Goal: Task Accomplishment & Management: Manage account settings

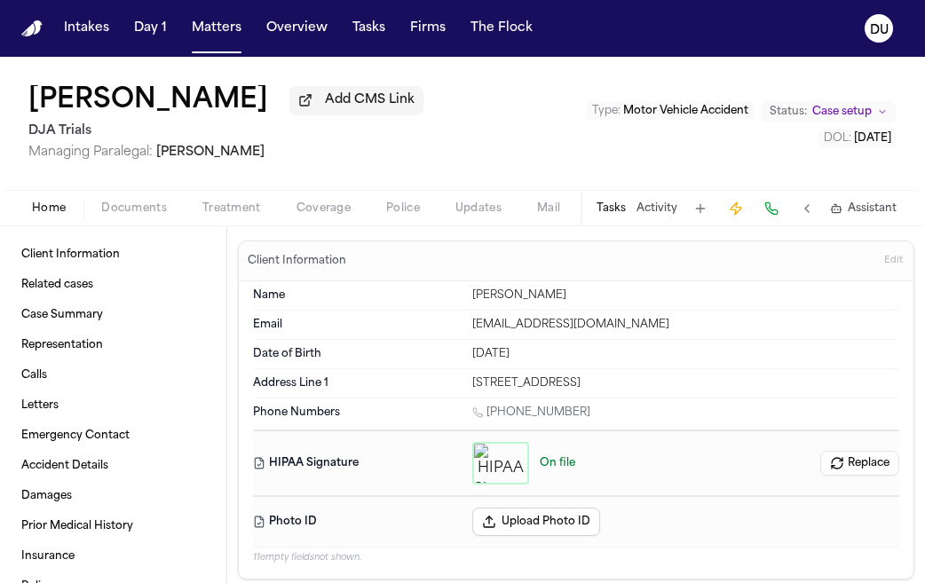
click at [39, 33] on img "Home" at bounding box center [31, 28] width 21 height 17
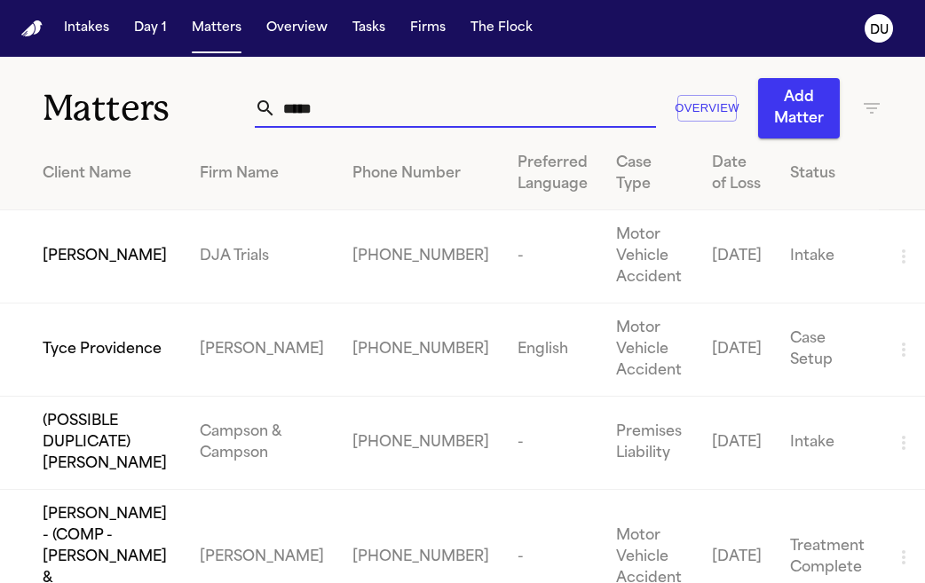
click at [376, 107] on input "*****" at bounding box center [466, 108] width 380 height 39
drag, startPoint x: 307, startPoint y: 106, endPoint x: 254, endPoint y: 107, distance: 53.3
click at [255, 107] on div "*****" at bounding box center [455, 108] width 401 height 39
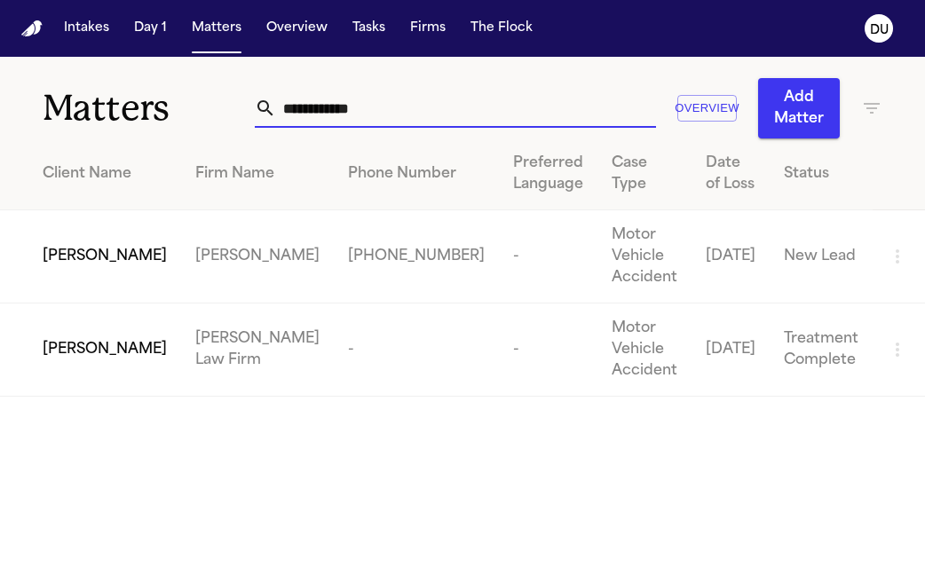
type input "**********"
click at [242, 320] on td "[PERSON_NAME] Law Firm" at bounding box center [257, 350] width 153 height 93
click at [219, 322] on td "[PERSON_NAME] Law Firm" at bounding box center [257, 350] width 153 height 93
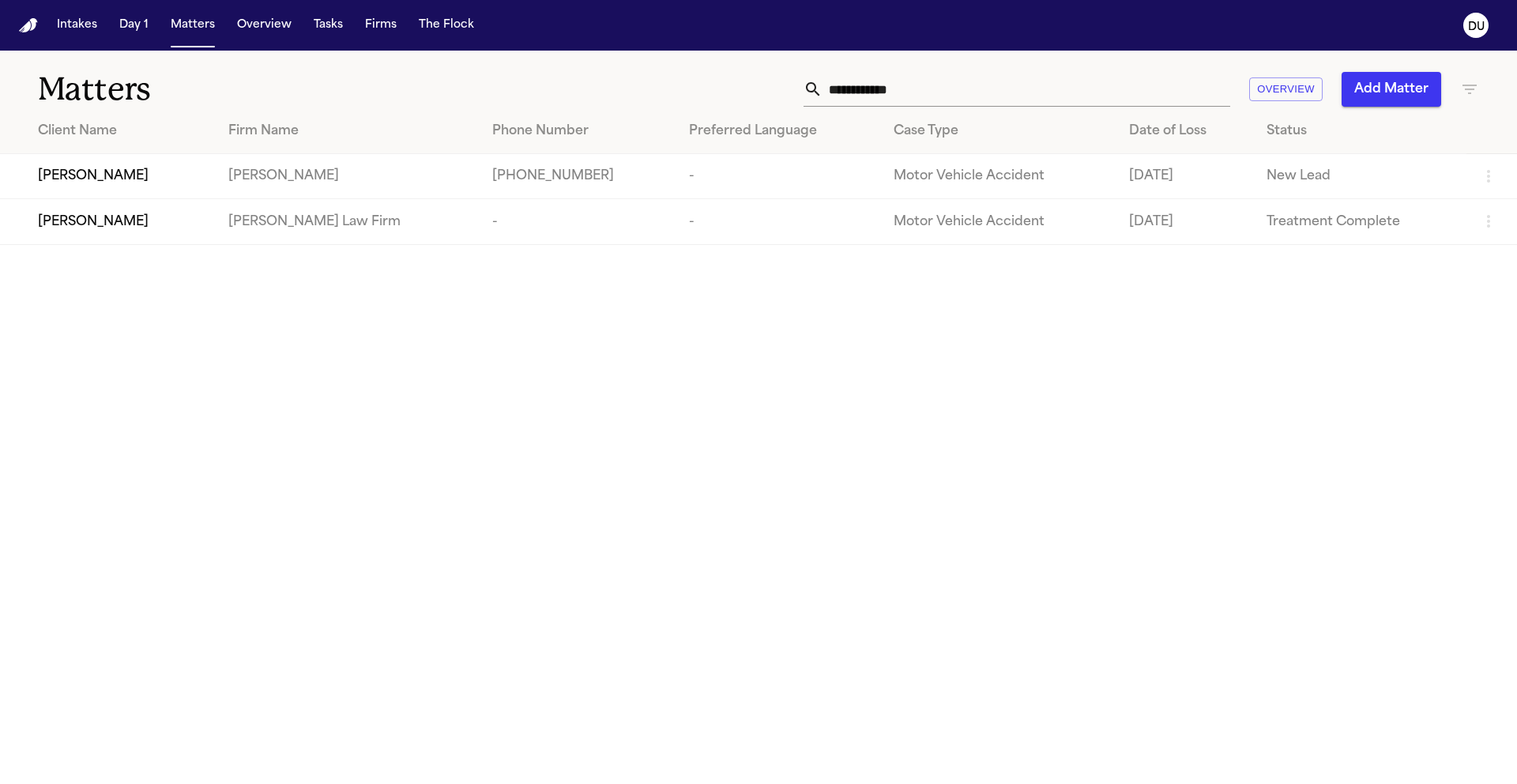
click at [88, 227] on span "Alejandro Garcia" at bounding box center [93, 222] width 110 height 19
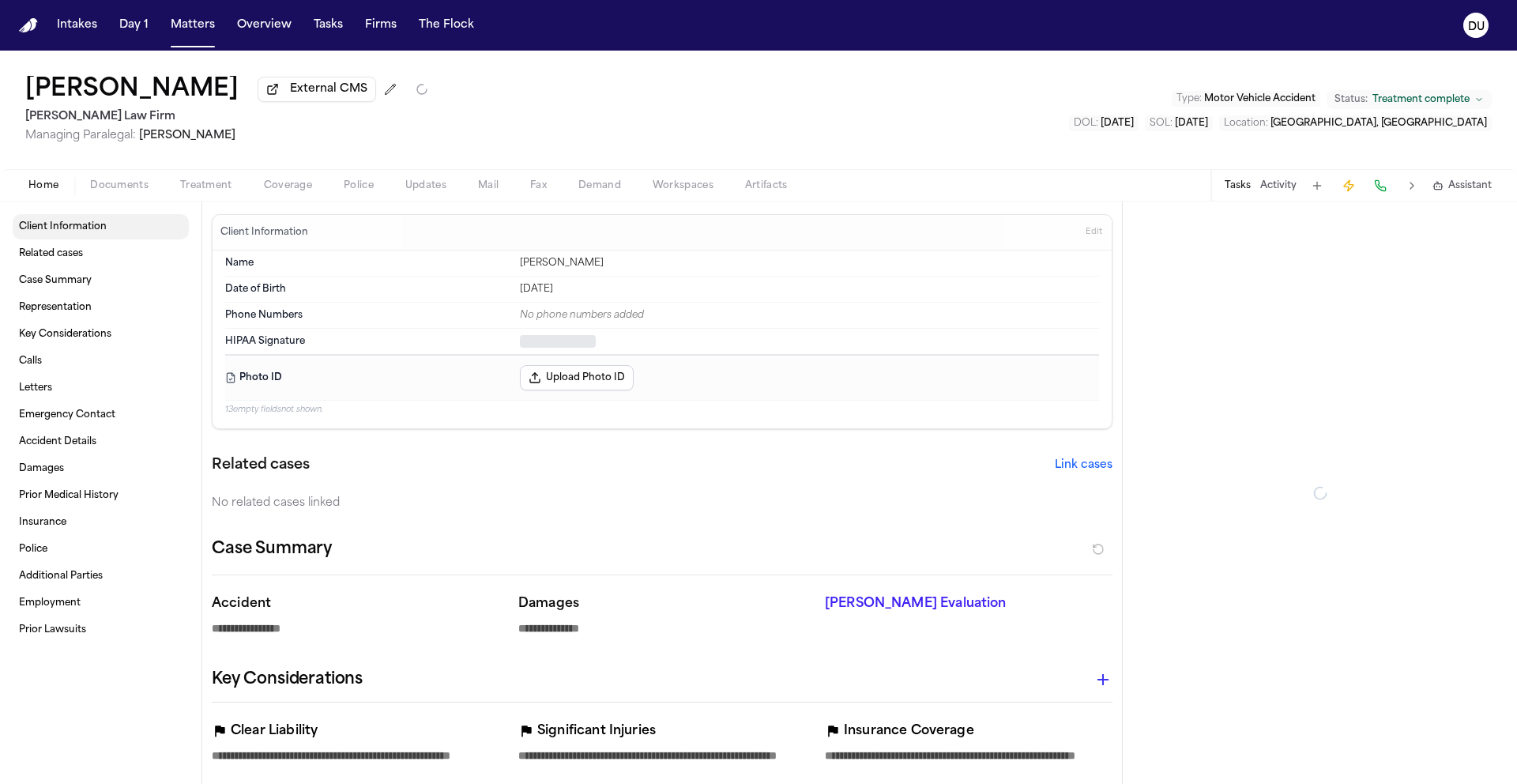
type textarea "*"
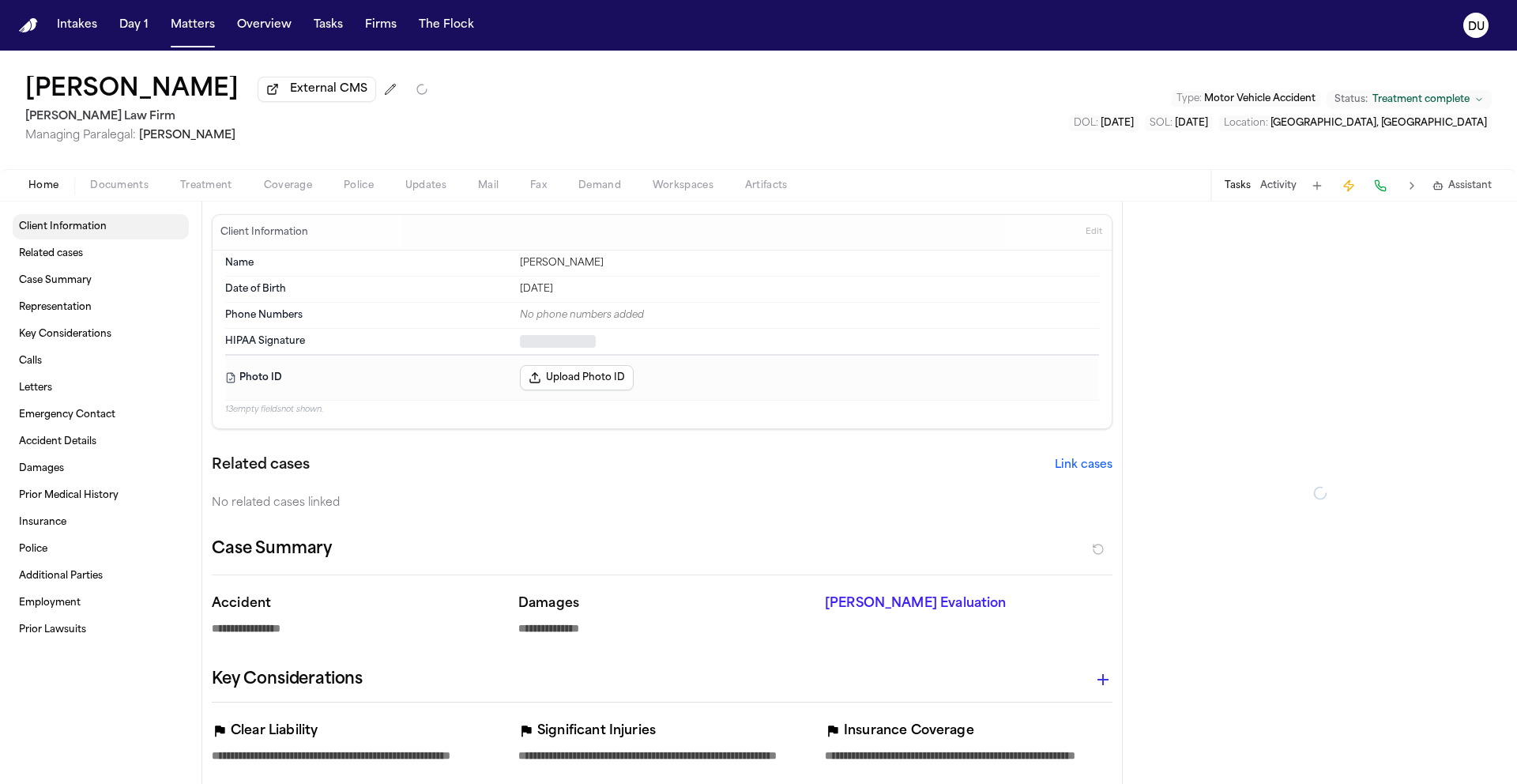
type textarea "*"
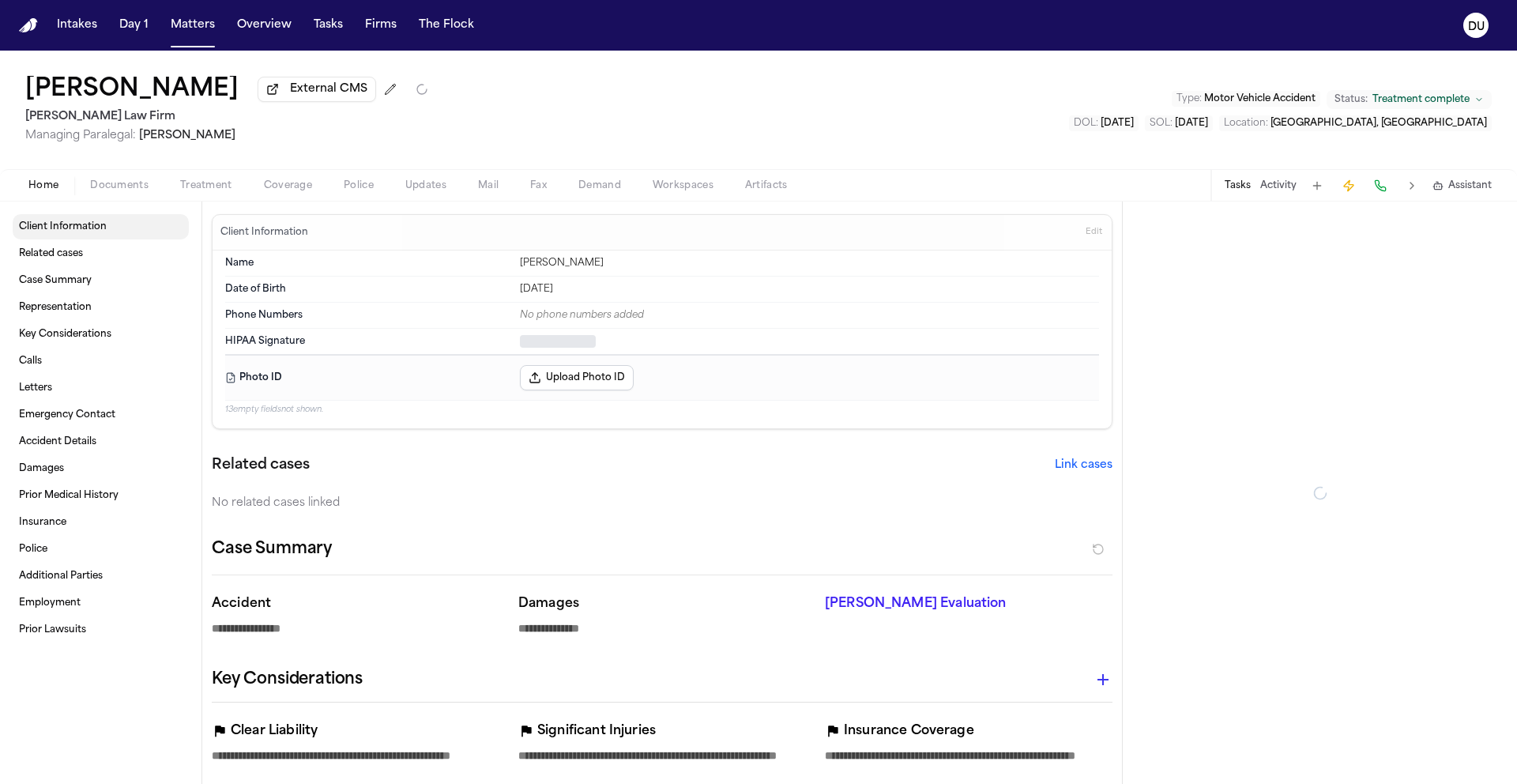
type textarea "*"
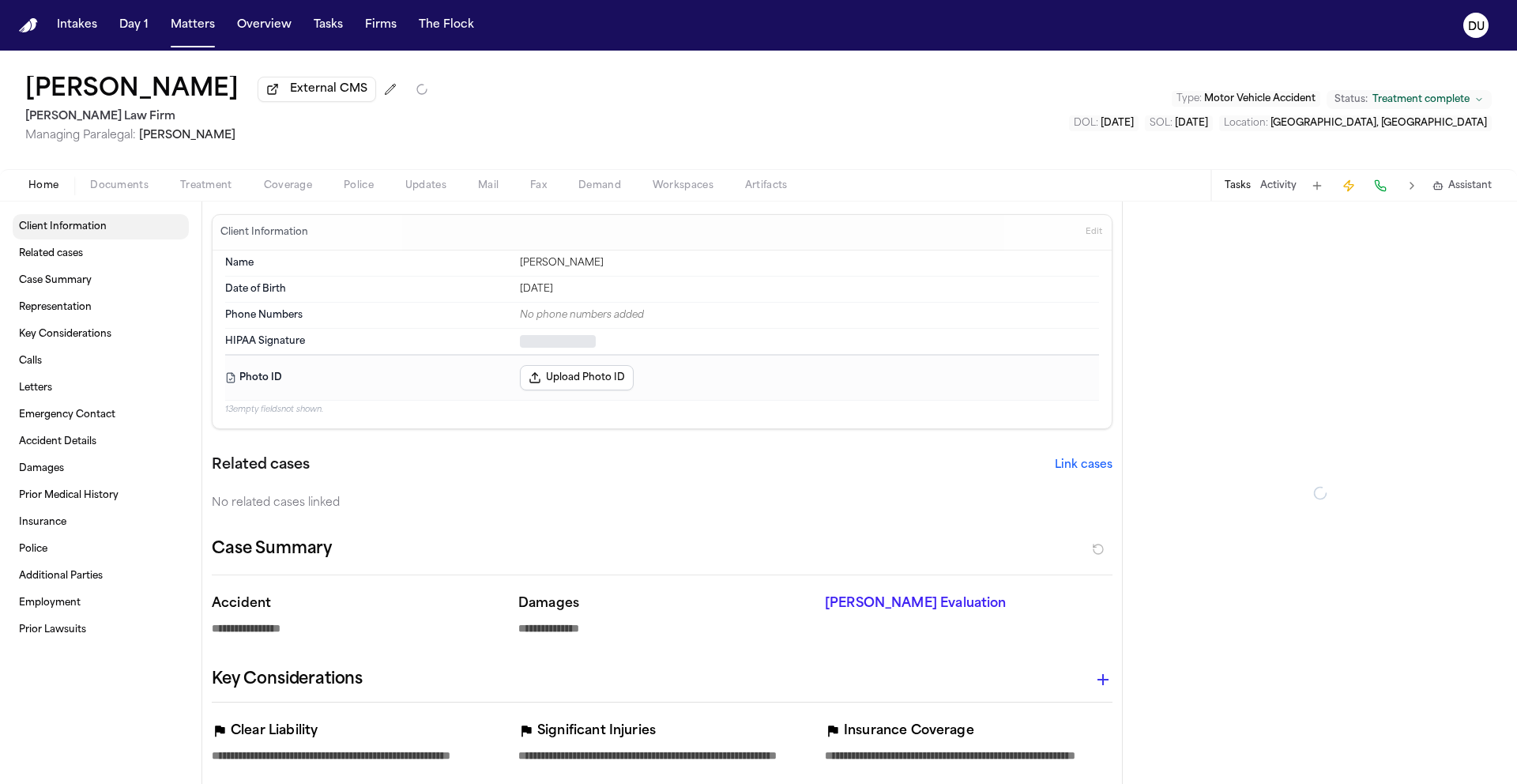
type textarea "*"
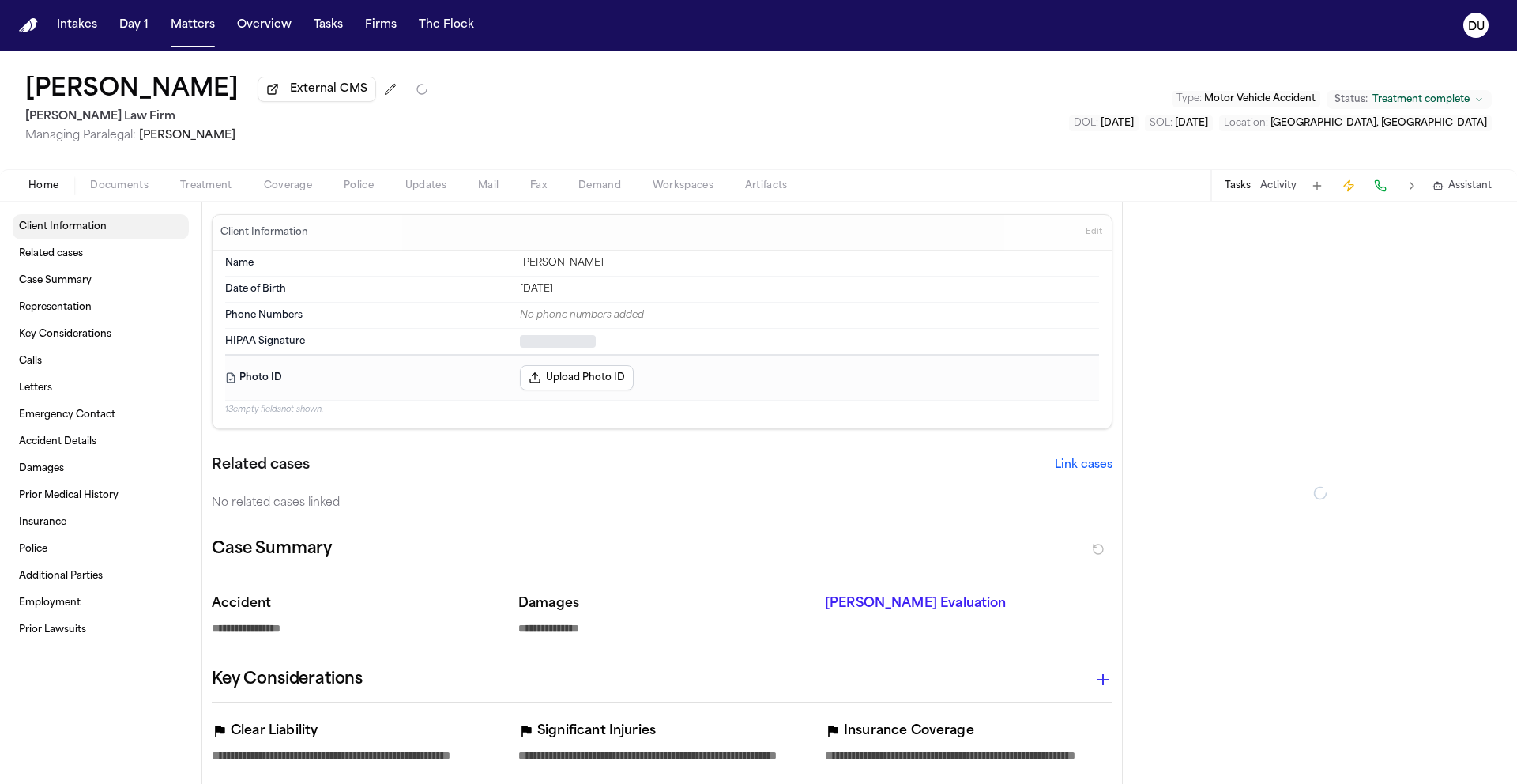
type textarea "*"
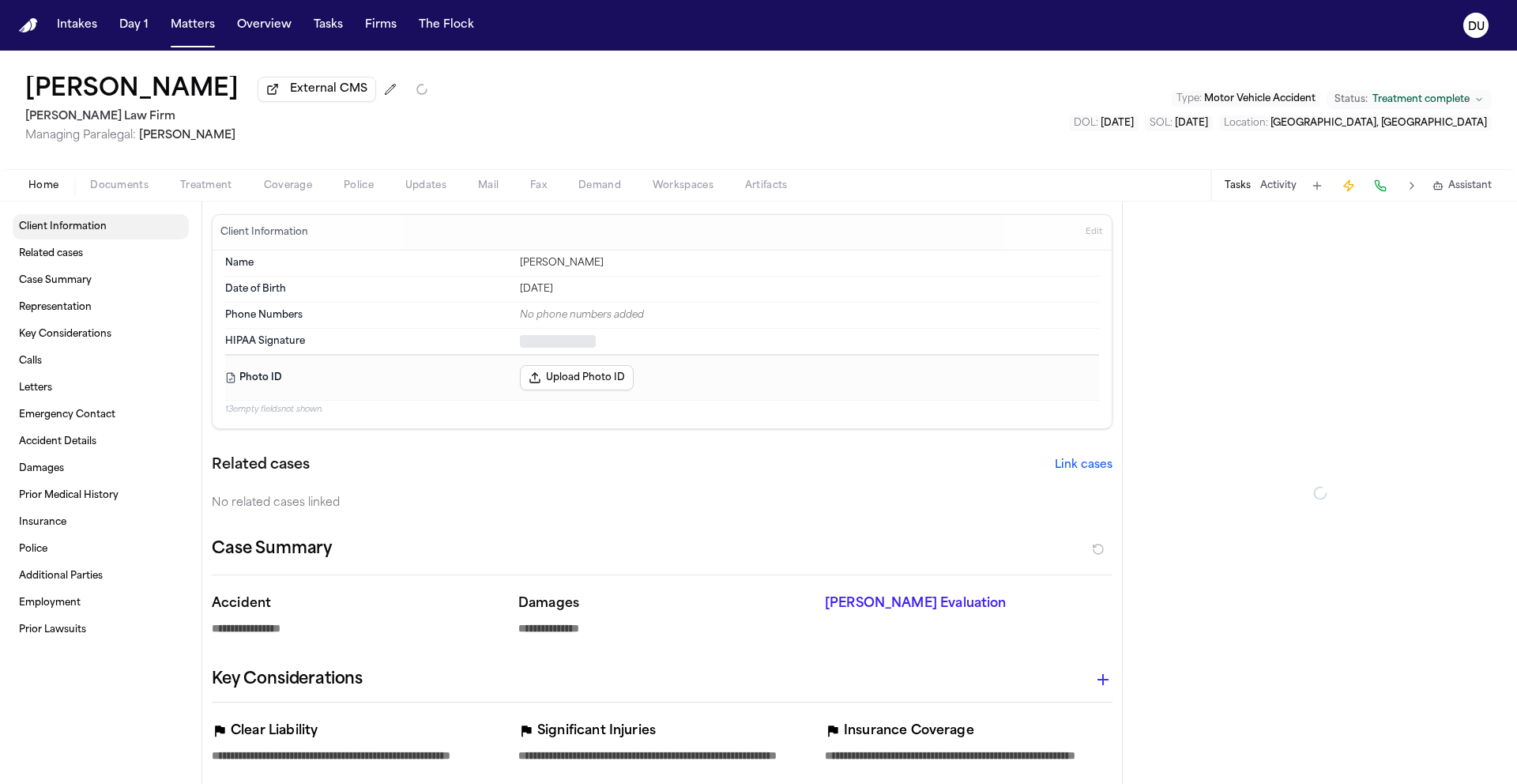
type textarea "*"
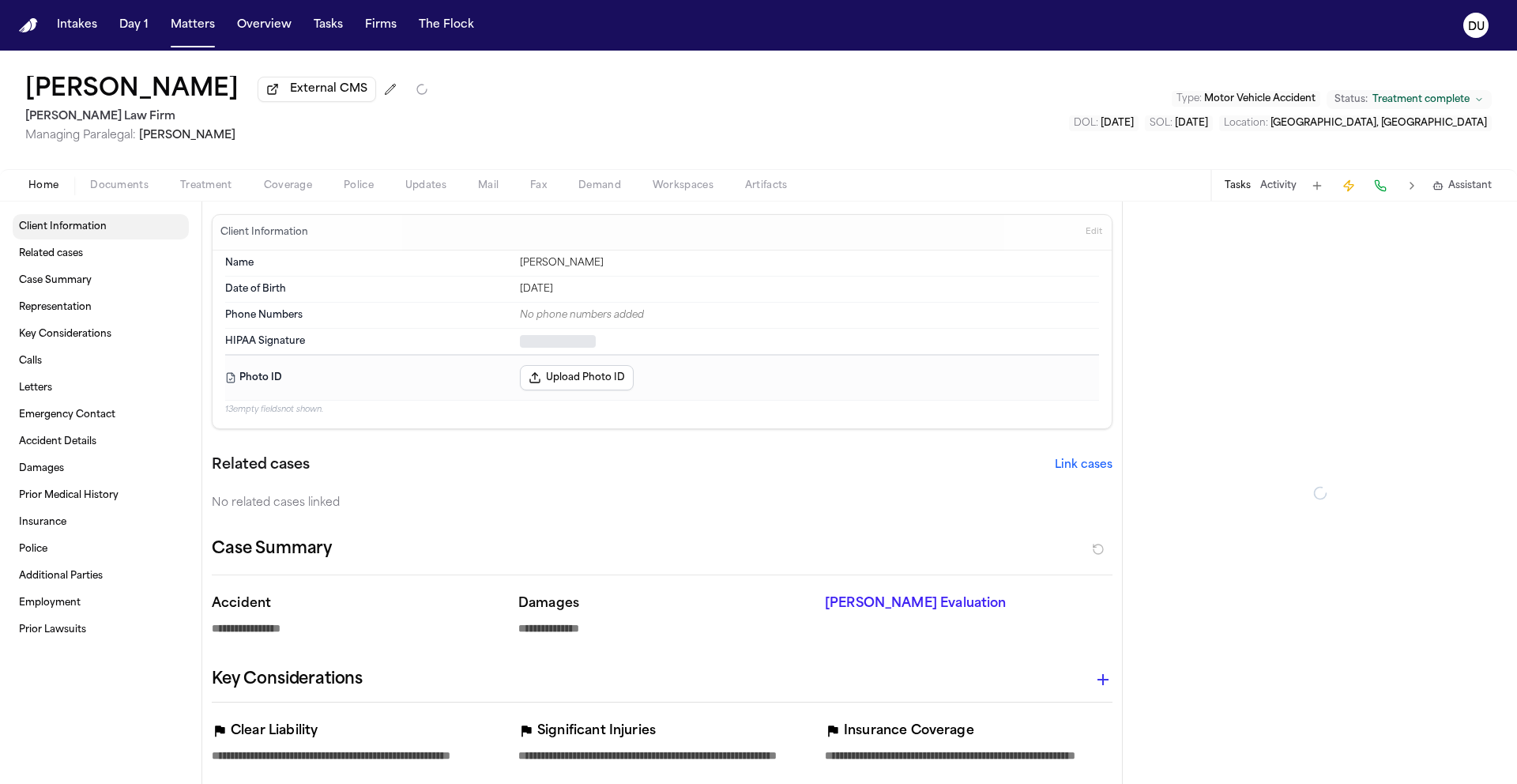
type textarea "*"
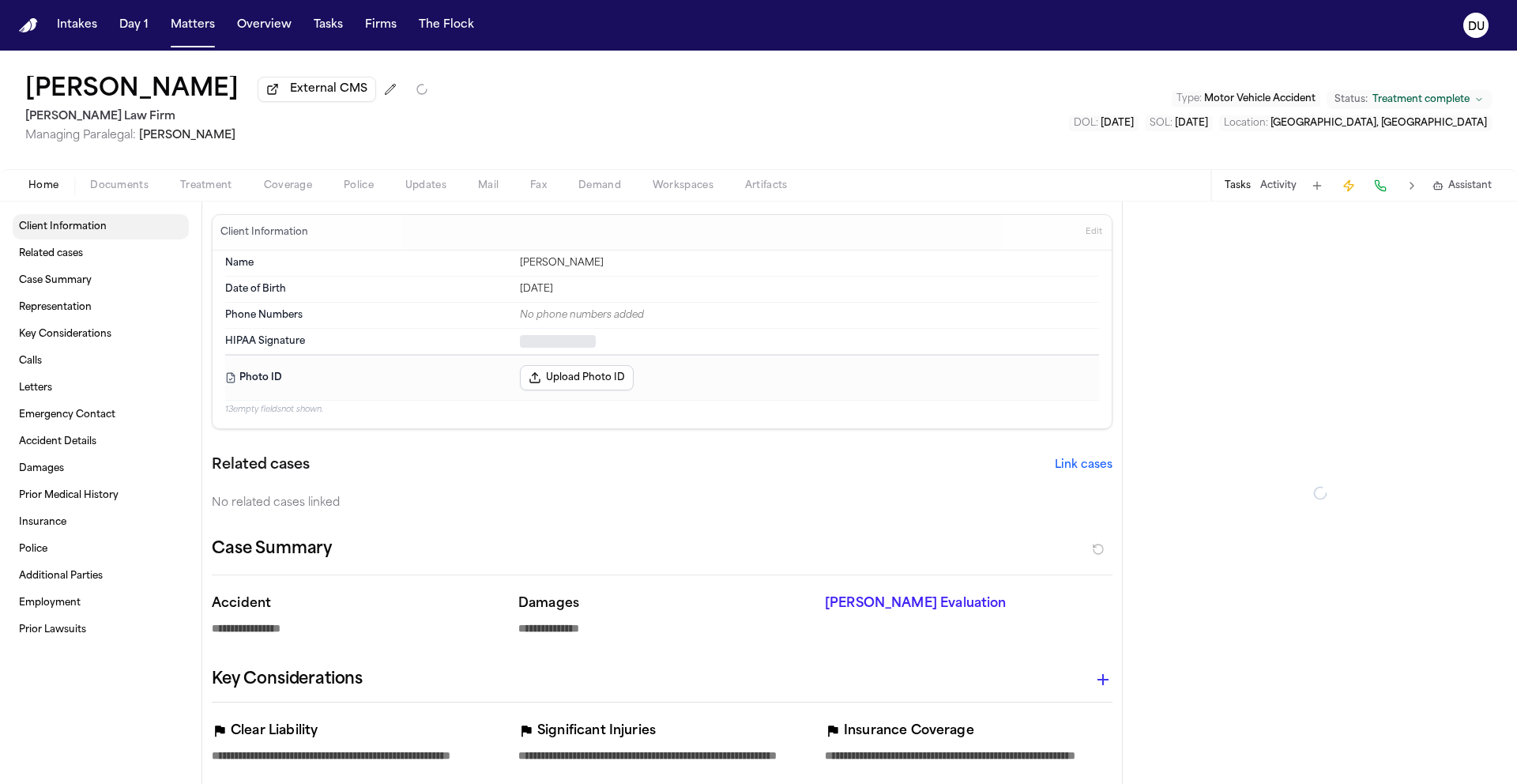
type textarea "*"
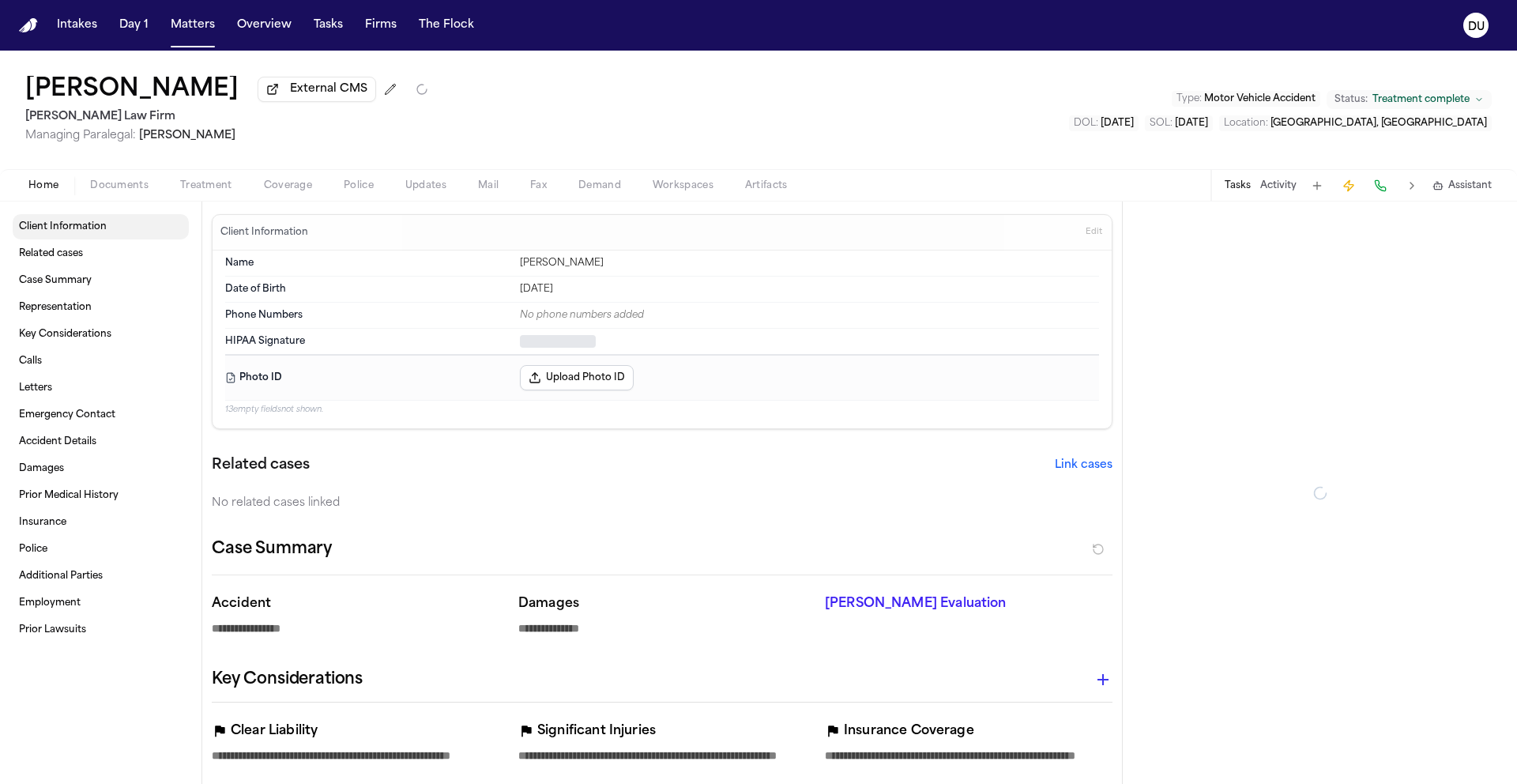
type textarea "*"
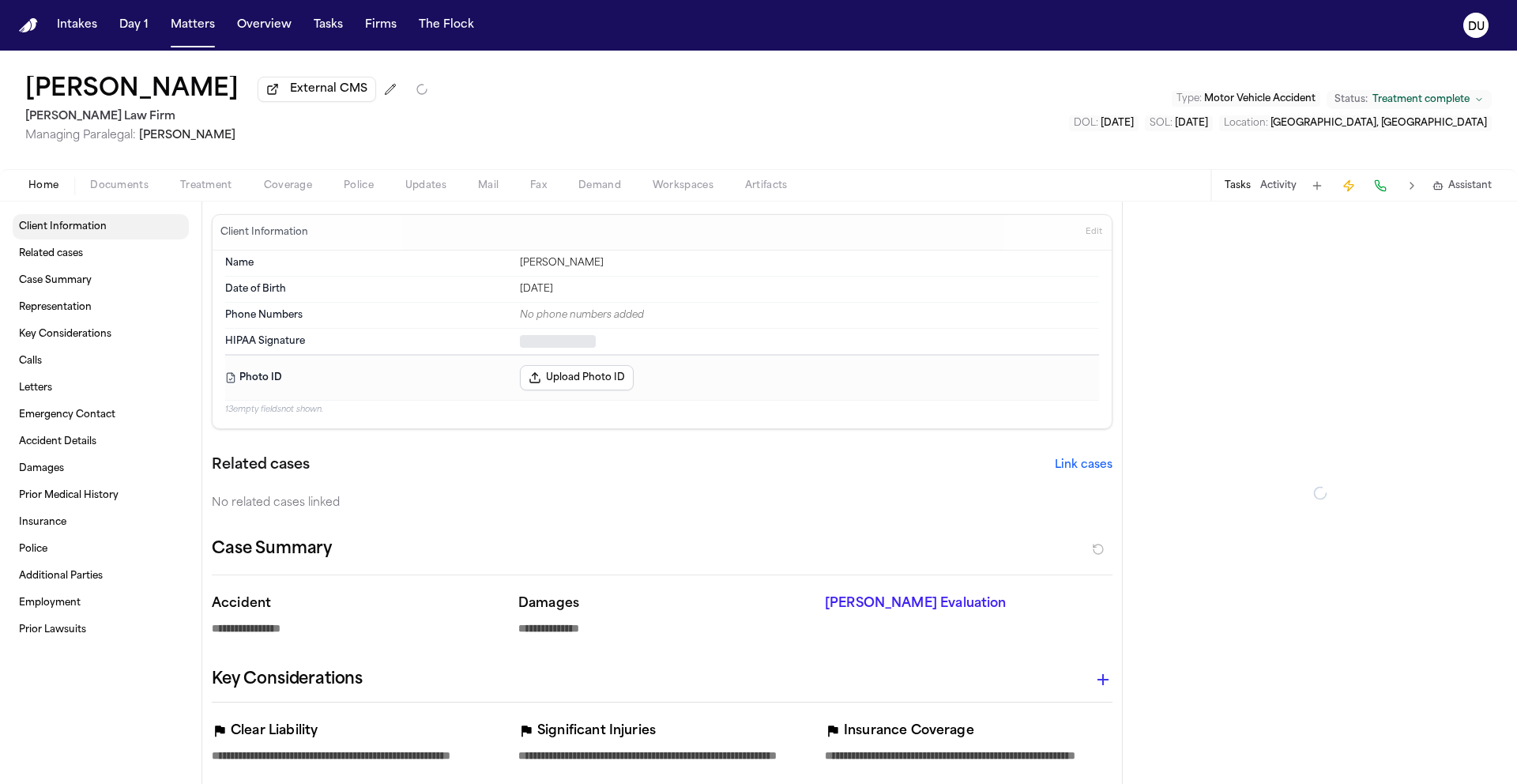
type textarea "*"
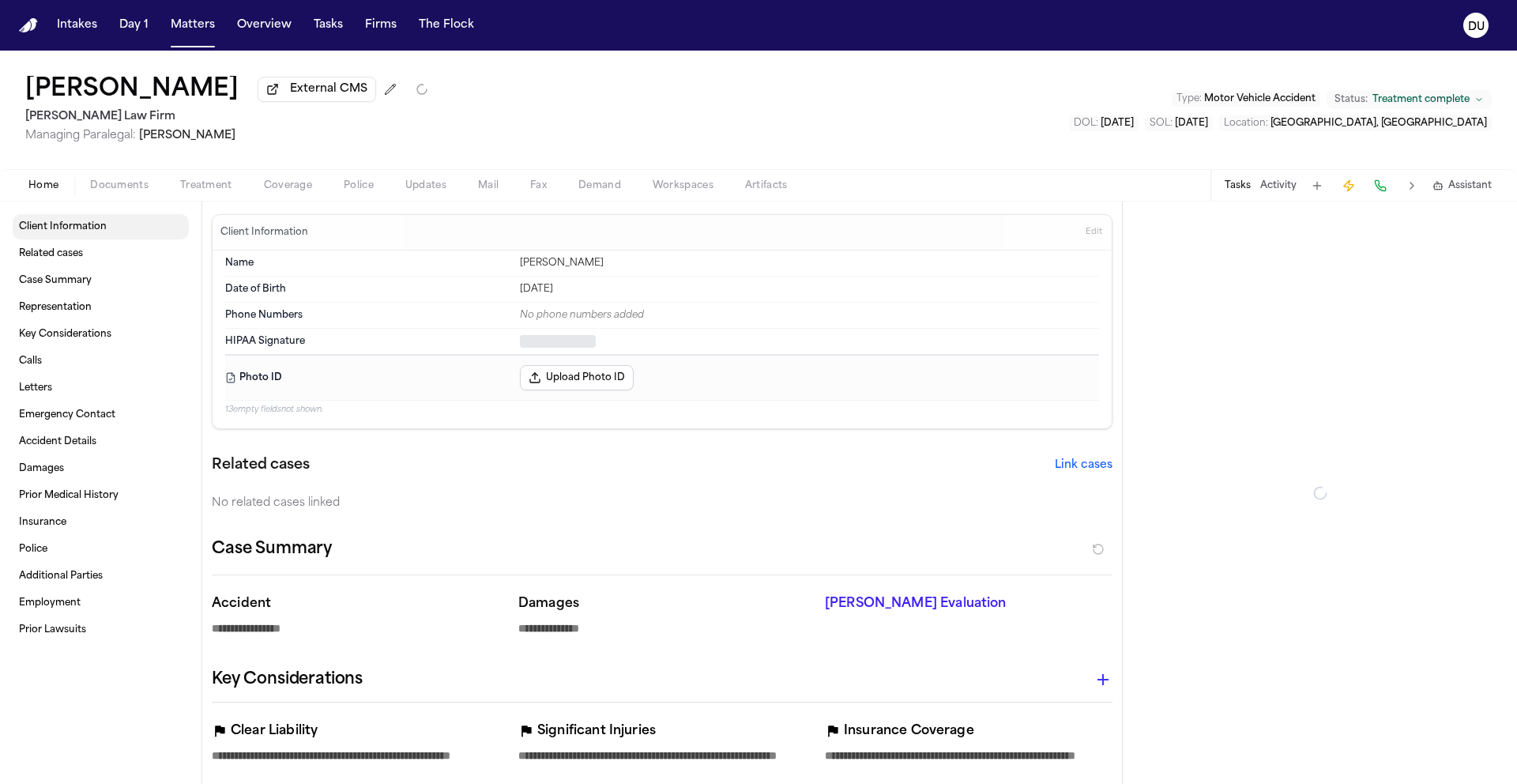
type textarea "*"
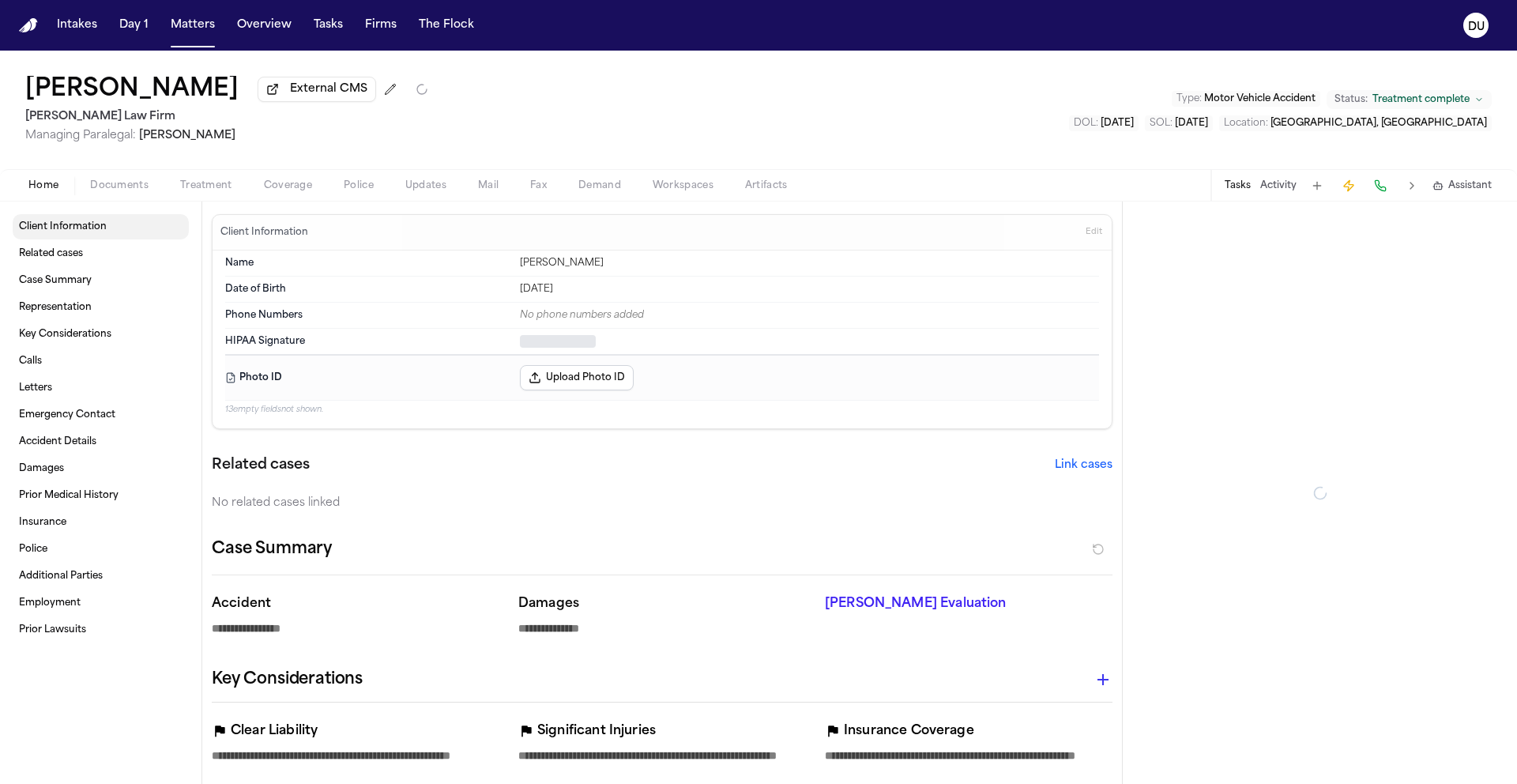
type textarea "*"
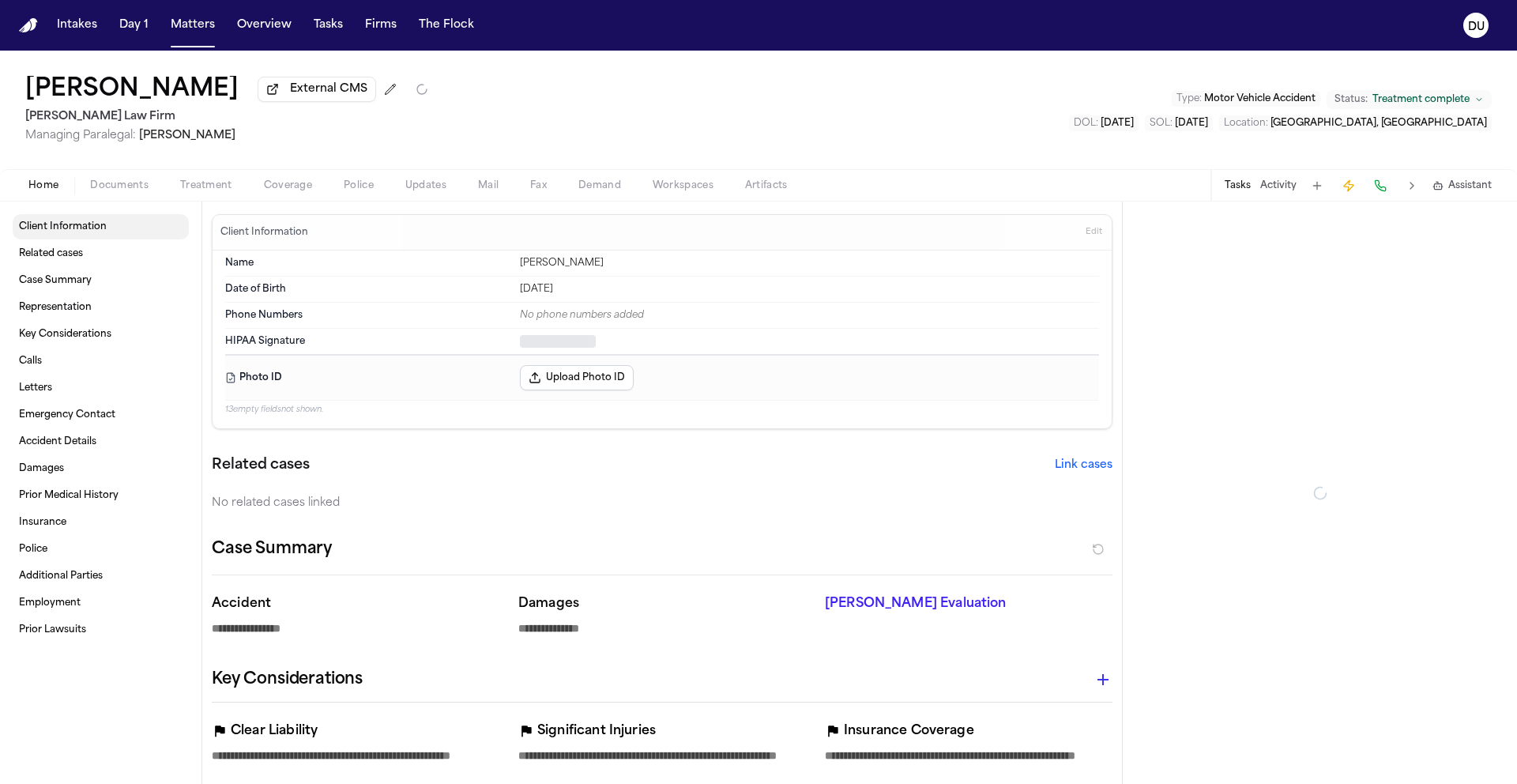
type textarea "*"
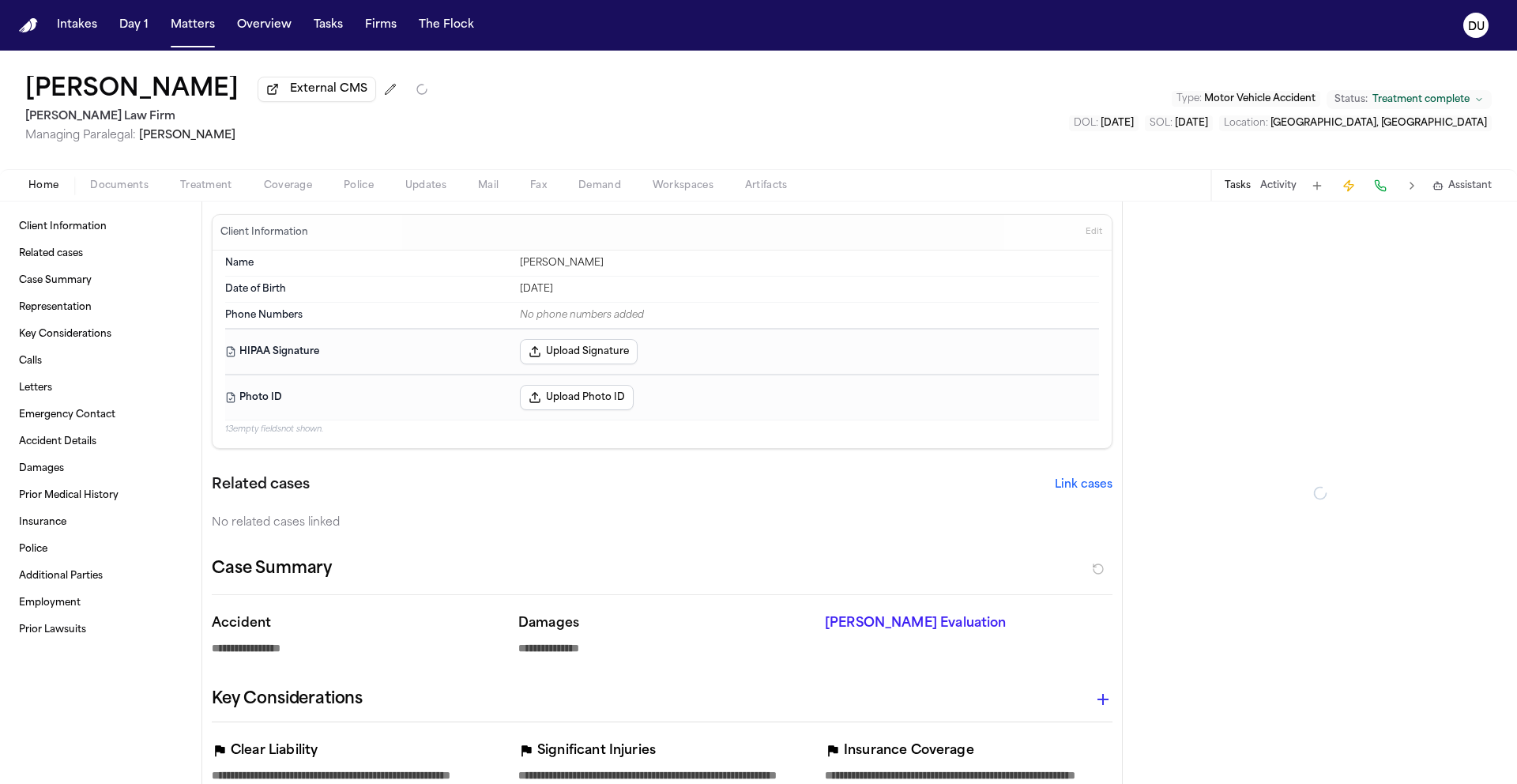
type textarea "*"
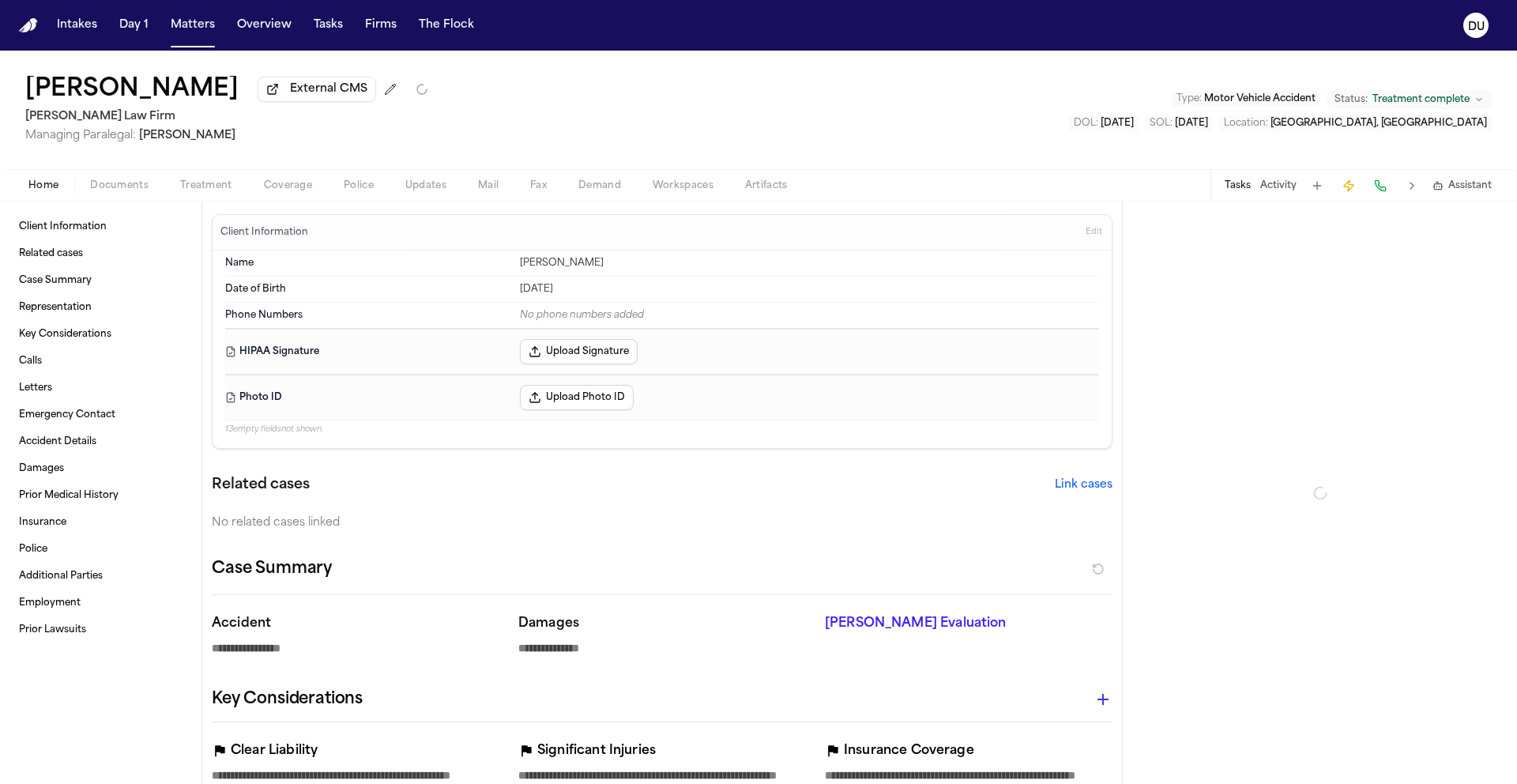
type textarea "*"
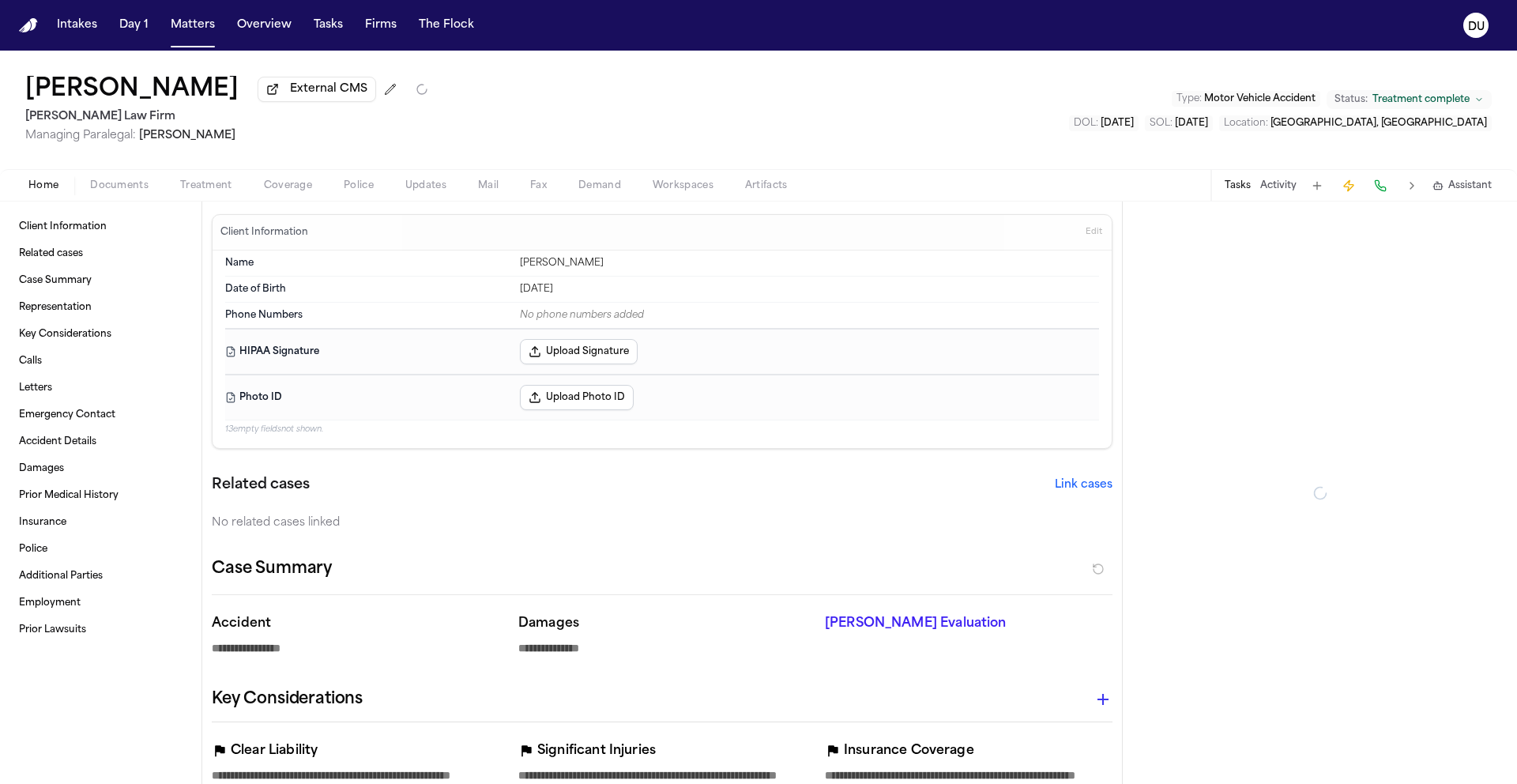
type textarea "*"
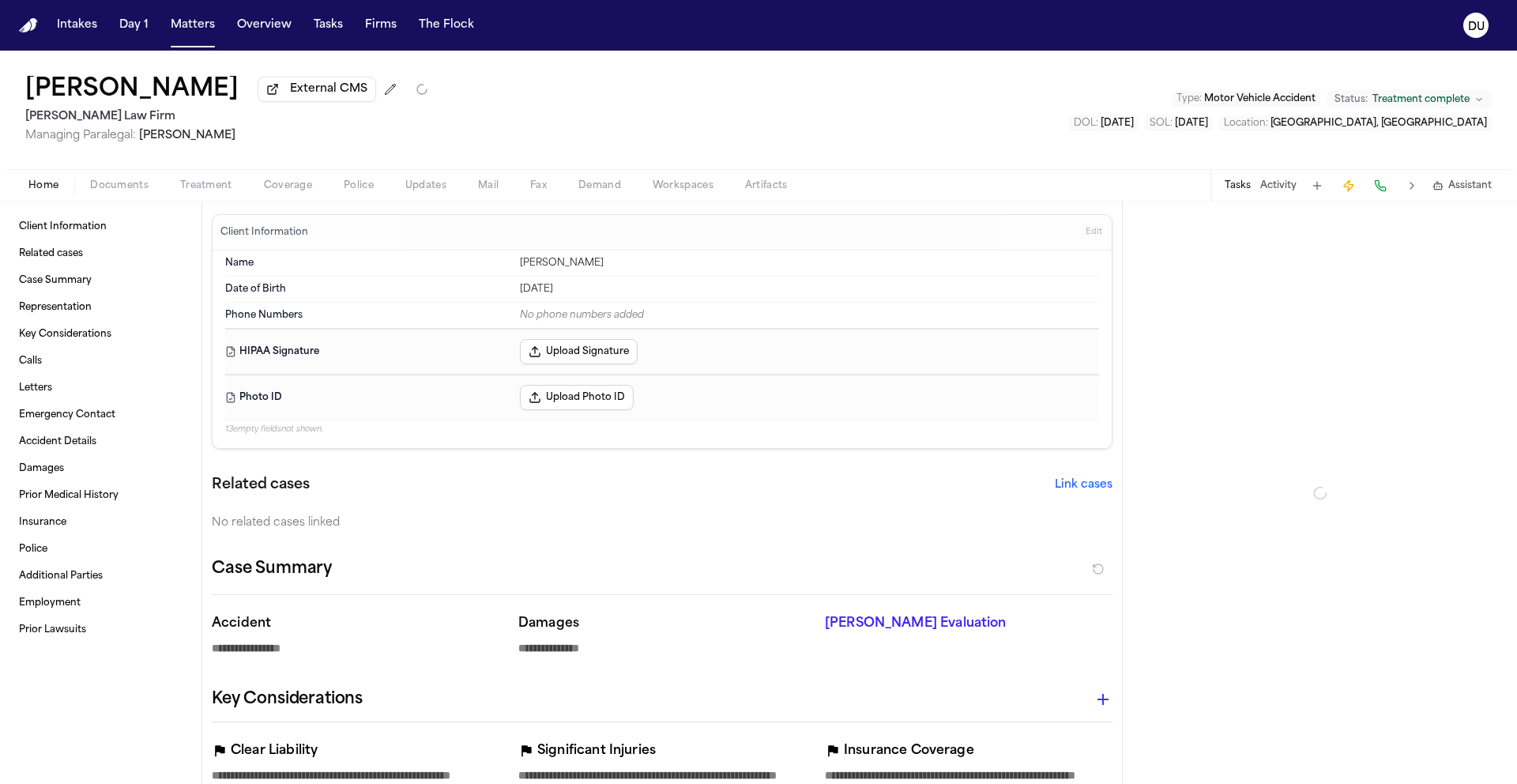
type textarea "*"
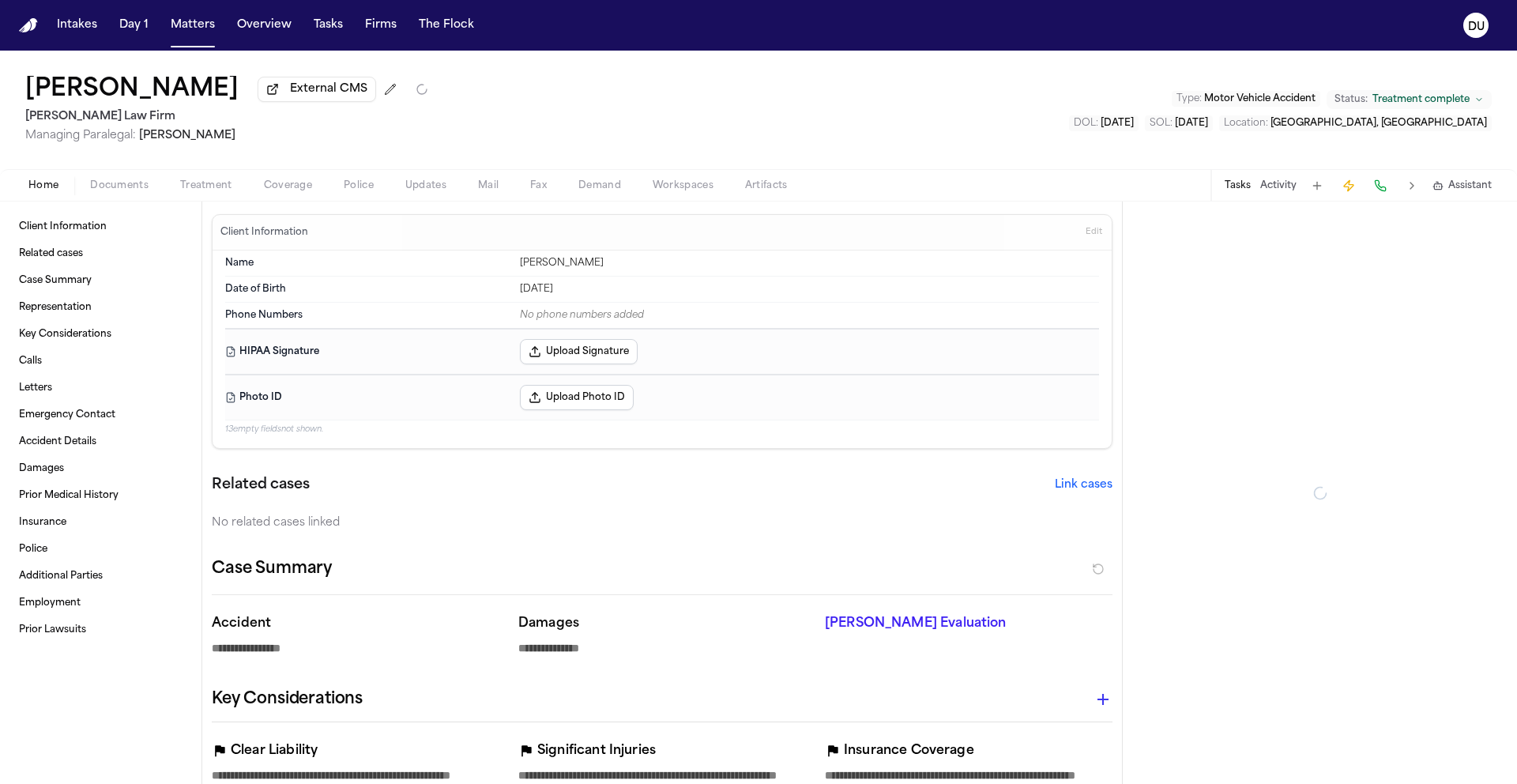
type textarea "*"
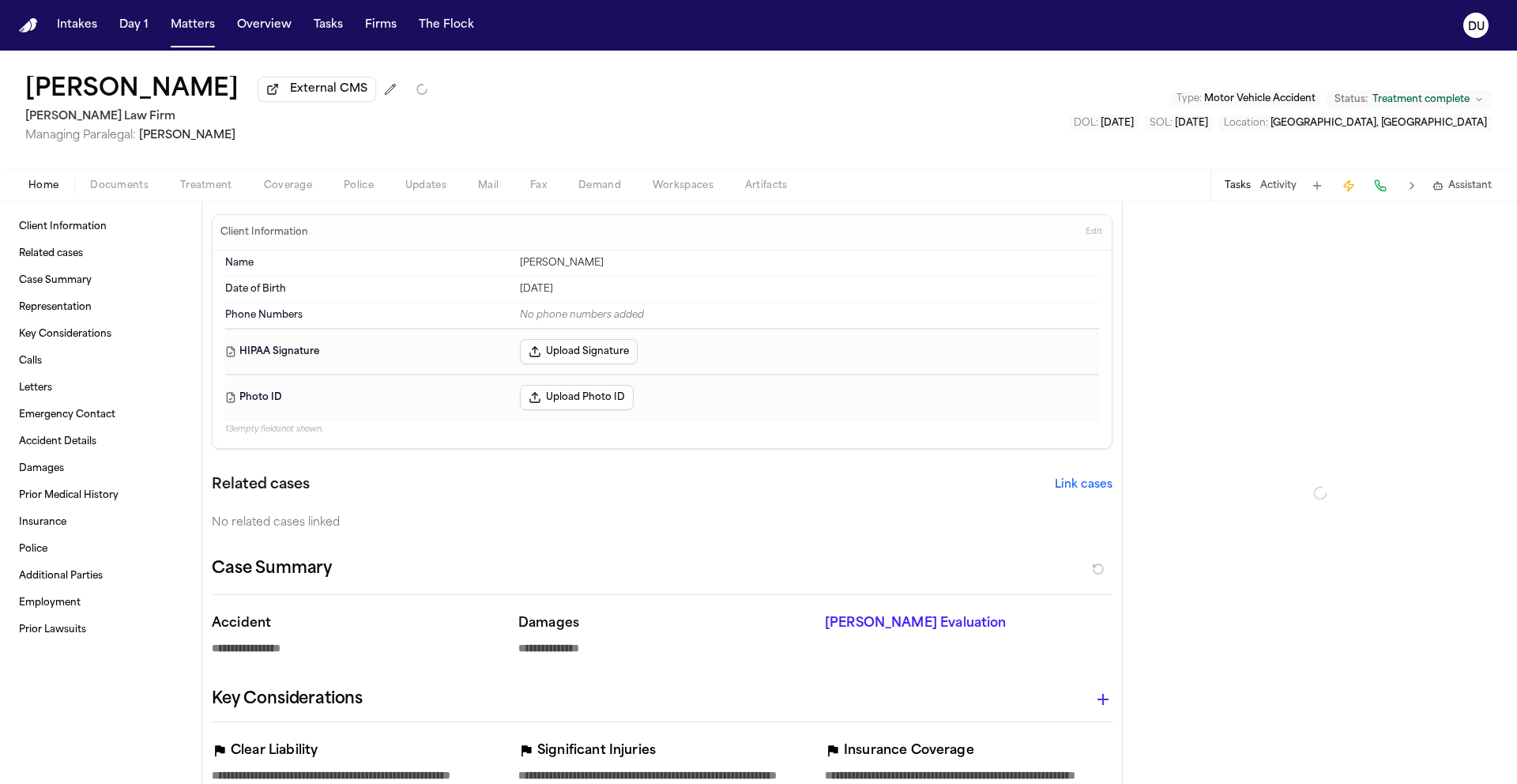
type textarea "*"
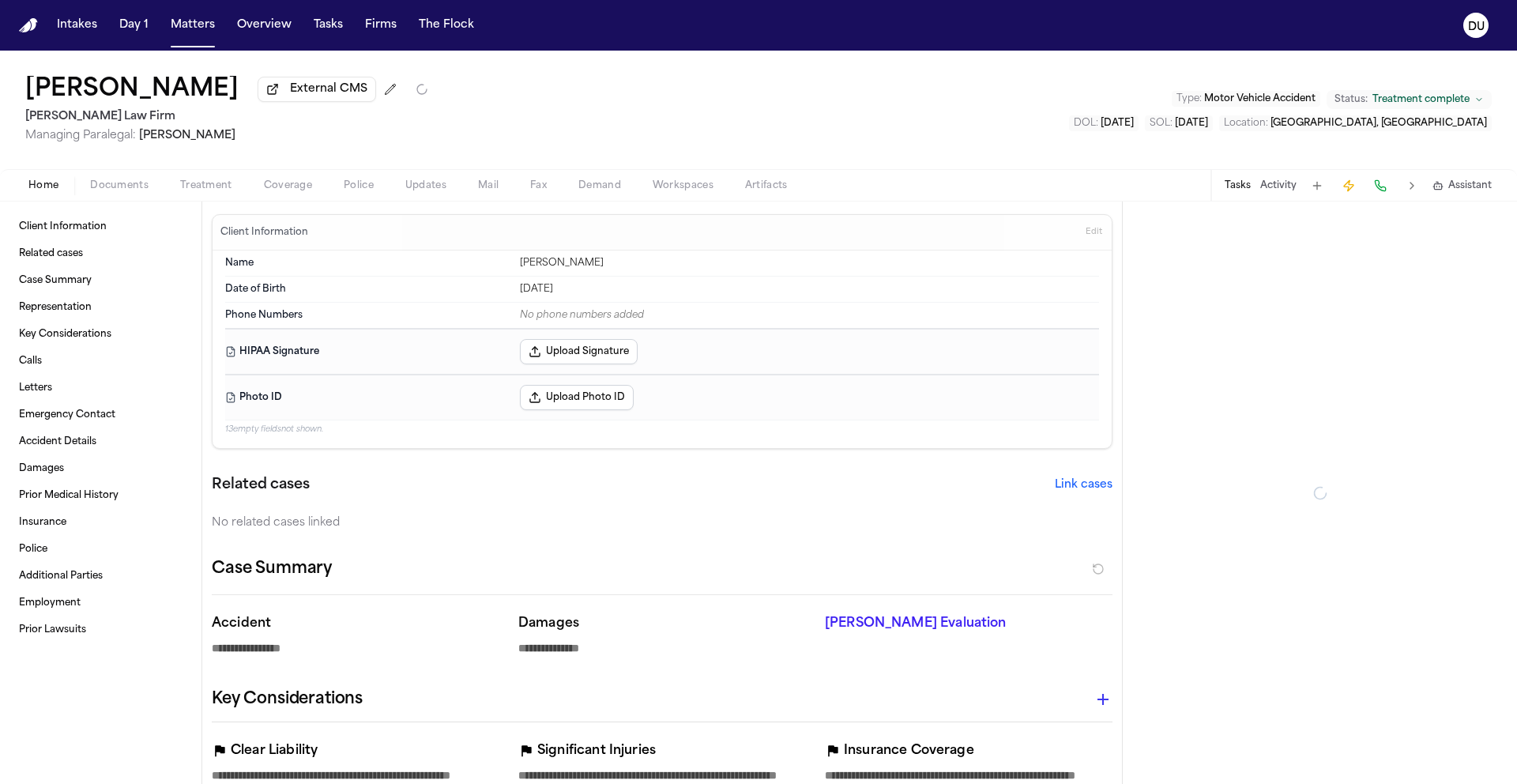
type textarea "*"
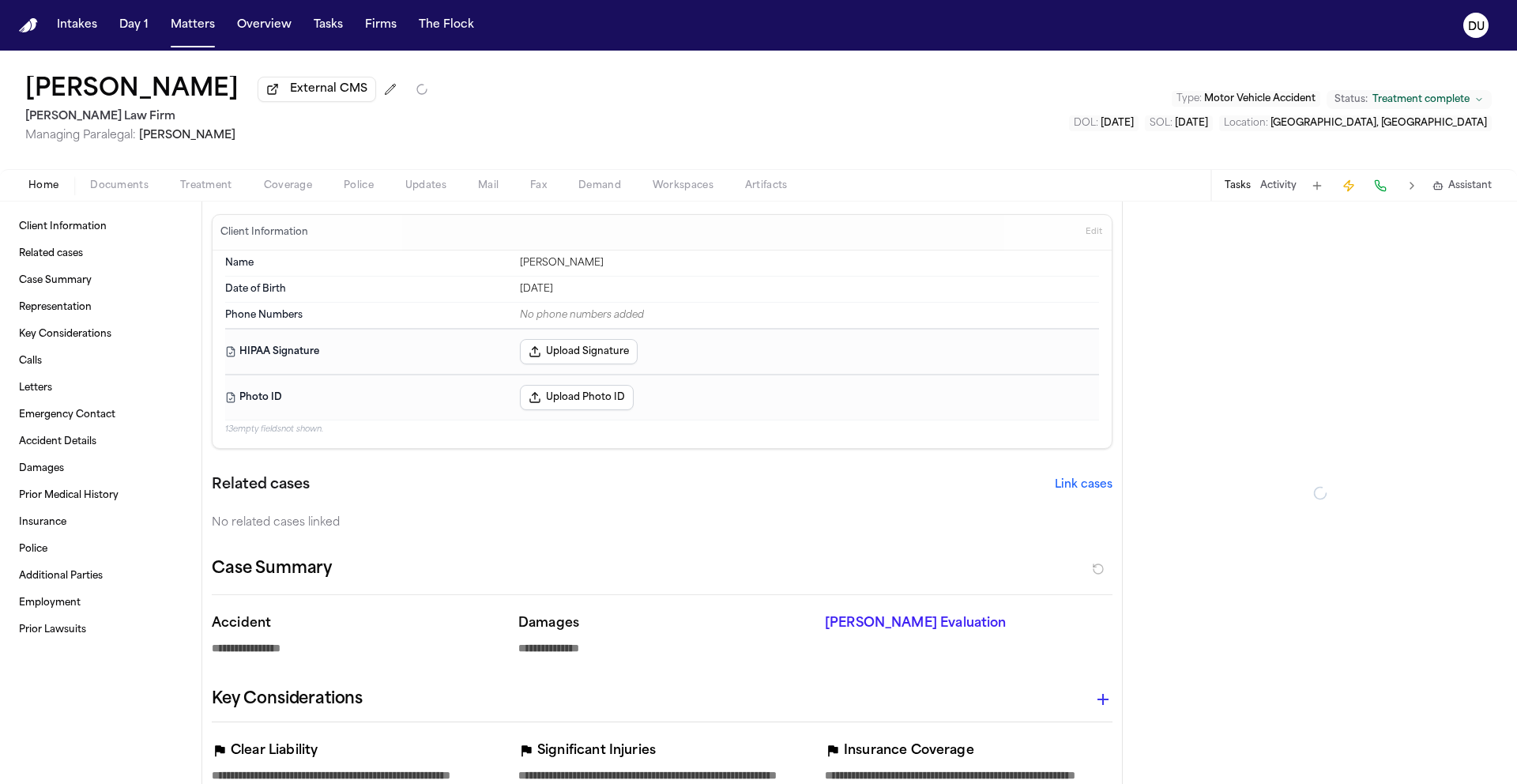
type textarea "*"
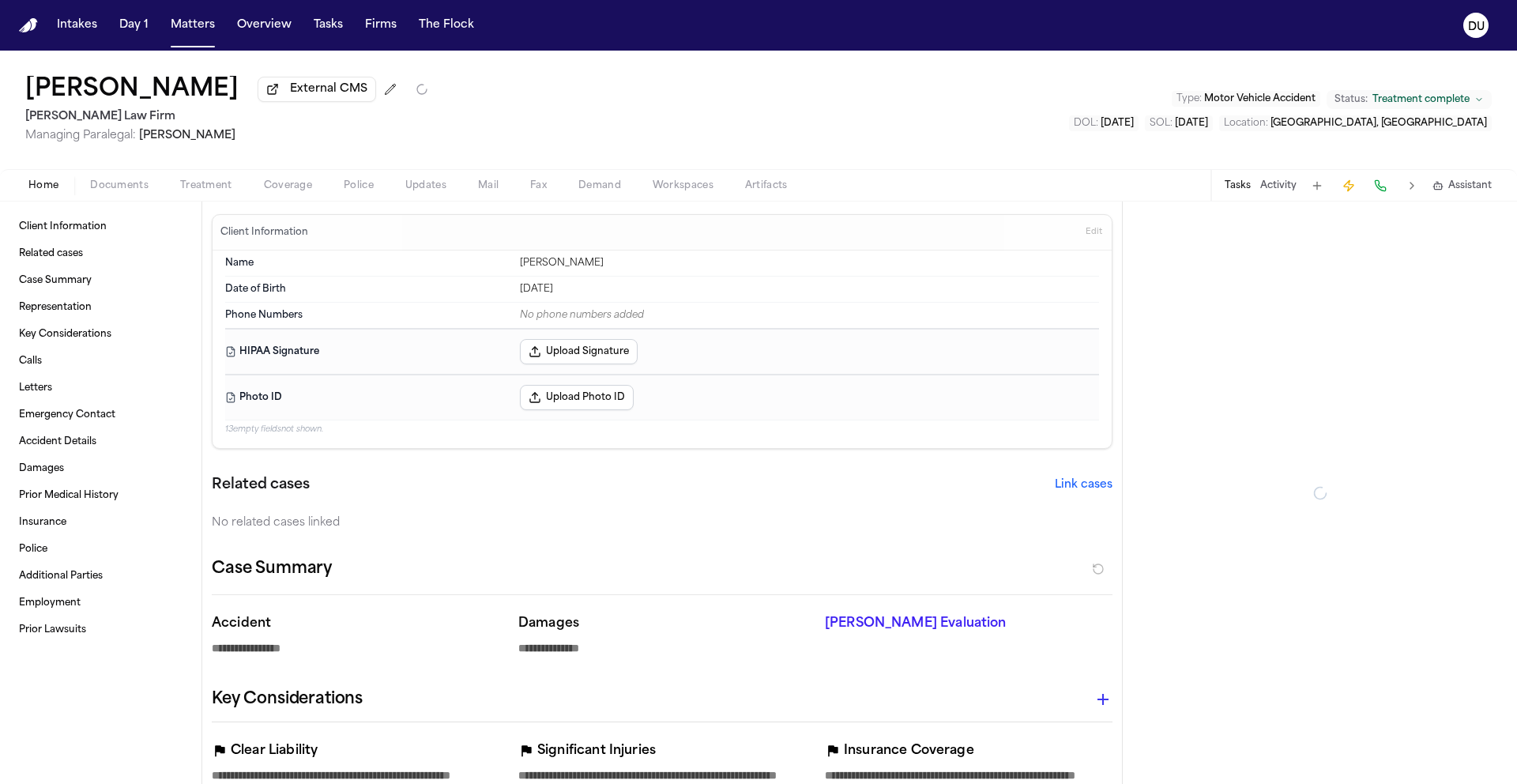
type textarea "*"
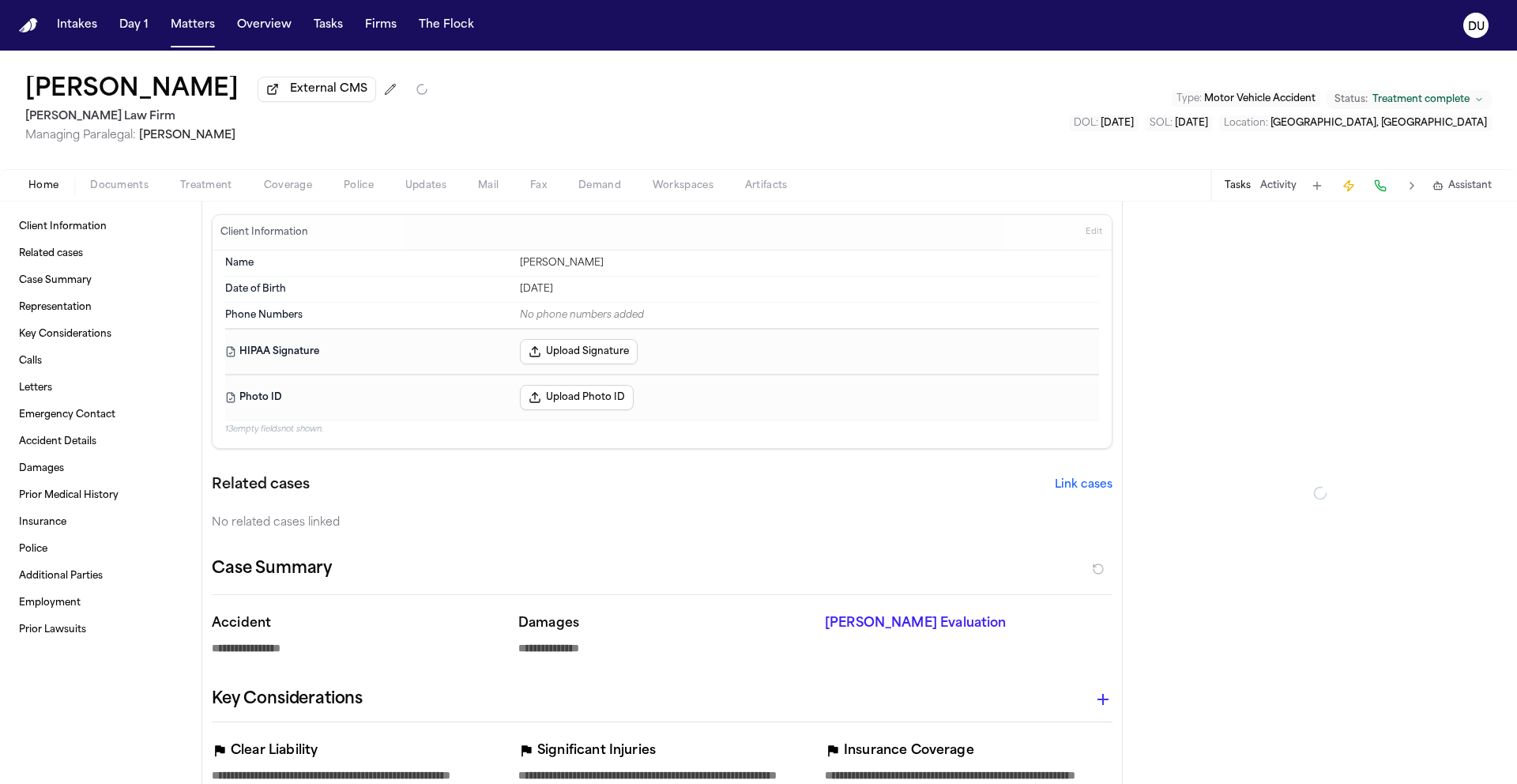
type textarea "*"
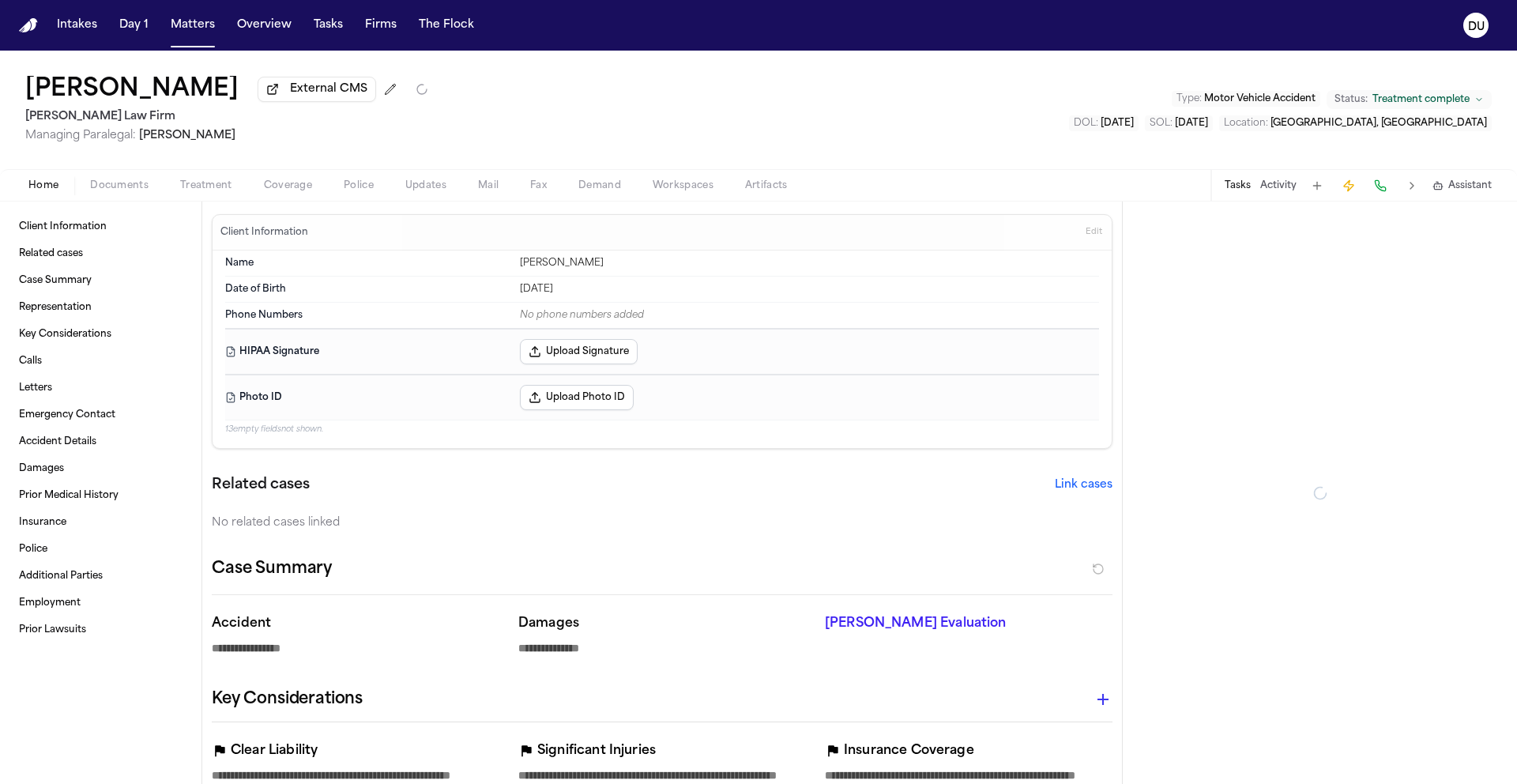
type textarea "*"
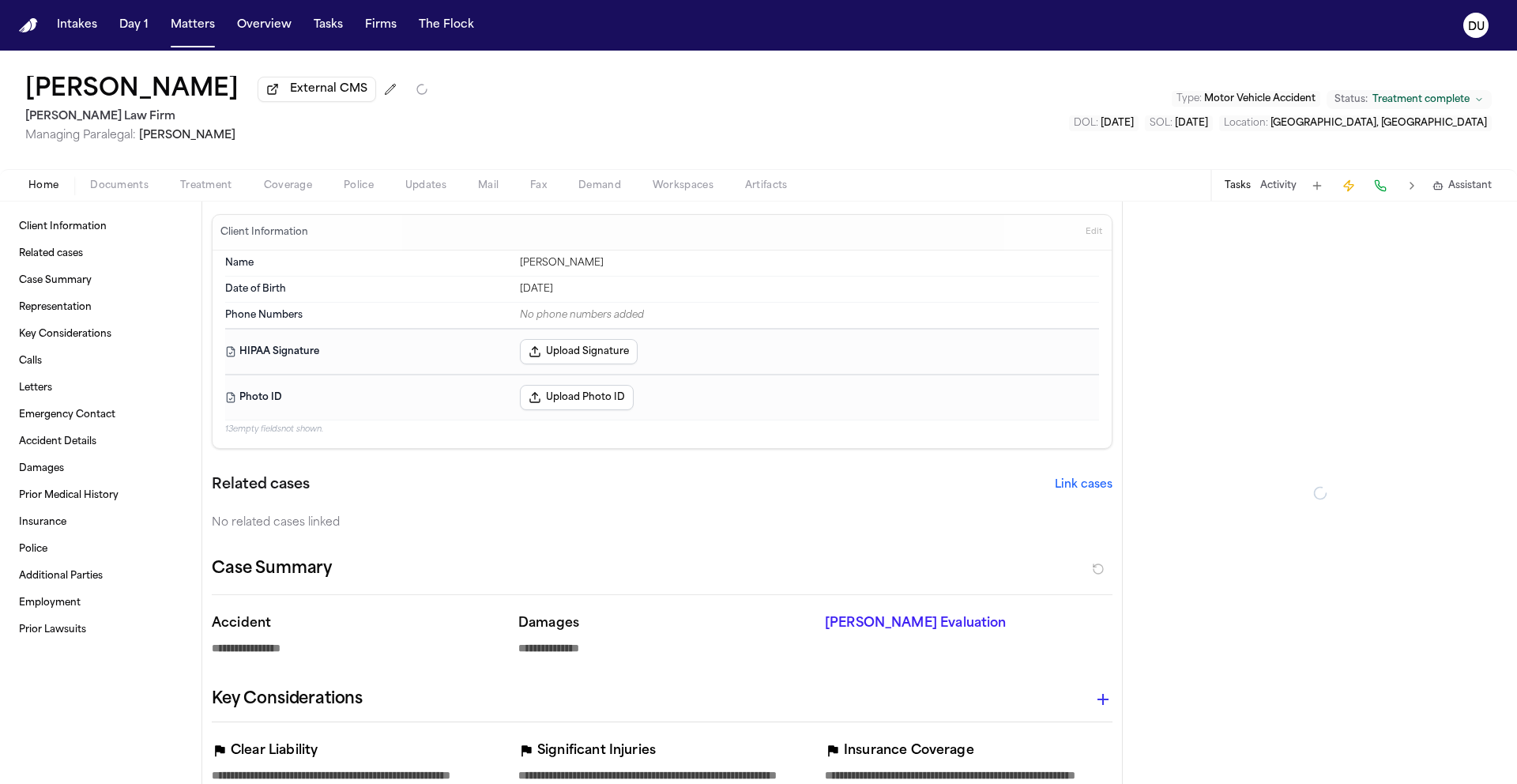
type textarea "*"
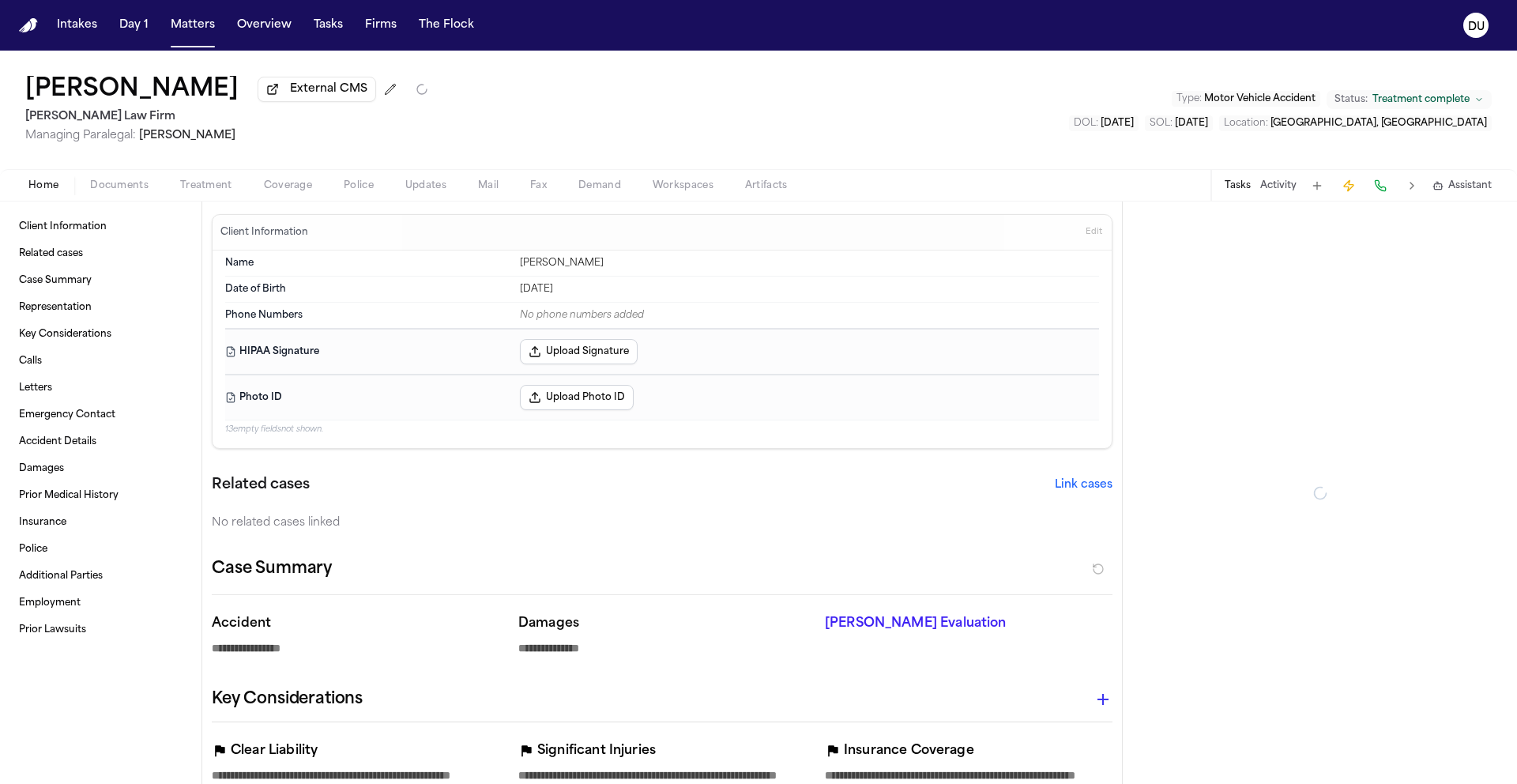
type textarea "*"
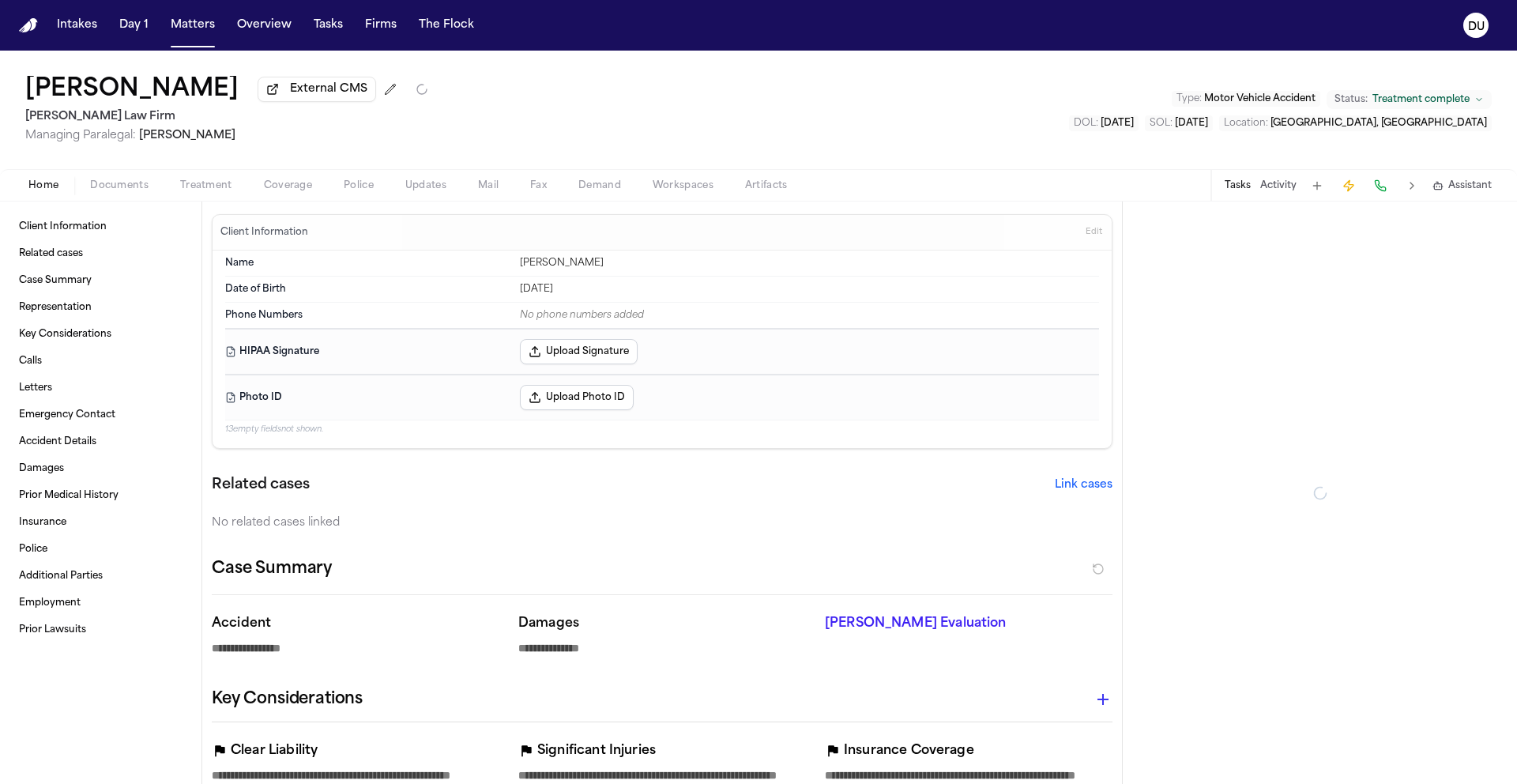
type textarea "*"
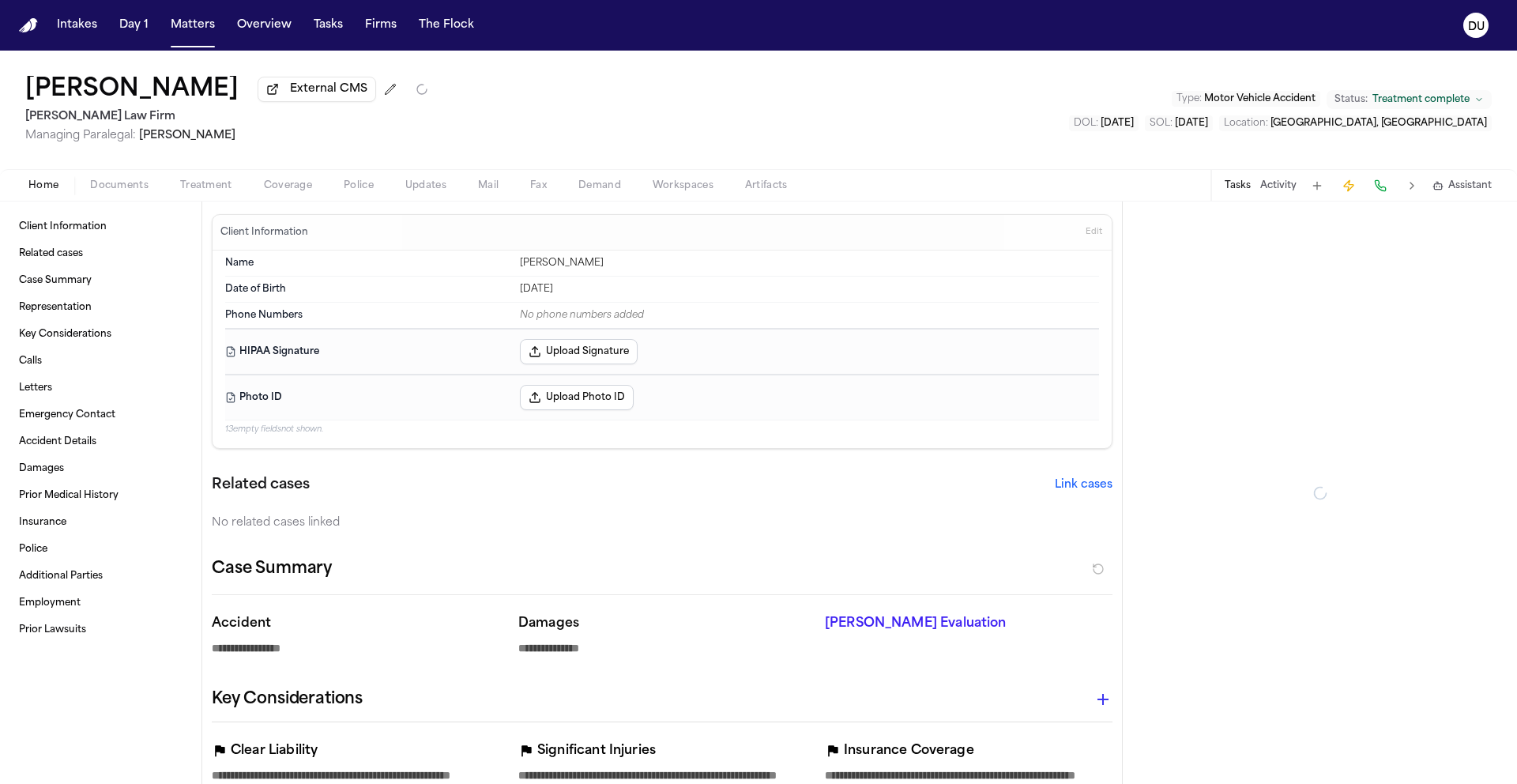
type textarea "*"
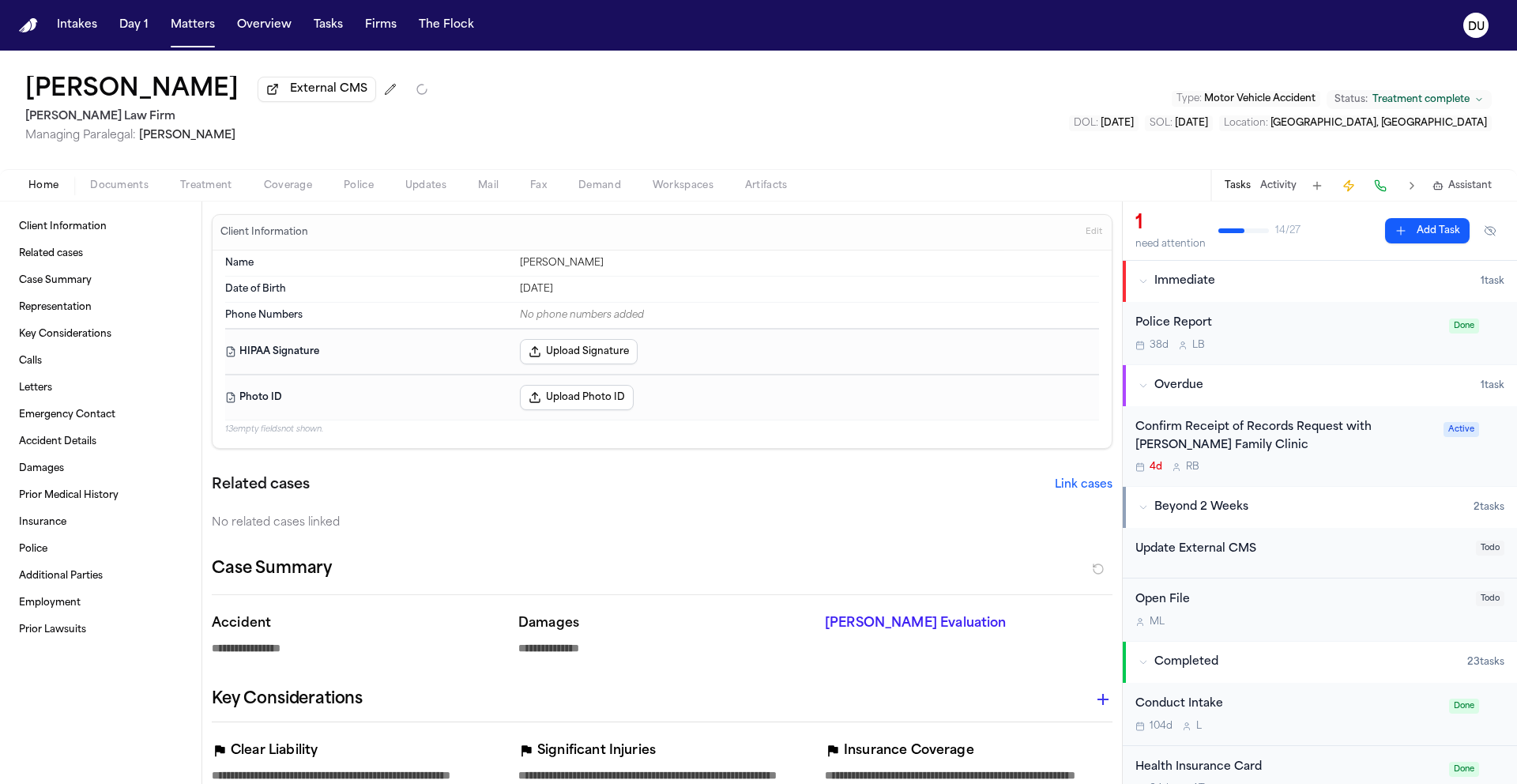
type textarea "*"
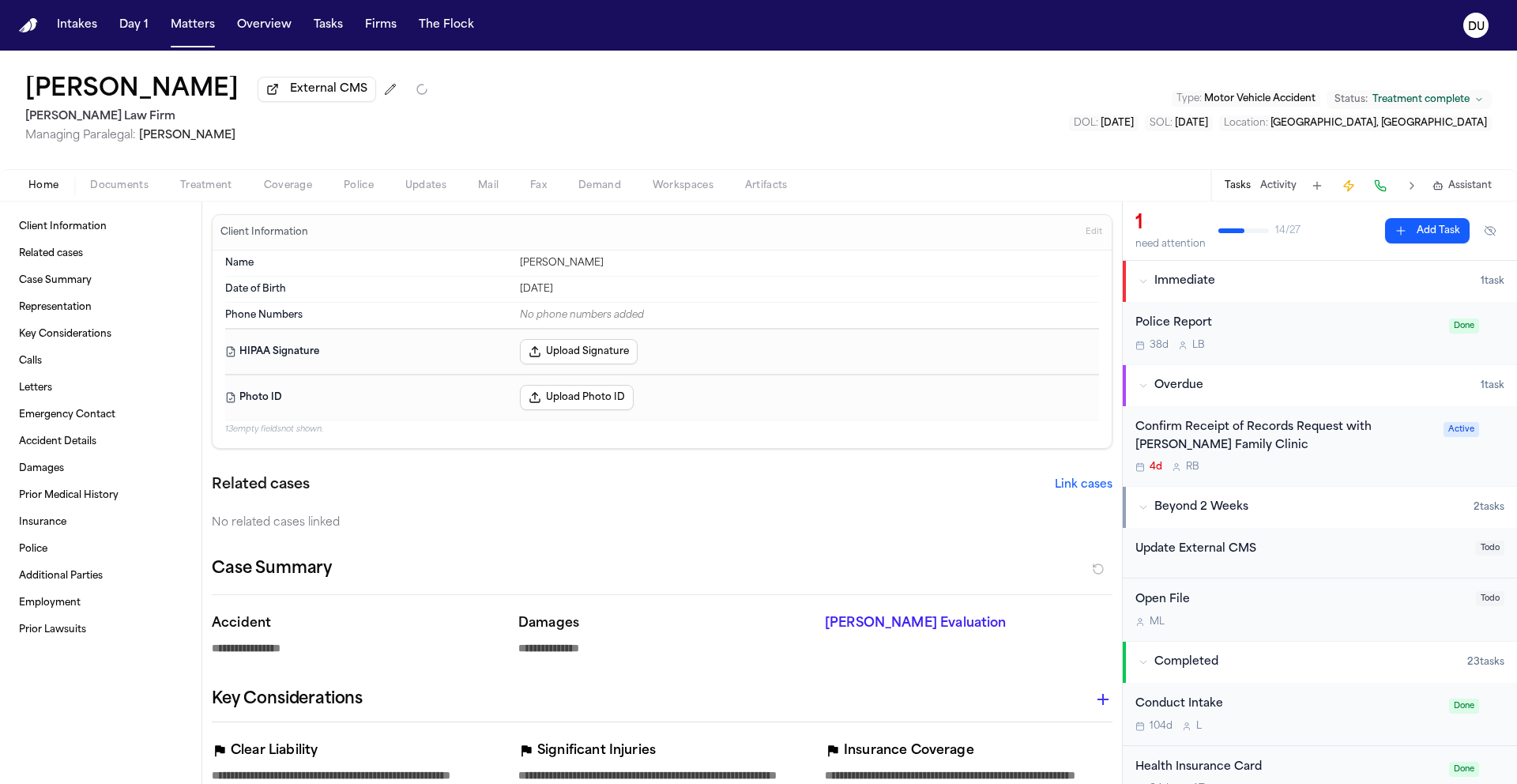
type textarea "*"
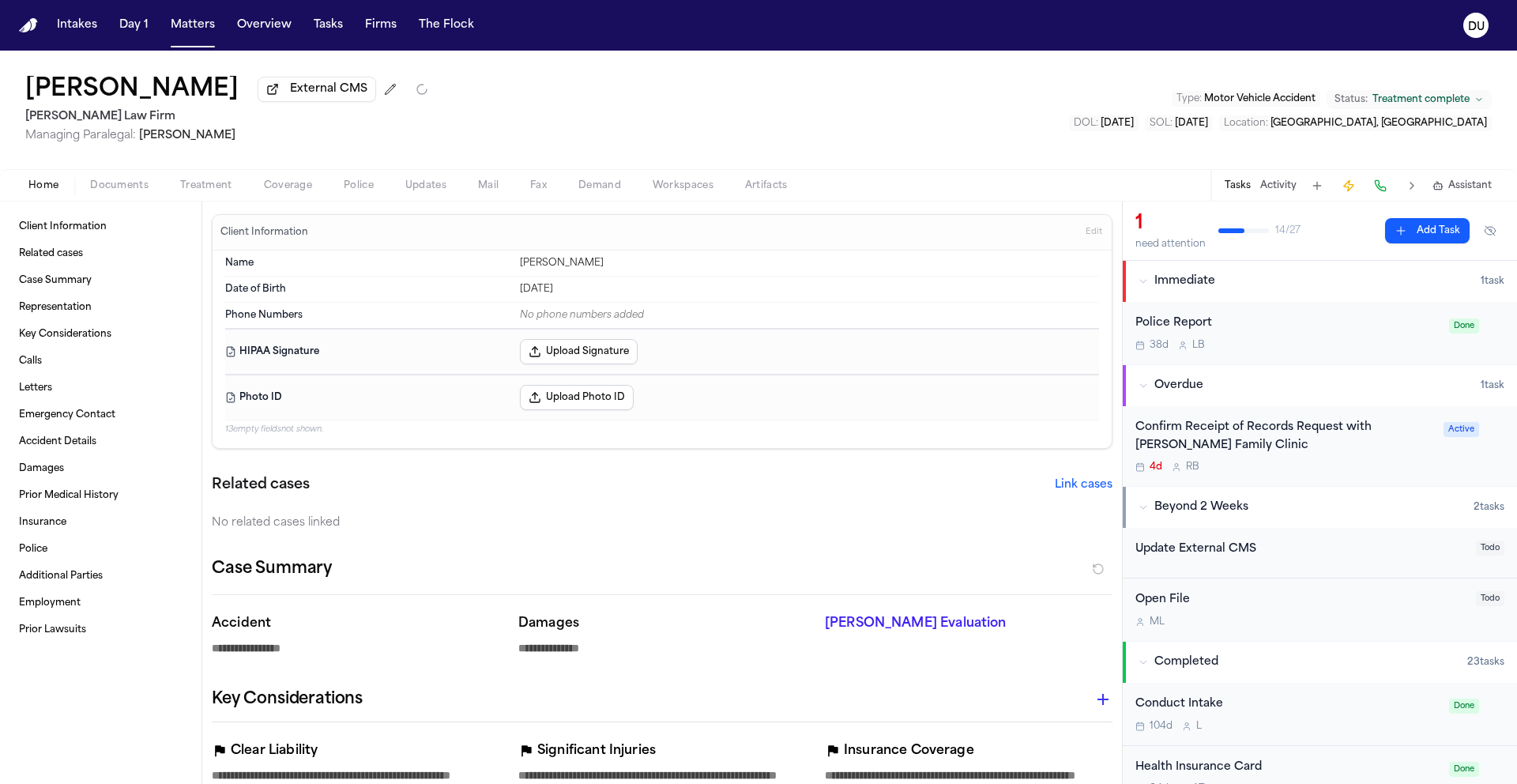
type textarea "*"
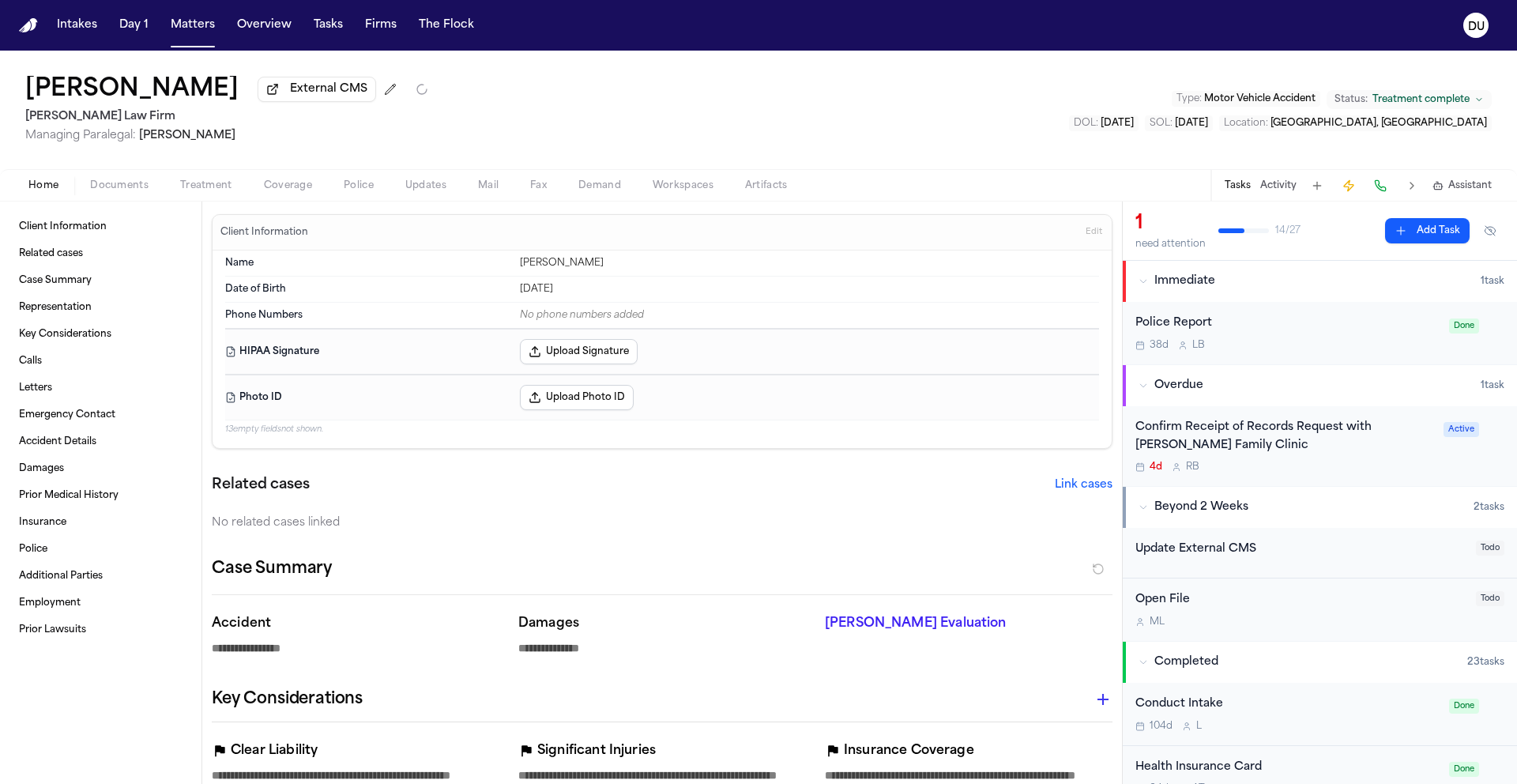
type textarea "*"
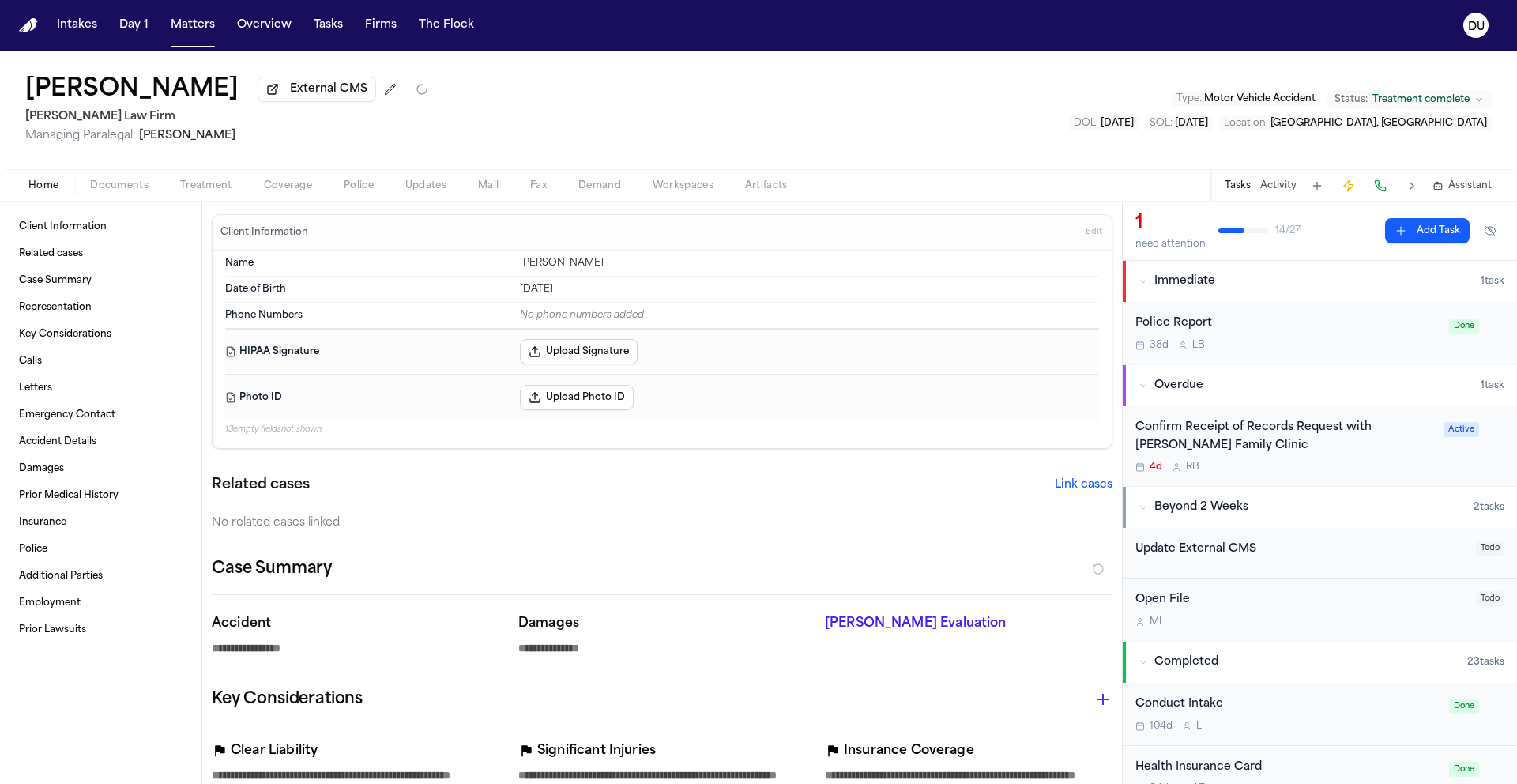
type textarea "*"
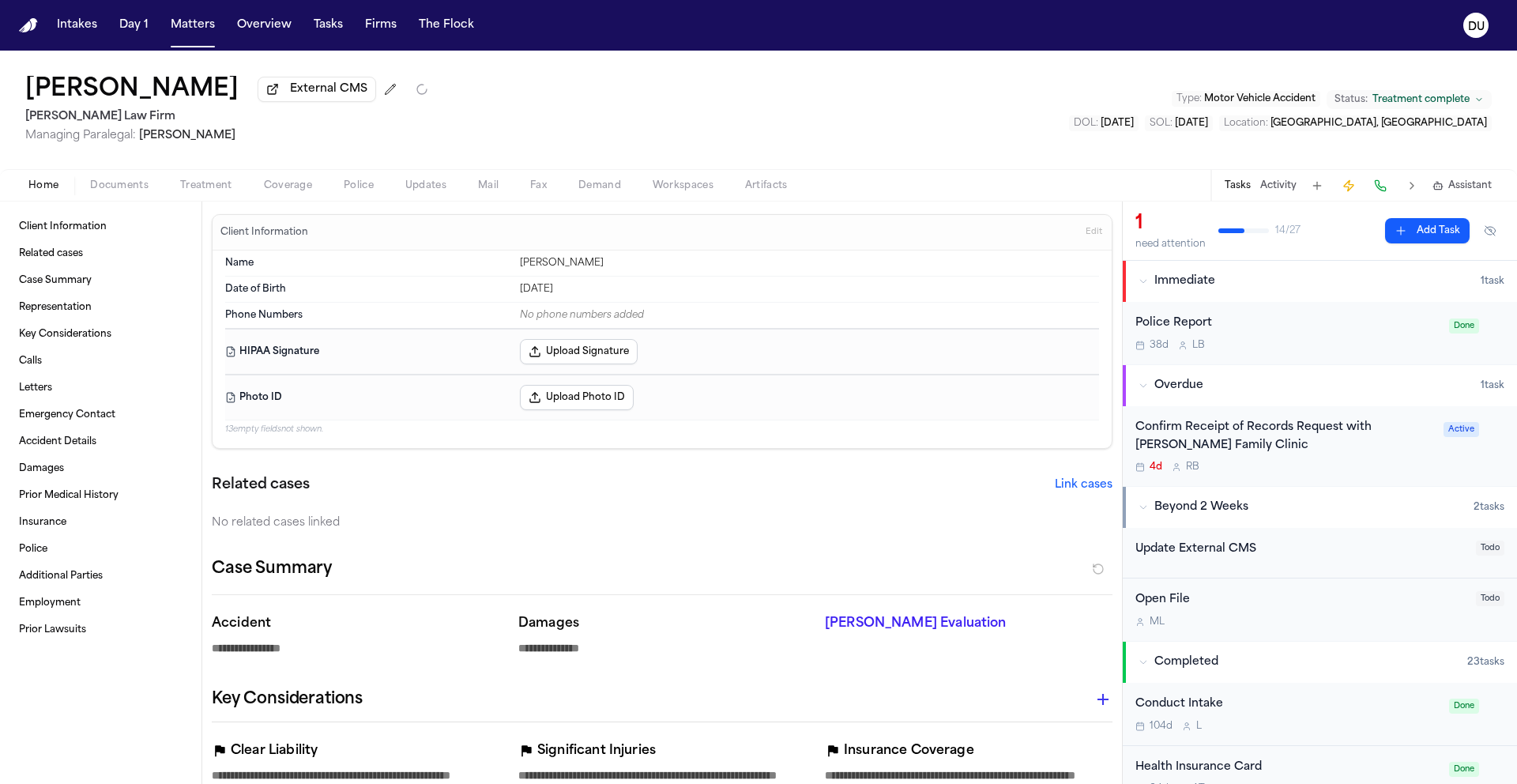
type textarea "*"
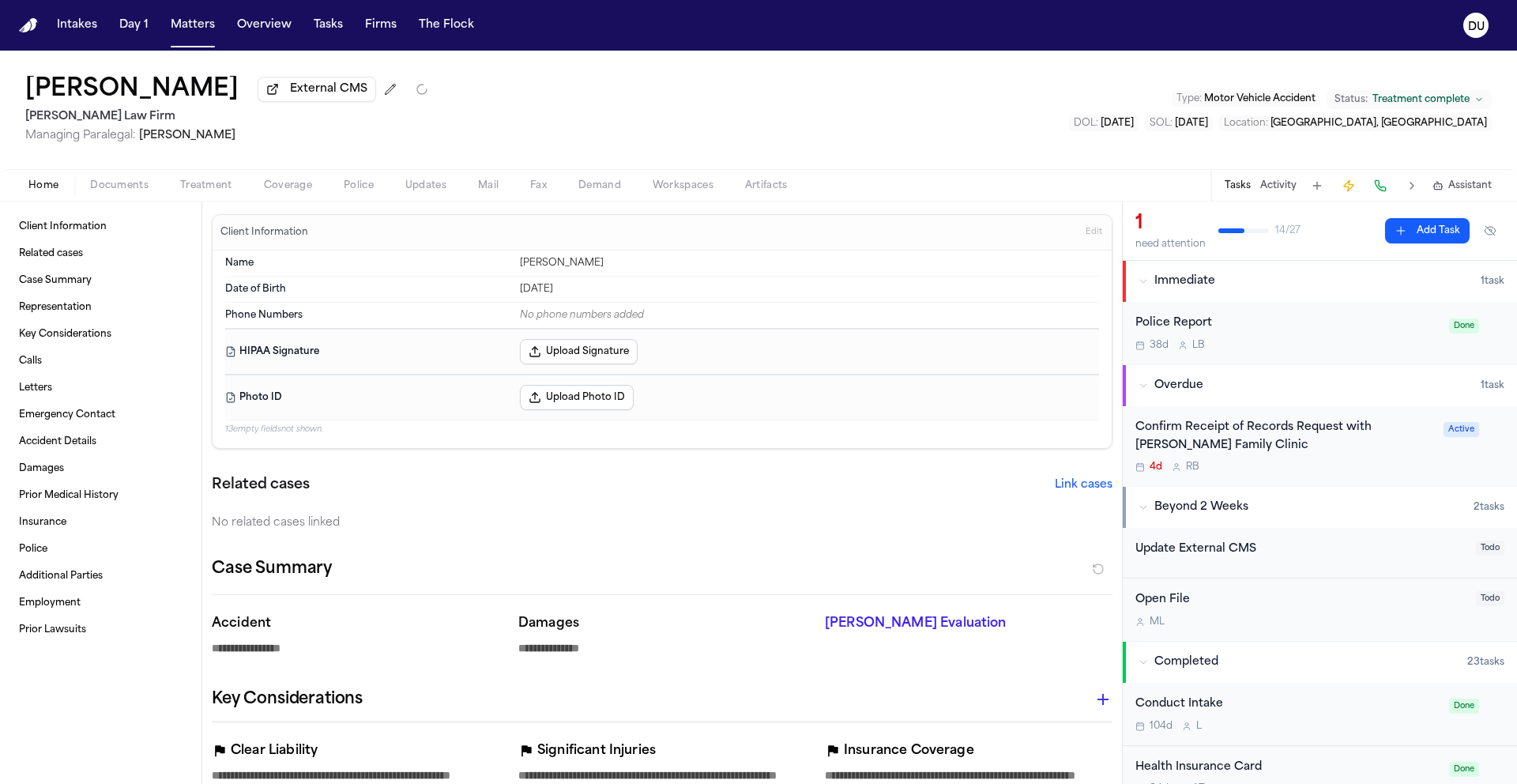
type textarea "*"
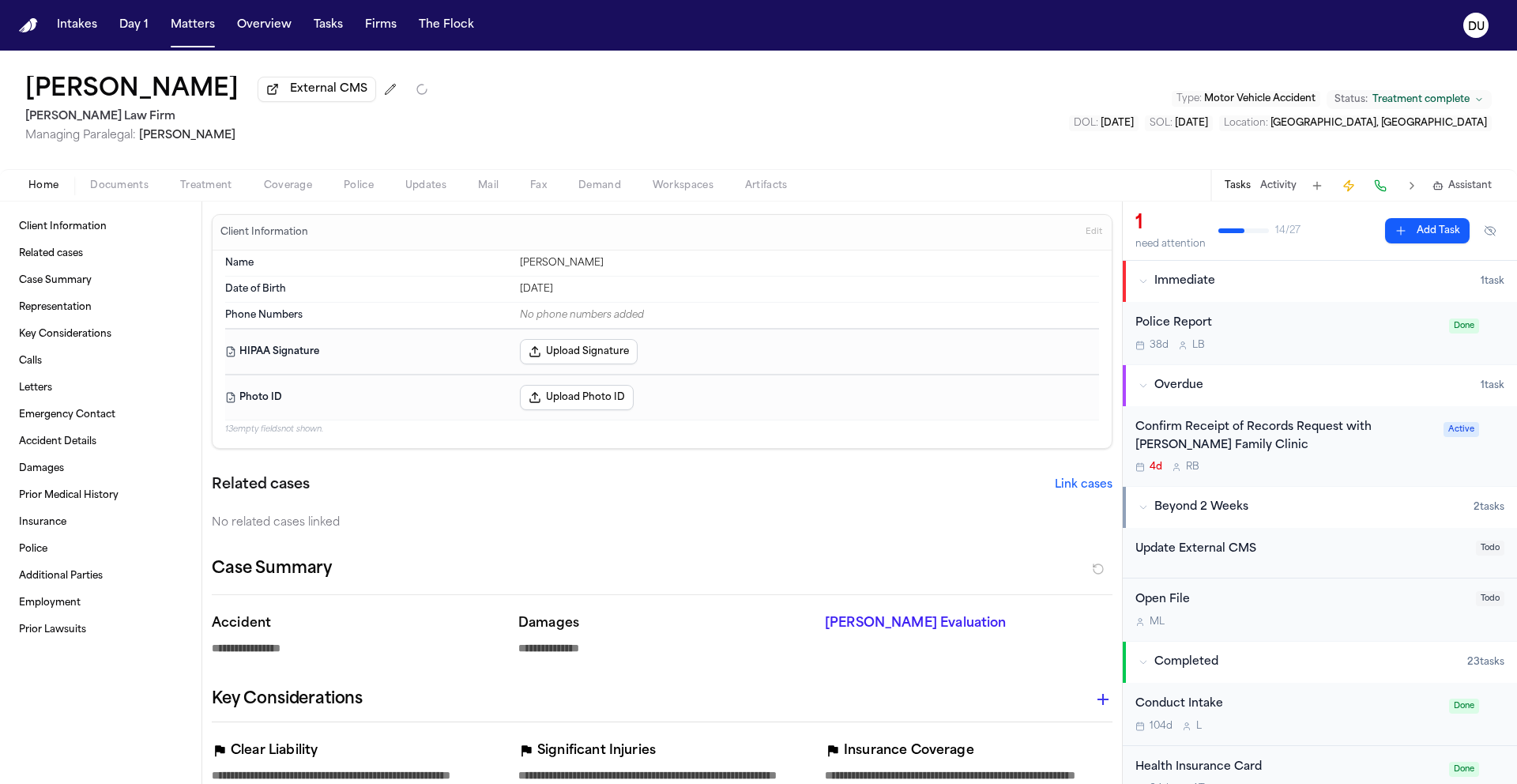
type textarea "*"
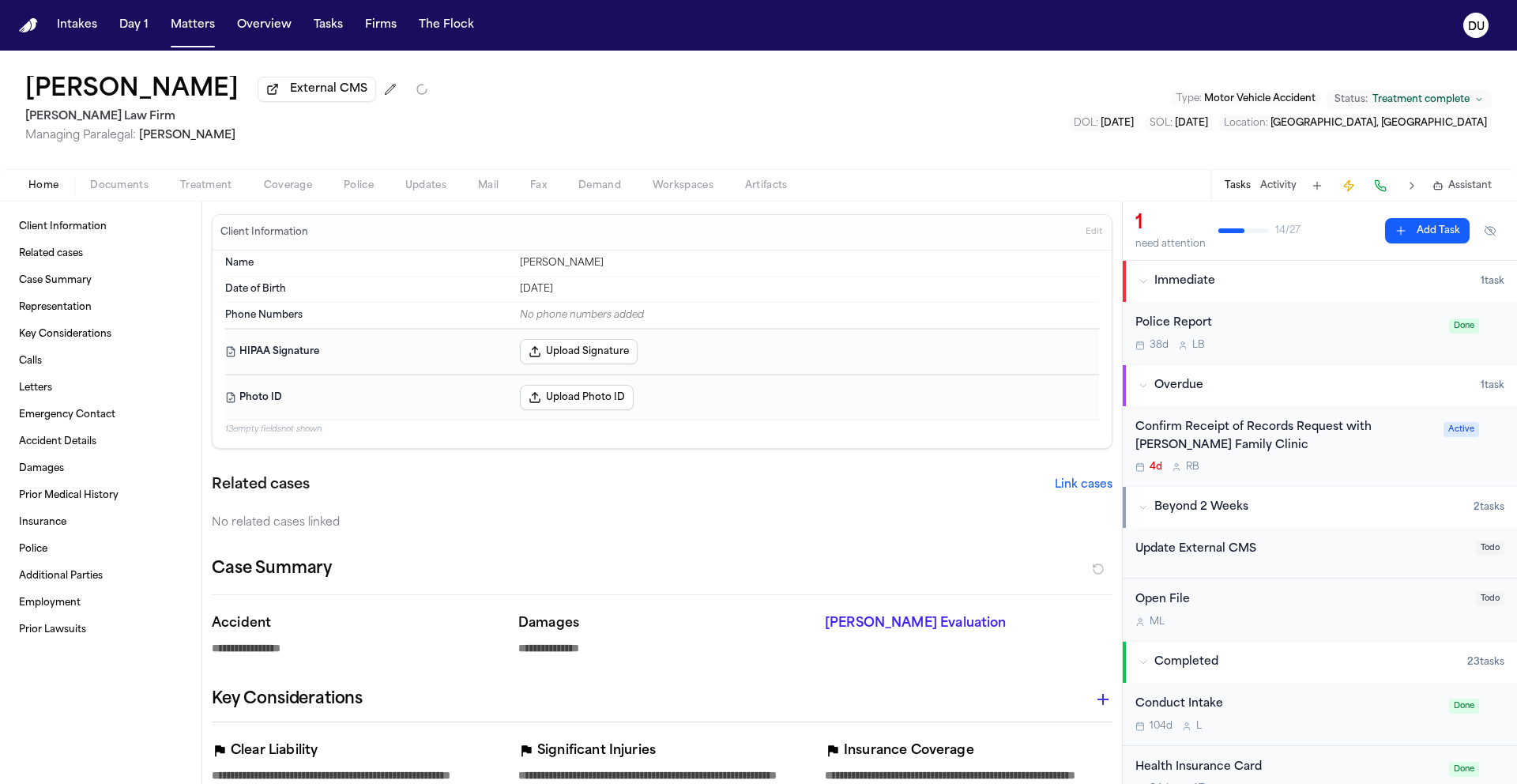
type textarea "*"
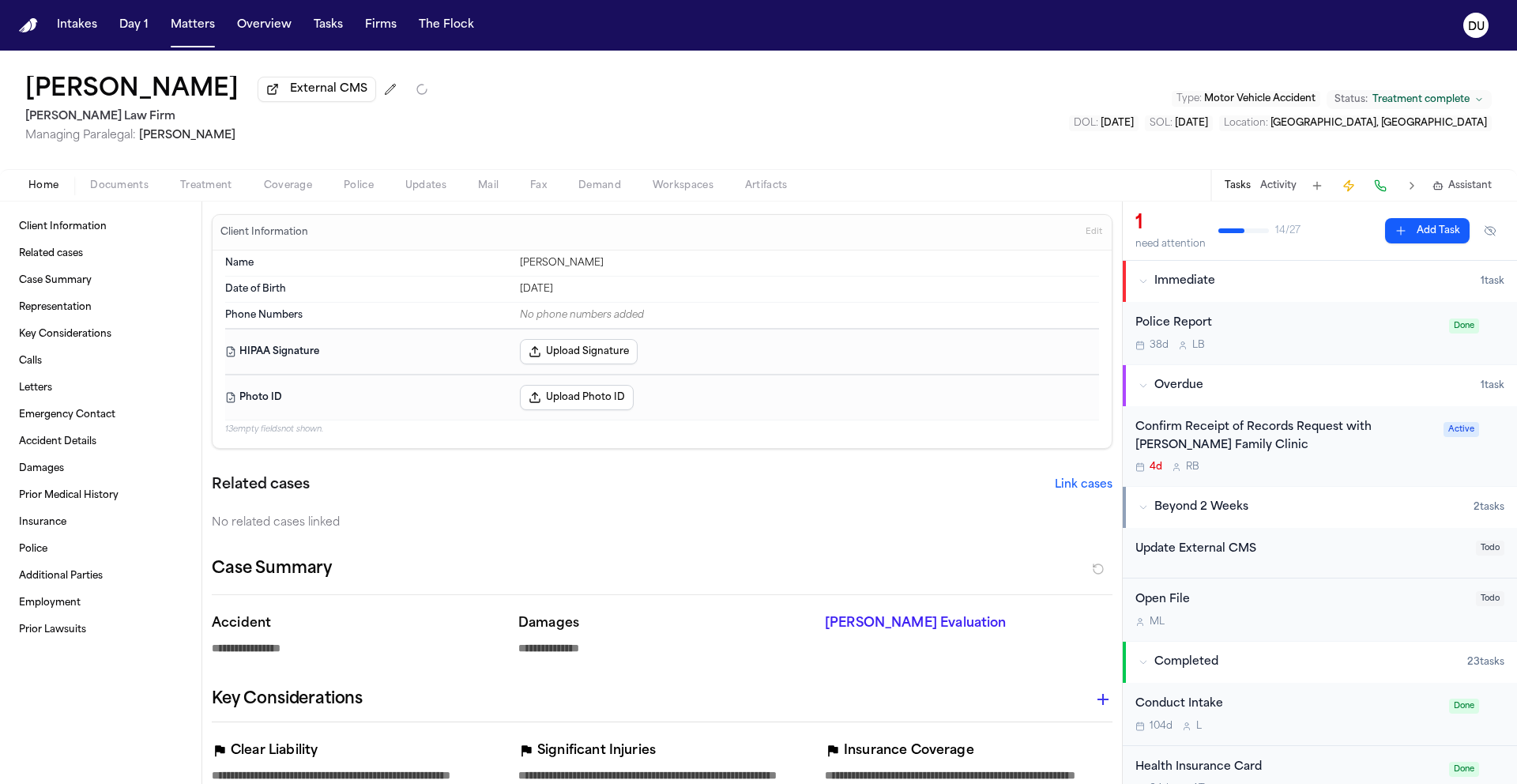
type textarea "*"
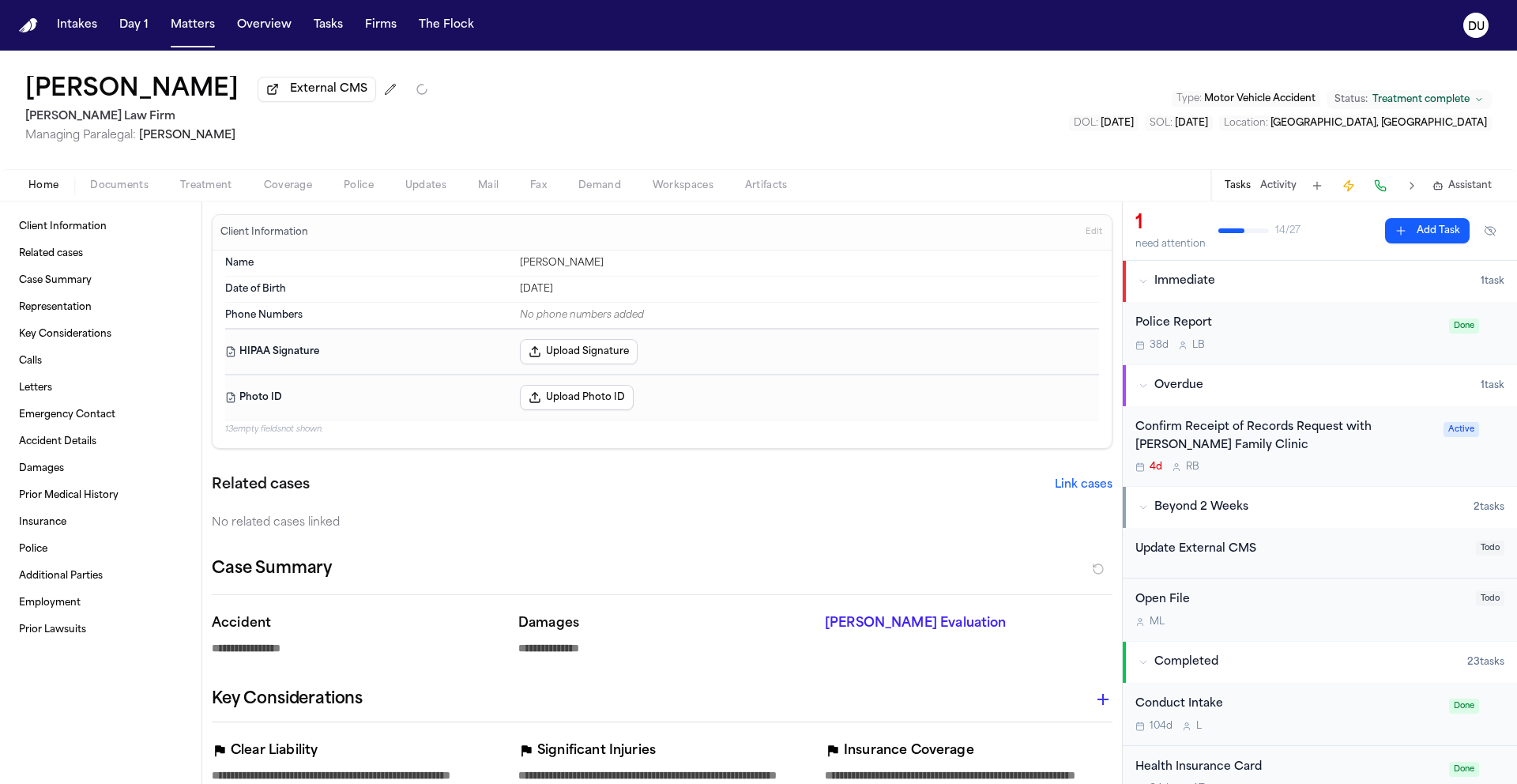
type textarea "*"
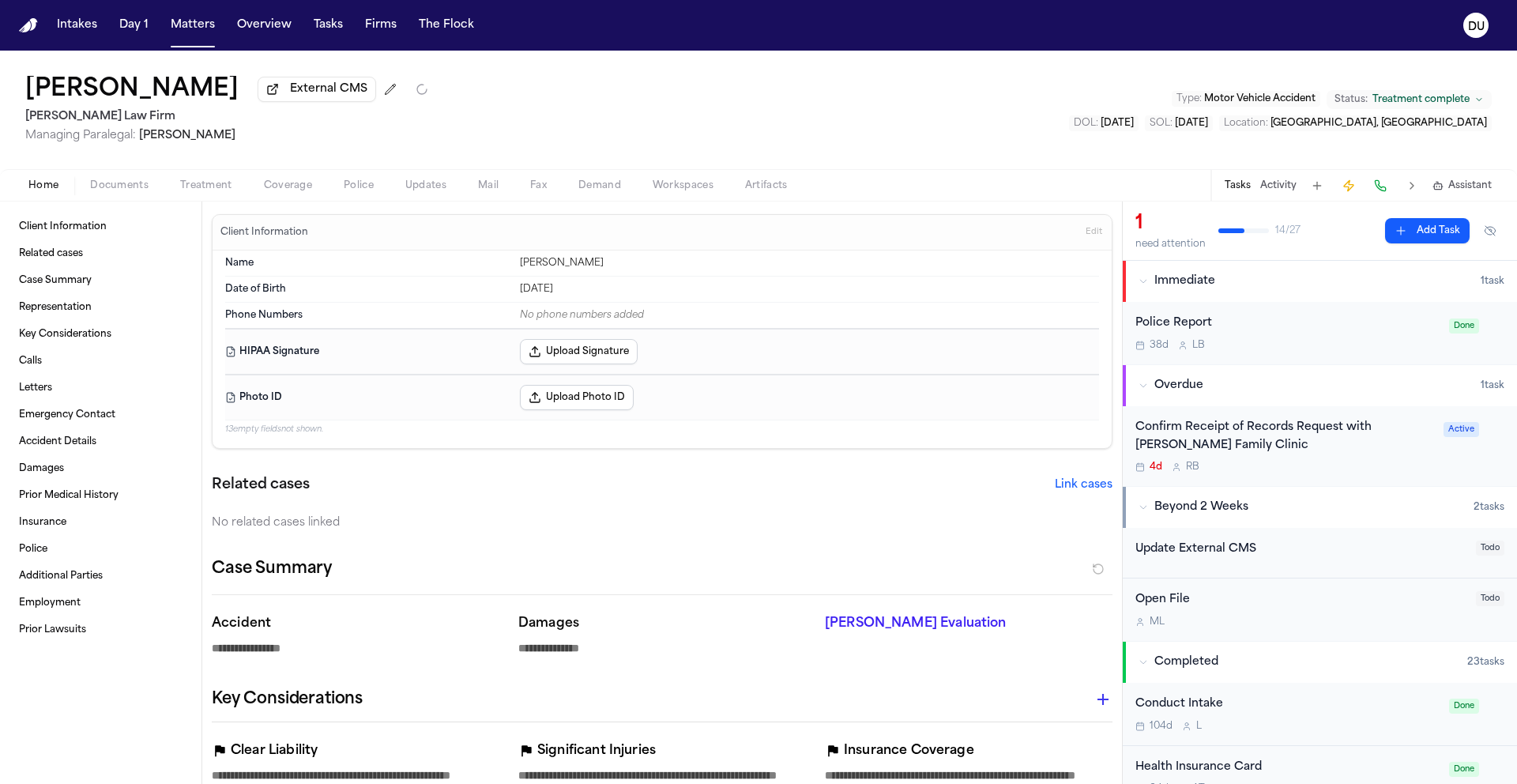
type textarea "*"
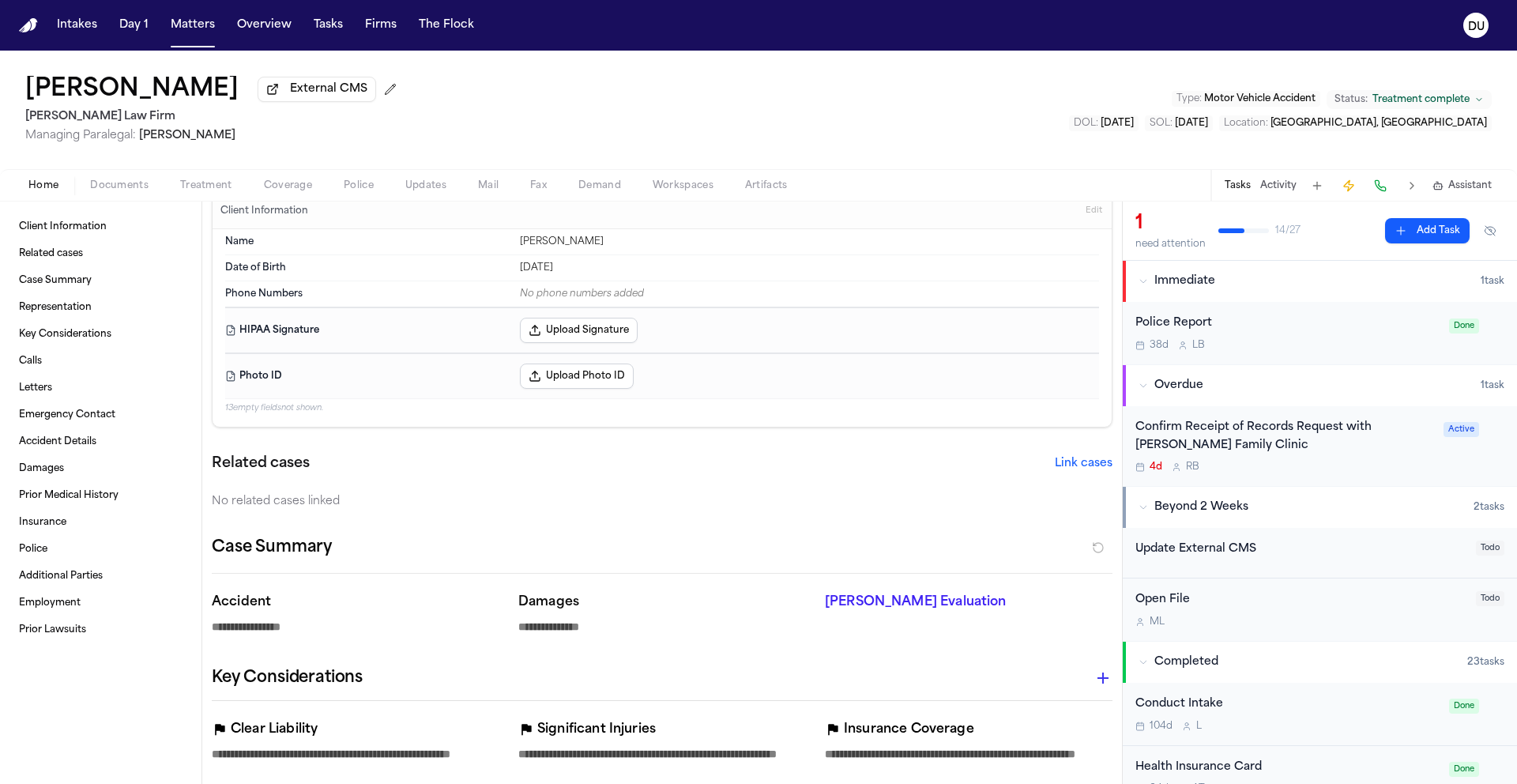
click at [1248, 452] on div "Confirm Receipt of Records Request with Arturo Hernandez Family Clinic" at bounding box center [1286, 436] width 299 height 36
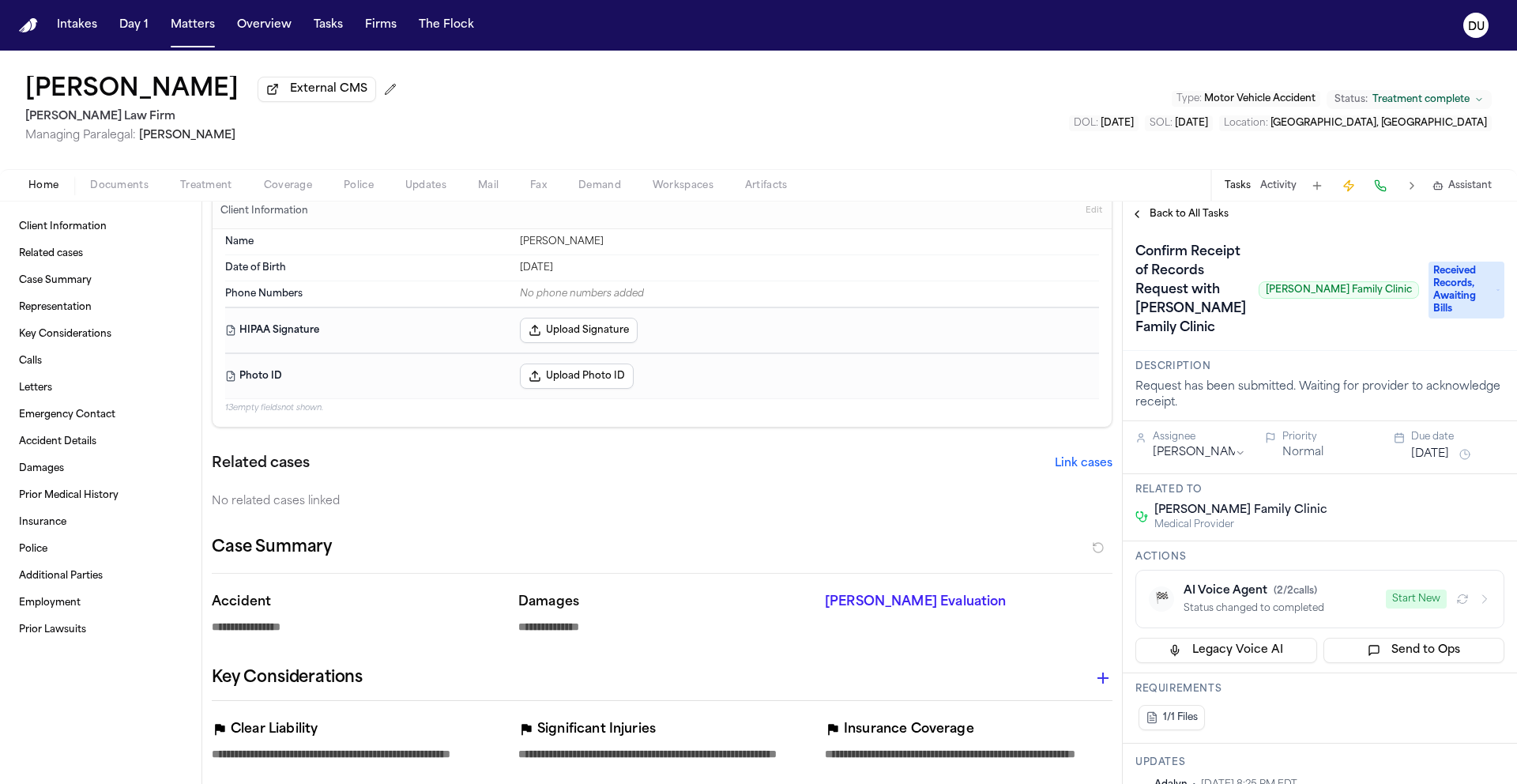
click at [1176, 216] on span "Back to All Tasks" at bounding box center [1189, 214] width 79 height 12
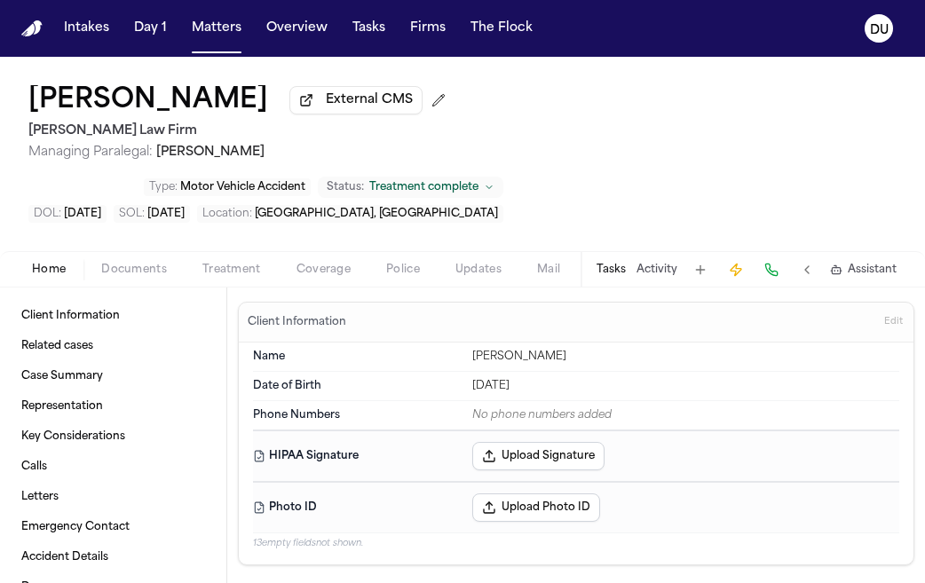
type textarea "*"
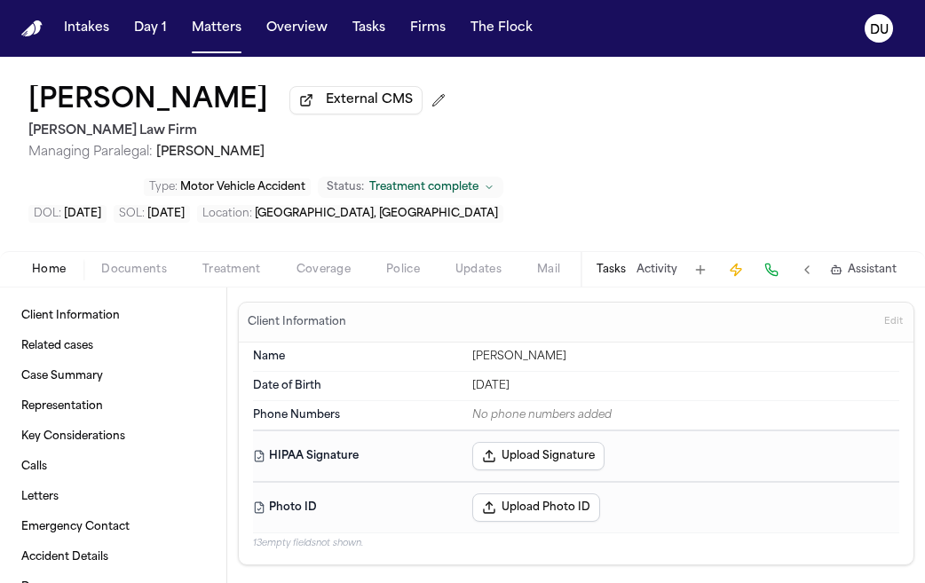
type textarea "*"
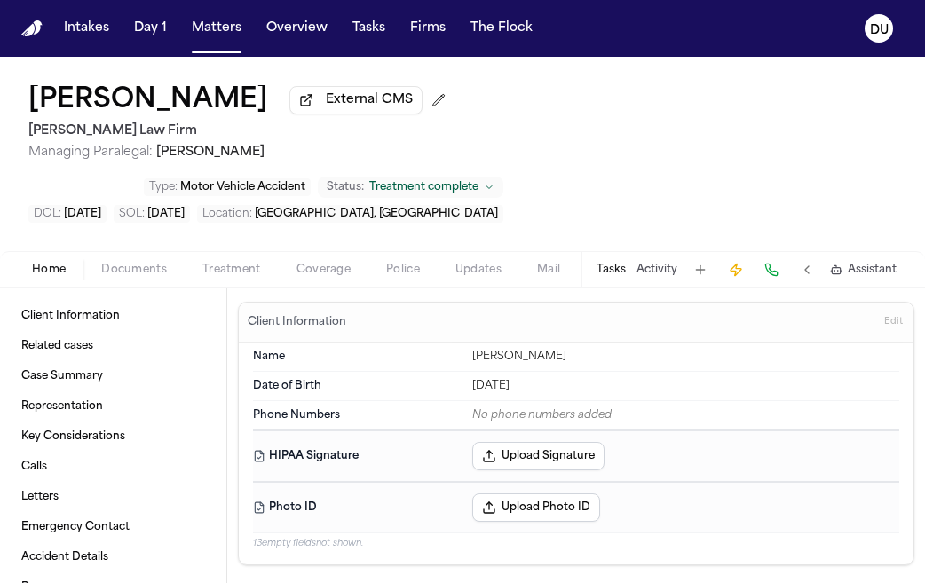
type textarea "*"
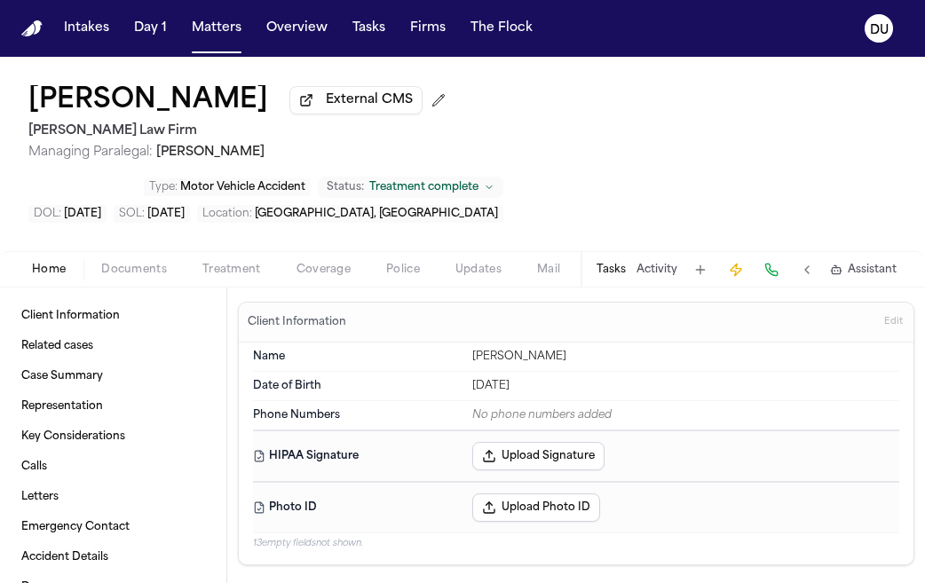
type textarea "*"
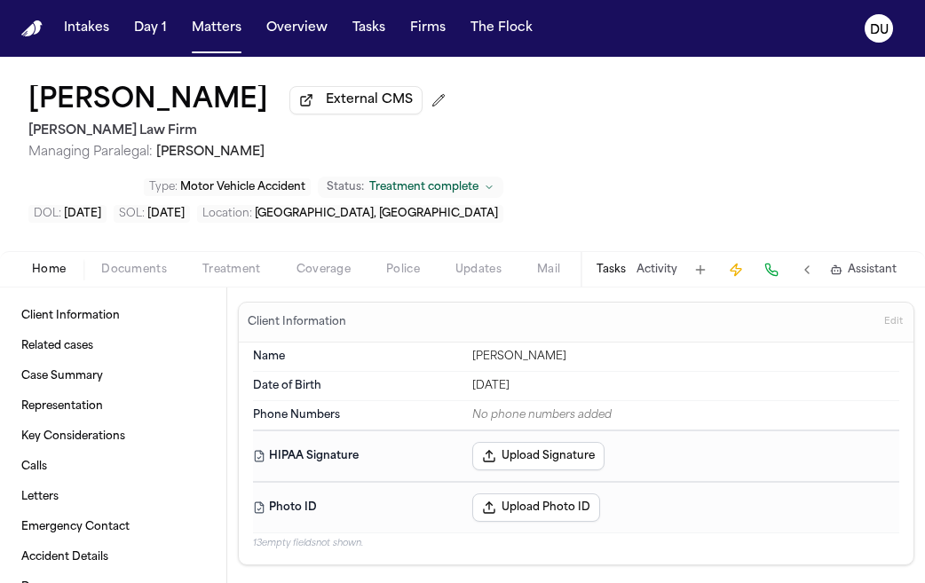
type textarea "*"
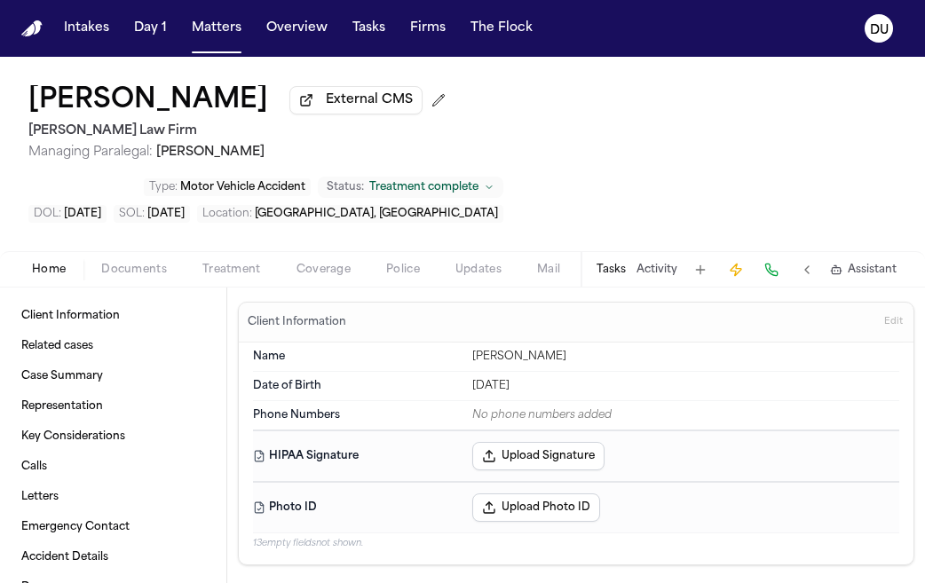
type textarea "*"
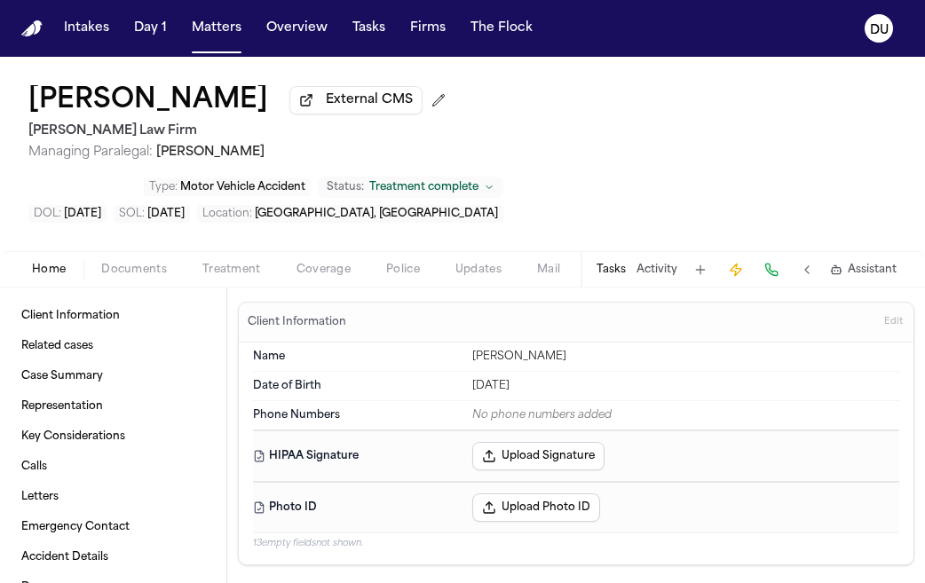
type textarea "*"
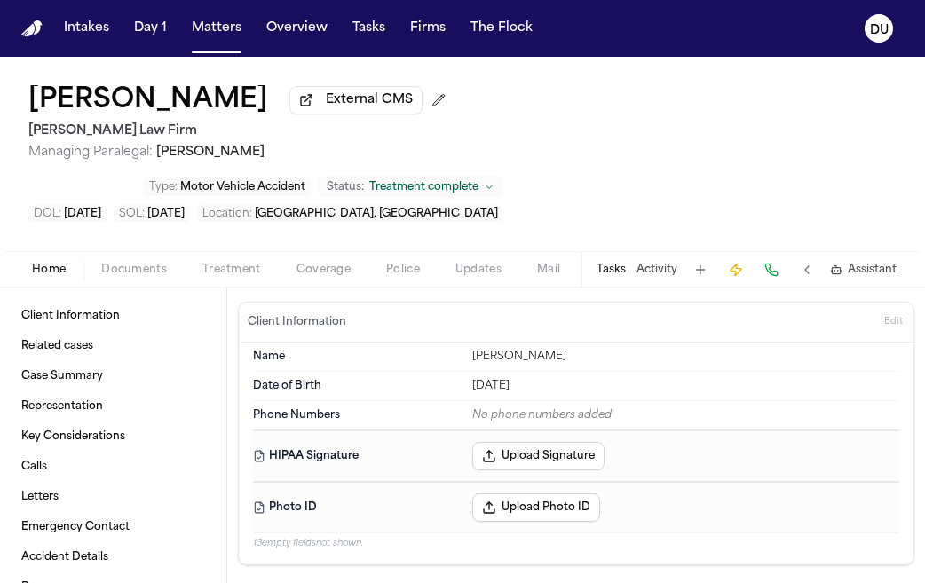
type textarea "*"
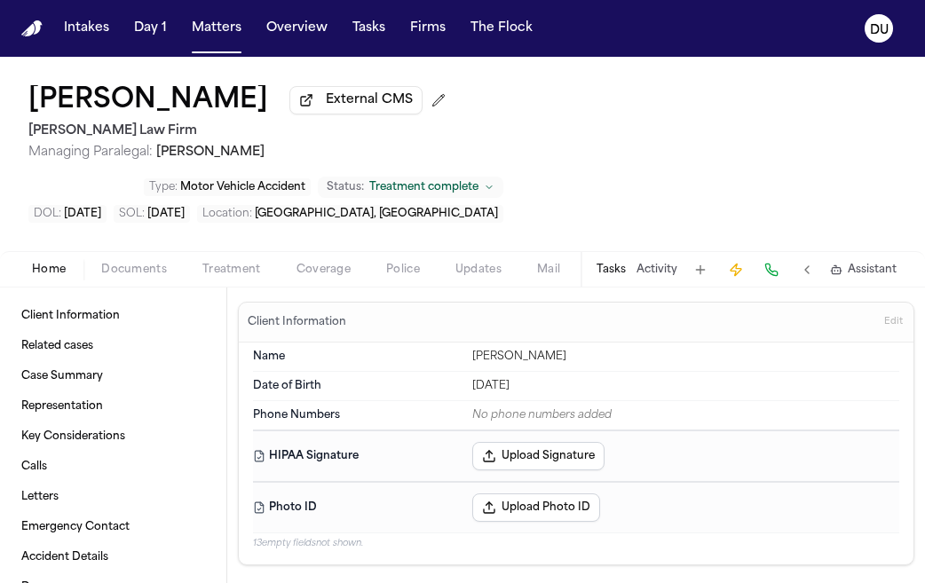
type textarea "*"
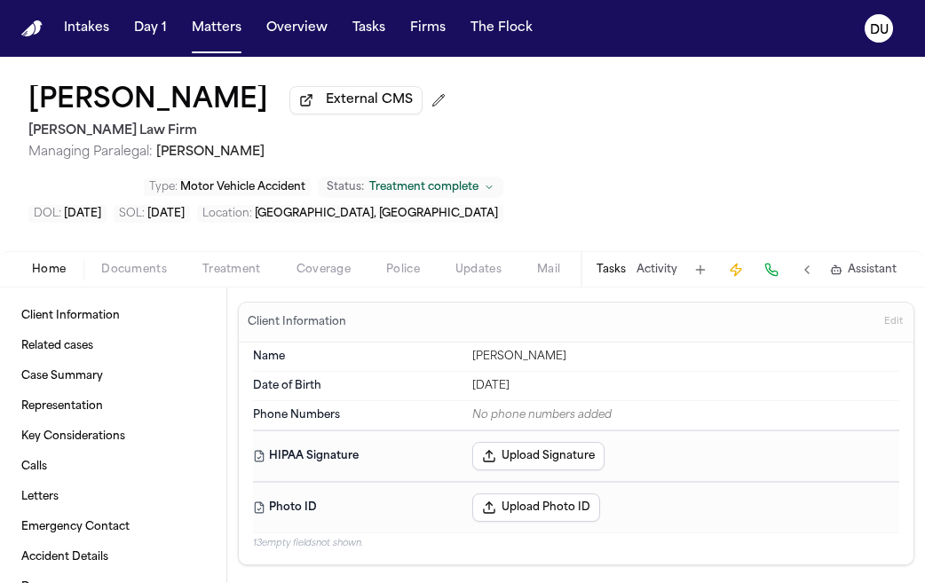
type textarea "*"
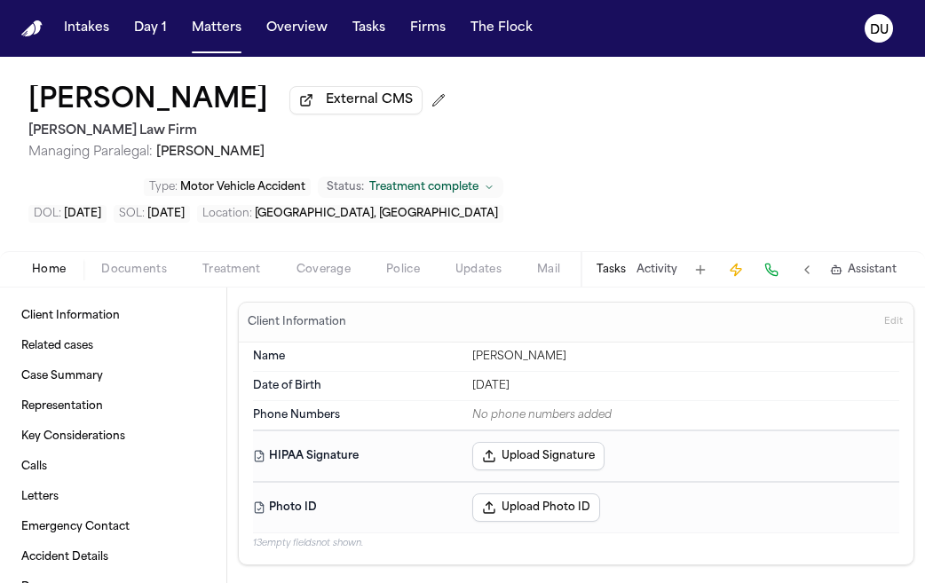
type textarea "*"
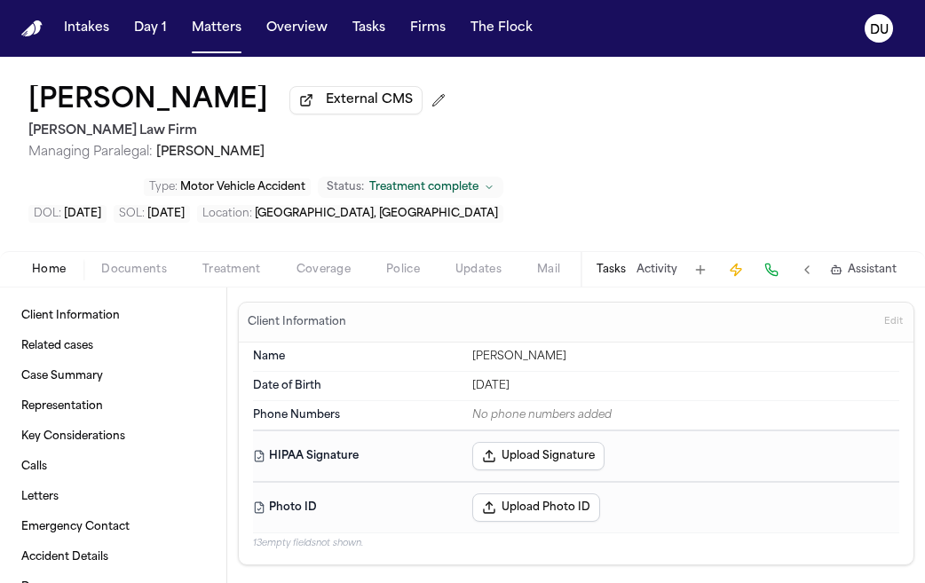
type textarea "*"
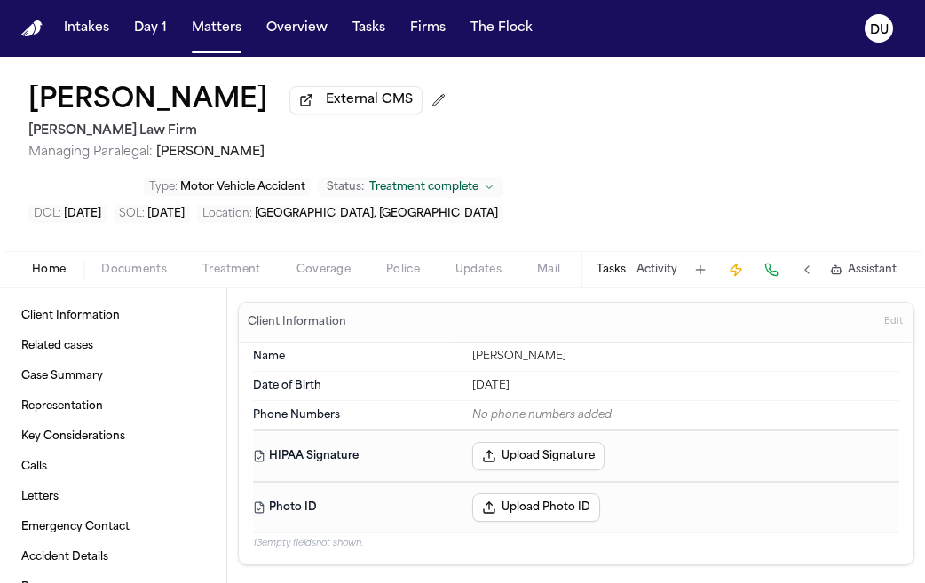
type textarea "*"
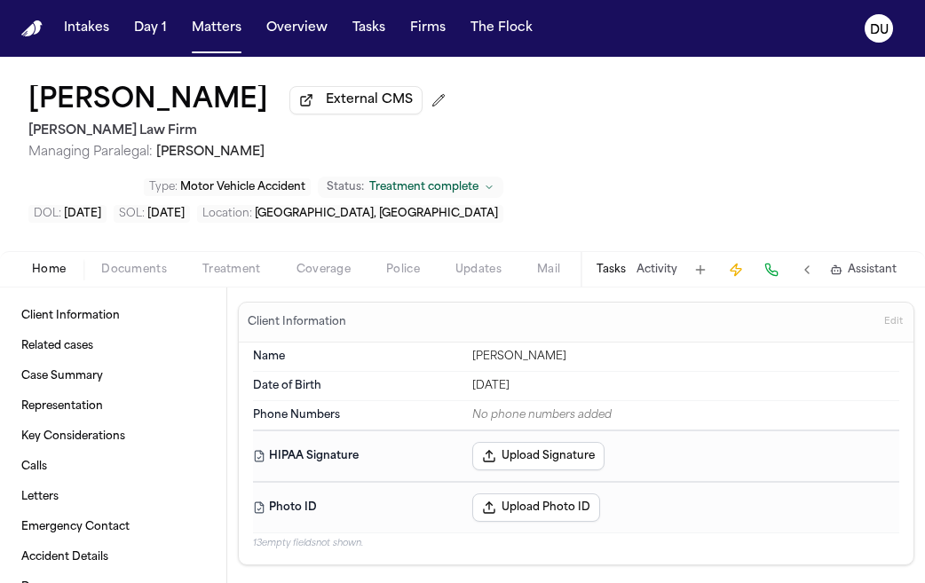
type textarea "*"
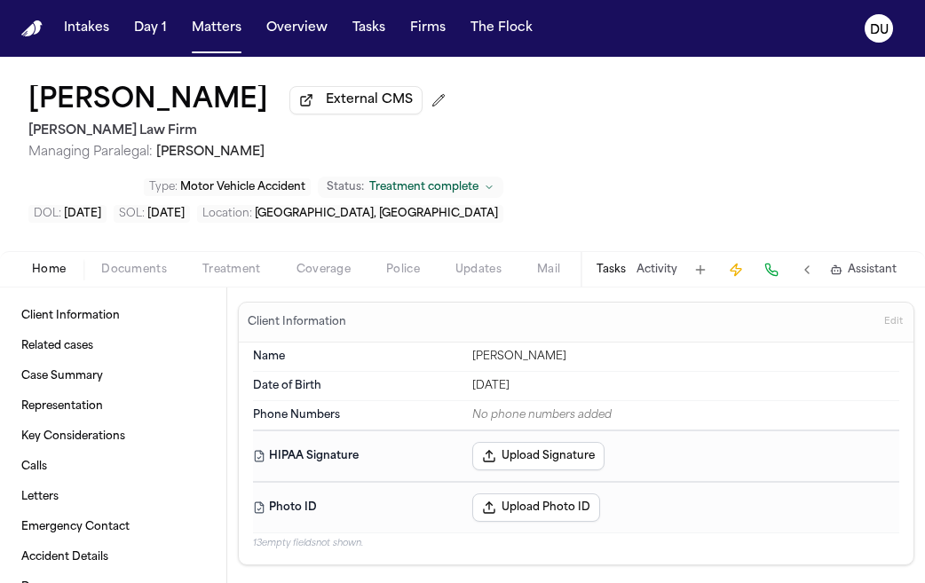
type textarea "*"
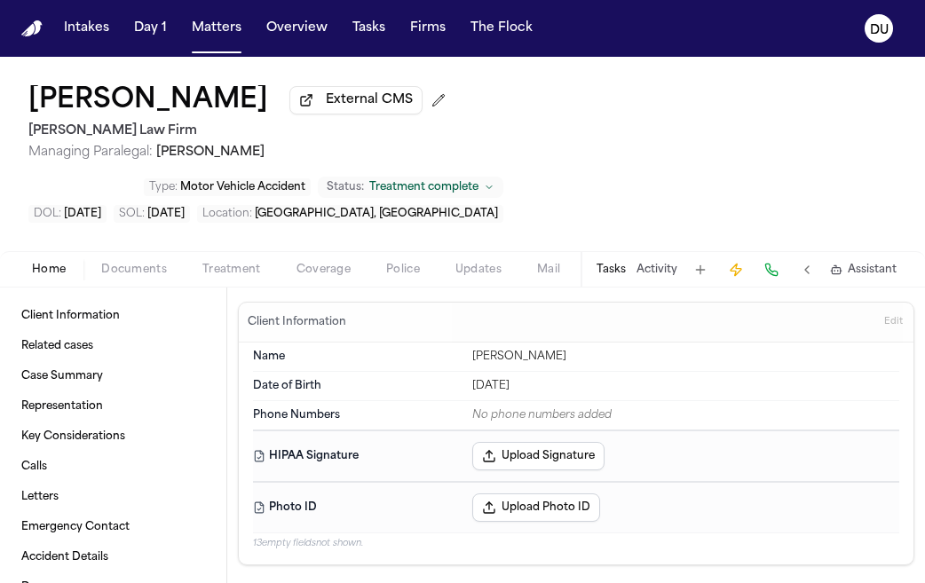
type textarea "*"
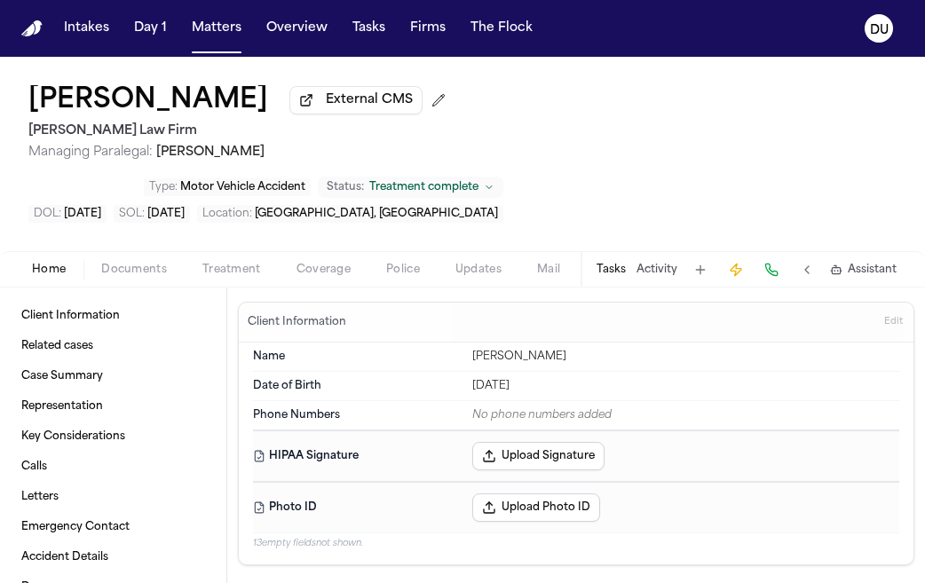
type textarea "*"
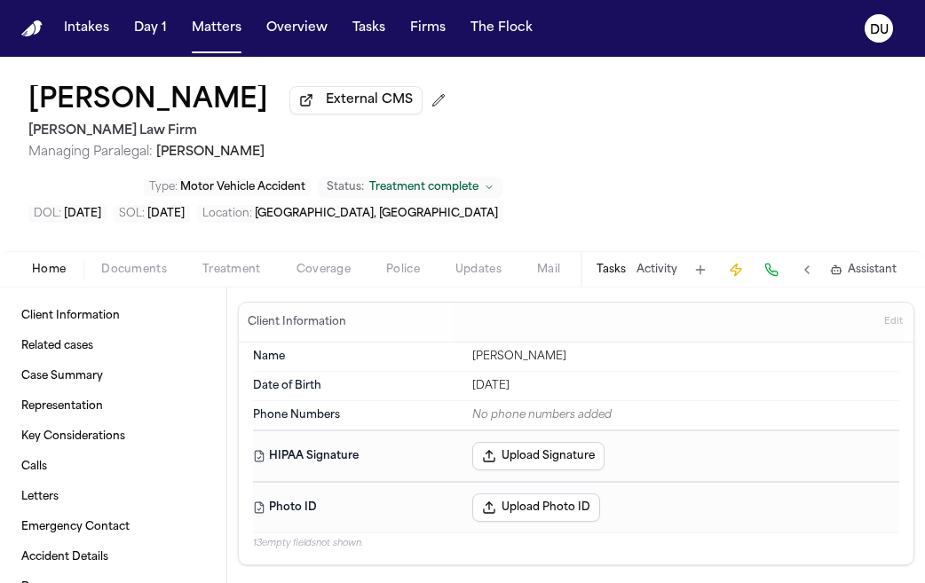
type textarea "*"
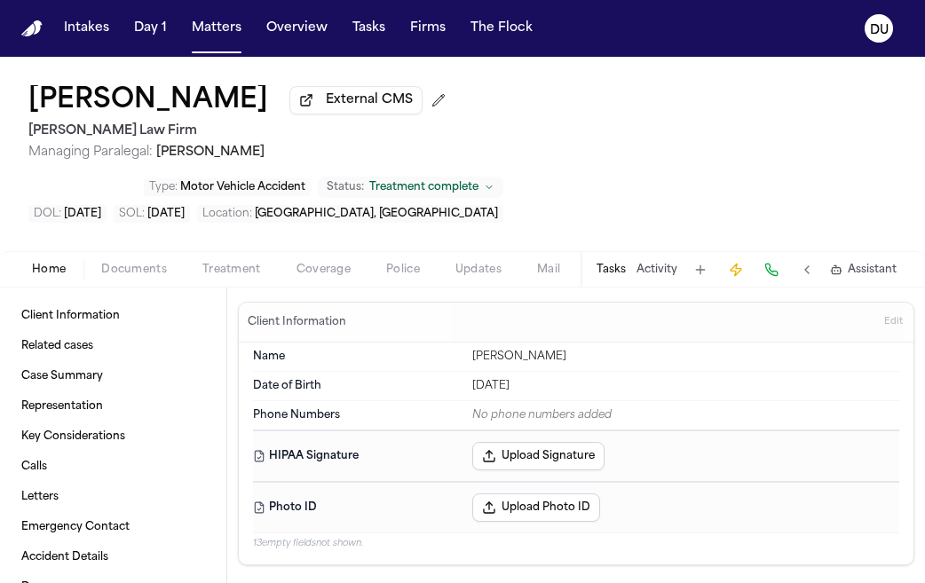
type textarea "*"
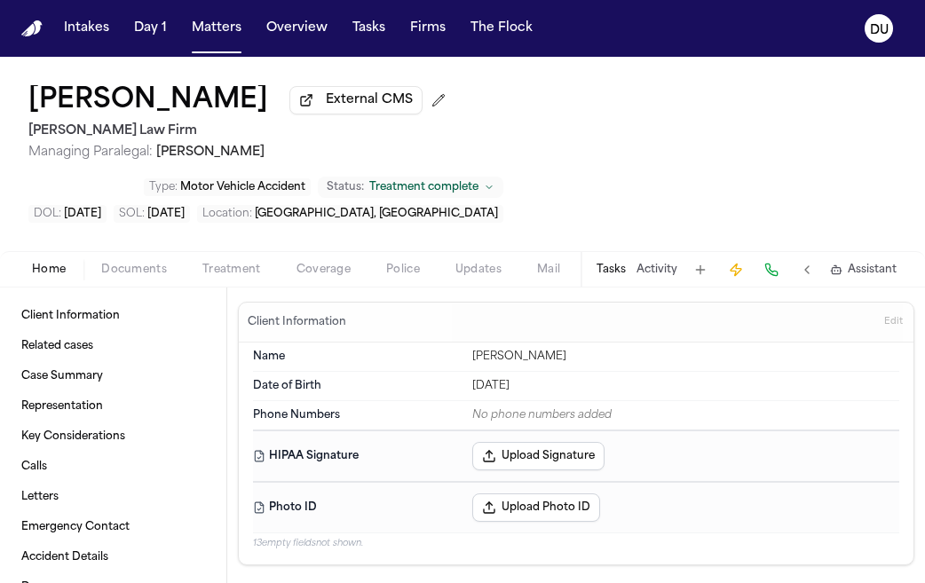
type textarea "*"
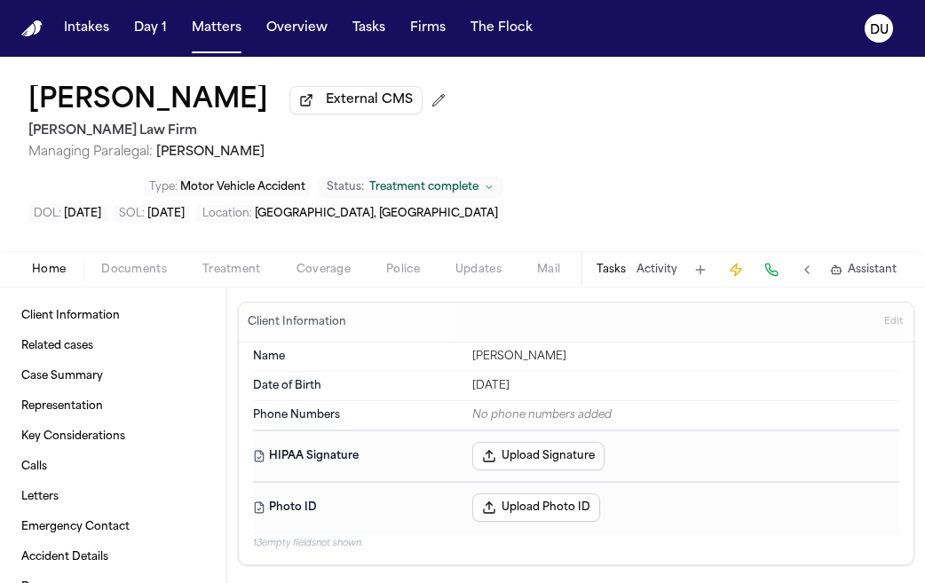
type textarea "*"
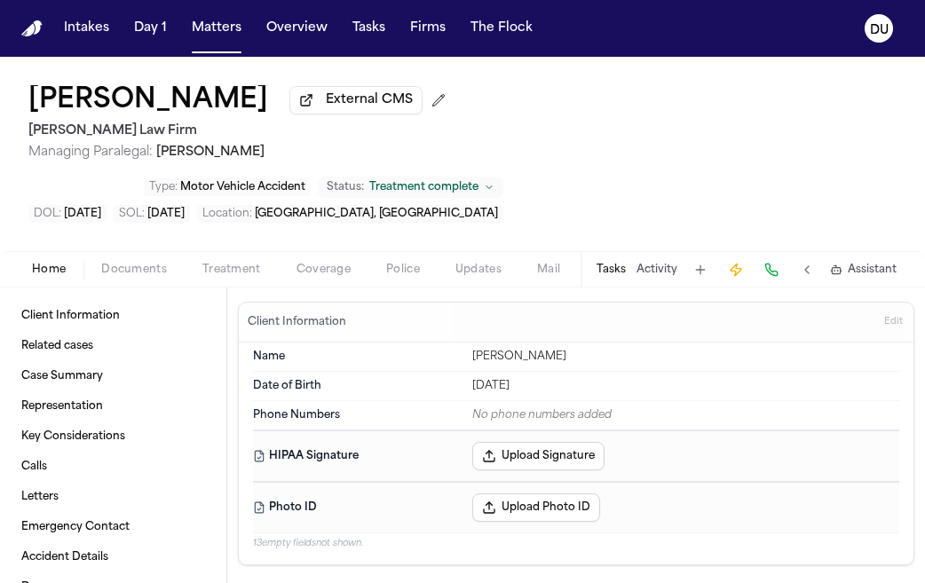
type textarea "*"
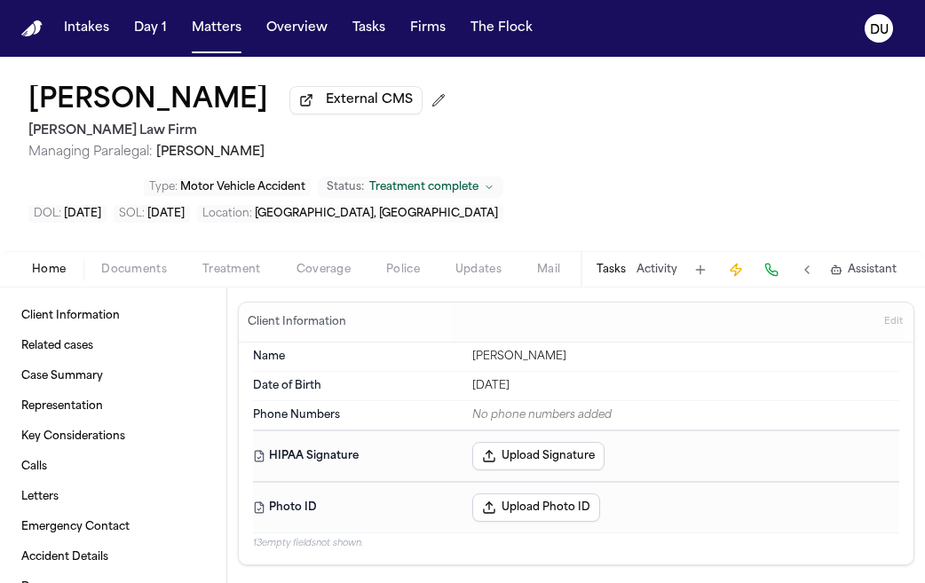
type textarea "*"
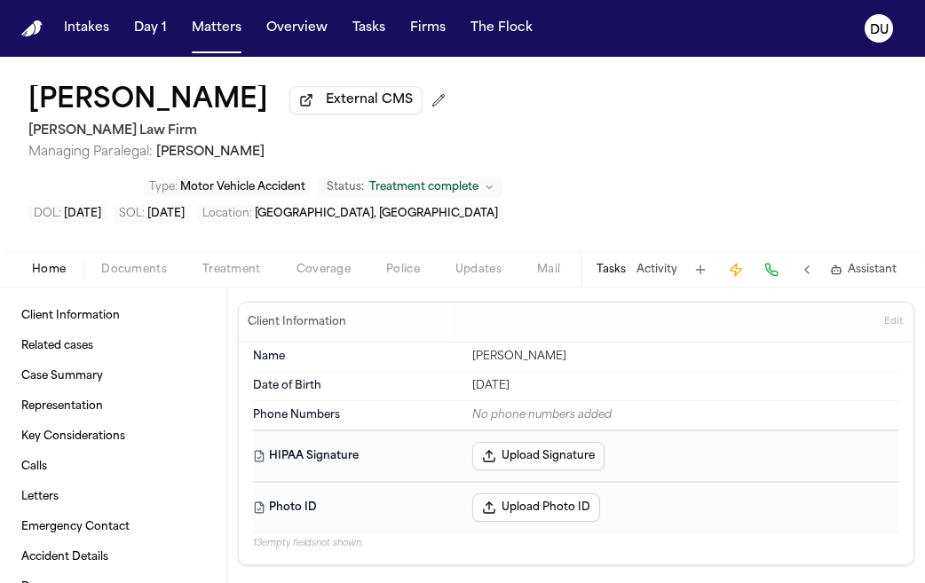
type textarea "*"
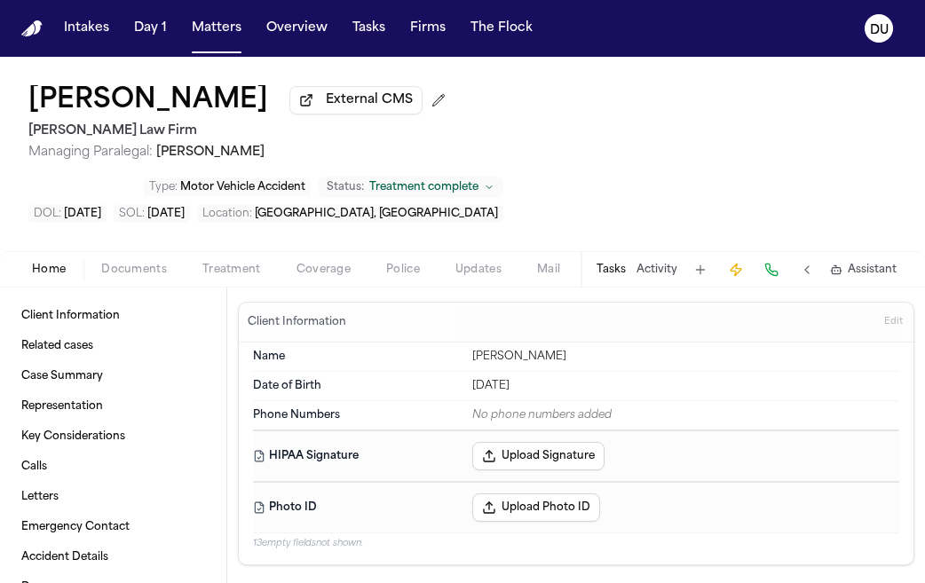
type textarea "*"
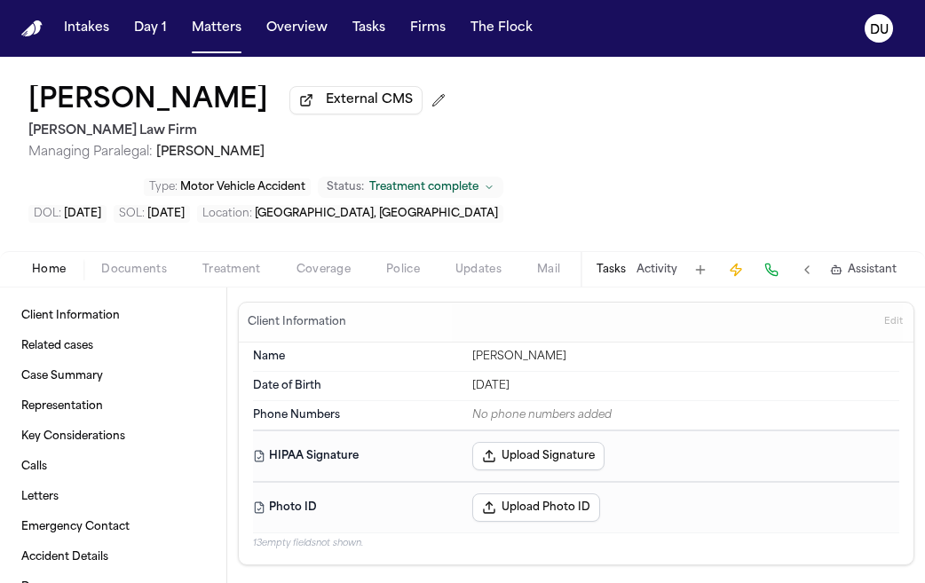
type textarea "*"
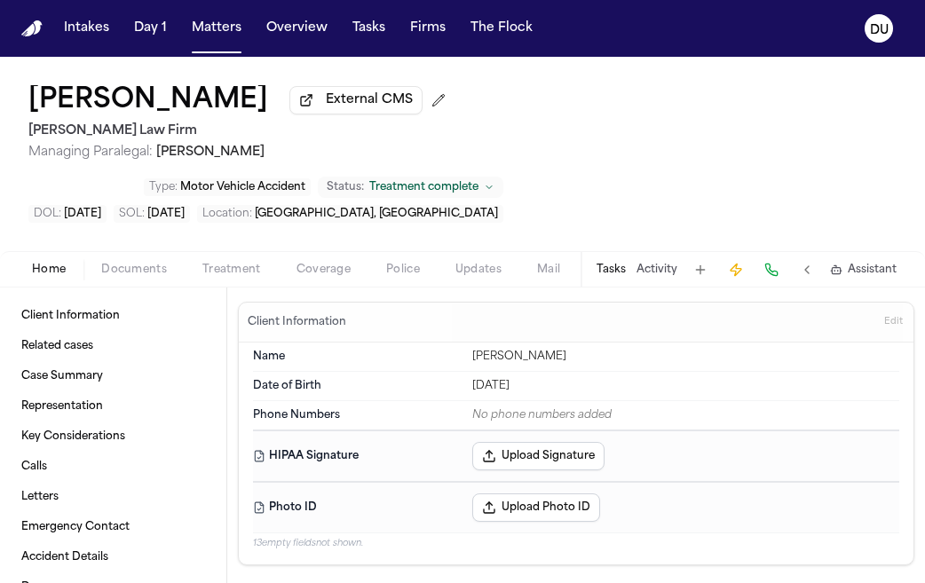
type textarea "*"
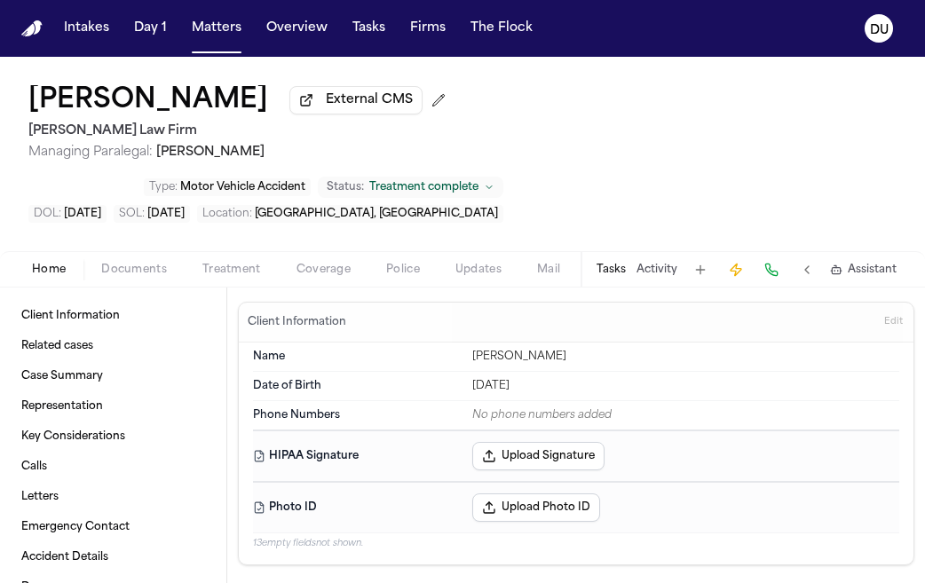
type textarea "*"
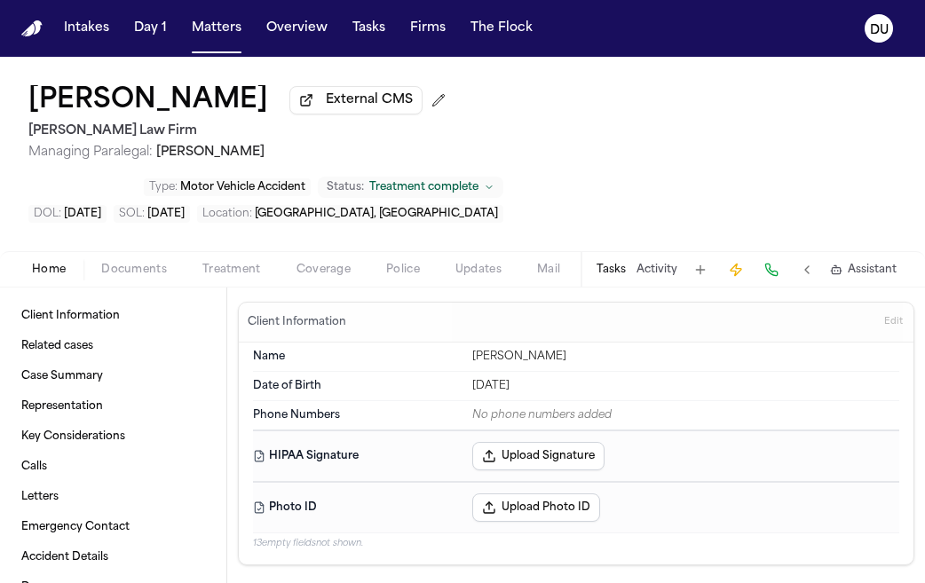
type textarea "*"
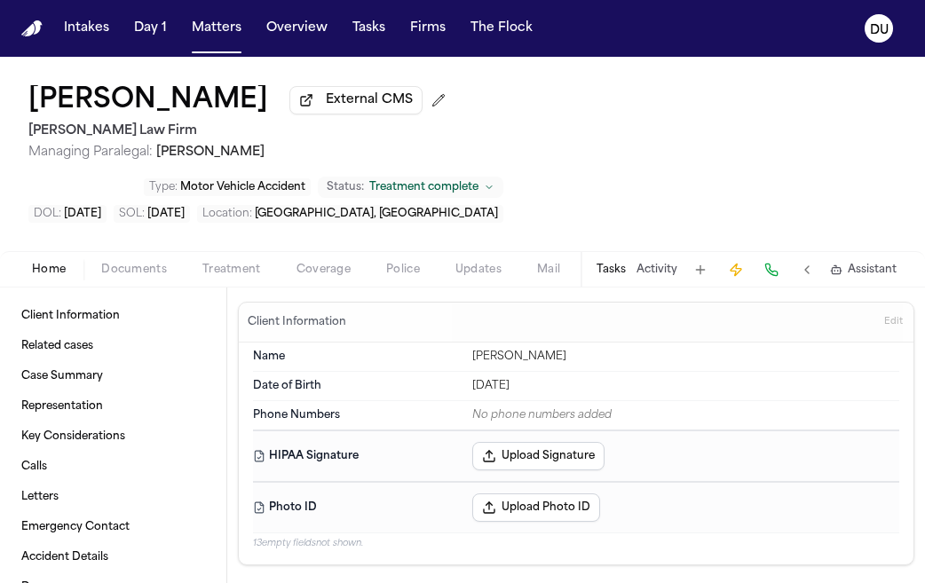
type textarea "*"
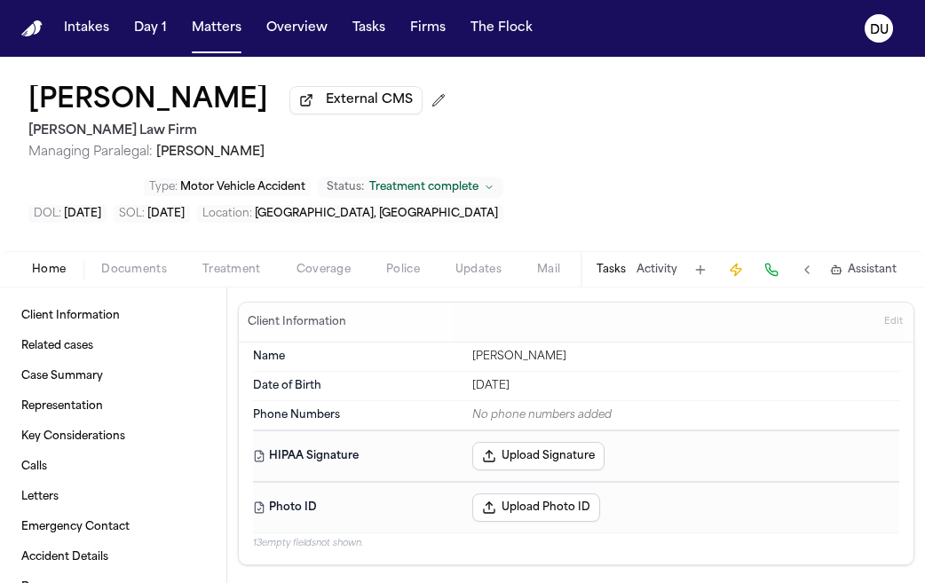
type textarea "*"
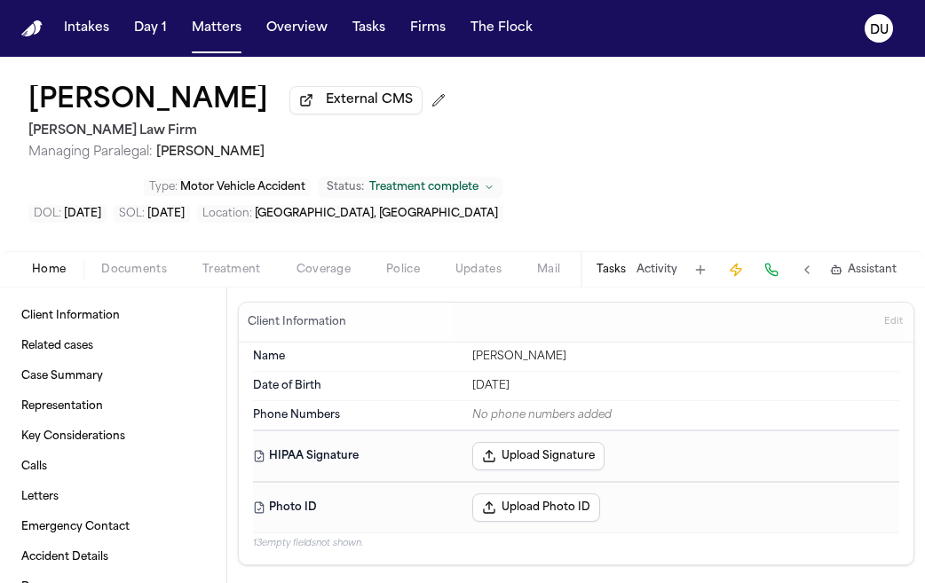
type textarea "*"
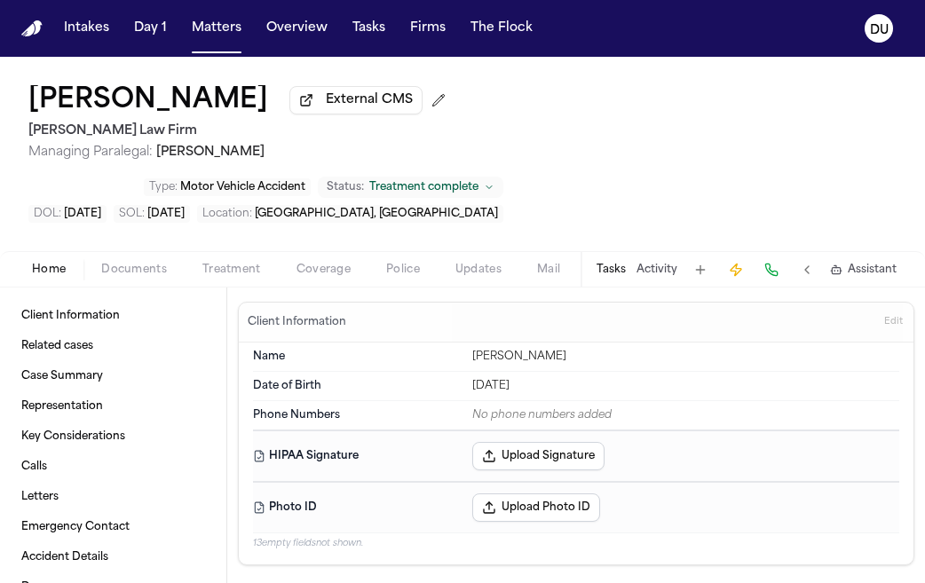
type textarea "*"
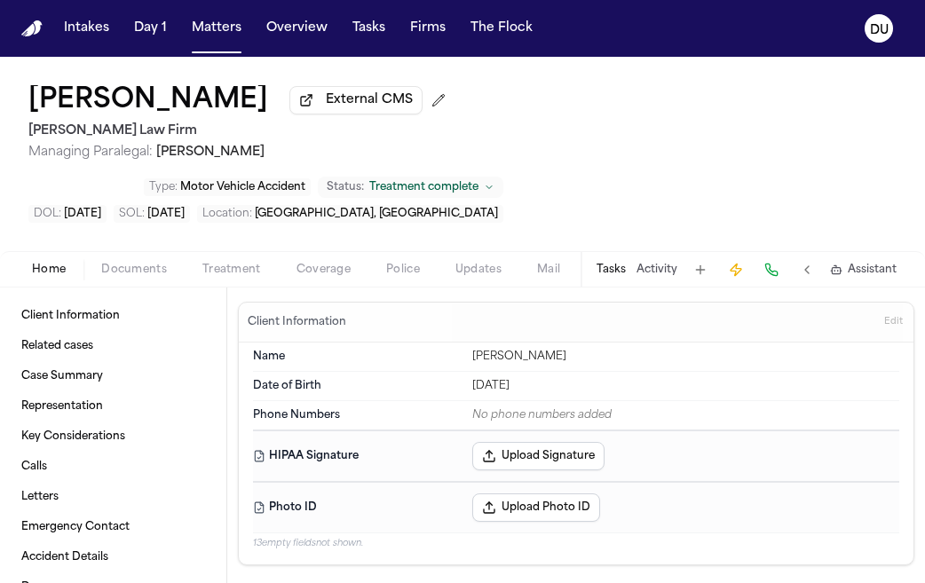
type textarea "*"
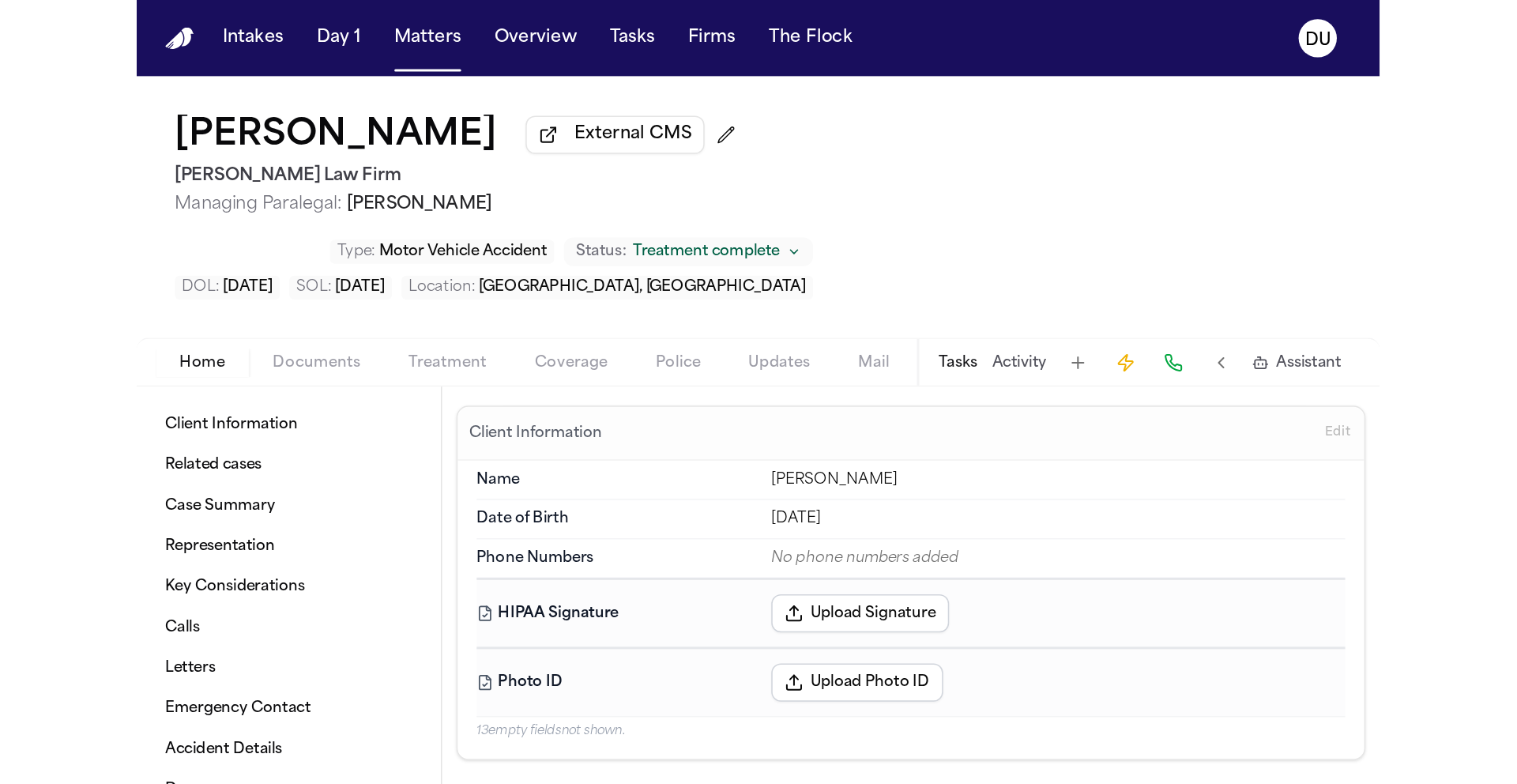
type textarea "*"
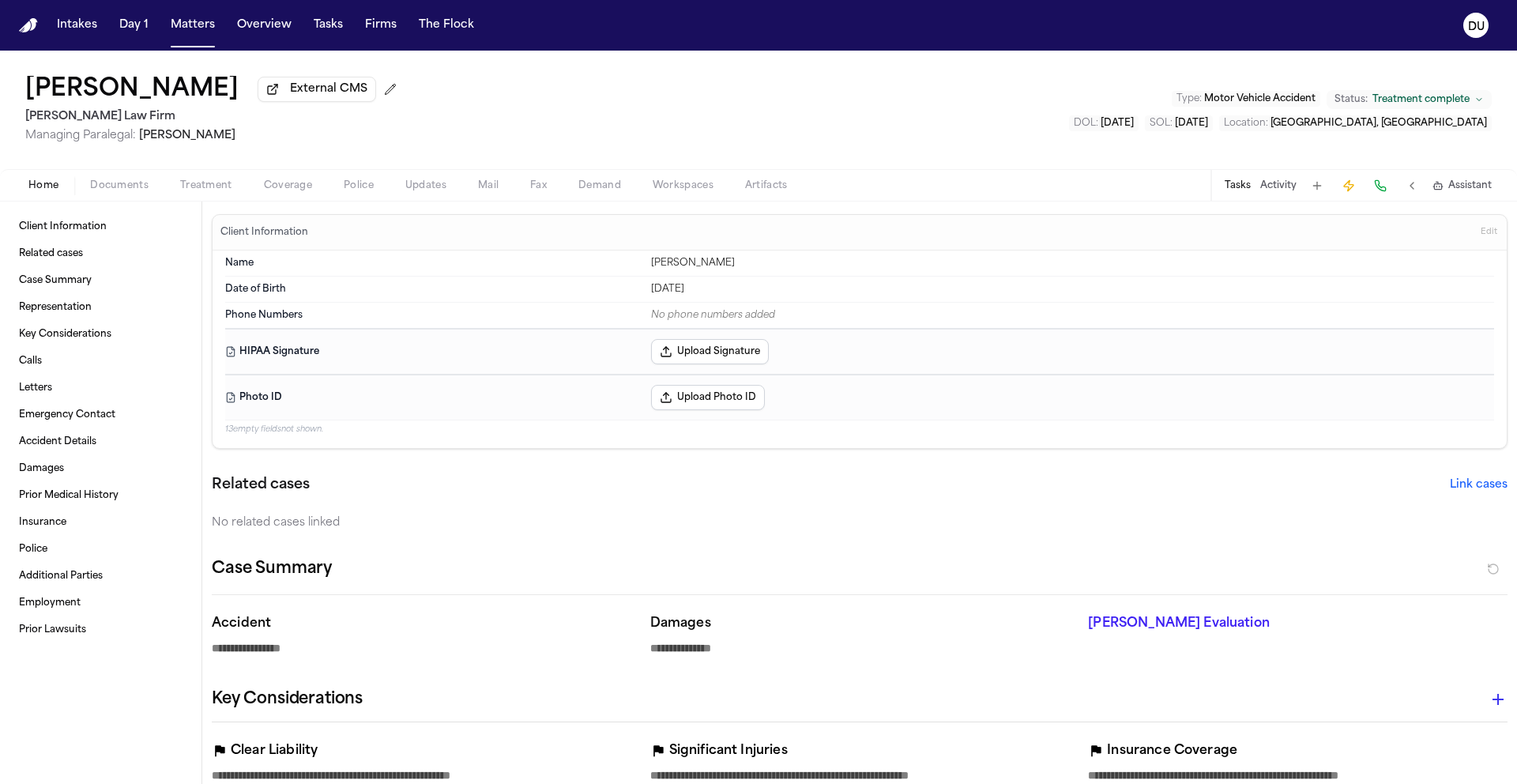
type textarea "*"
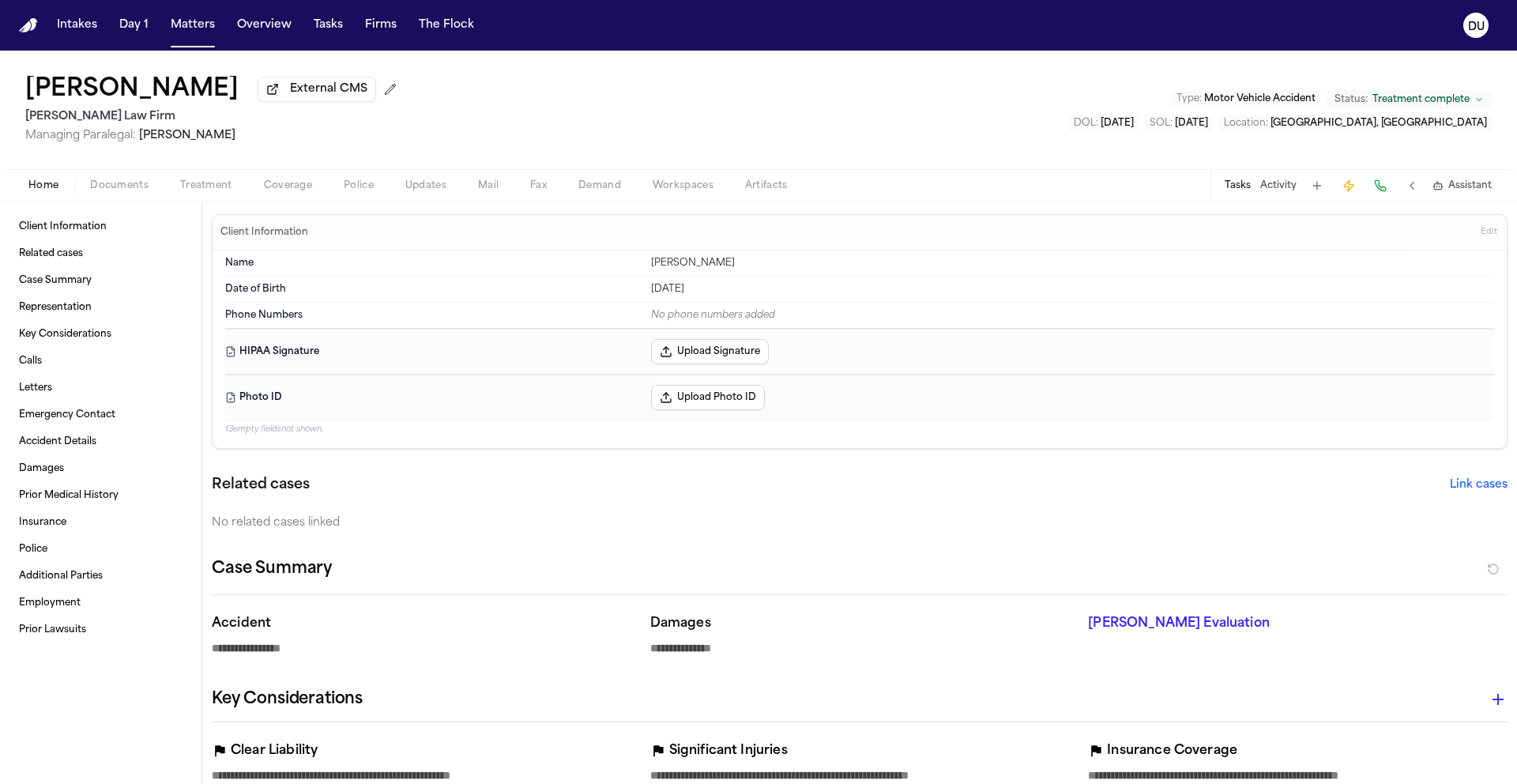
type textarea "*"
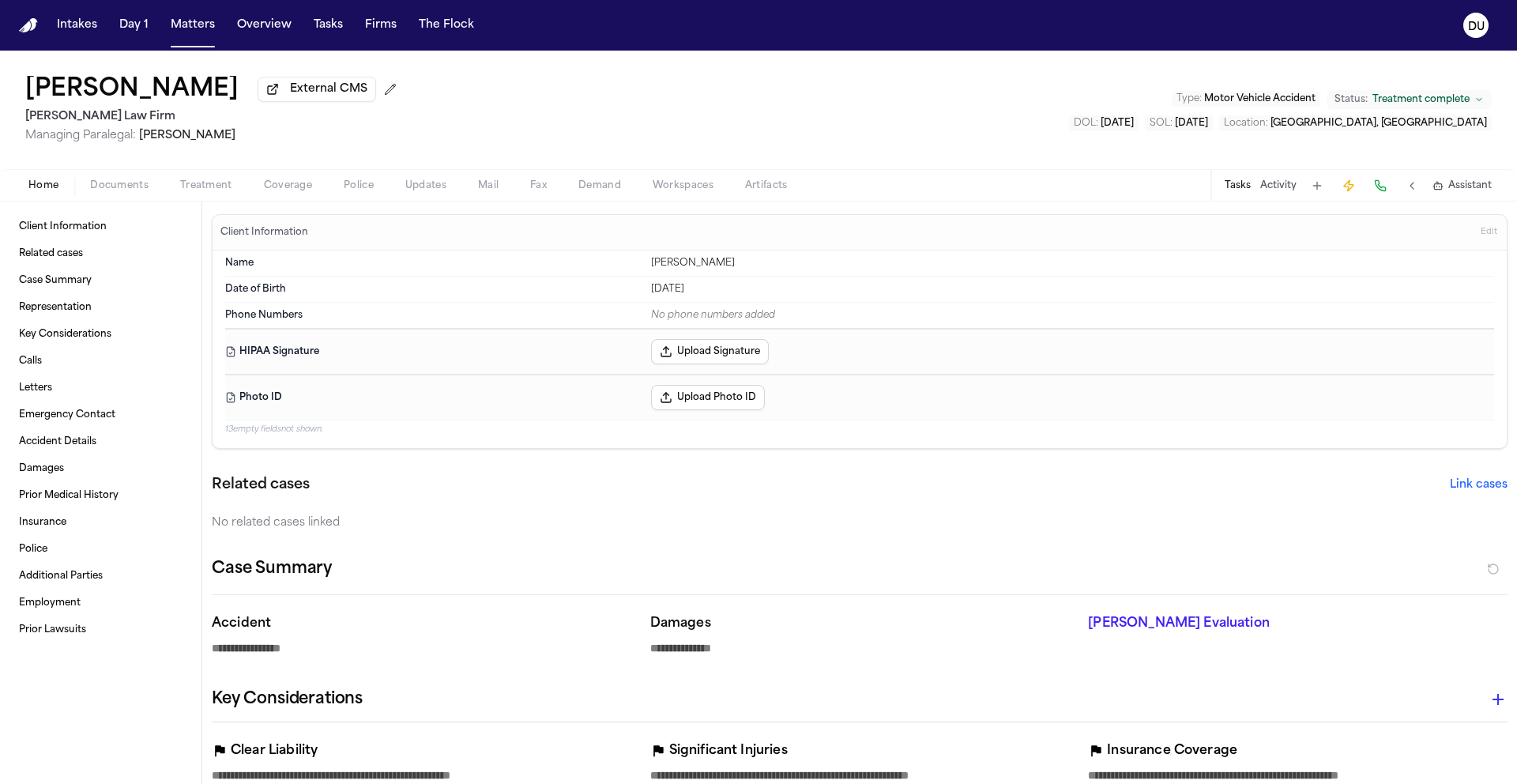
type textarea "*"
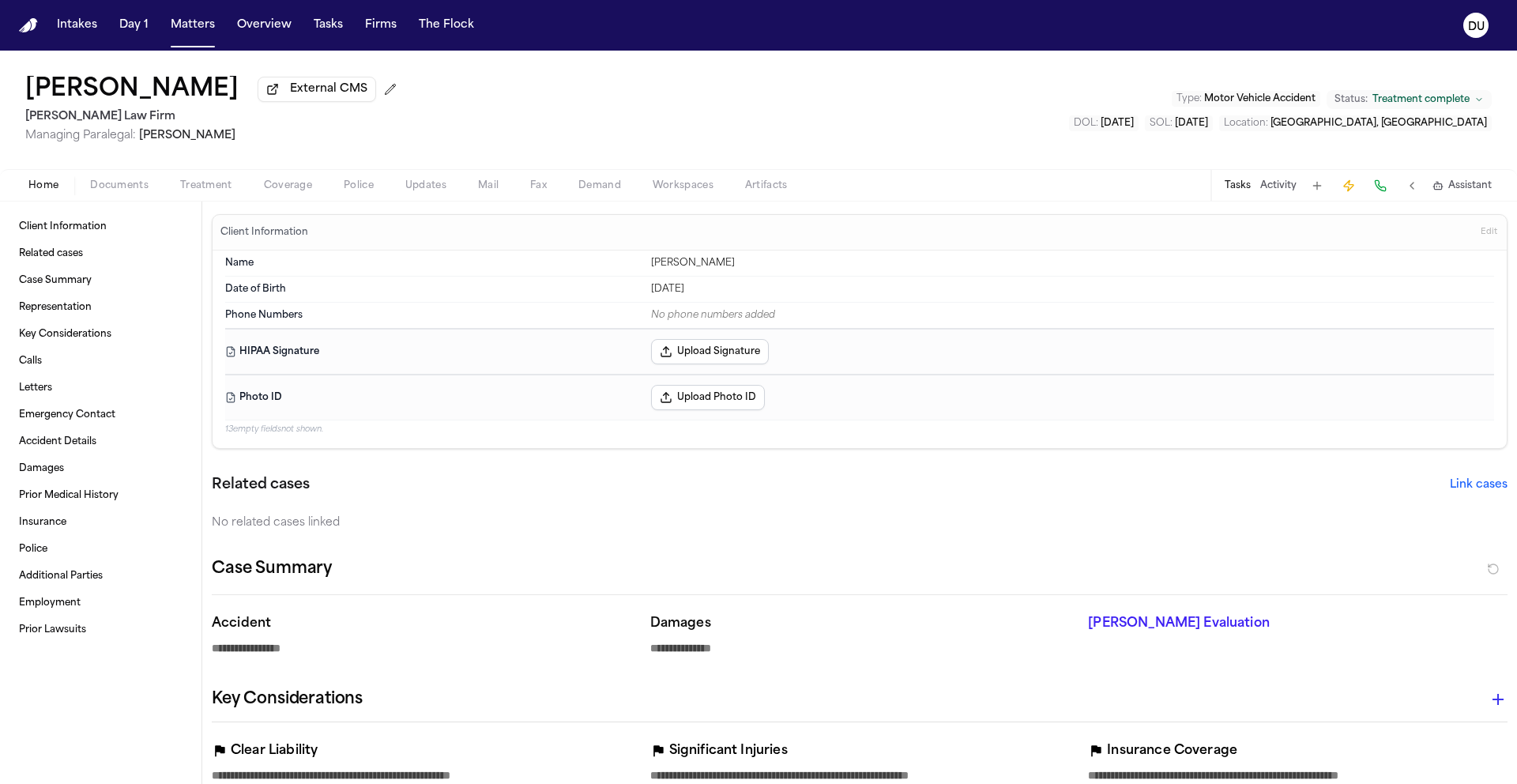
type textarea "*"
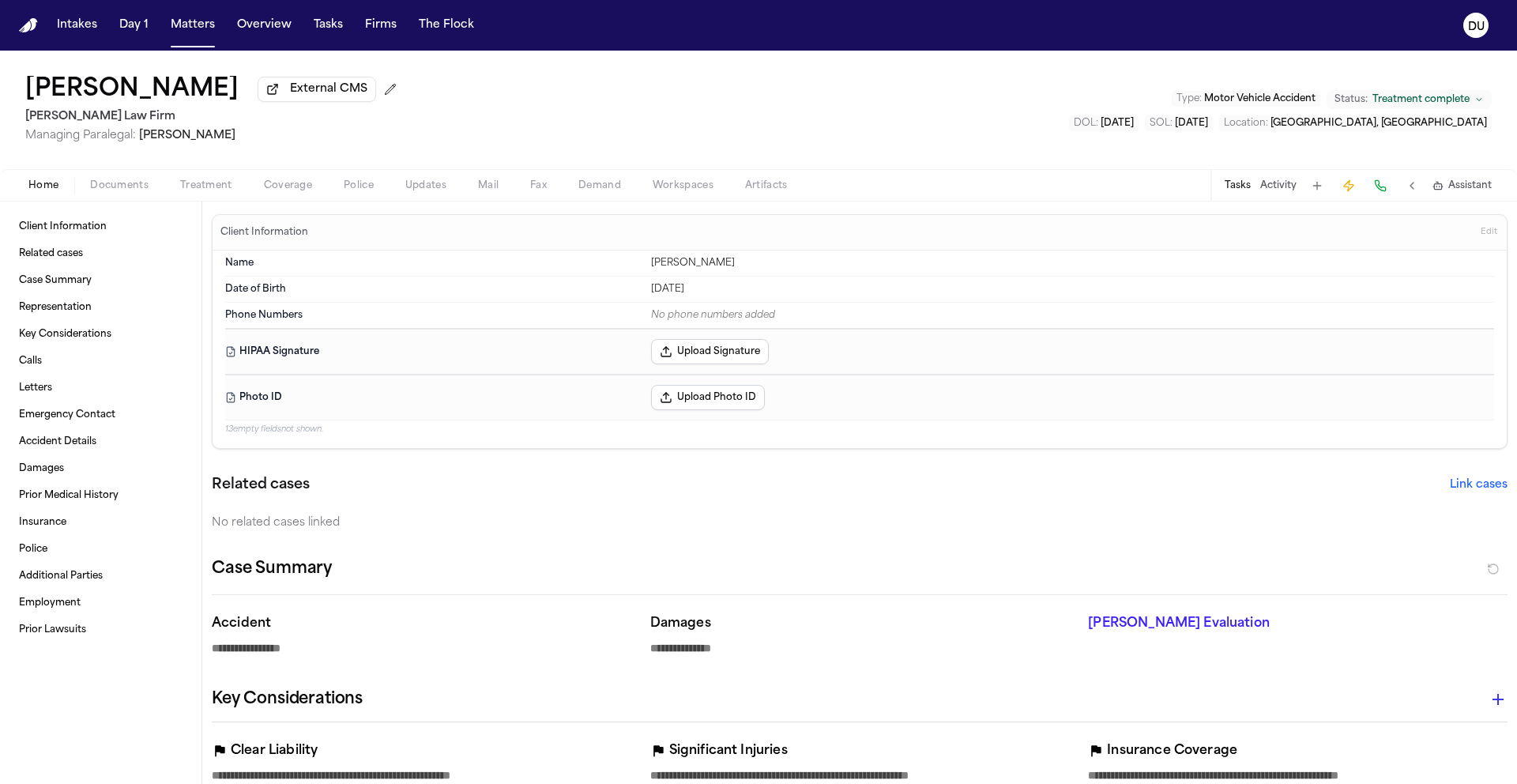
type textarea "*"
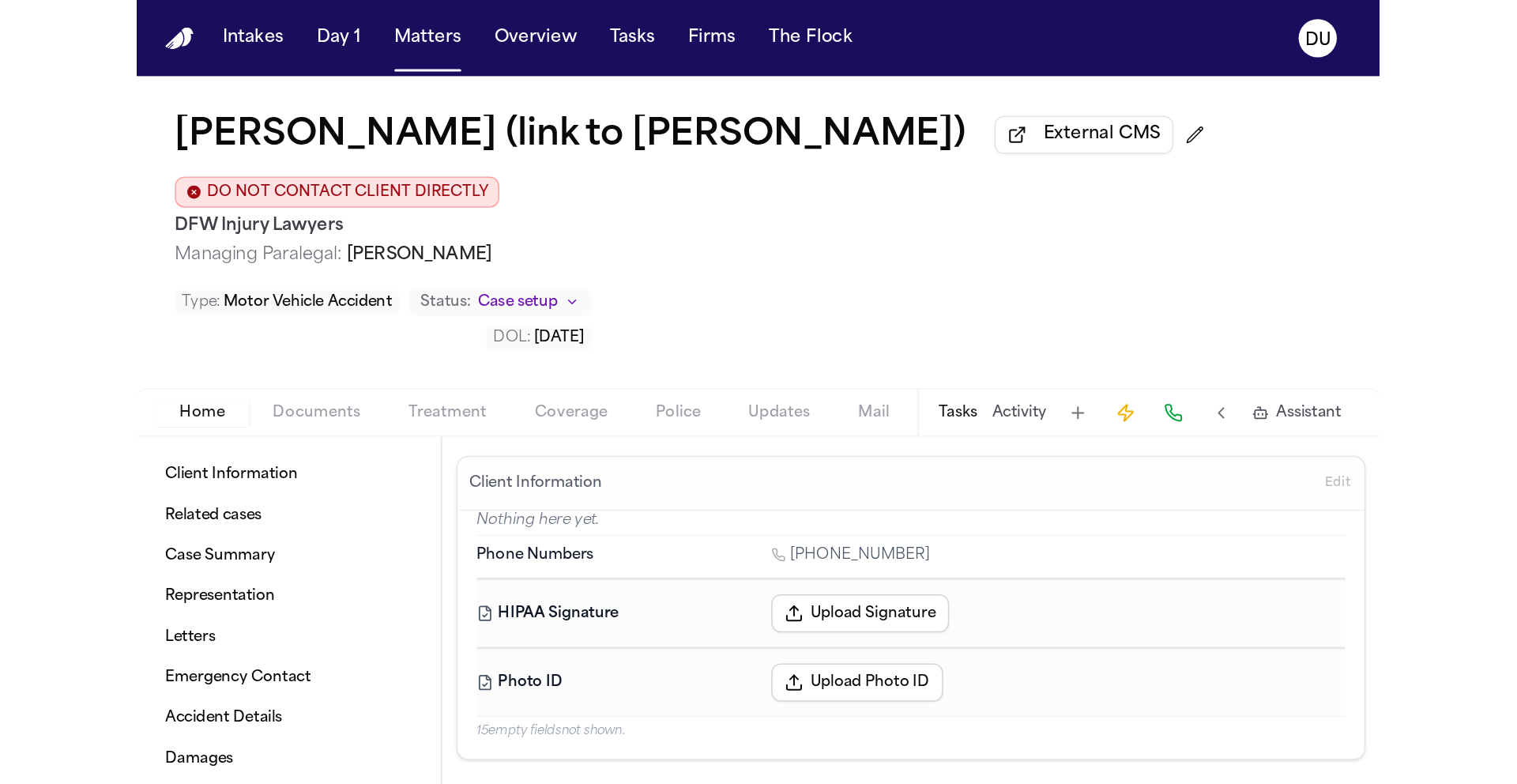
scroll to position [116, 0]
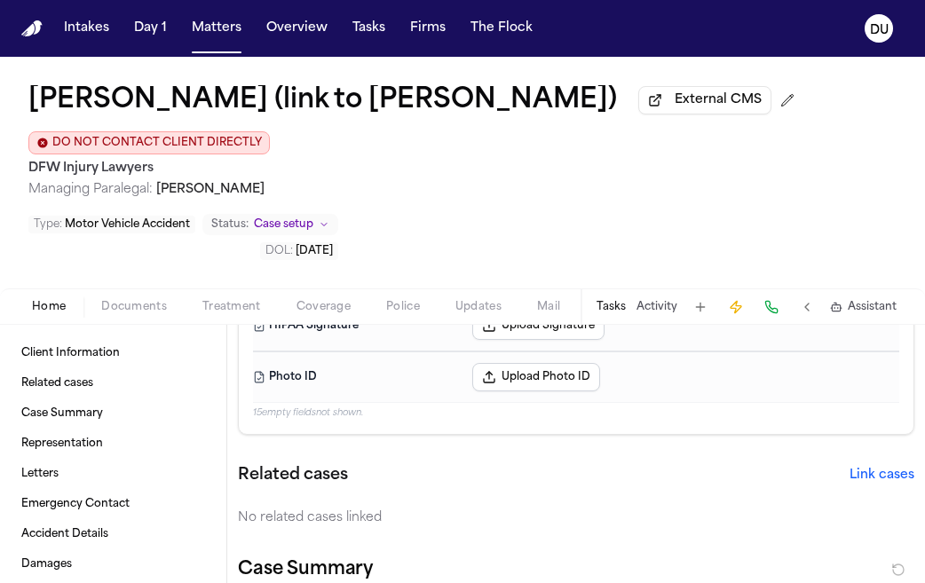
click at [35, 36] on img "Home" at bounding box center [31, 28] width 21 height 17
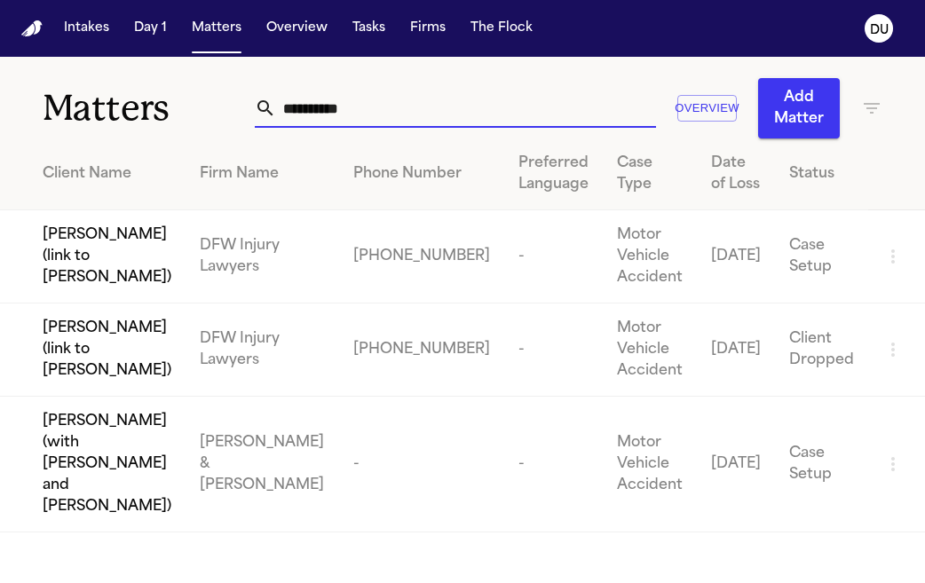
drag, startPoint x: 457, startPoint y: 94, endPoint x: 219, endPoint y: 100, distance: 238.0
click at [218, 99] on div "**********" at bounding box center [462, 98] width 925 height 82
drag, startPoint x: 361, startPoint y: 117, endPoint x: 202, endPoint y: 100, distance: 159.8
click at [202, 100] on div "**********" at bounding box center [462, 98] width 925 height 82
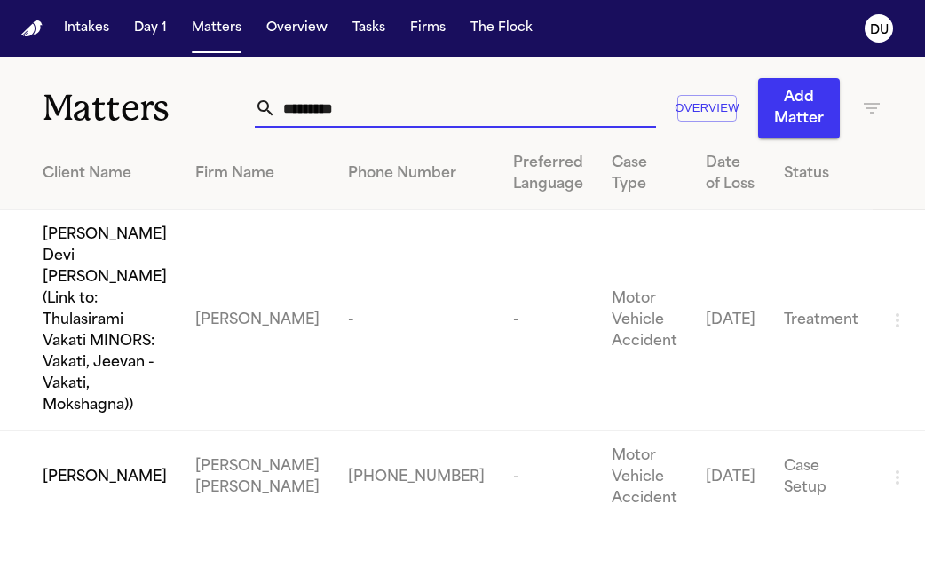
type input "*********"
click at [167, 467] on div "[PERSON_NAME]" at bounding box center [105, 477] width 124 height 21
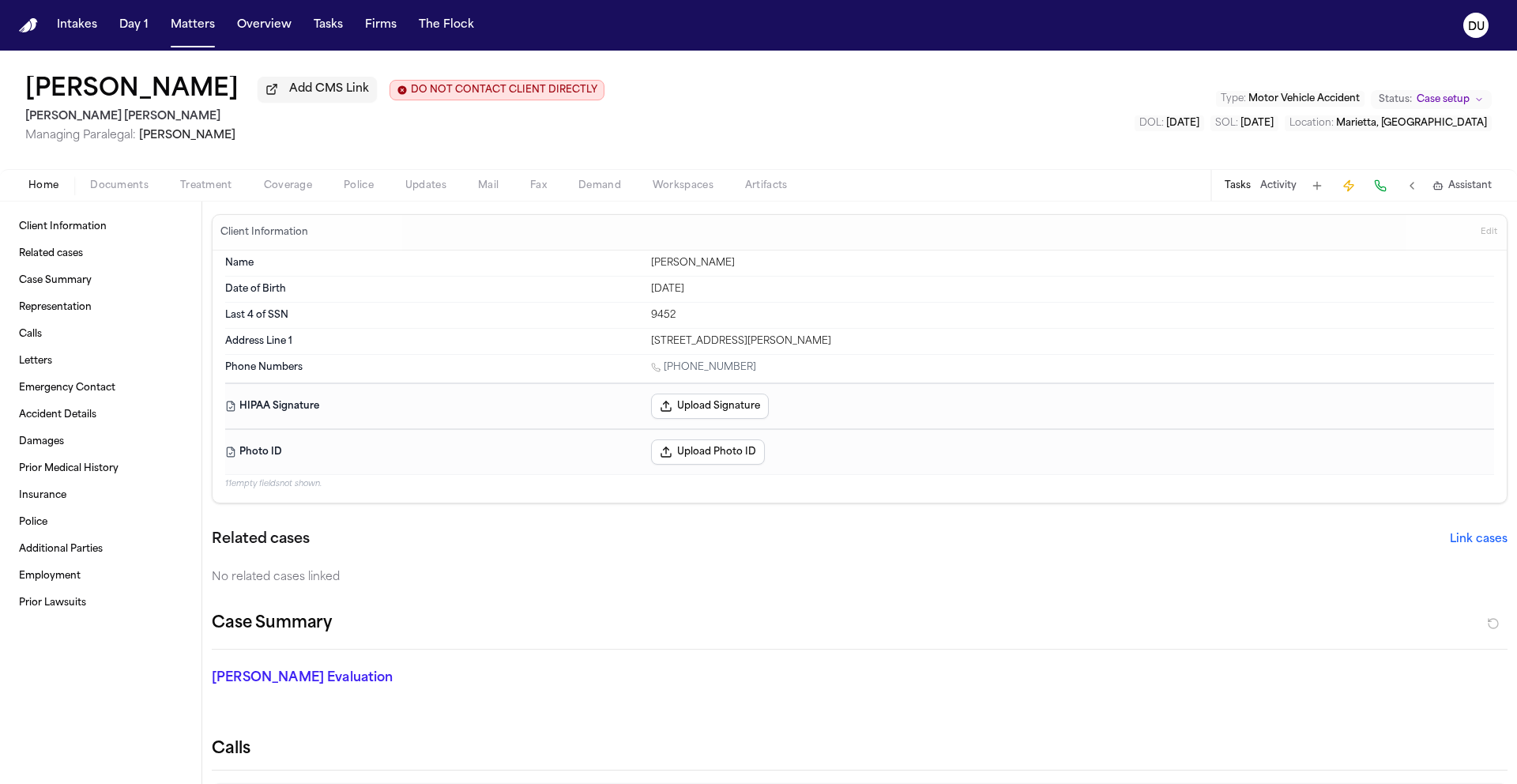
click at [823, 187] on button "Tasks" at bounding box center [1237, 186] width 26 height 12
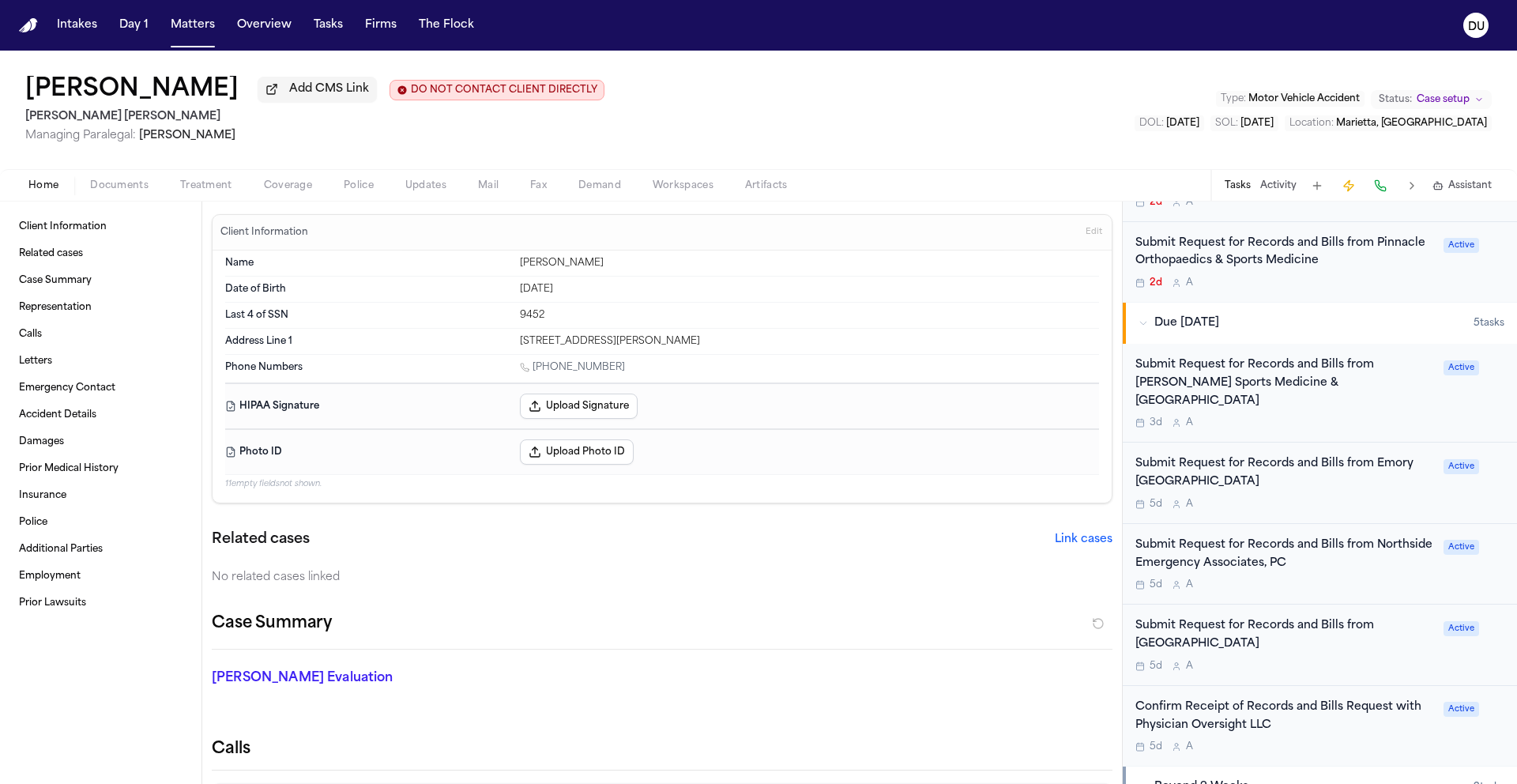
scroll to position [665, 0]
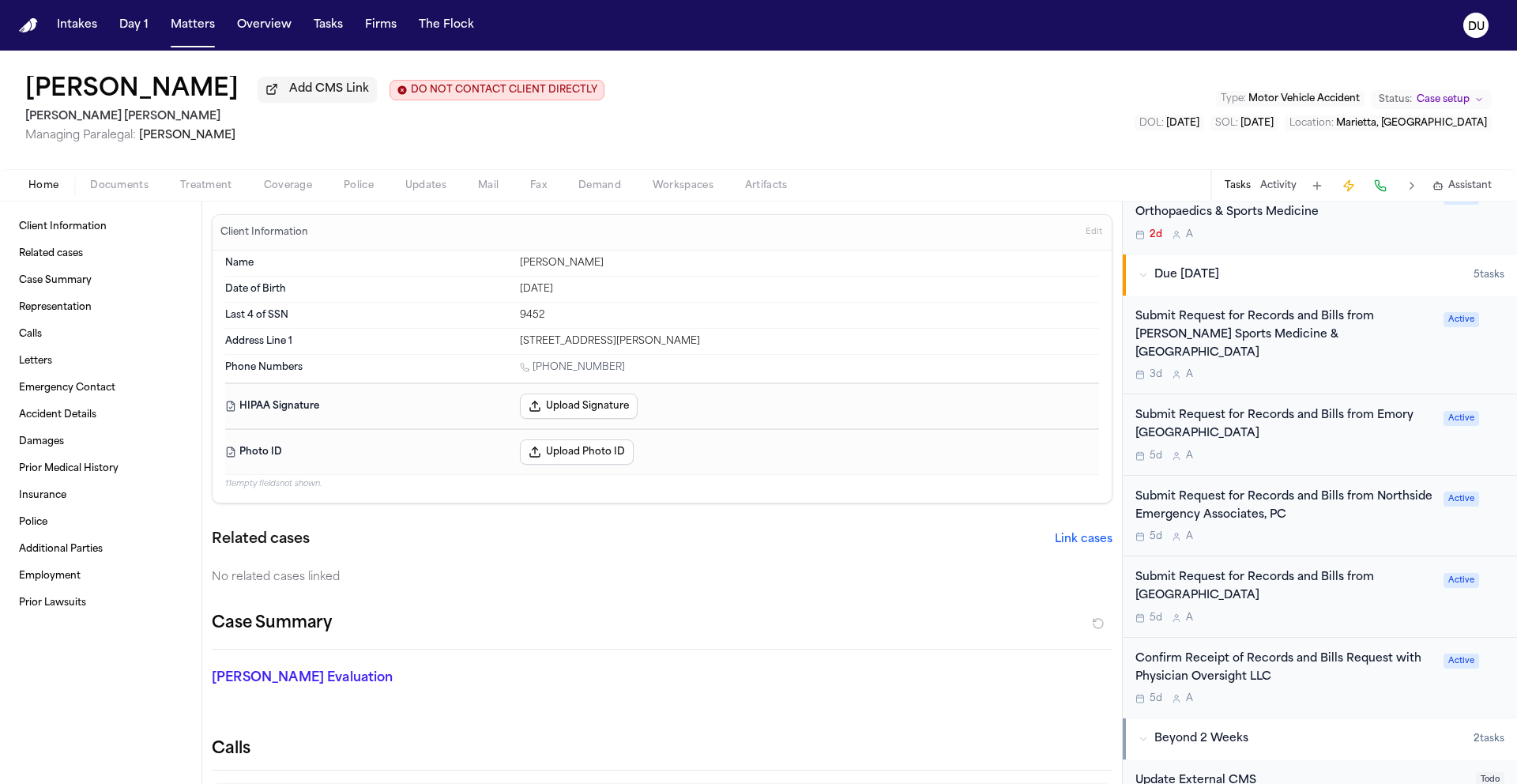
click at [823, 518] on div "Submit Request for Records and Bills from [GEOGRAPHIC_DATA]" at bounding box center [1286, 586] width 299 height 36
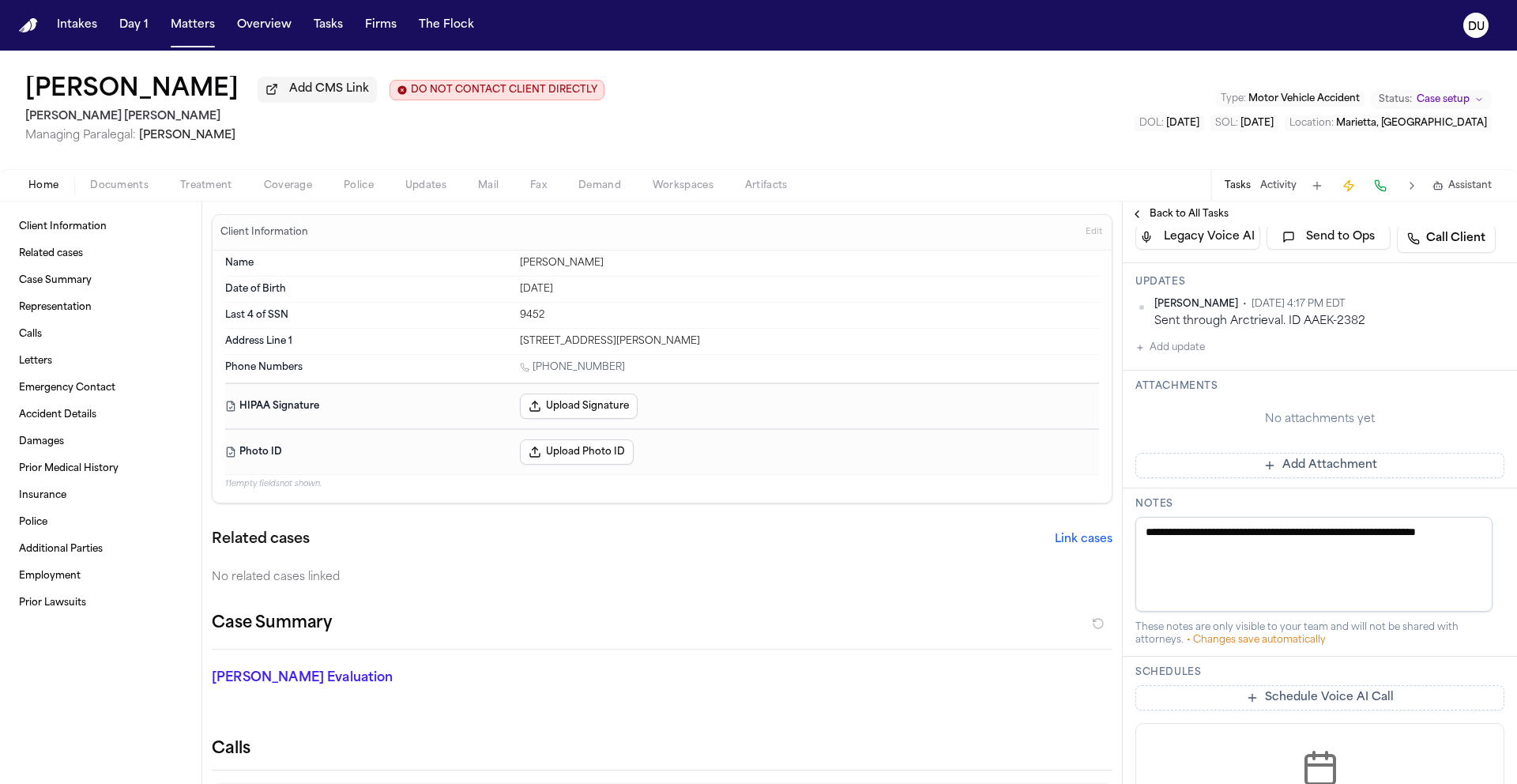
scroll to position [327, 0]
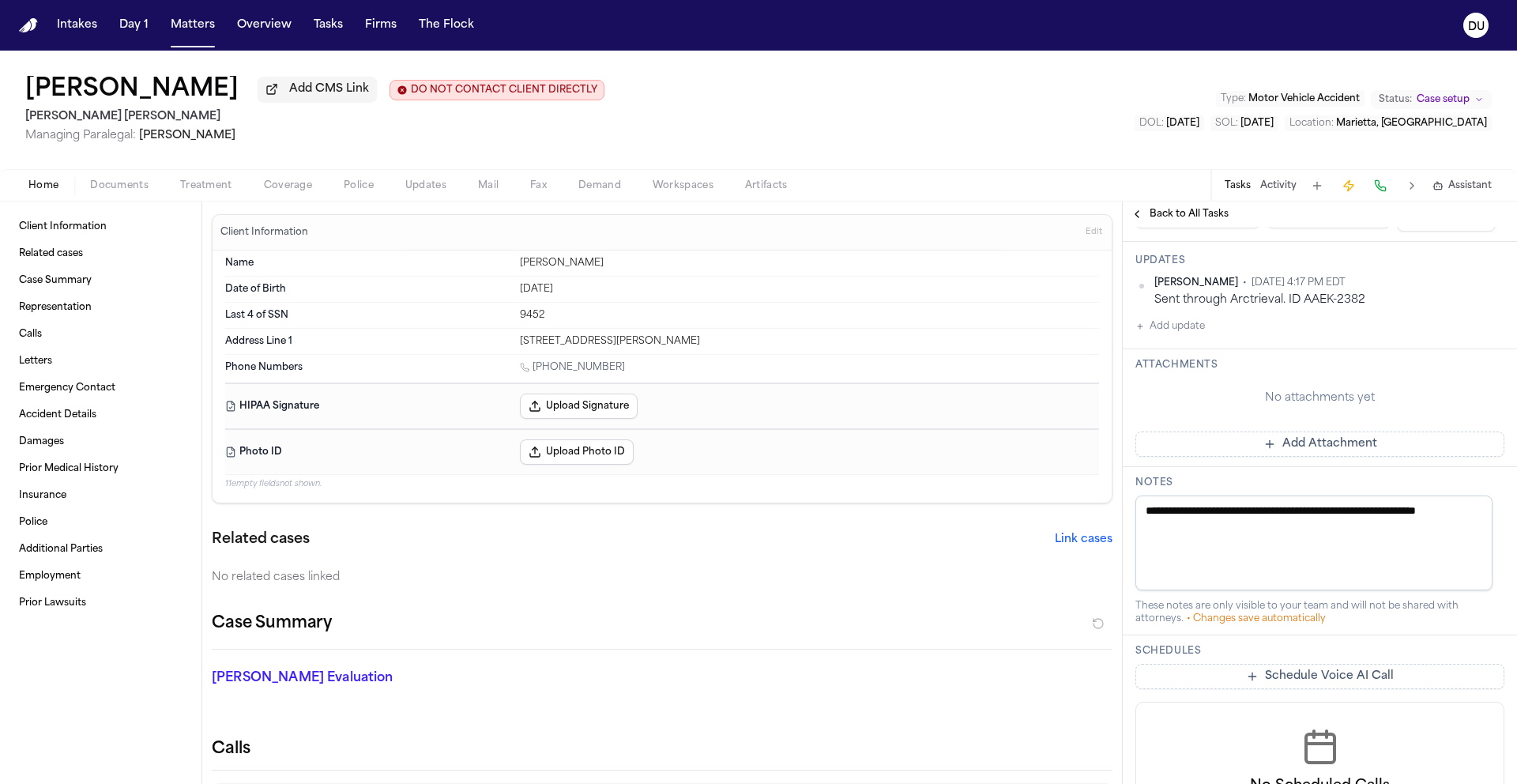
click at [823, 457] on button "Add Attachment" at bounding box center [1320, 444] width 369 height 25
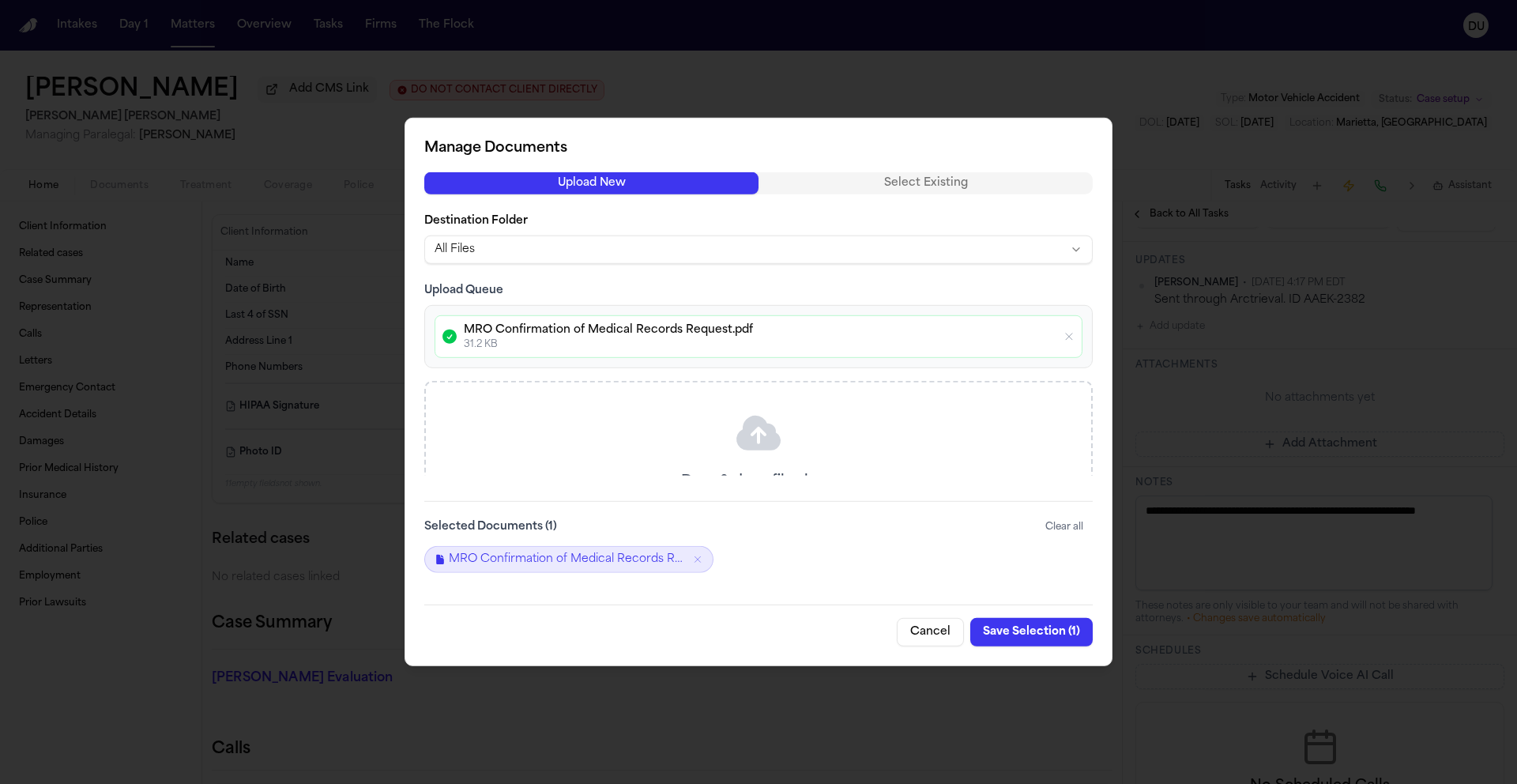
click at [823, 518] on button "Save Selection ( 1 )" at bounding box center [1032, 632] width 123 height 28
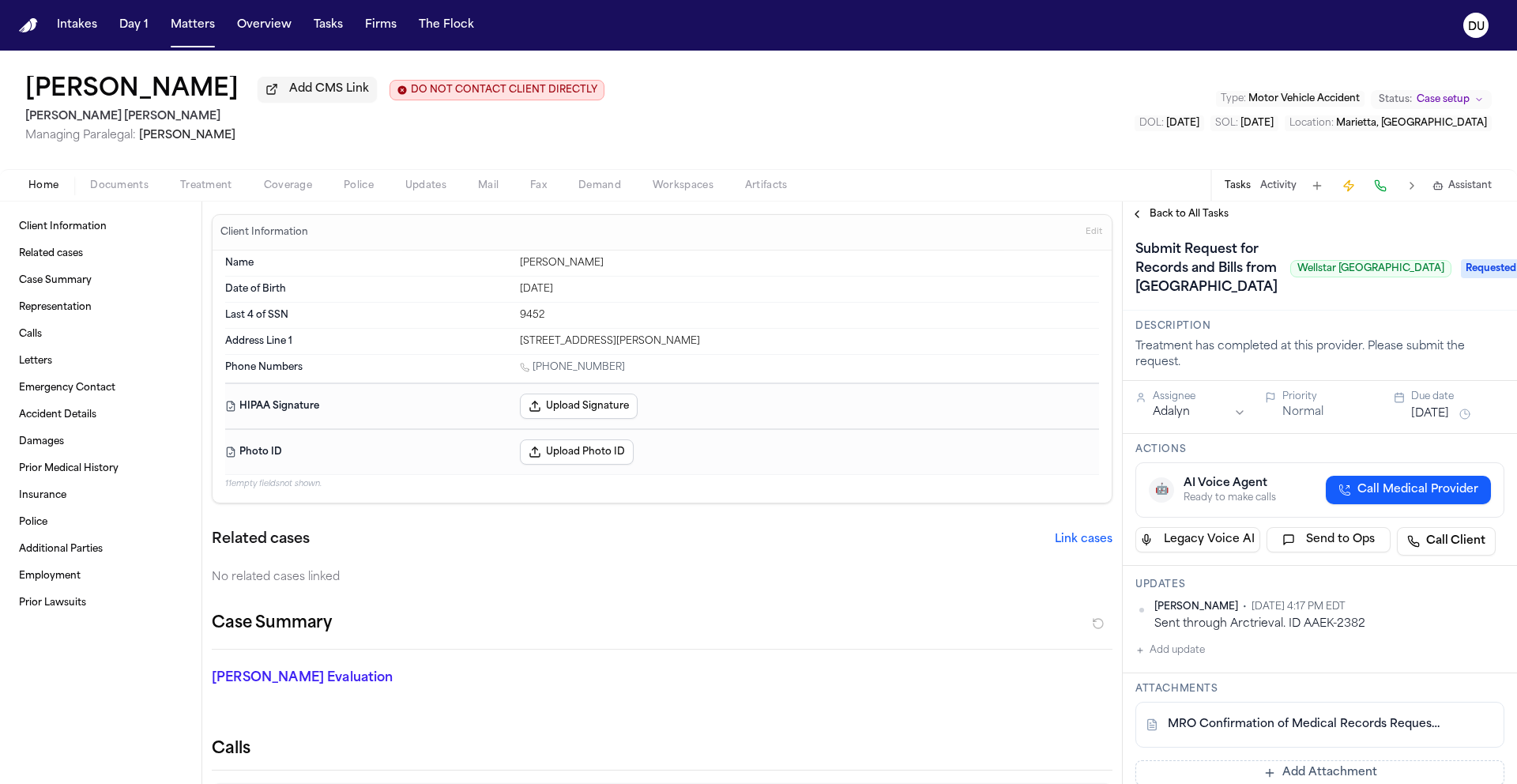
scroll to position [0, 0]
click at [823, 424] on button "[DATE]" at bounding box center [1430, 416] width 38 height 16
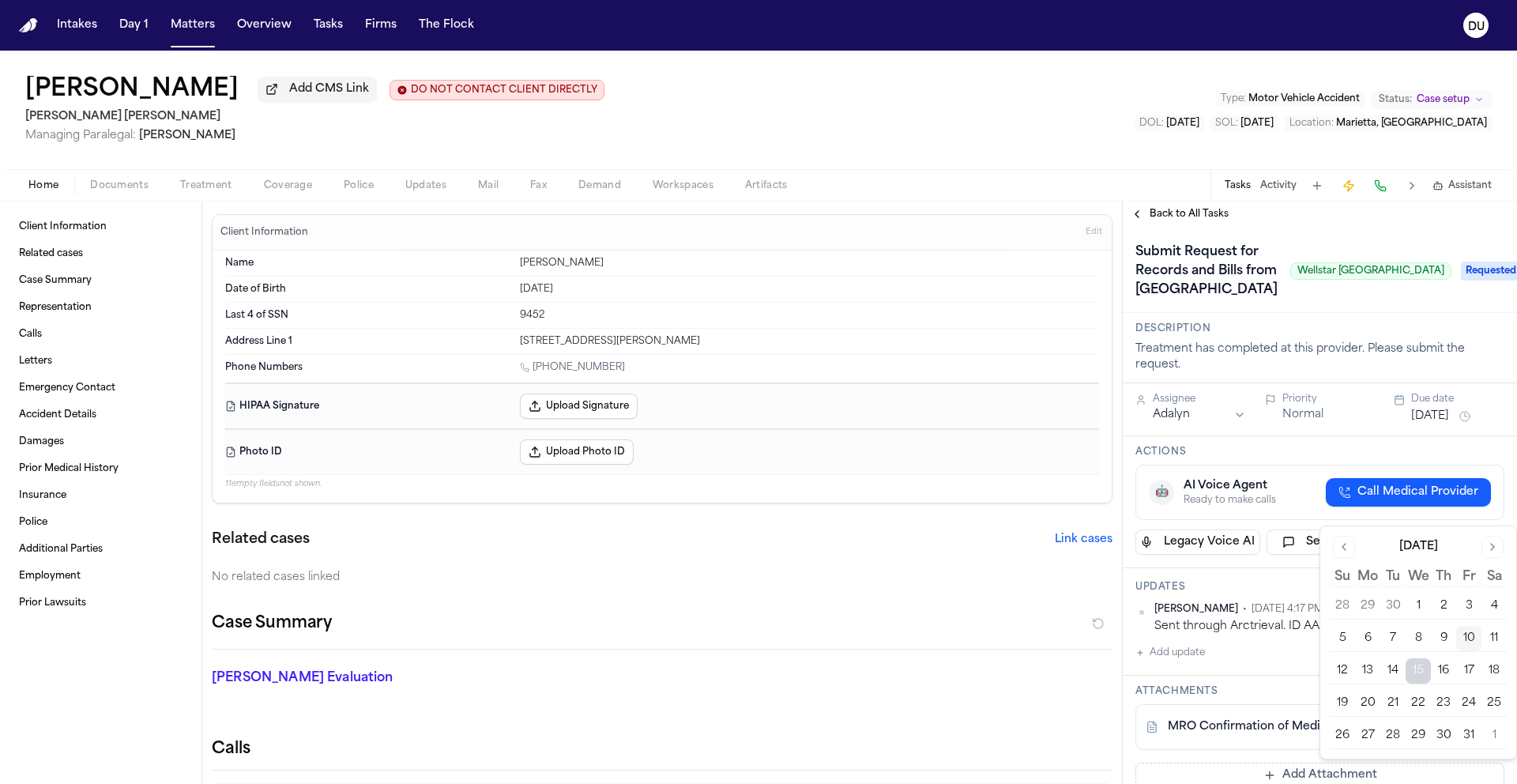
click at [823, 424] on button "[DATE]" at bounding box center [1430, 416] width 38 height 16
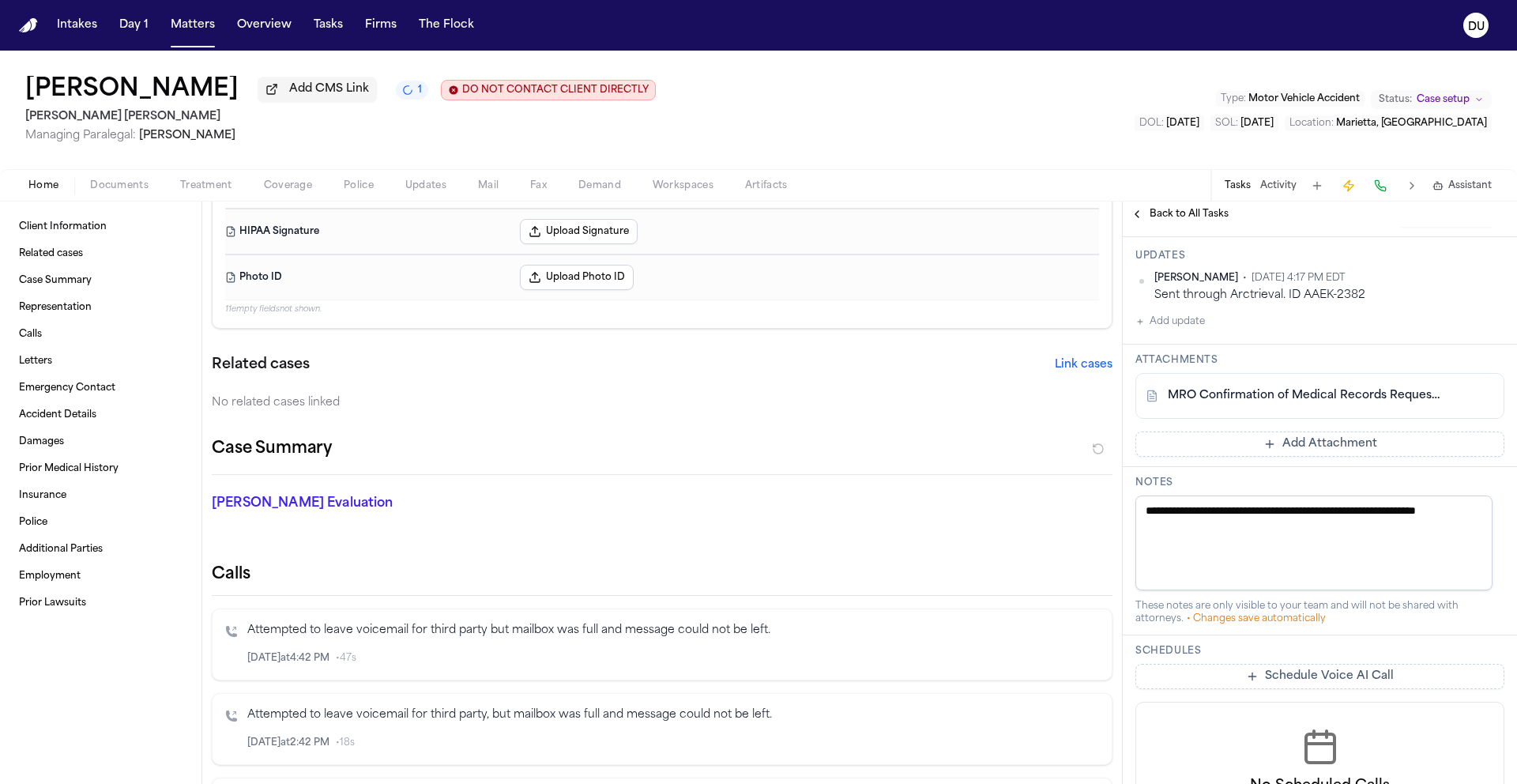
scroll to position [335, 0]
click at [823, 454] on button "Add Attachment" at bounding box center [1320, 440] width 369 height 25
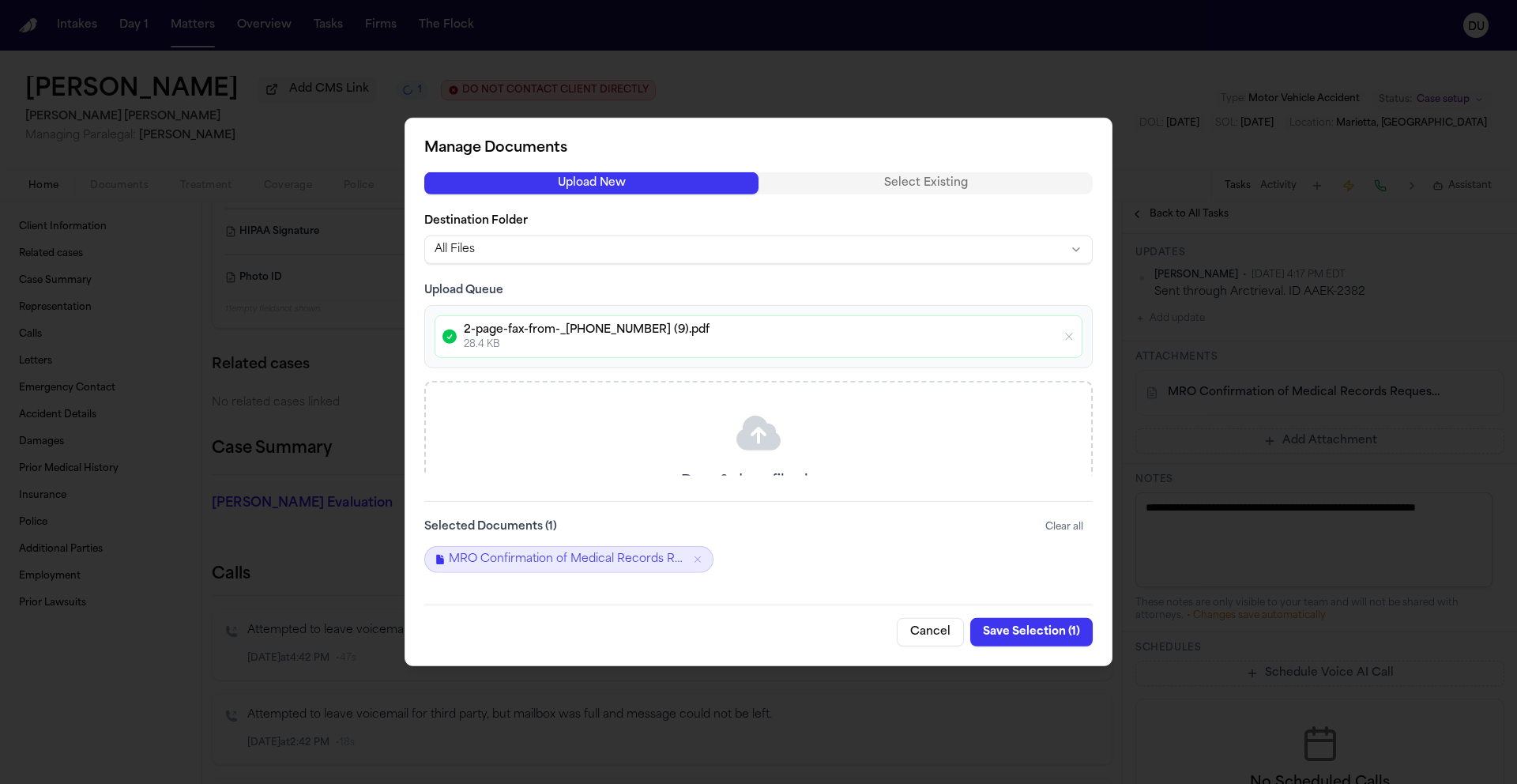
click at [823, 518] on button "Save Selection ( 1 )" at bounding box center [1032, 632] width 123 height 28
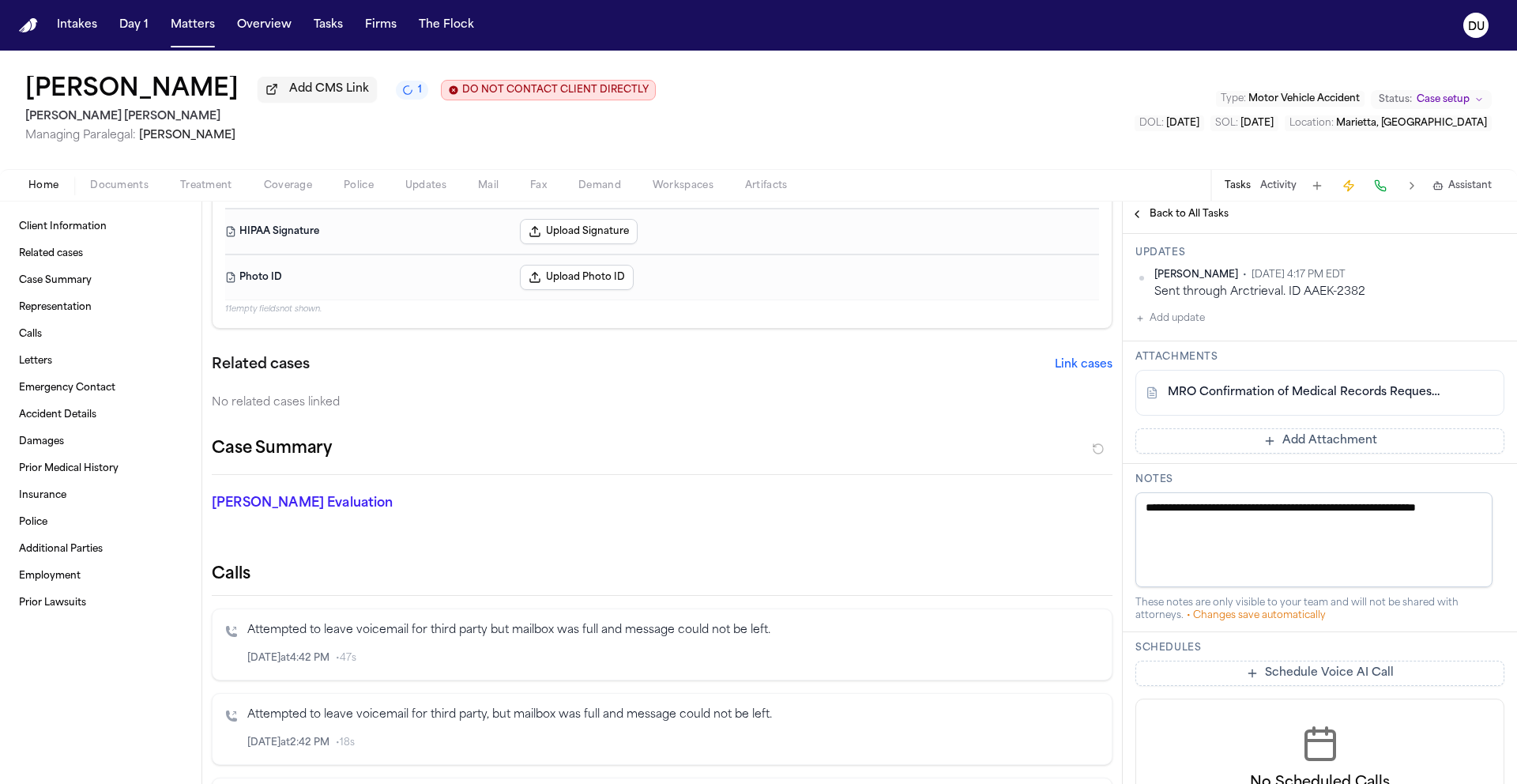
click at [823, 454] on button "Add Attachment" at bounding box center [1320, 440] width 369 height 25
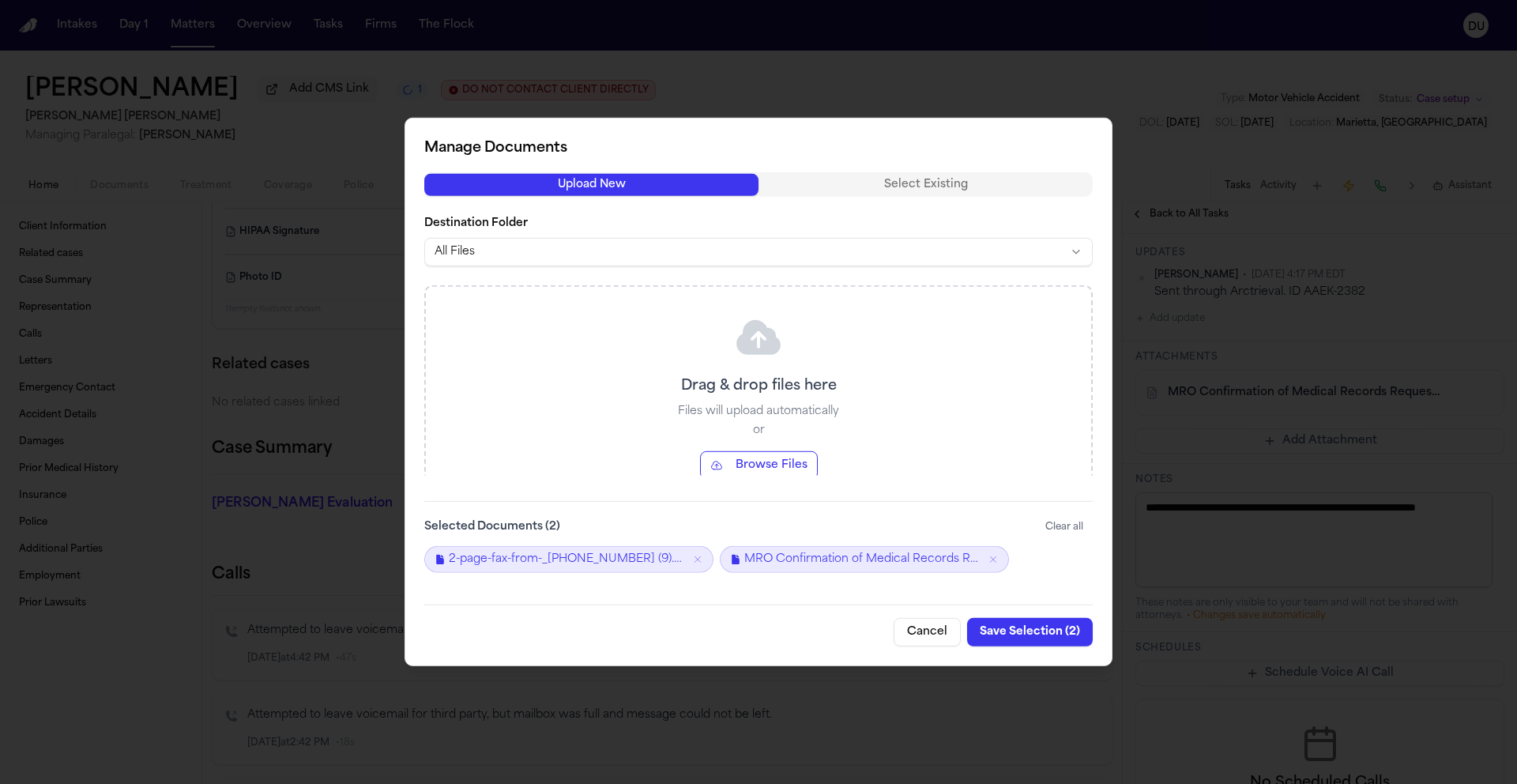
click at [823, 518] on div "Manage Documents Upload New Select Existing Destination Folder All Files Drag &…" at bounding box center [758, 392] width 708 height 548
click at [823, 518] on button "Save Selection ( 2 )" at bounding box center [1030, 632] width 126 height 28
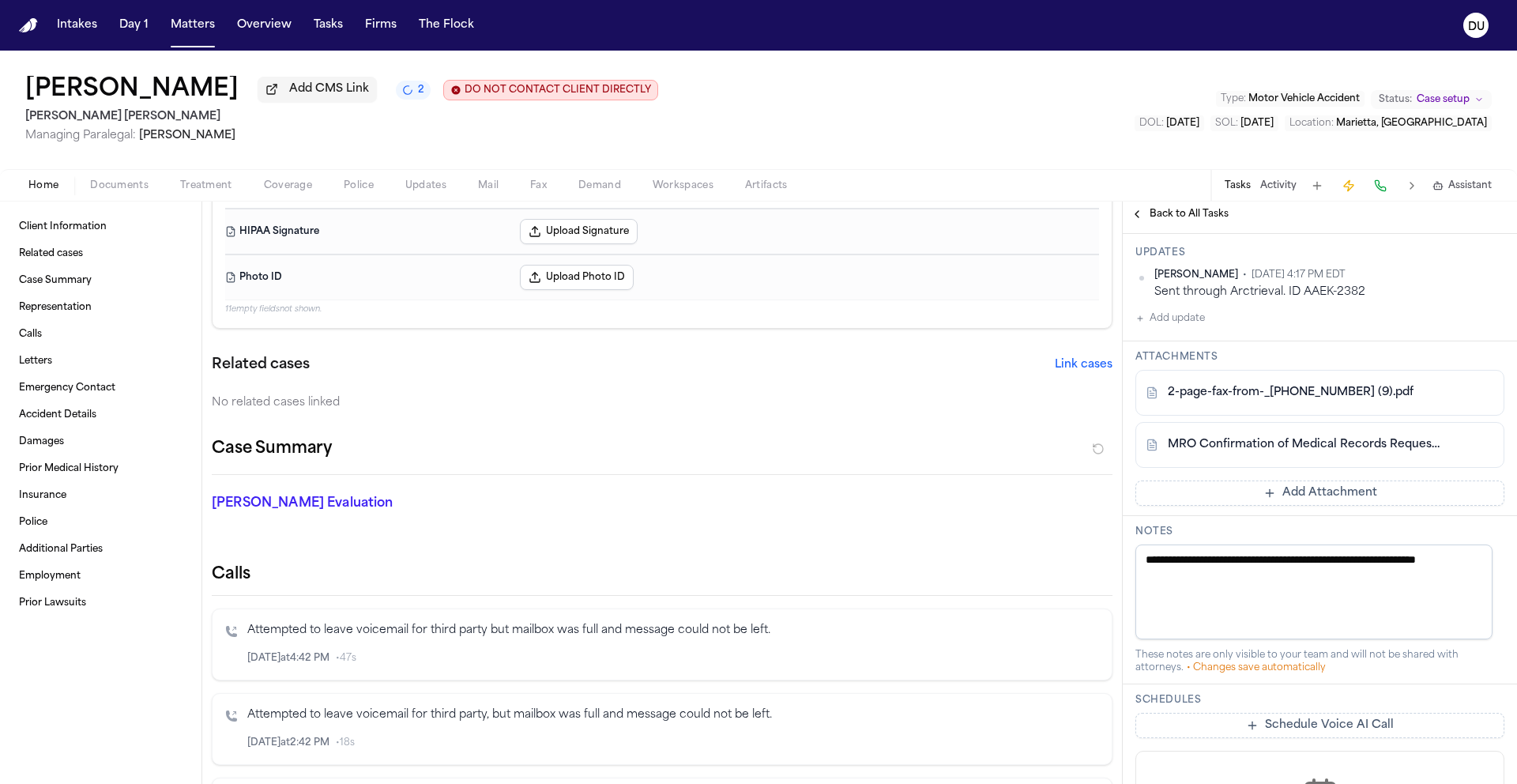
click at [30, 27] on img "Home" at bounding box center [28, 25] width 19 height 15
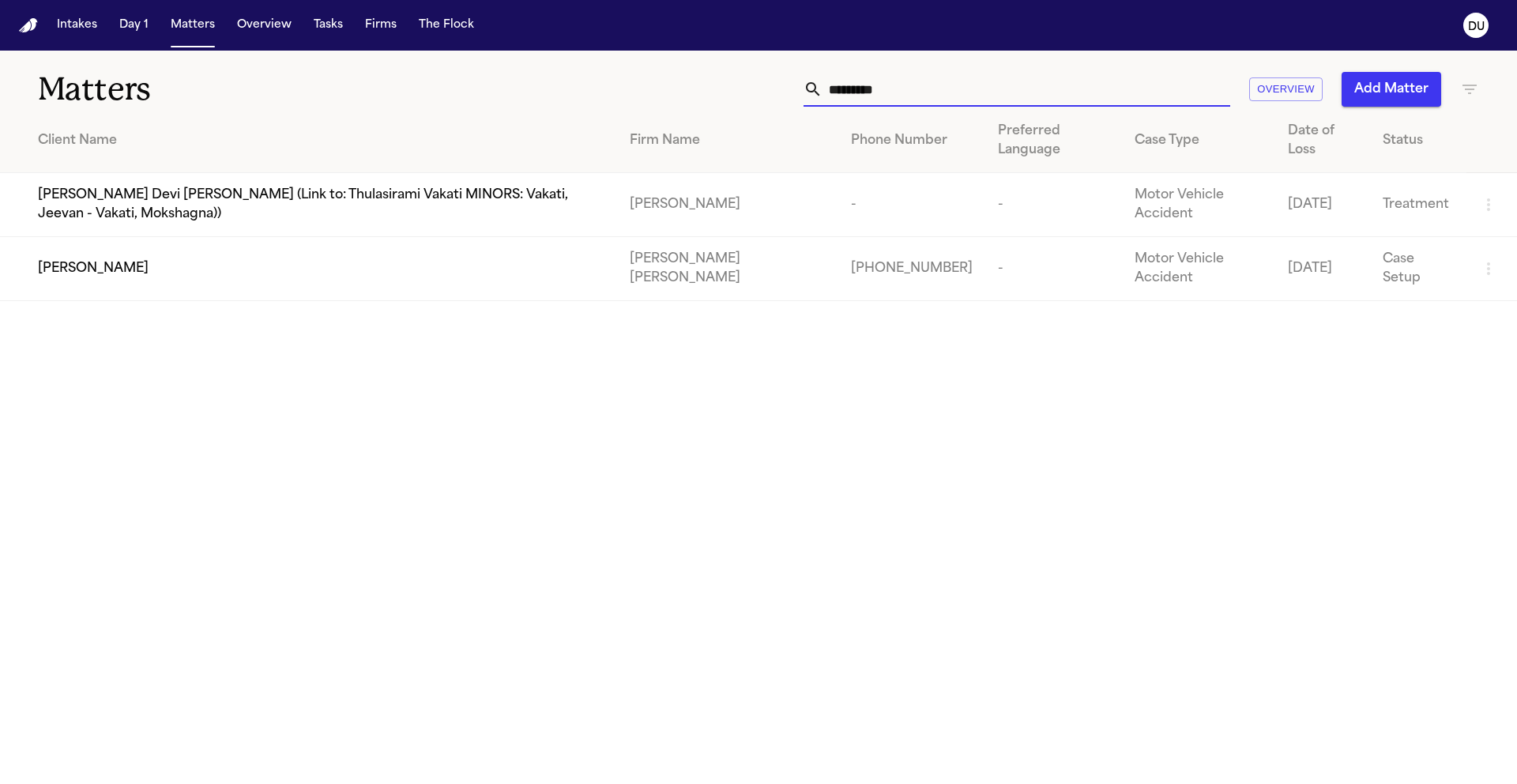
drag, startPoint x: 929, startPoint y: 85, endPoint x: 794, endPoint y: 87, distance: 135.0
click at [794, 87] on div "********* Overview Add Matter" at bounding box center [969, 89] width 1022 height 35
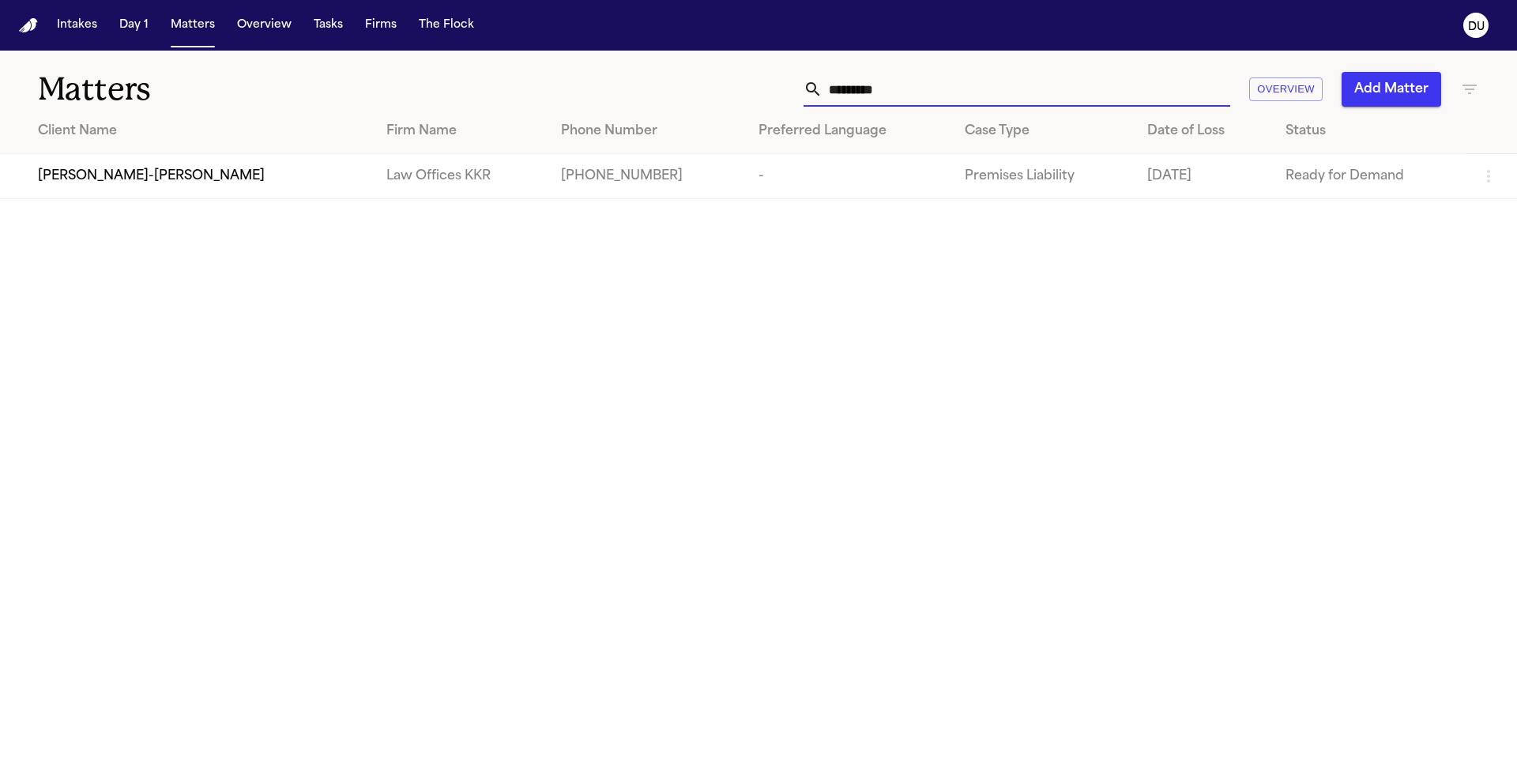
type input "*********"
click at [176, 178] on div "[PERSON_NAME]-[PERSON_NAME]" at bounding box center [199, 175] width 323 height 19
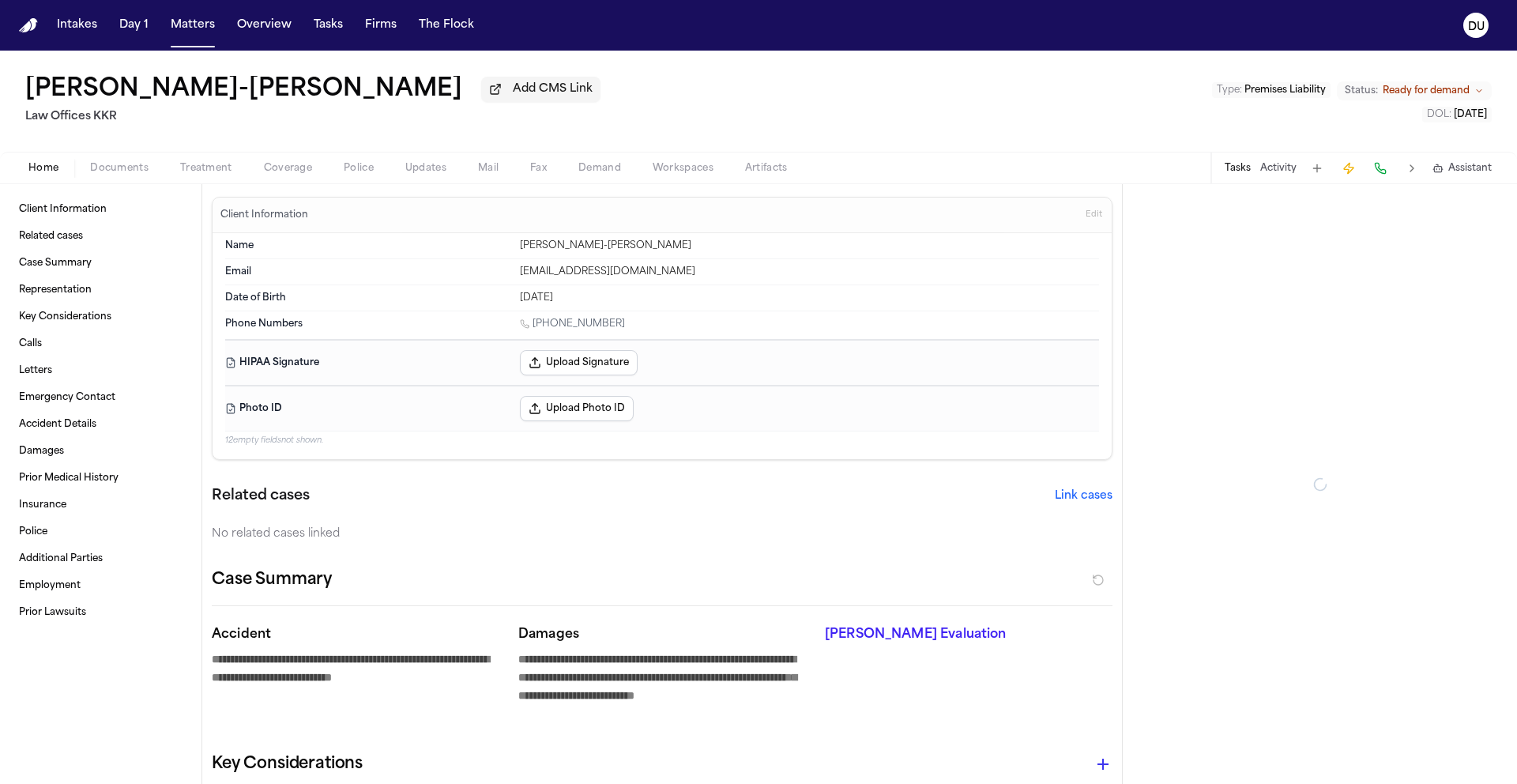
type textarea "*"
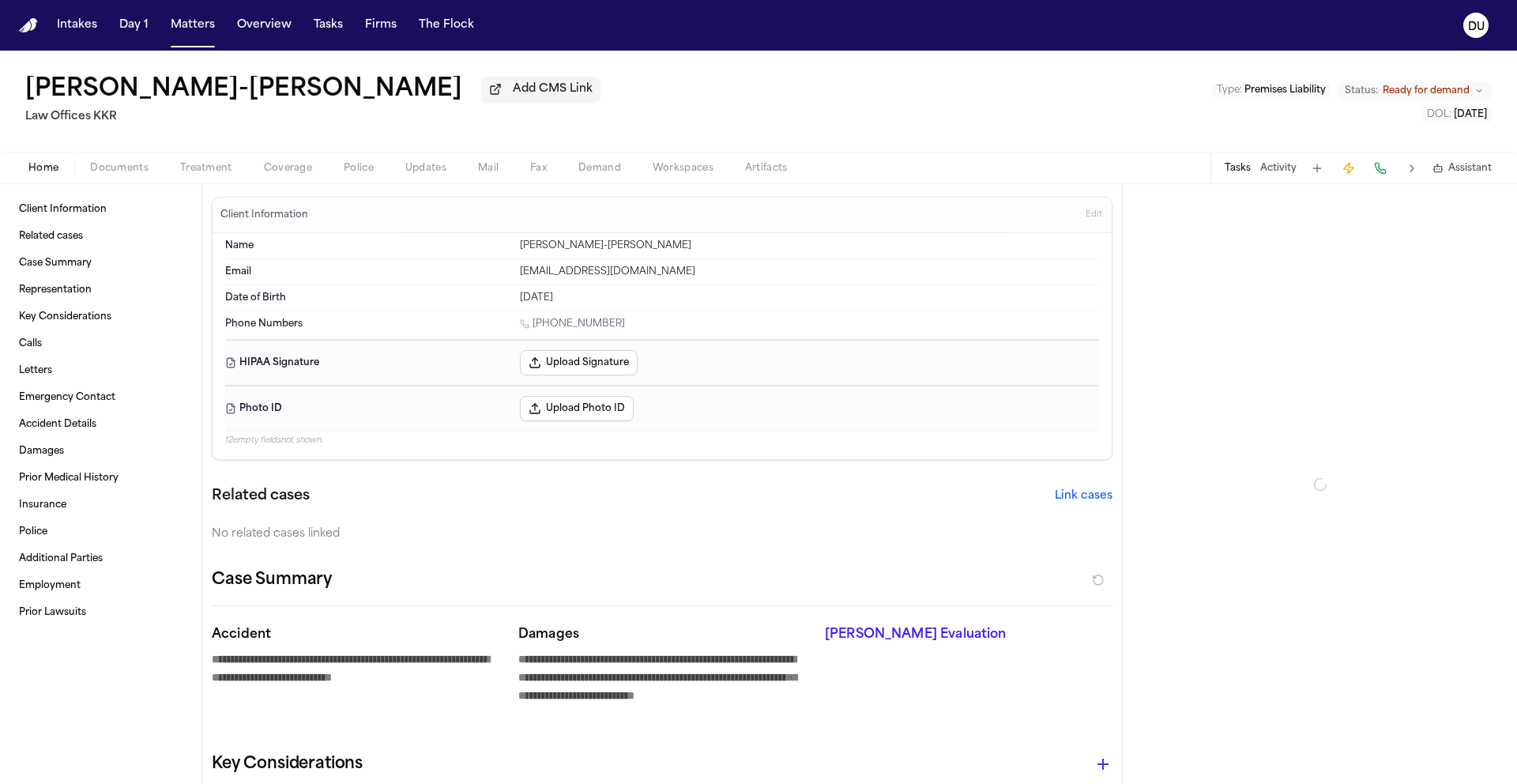
type textarea "*"
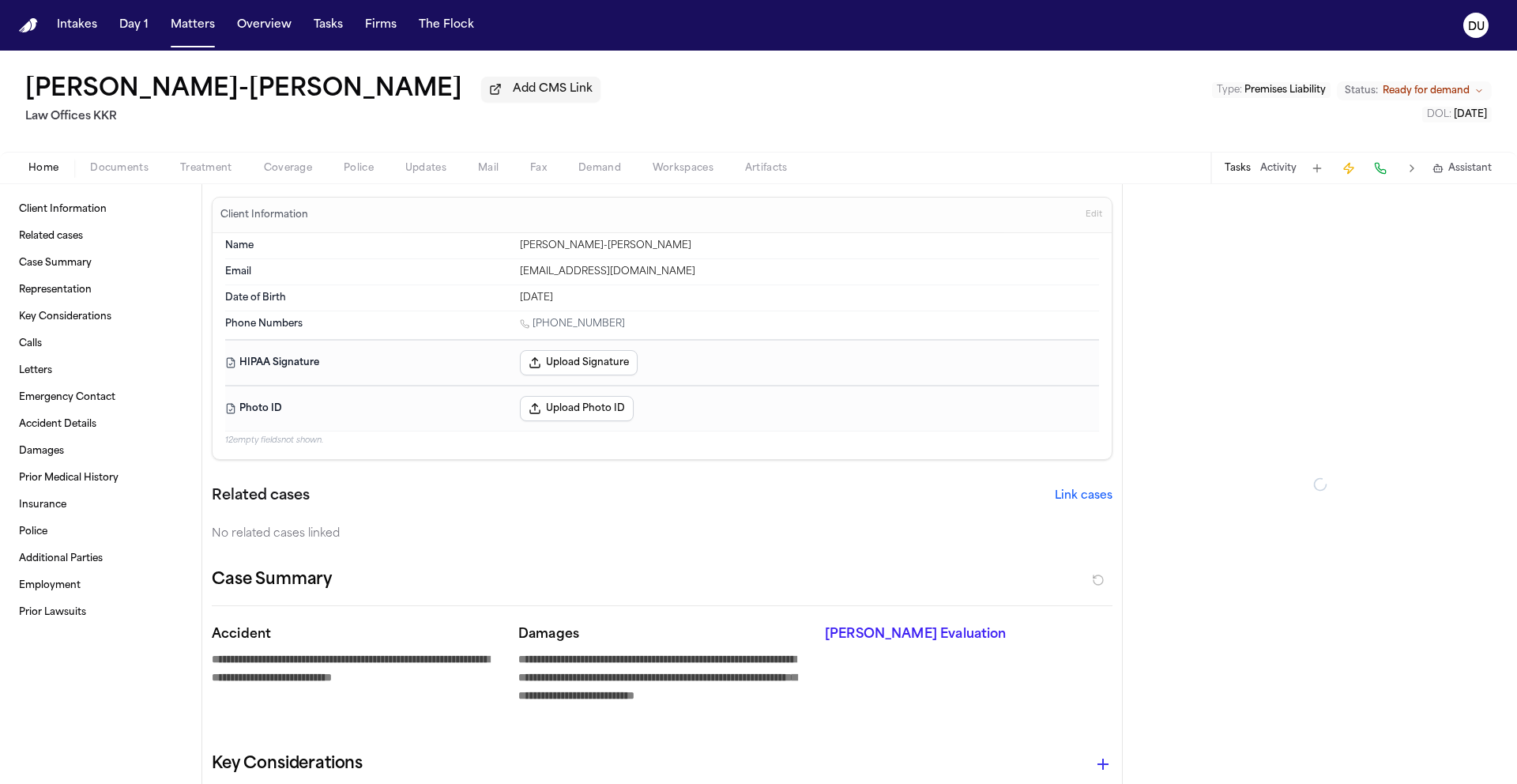
type textarea "*"
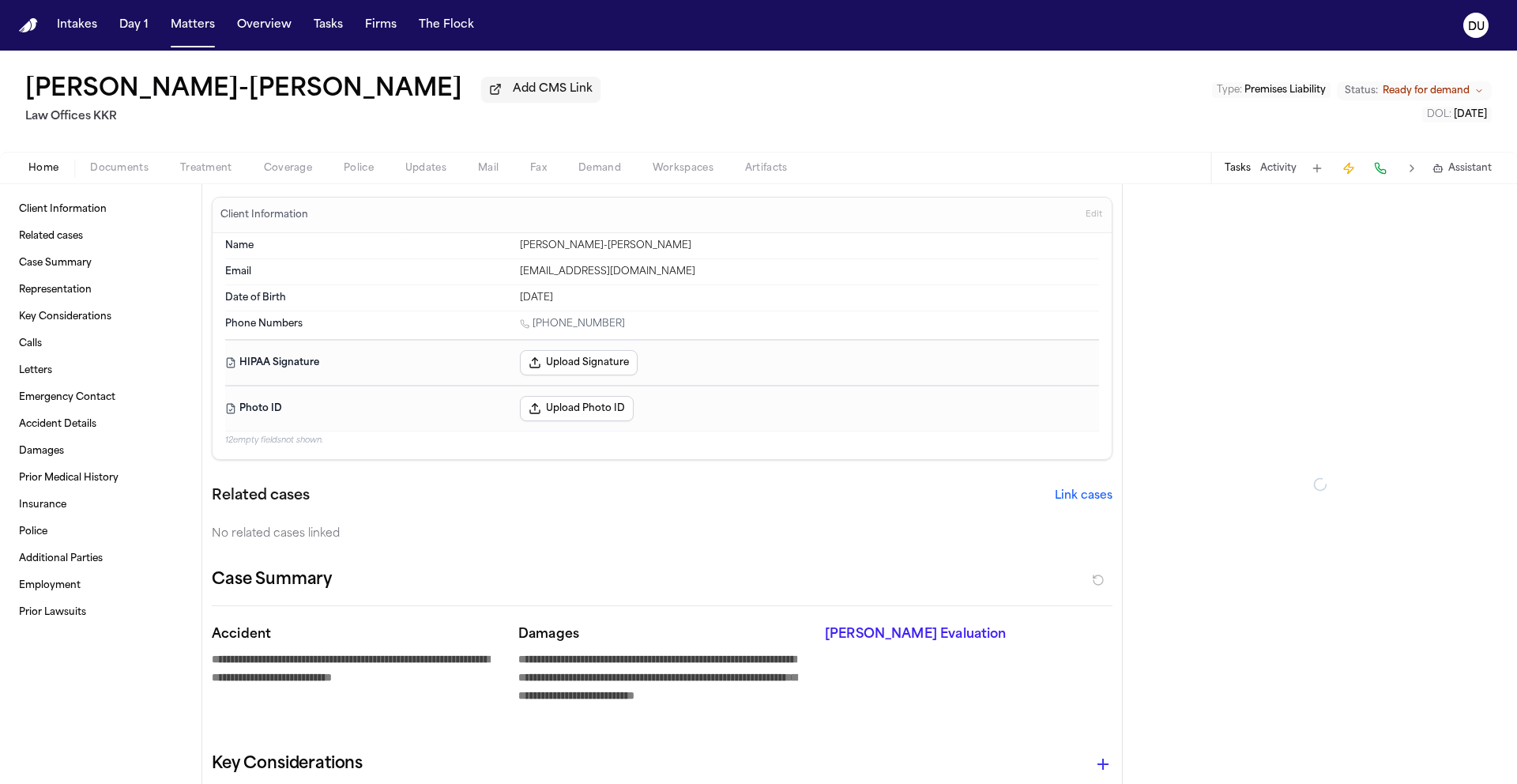
type textarea "*"
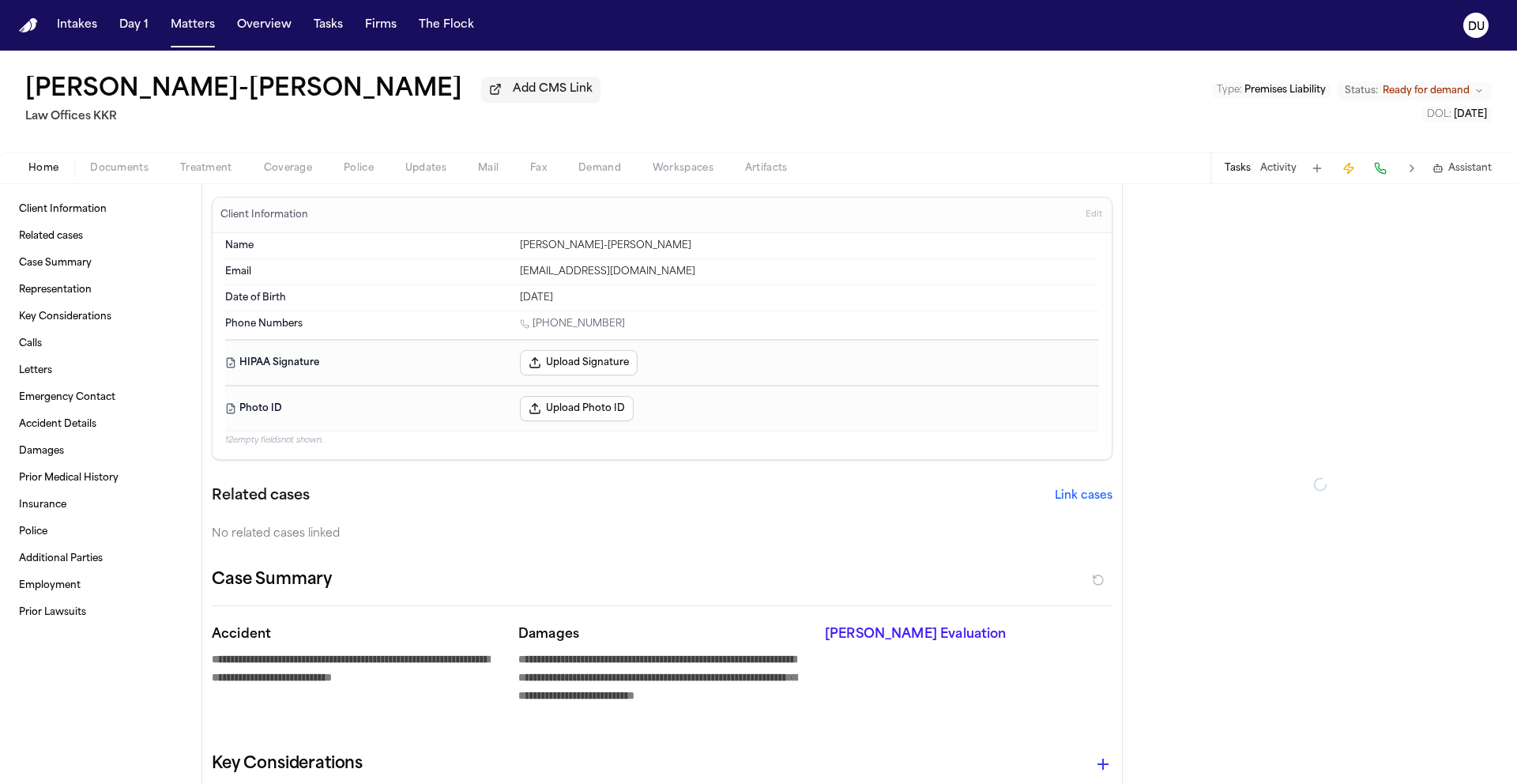
type textarea "*"
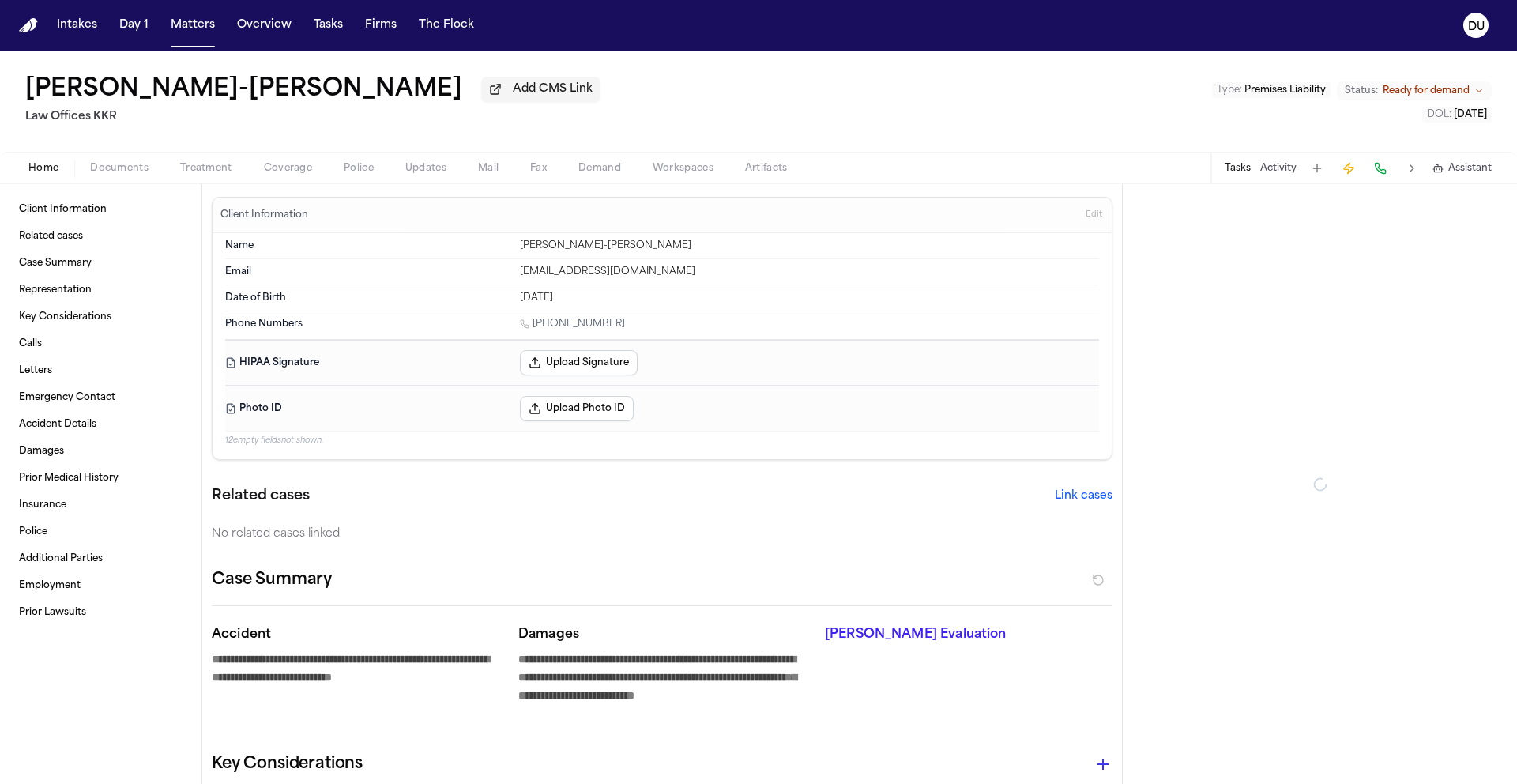
type textarea "*"
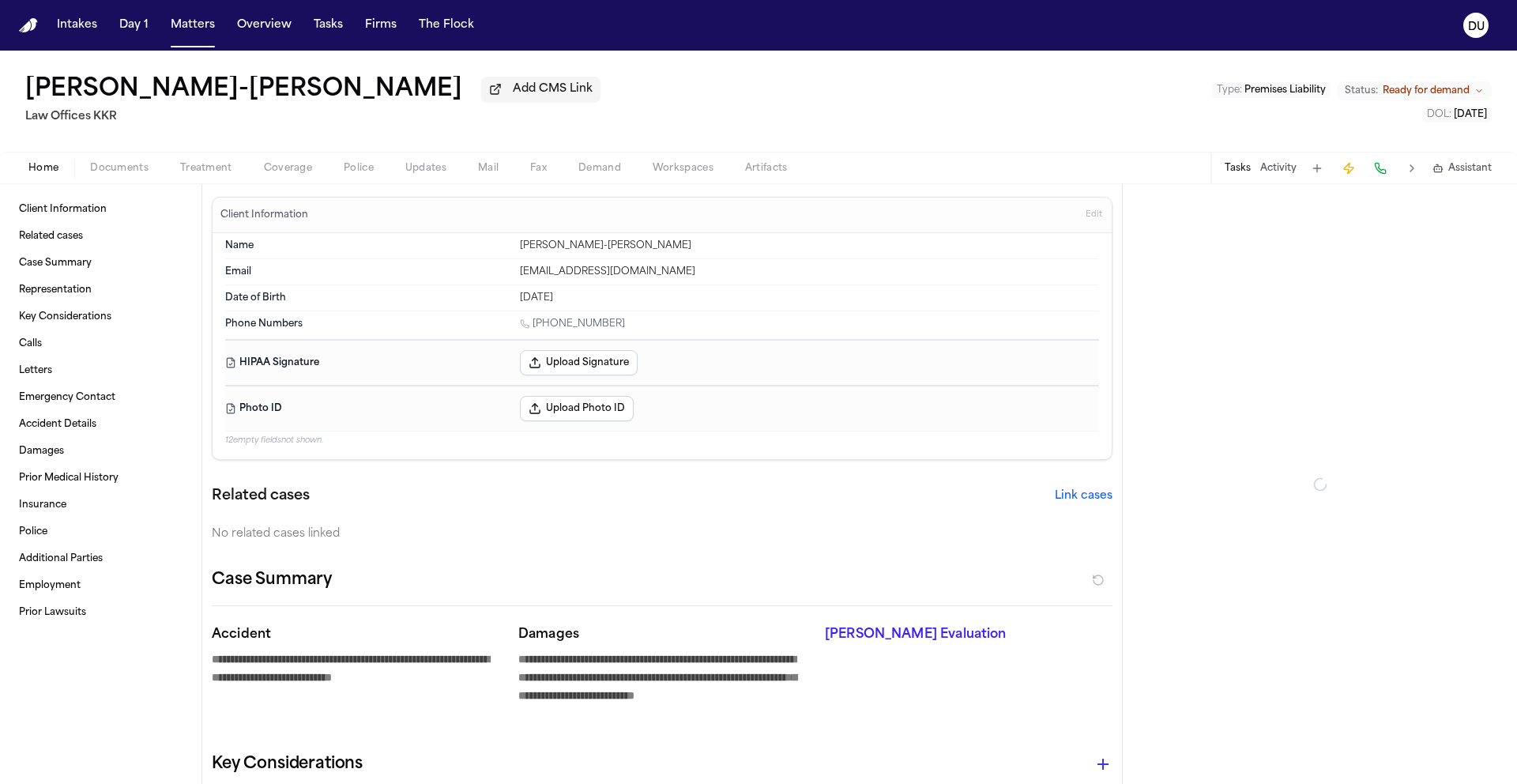
type textarea "*"
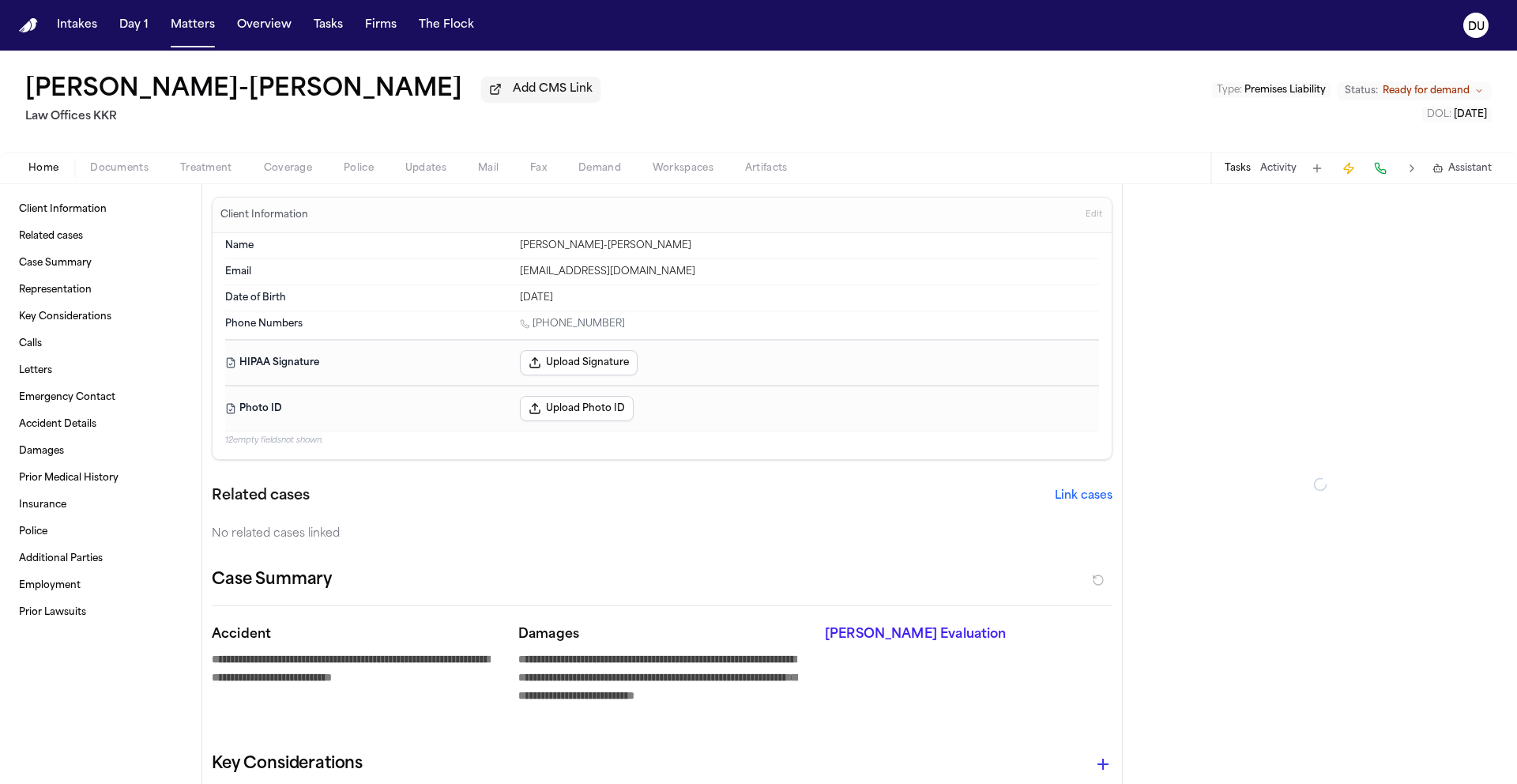
type textarea "*"
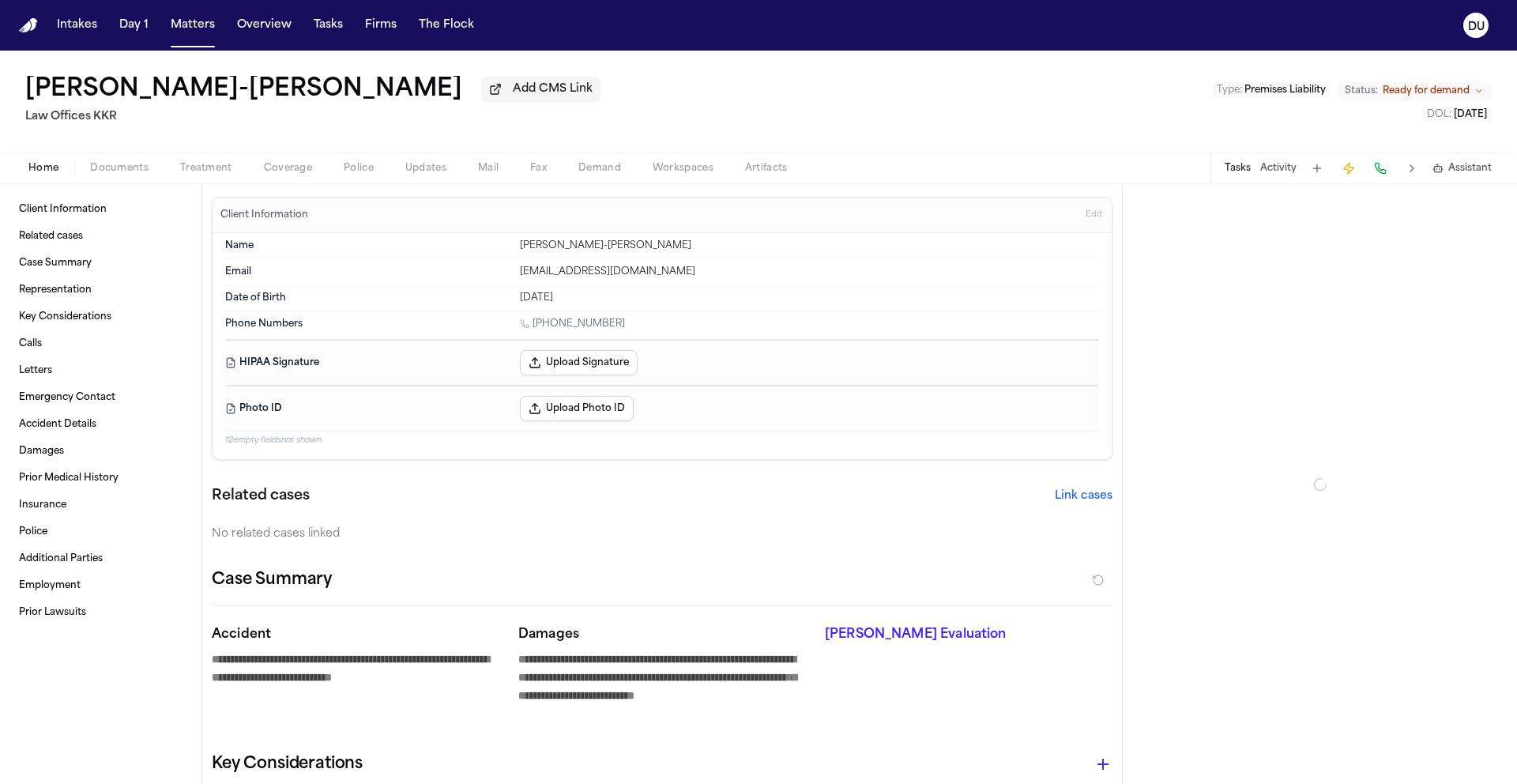
type textarea "*"
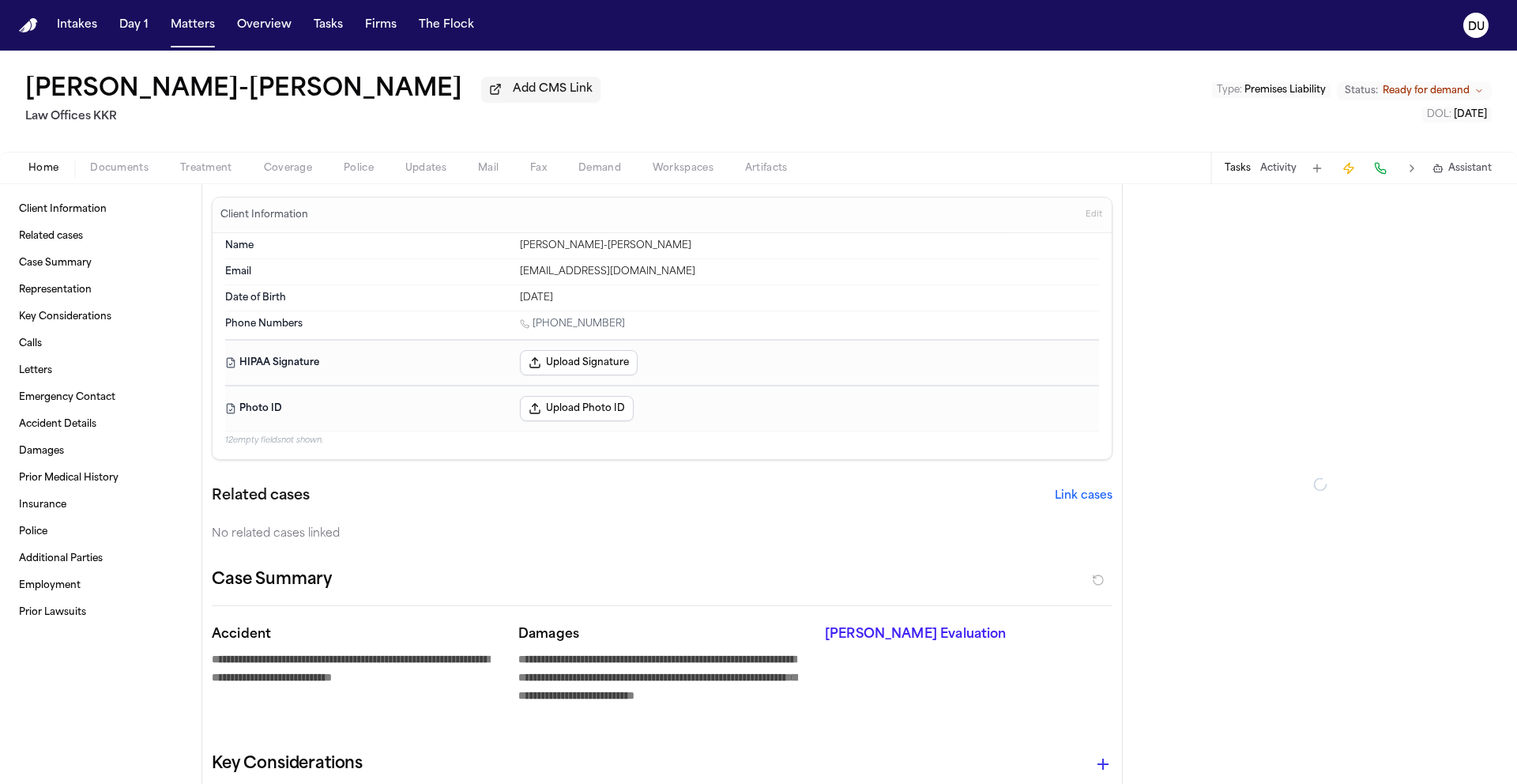
type textarea "*"
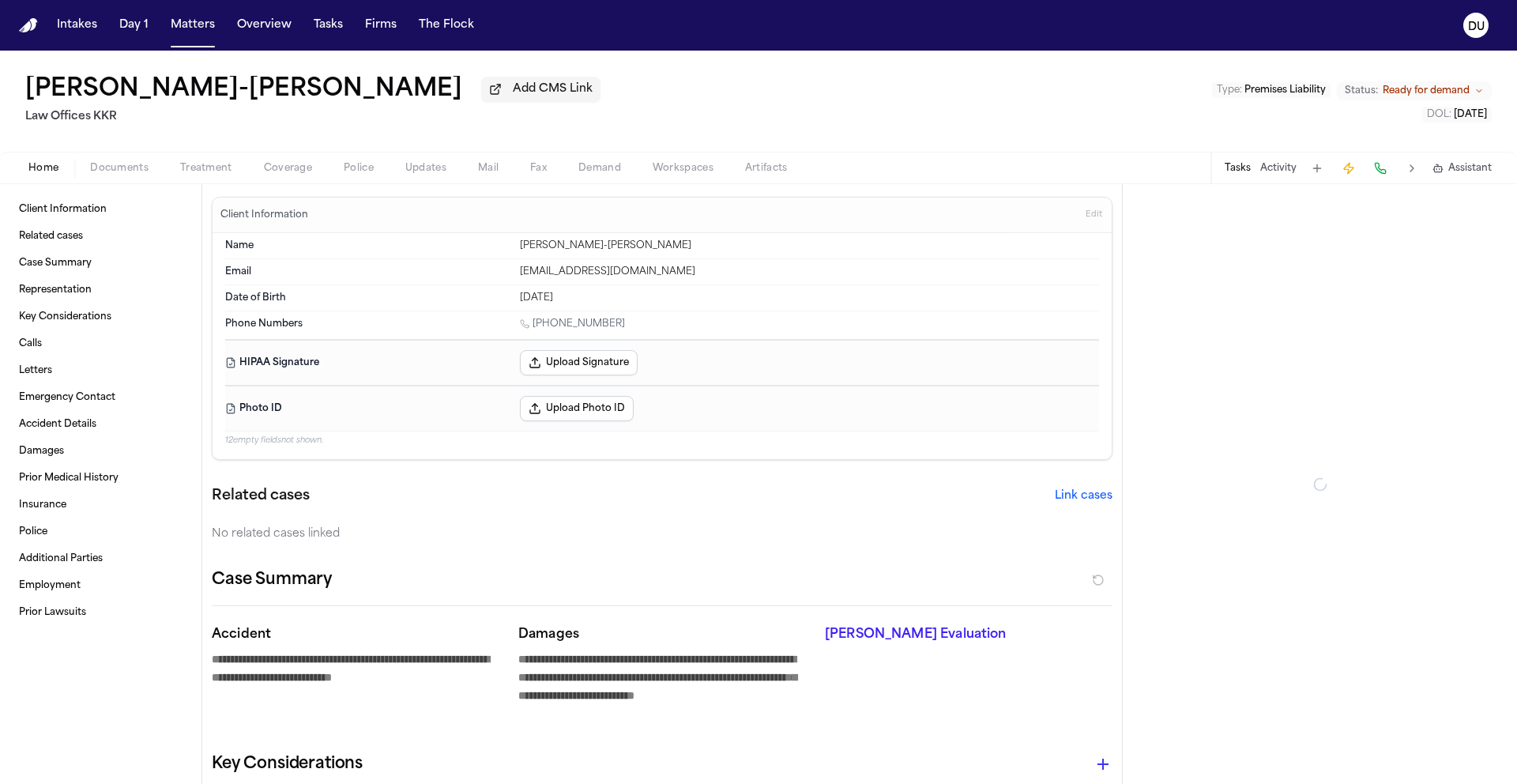
type textarea "*"
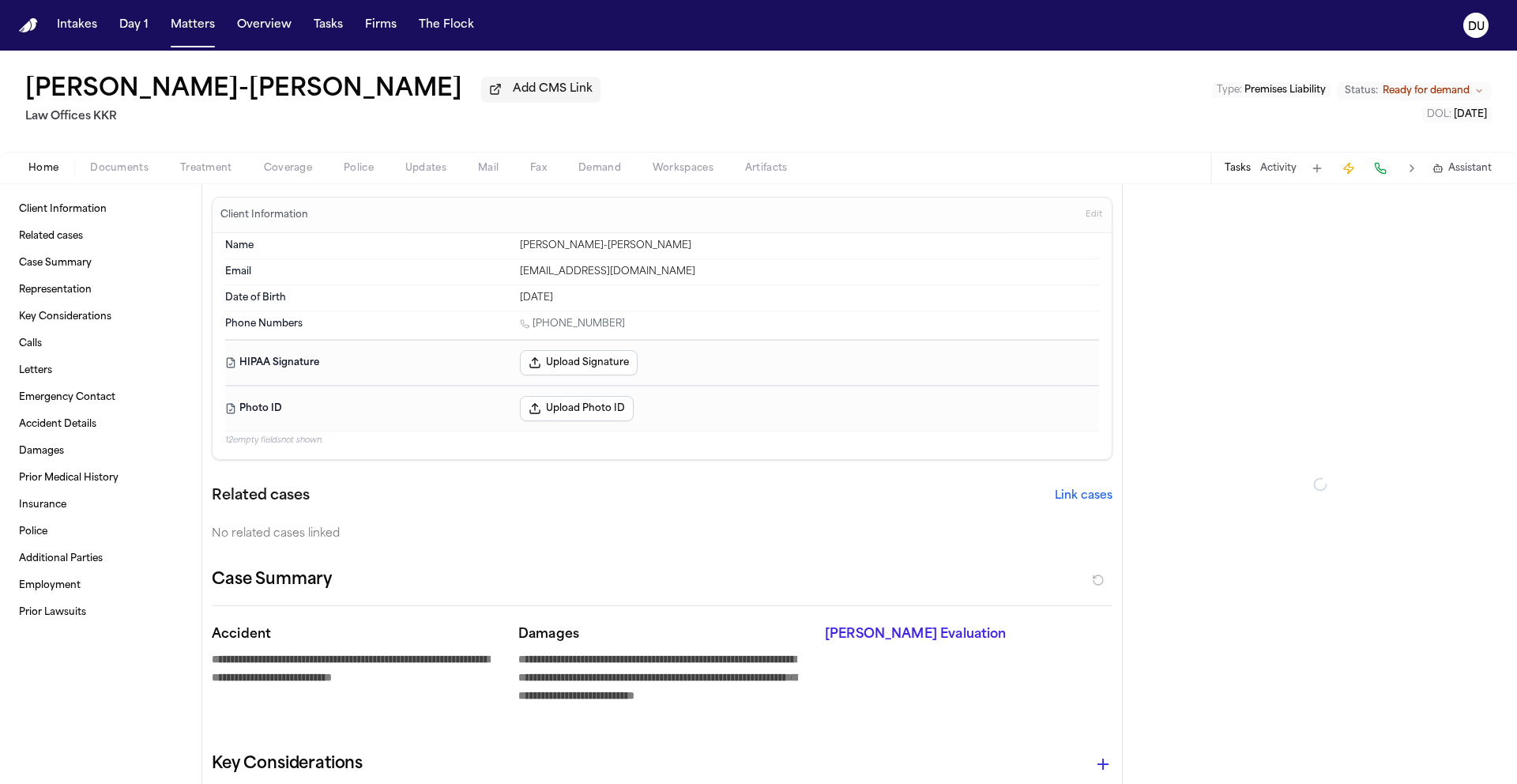
type textarea "*"
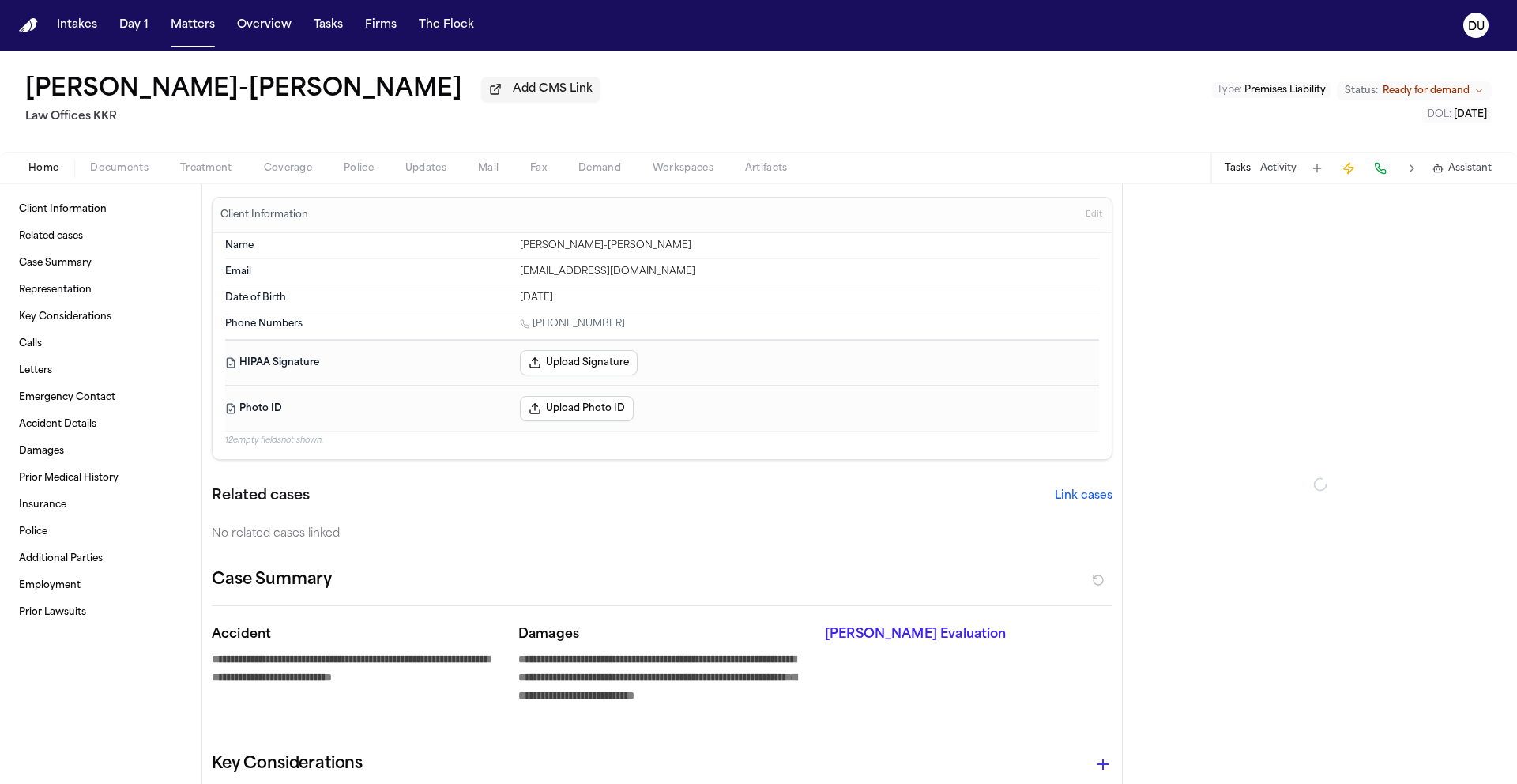
type textarea "*"
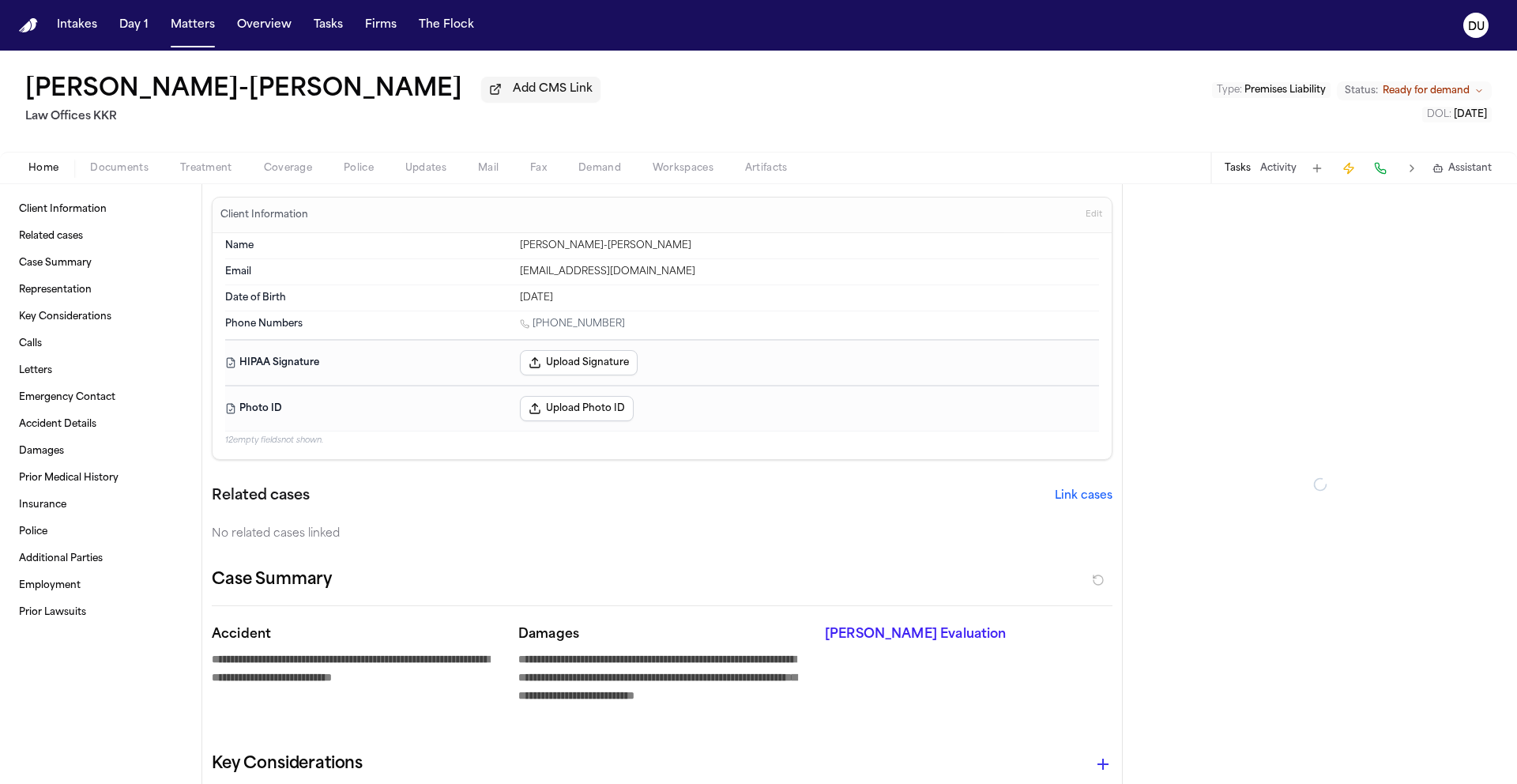
type textarea "*"
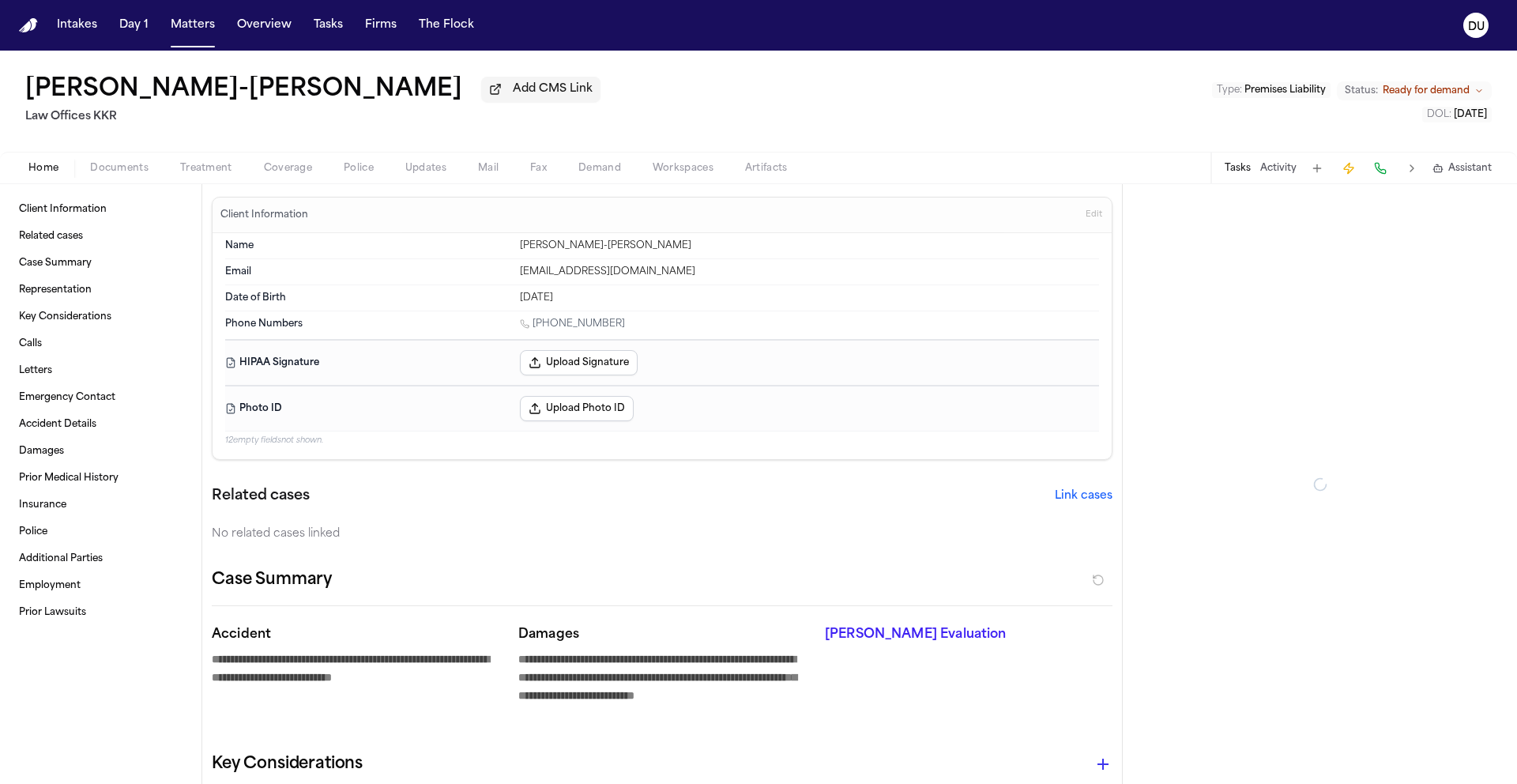
type textarea "*"
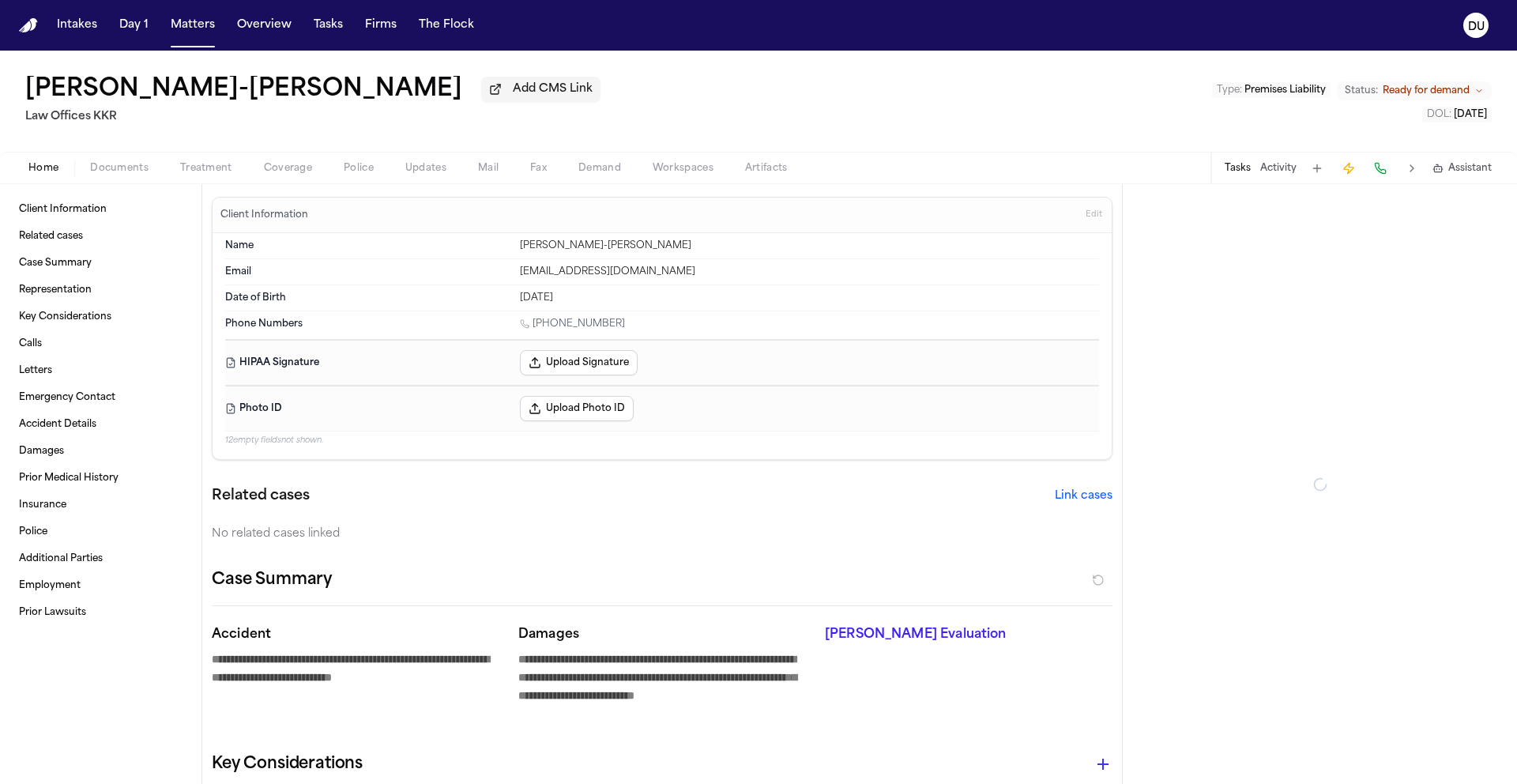
type textarea "*"
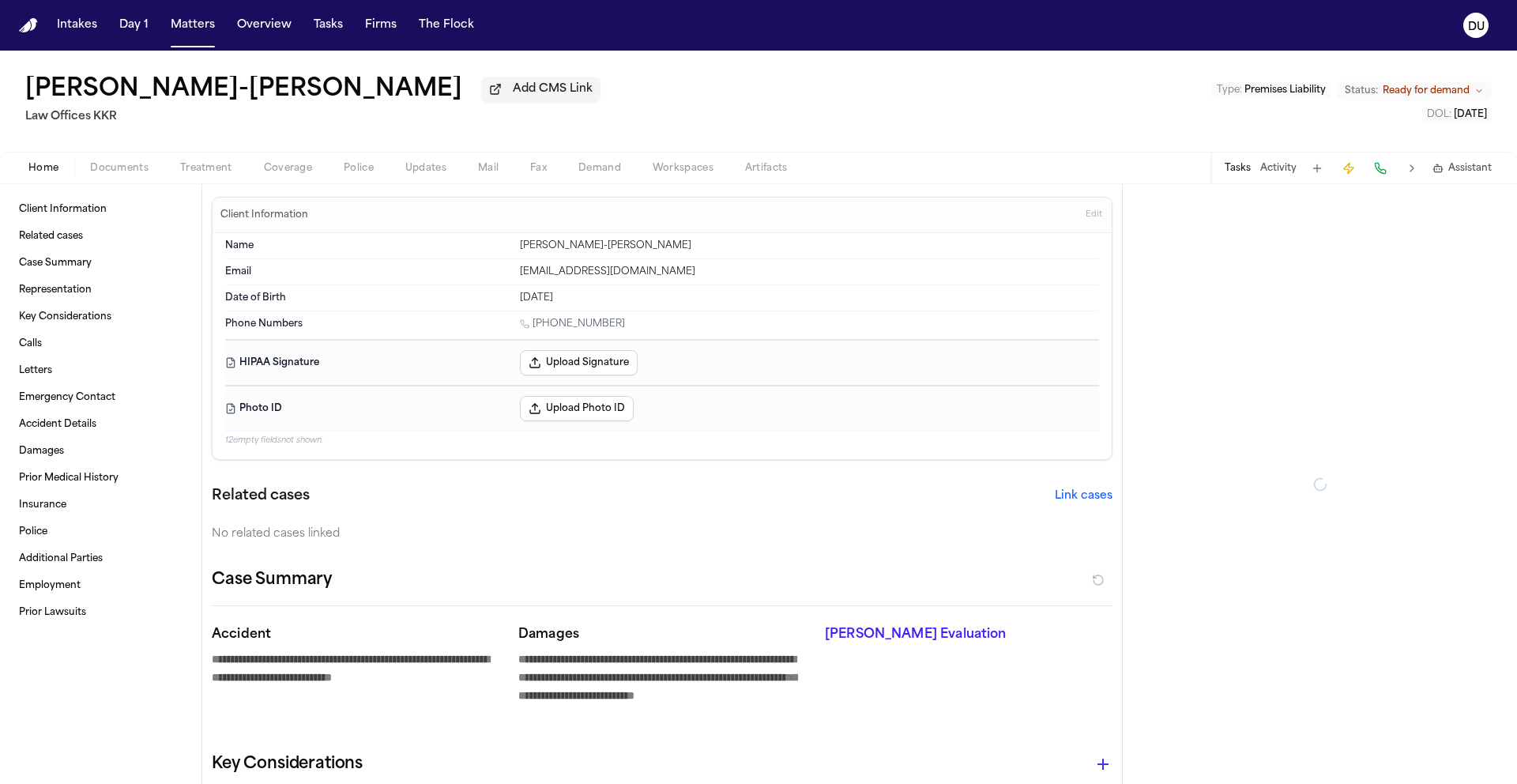
type textarea "*"
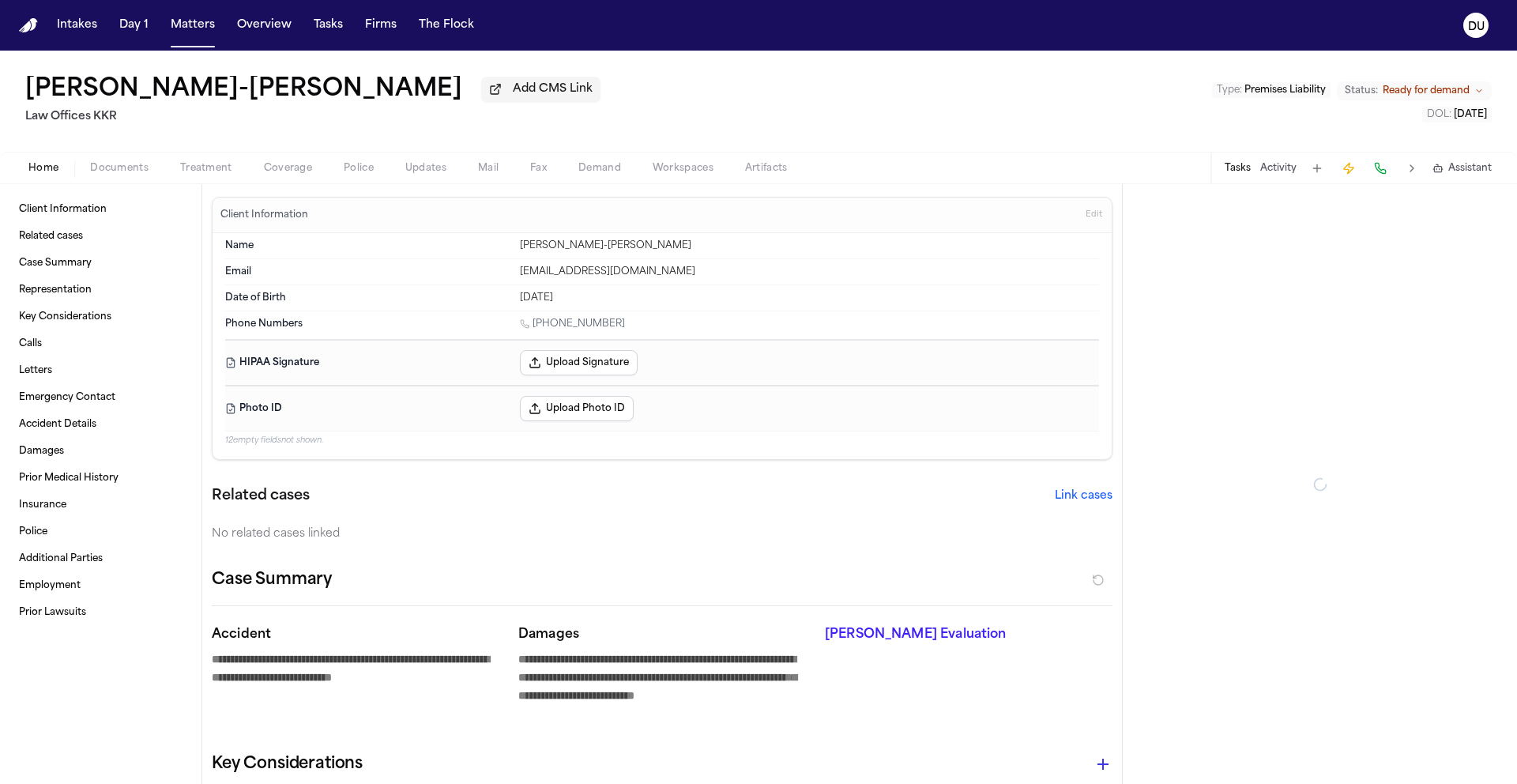
type textarea "*"
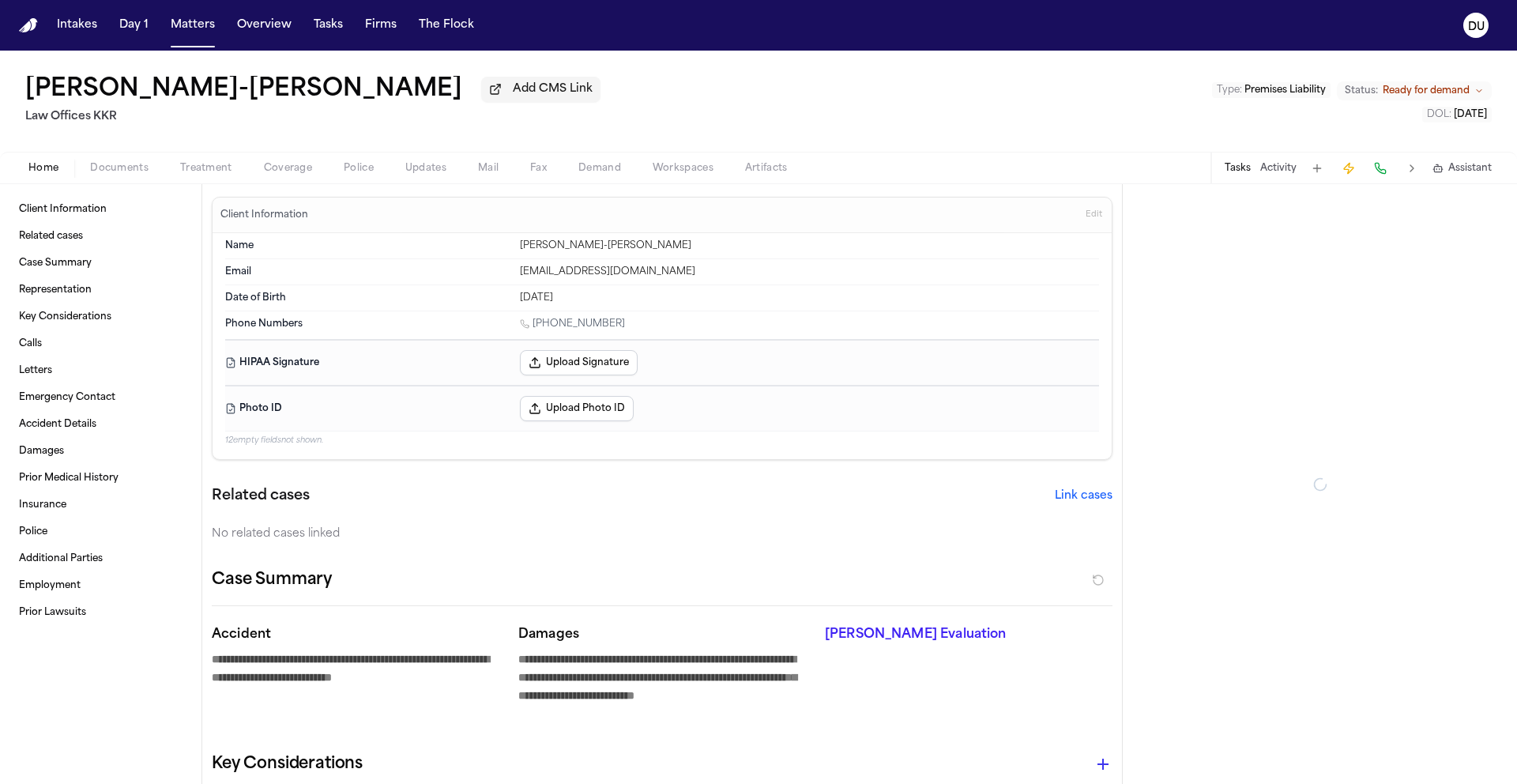
type textarea "*"
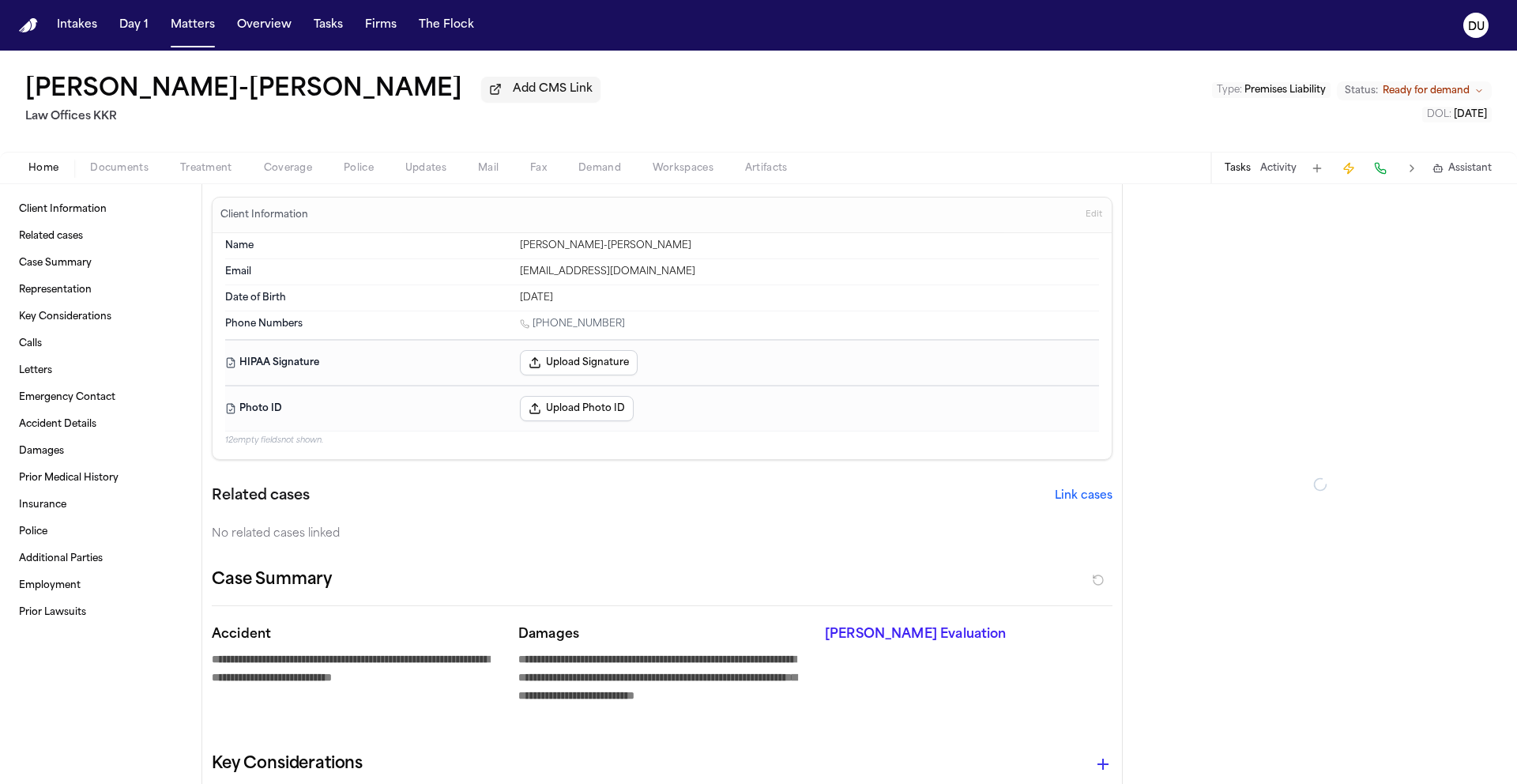
type textarea "*"
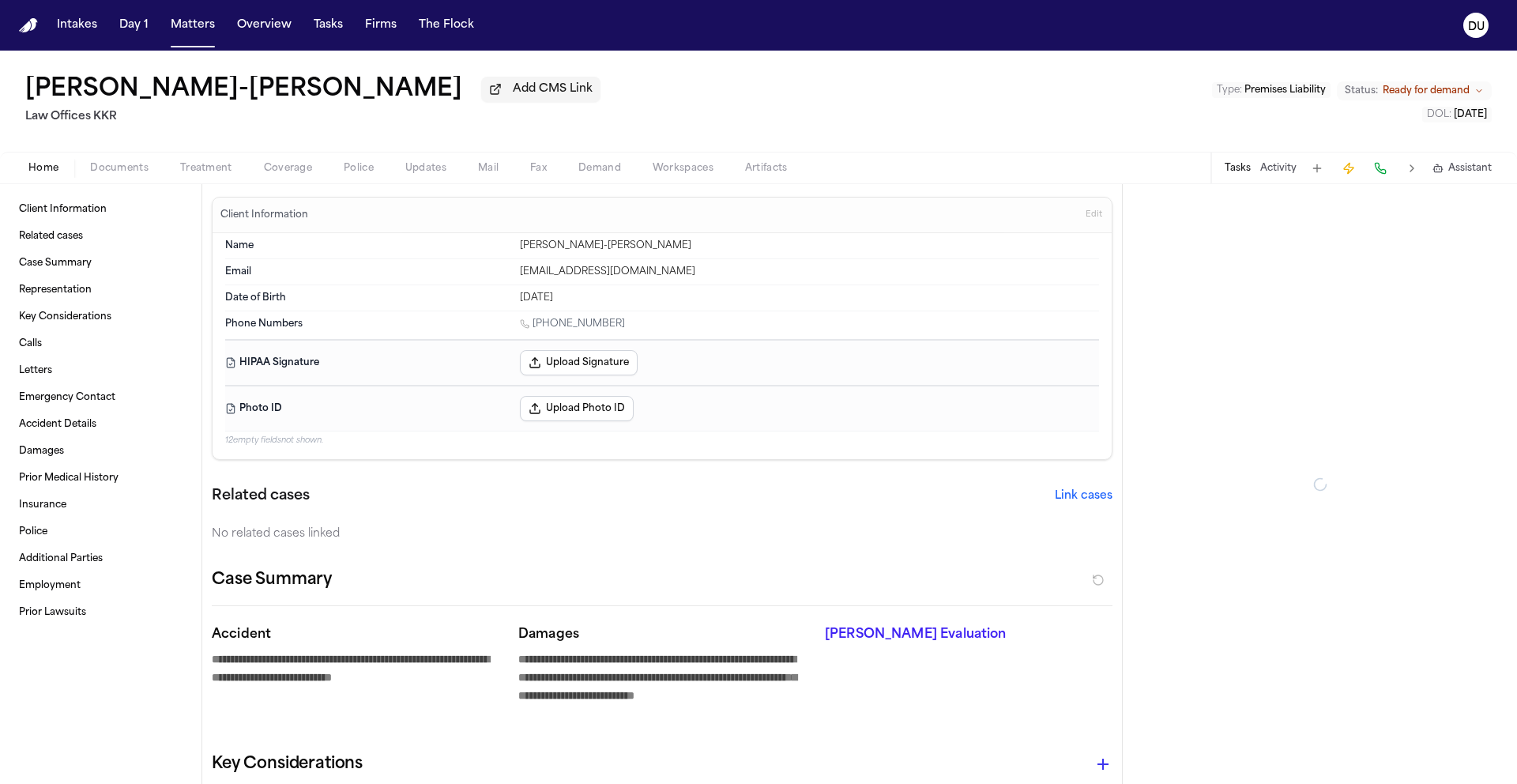
type textarea "*"
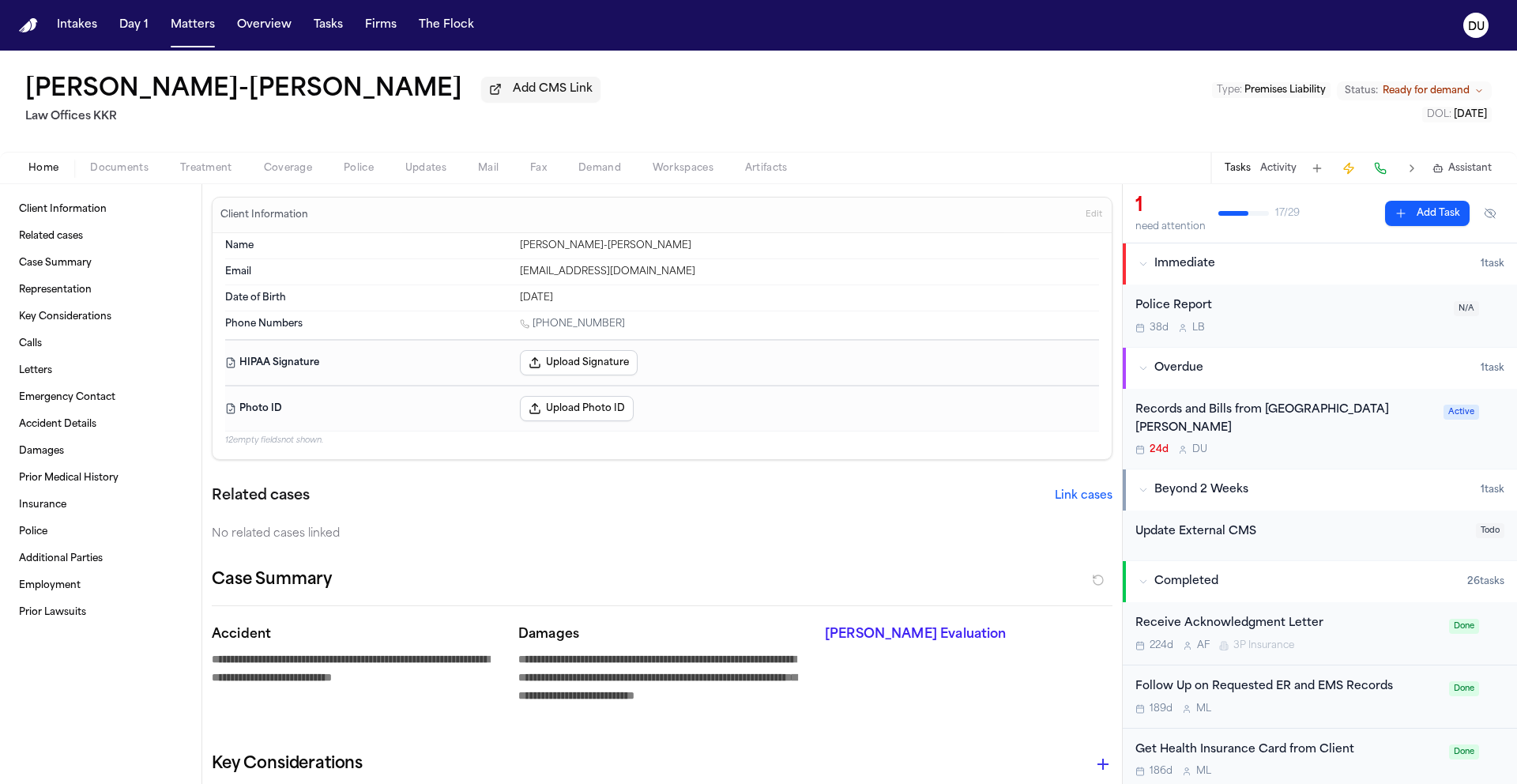
type textarea "*"
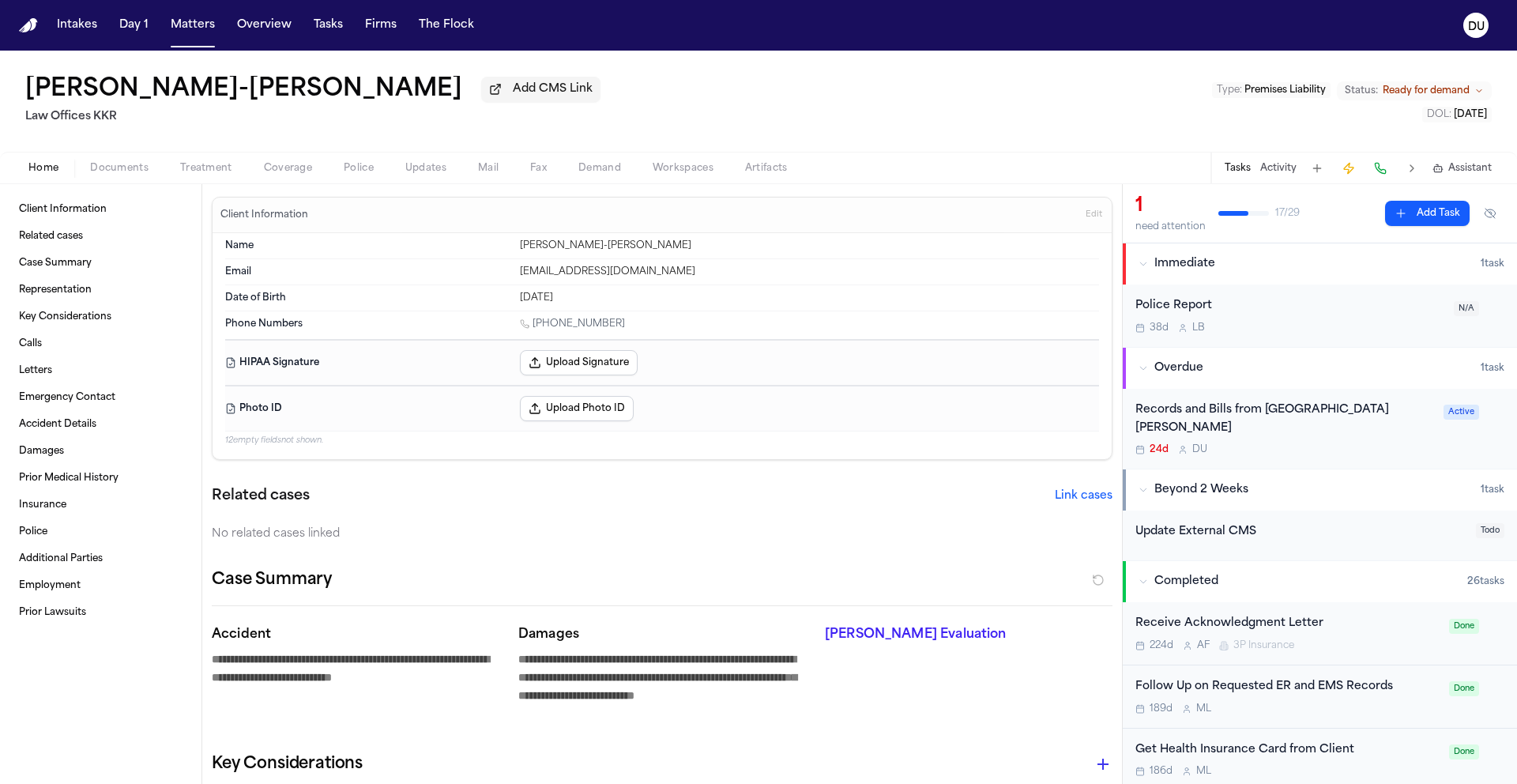
type textarea "*"
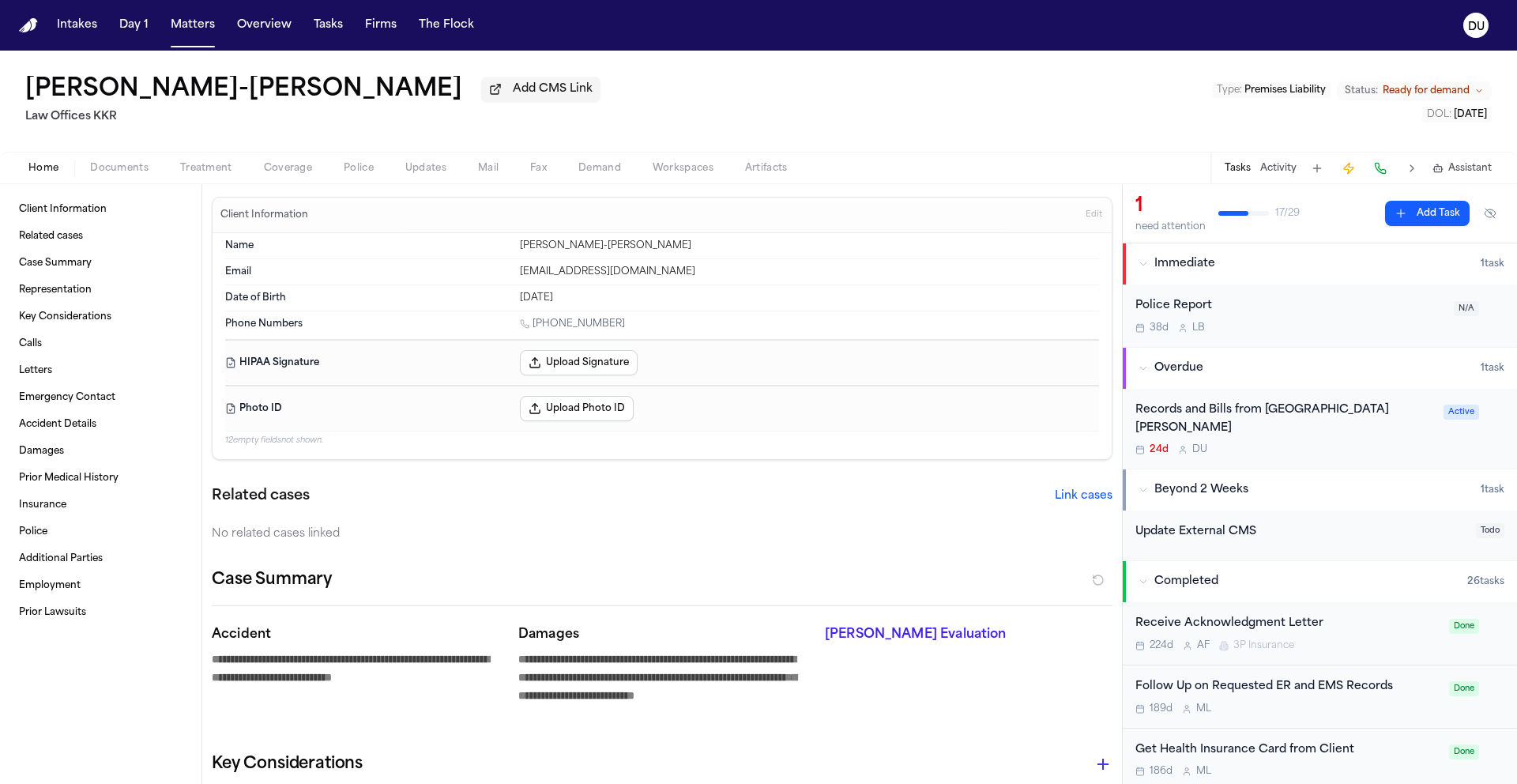
type textarea "*"
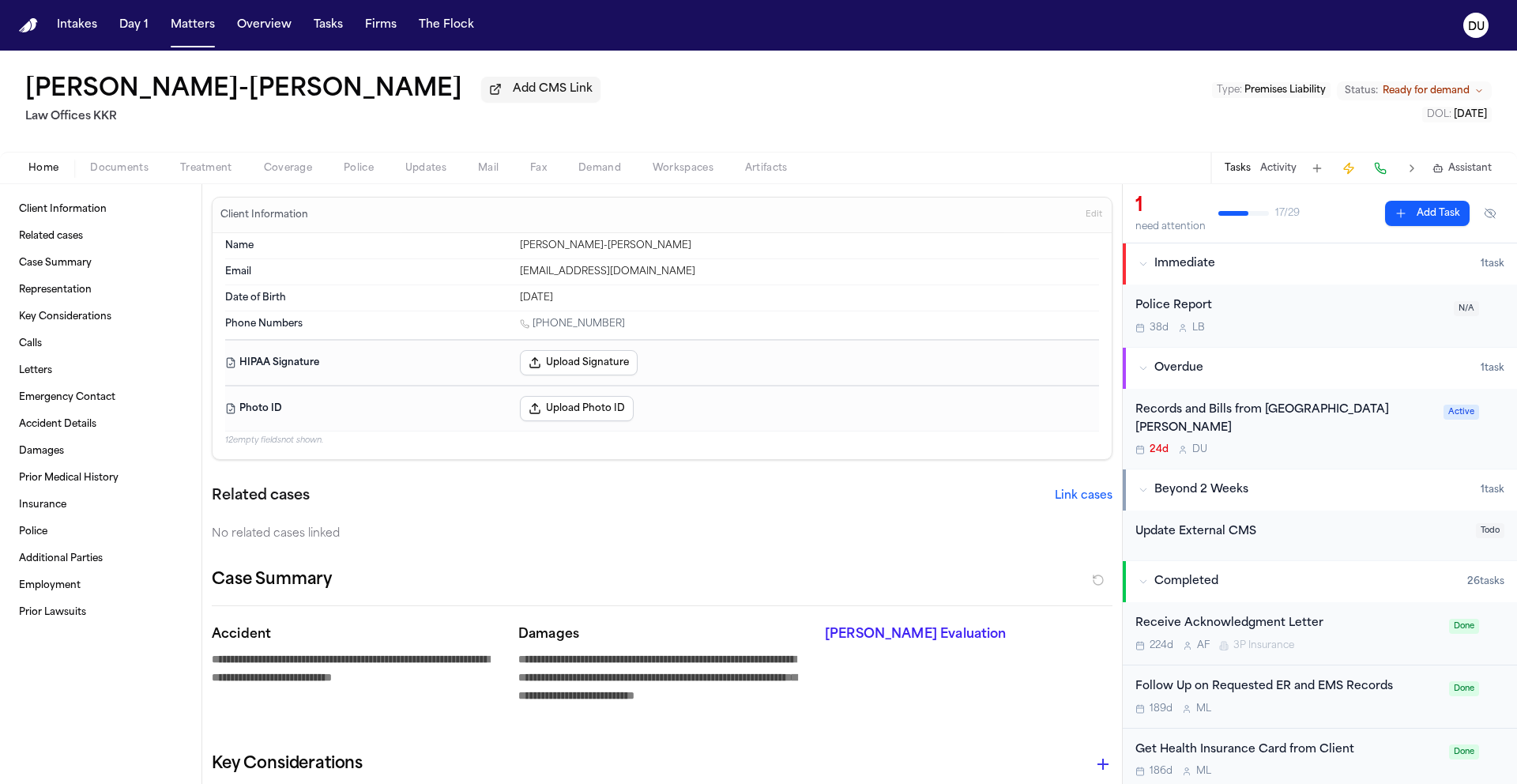
type textarea "*"
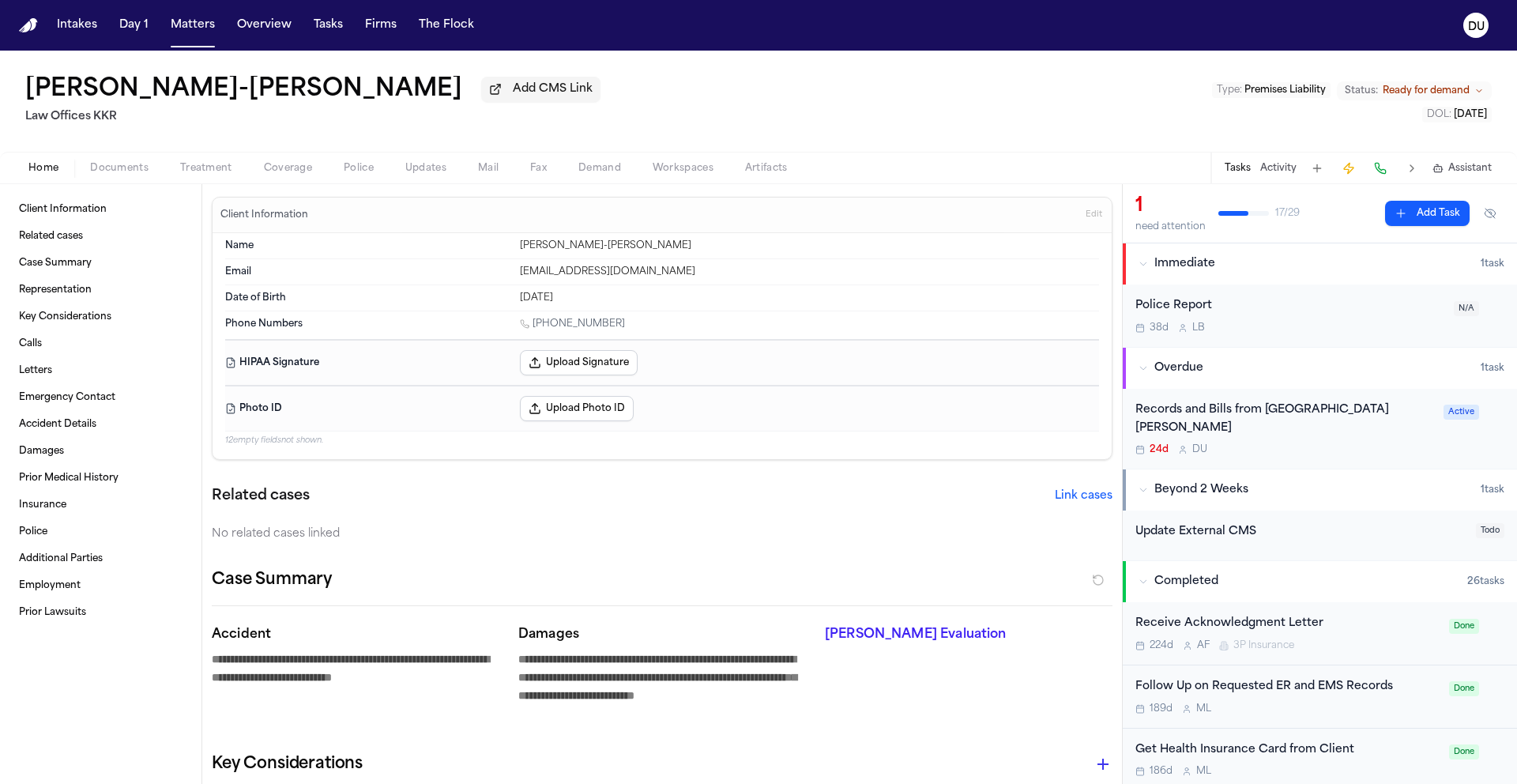
type textarea "*"
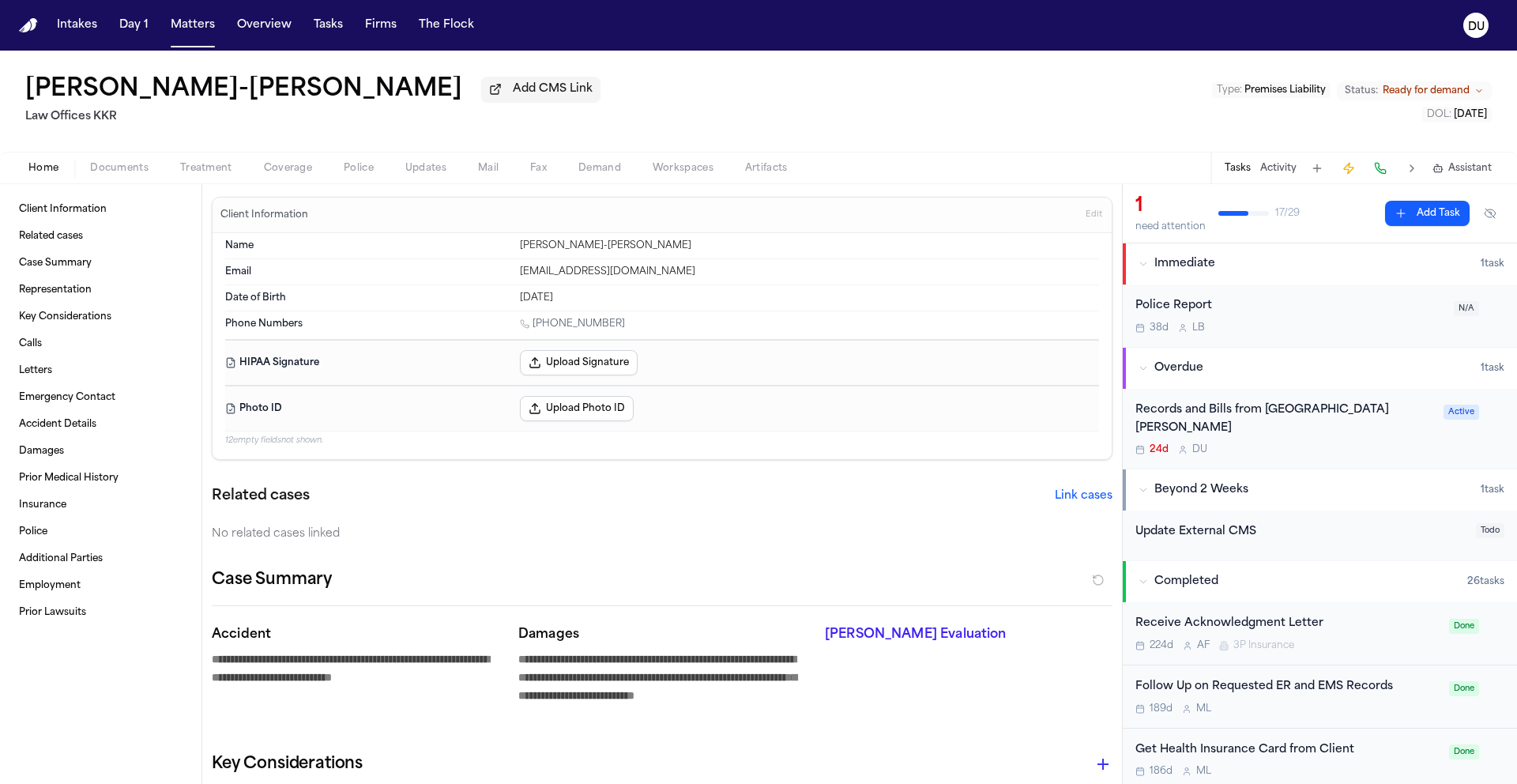
type textarea "*"
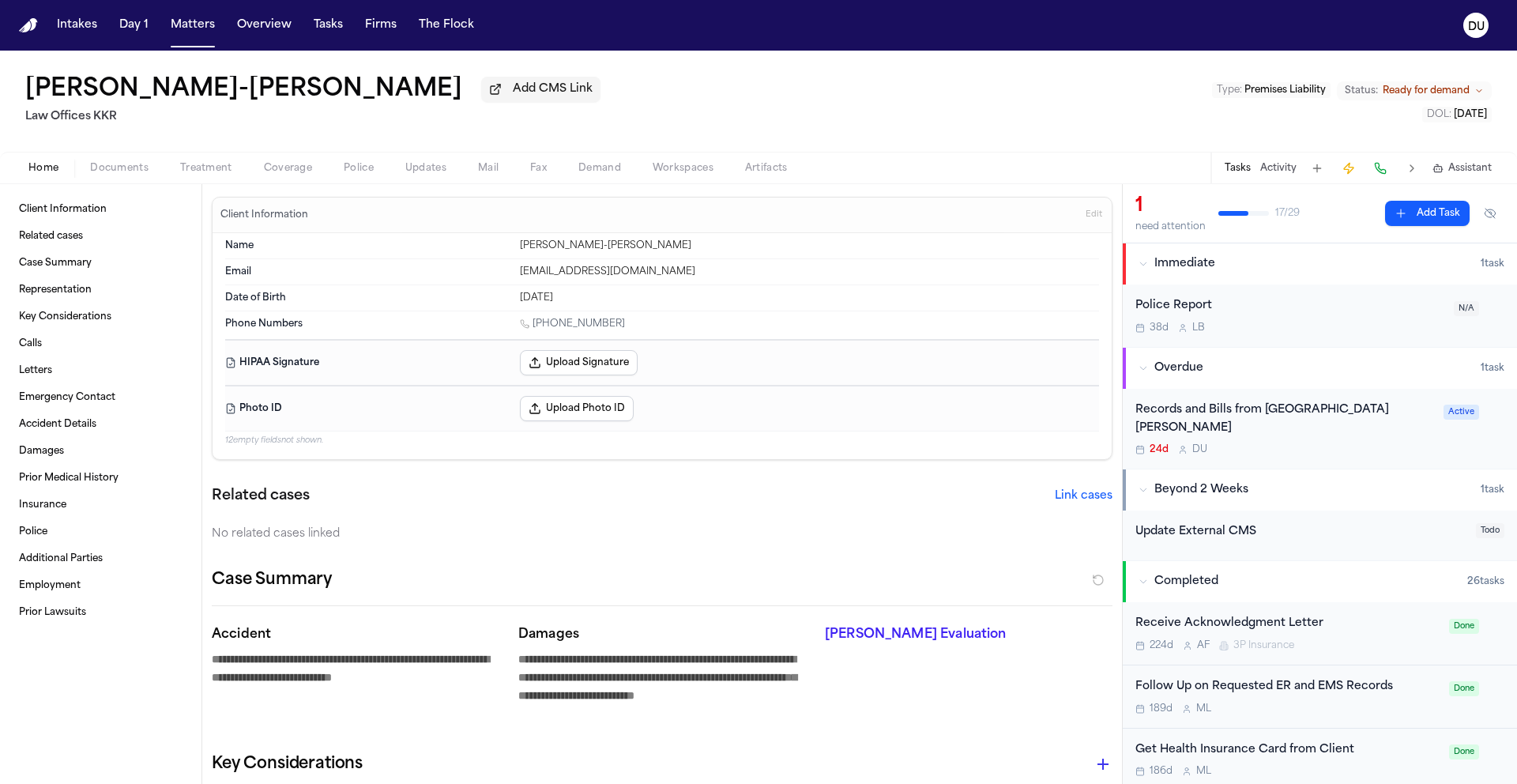
type textarea "*"
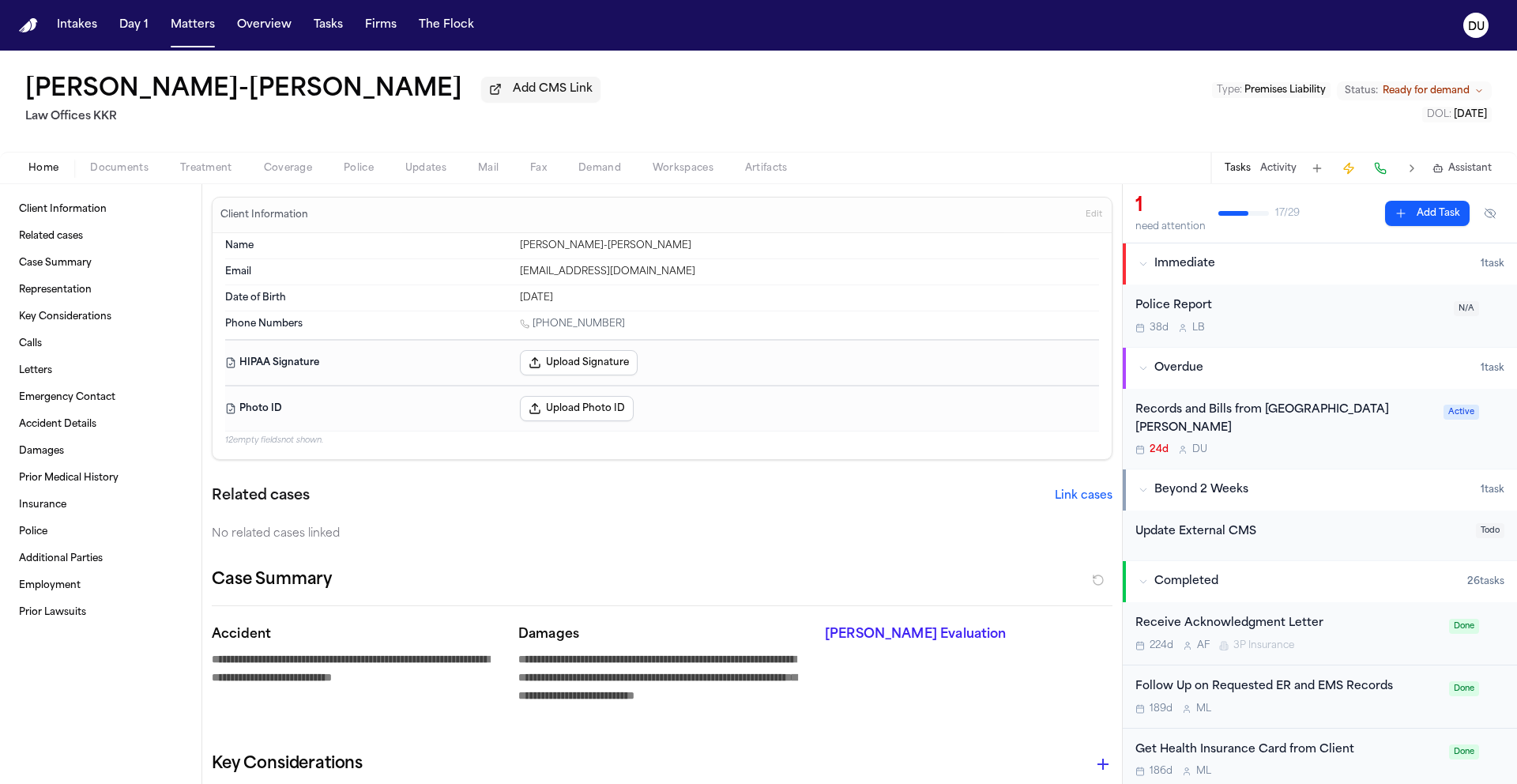
type textarea "*"
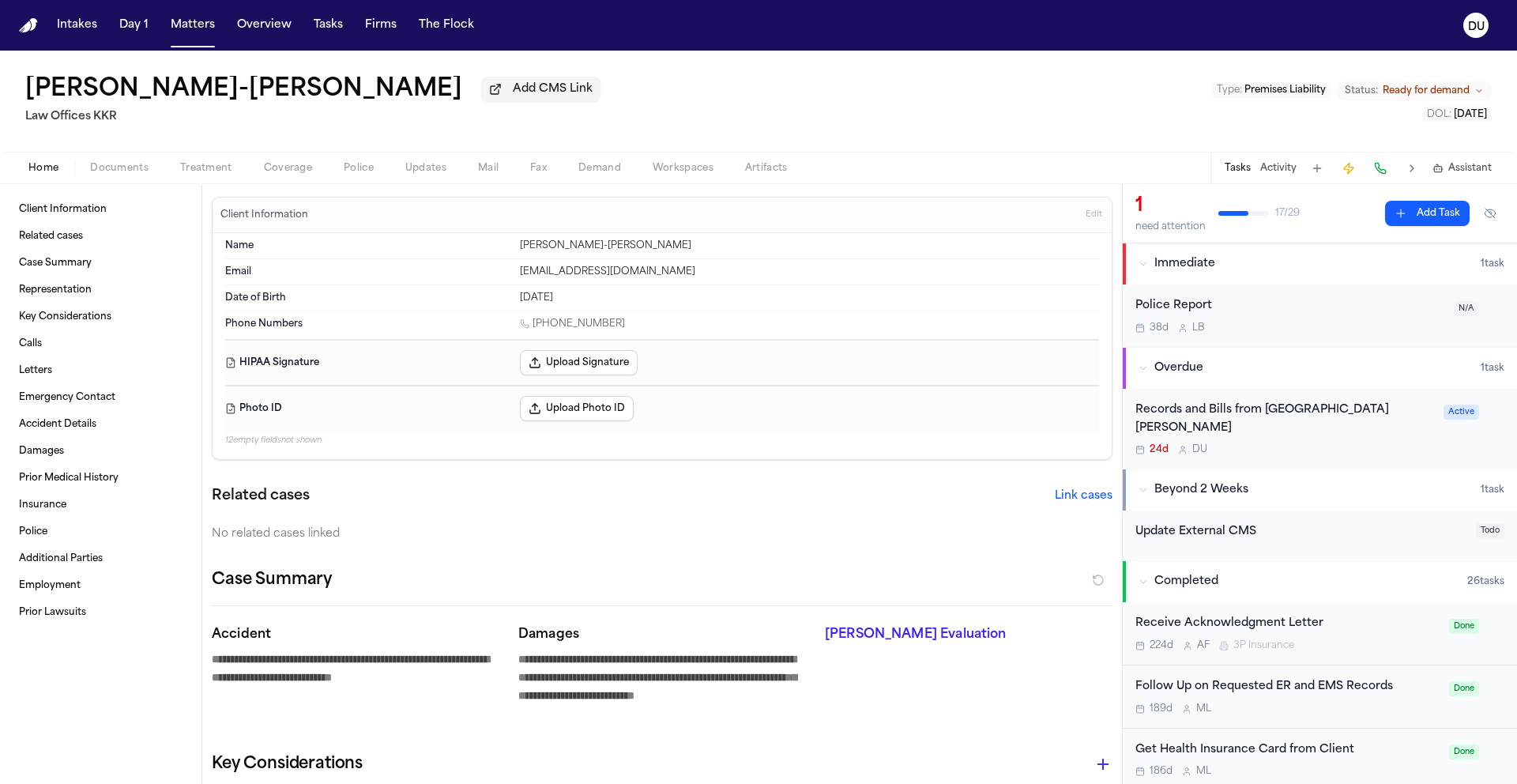
type textarea "*"
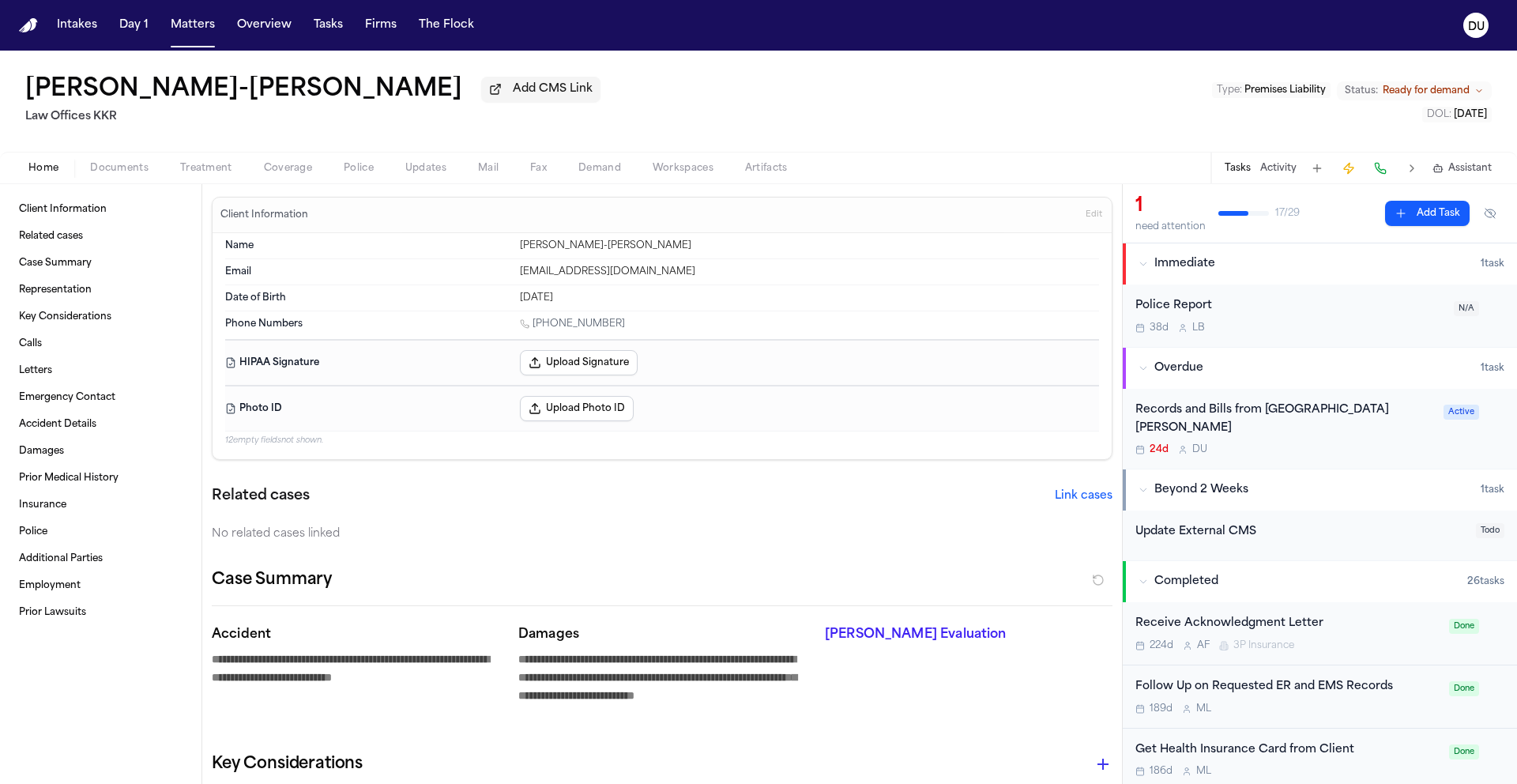
type textarea "*"
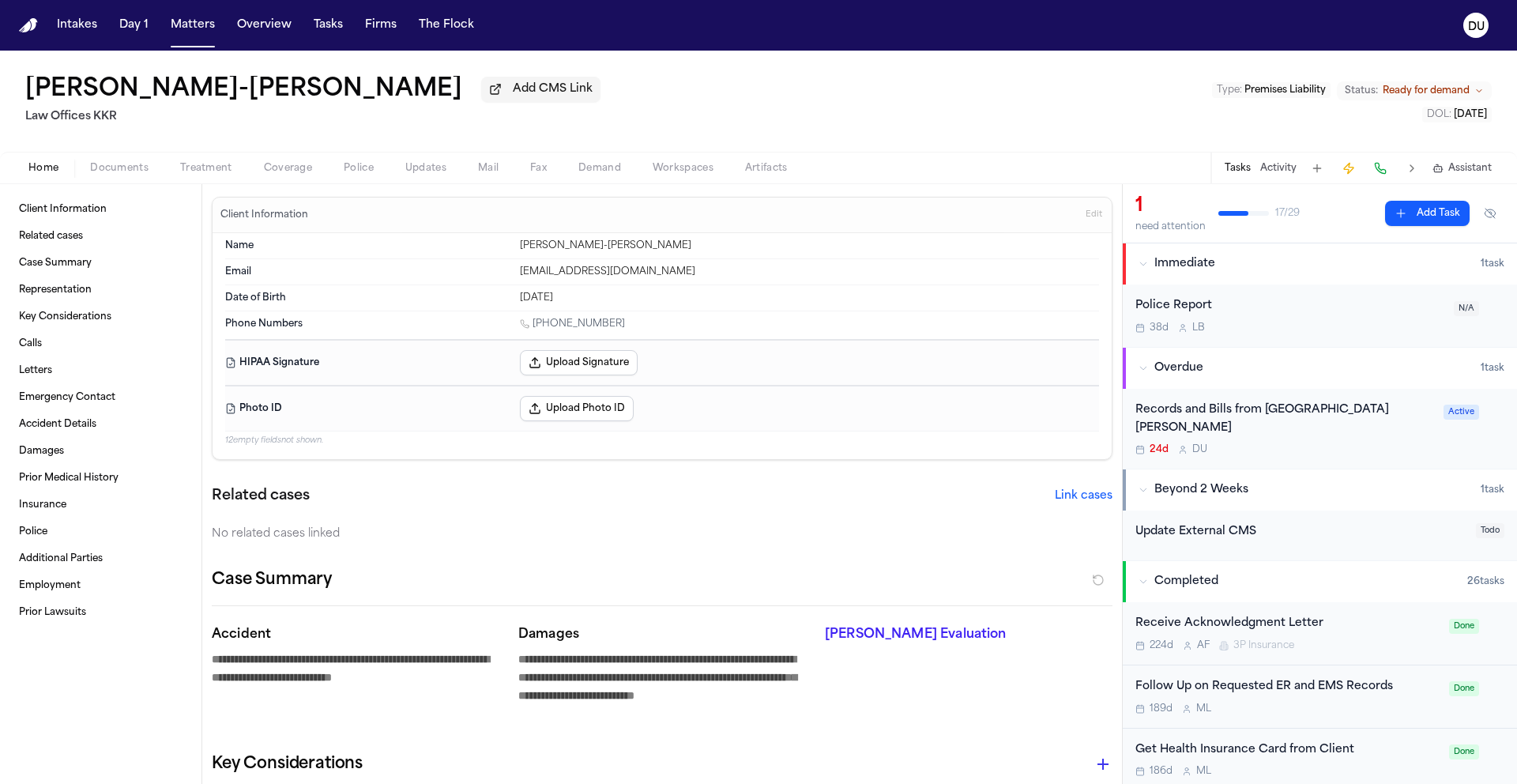
type textarea "*"
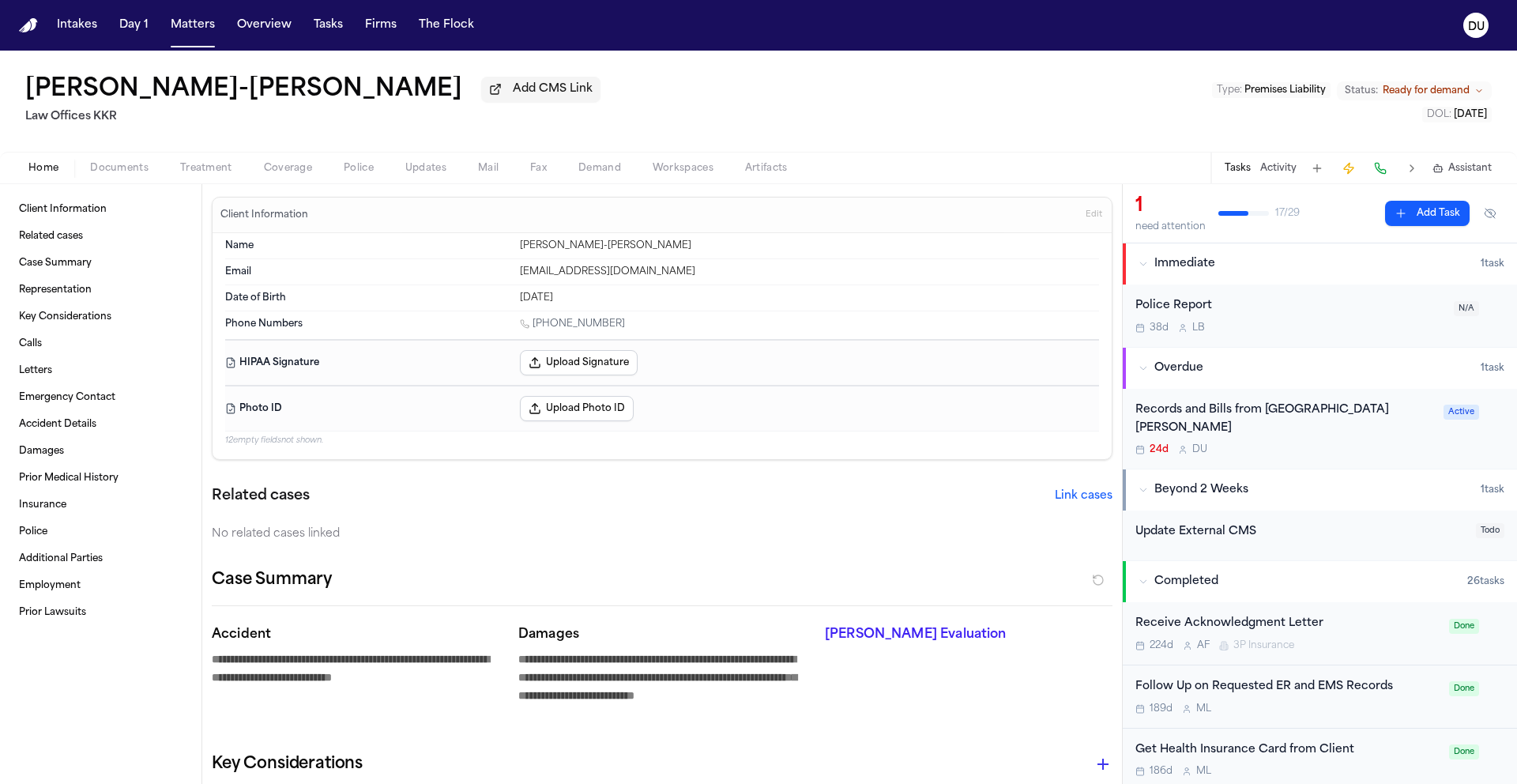
type textarea "*"
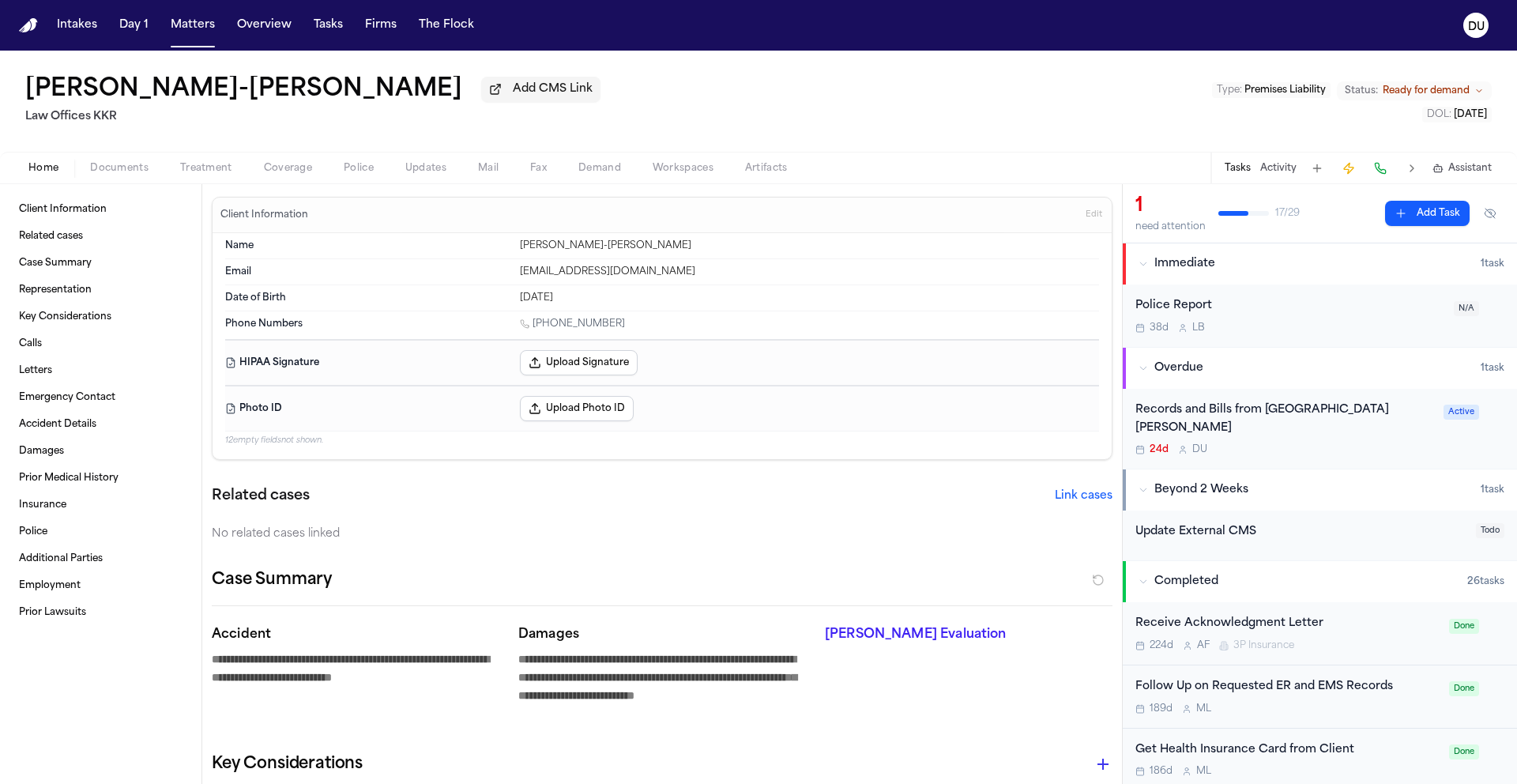
type textarea "*"
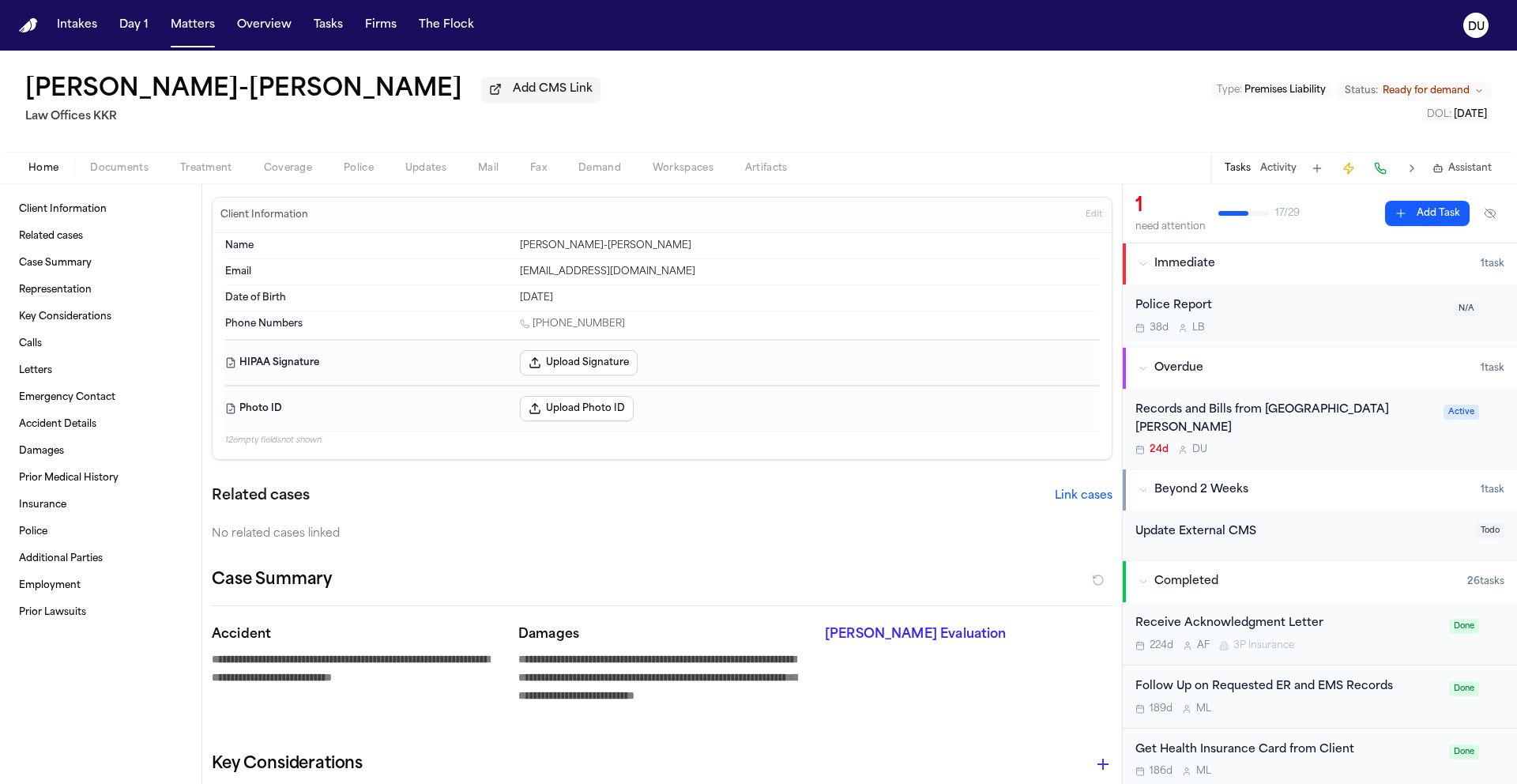
type textarea "*"
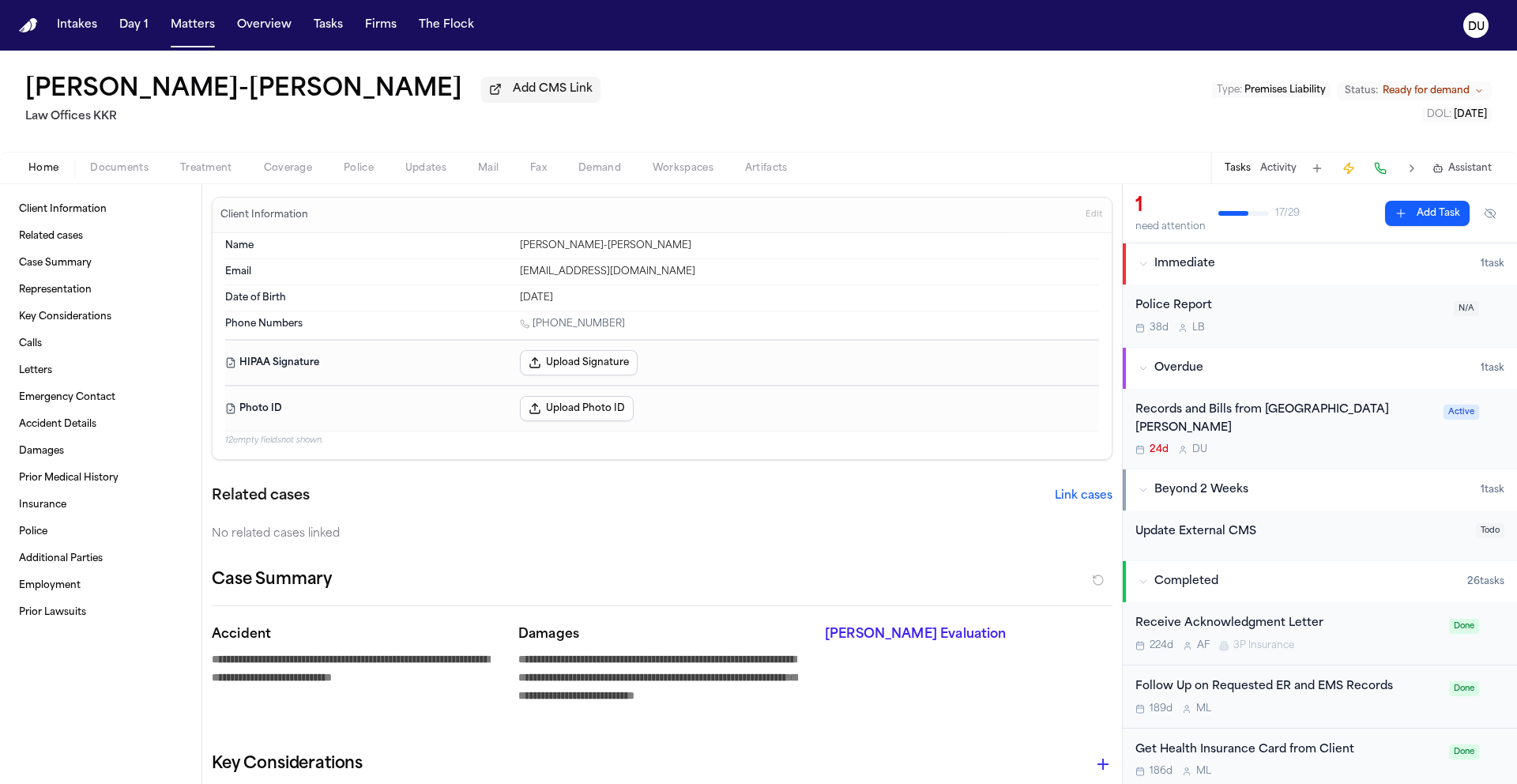
type textarea "*"
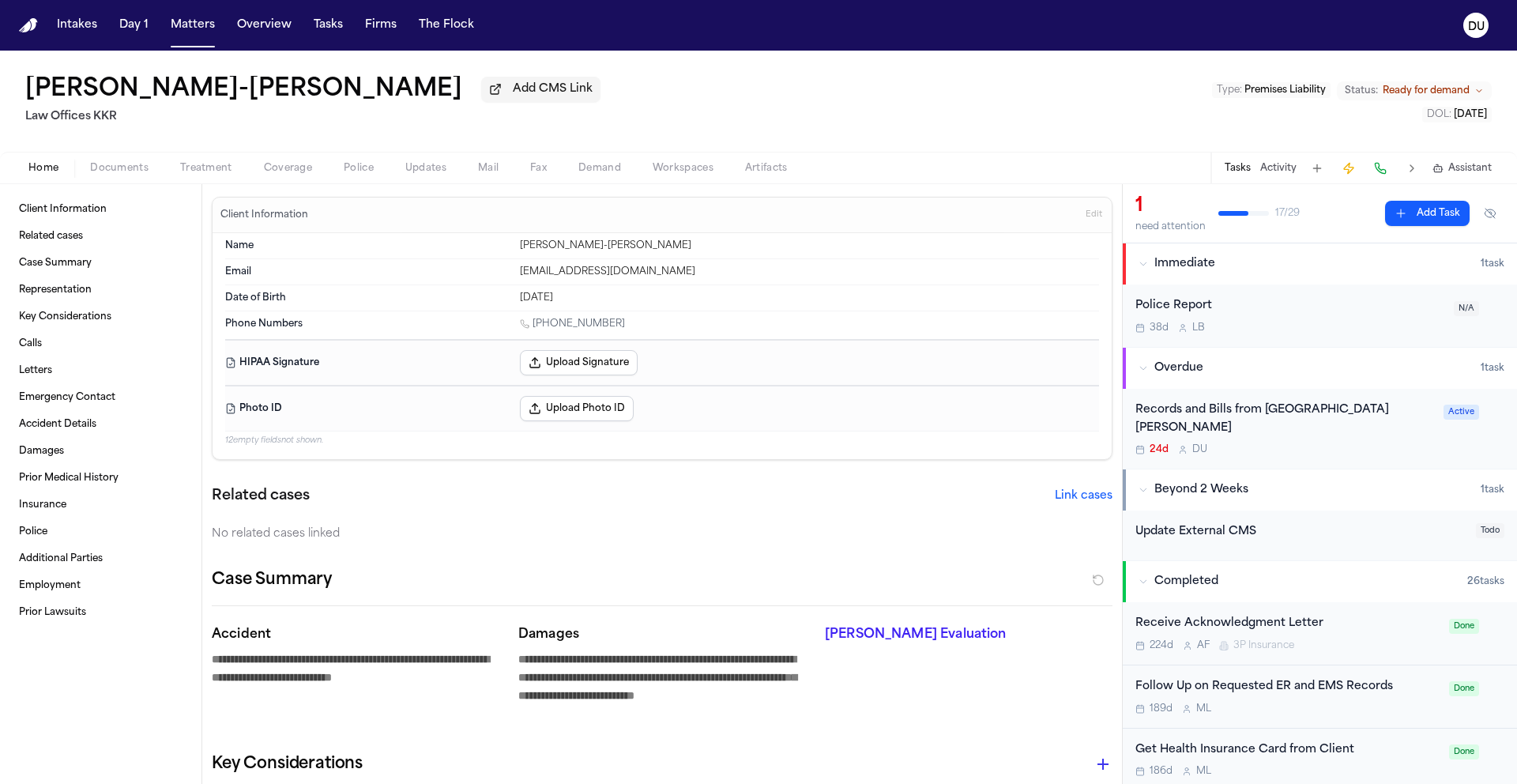
type textarea "*"
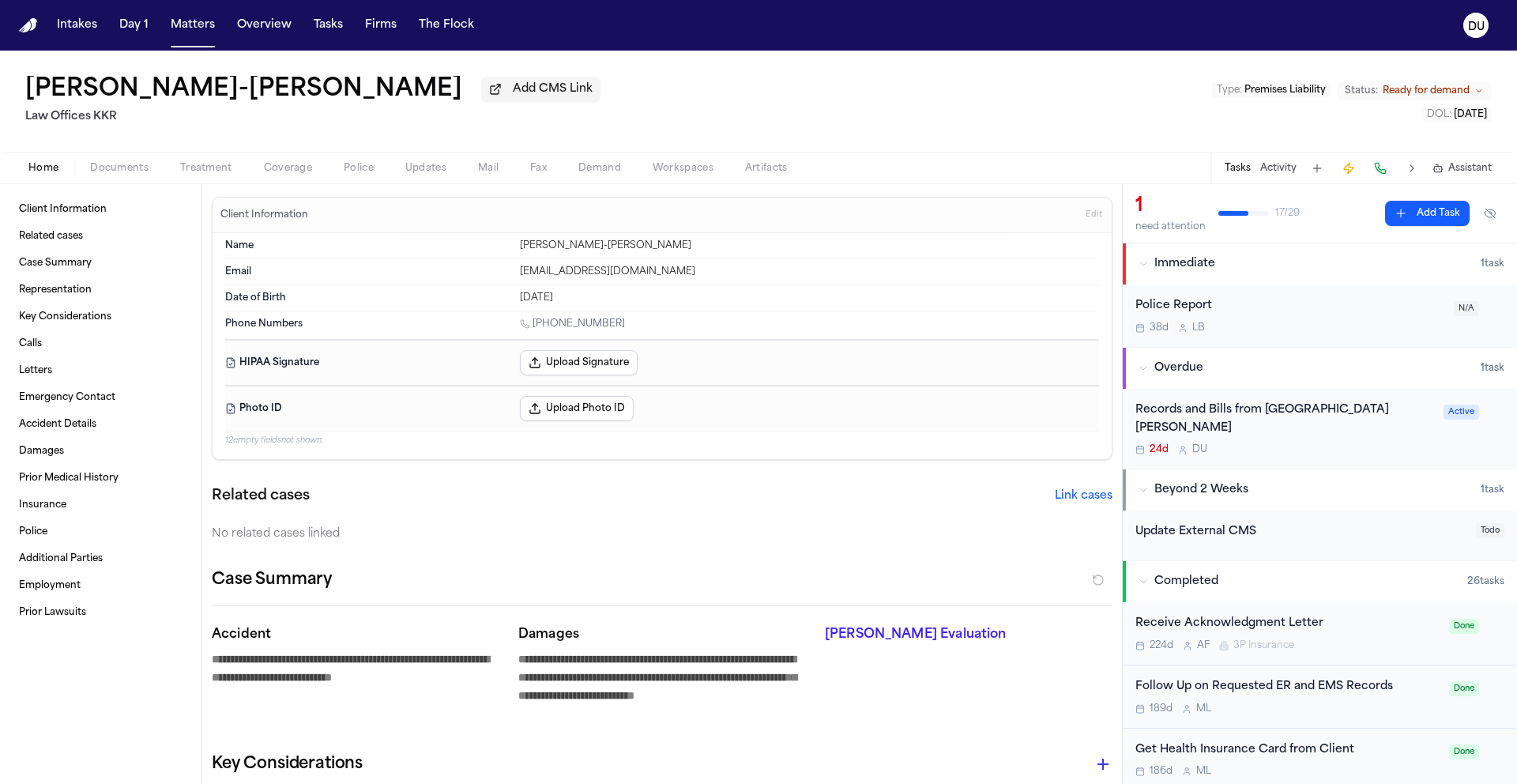
type textarea "*"
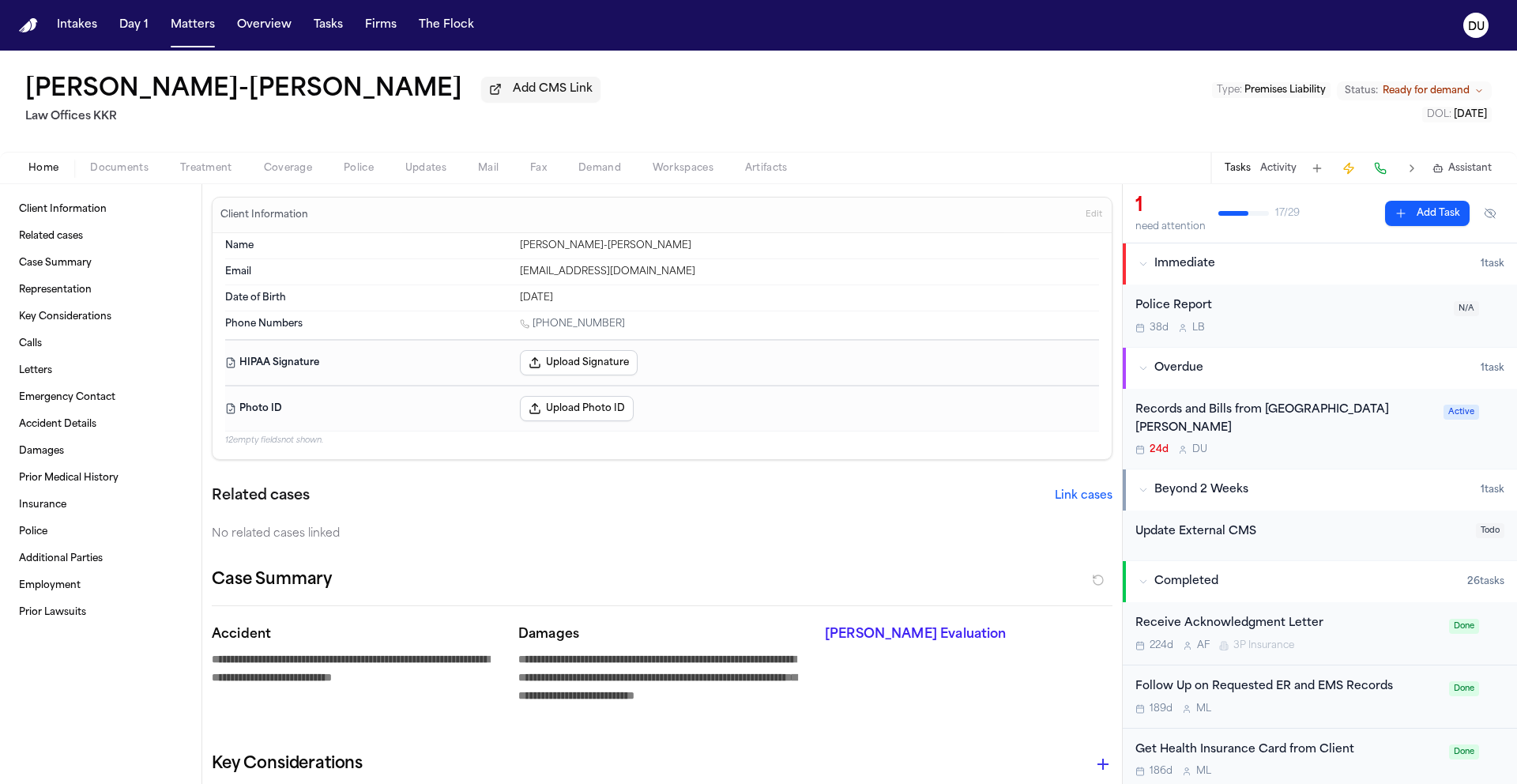
type textarea "*"
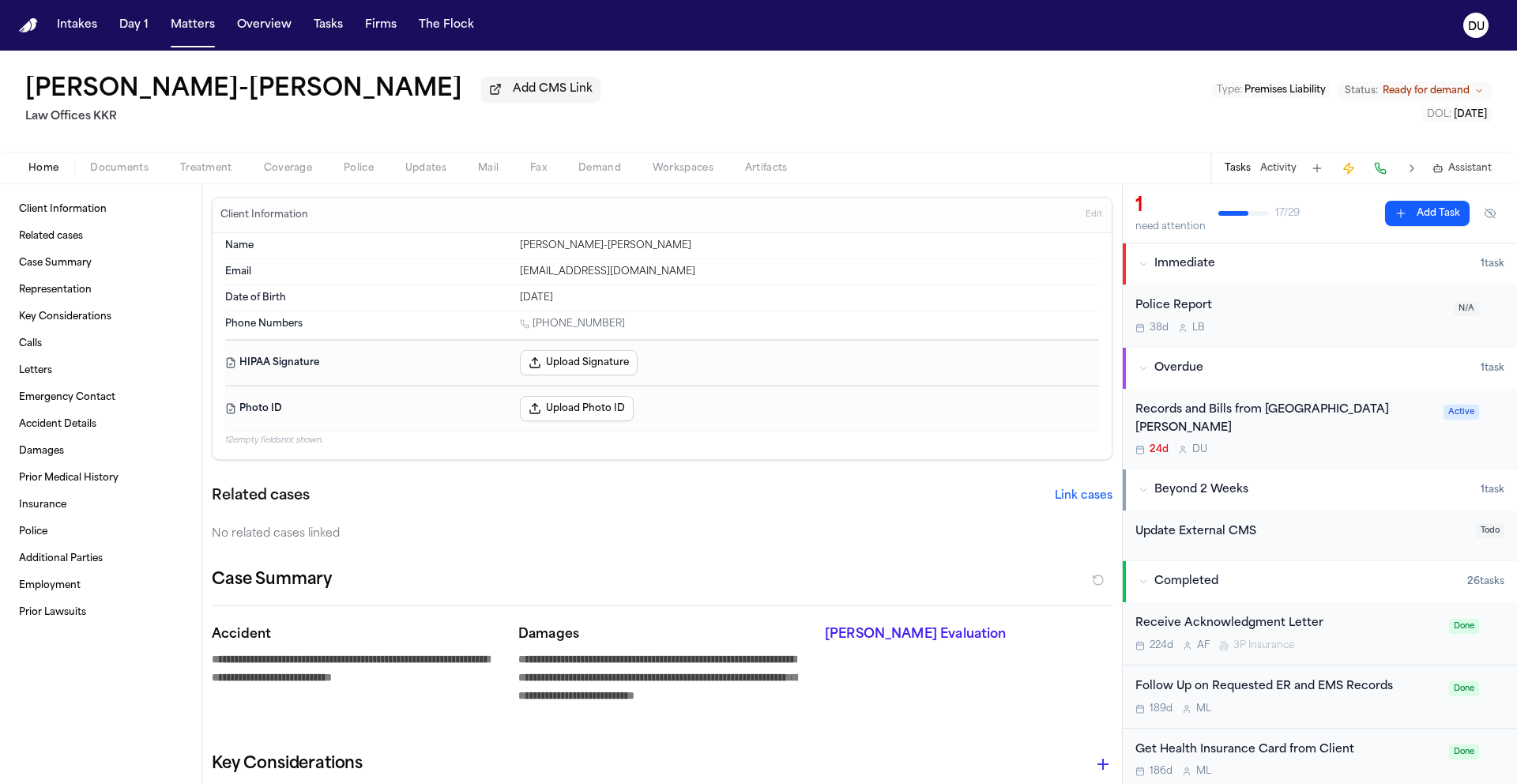
type textarea "*"
click at [823, 424] on div "Records and Bills from St. Josephs Hospital 24d D U" at bounding box center [1286, 429] width 299 height 55
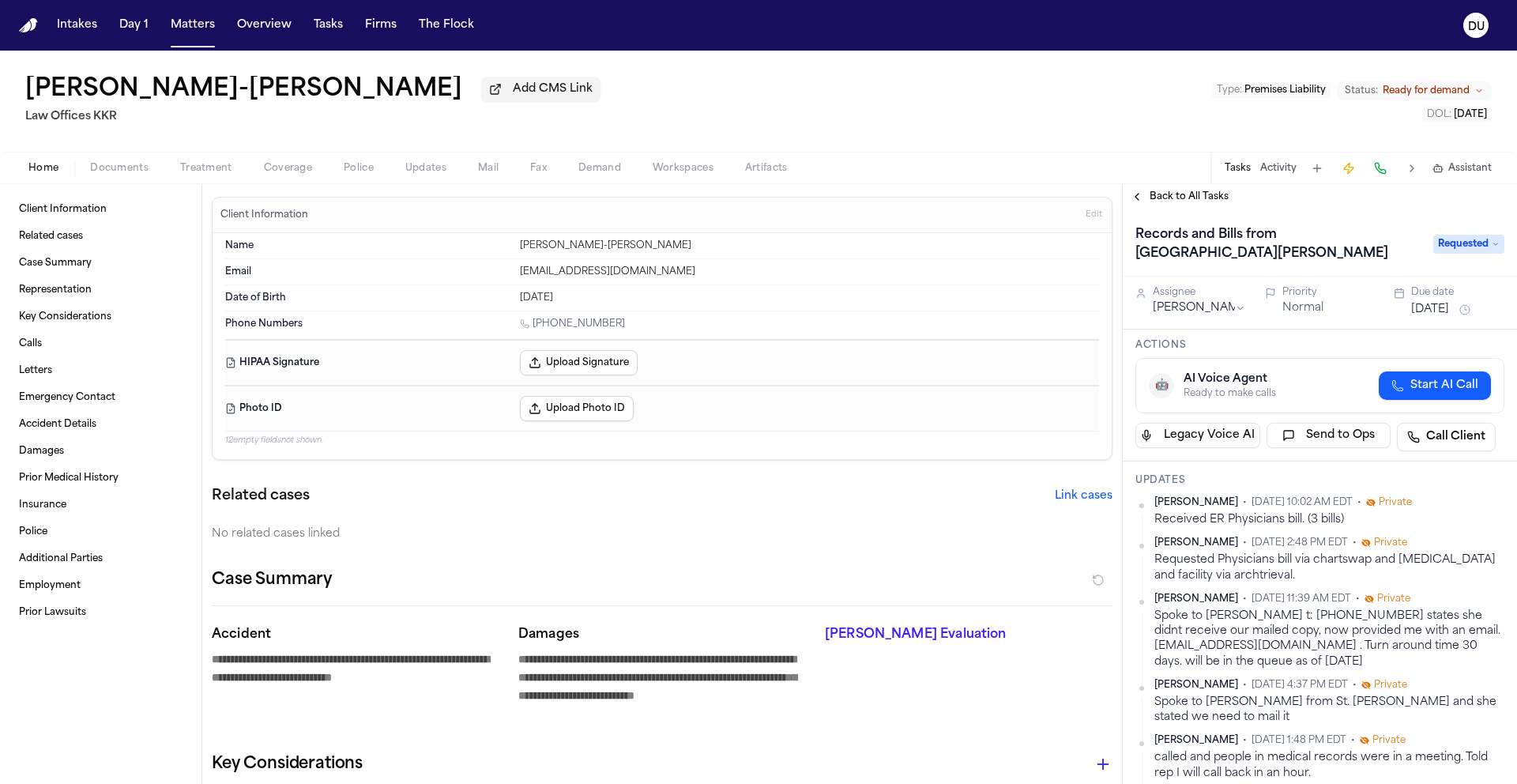
click at [823, 196] on span "Back to All Tasks" at bounding box center [1189, 197] width 79 height 12
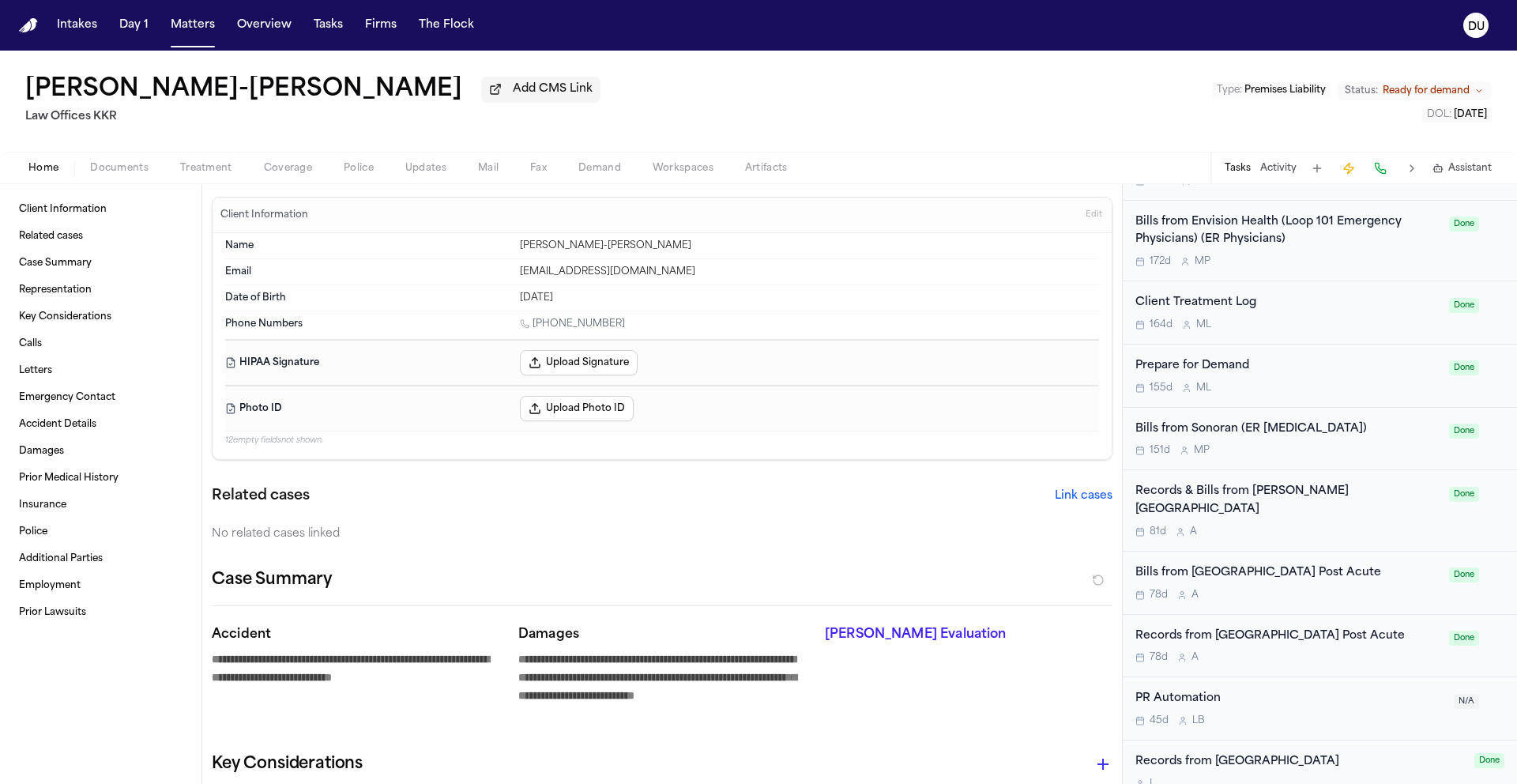
scroll to position [764, 0]
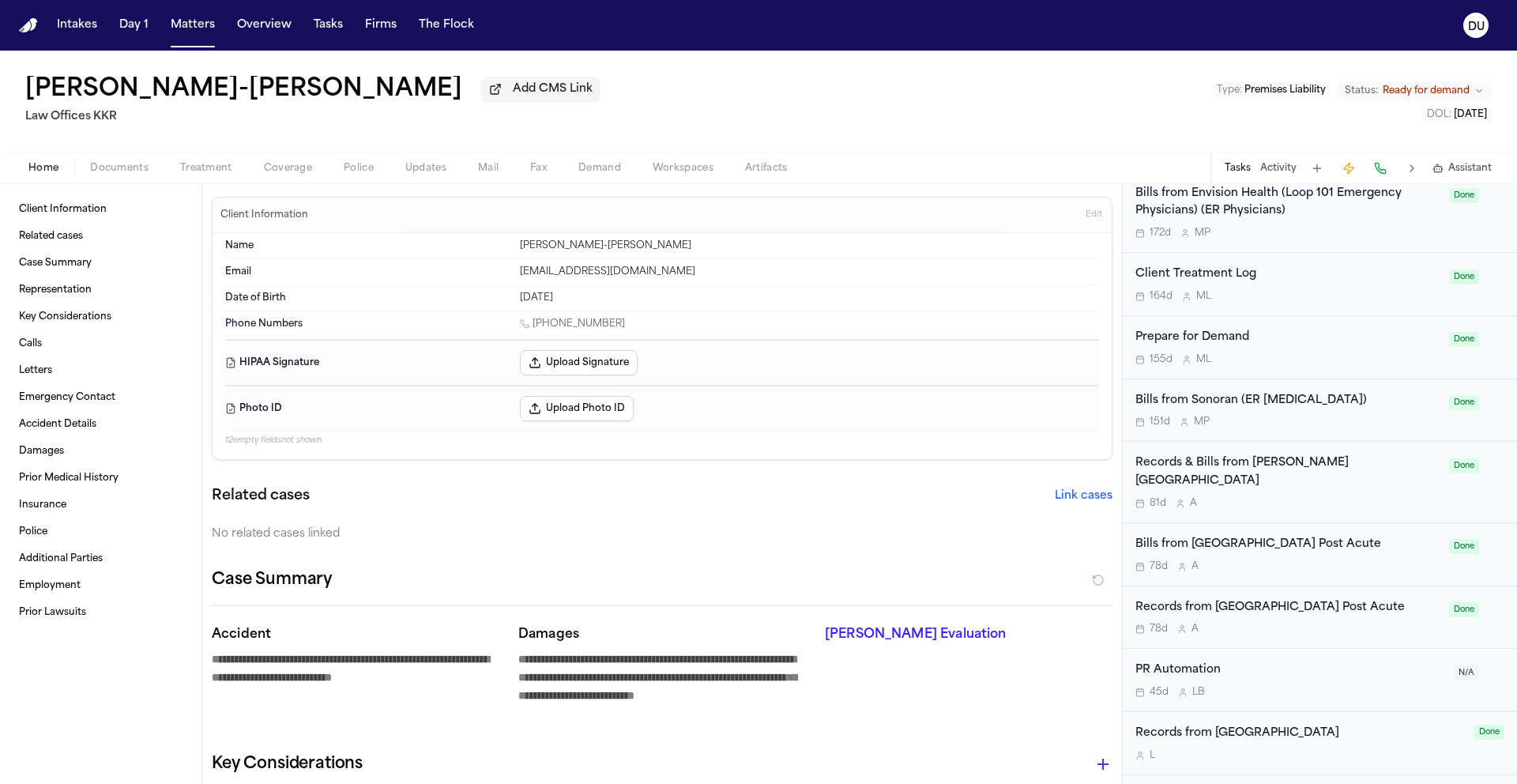
click at [823, 454] on div "Records & Bills from John C Lincoln Hospital" at bounding box center [1288, 472] width 304 height 36
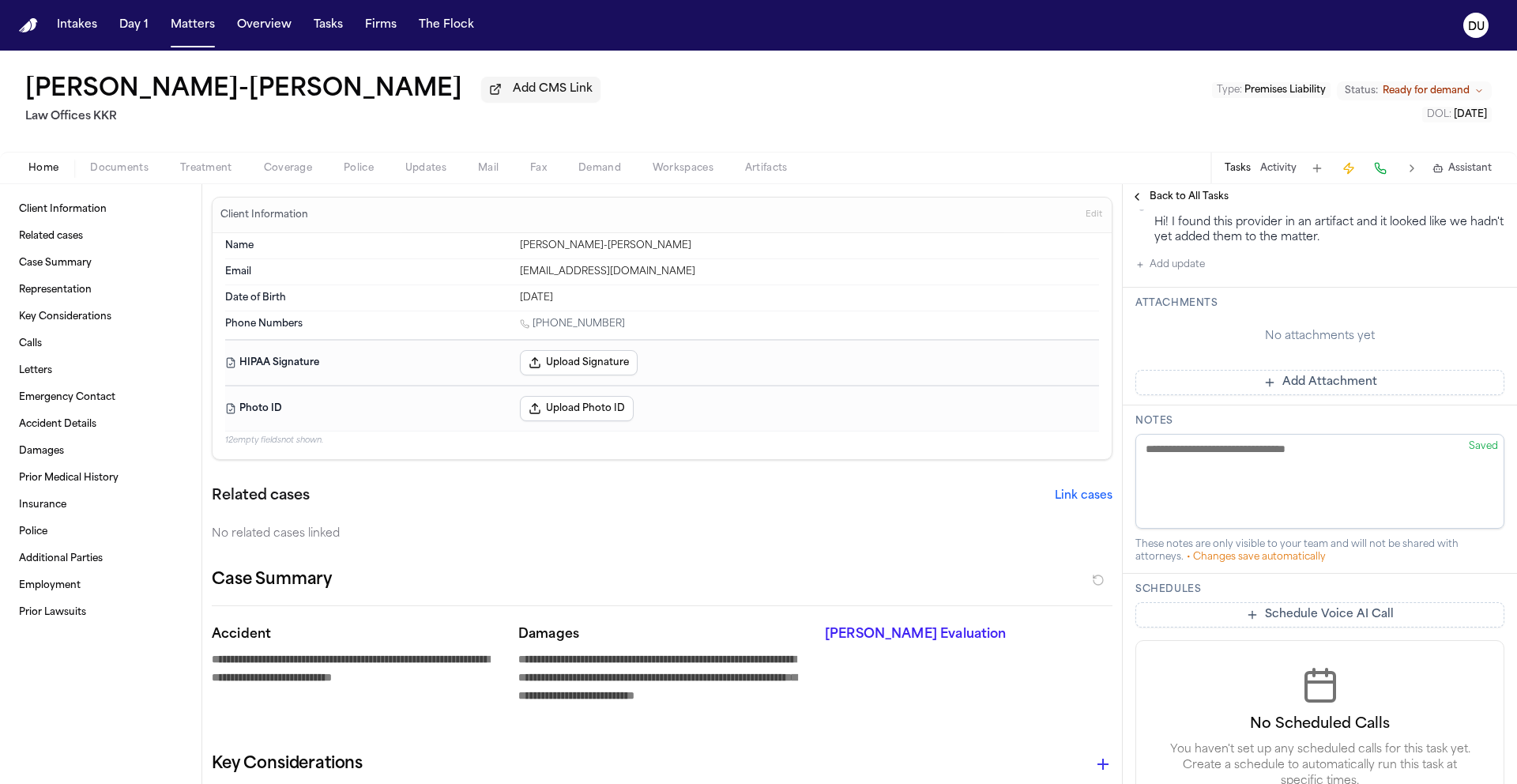
scroll to position [622, 0]
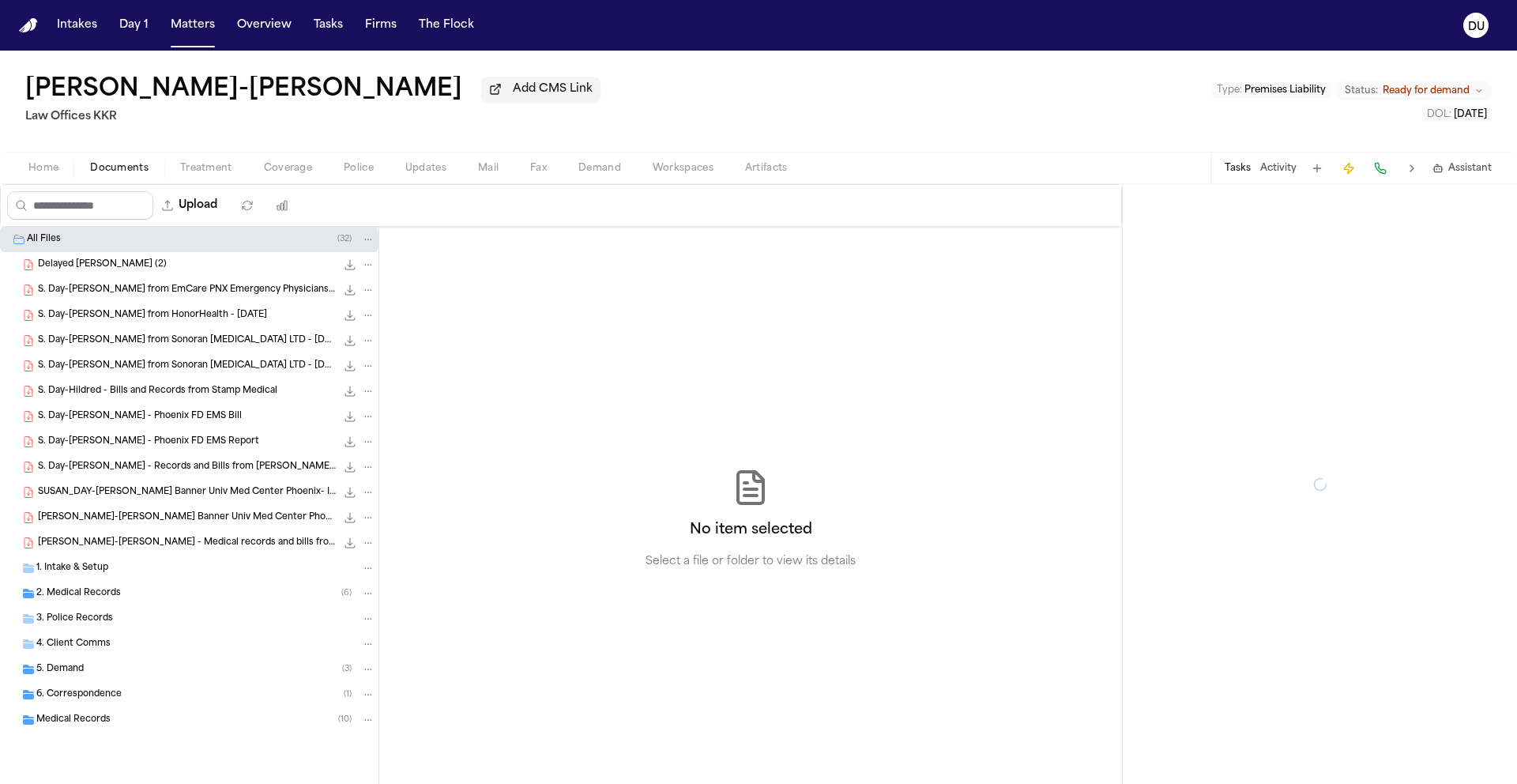
click at [119, 172] on span "Documents" at bounding box center [119, 168] width 59 height 12
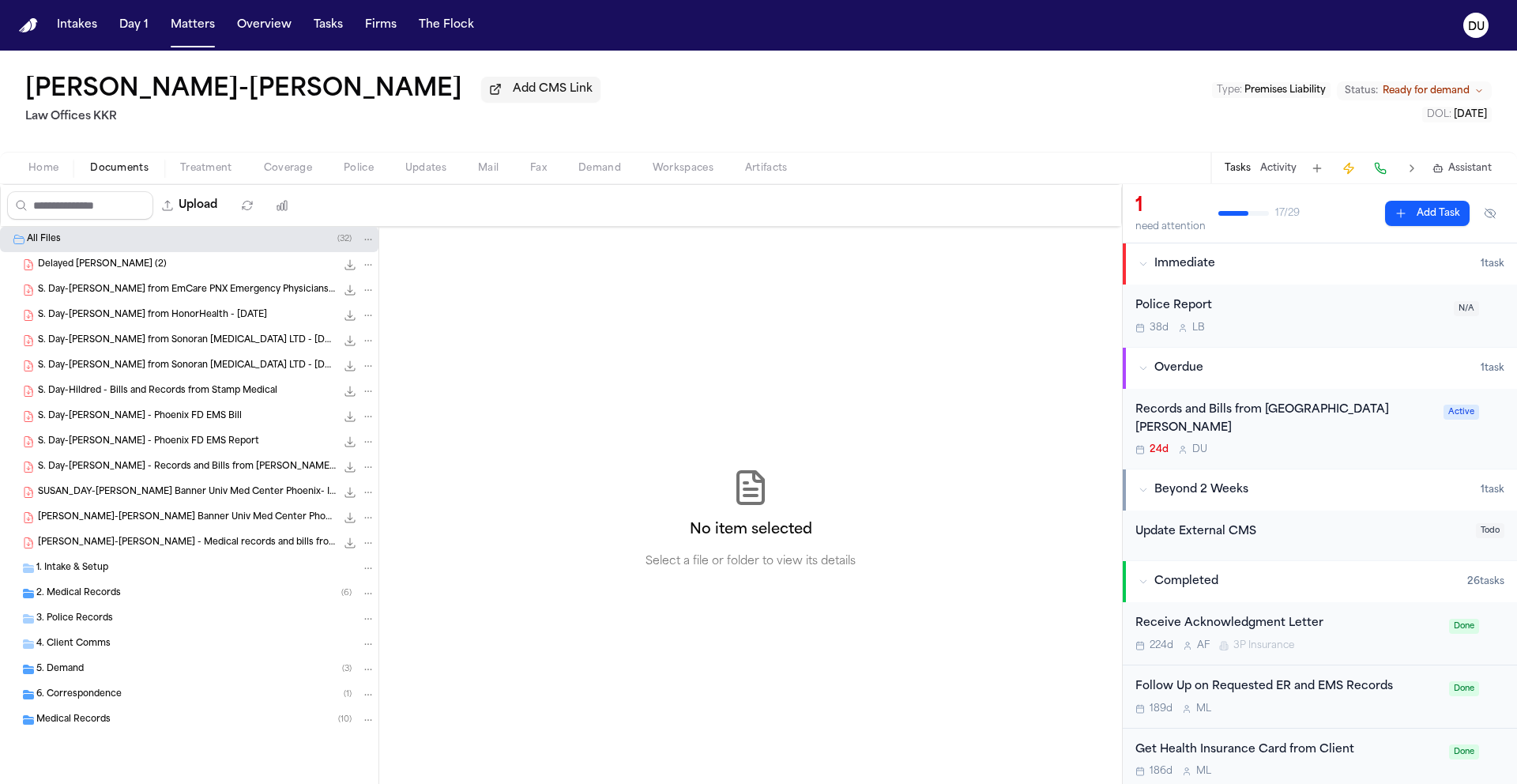
click at [240, 518] on span "SUSAN_DAY-HILDRED - Medical records and bills from Banner Medical" at bounding box center [187, 543] width 298 height 13
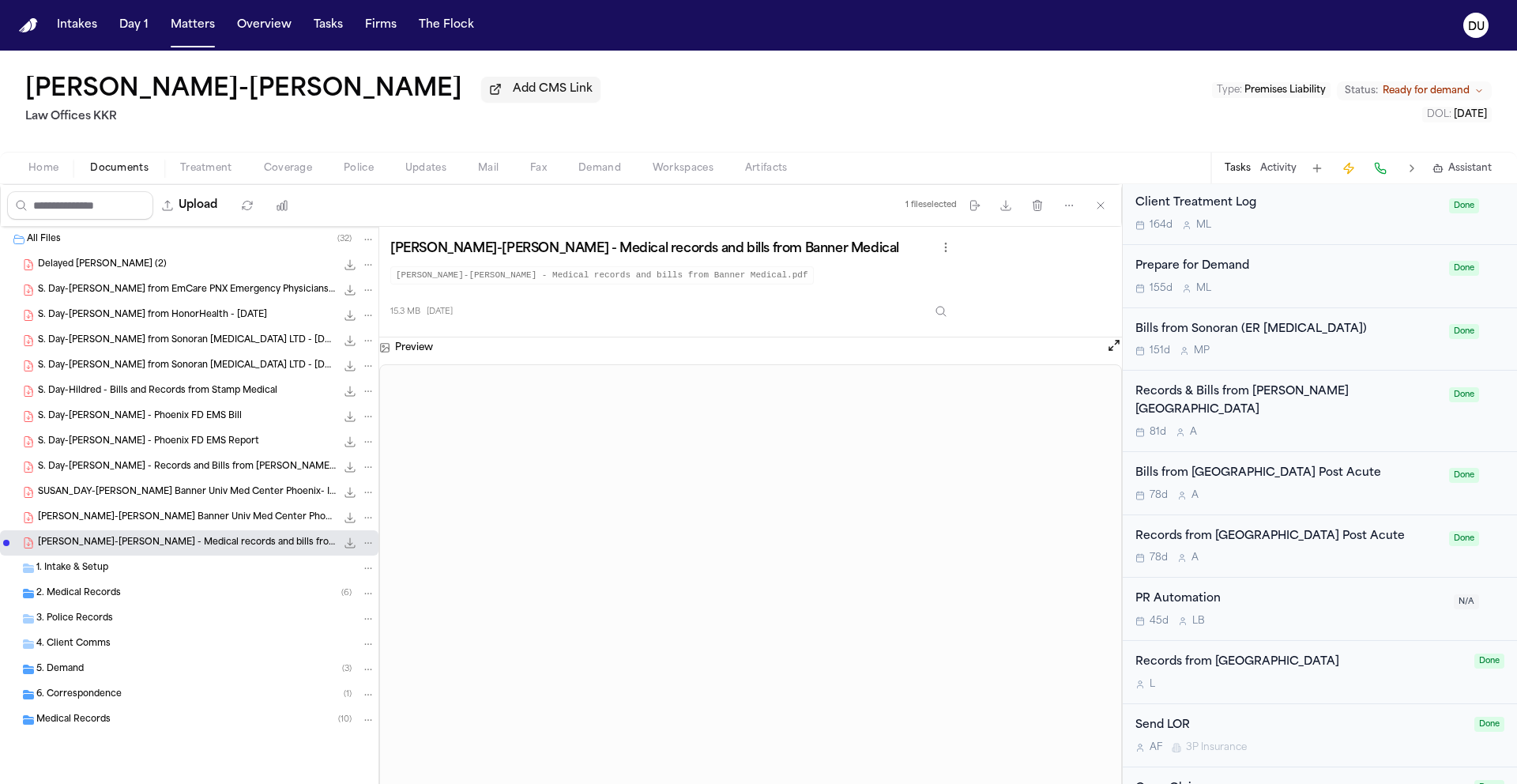
scroll to position [827, 0]
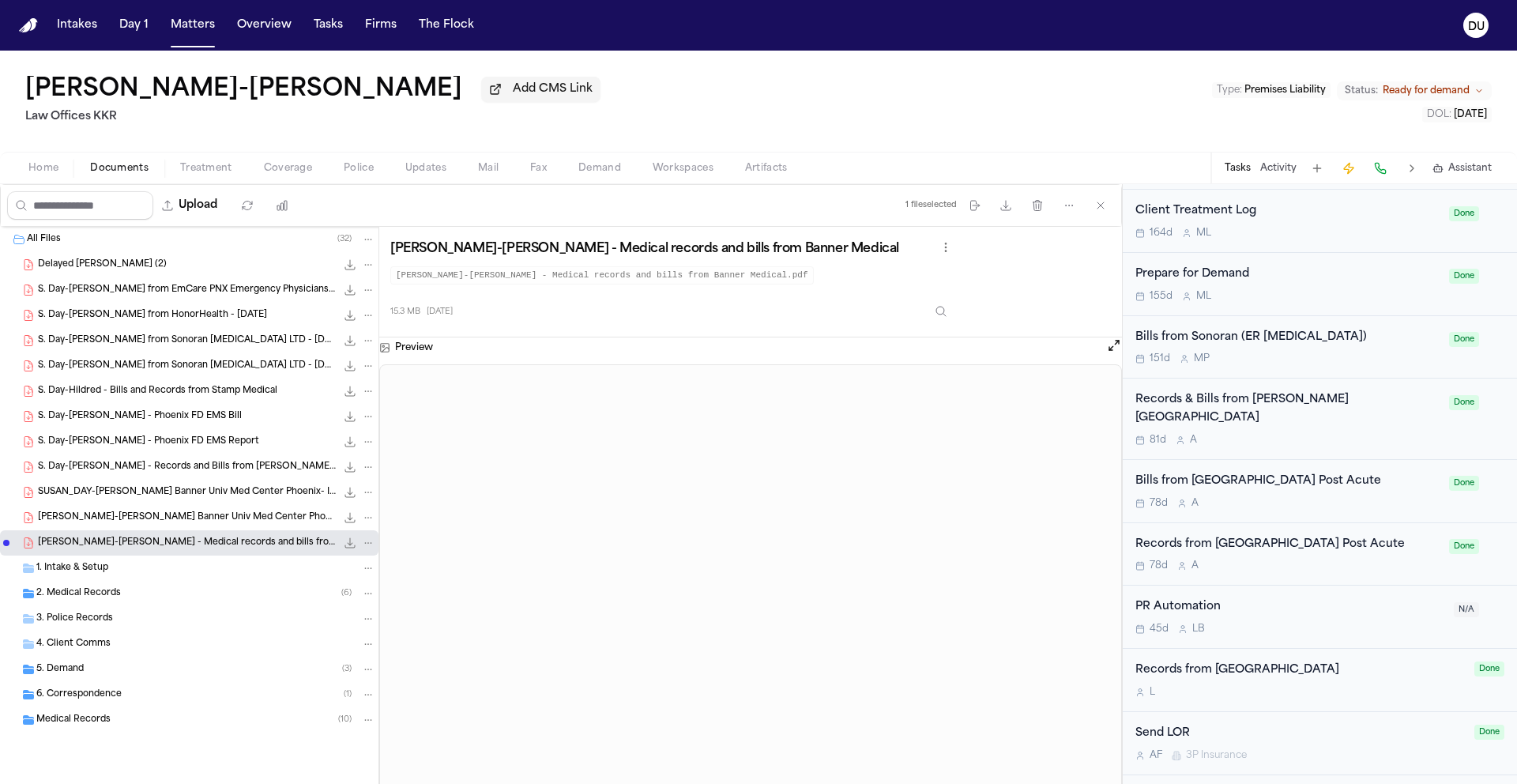
click at [153, 466] on span "S. Day-Hildred - Records and Bills from Shea Acute Rehab" at bounding box center [187, 467] width 298 height 13
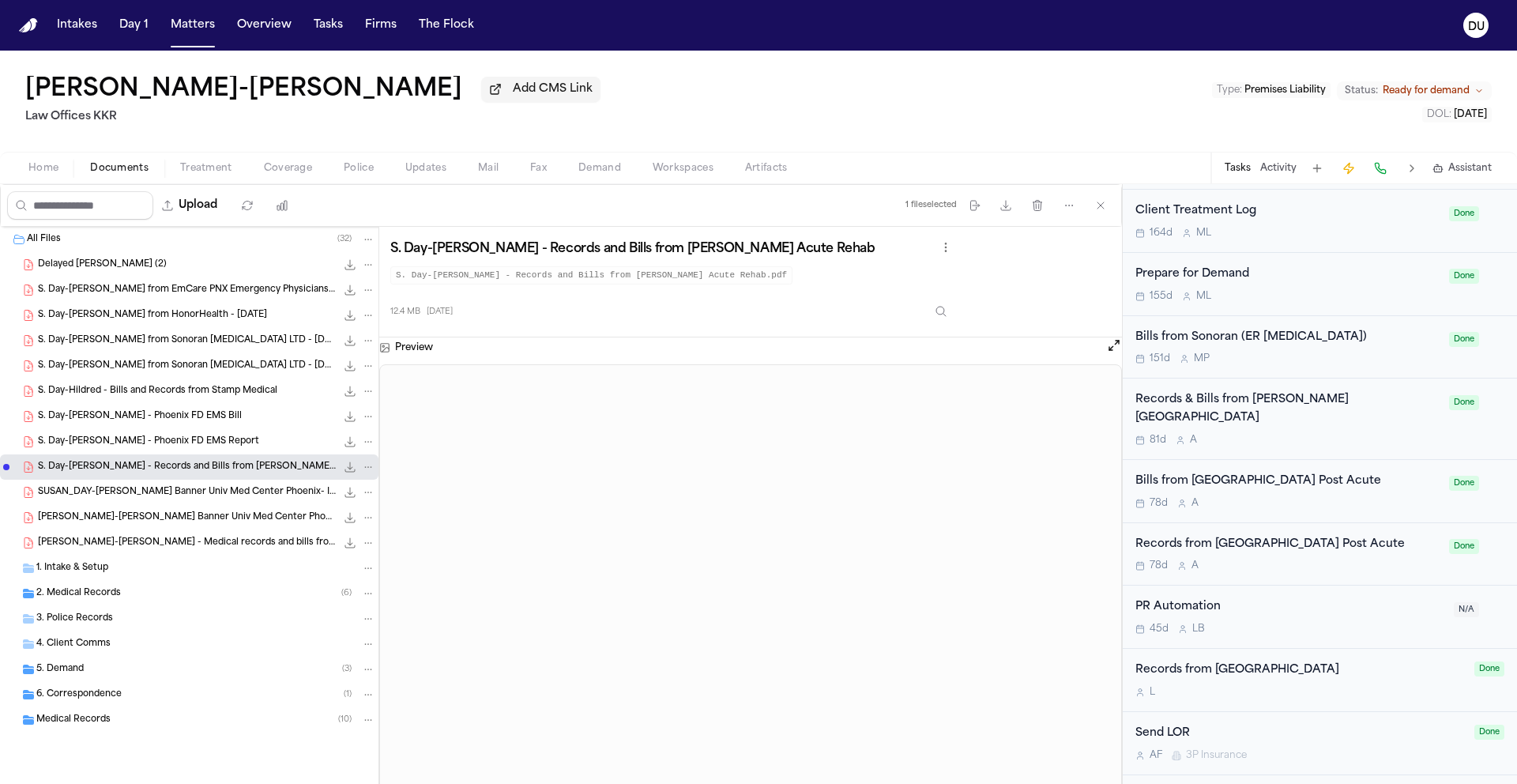
click at [183, 322] on span "S. Day-Hildred - Bill from HonorHealth - 12.9.24" at bounding box center [152, 315] width 229 height 13
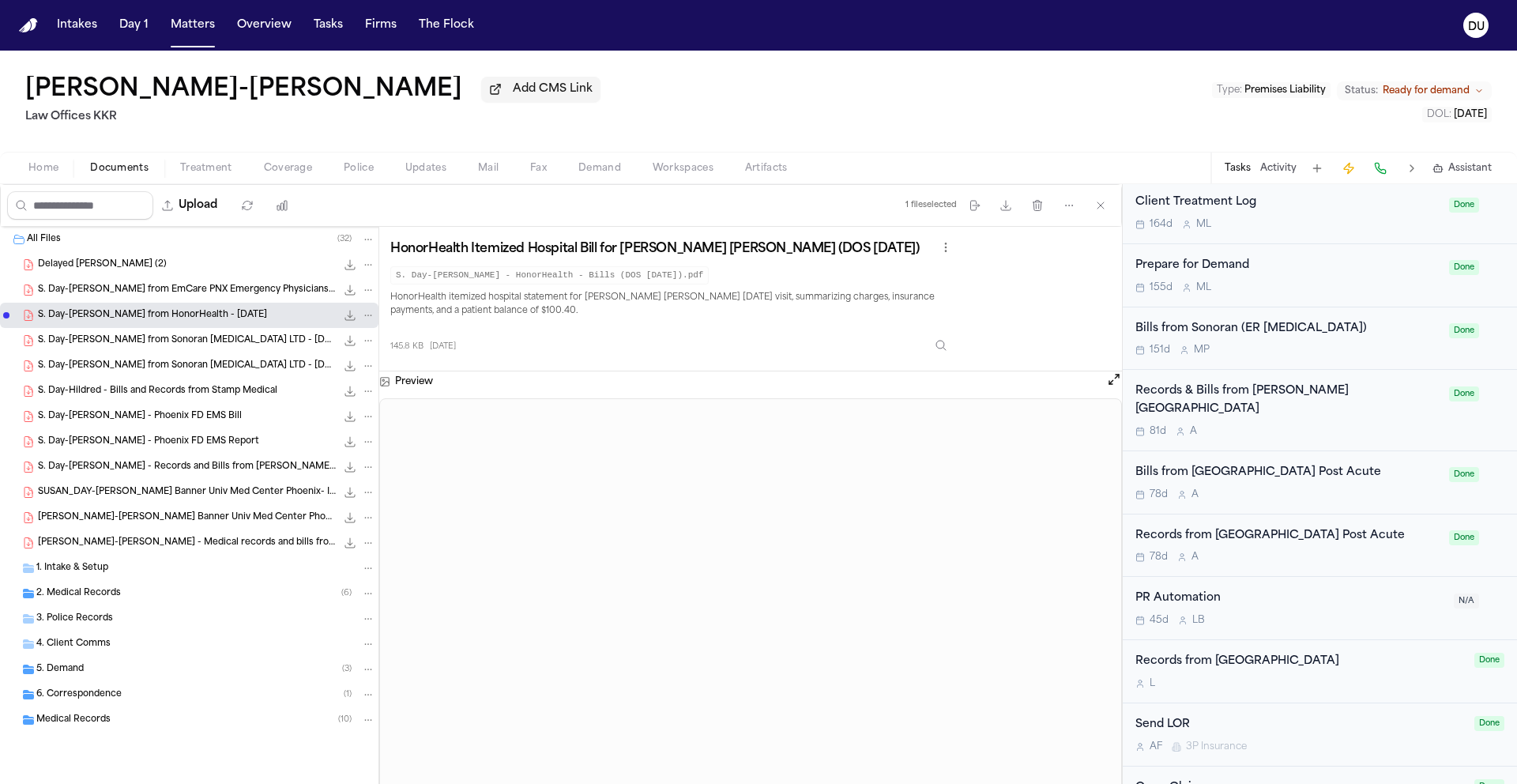
scroll to position [851, 0]
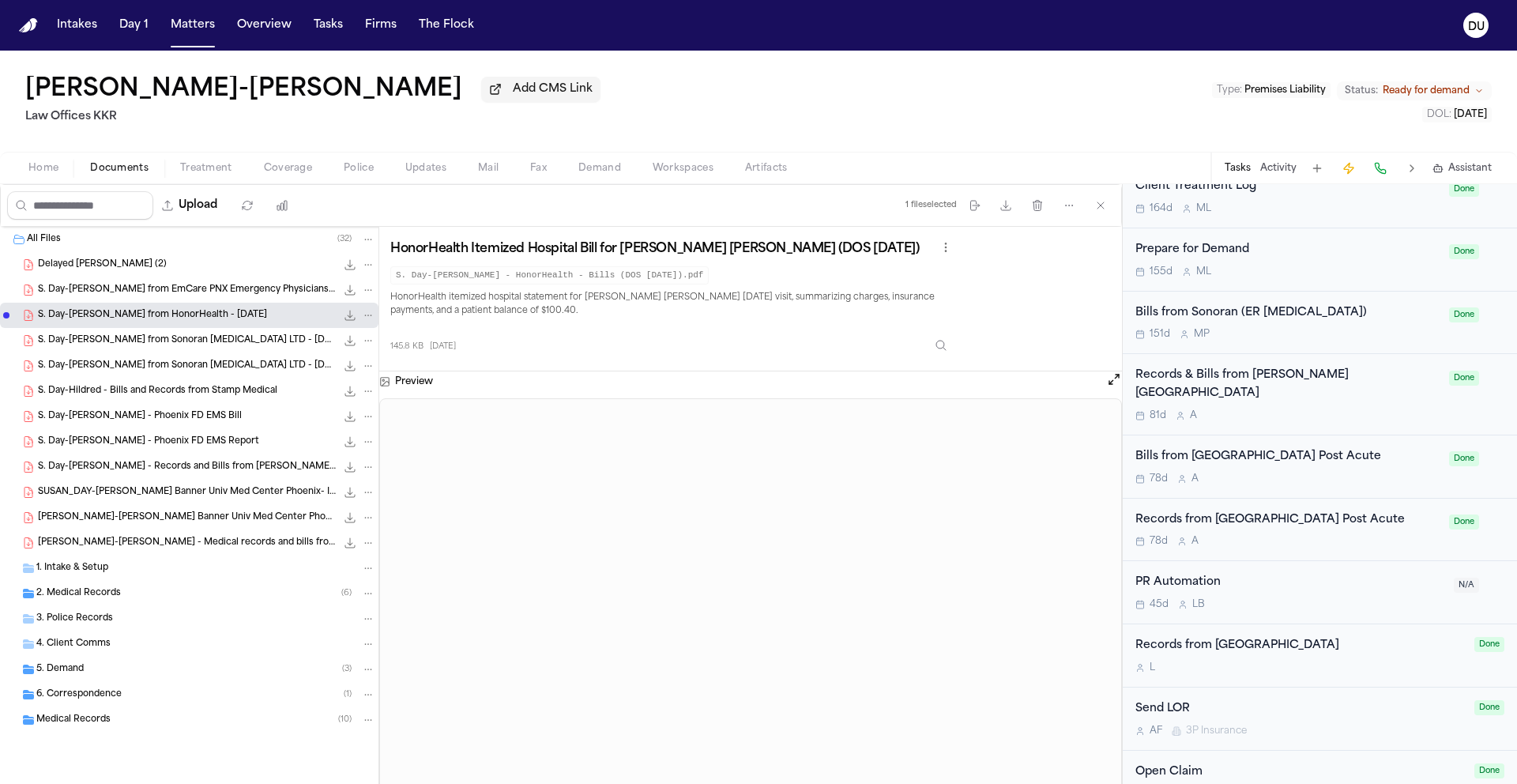
click at [823, 367] on div "Records & Bills from John C Lincoln Hospital" at bounding box center [1288, 384] width 304 height 36
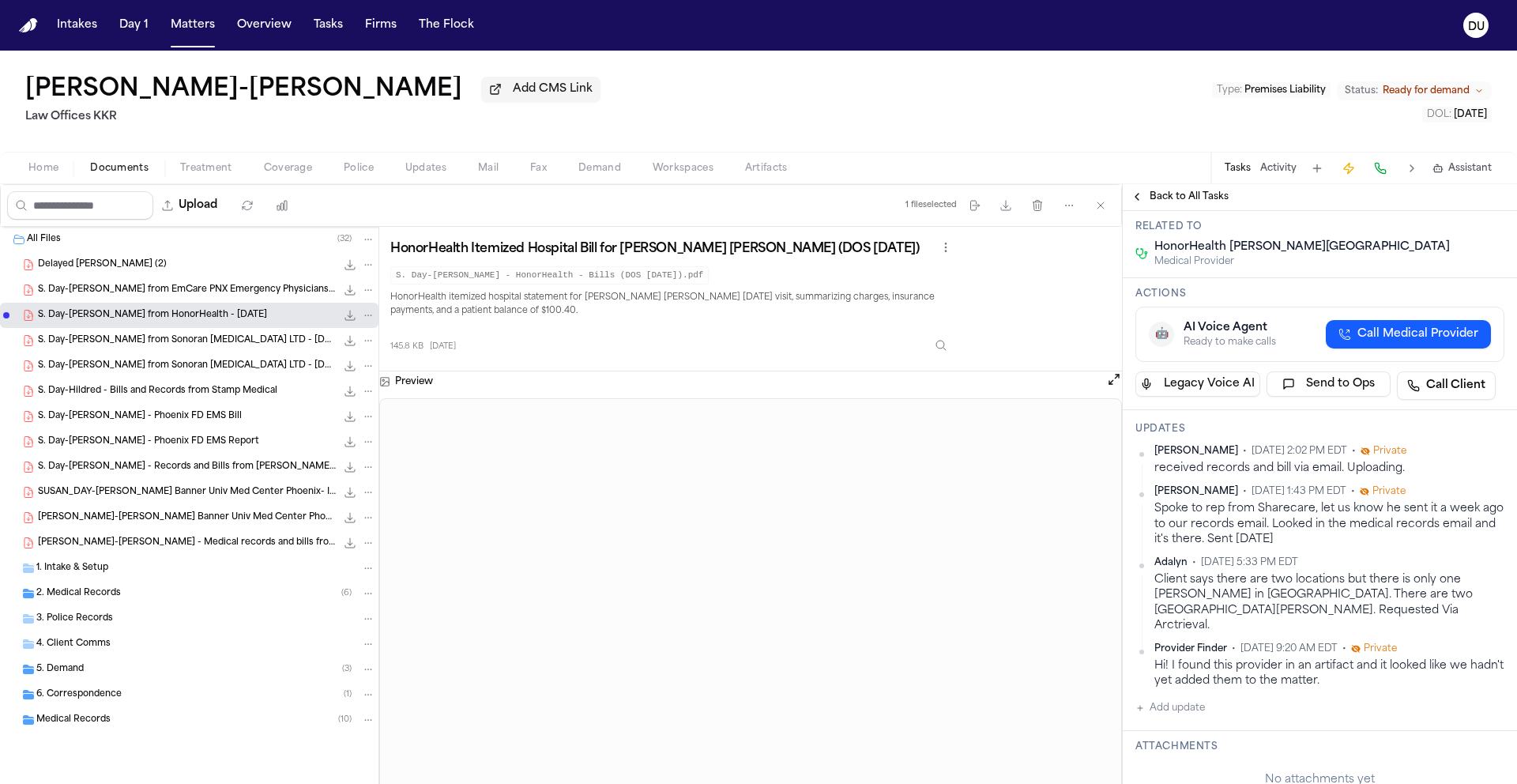
scroll to position [233, 0]
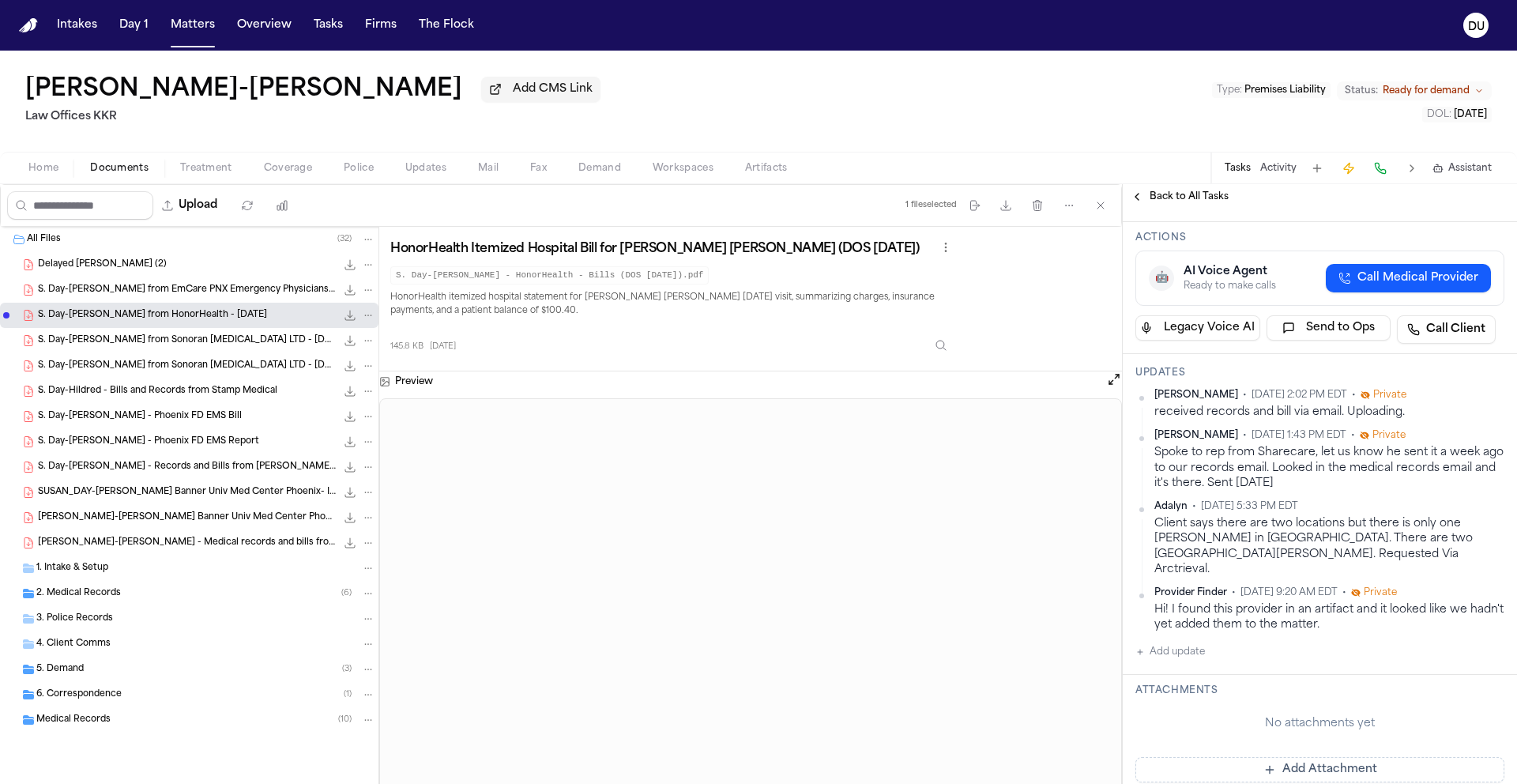
click at [88, 518] on span "2. Medical Records" at bounding box center [78, 594] width 85 height 13
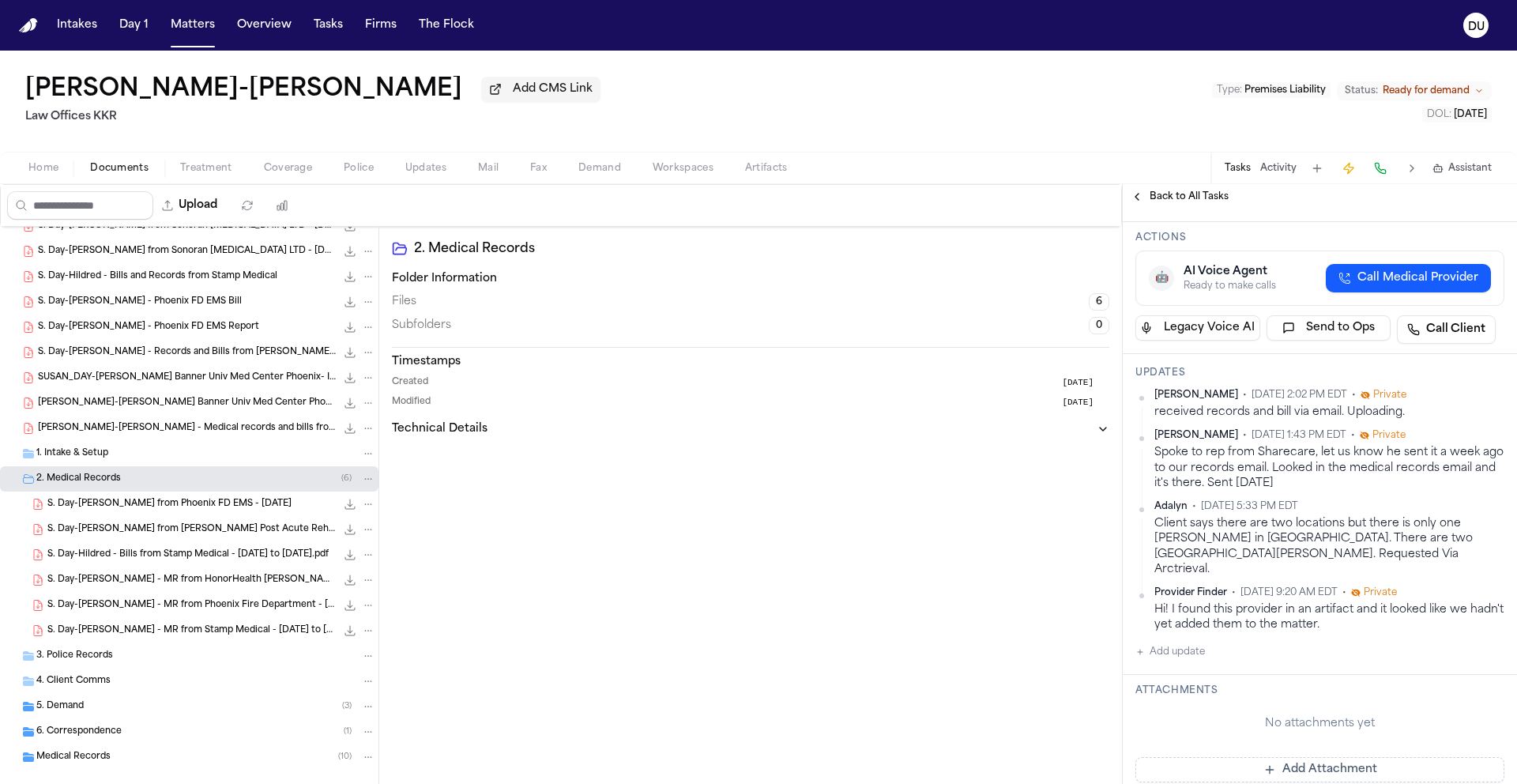
scroll to position [140, 0]
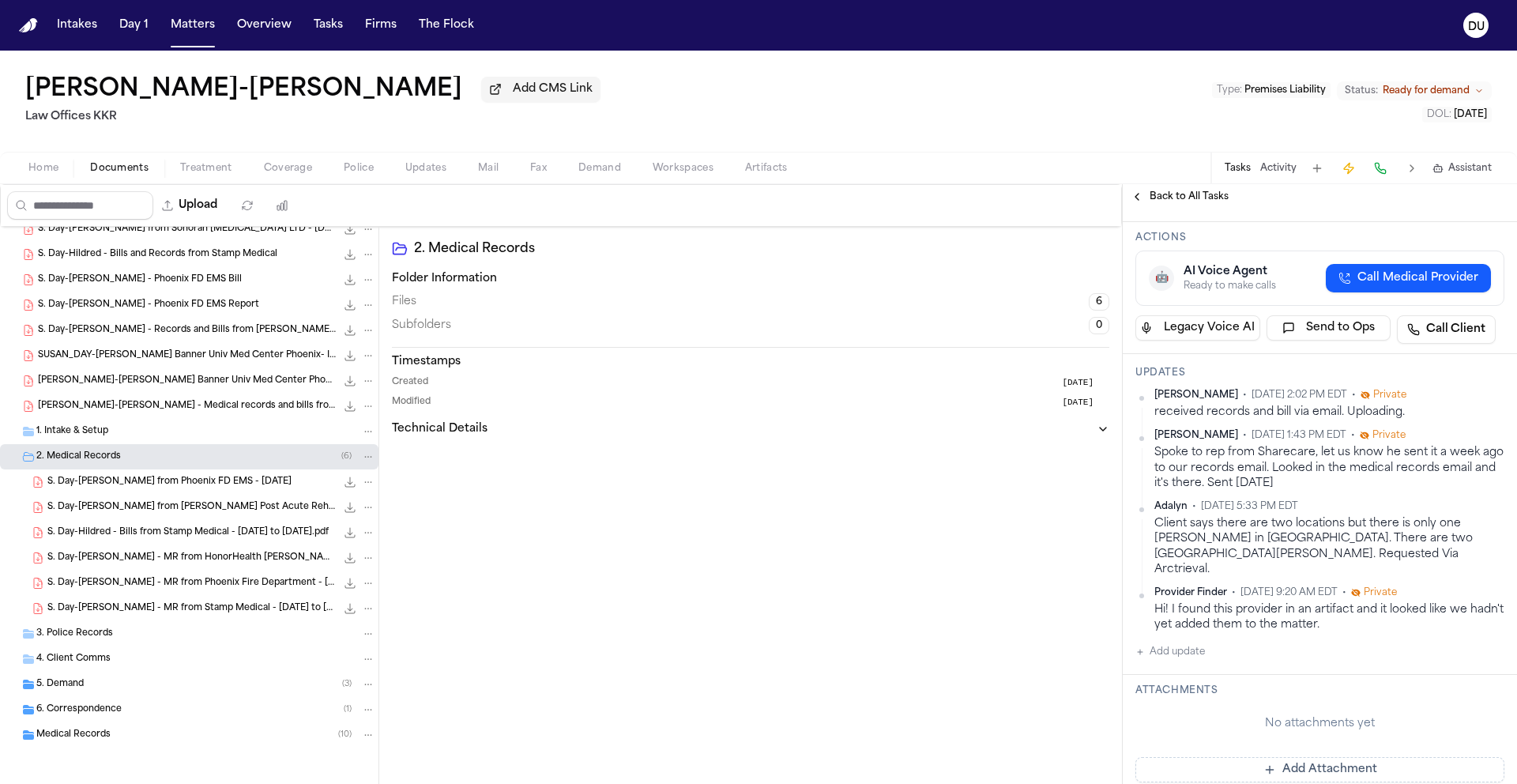
click at [244, 518] on span "S. Day-Hildred - MR from HonorHealth John C. Lincoln Medical Center - 12.9.24" at bounding box center [191, 558] width 288 height 13
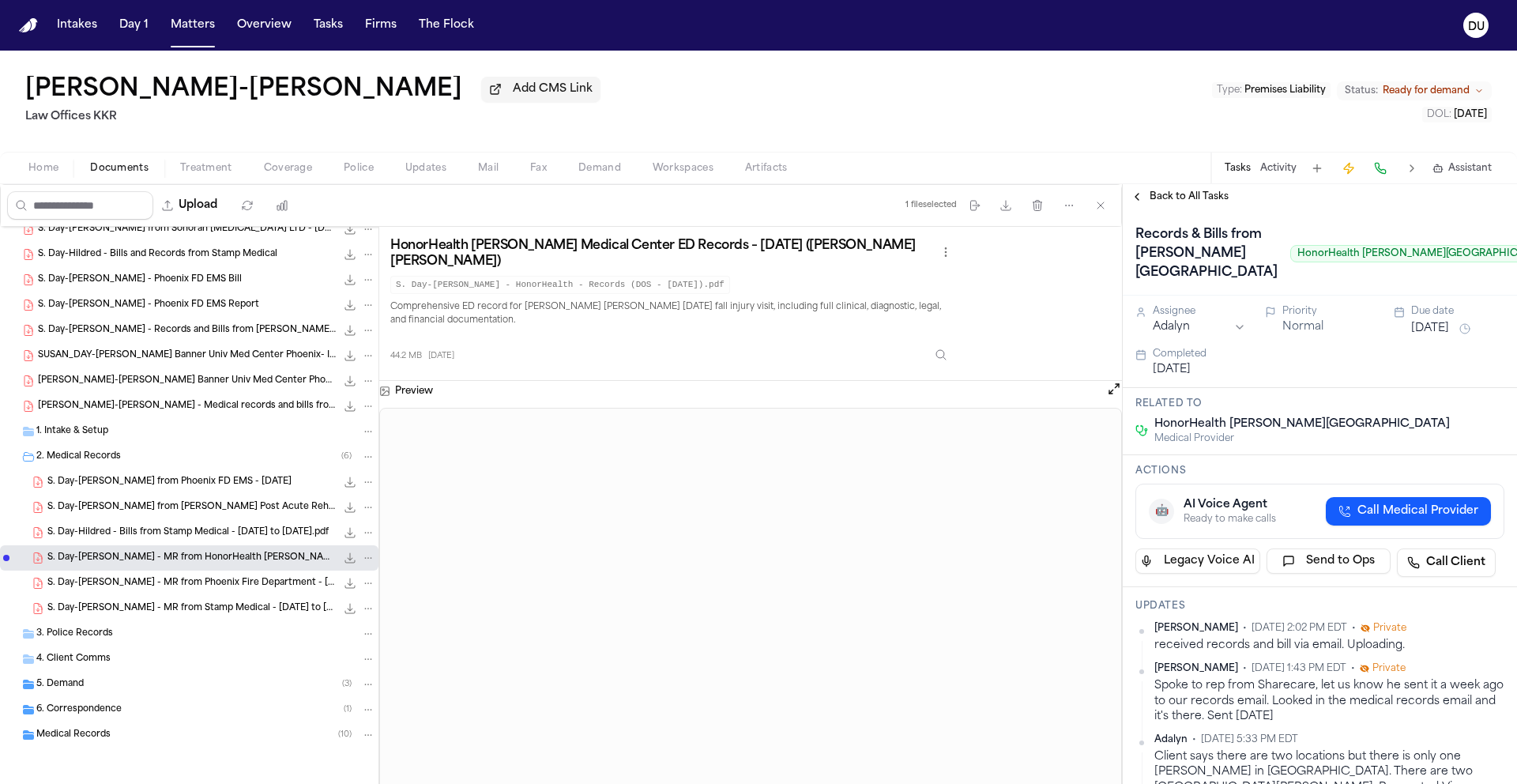
click at [27, 20] on img "Home" at bounding box center [28, 25] width 19 height 15
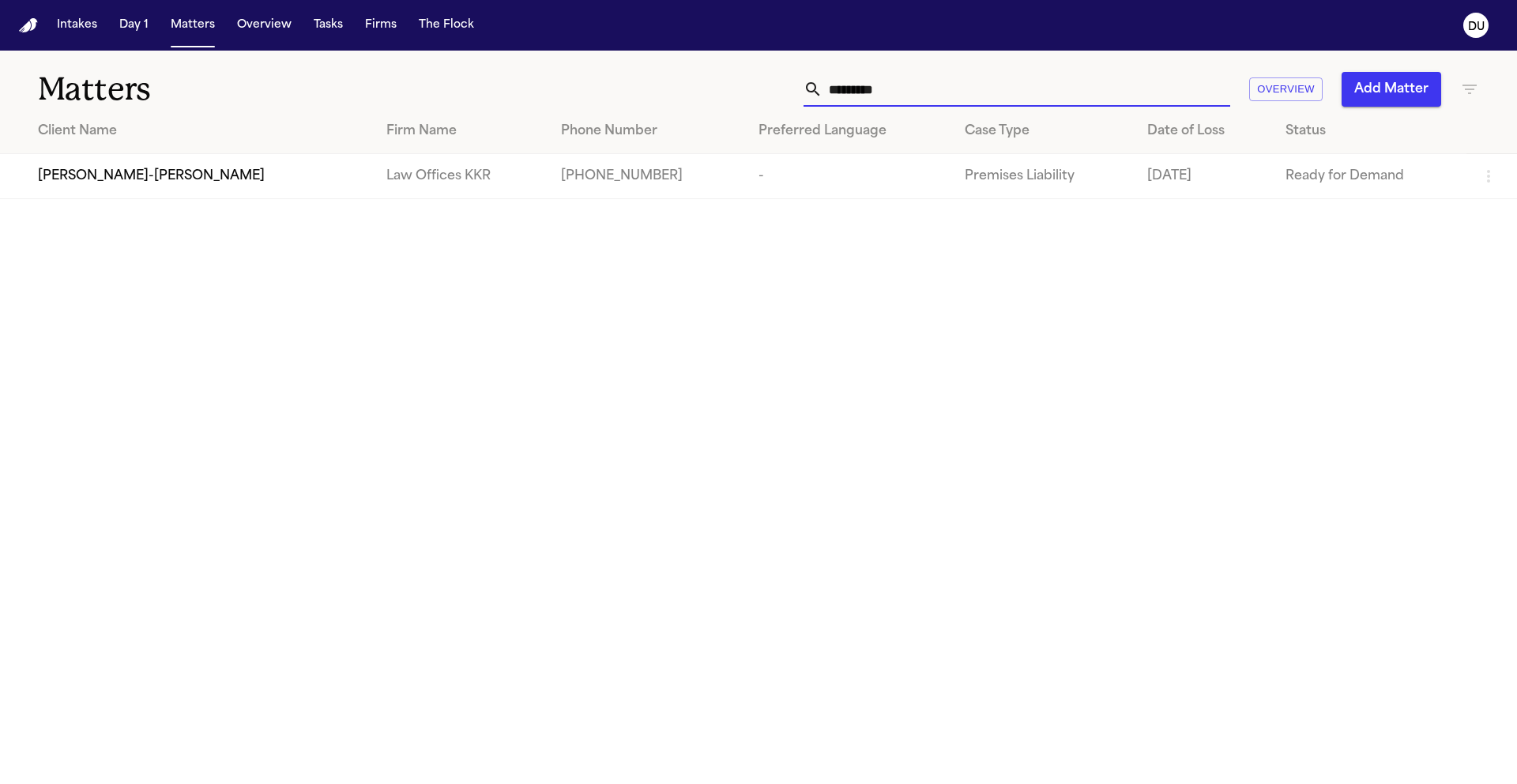
drag, startPoint x: 914, startPoint y: 102, endPoint x: 775, endPoint y: 101, distance: 139.0
click at [775, 101] on div "********* Overview Add Matter" at bounding box center [969, 89] width 1022 height 35
drag, startPoint x: 969, startPoint y: 88, endPoint x: 811, endPoint y: 87, distance: 158.0
click at [811, 87] on div "*********" at bounding box center [1017, 89] width 426 height 35
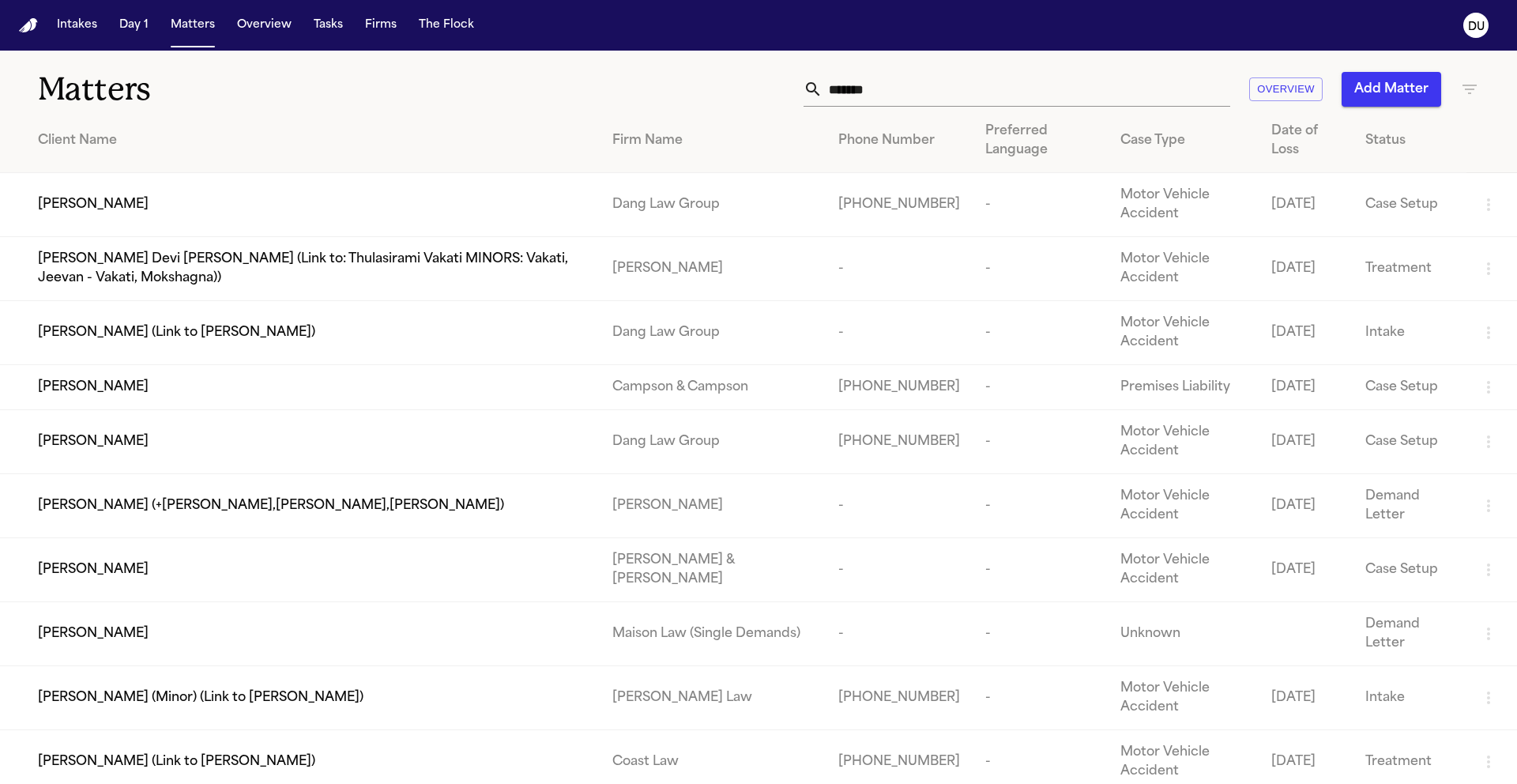
click at [823, 92] on input "*******" at bounding box center [1026, 89] width 408 height 35
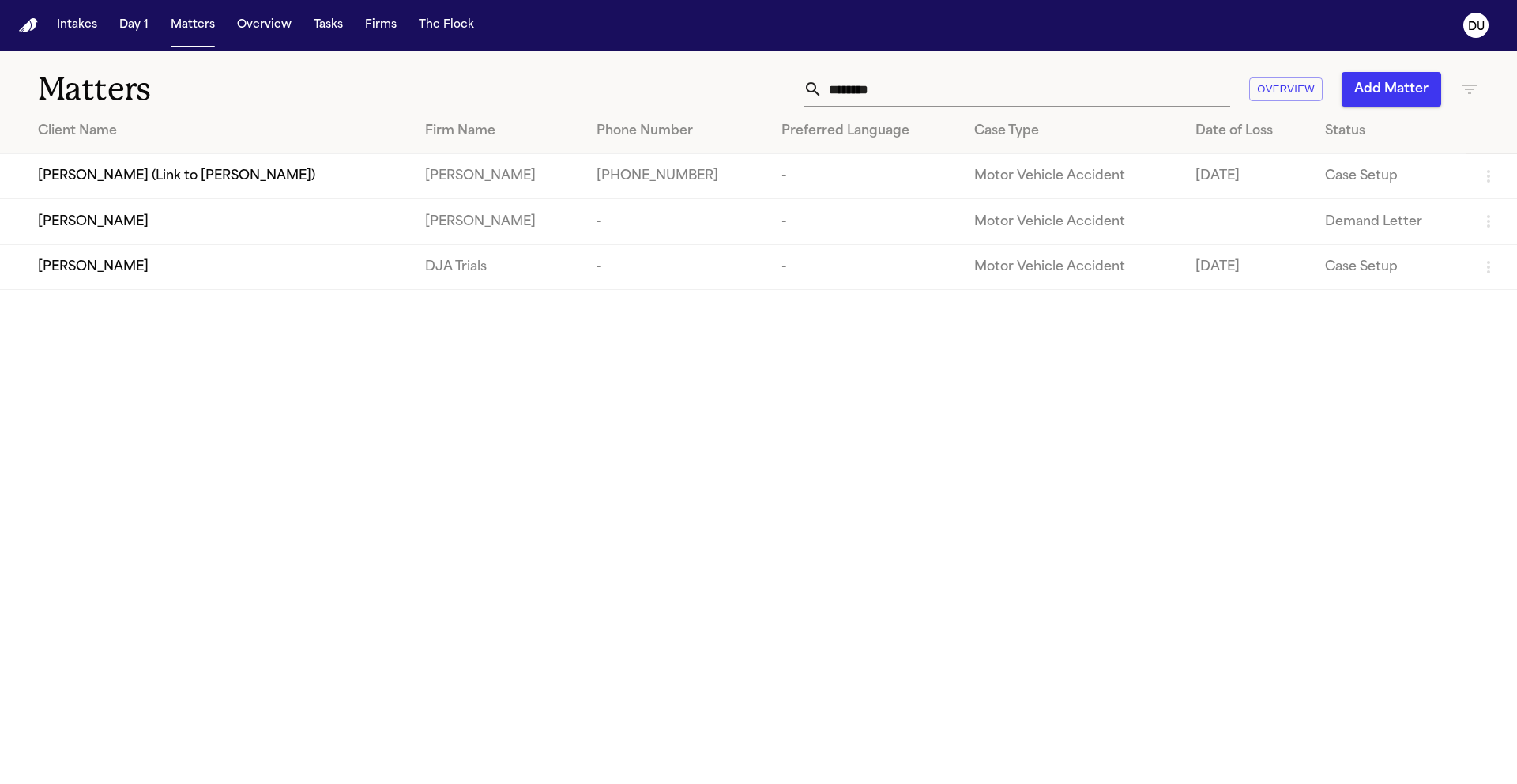
click at [531, 287] on td "DJA Trials" at bounding box center [498, 266] width 171 height 45
click at [372, 272] on div "[PERSON_NAME]" at bounding box center [219, 266] width 362 height 19
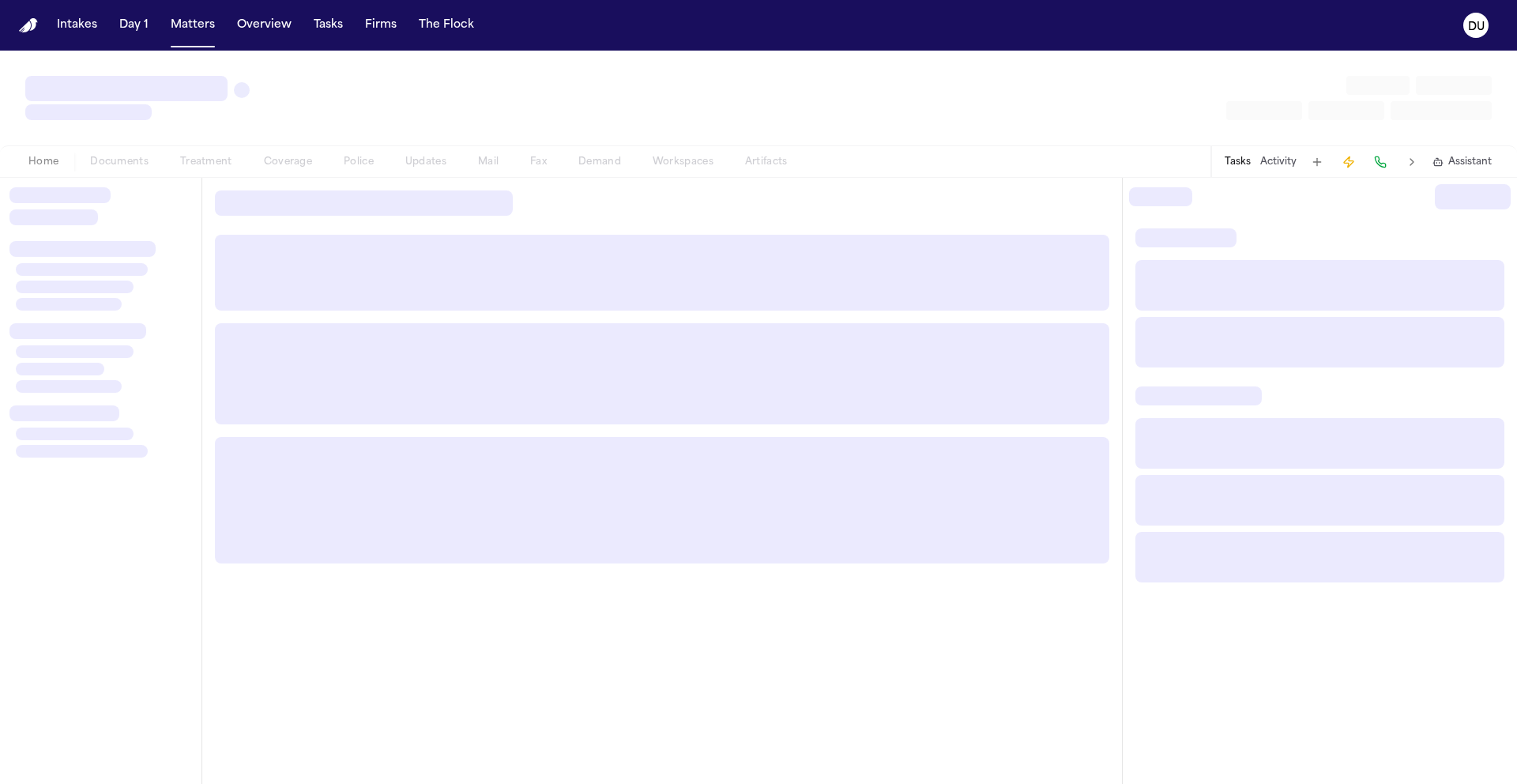
click at [372, 272] on div at bounding box center [661, 272] width 895 height 76
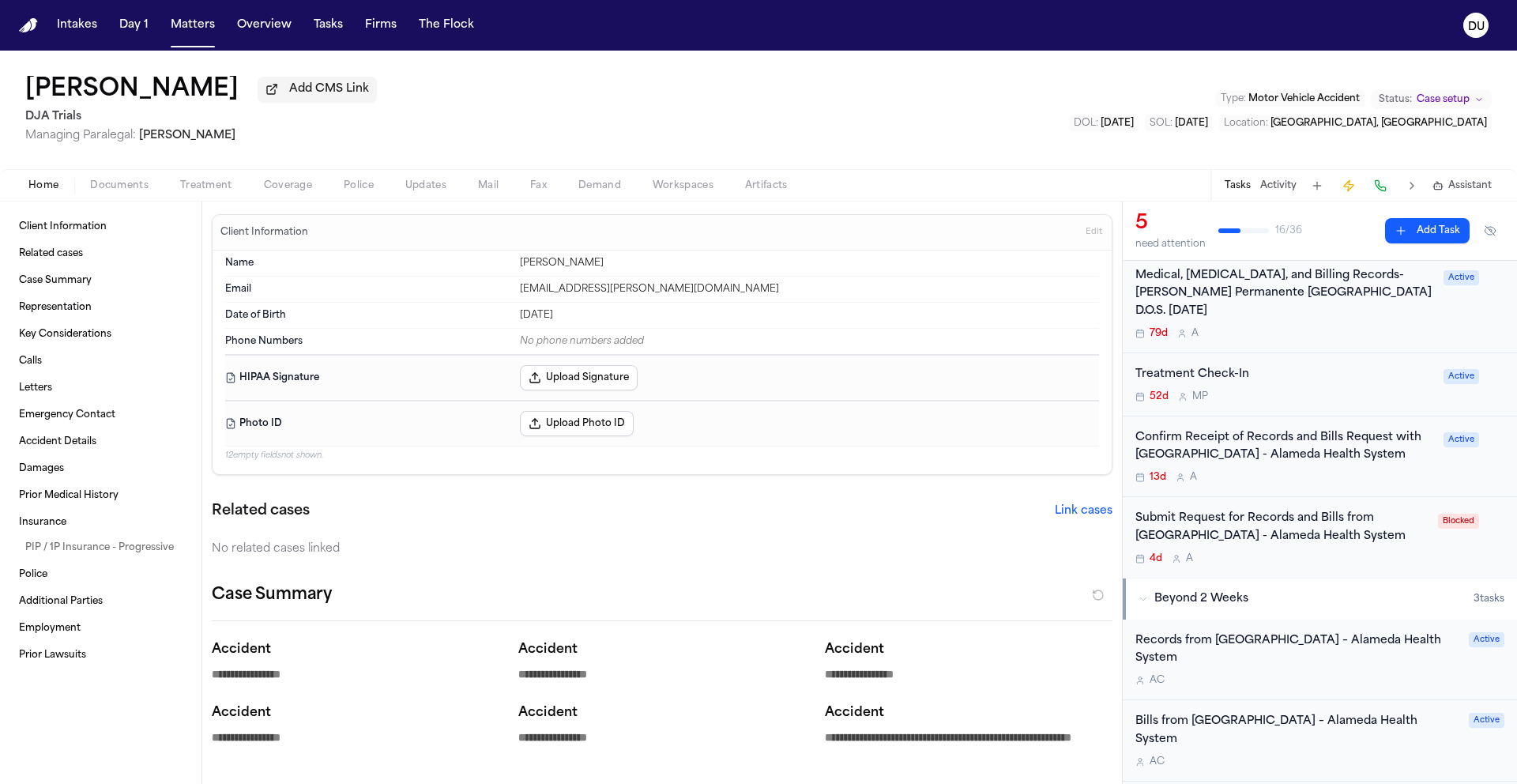
scroll to position [313, 0]
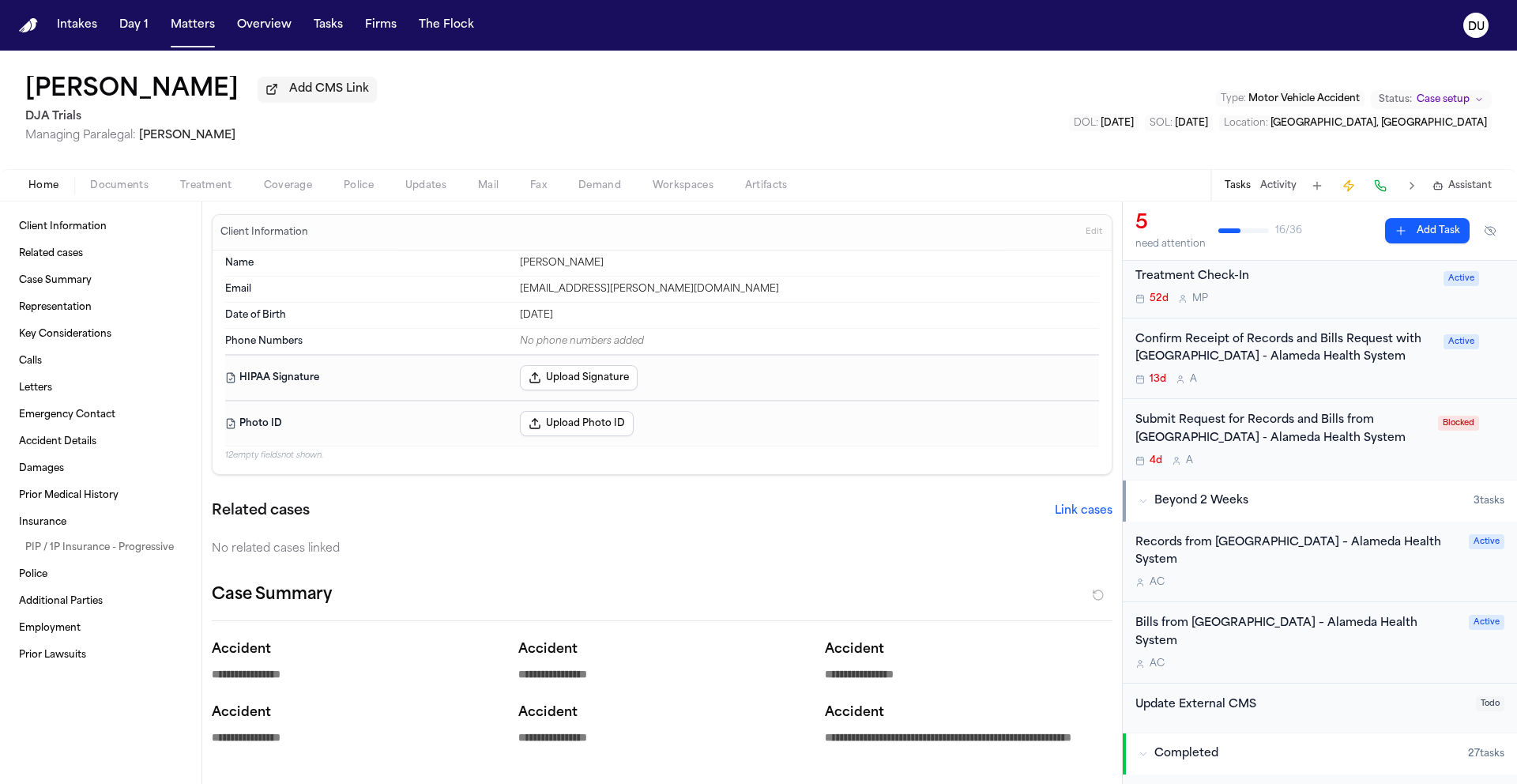
click at [823, 359] on div "Confirm Receipt of Records and Bills Request with Highland Hospital - Alameda H…" at bounding box center [1286, 349] width 299 height 36
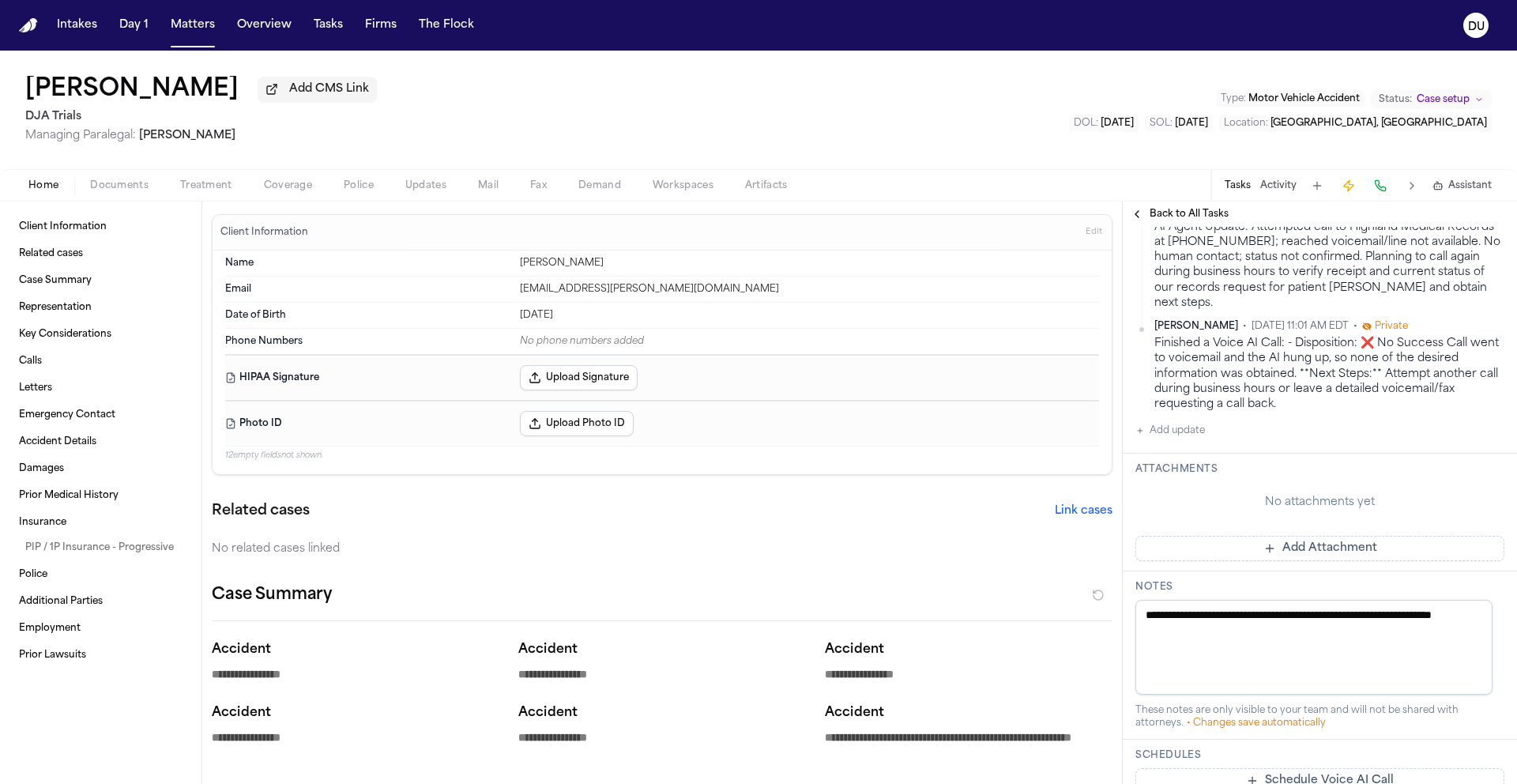
scroll to position [1184, 0]
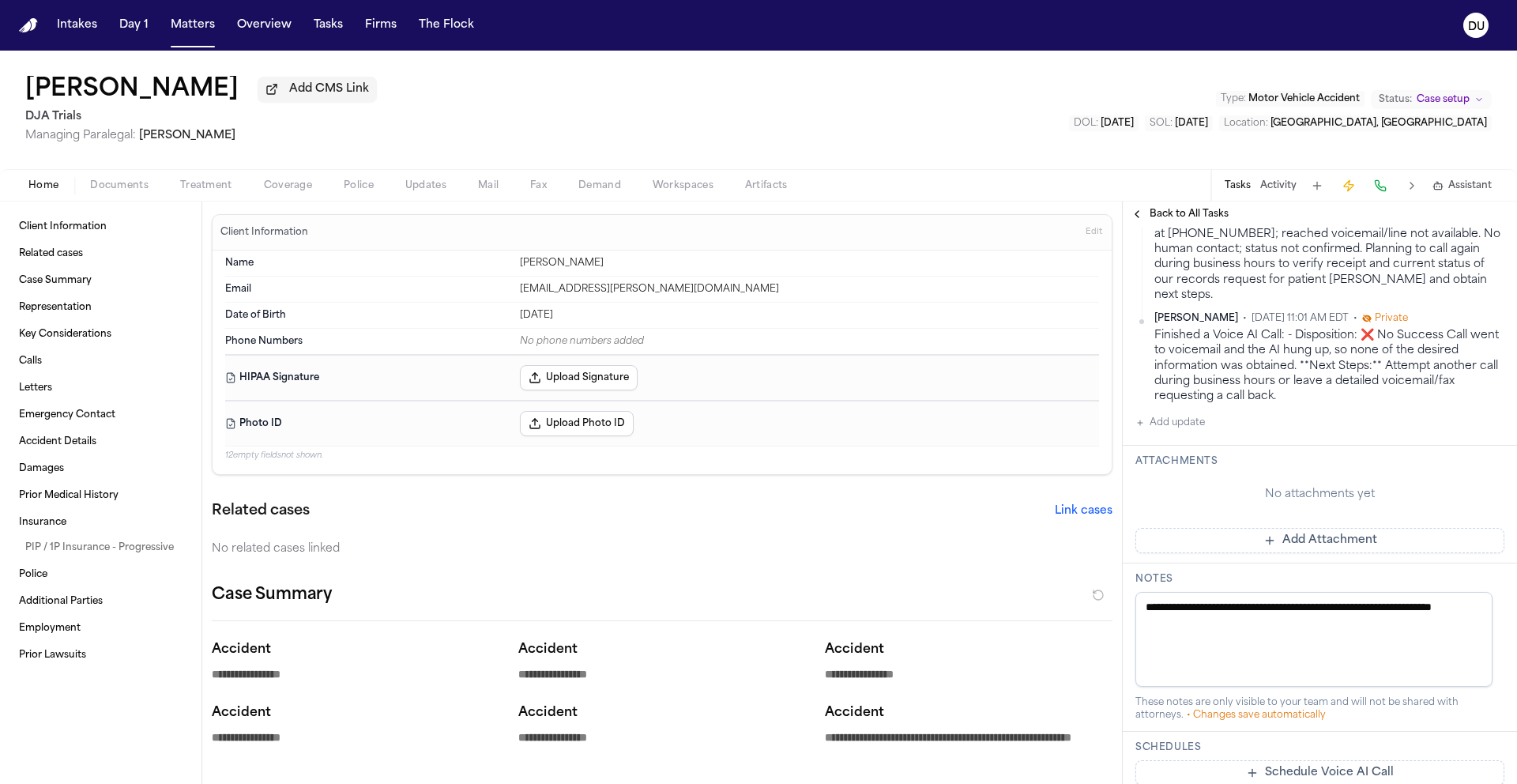
click at [823, 518] on button "Add Attachment" at bounding box center [1320, 540] width 369 height 25
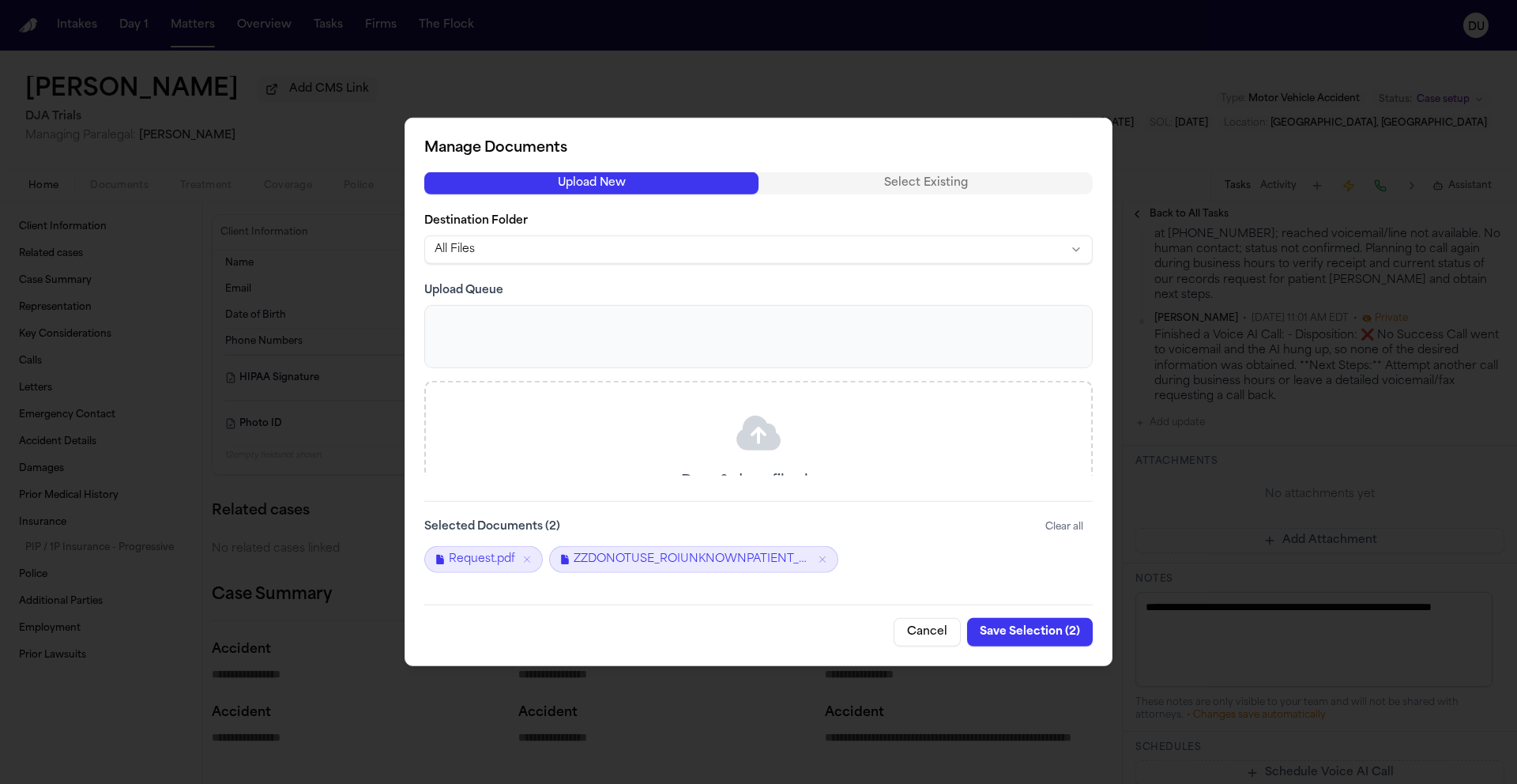
click at [823, 518] on button "Save Selection ( 2 )" at bounding box center [1030, 632] width 126 height 28
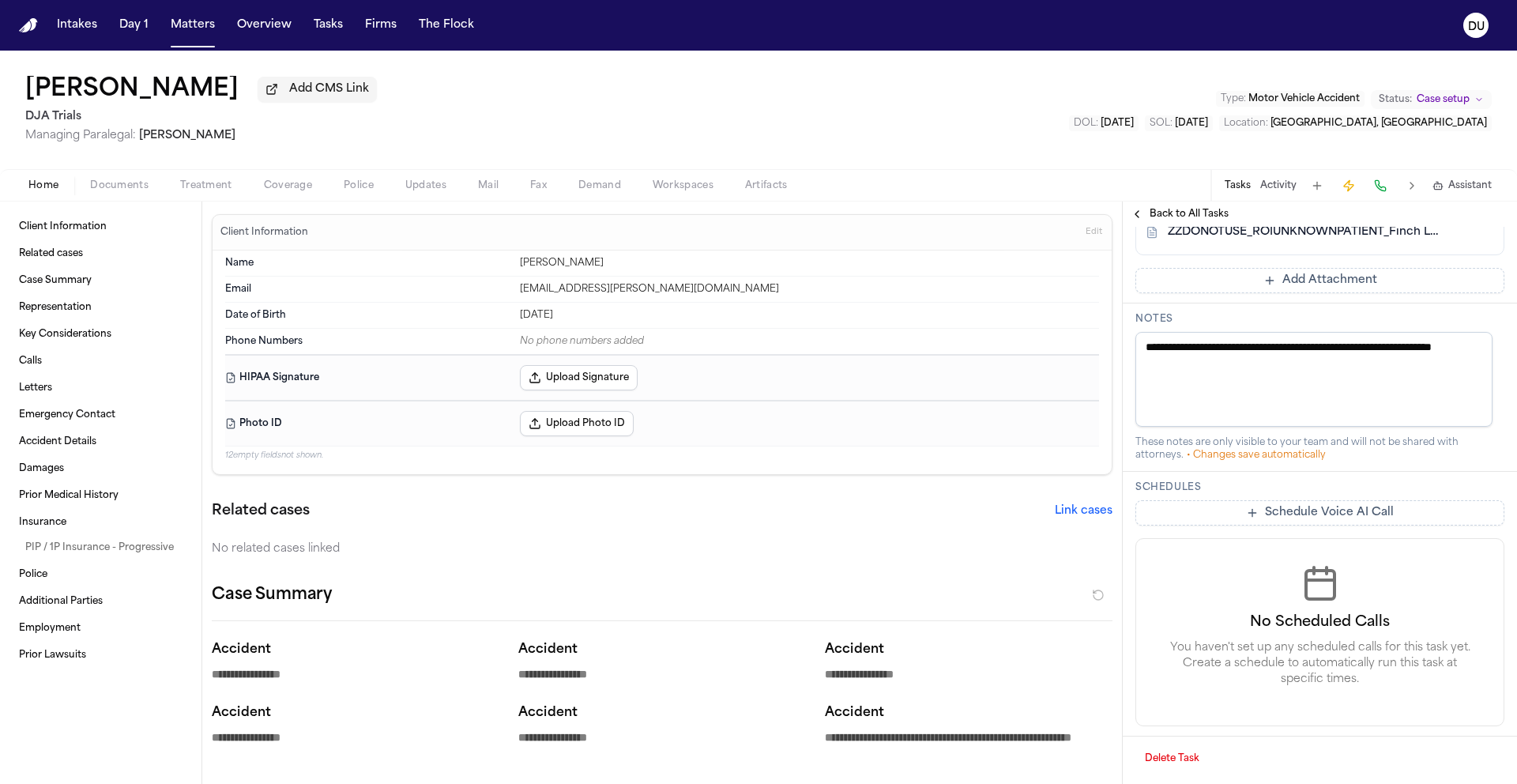
scroll to position [1318, 0]
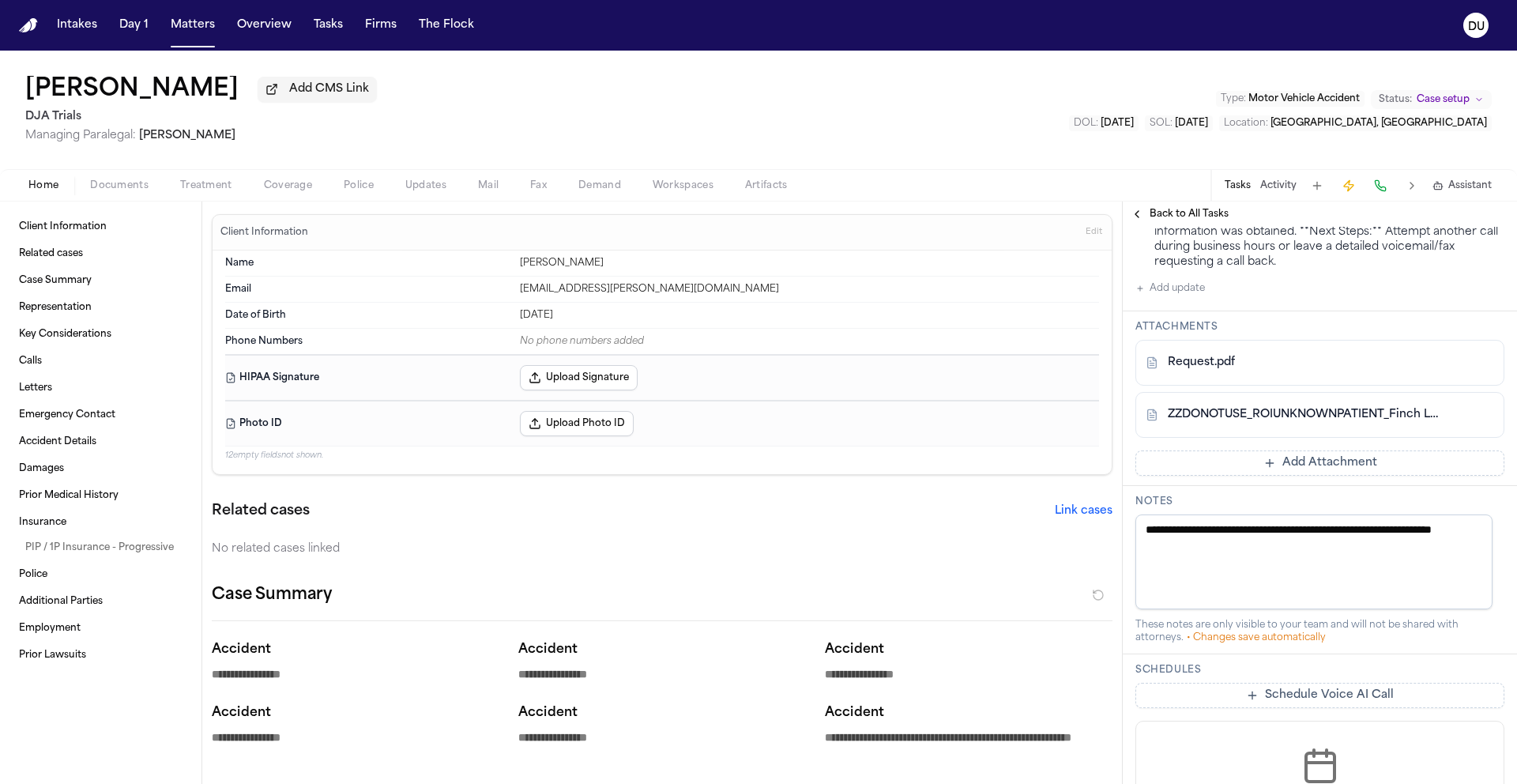
click at [823, 298] on button "Add update" at bounding box center [1171, 287] width 69 height 19
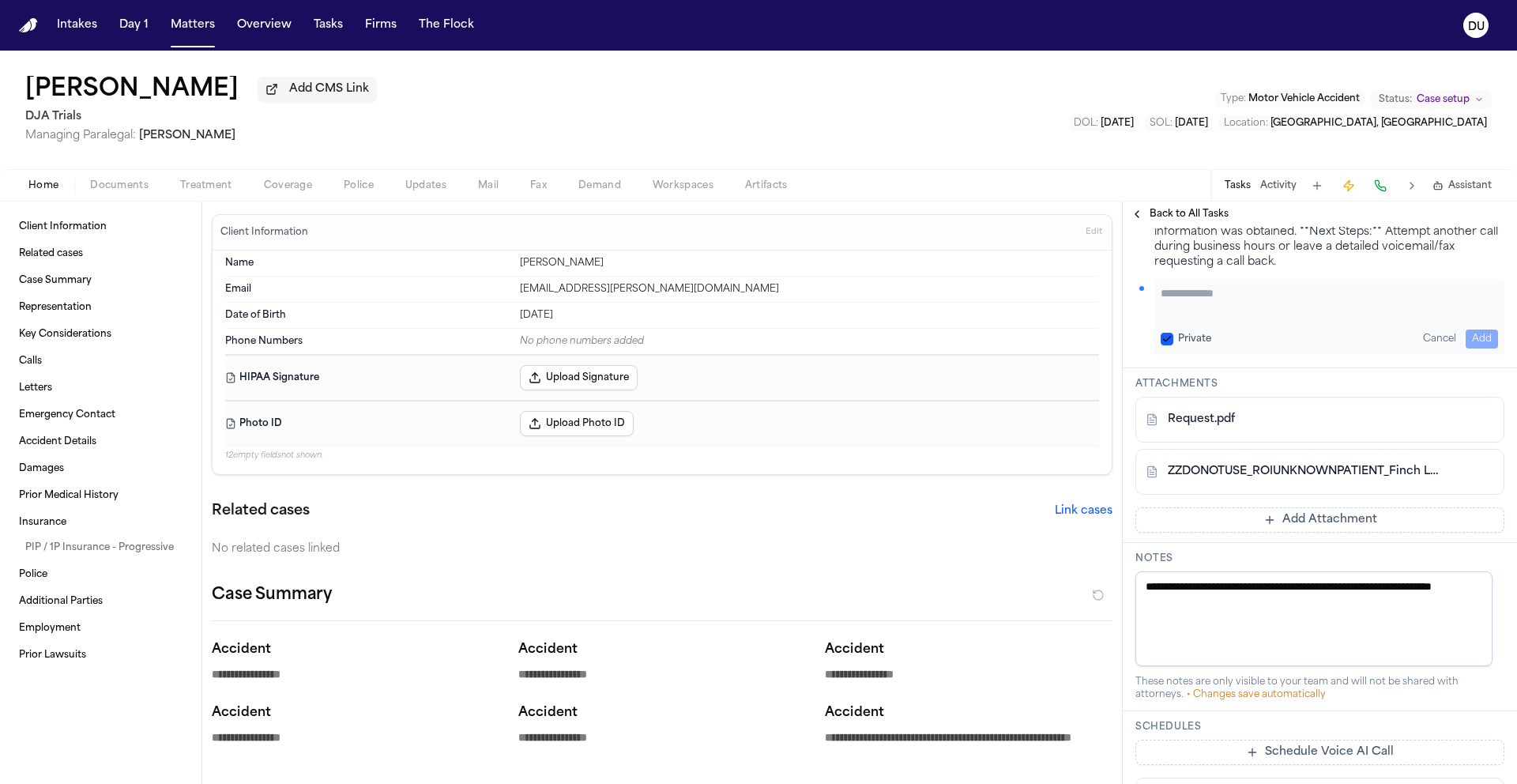
click at [823, 317] on textarea "Add your update" at bounding box center [1329, 301] width 337 height 32
click at [823, 348] on button "Add" at bounding box center [1482, 338] width 32 height 19
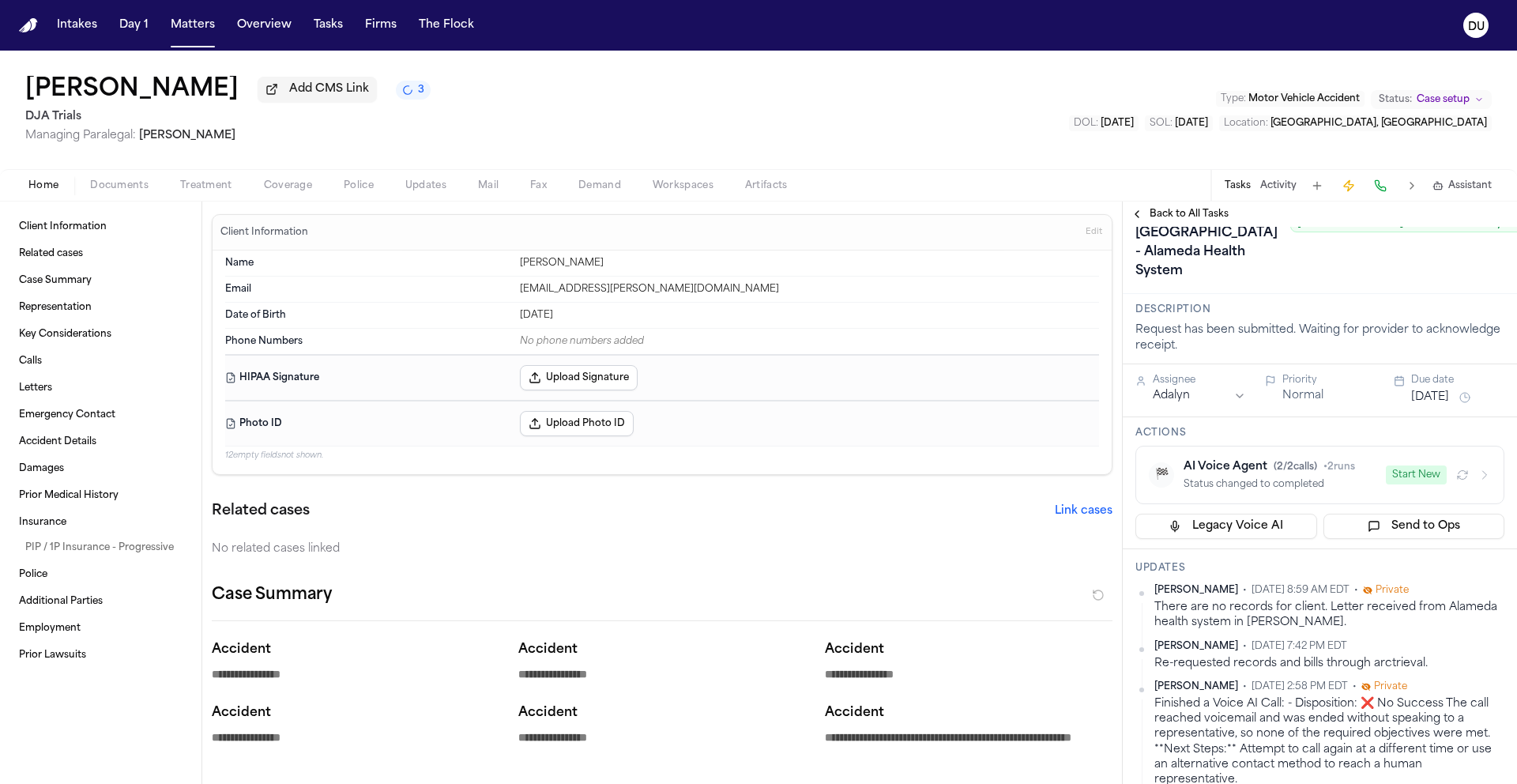
scroll to position [0, 0]
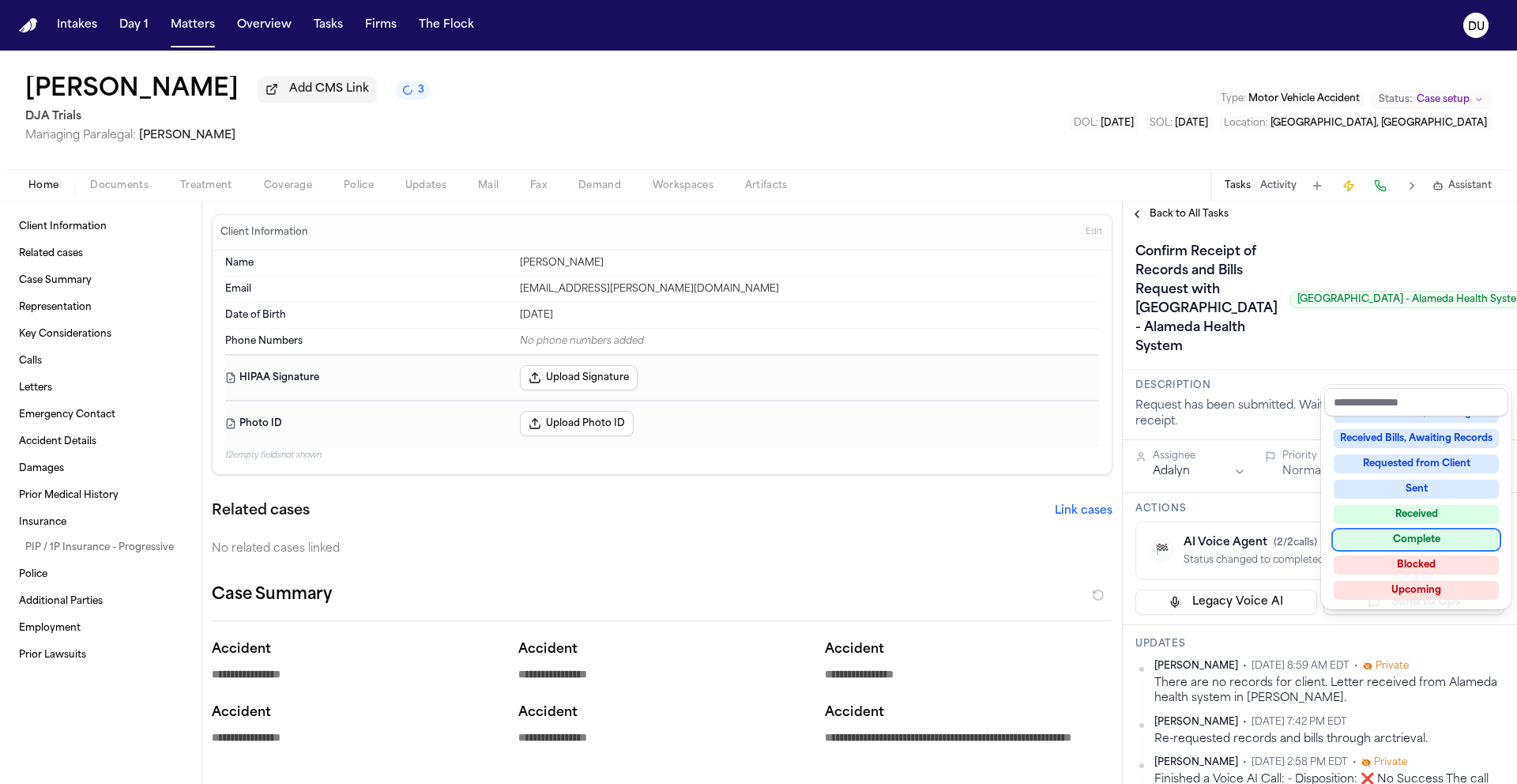
click at [823, 518] on div "Complete" at bounding box center [1416, 539] width 166 height 19
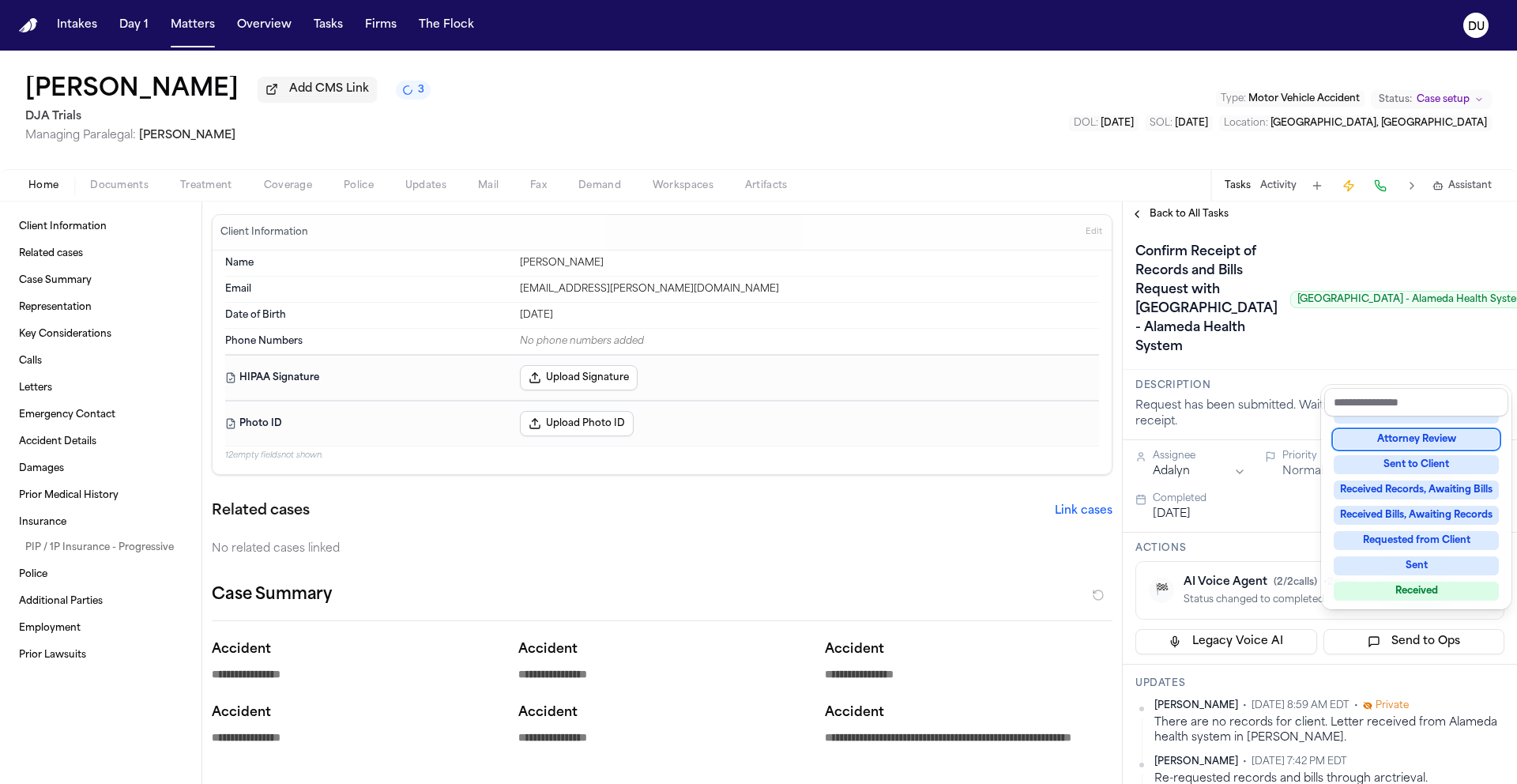
click at [823, 299] on div "Confirm Receipt of Records and Bills Request with Highland Hospital - Alameda H…" at bounding box center [1320, 299] width 369 height 120
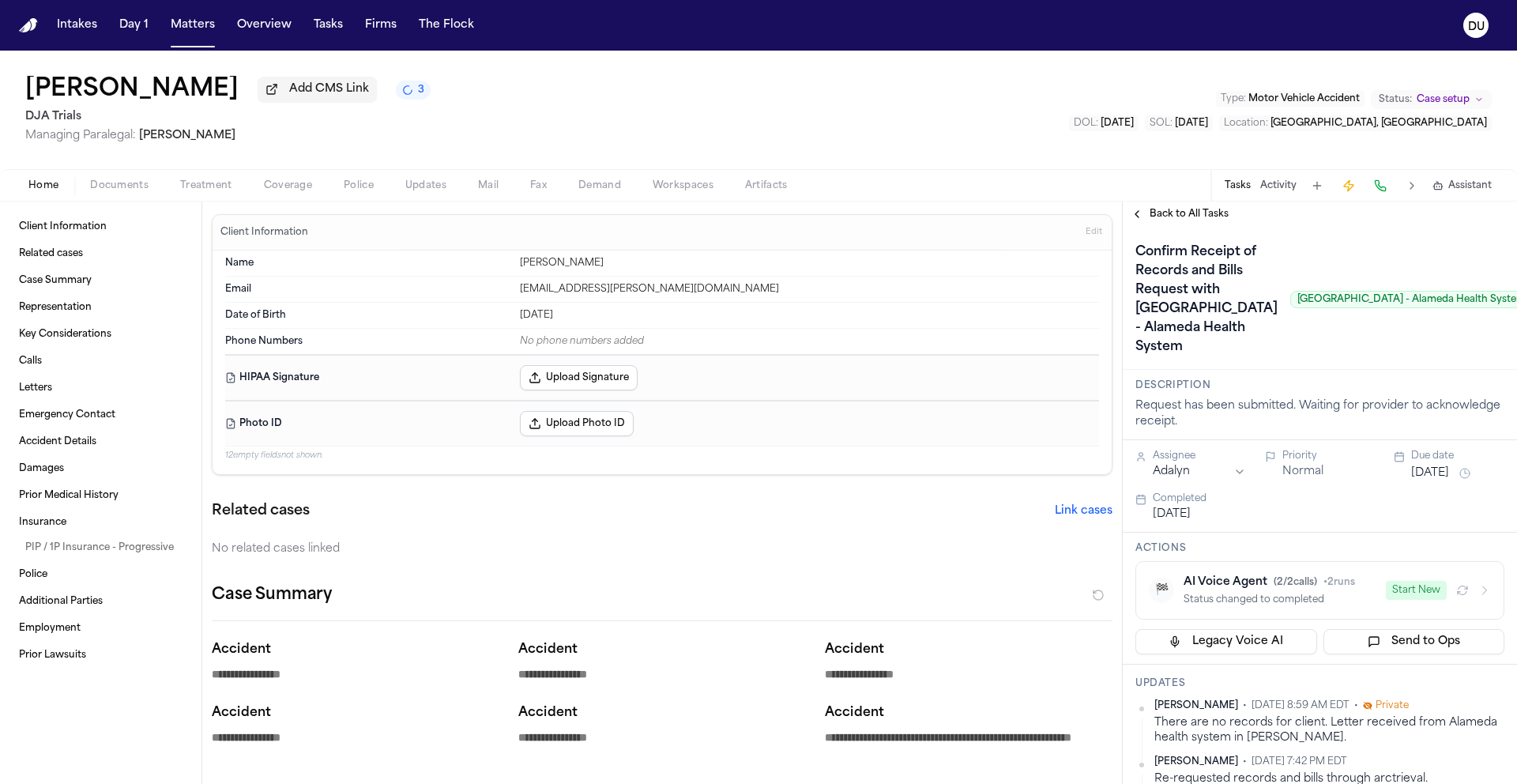
click at [28, 28] on img "Home" at bounding box center [28, 25] width 19 height 15
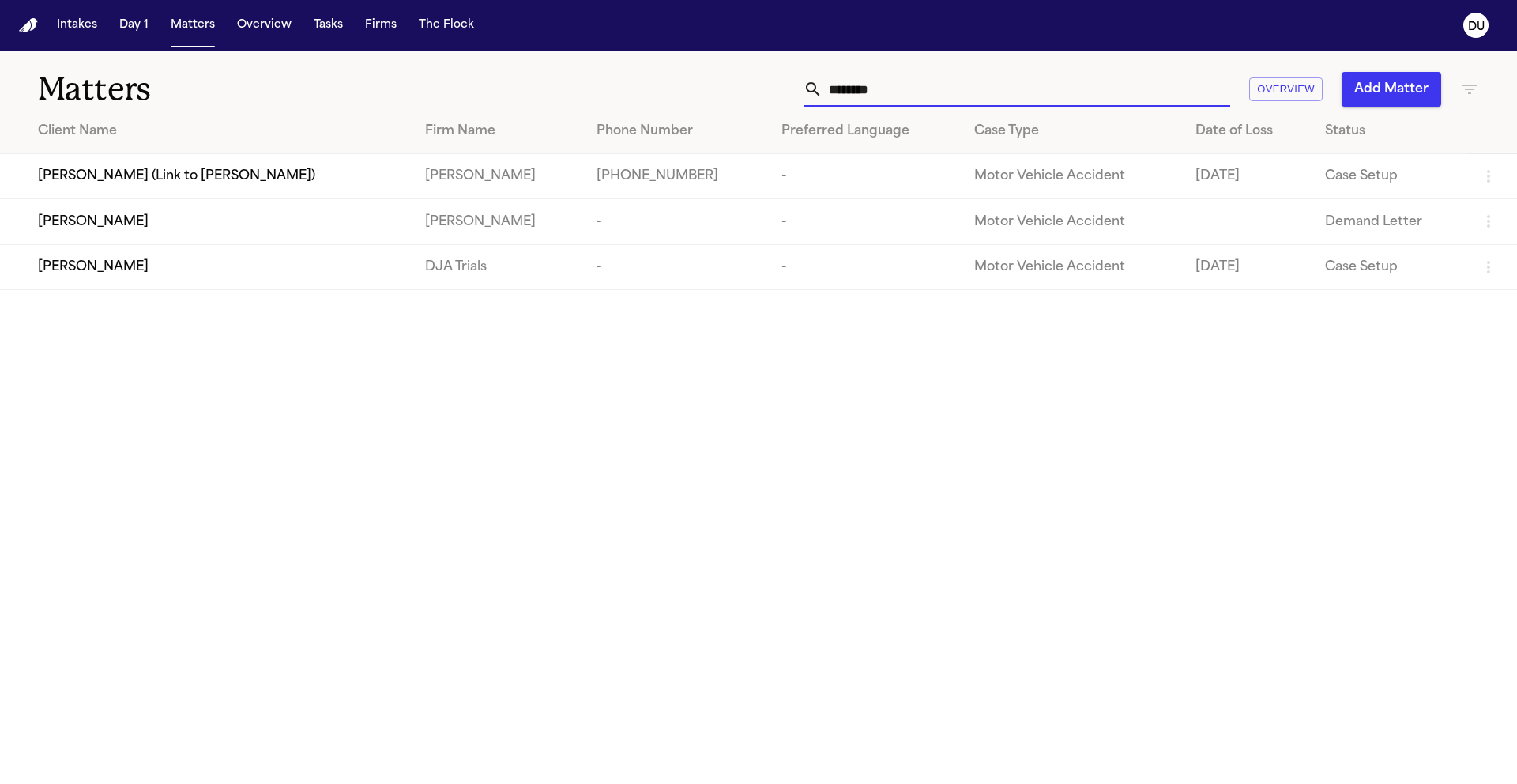
drag, startPoint x: 931, startPoint y: 97, endPoint x: 756, endPoint y: 95, distance: 175.0
click at [758, 95] on div "******** Overview Add Matter" at bounding box center [969, 89] width 1022 height 35
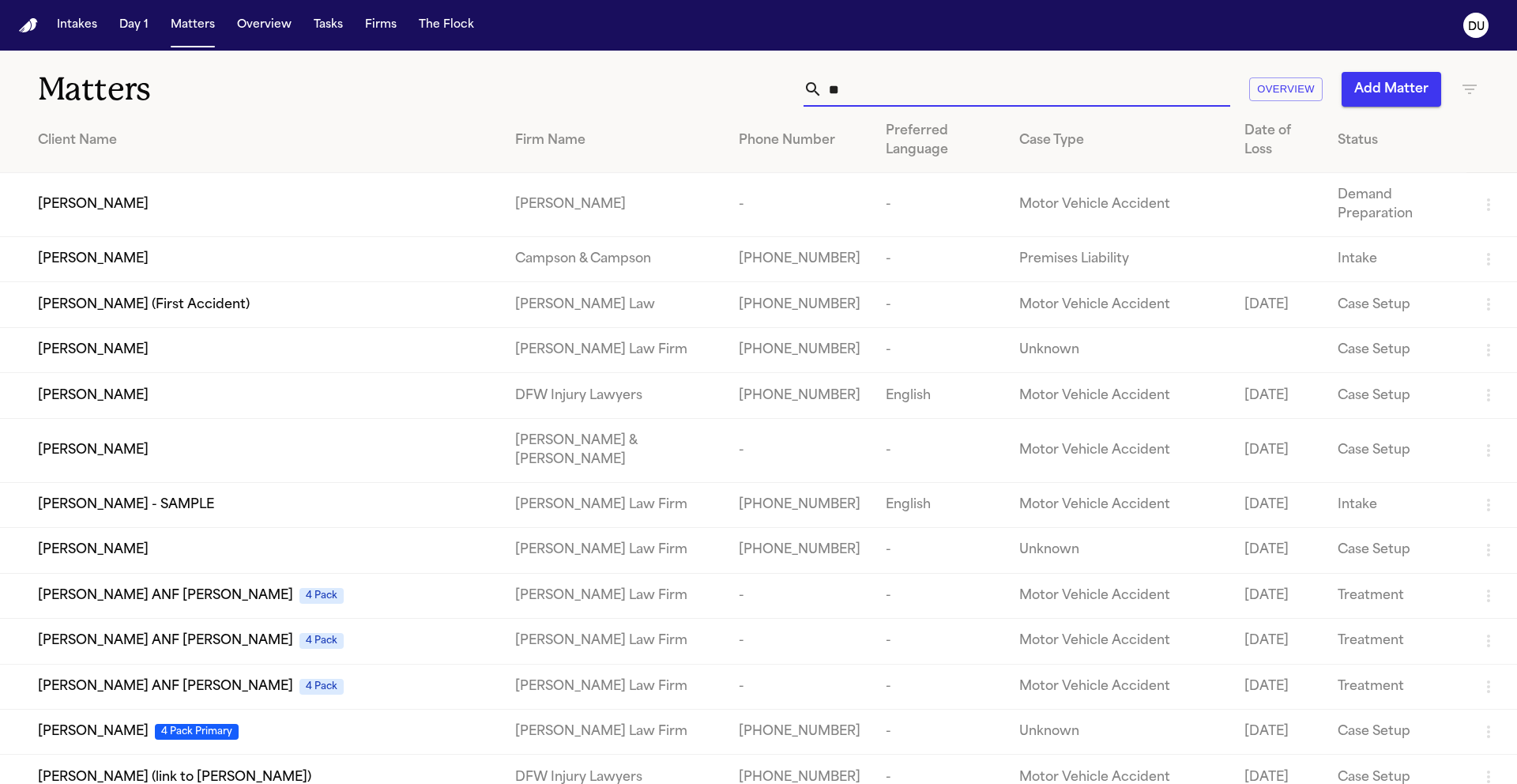
type input "*"
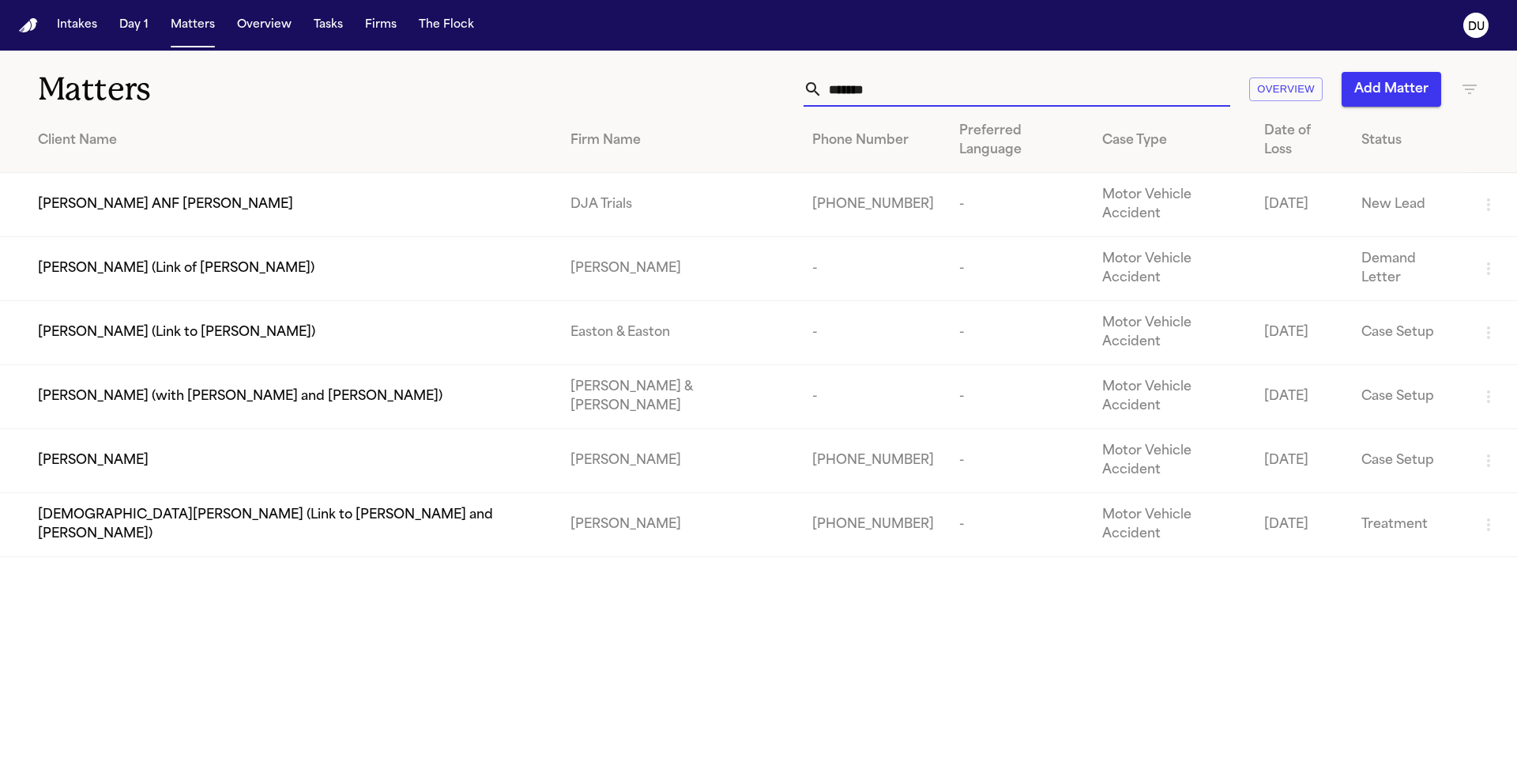
type input "*******"
click at [207, 451] on div "Irfan Ali" at bounding box center [292, 460] width 507 height 19
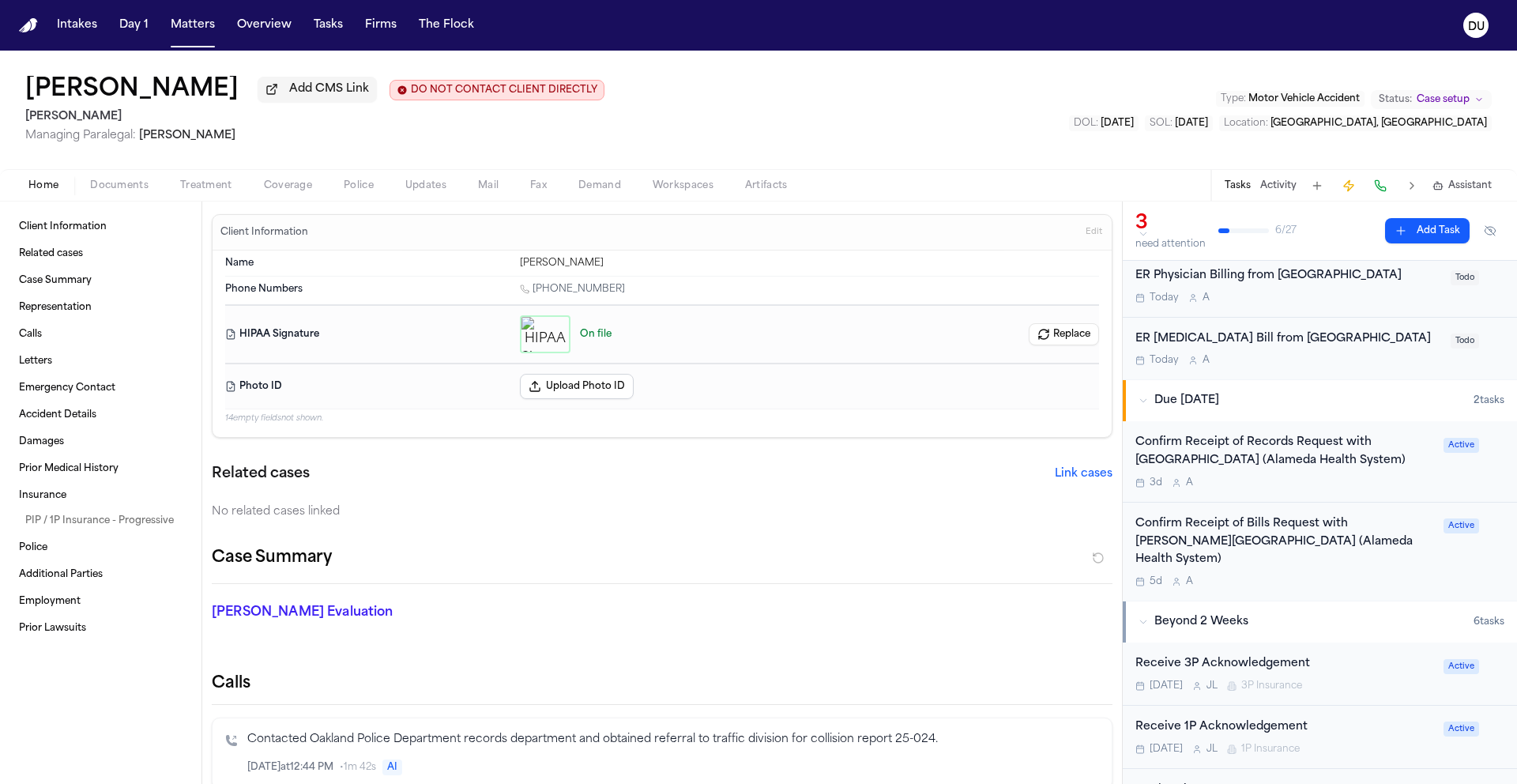
scroll to position [195, 0]
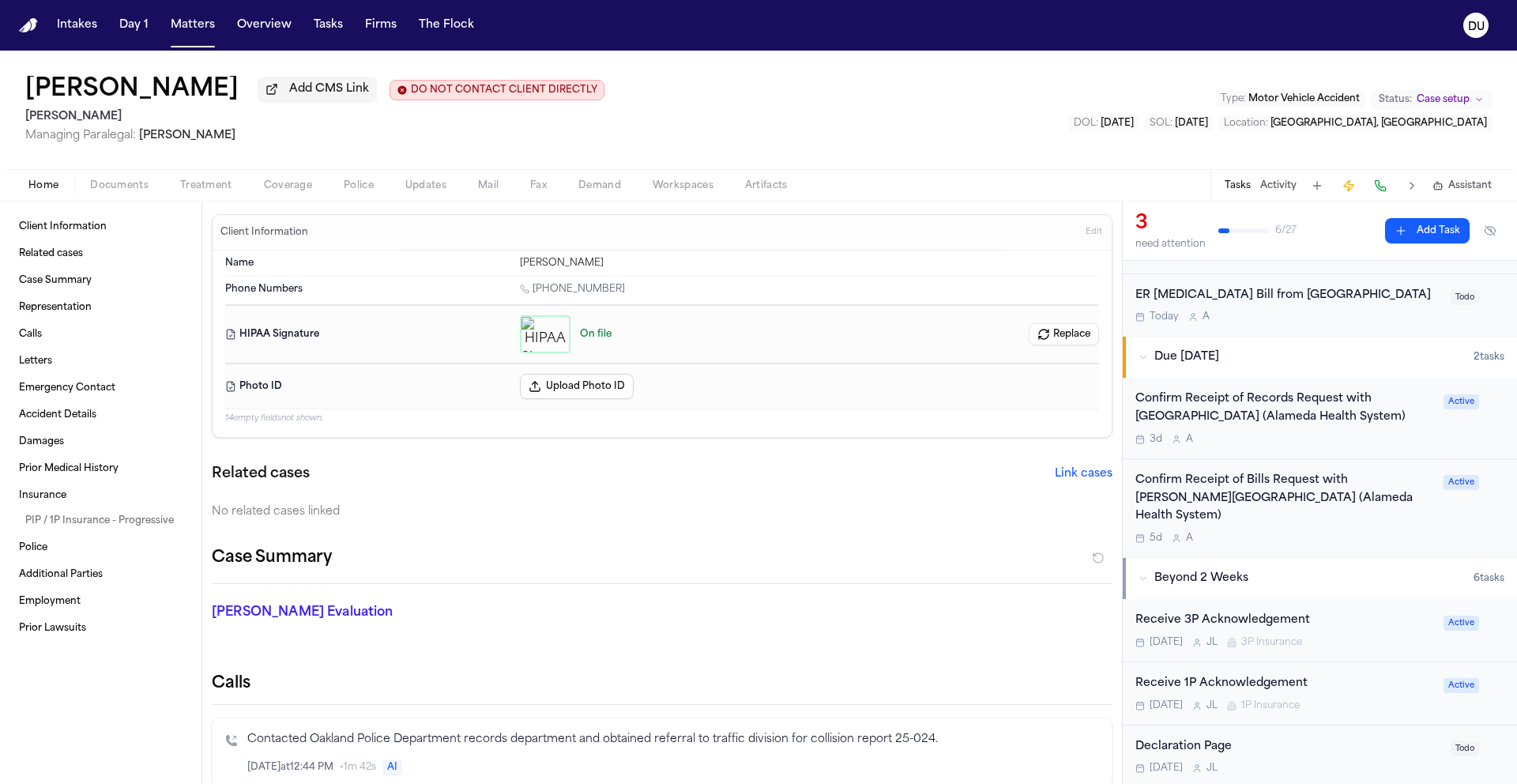
click at [1276, 412] on div "Confirm Receipt of Records Request with Highland Hospital (Alameda Health Syste…" at bounding box center [1286, 408] width 299 height 36
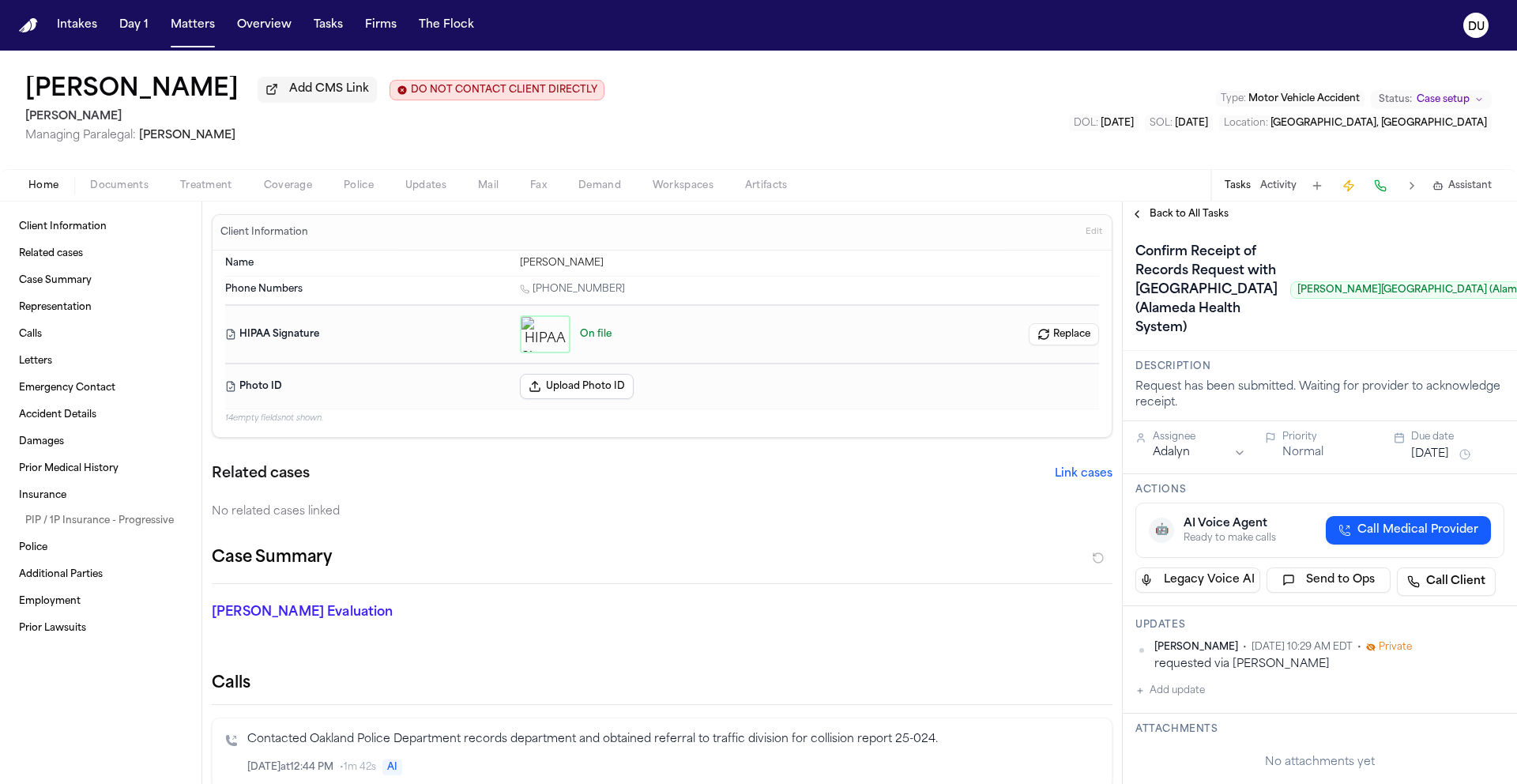
scroll to position [0, 101]
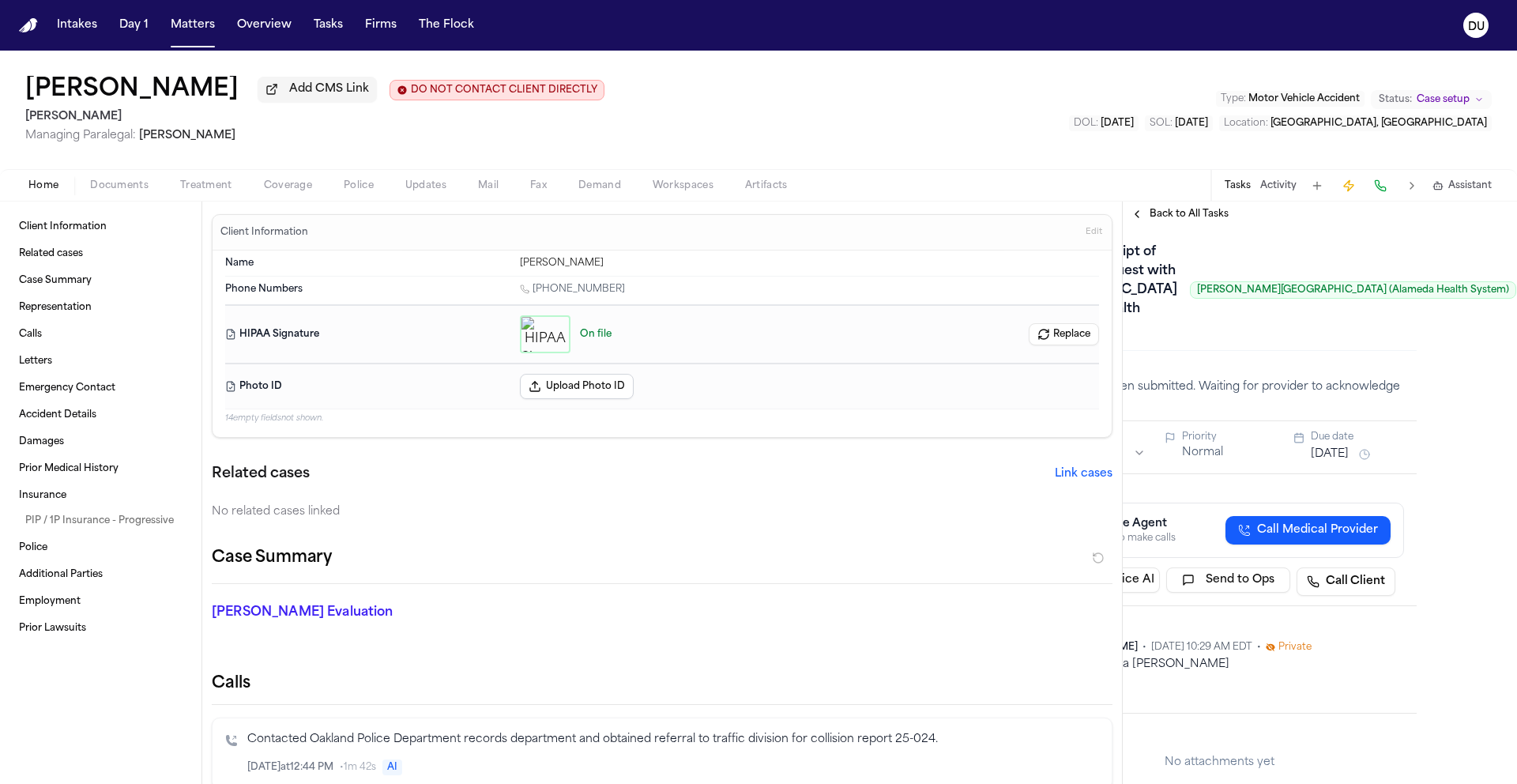
click at [1194, 219] on span "Back to All Tasks" at bounding box center [1189, 214] width 79 height 12
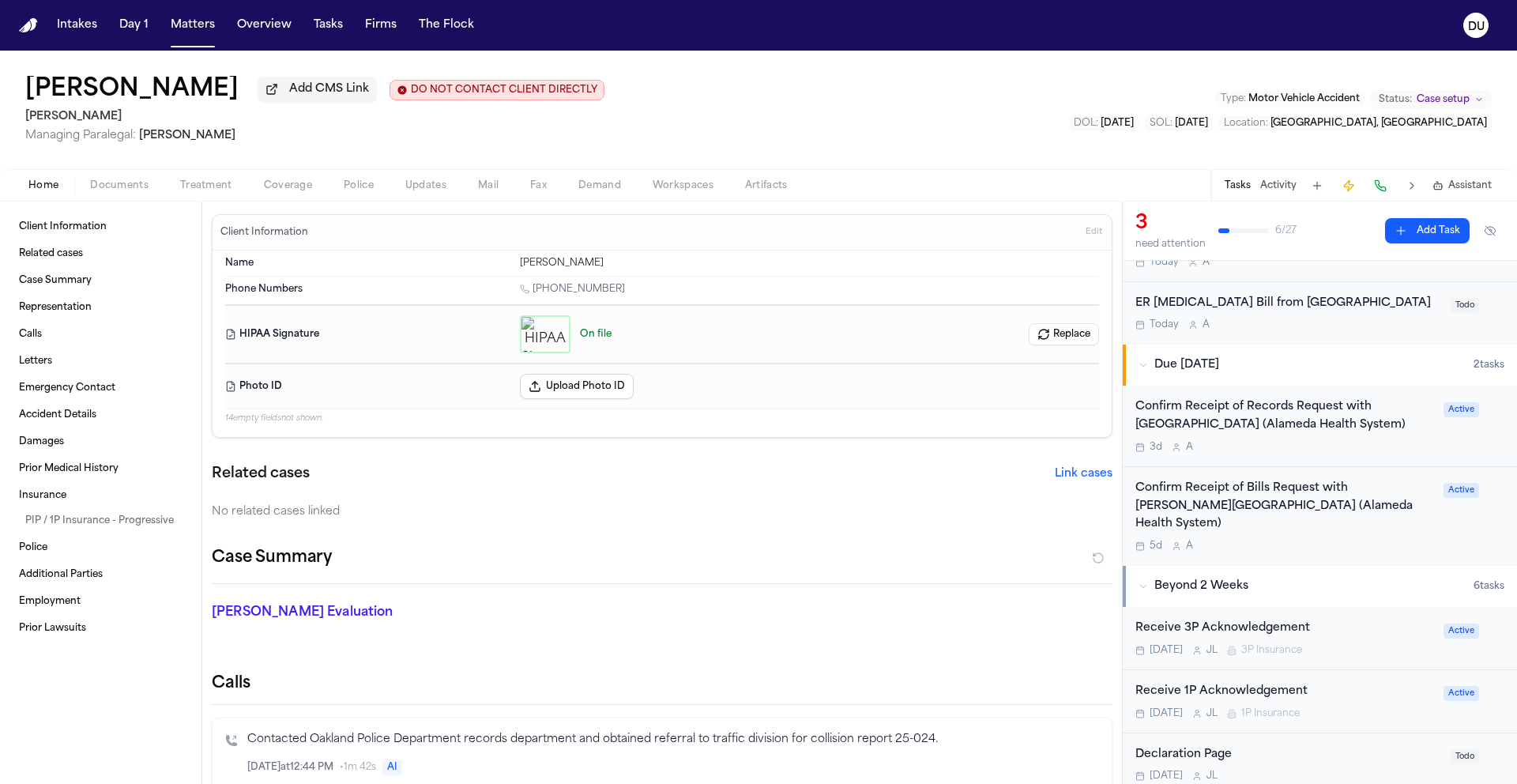
scroll to position [191, 0]
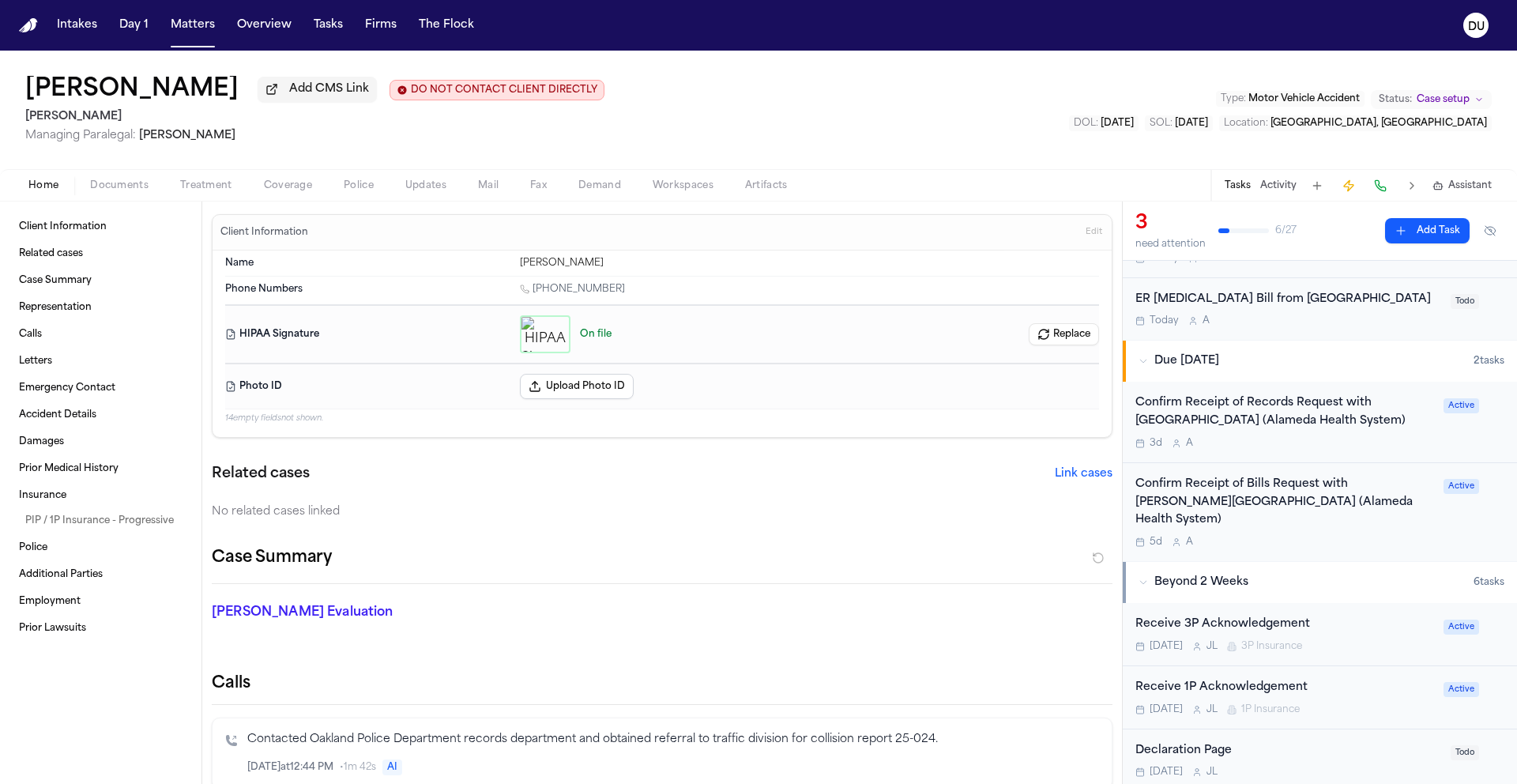
click at [1264, 416] on div "Confirm Receipt of Records Request with Highland Hospital (Alameda Health Syste…" at bounding box center [1286, 412] width 299 height 36
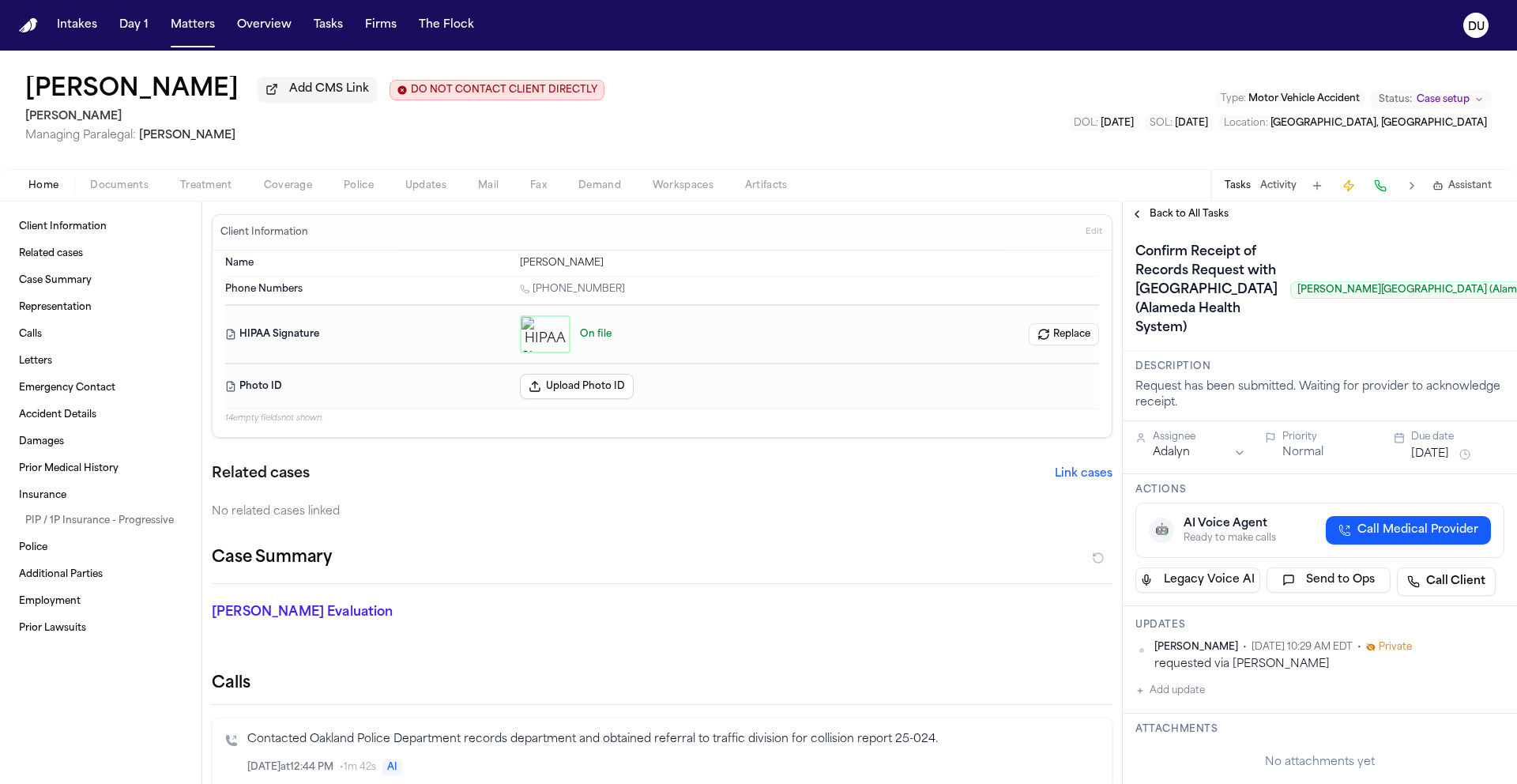
scroll to position [0, 101]
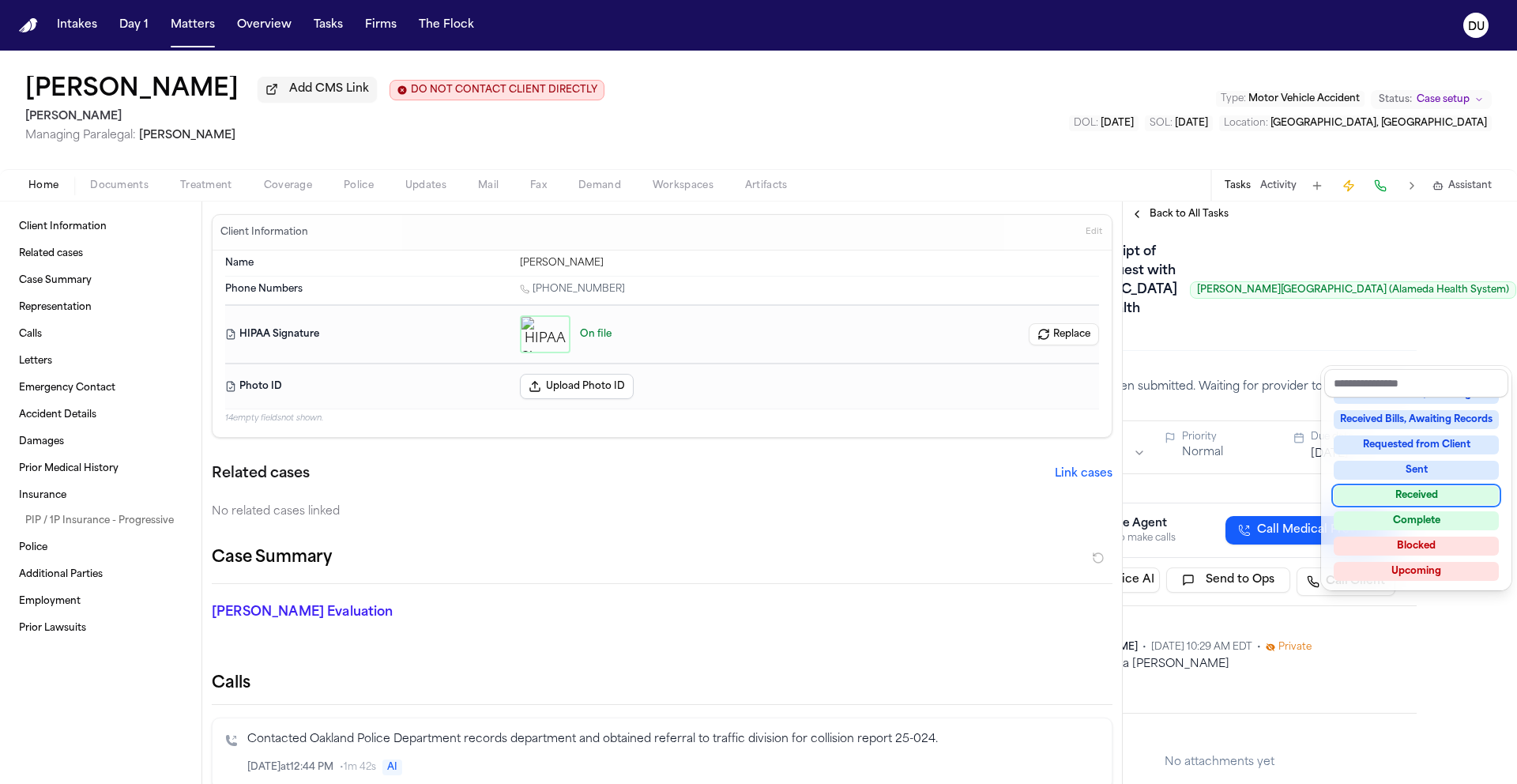
drag, startPoint x: 1412, startPoint y: 496, endPoint x: 1397, endPoint y: 507, distance: 18.6
click at [1412, 496] on div "Received" at bounding box center [1416, 495] width 166 height 19
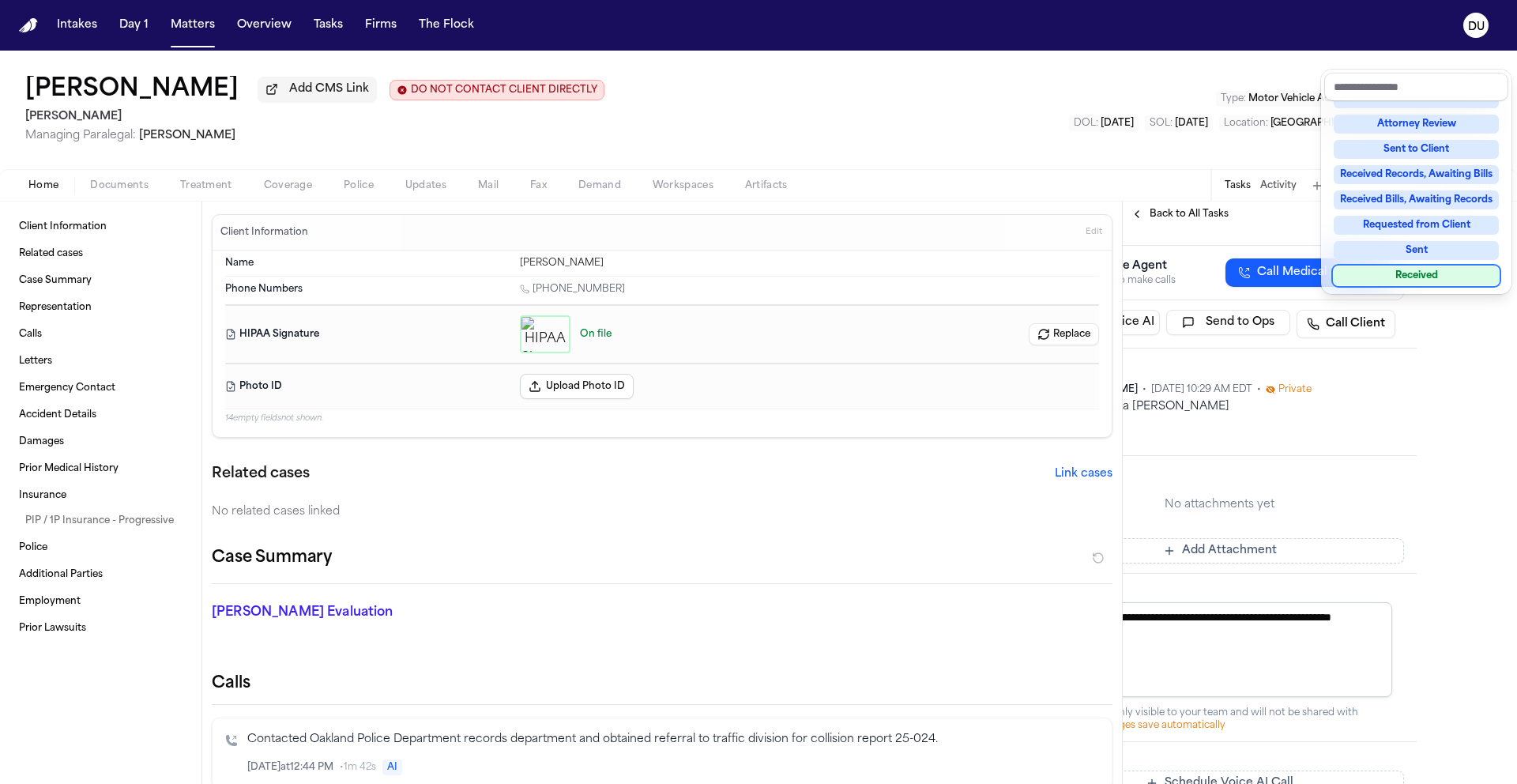
scroll to position [296, 101]
click at [1442, 285] on div "Received" at bounding box center [1416, 275] width 166 height 19
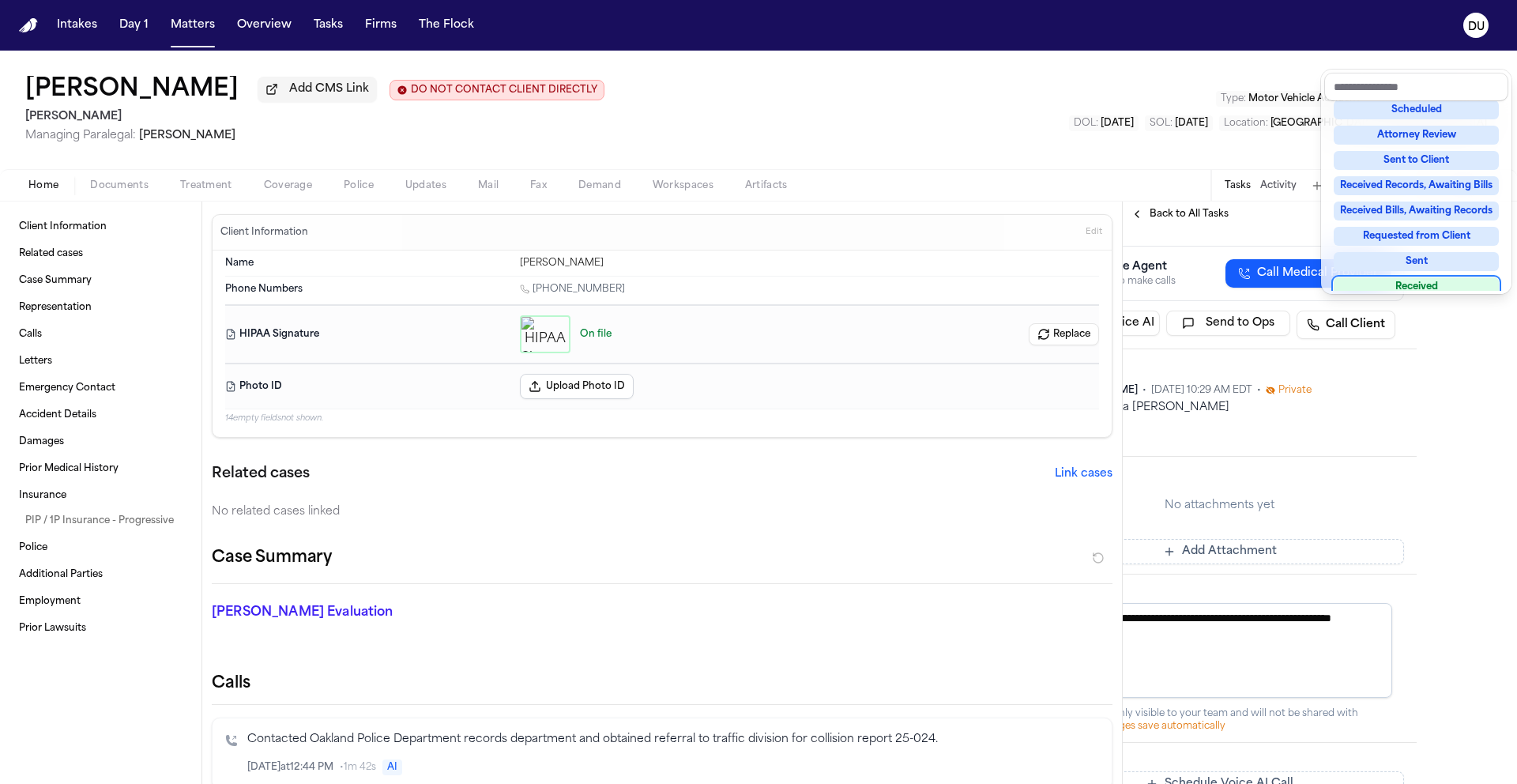
click at [1405, 523] on div "**********" at bounding box center [1319, 505] width 394 height 557
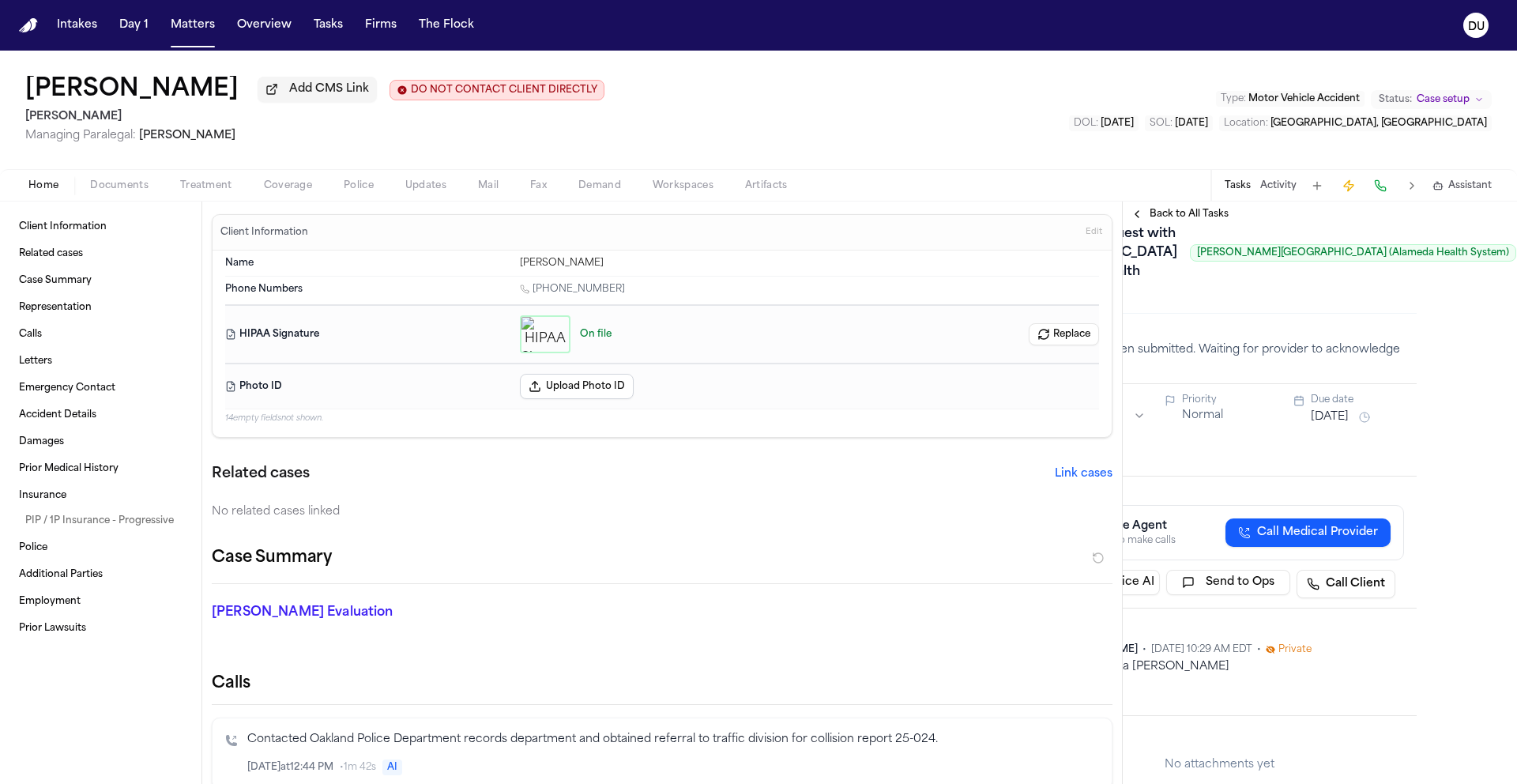
scroll to position [327, 101]
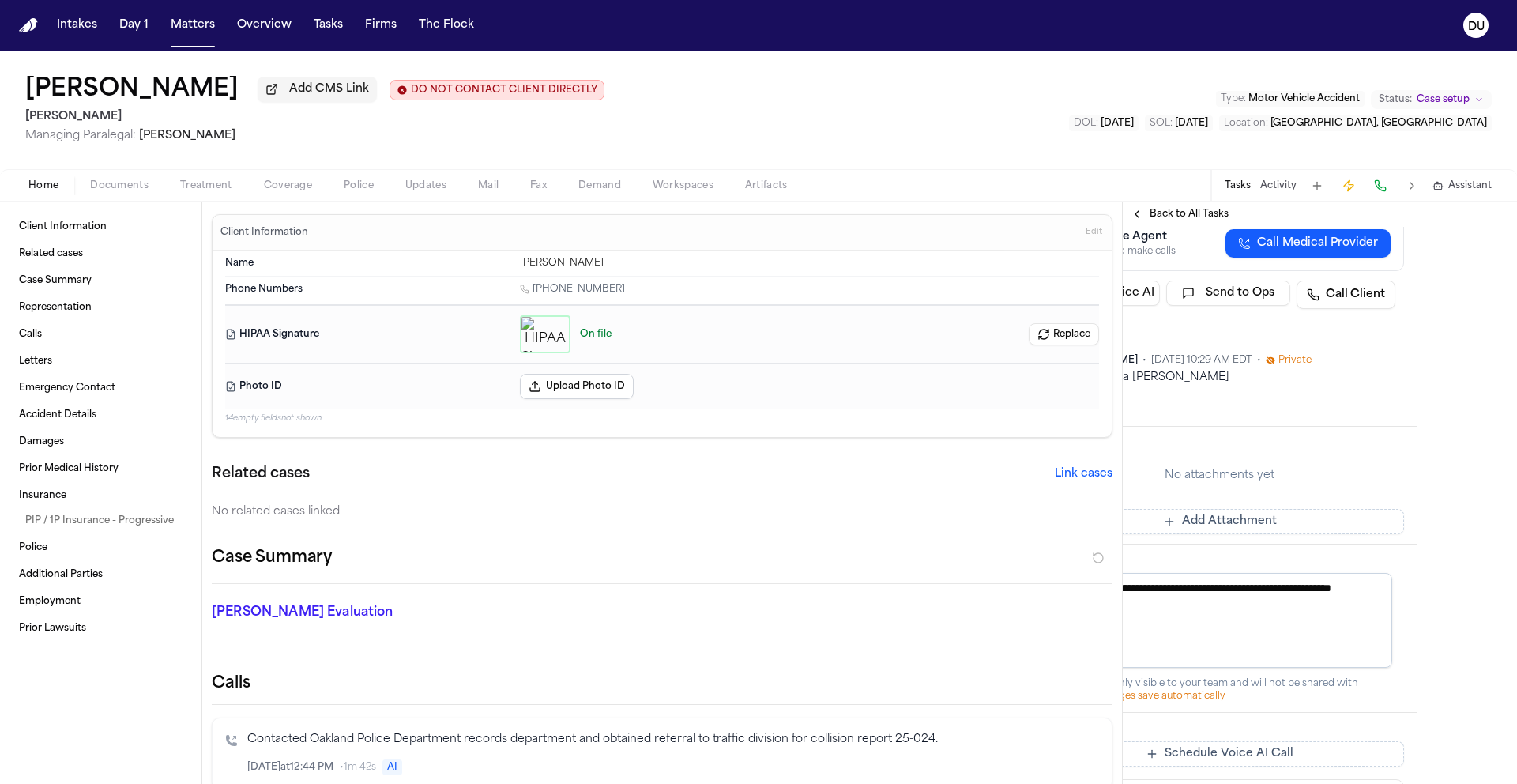
click at [1244, 534] on button "Add Attachment" at bounding box center [1220, 521] width 369 height 25
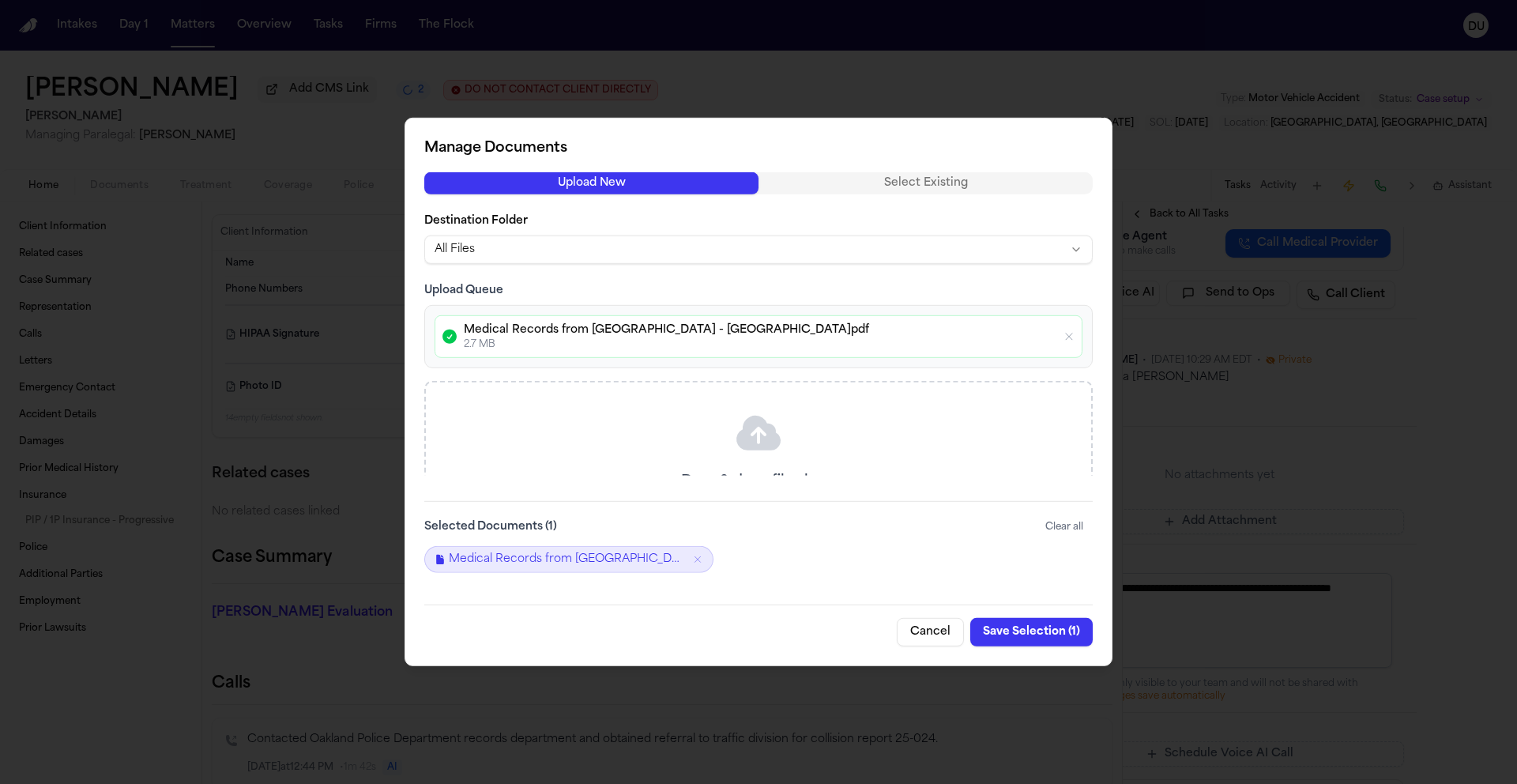
click at [1041, 638] on button "Save Selection ( 1 )" at bounding box center [1032, 632] width 123 height 28
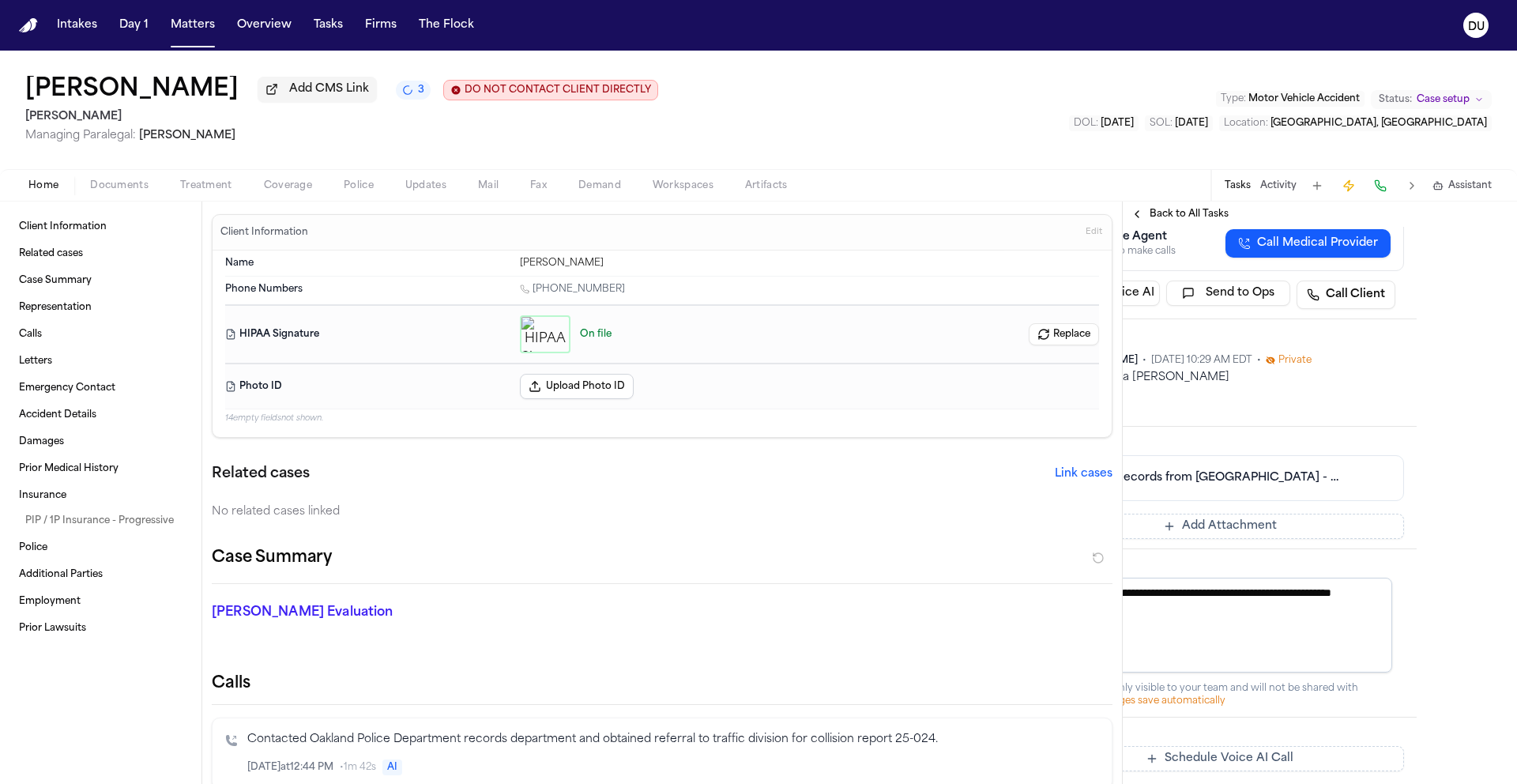
click at [36, 26] on img "Home" at bounding box center [28, 25] width 19 height 15
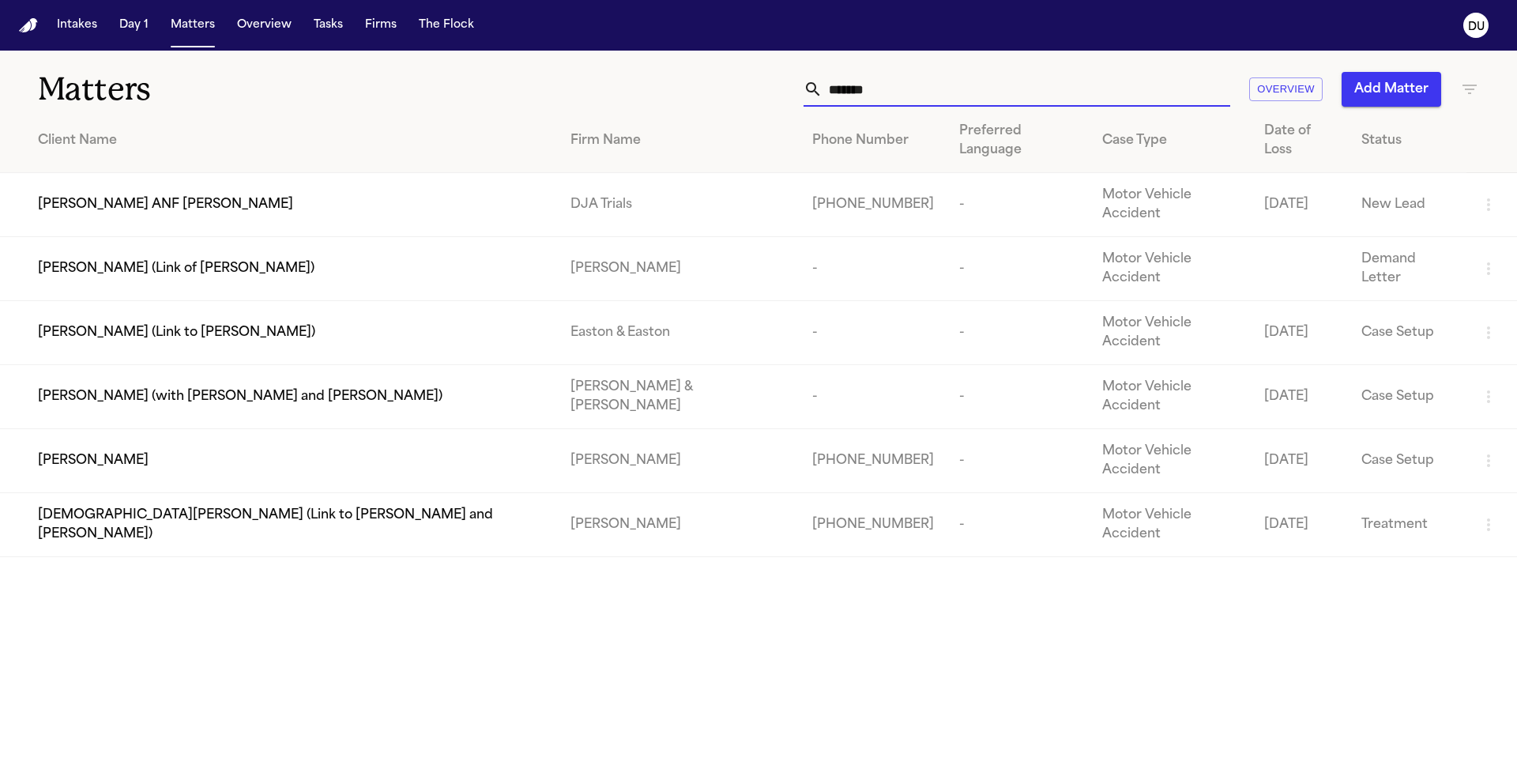
drag, startPoint x: 905, startPoint y: 89, endPoint x: 791, endPoint y: 101, distance: 114.6
click at [791, 101] on div "******* Overview Add Matter" at bounding box center [969, 89] width 1022 height 35
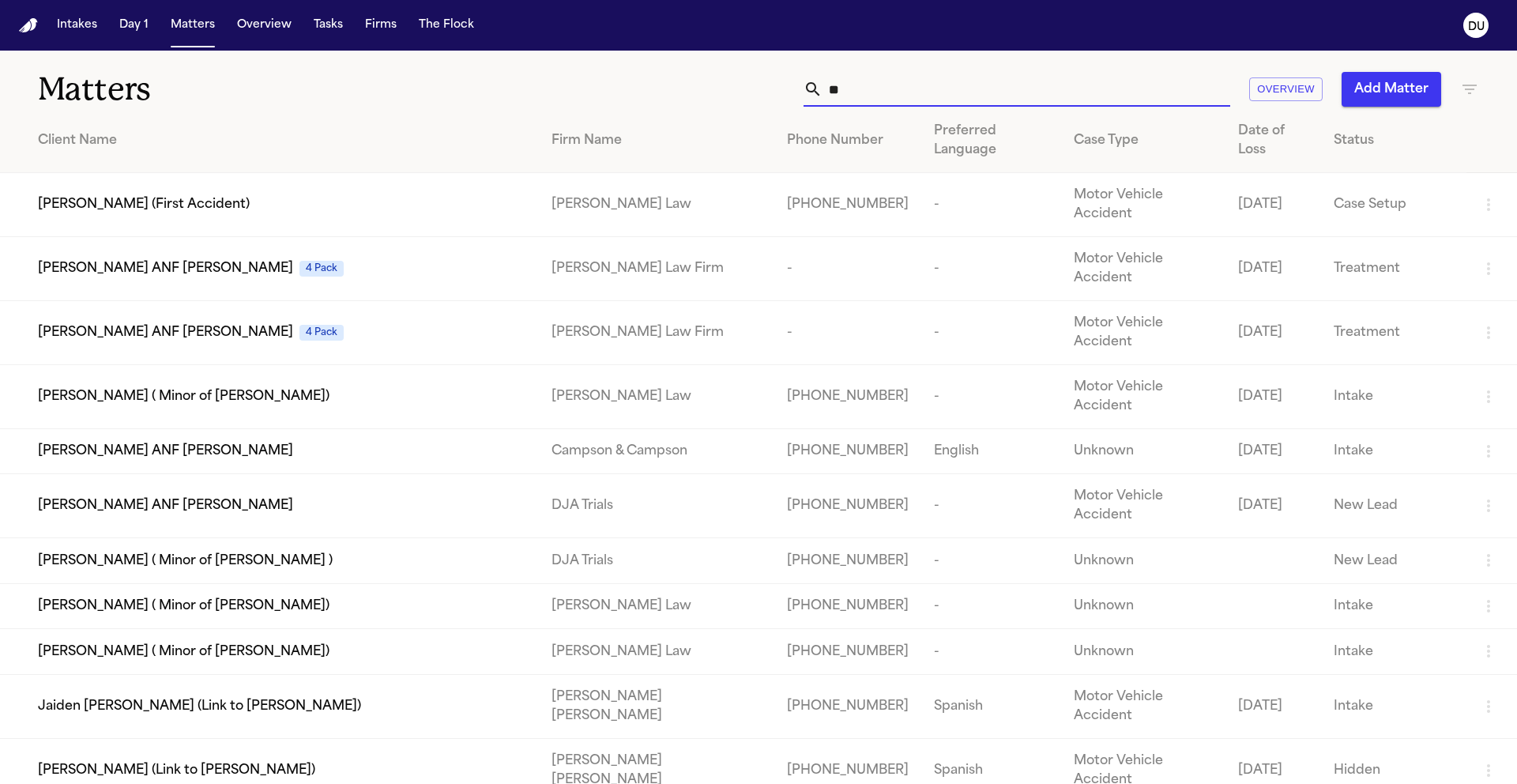
type input "*"
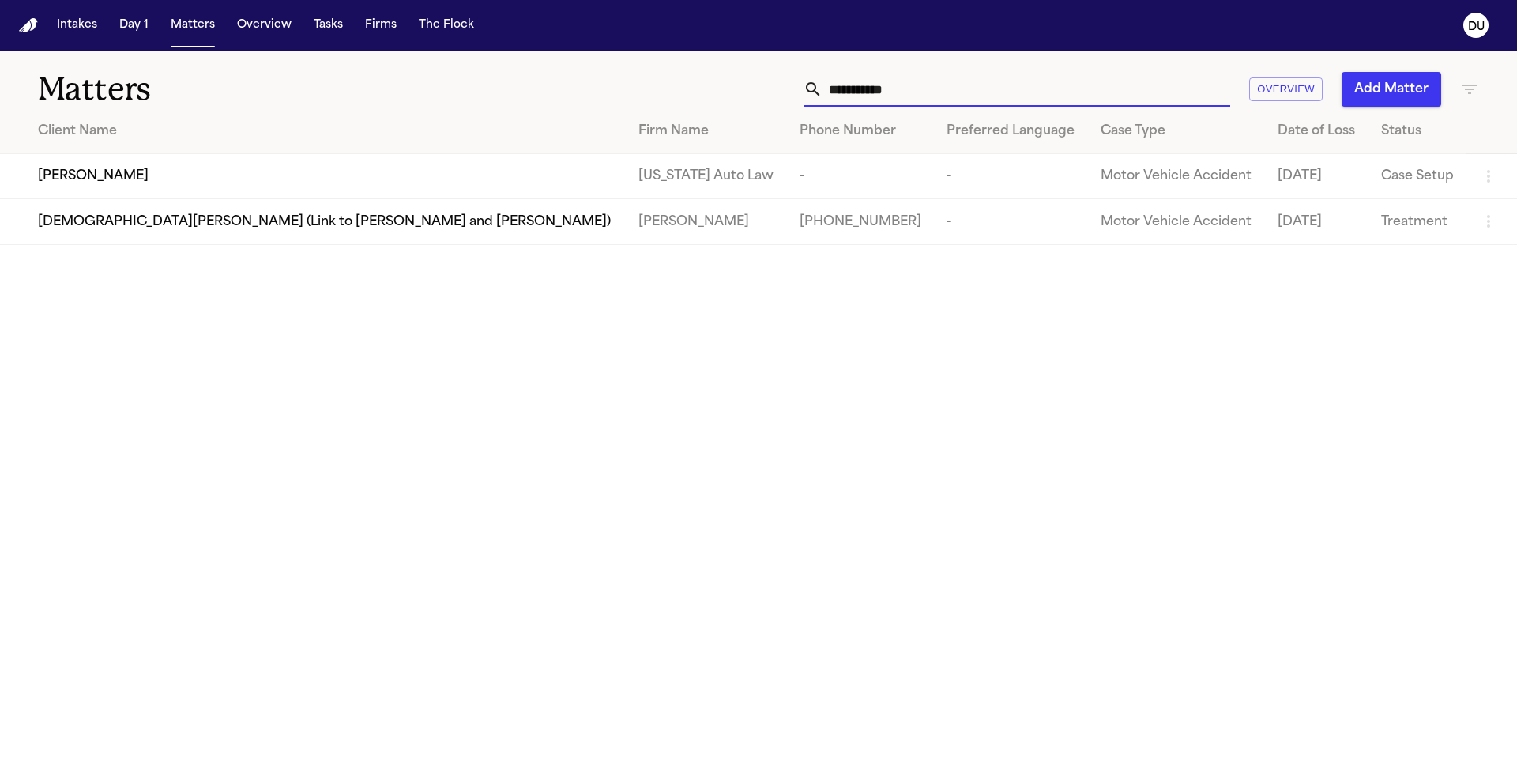
type input "**********"
click at [103, 184] on span "Sandra Brown" at bounding box center [93, 175] width 110 height 19
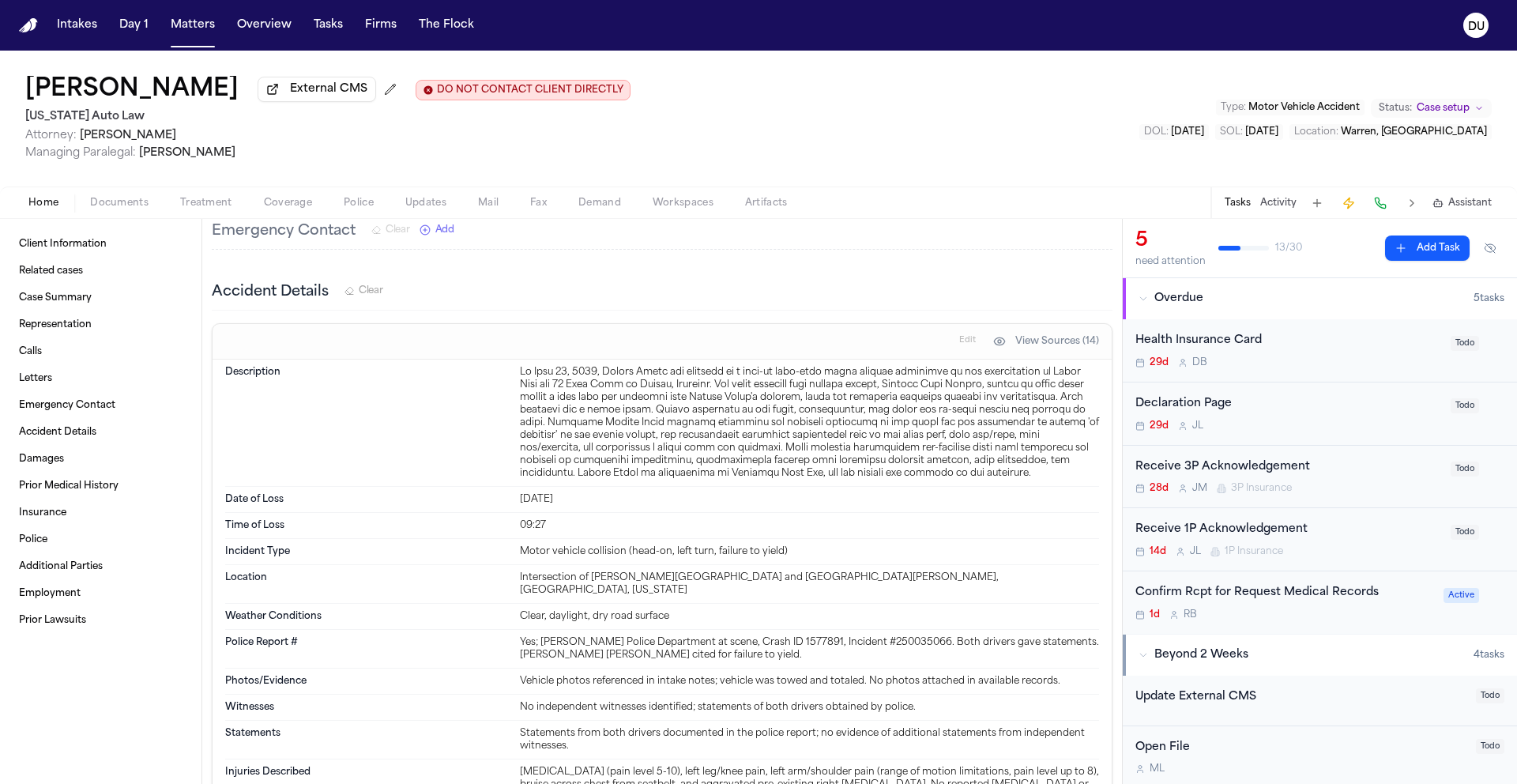
click at [1265, 594] on div "Confirm Rcpt for Request Medical Records" at bounding box center [1286, 593] width 299 height 18
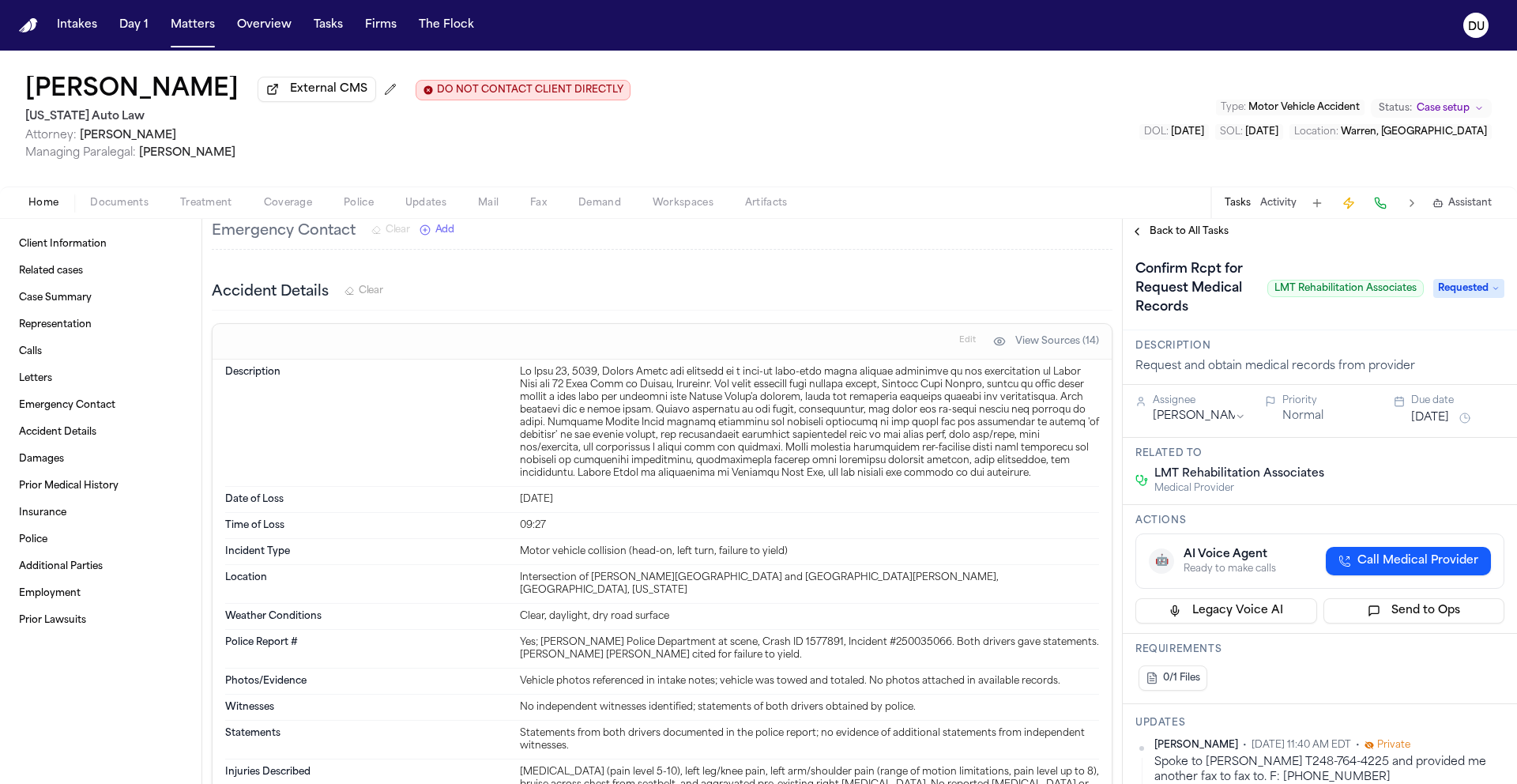
click at [1457, 292] on span "Requested" at bounding box center [1469, 287] width 71 height 19
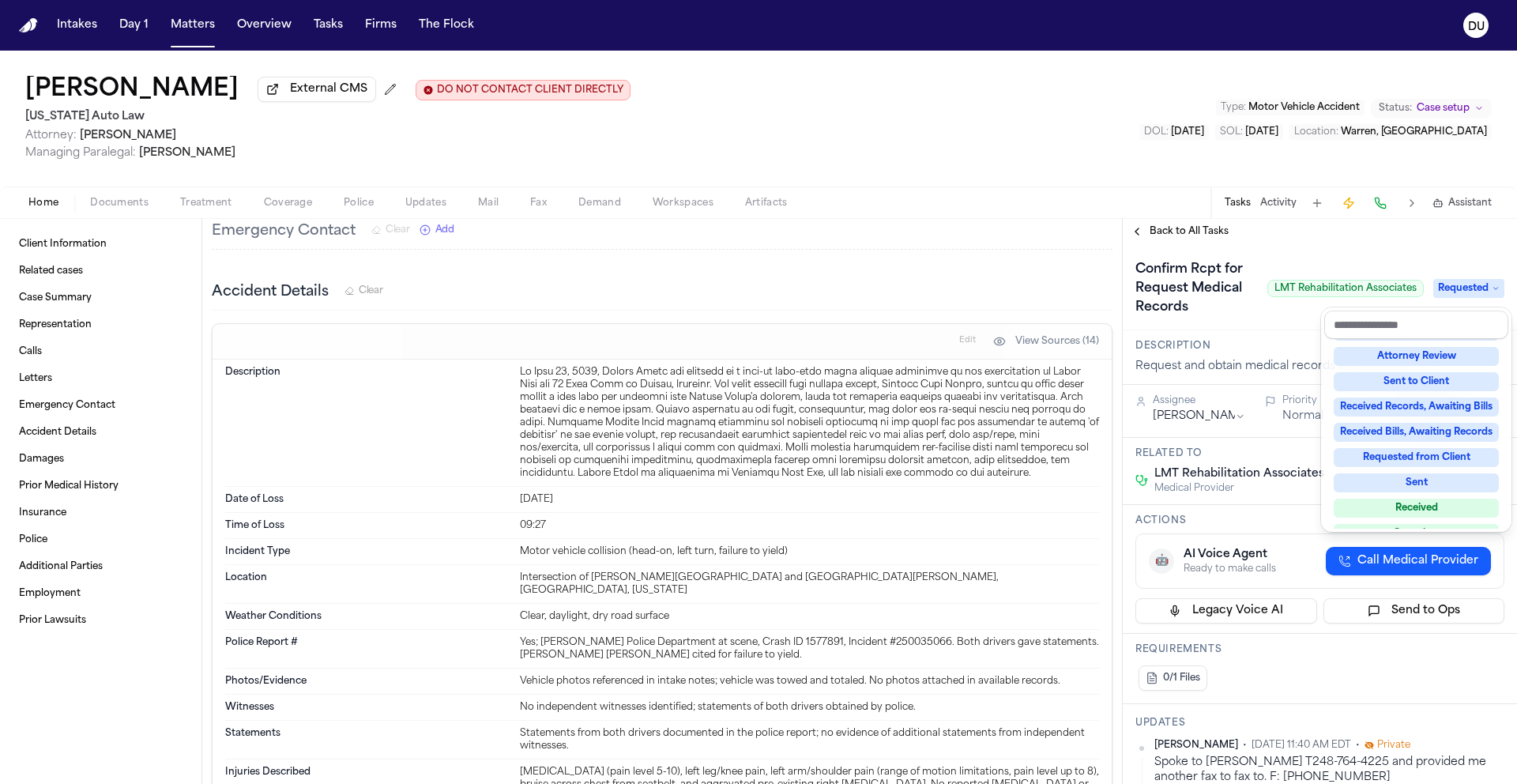
scroll to position [218, 0]
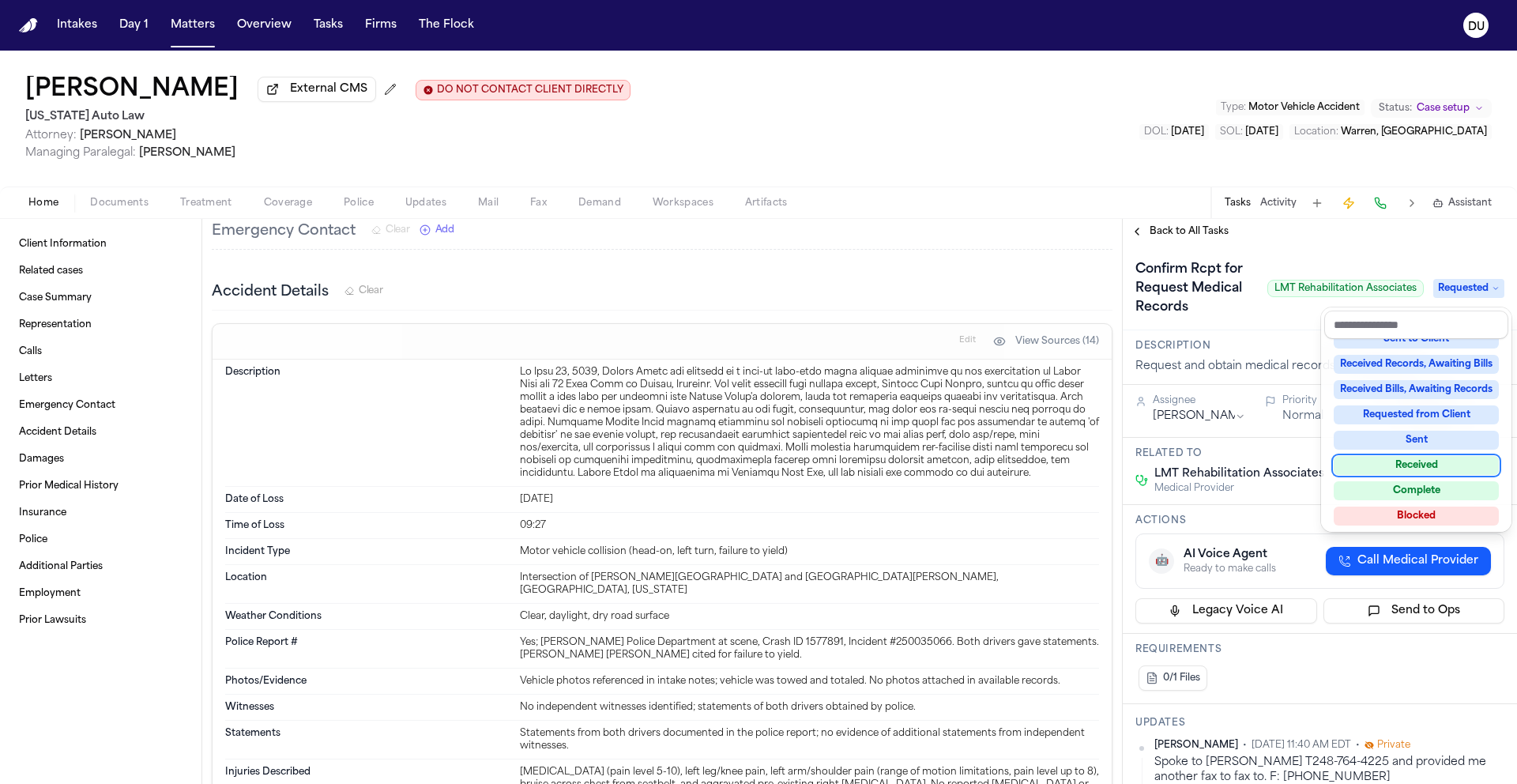
click at [1403, 468] on div "Received" at bounding box center [1416, 465] width 166 height 19
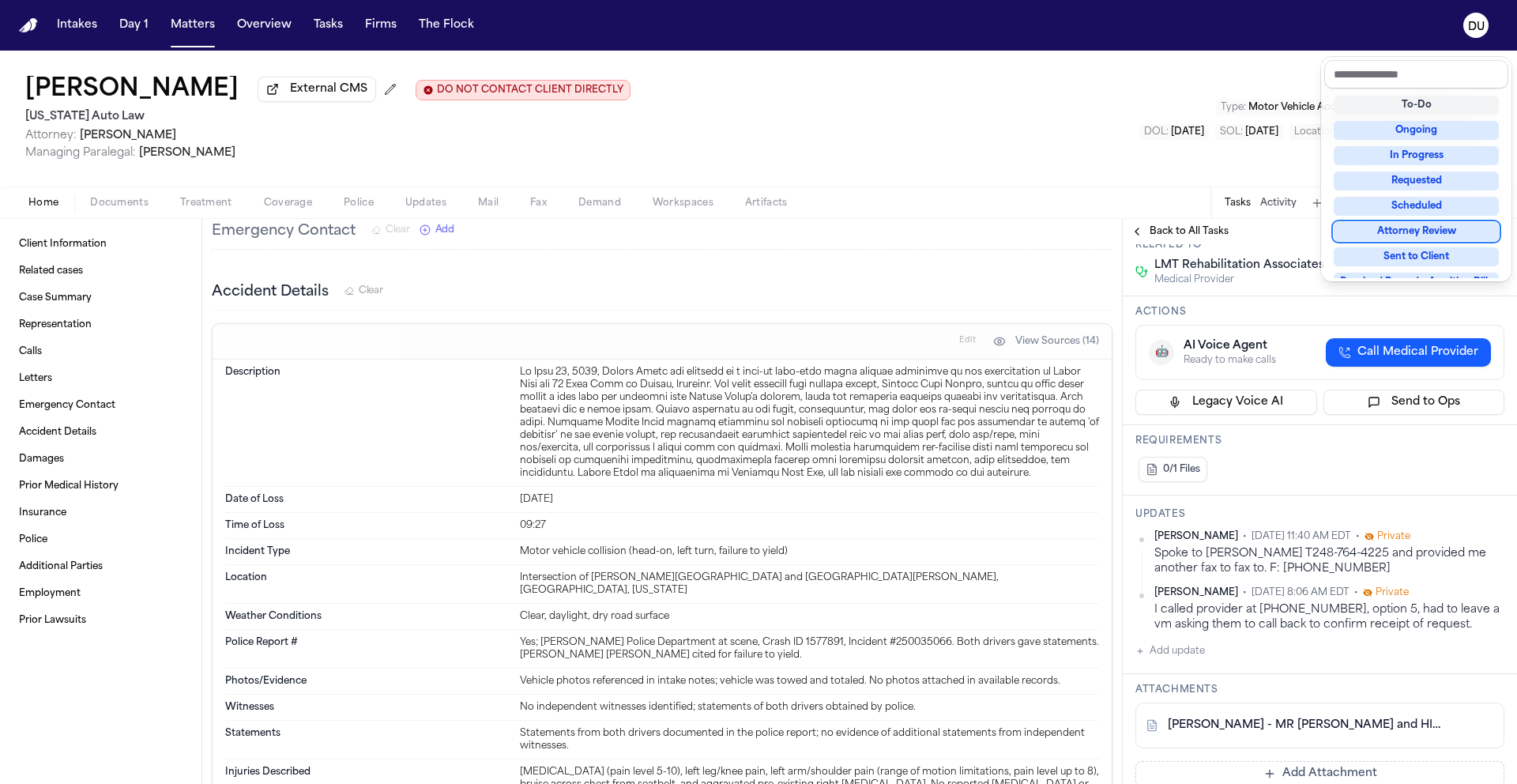
scroll to position [251, 0]
click at [1179, 654] on div "**********" at bounding box center [1319, 633] width 394 height 1281
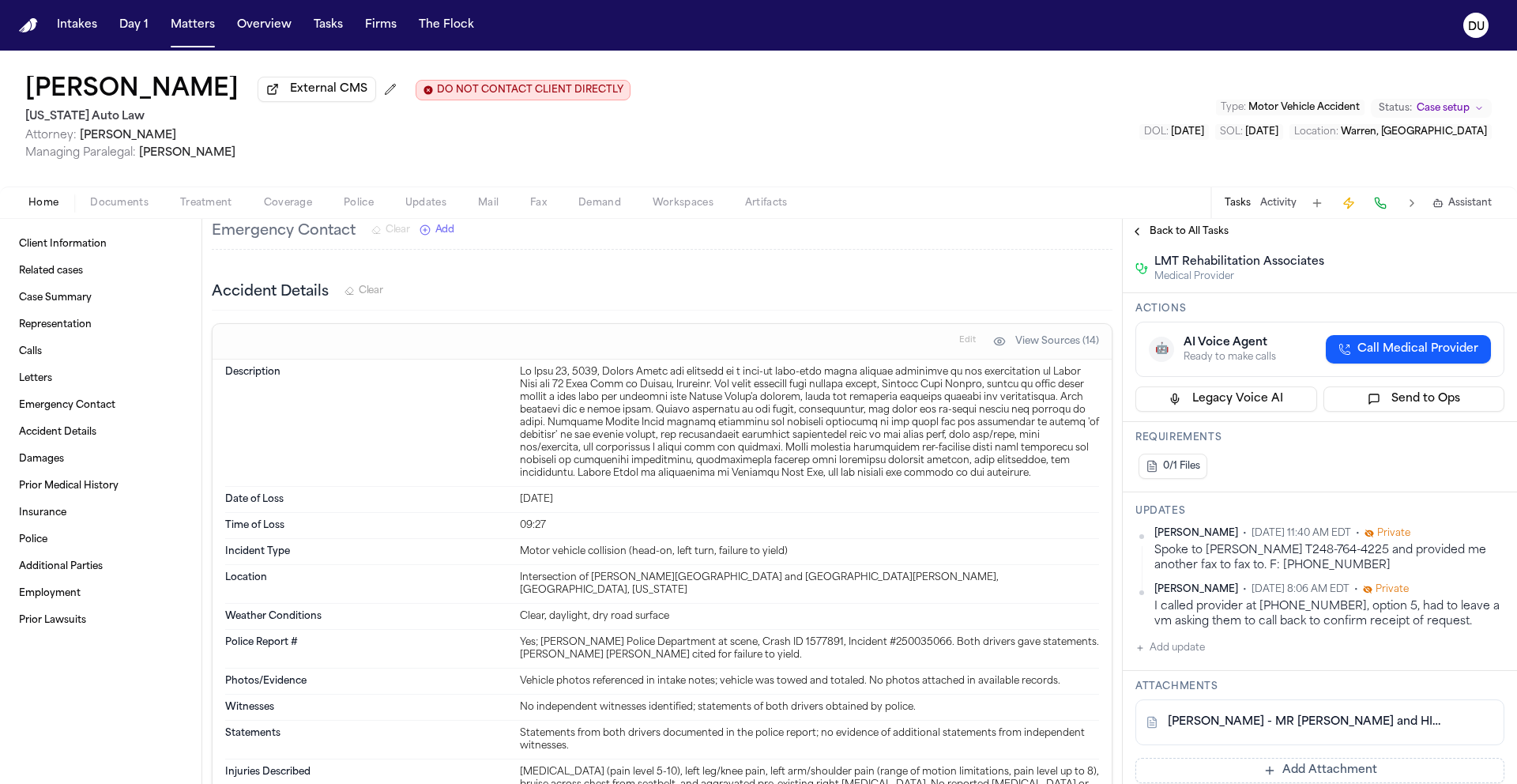
click at [1175, 652] on button "Add update" at bounding box center [1171, 647] width 69 height 19
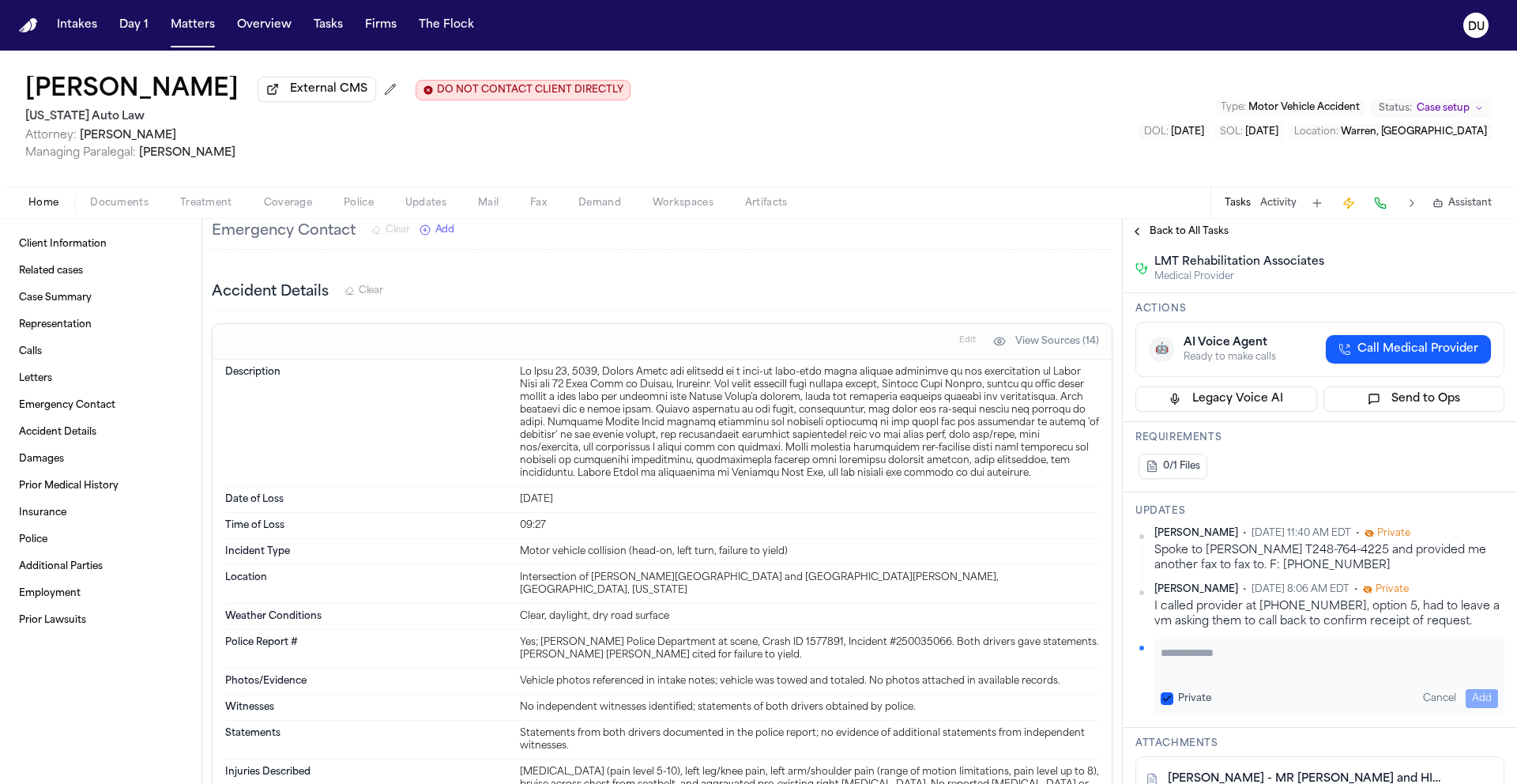
click at [1234, 657] on textarea "Add your update" at bounding box center [1329, 660] width 337 height 32
type textarea "**********"
click at [1467, 696] on button "Add" at bounding box center [1482, 698] width 32 height 19
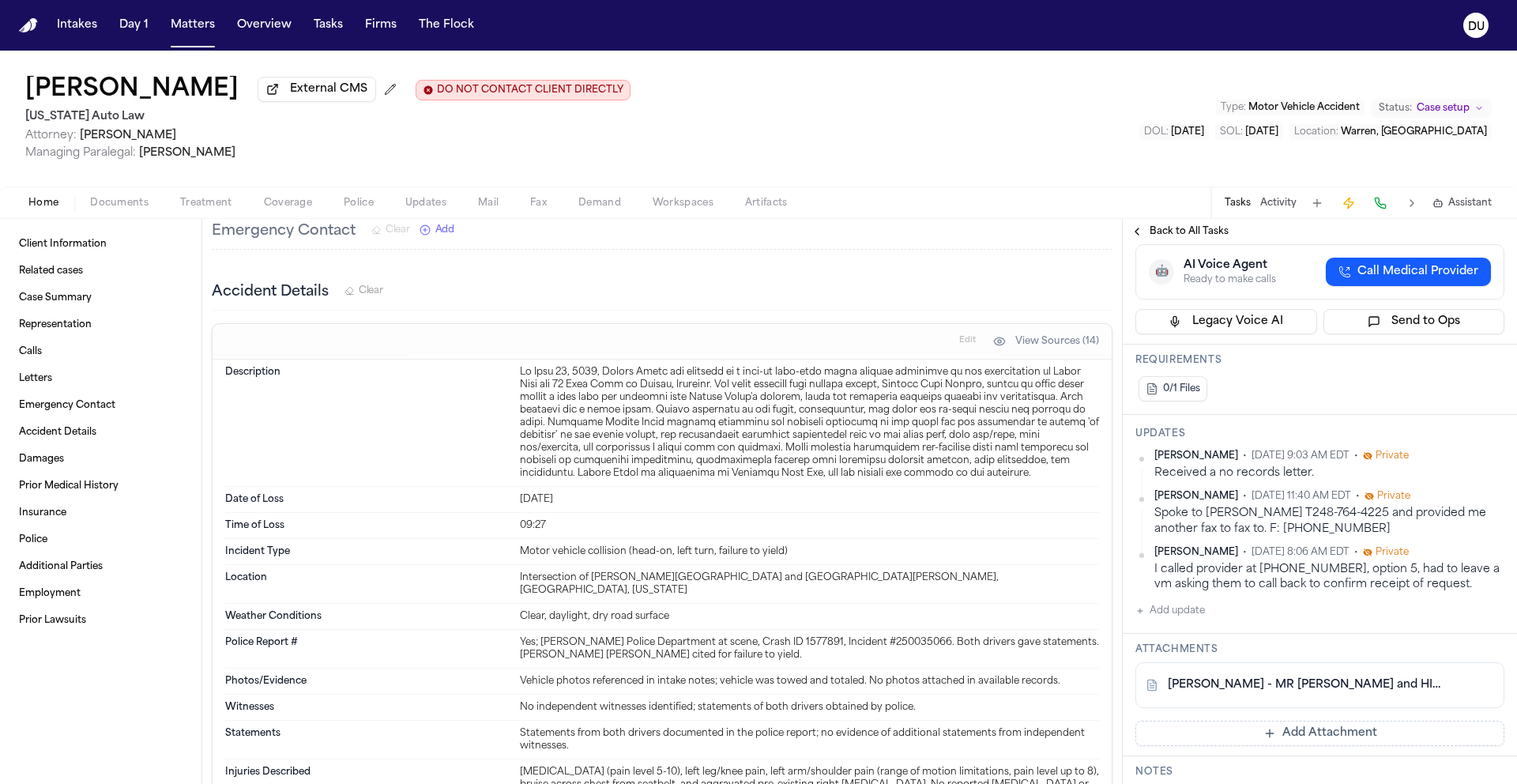
scroll to position [551, 0]
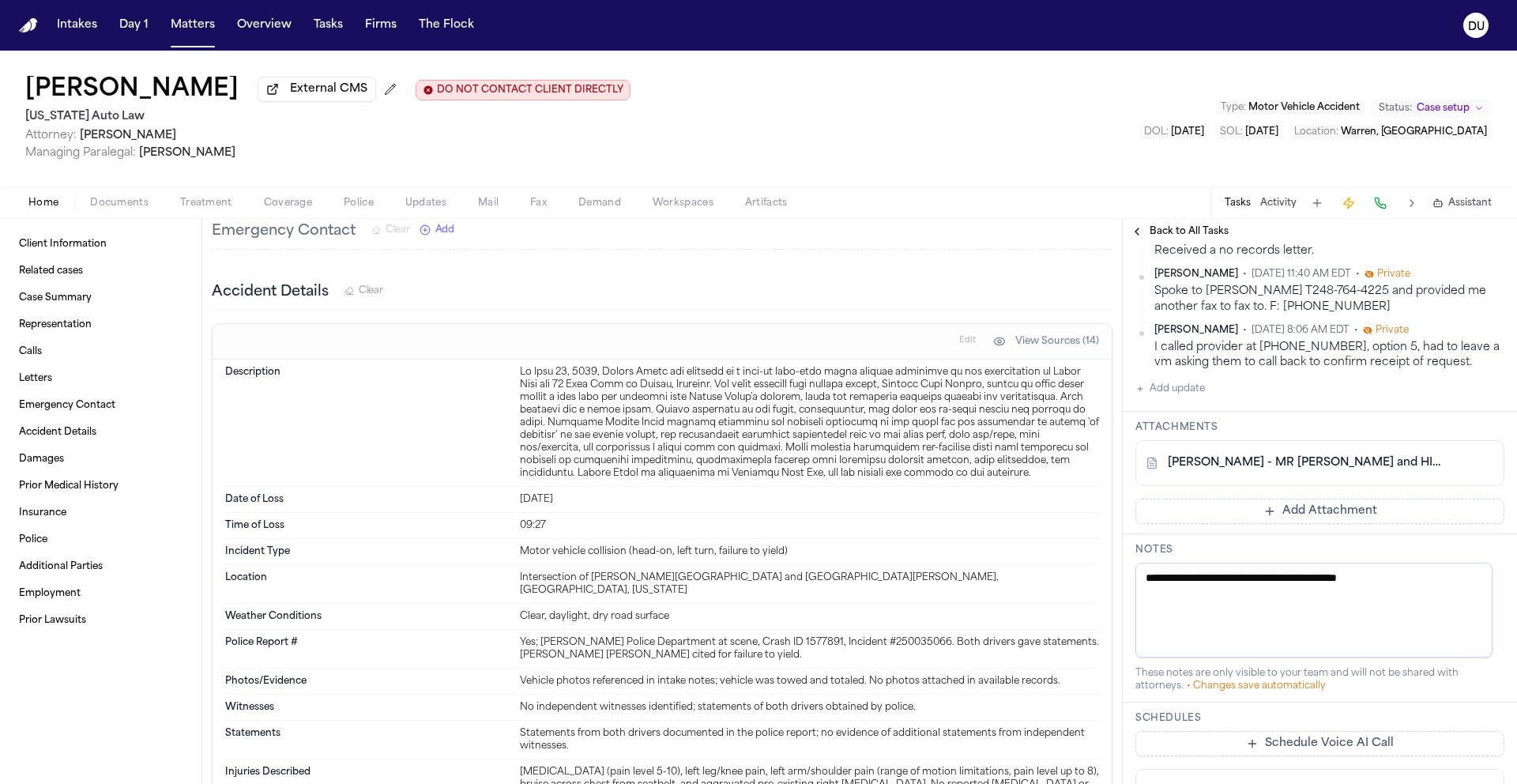
click at [1236, 517] on button "Add Attachment" at bounding box center [1320, 511] width 369 height 25
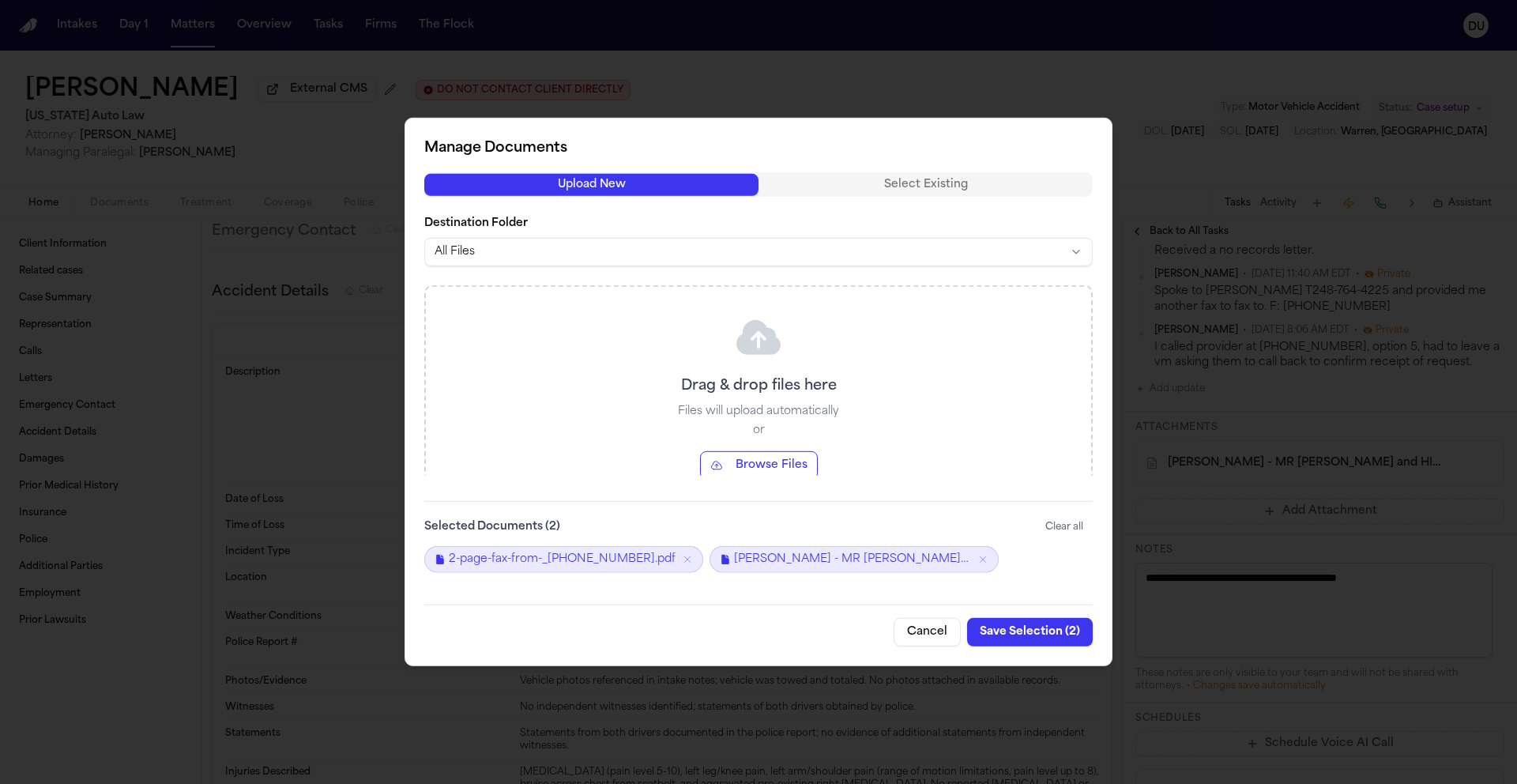
click at [1030, 635] on button "Save Selection ( 2 )" at bounding box center [1030, 632] width 126 height 28
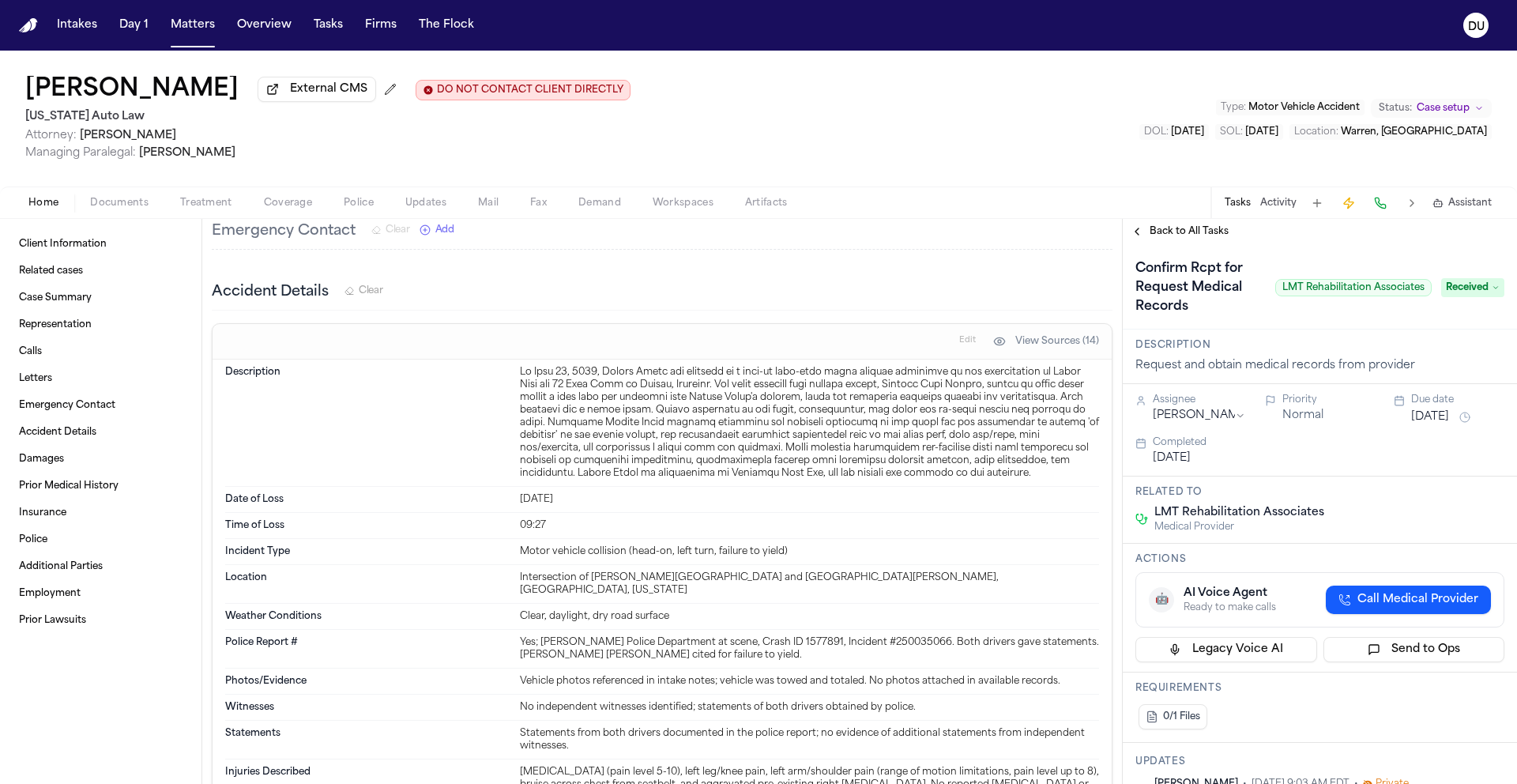
scroll to position [0, 0]
click at [1171, 238] on span "Back to All Tasks" at bounding box center [1189, 231] width 79 height 12
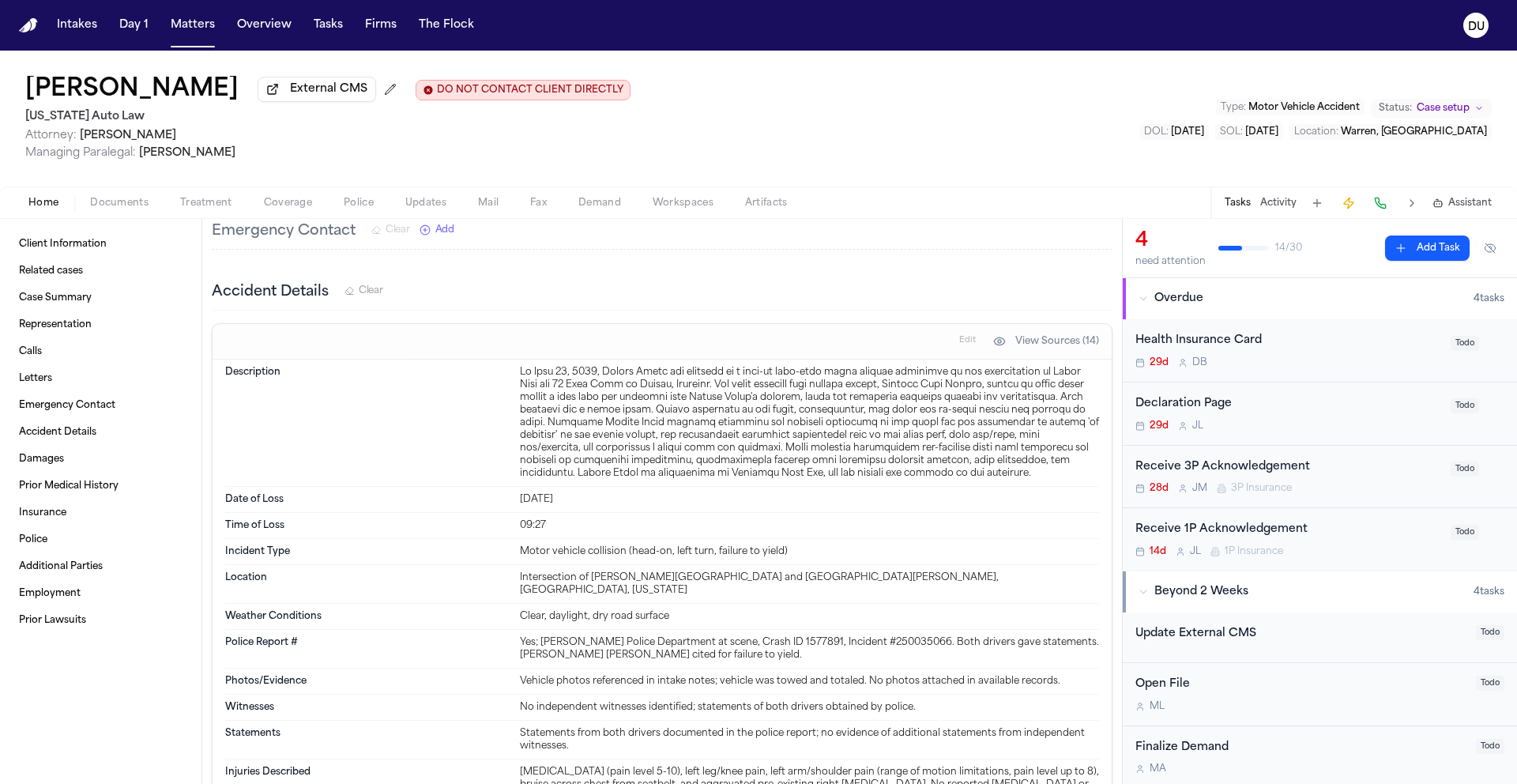
click at [25, 25] on img "Home" at bounding box center [28, 25] width 19 height 15
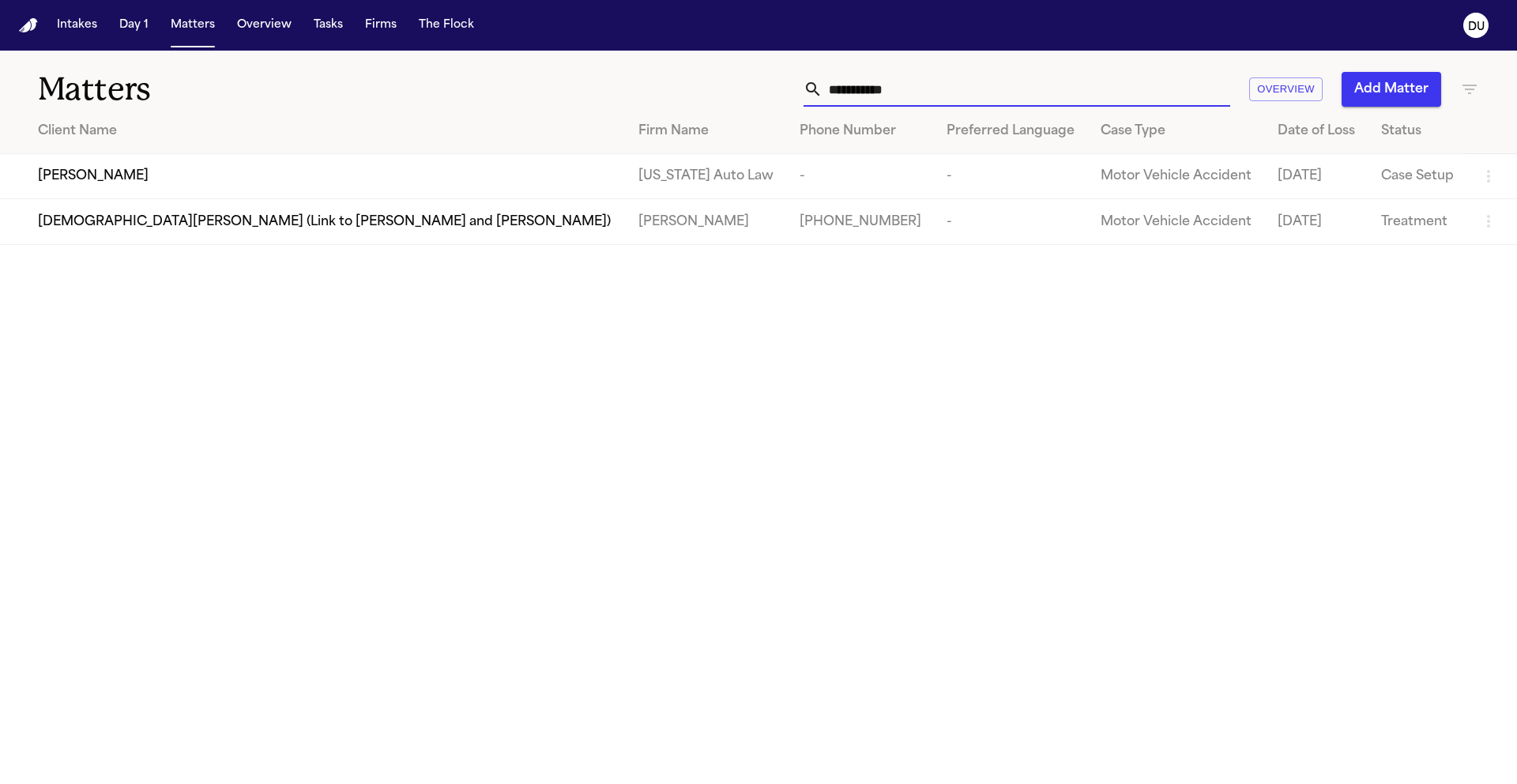
drag, startPoint x: 1002, startPoint y: 95, endPoint x: 755, endPoint y: 85, distance: 247.2
click at [755, 85] on div "**********" at bounding box center [969, 89] width 1022 height 35
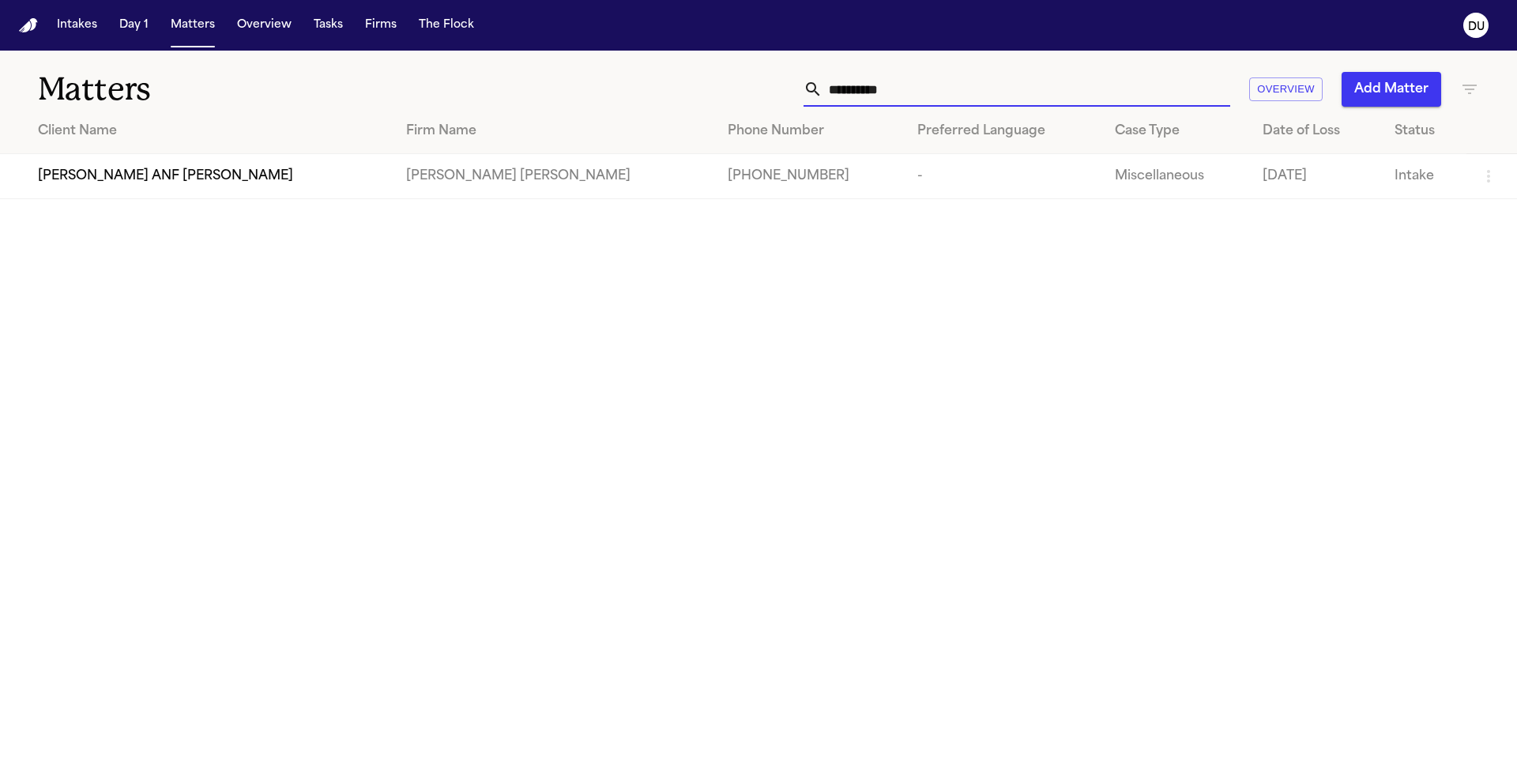
type input "**********"
click at [210, 170] on span "Erin Munsell ANF Keize Clough" at bounding box center [166, 175] width 256 height 19
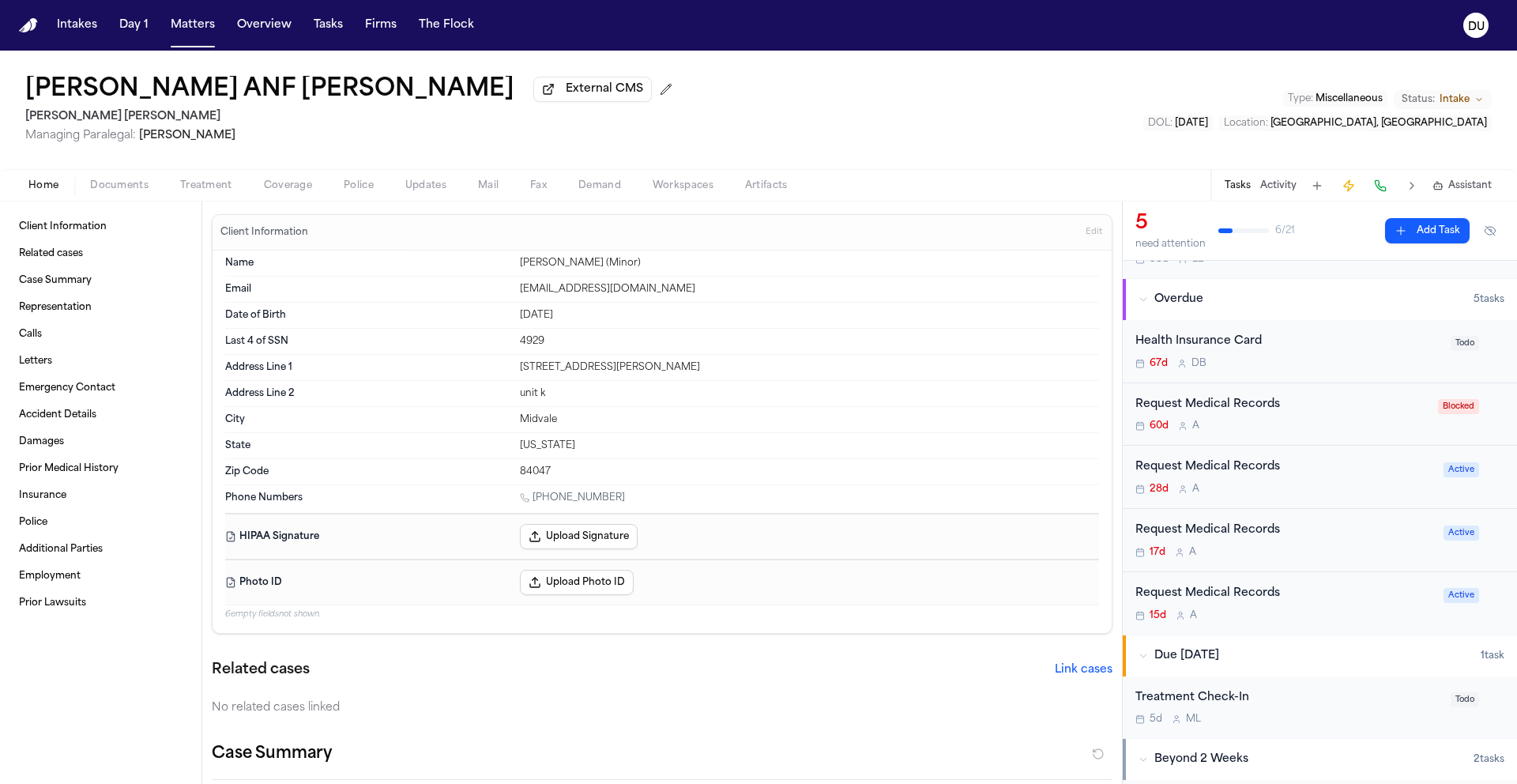
scroll to position [87, 0]
click at [1254, 470] on div "Request Medical Records" at bounding box center [1286, 466] width 299 height 18
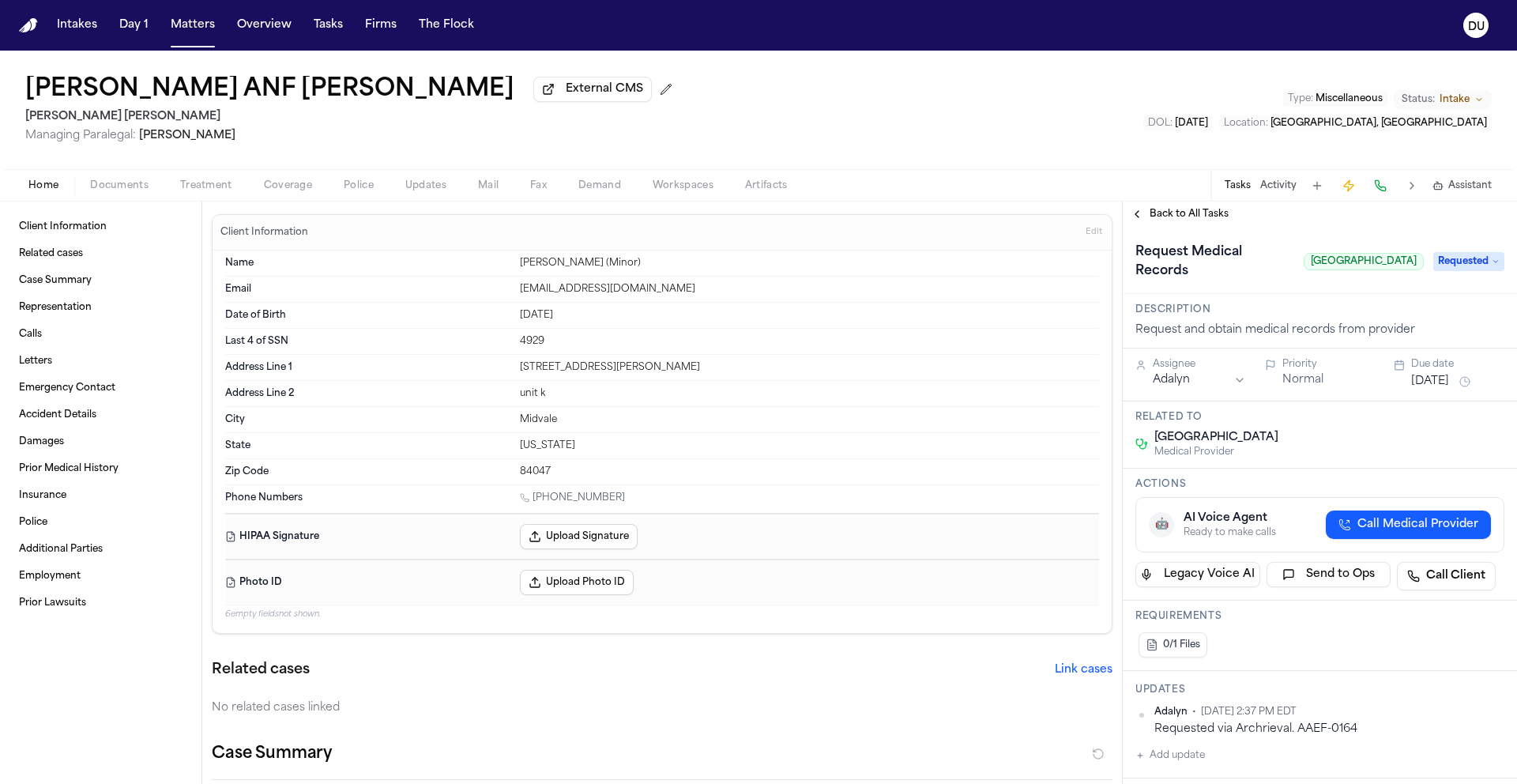
click at [1139, 221] on button "Back to All Tasks" at bounding box center [1180, 214] width 114 height 12
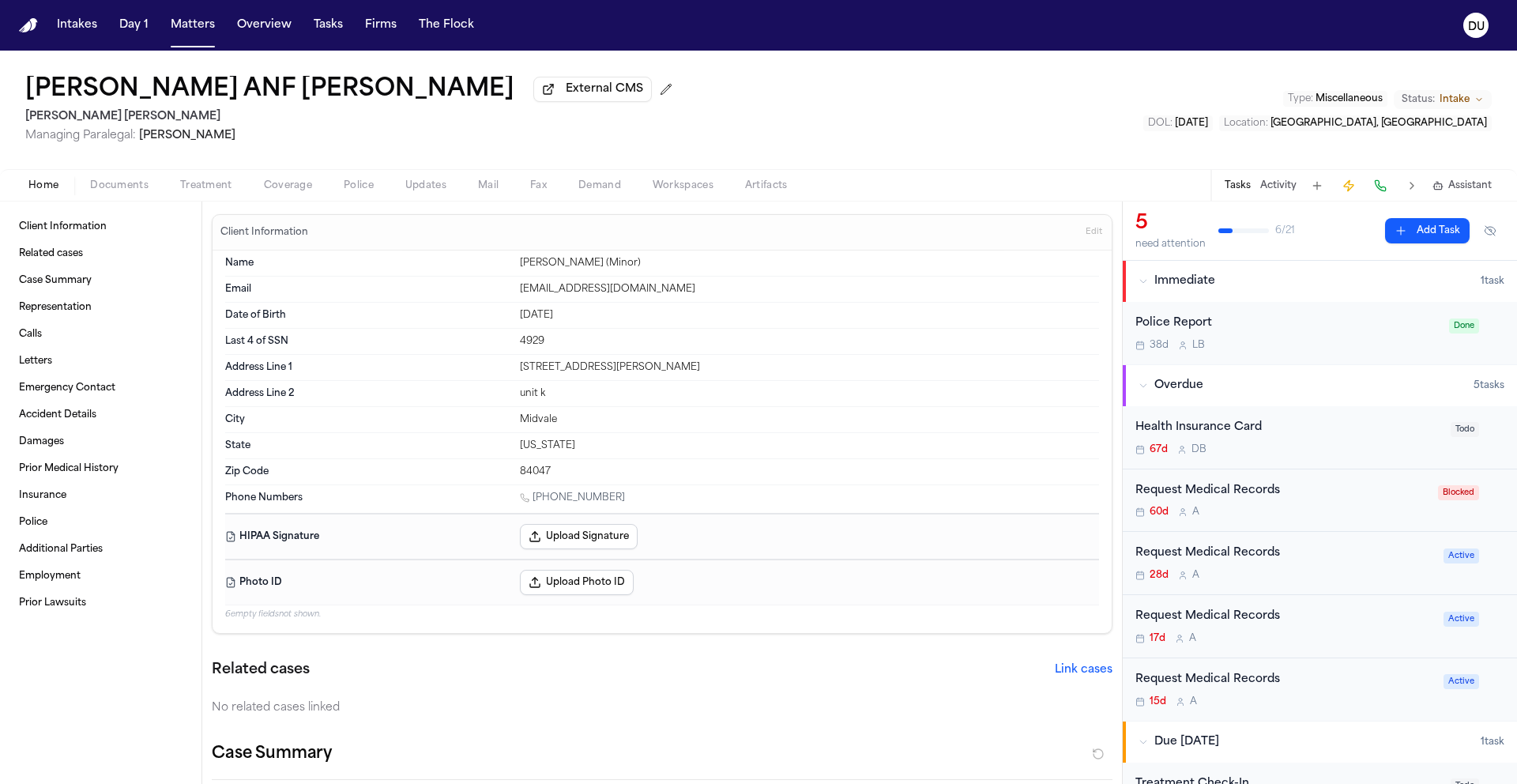
click at [1235, 613] on div "Request Medical Records" at bounding box center [1286, 617] width 299 height 18
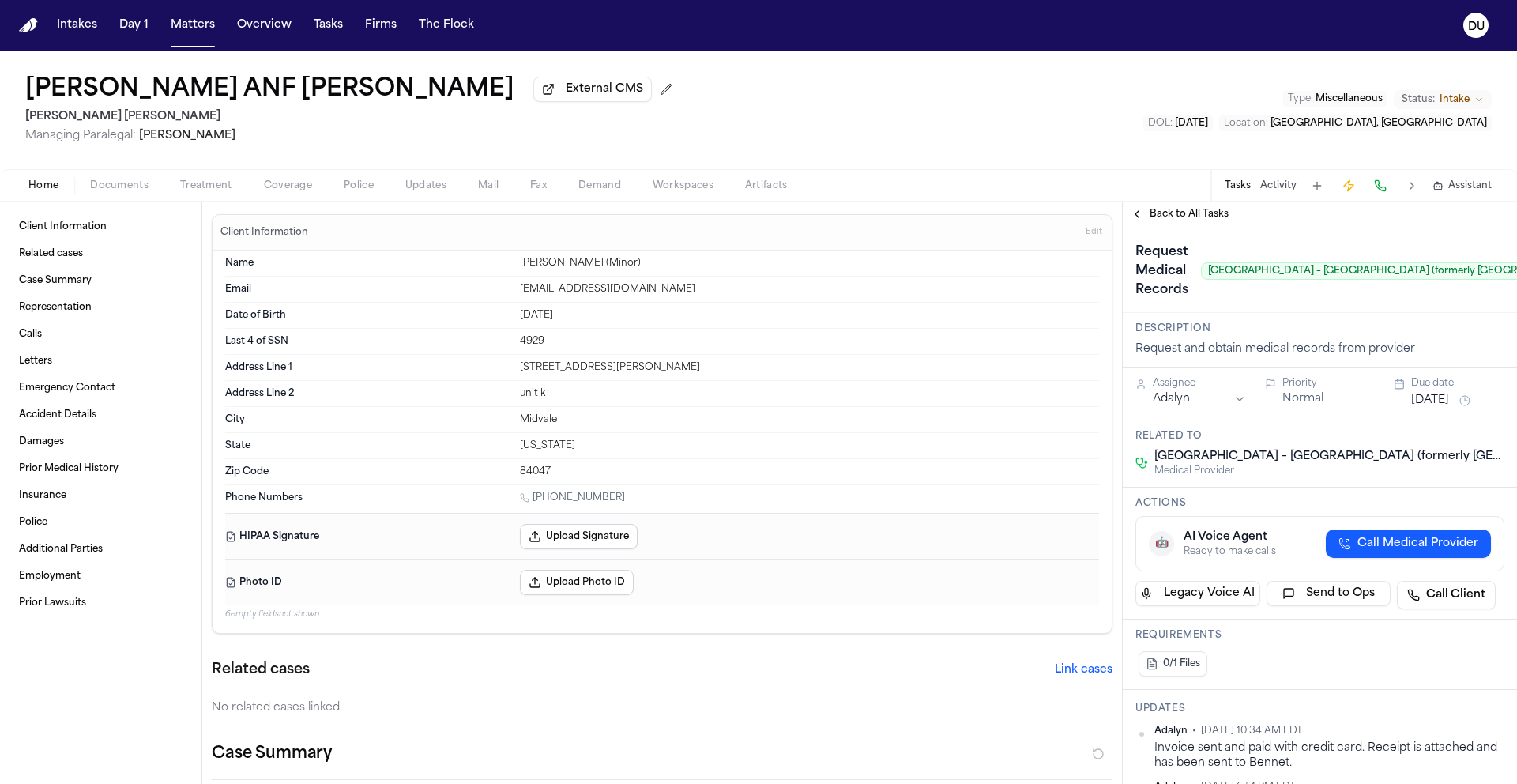
click at [1185, 205] on div "Back to All Tasks" at bounding box center [1319, 214] width 394 height 25
click at [1183, 214] on span "Back to All Tasks" at bounding box center [1189, 214] width 79 height 12
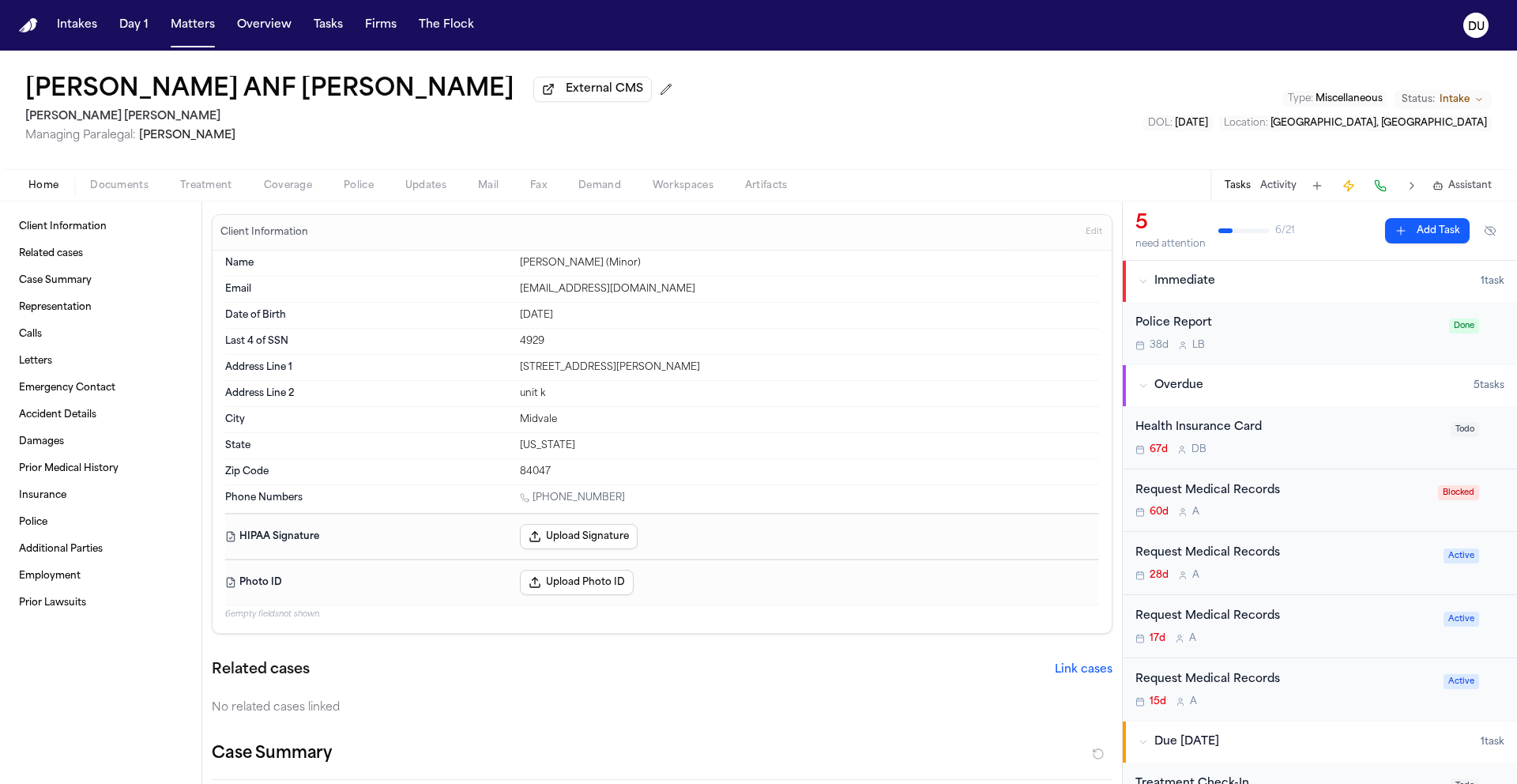
click at [1235, 689] on div "Request Medical Records" at bounding box center [1286, 680] width 299 height 18
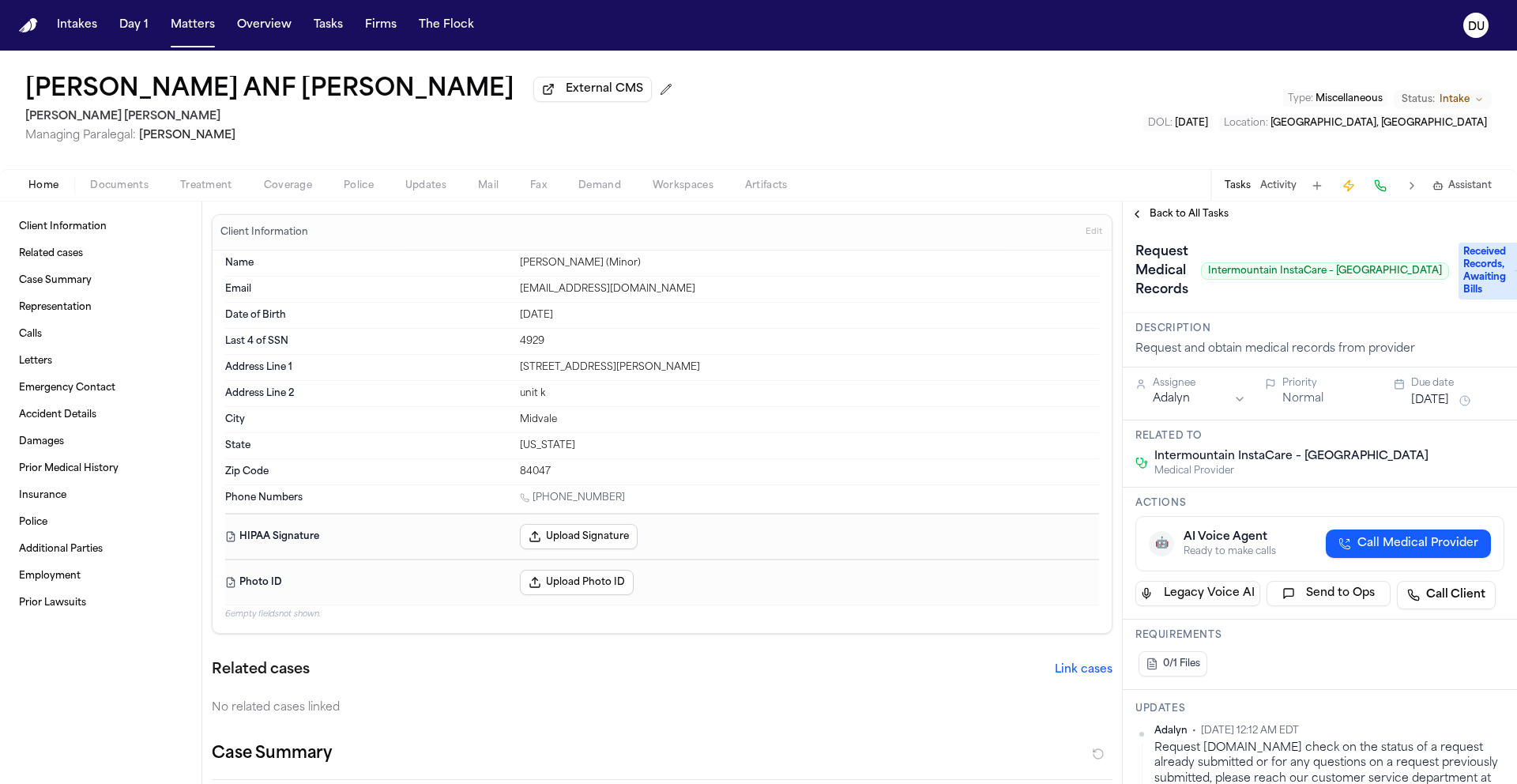
click at [1186, 209] on span "Back to All Tasks" at bounding box center [1189, 214] width 79 height 12
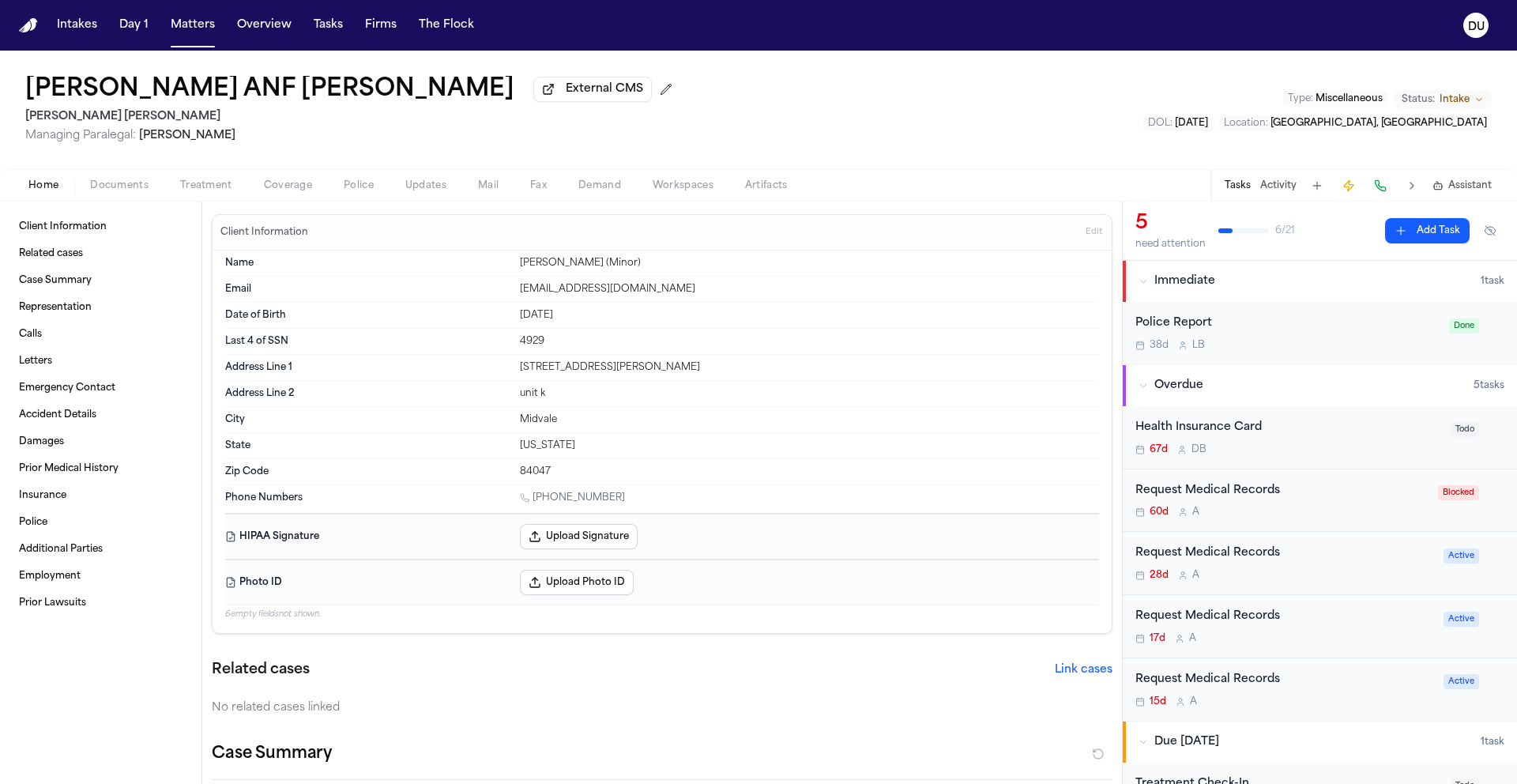
click at [1226, 552] on div "Request Medical Records" at bounding box center [1286, 554] width 299 height 18
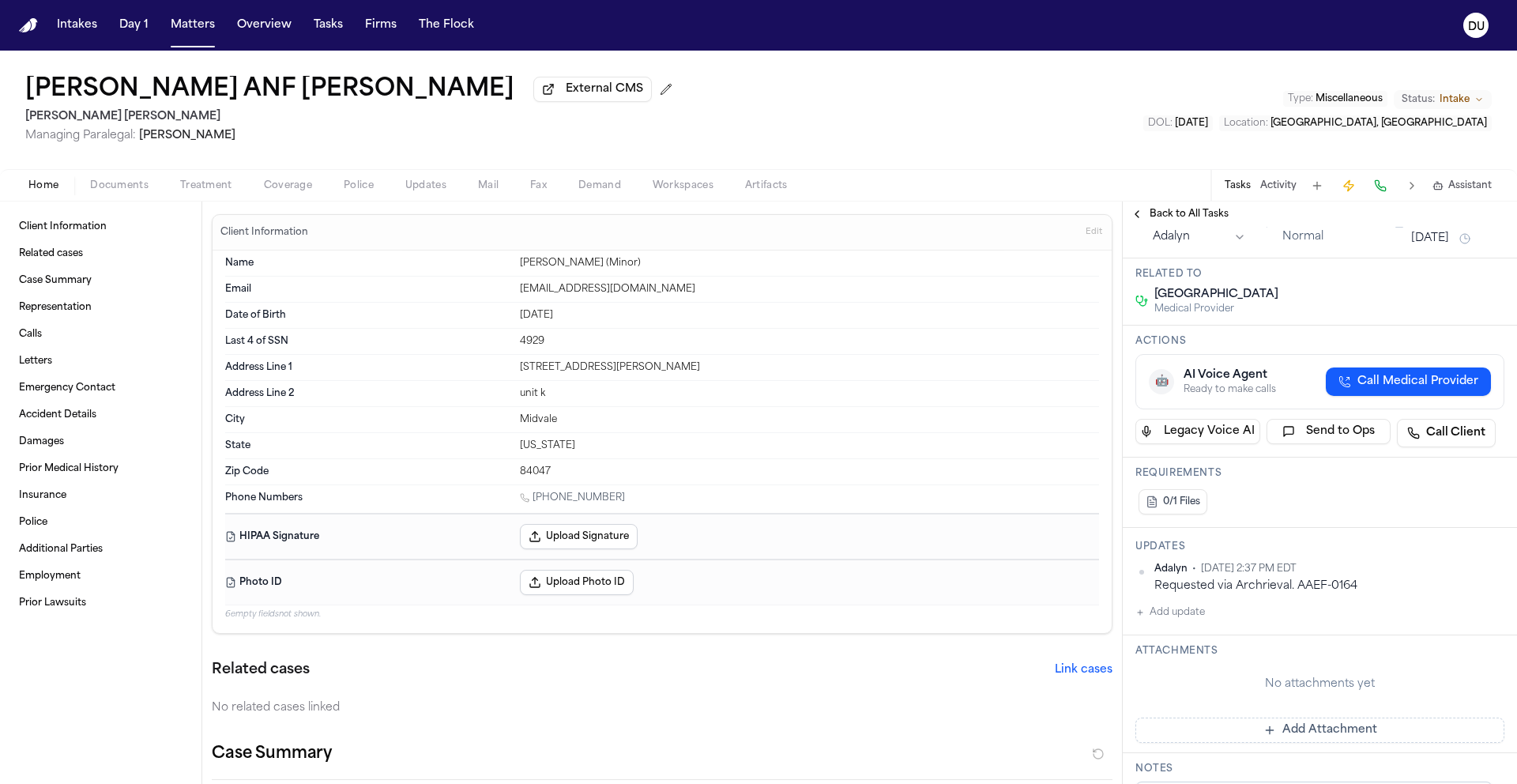
scroll to position [228, 0]
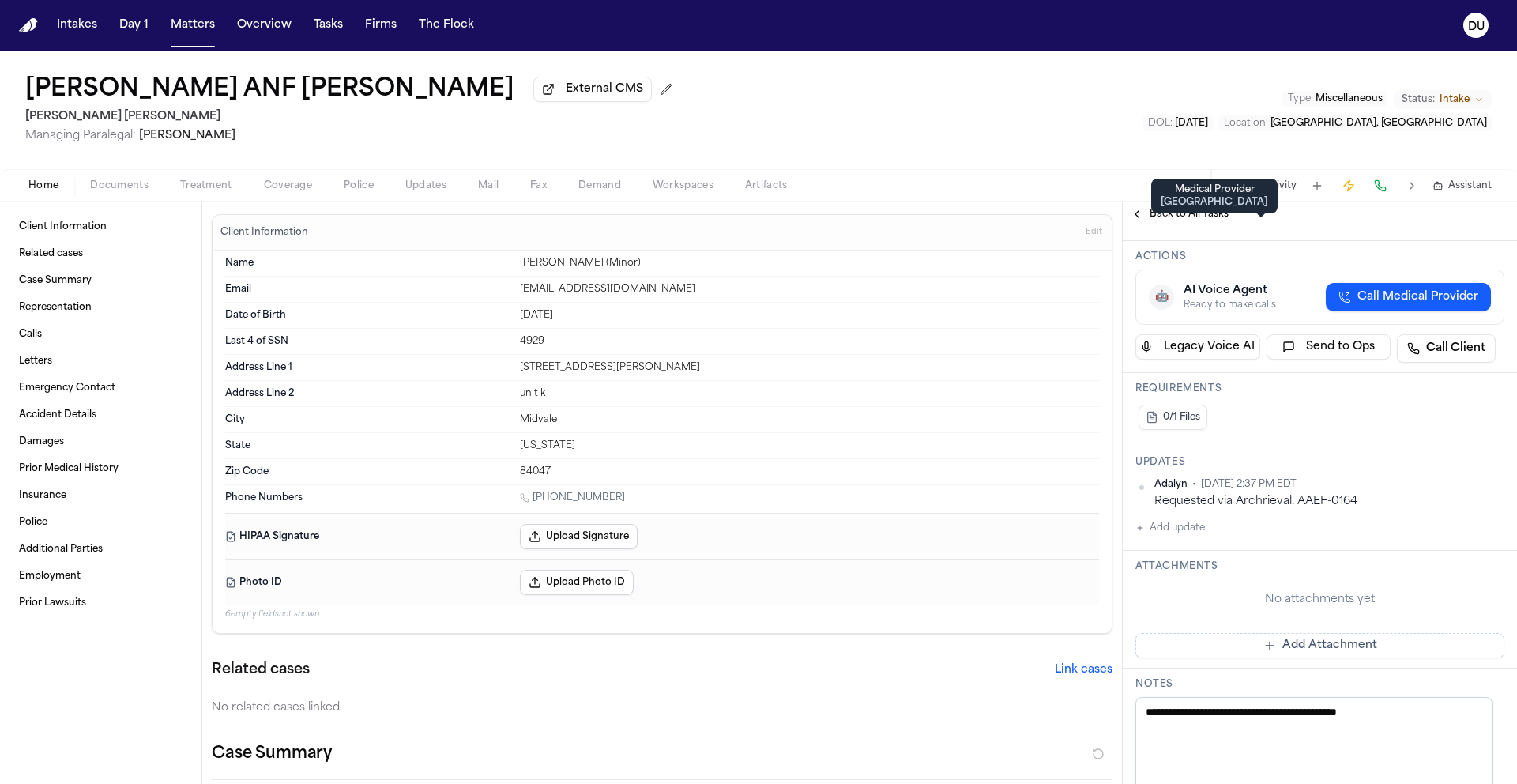
click at [1214, 219] on span "Back to All Tasks" at bounding box center [1189, 214] width 79 height 12
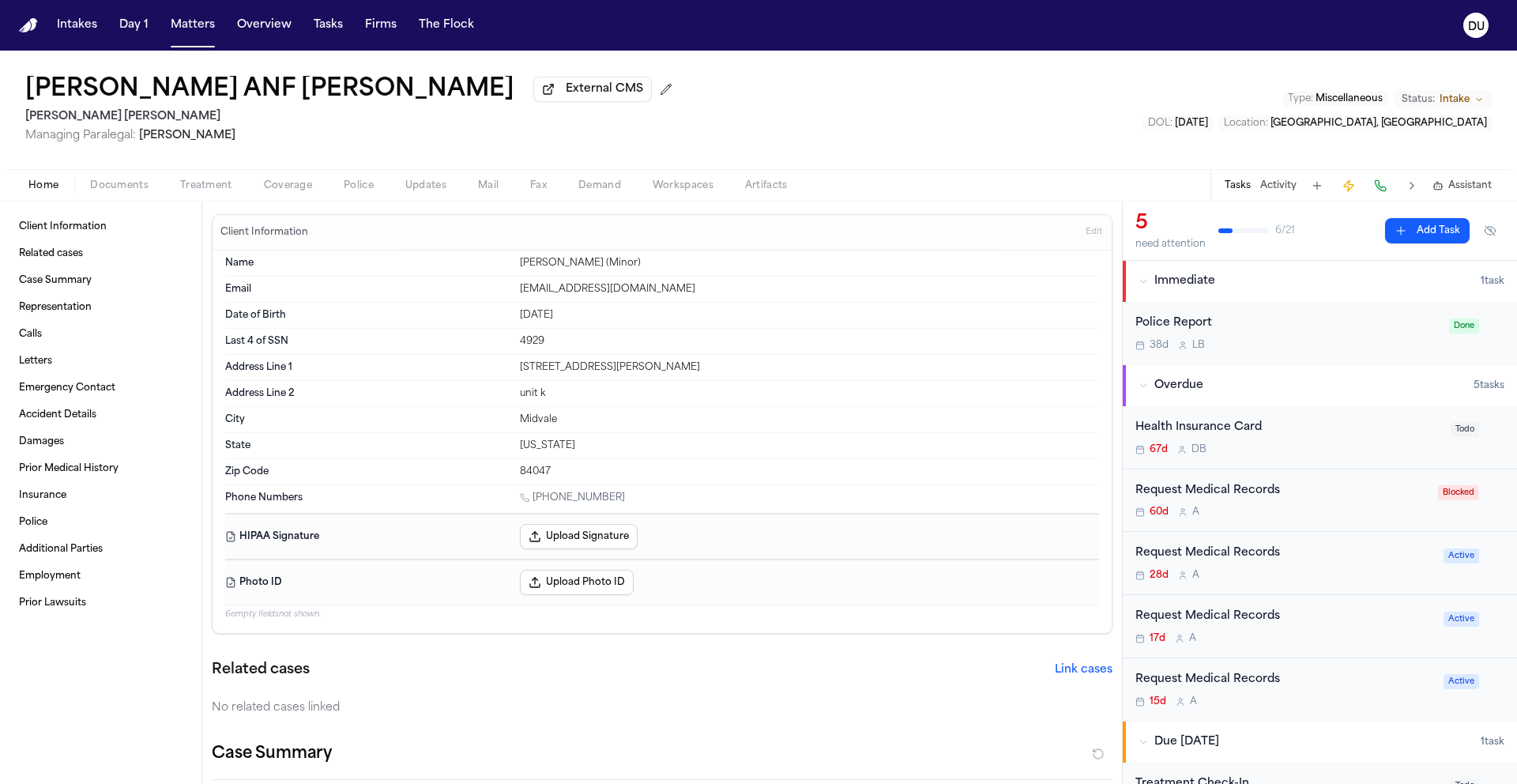
click at [1247, 626] on div "Request Medical Records" at bounding box center [1286, 617] width 299 height 18
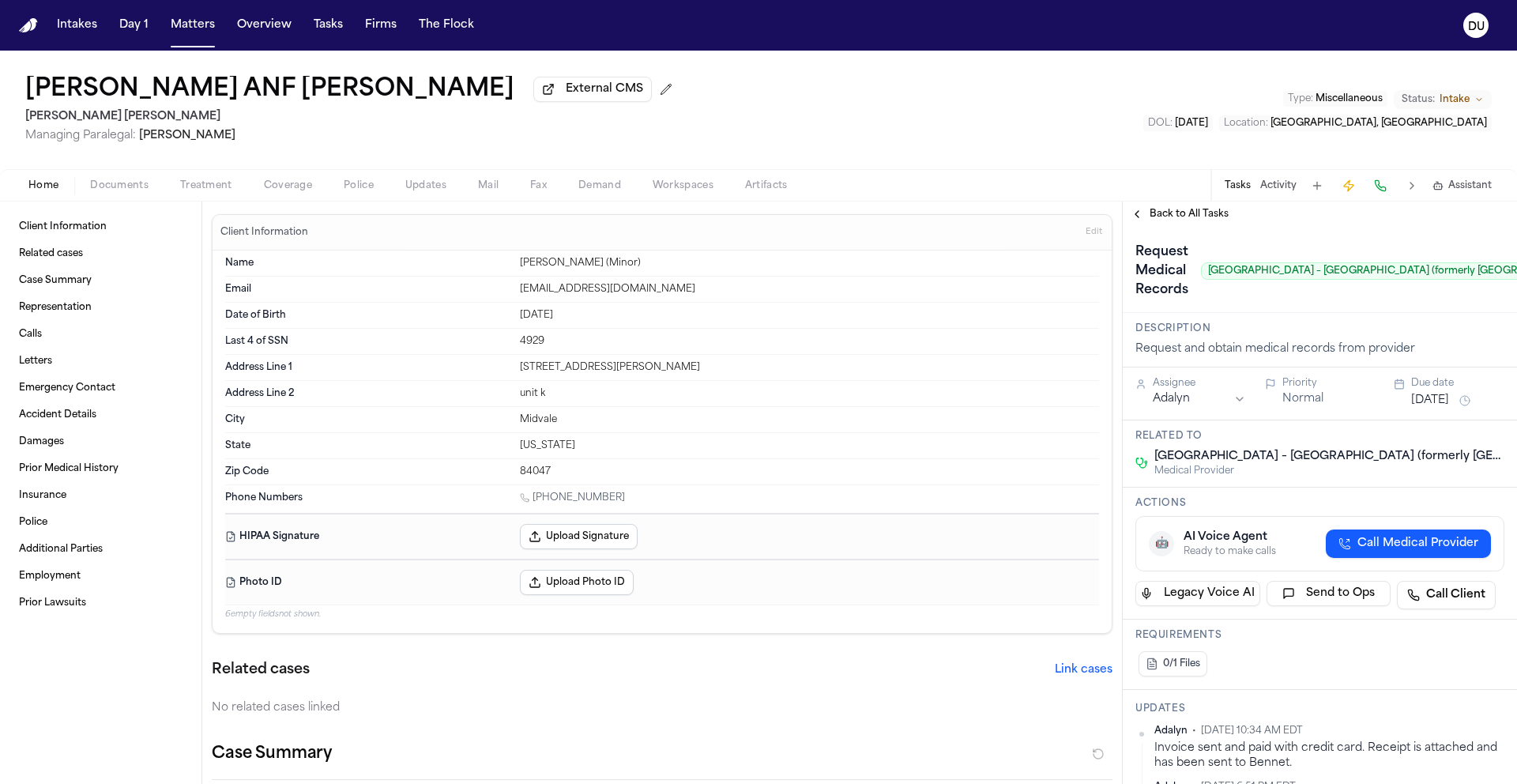
click at [1186, 214] on span "Back to All Tasks" at bounding box center [1189, 214] width 79 height 12
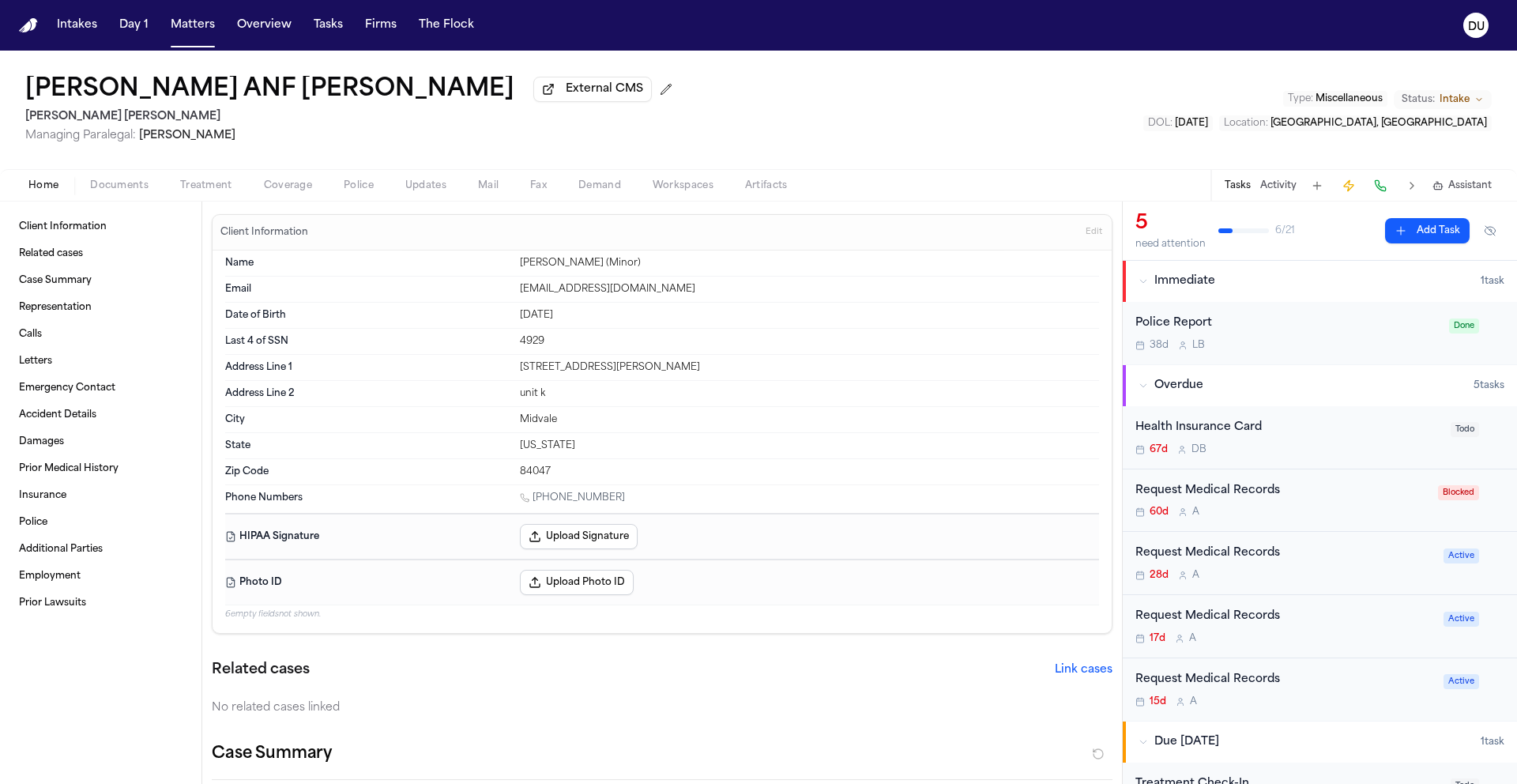
click at [1229, 684] on div "Request Medical Records" at bounding box center [1286, 680] width 299 height 18
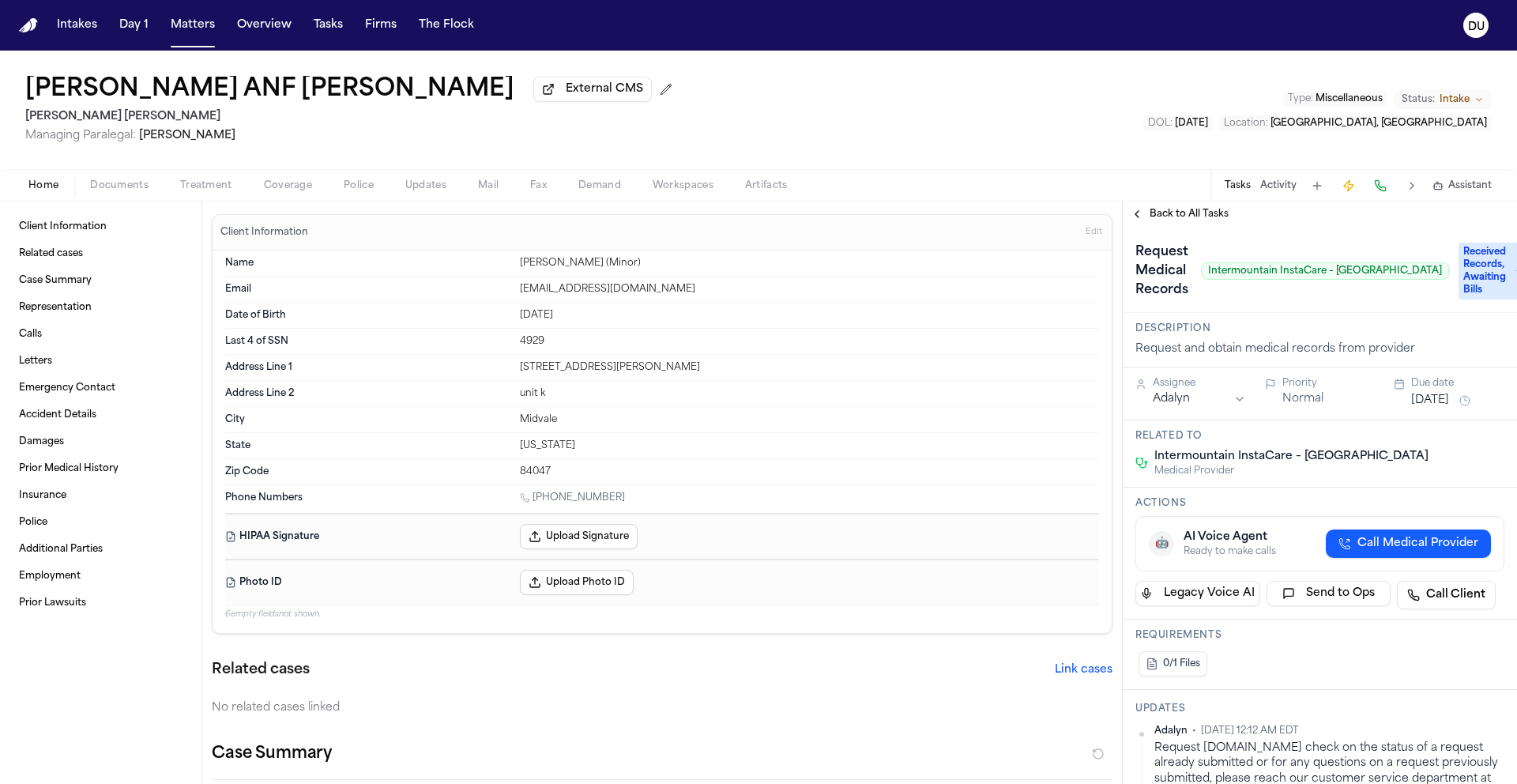
click at [1171, 218] on span "Back to All Tasks" at bounding box center [1189, 214] width 79 height 12
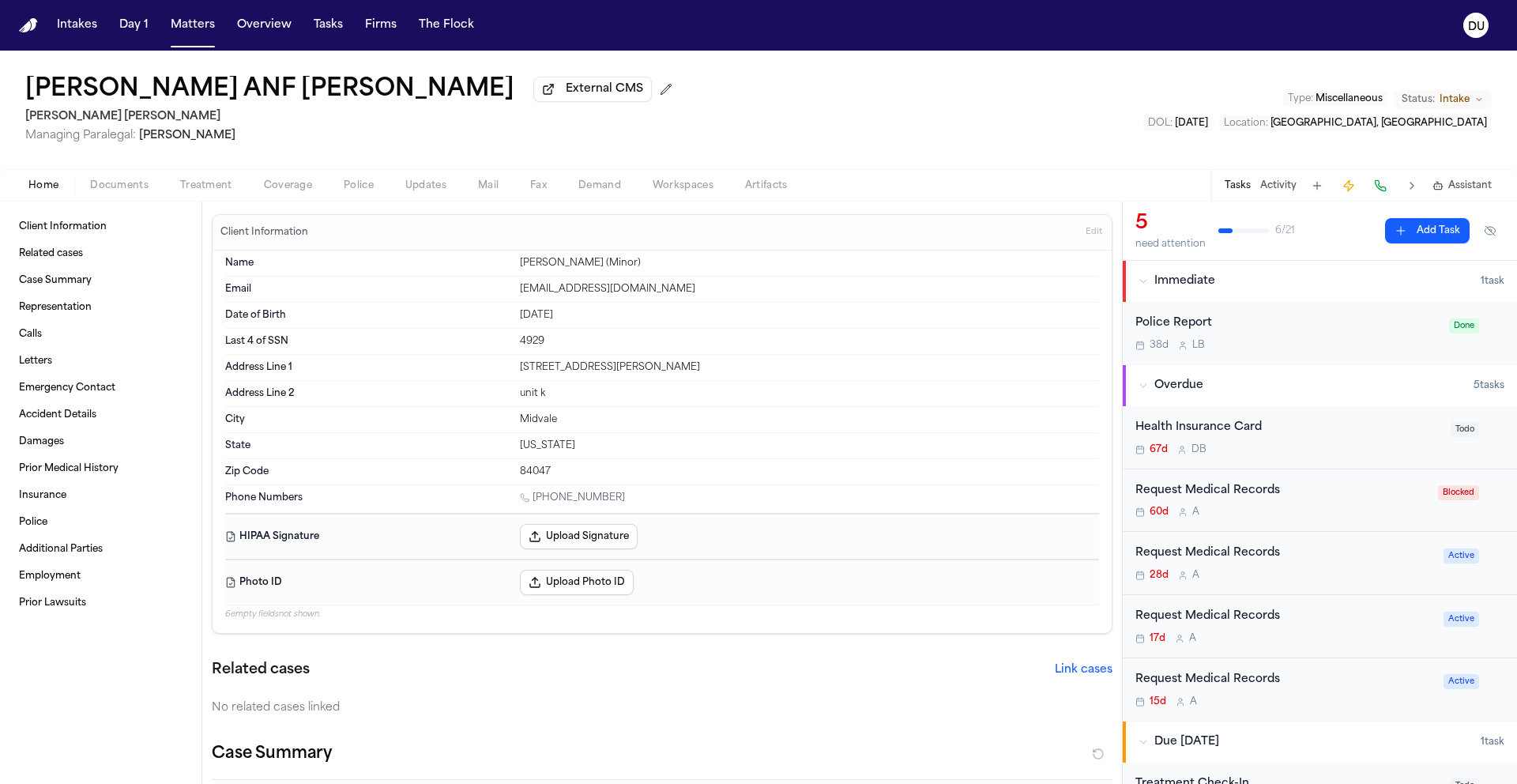
click at [1231, 545] on div "Request Medical Records 28d A Active" at bounding box center [1319, 562] width 394 height 63
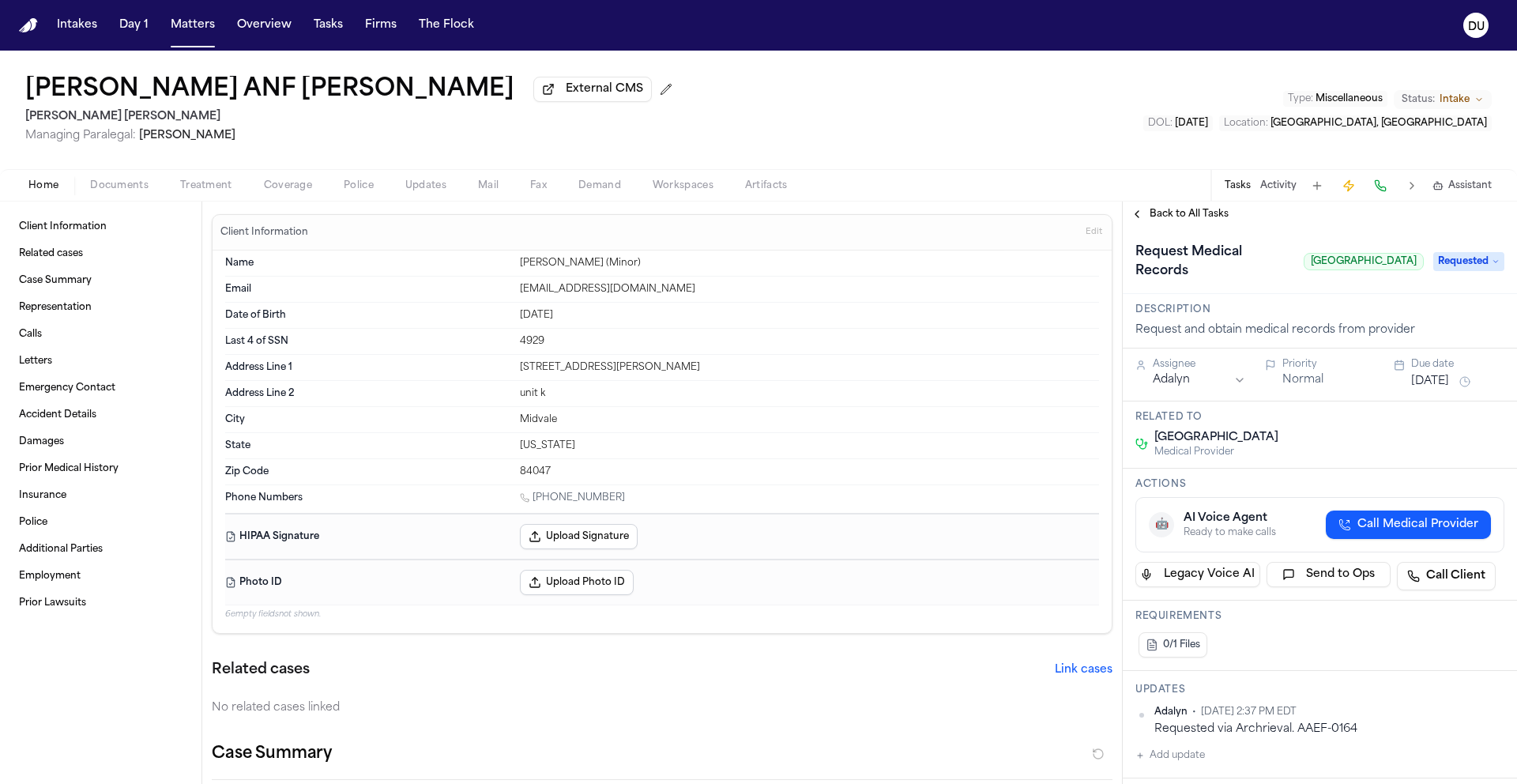
click at [1461, 271] on span "Requested" at bounding box center [1469, 261] width 71 height 19
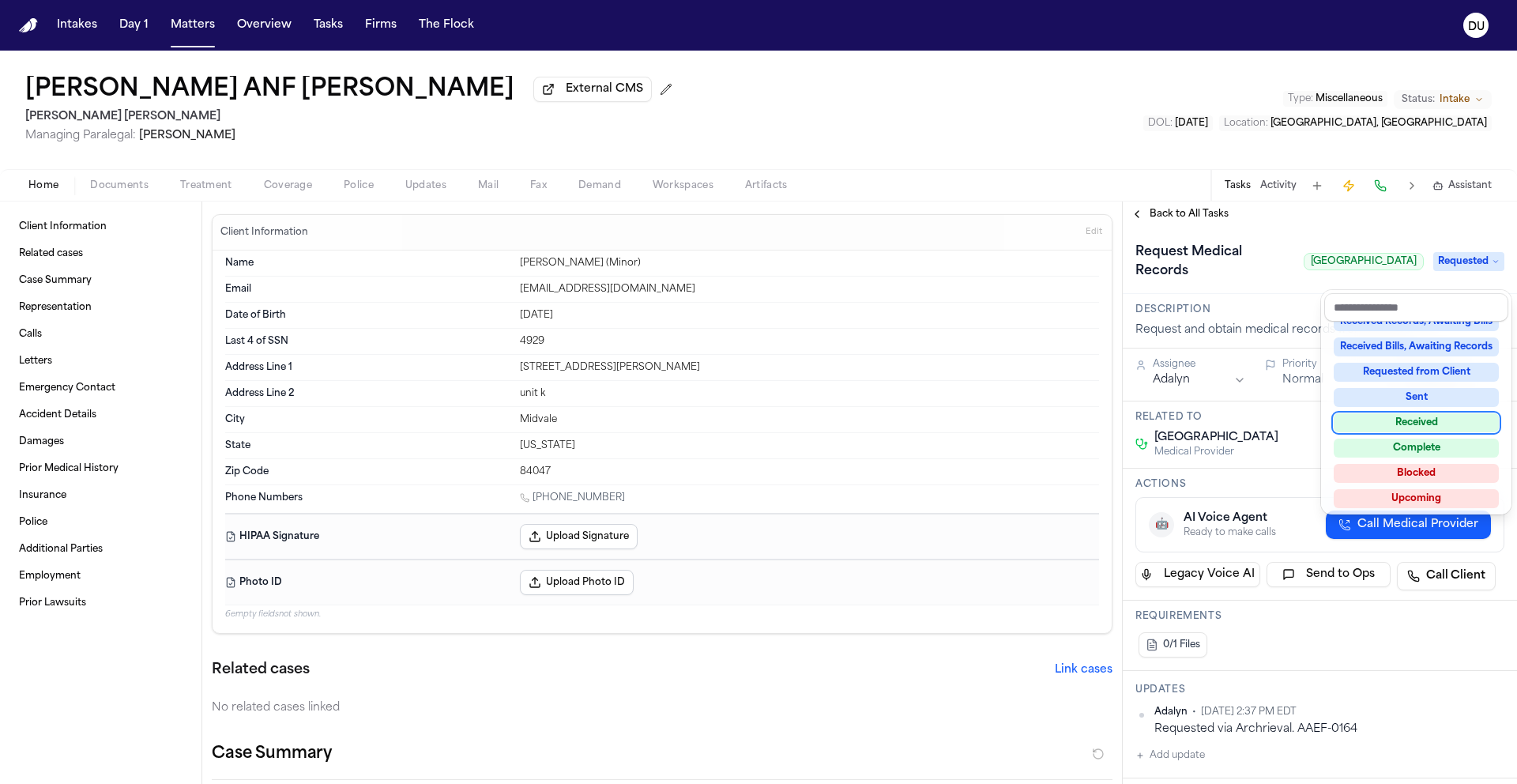
scroll to position [247, 0]
click at [1421, 418] on div "Received" at bounding box center [1416, 419] width 166 height 19
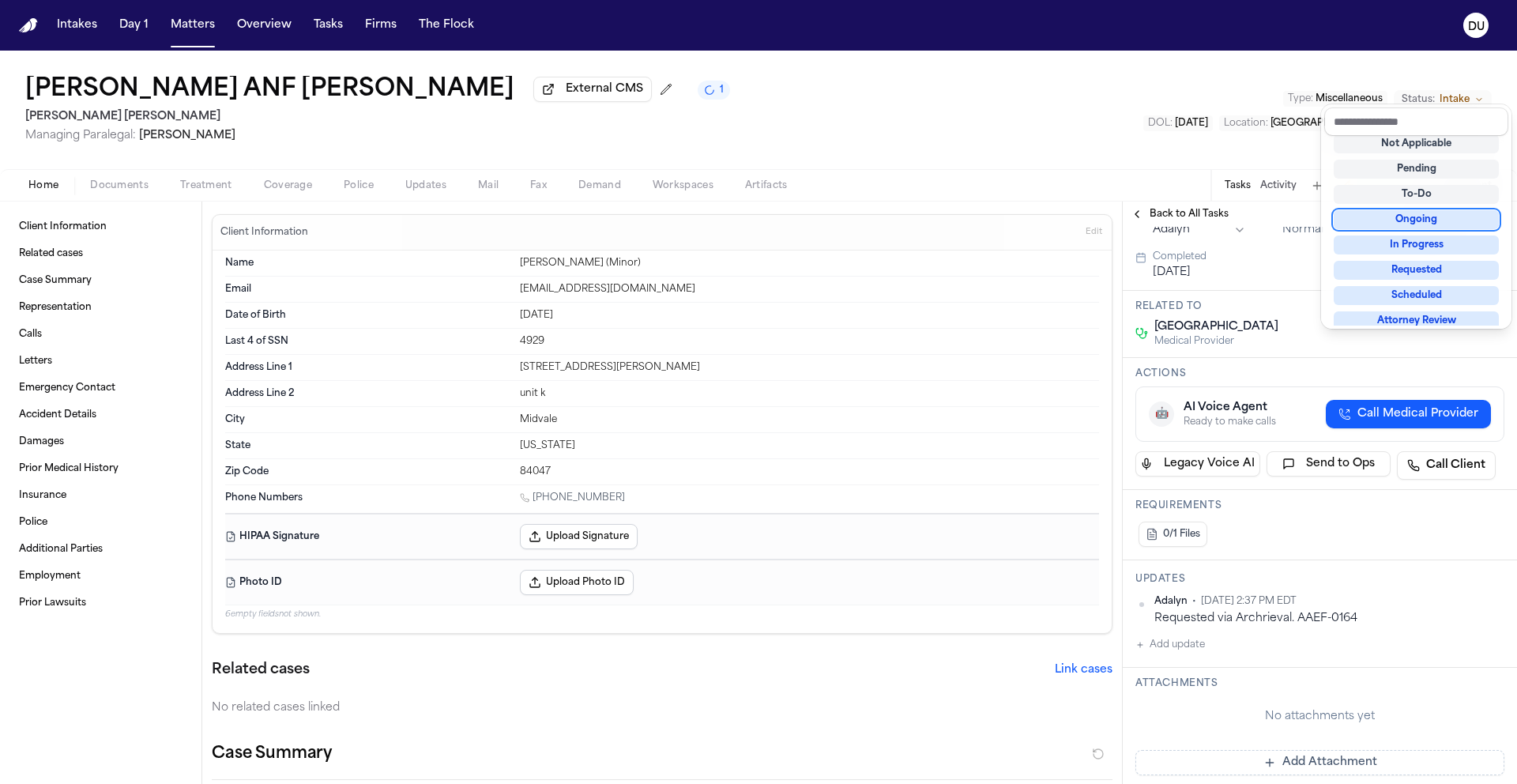
scroll to position [286, 0]
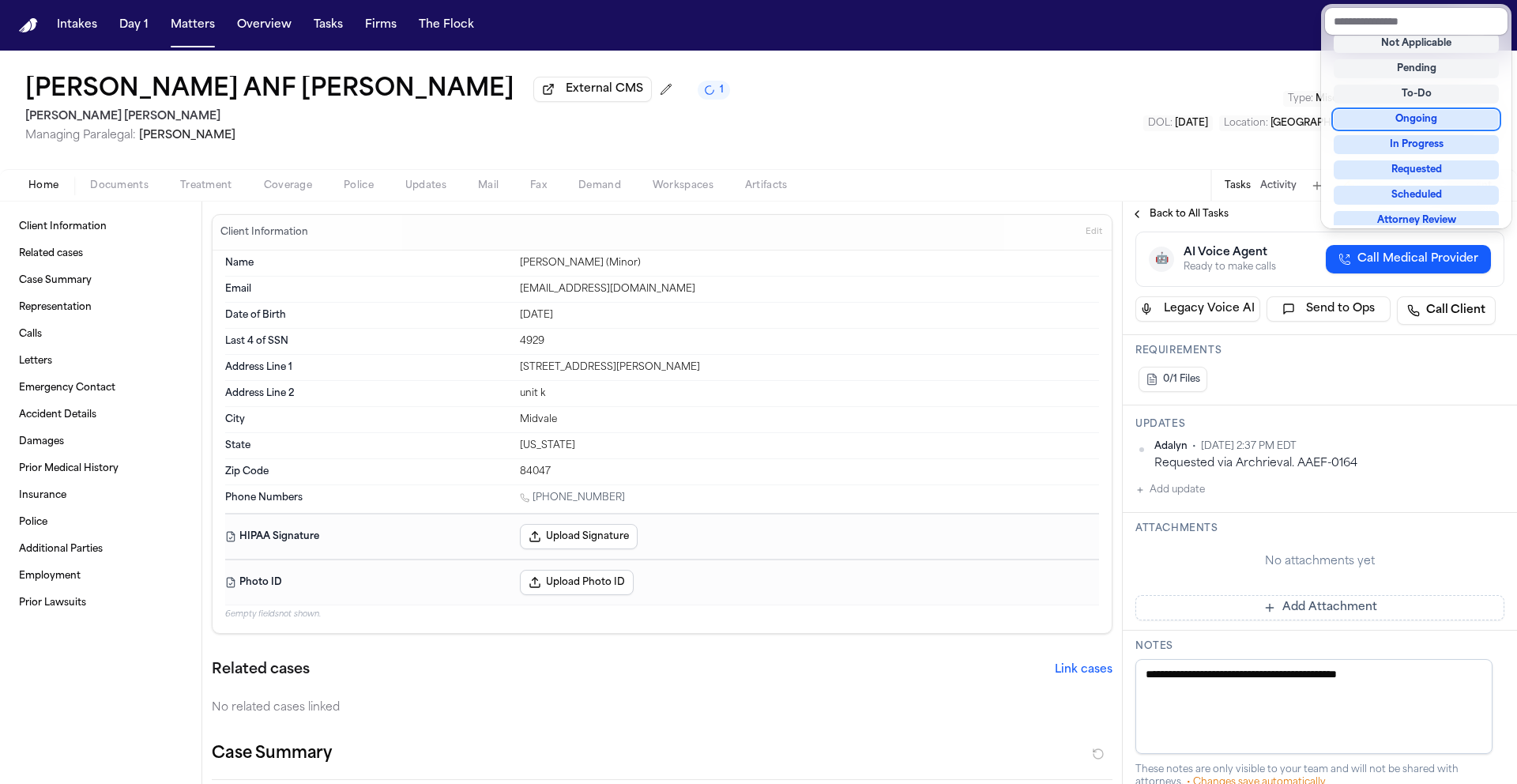
click at [1302, 651] on div "**********" at bounding box center [1319, 525] width 394 height 1170
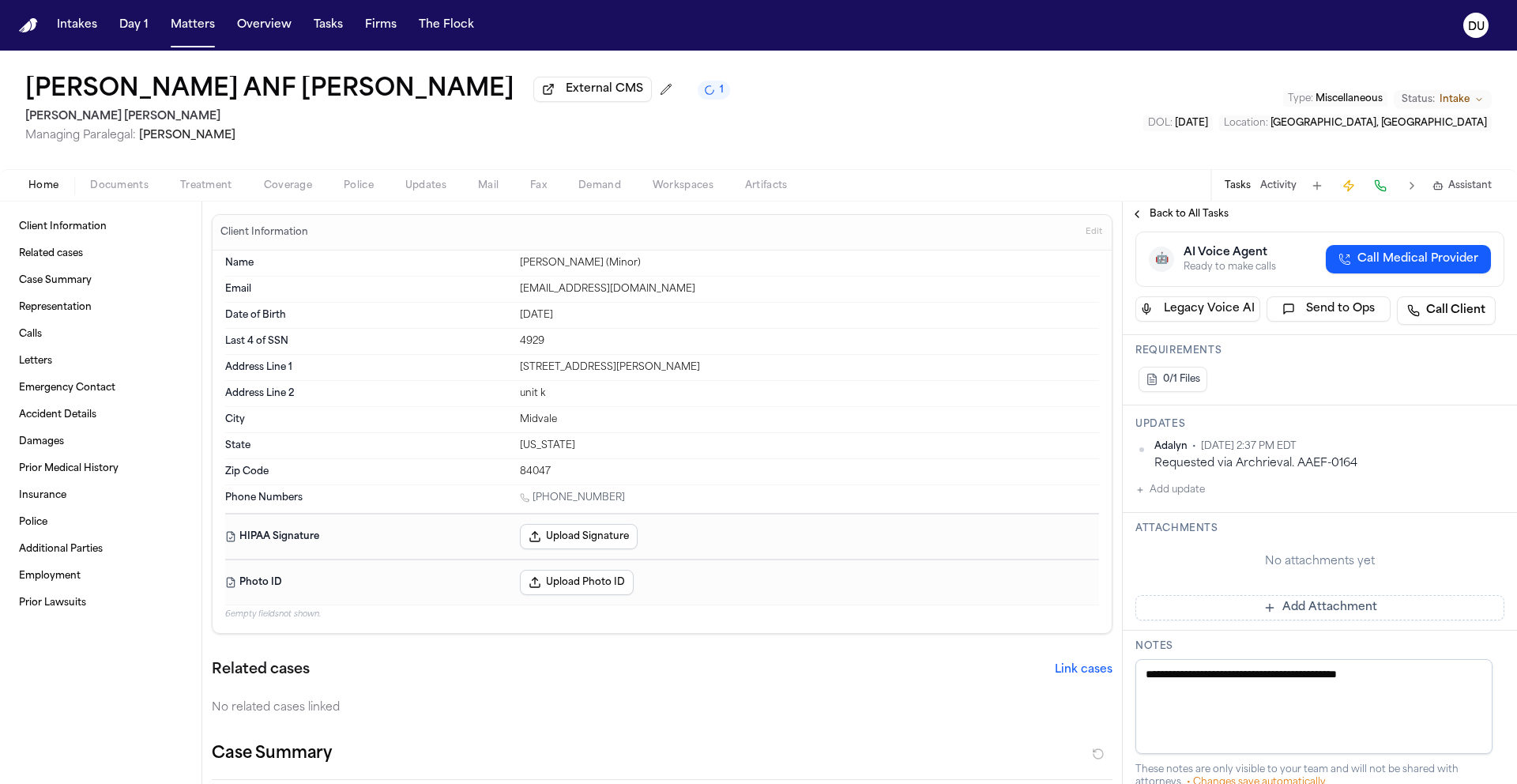
click at [1306, 620] on button "Add Attachment" at bounding box center [1320, 607] width 369 height 25
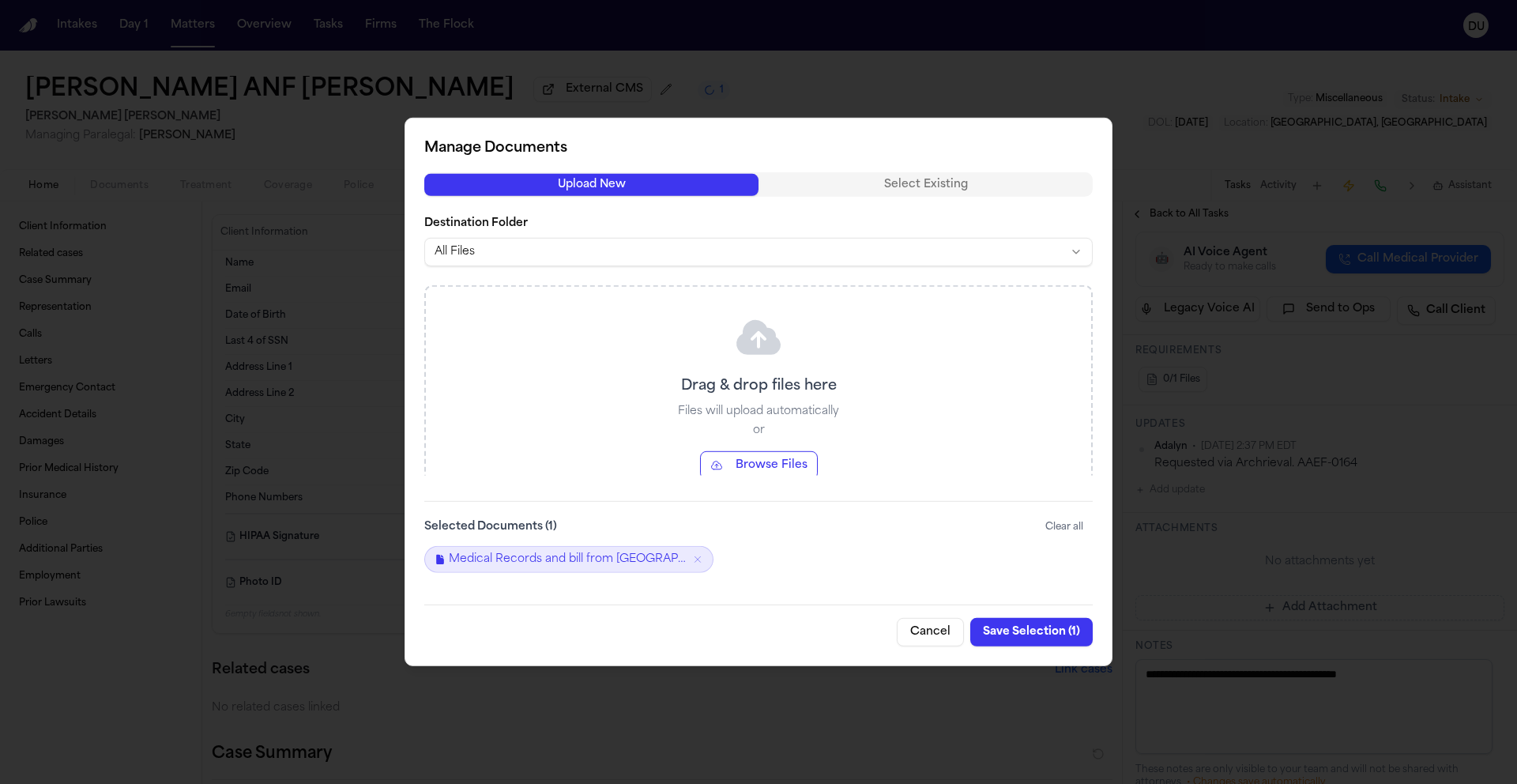
click at [1020, 632] on button "Save Selection ( 1 )" at bounding box center [1032, 632] width 123 height 28
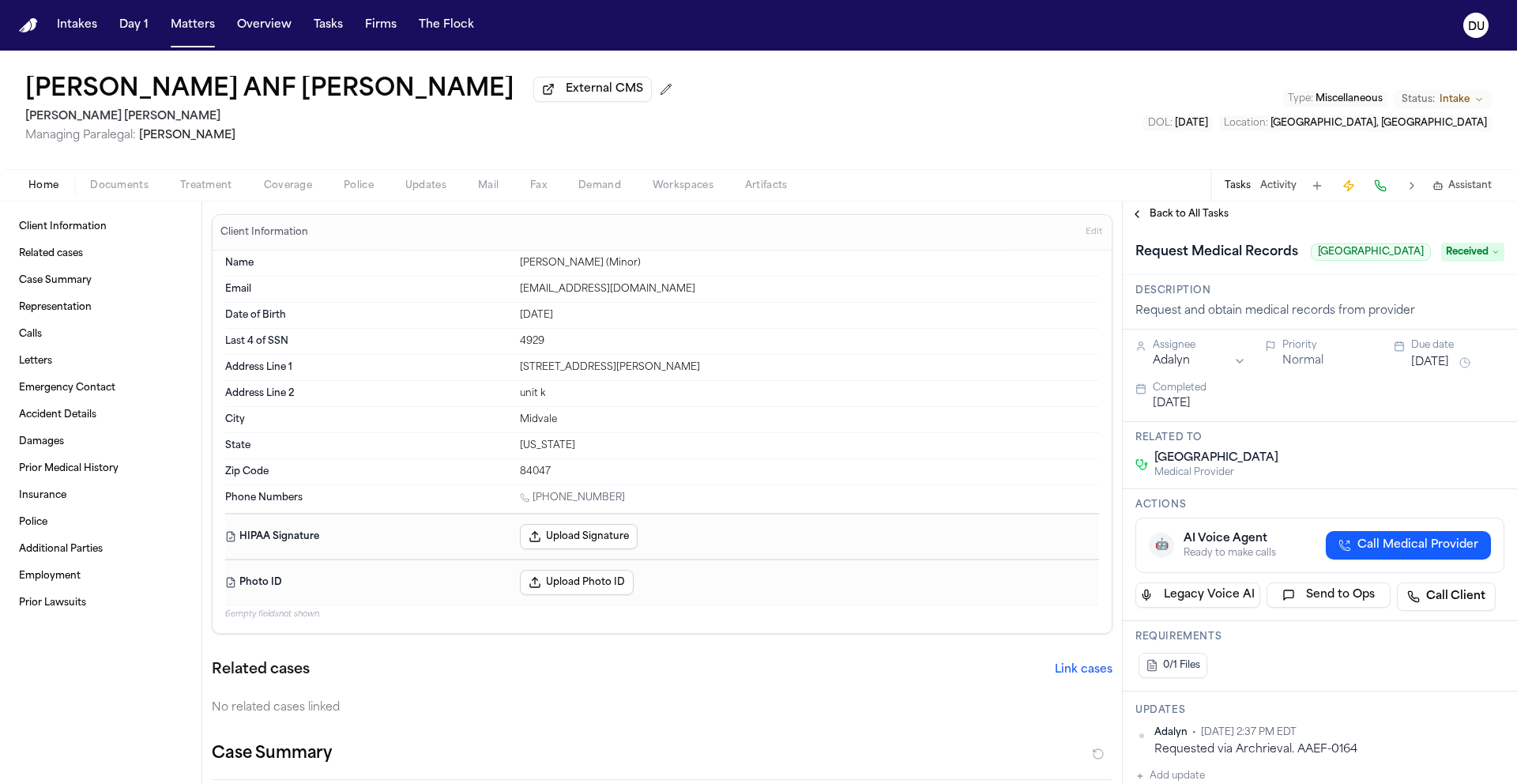
scroll to position [140, 0]
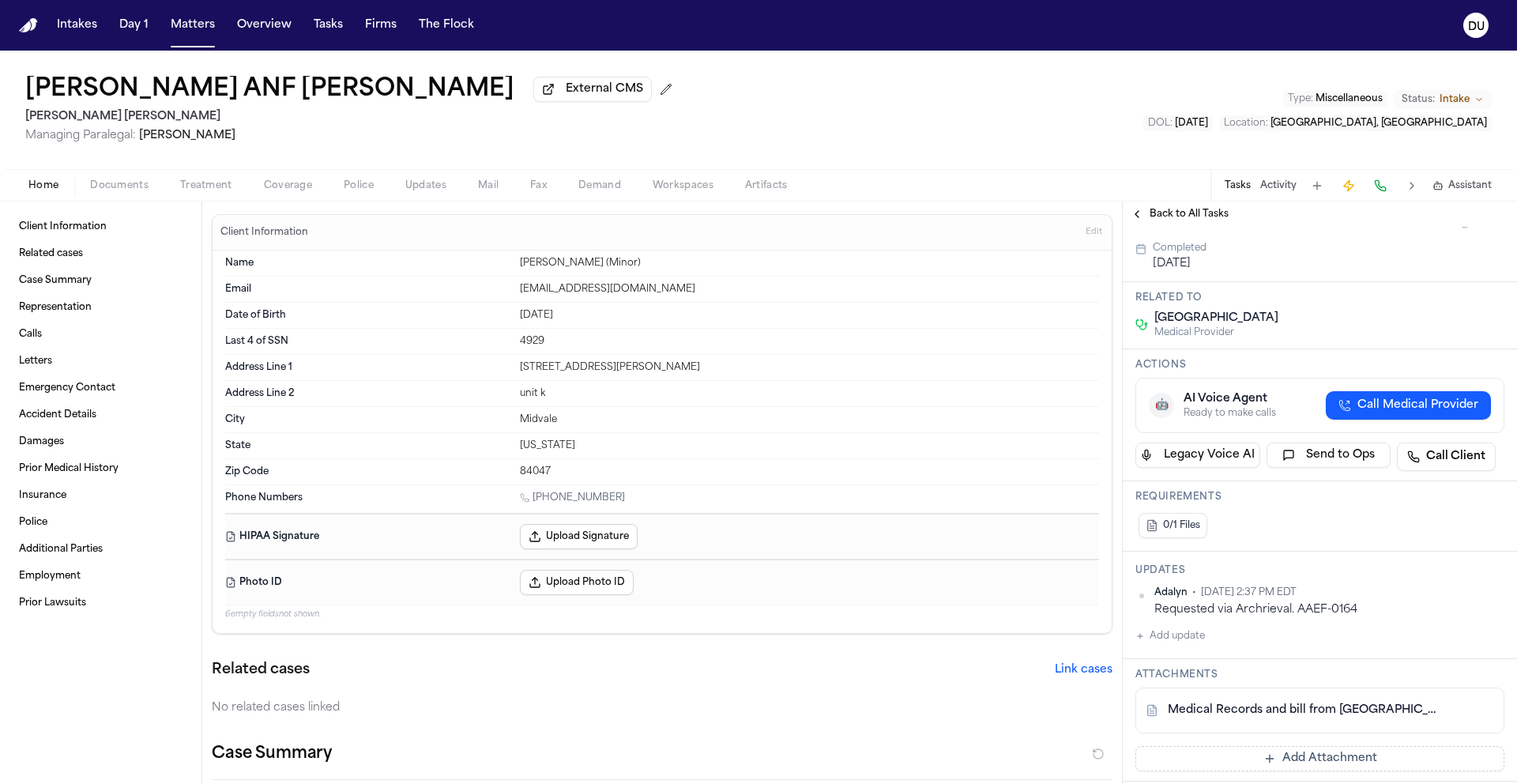
click at [1164, 645] on button "Add update" at bounding box center [1171, 635] width 69 height 19
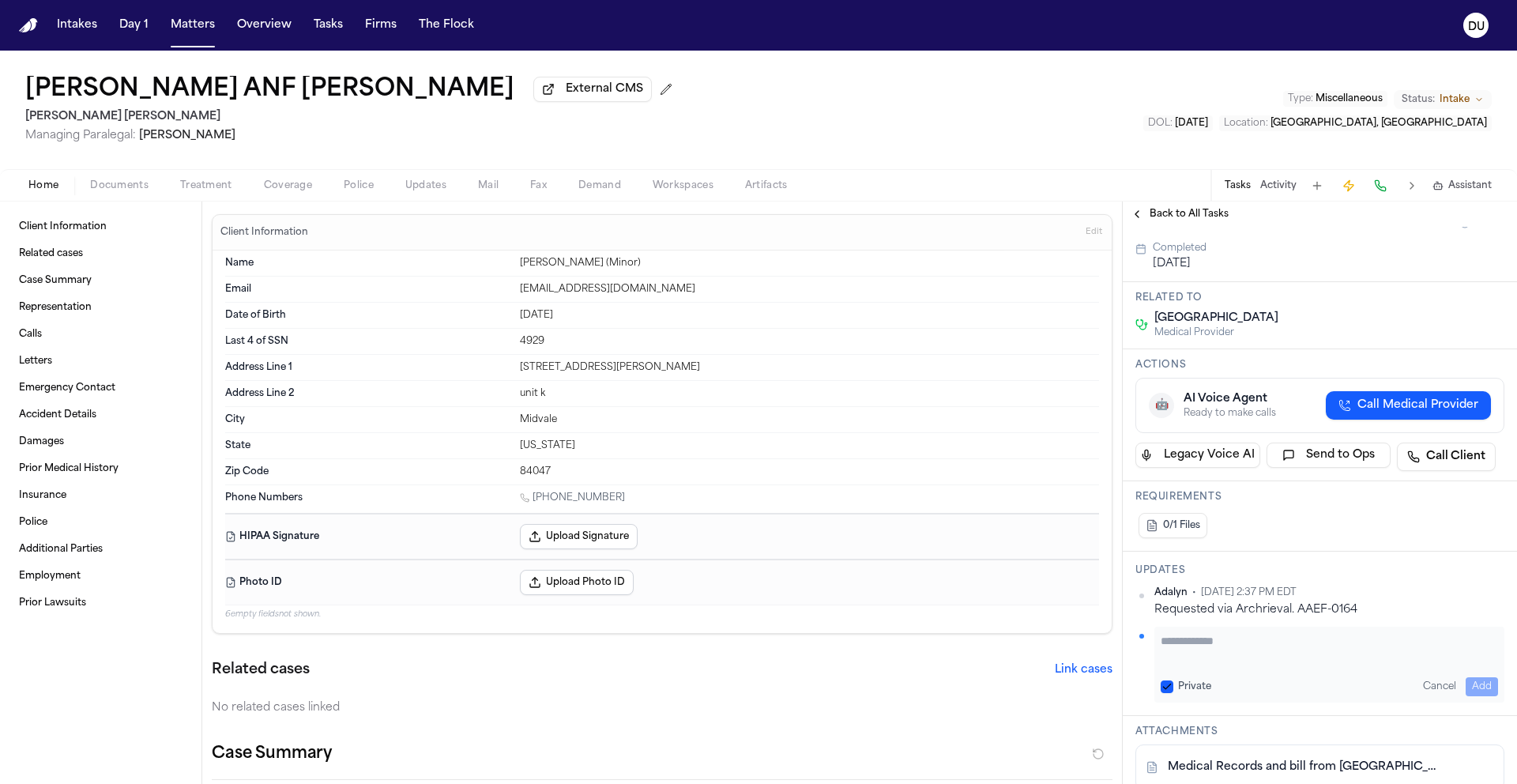
click at [1195, 665] on textarea "Add your update" at bounding box center [1329, 649] width 337 height 32
type textarea "**********"
click at [1467, 696] on button "Add" at bounding box center [1482, 686] width 32 height 19
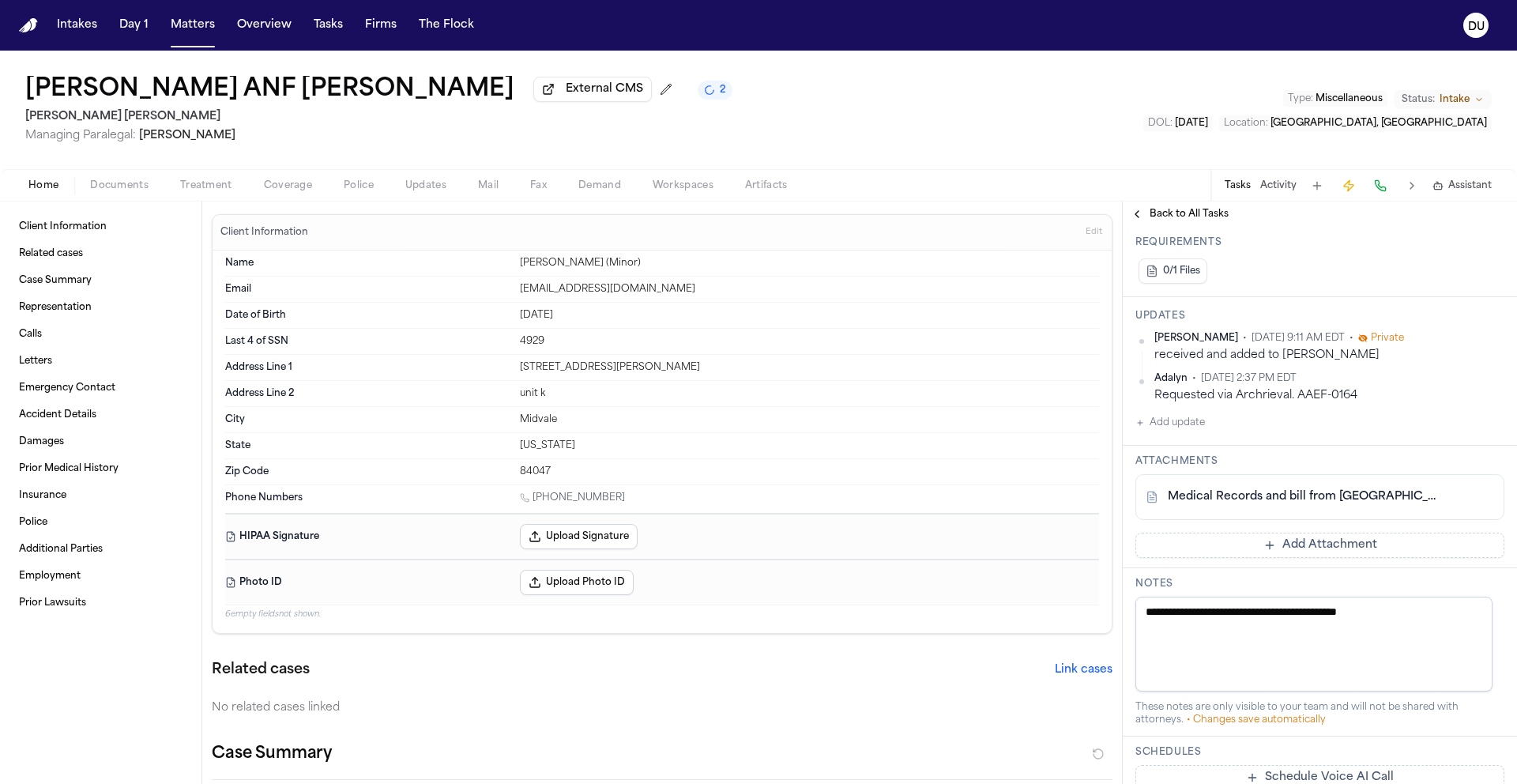
scroll to position [700, 0]
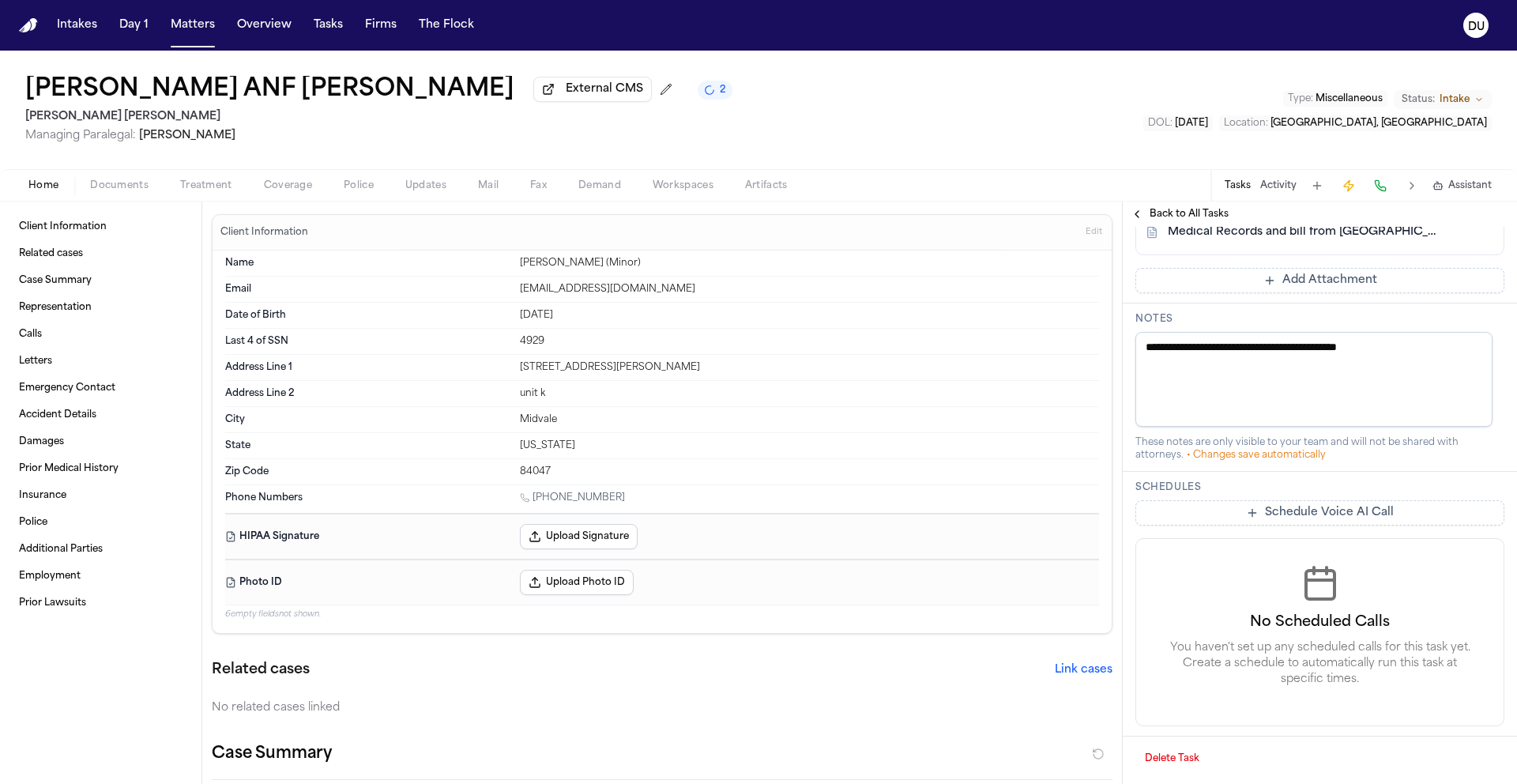
click at [1275, 286] on button "Add Attachment" at bounding box center [1320, 280] width 369 height 25
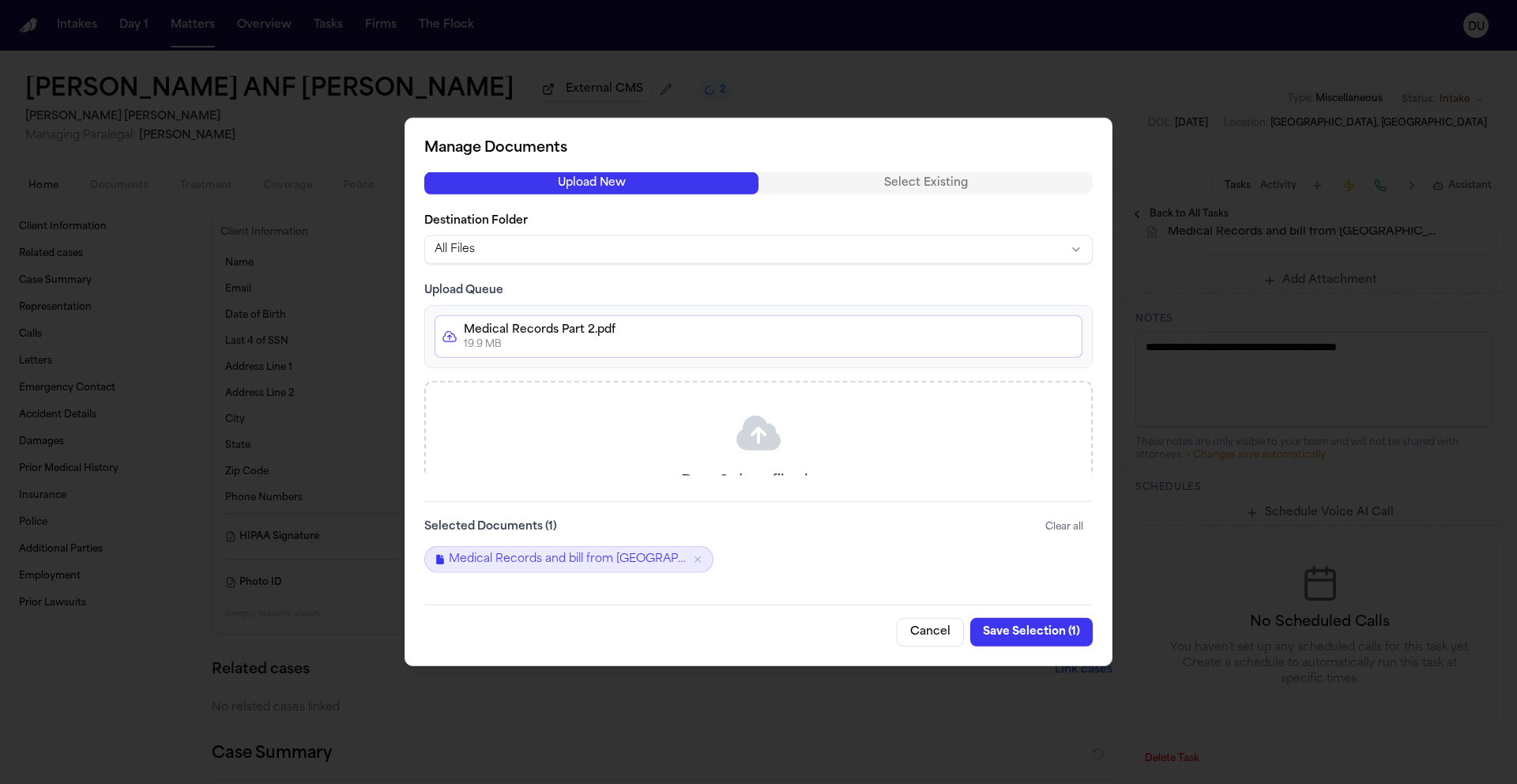
click at [1039, 632] on button "Save Selection ( 1 )" at bounding box center [1032, 632] width 123 height 28
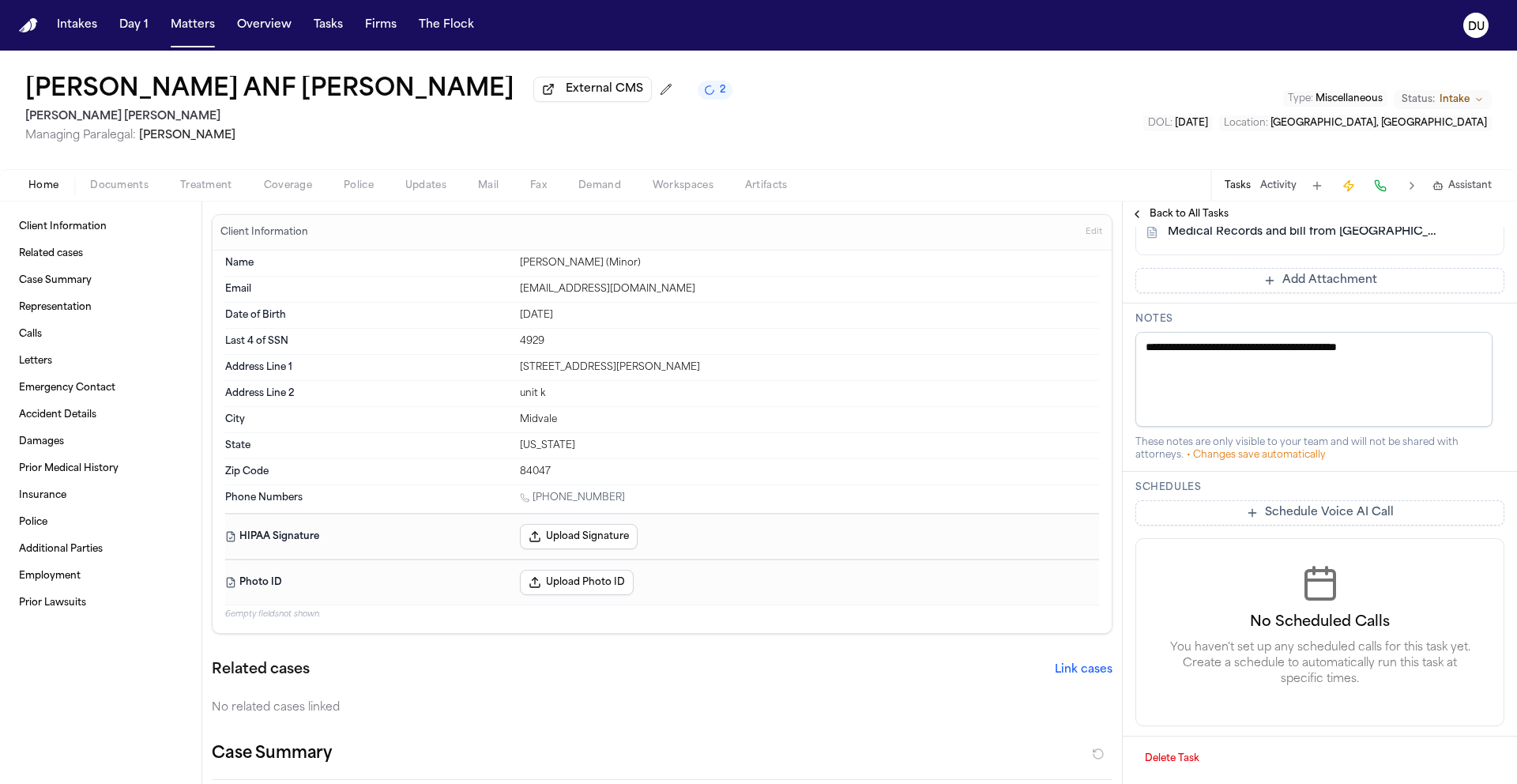
click at [38, 23] on nav "Intakes Day 1 Matters Overview Tasks Firms The Flock DU" at bounding box center [758, 25] width 1517 height 51
click at [32, 28] on img "Home" at bounding box center [28, 25] width 19 height 15
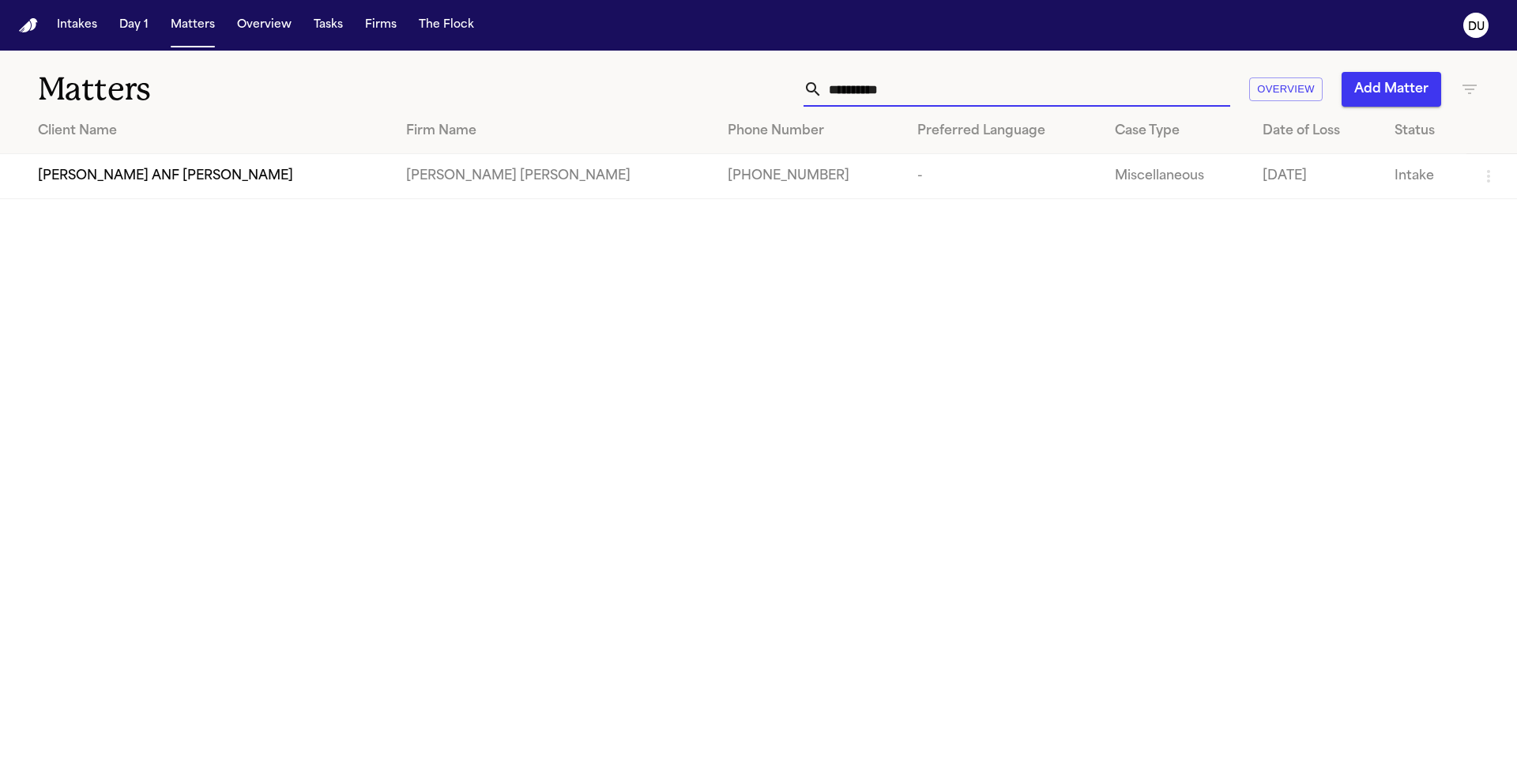
drag, startPoint x: 949, startPoint y: 94, endPoint x: 728, endPoint y: 90, distance: 221.0
click at [728, 90] on div "**********" at bounding box center [969, 89] width 1022 height 35
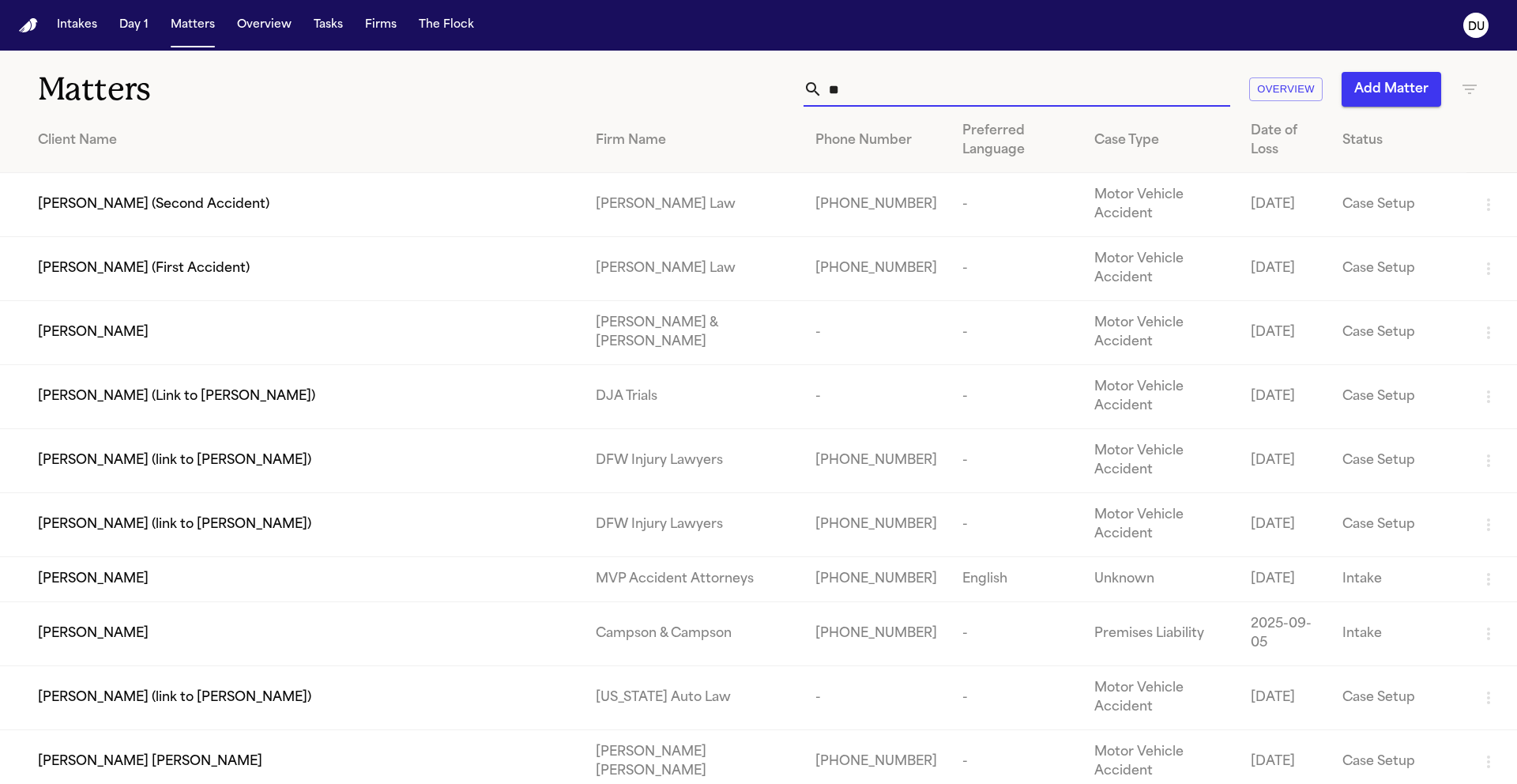
type input "*"
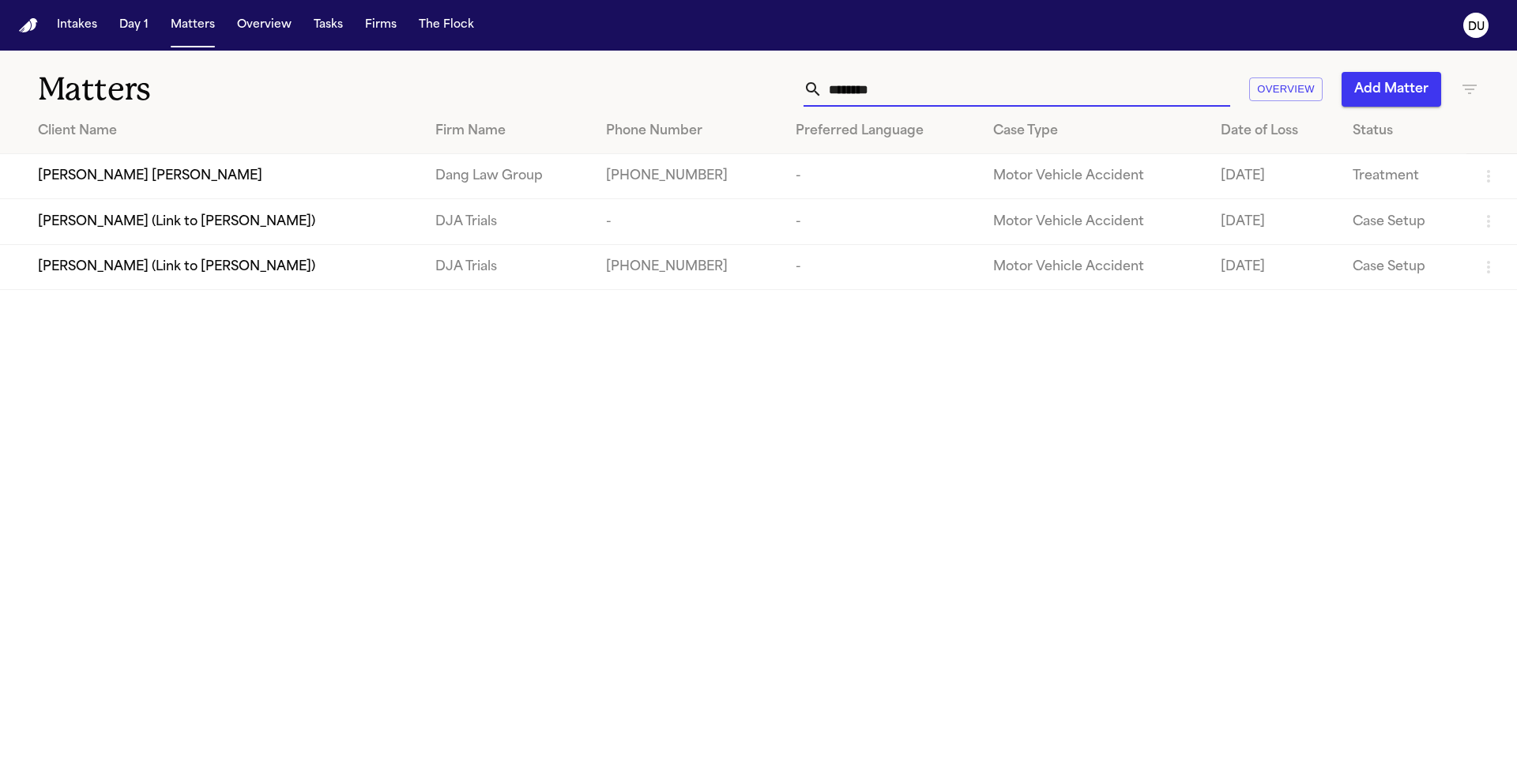
type input "********"
click at [241, 271] on span "Kelly Saetern (Link to Fallon Ferguson)" at bounding box center [177, 266] width 278 height 19
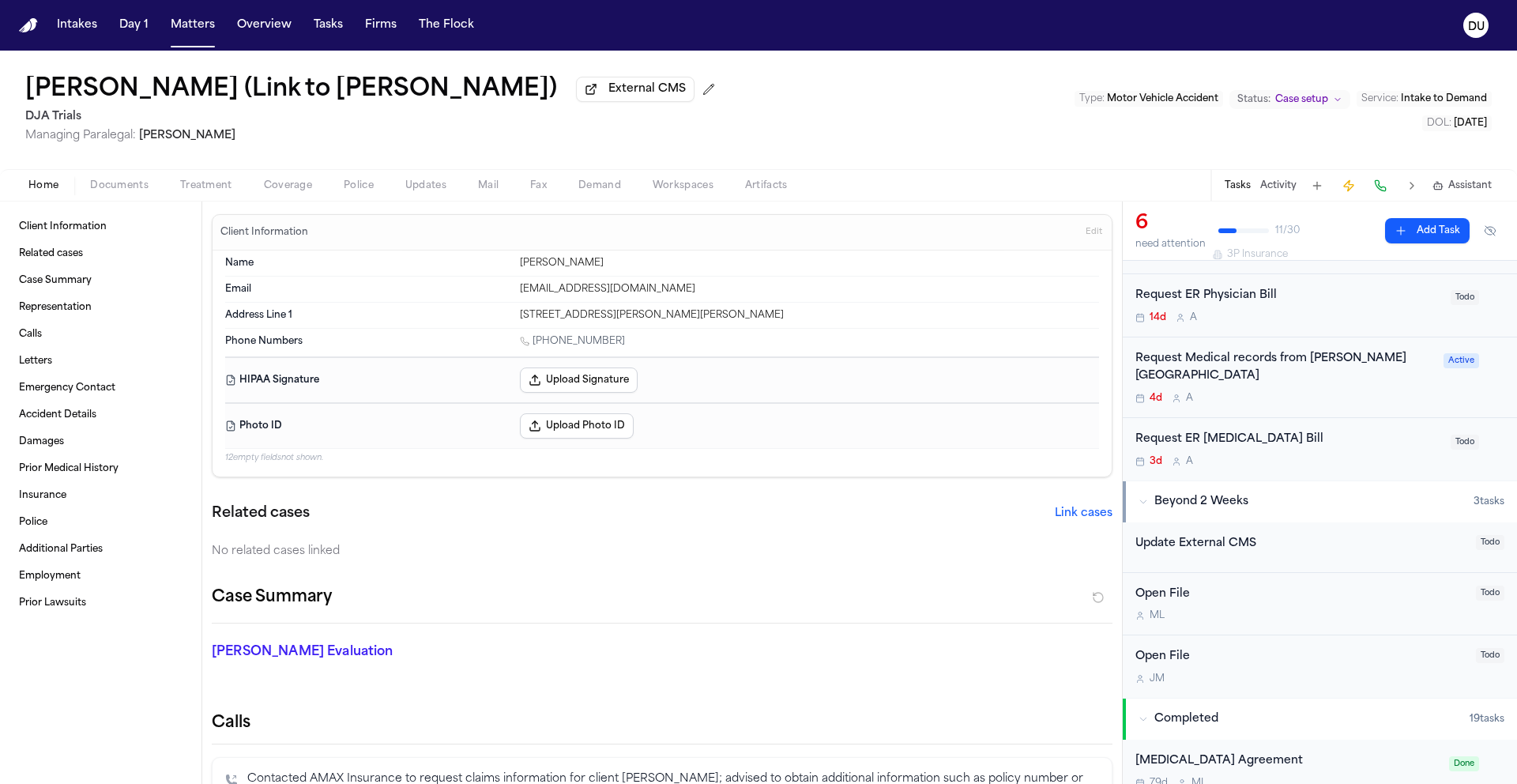
scroll to position [390, 0]
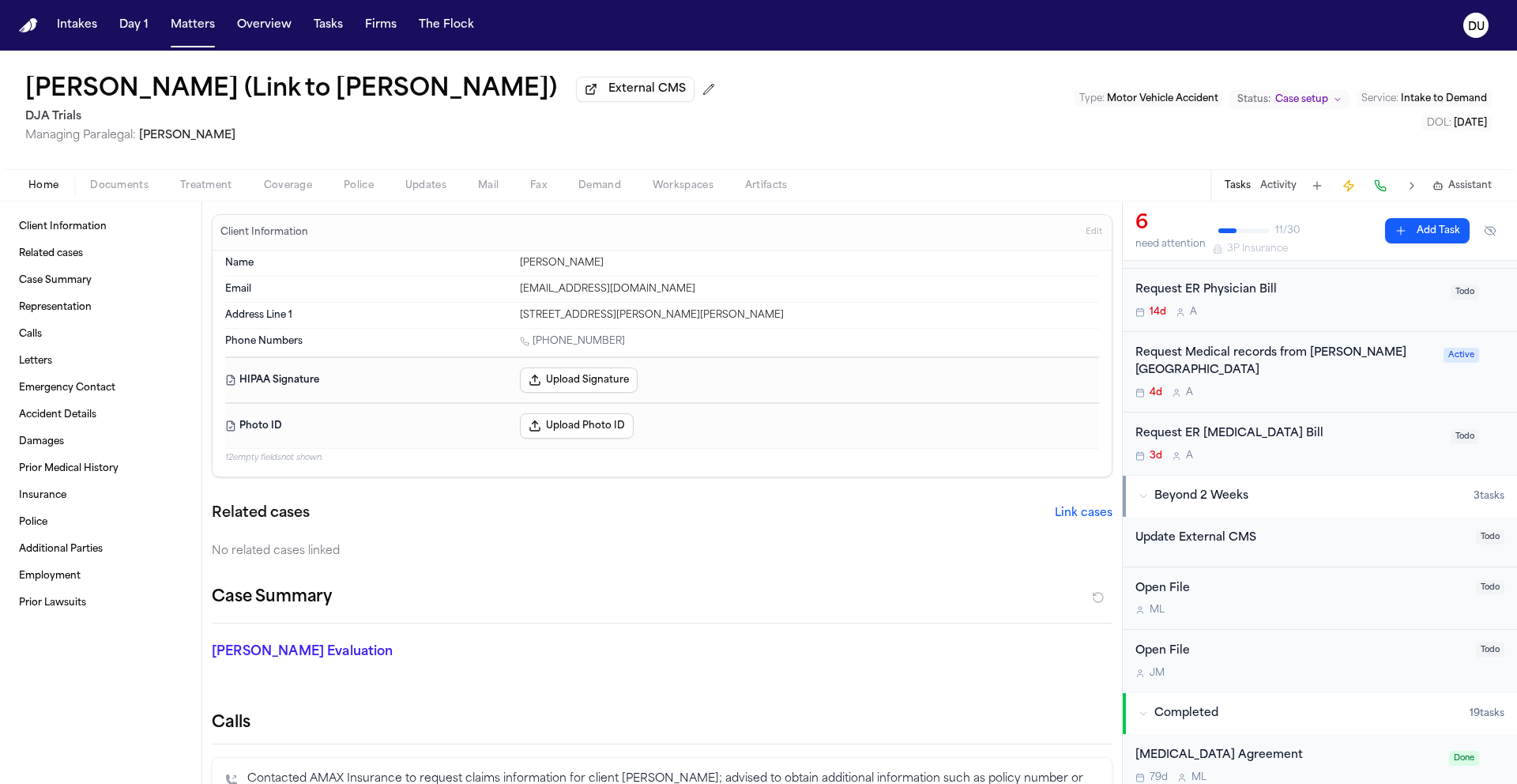
click at [1278, 357] on div "Request Medical records from Sutter Roseville medical Center" at bounding box center [1286, 362] width 299 height 36
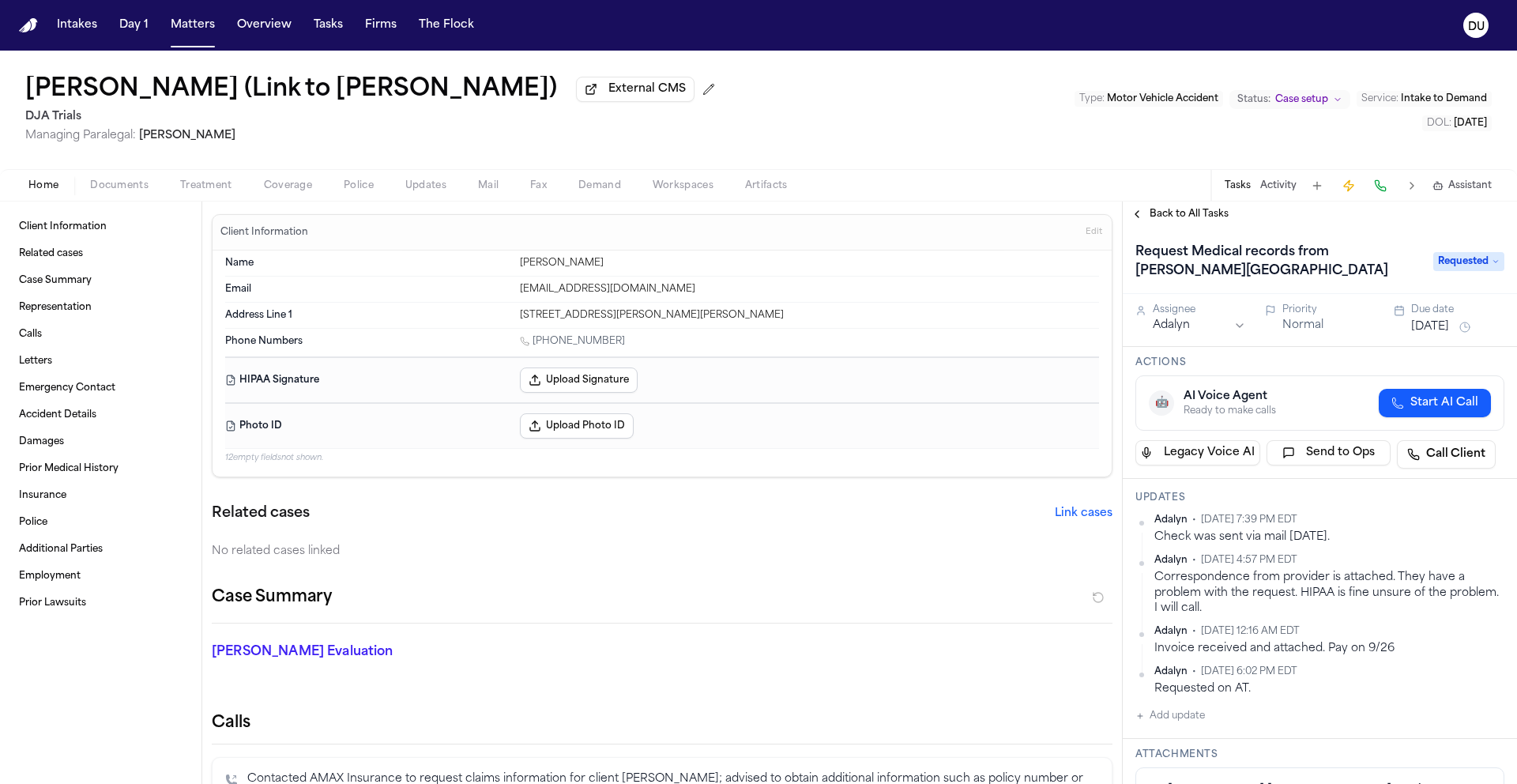
click at [1161, 221] on span "Back to All Tasks" at bounding box center [1189, 214] width 79 height 12
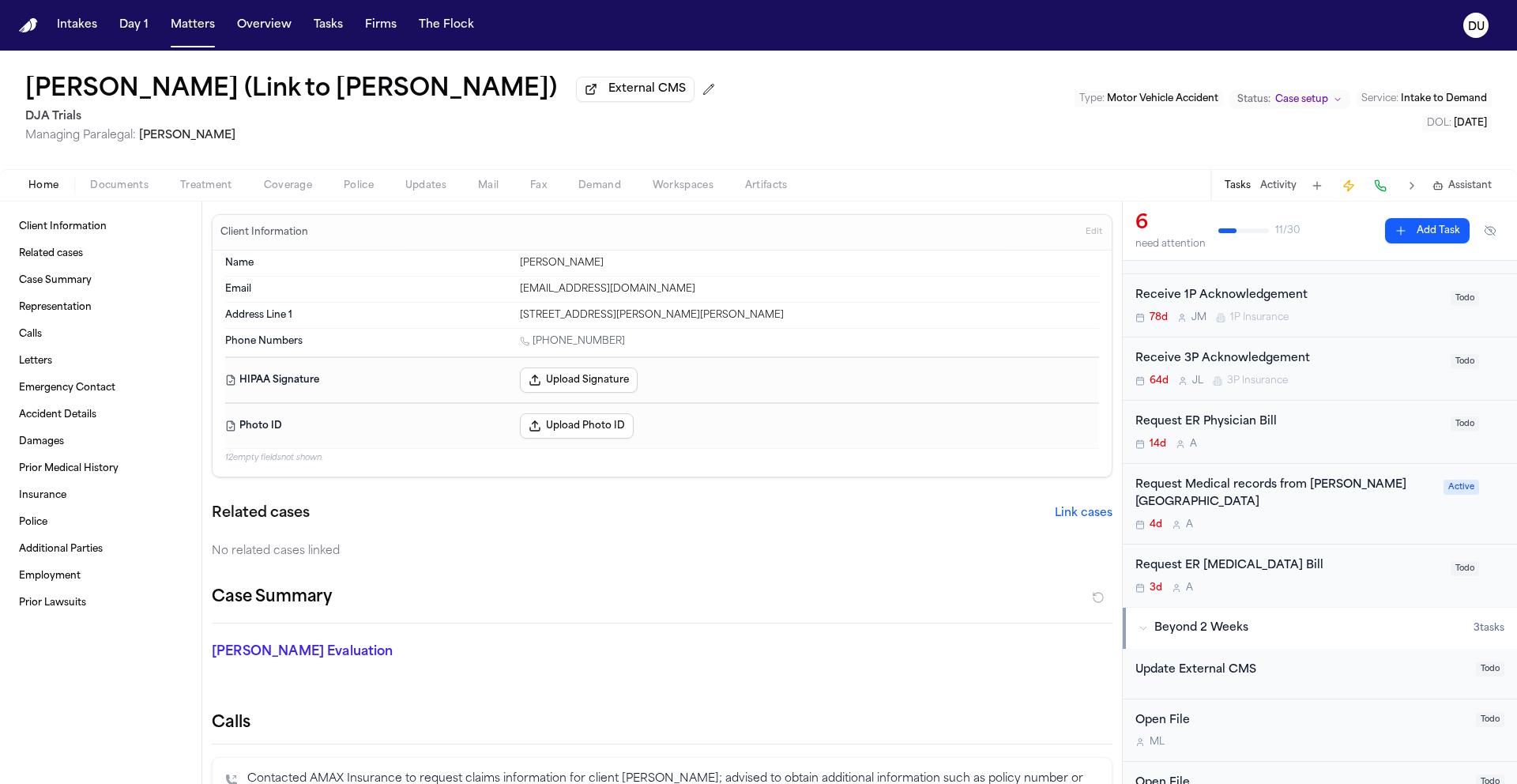
scroll to position [260, 0]
click at [1229, 503] on div "Request Medical records from Sutter Roseville medical Center" at bounding box center [1286, 492] width 299 height 36
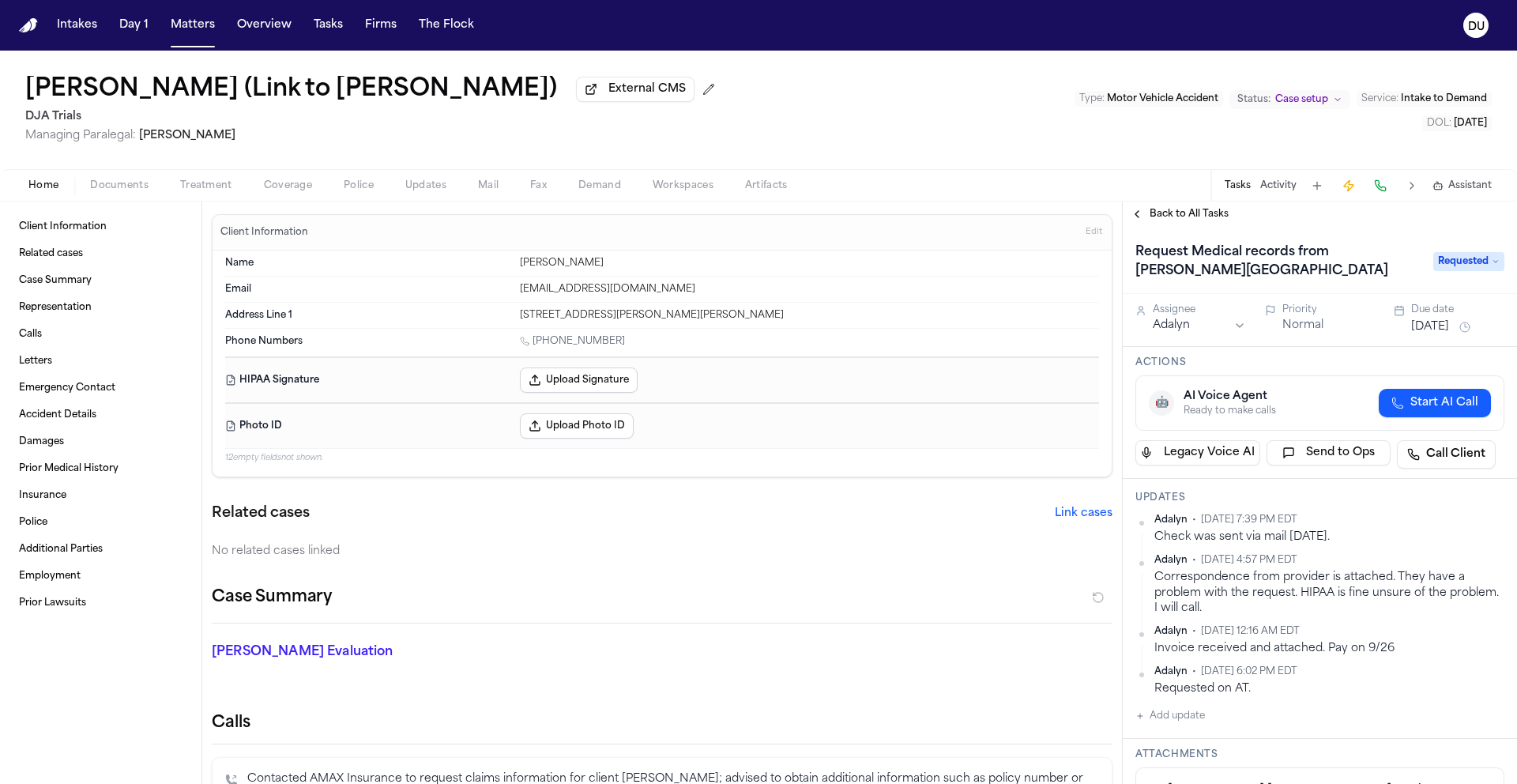
click at [1437, 268] on span "Requested" at bounding box center [1469, 261] width 71 height 19
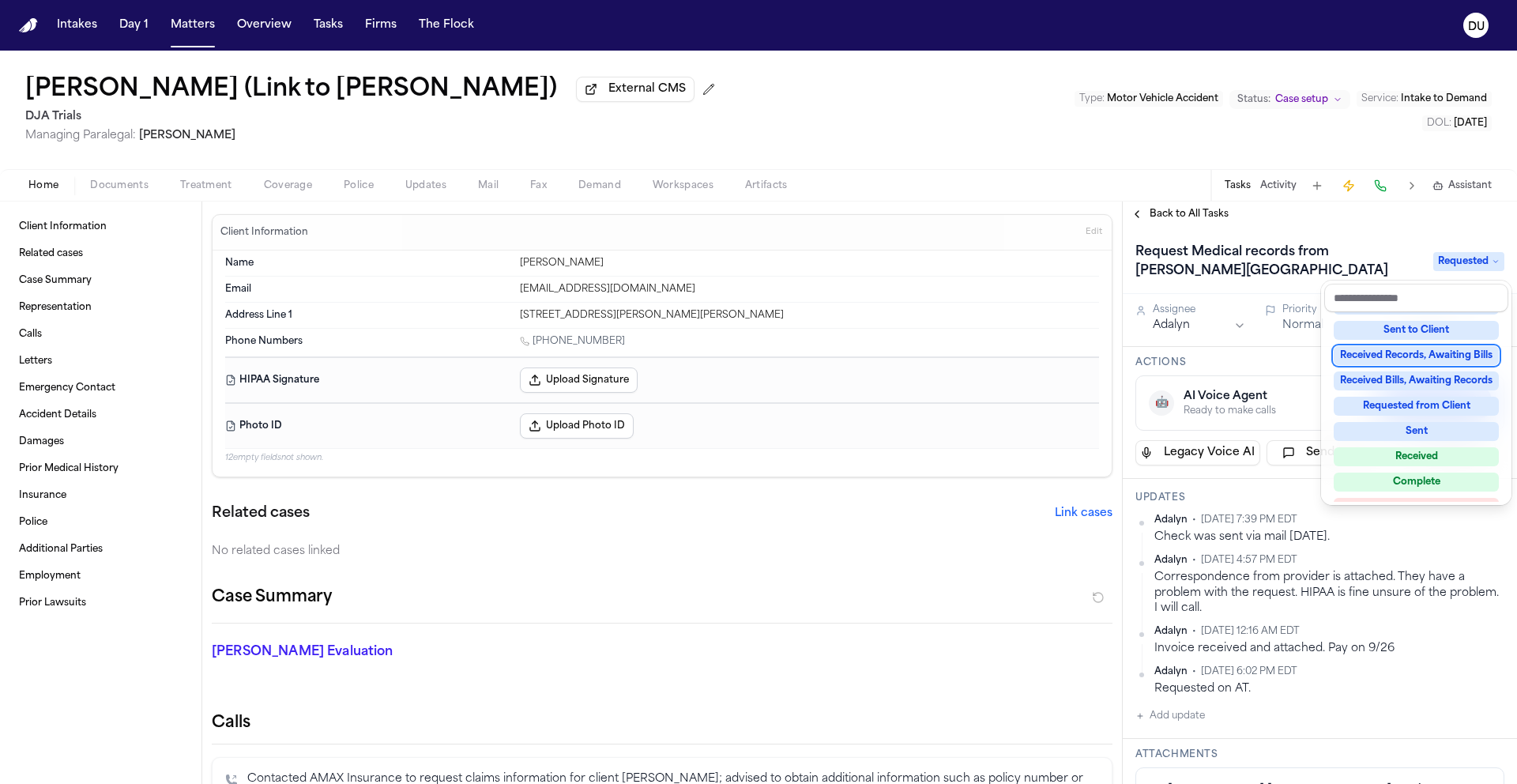
click at [1432, 356] on div "Received Records, Awaiting Bills" at bounding box center [1416, 355] width 166 height 19
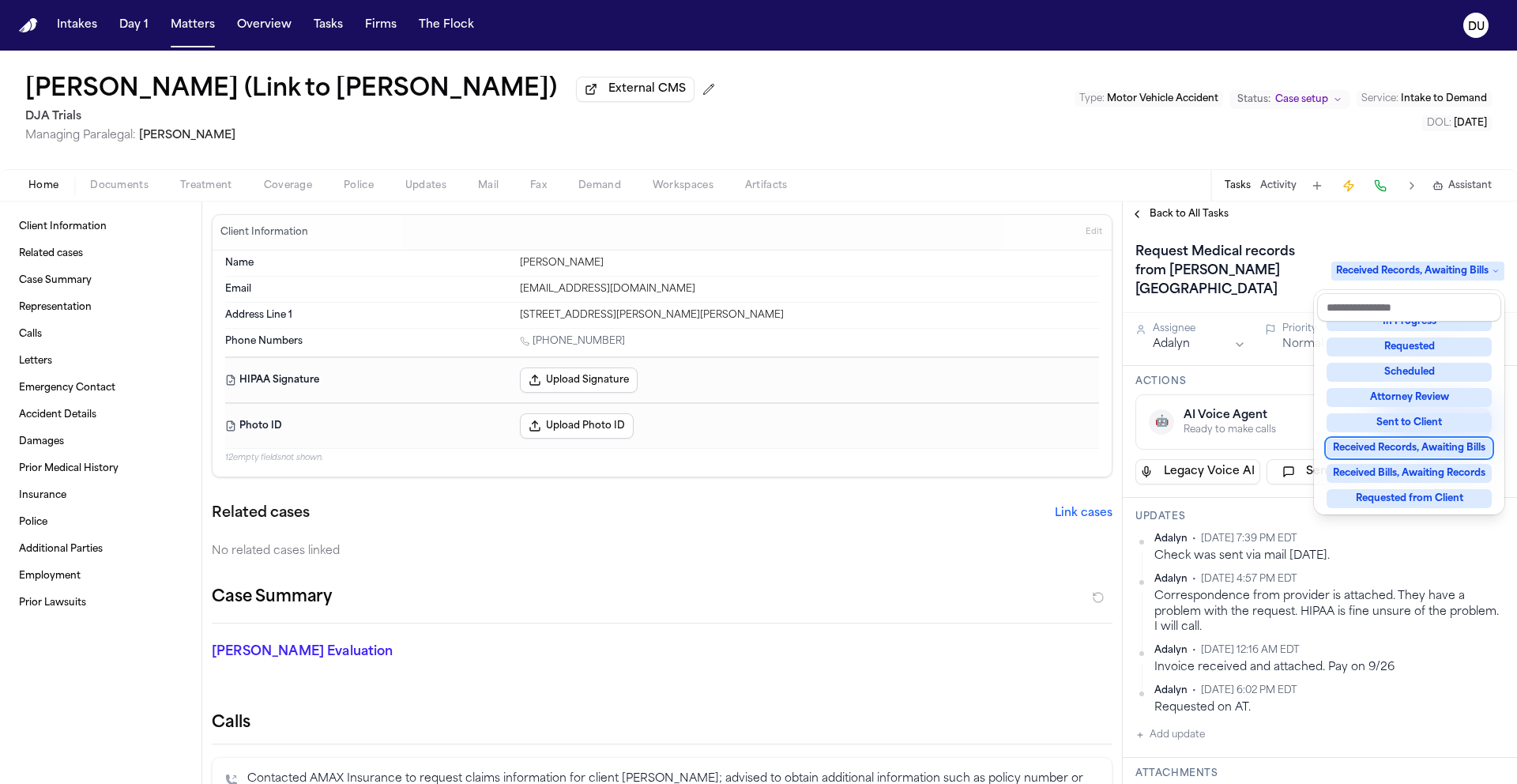
scroll to position [475, 0]
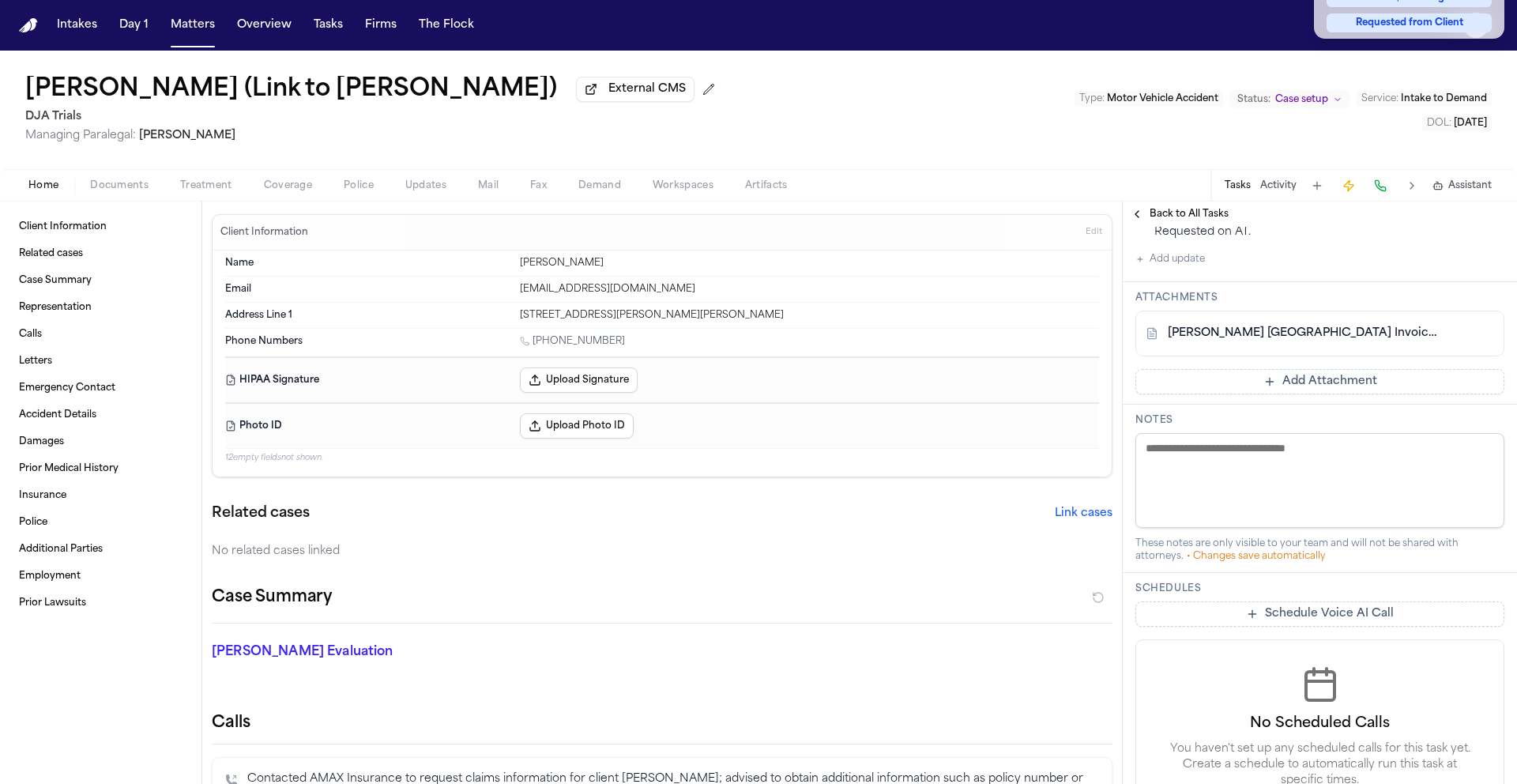
click at [1281, 378] on div "Request Medical records from Sutter Roseville medical Center Received Records, …" at bounding box center [1319, 318] width 394 height 1134
click at [1281, 384] on button "Add Attachment" at bounding box center [1320, 382] width 369 height 25
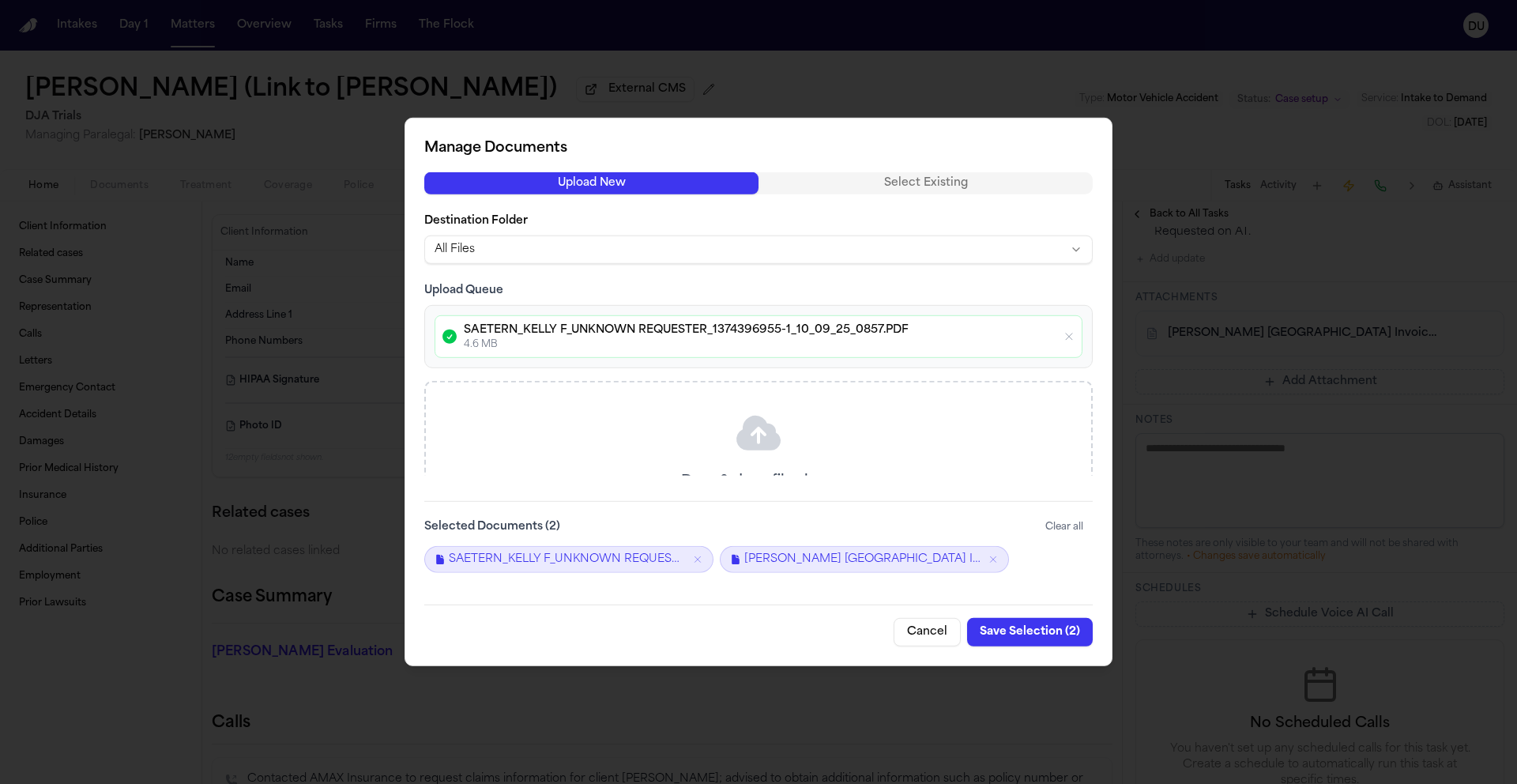
click at [1016, 637] on button "Save Selection ( 2 )" at bounding box center [1030, 632] width 126 height 28
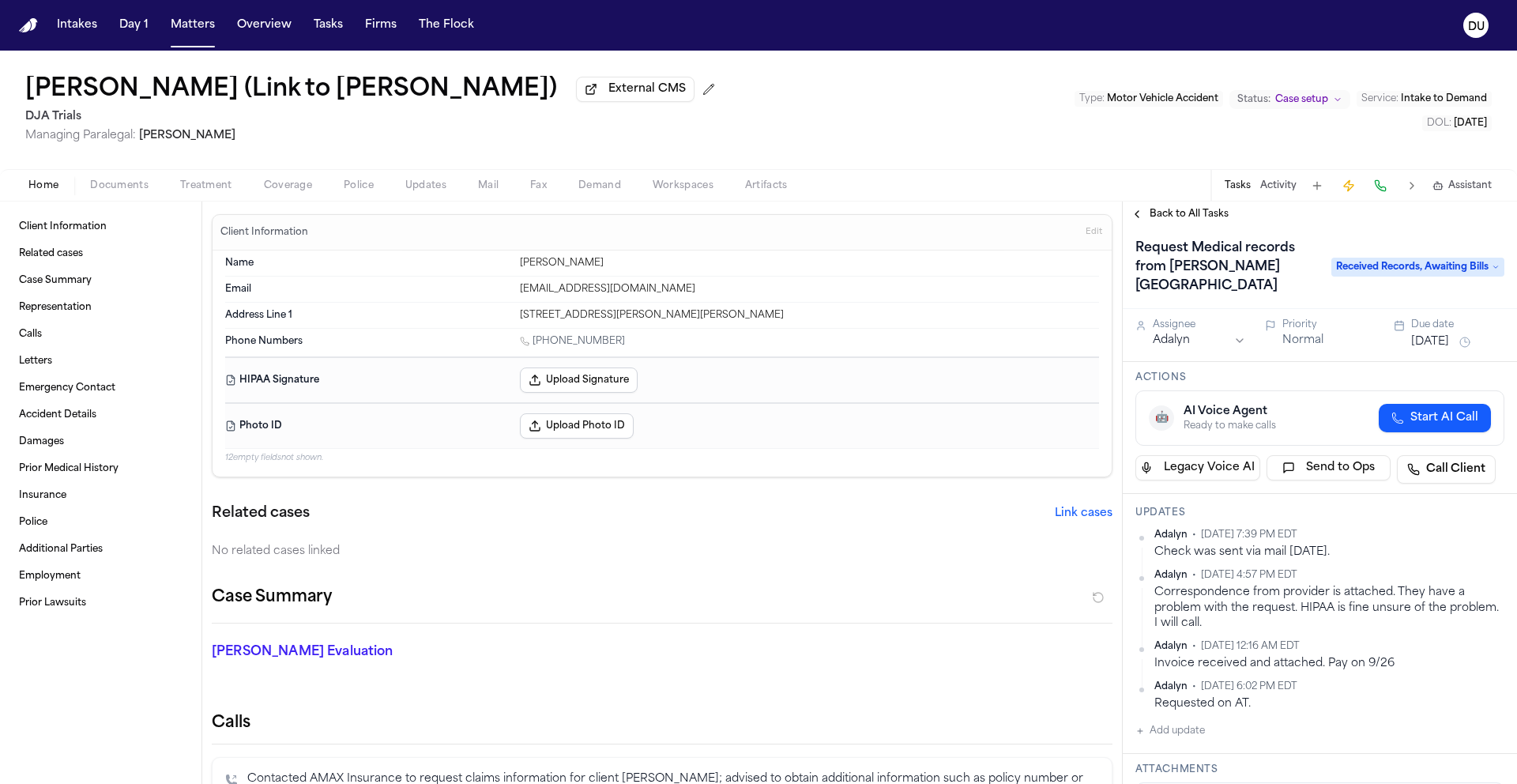
scroll to position [0, 0]
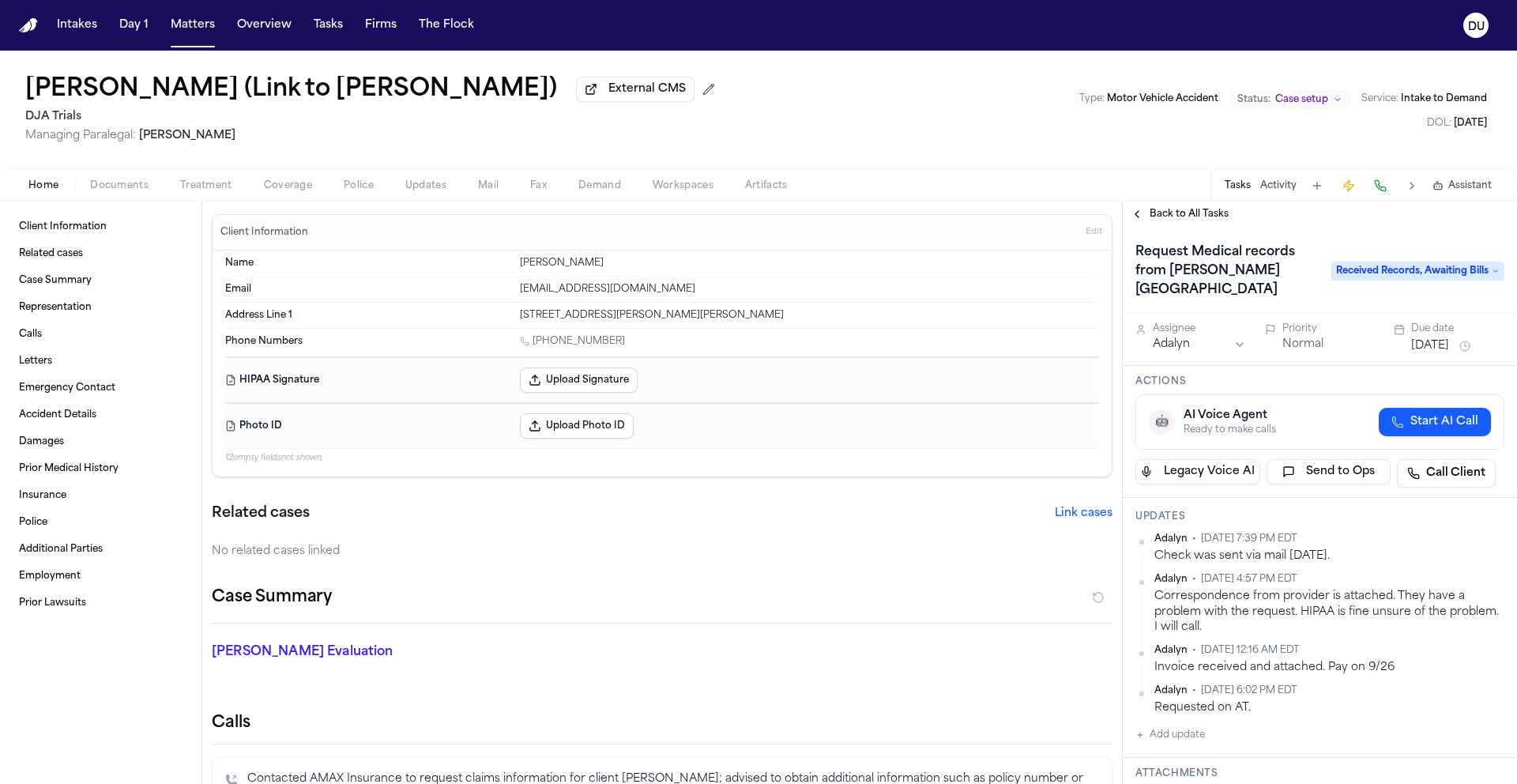
click at [23, 24] on img "Home" at bounding box center [28, 25] width 19 height 15
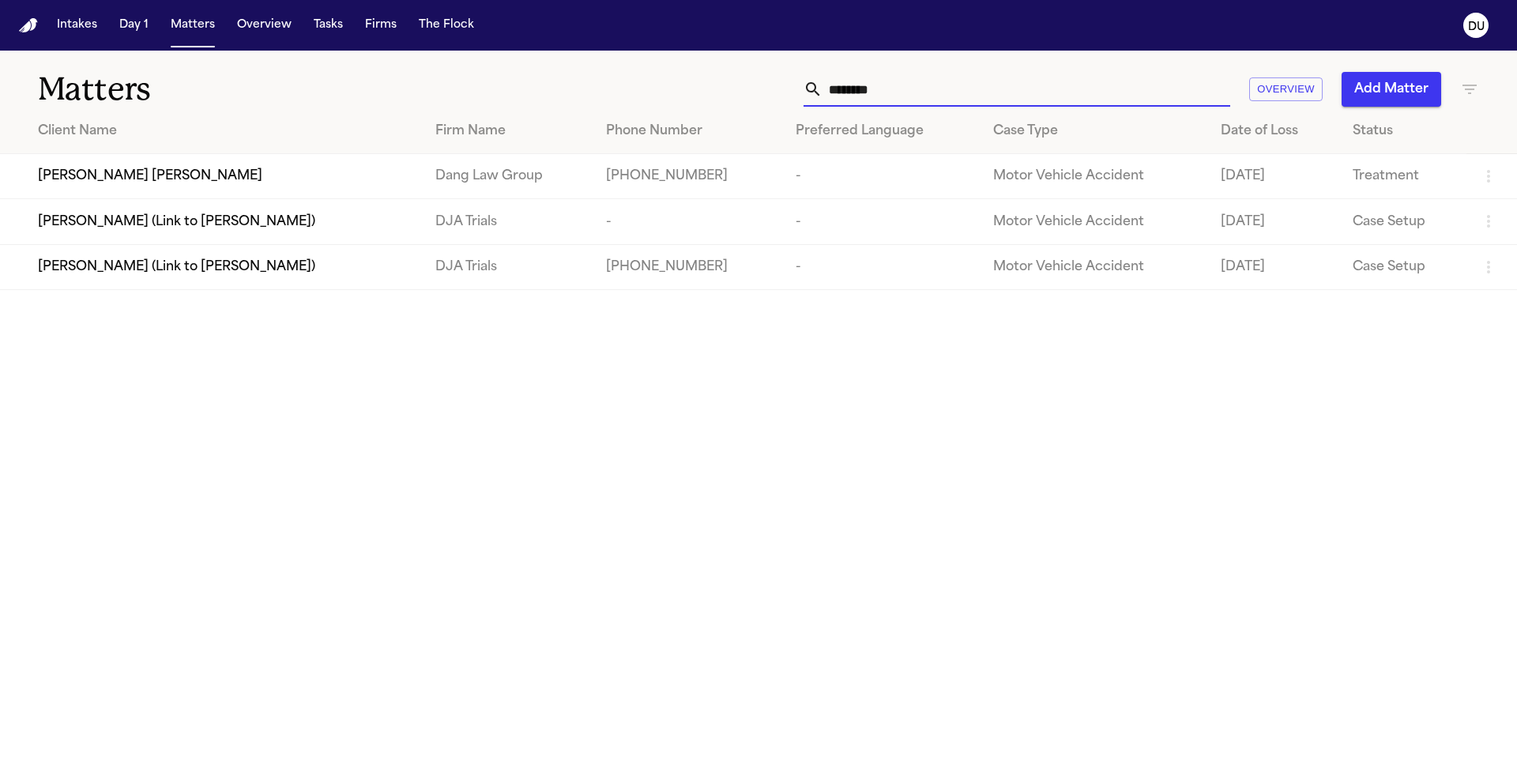
drag, startPoint x: 964, startPoint y: 94, endPoint x: 735, endPoint y: 88, distance: 229.1
click at [735, 88] on div "******** Overview Add Matter" at bounding box center [969, 89] width 1022 height 35
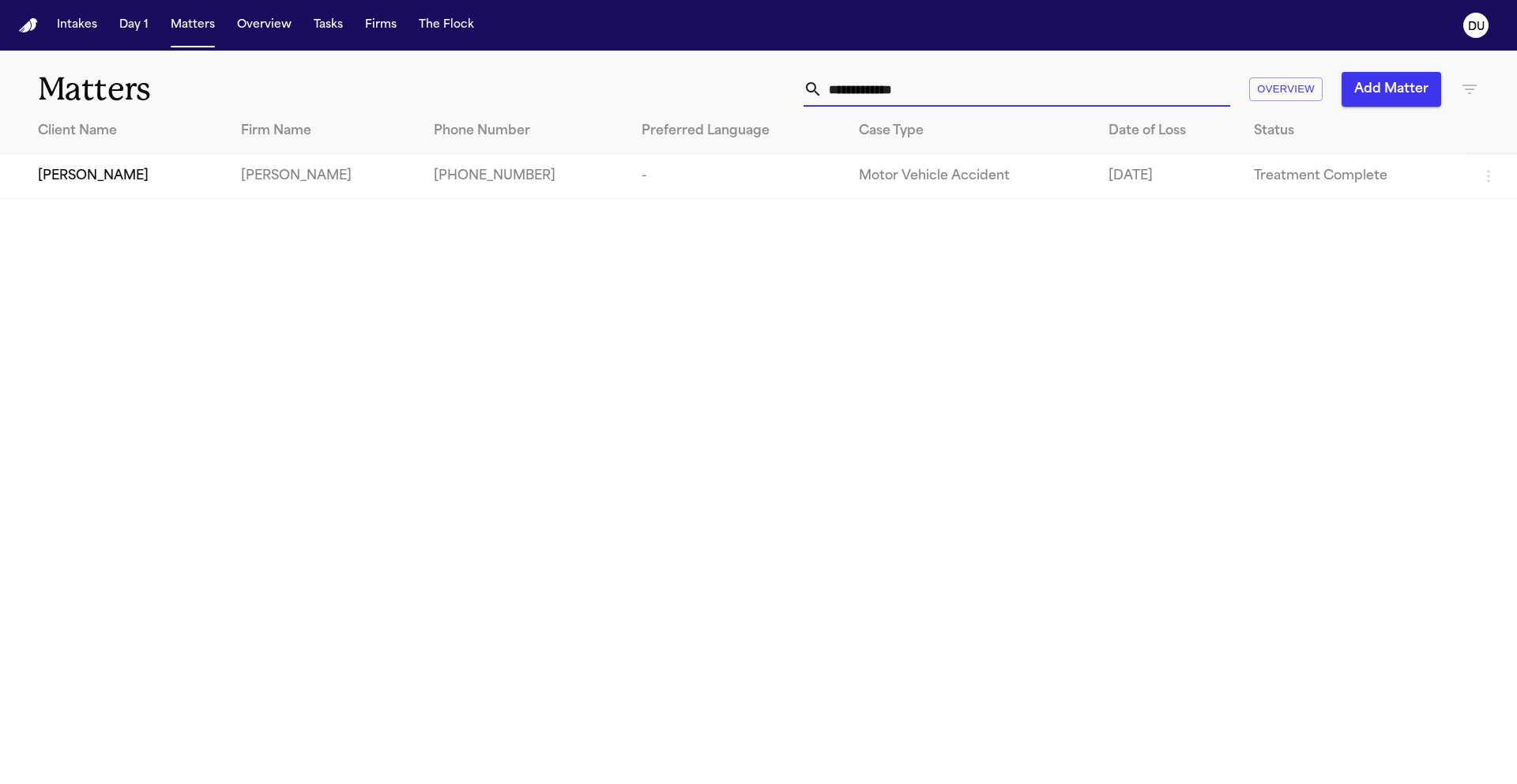
type input "**********"
click at [147, 174] on span "David Fernando Ortiz" at bounding box center [93, 175] width 110 height 19
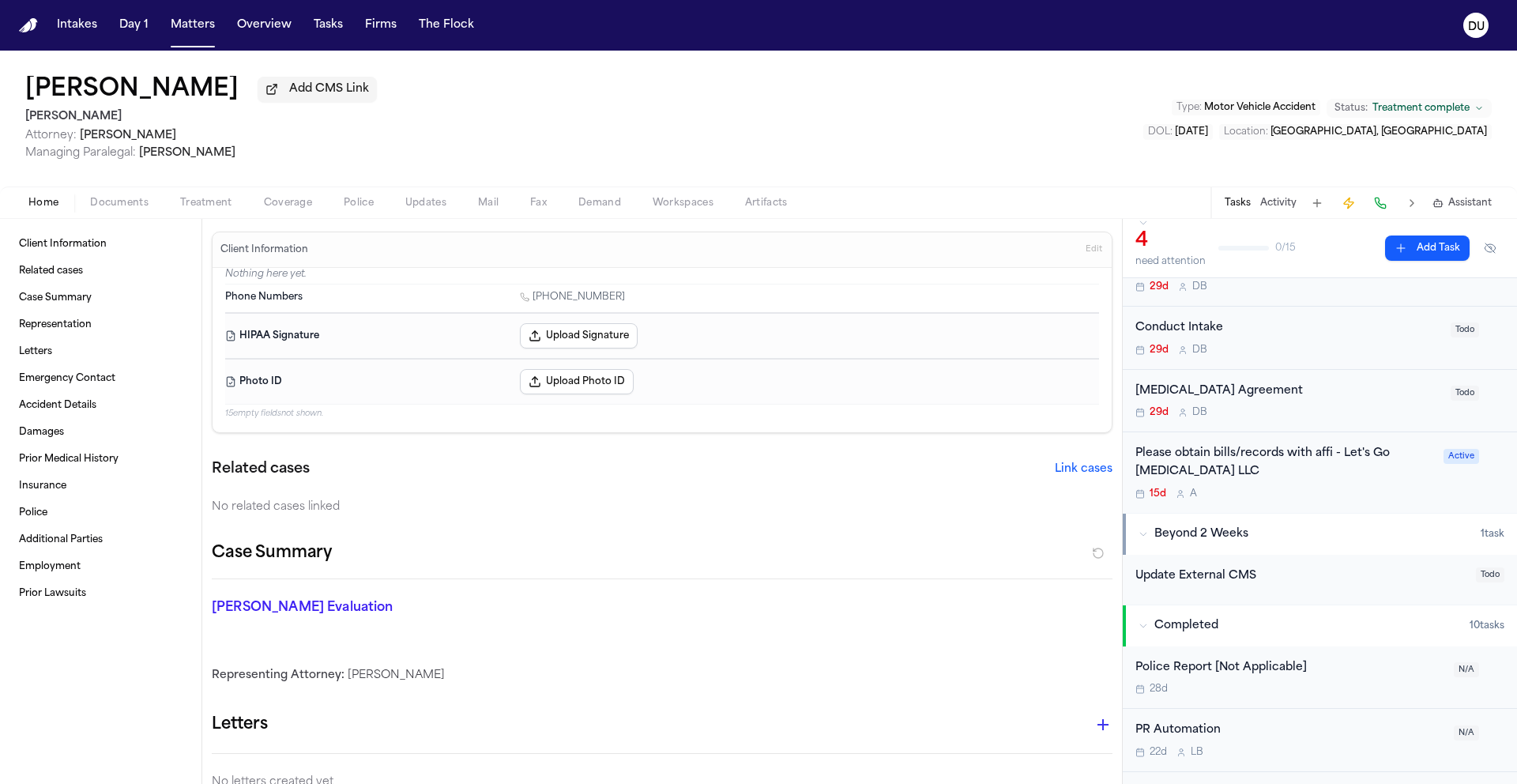
scroll to position [105, 0]
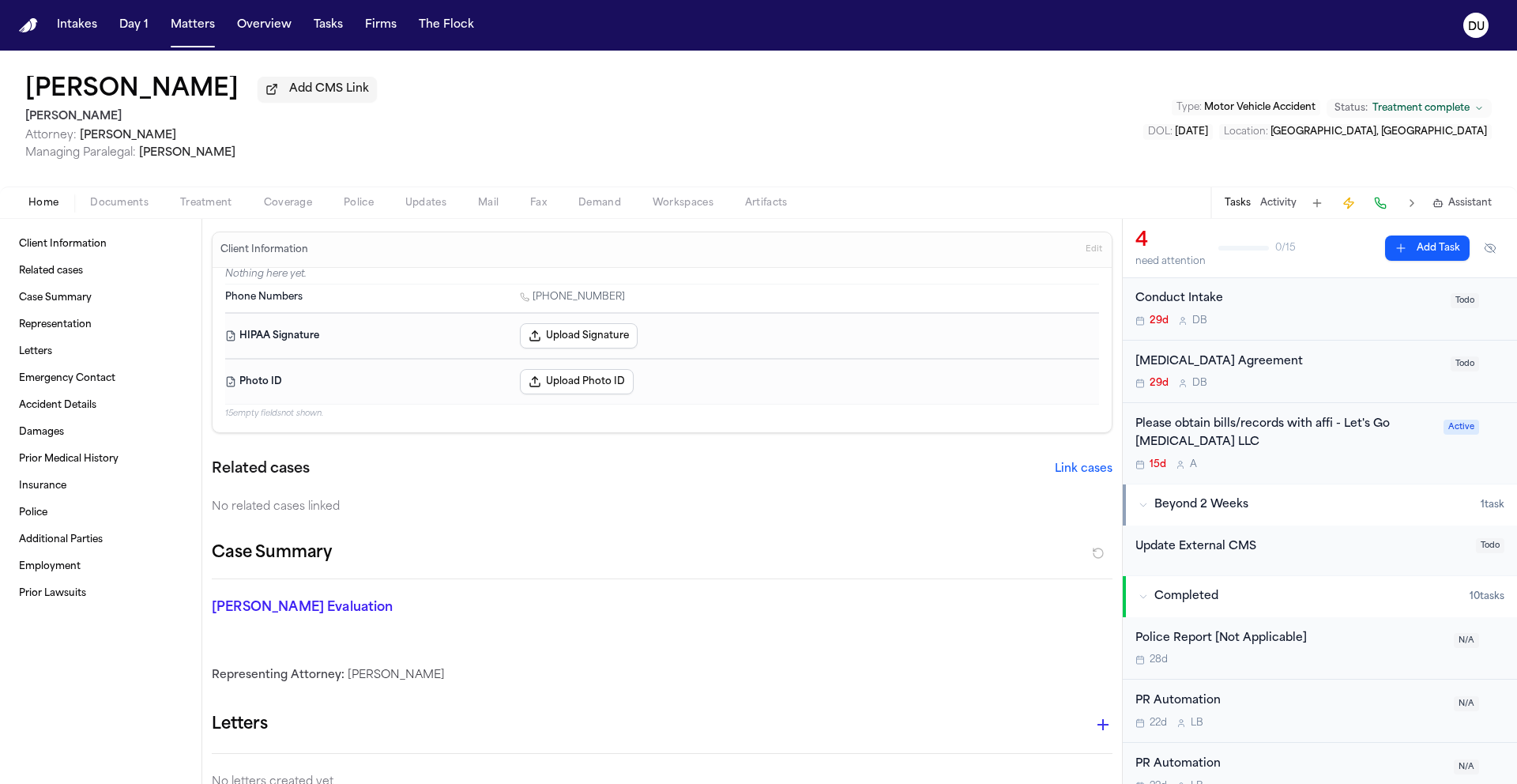
click at [1229, 433] on div "Please obtain bills/records with affi - Let's Go Chiropractic LLC" at bounding box center [1286, 433] width 299 height 36
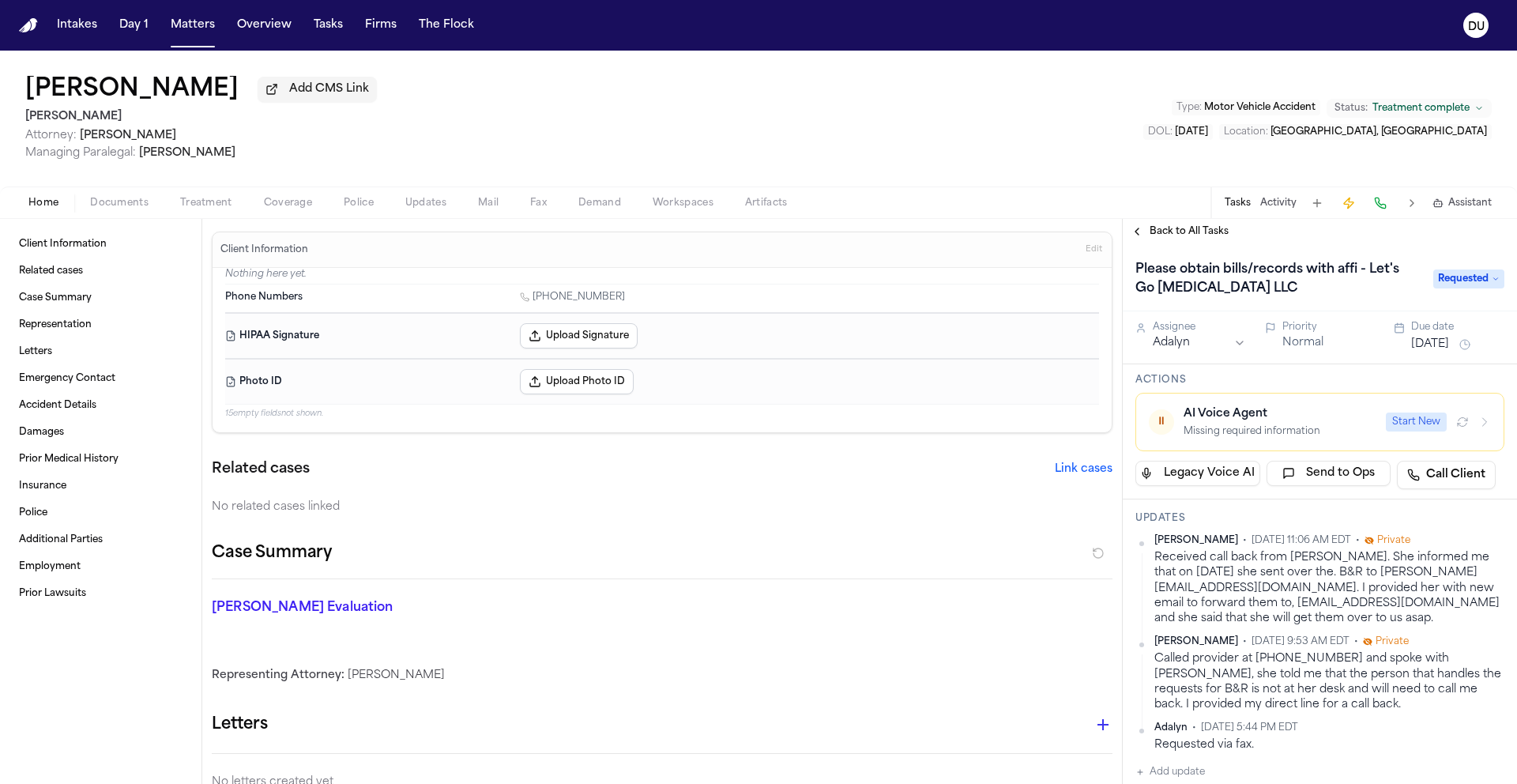
click at [1467, 283] on span "Requested" at bounding box center [1469, 279] width 71 height 19
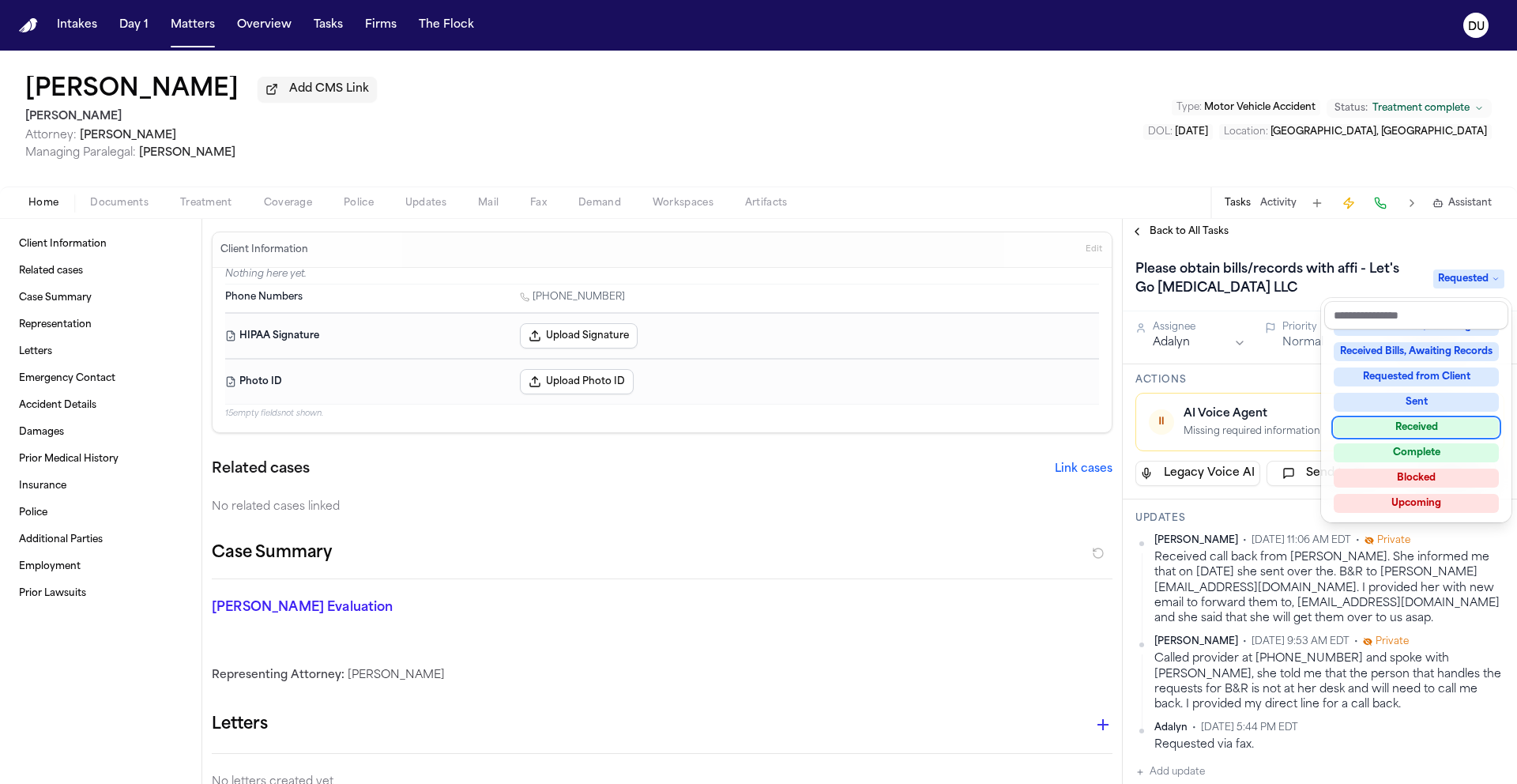
click at [1417, 432] on div "Received" at bounding box center [1416, 427] width 166 height 19
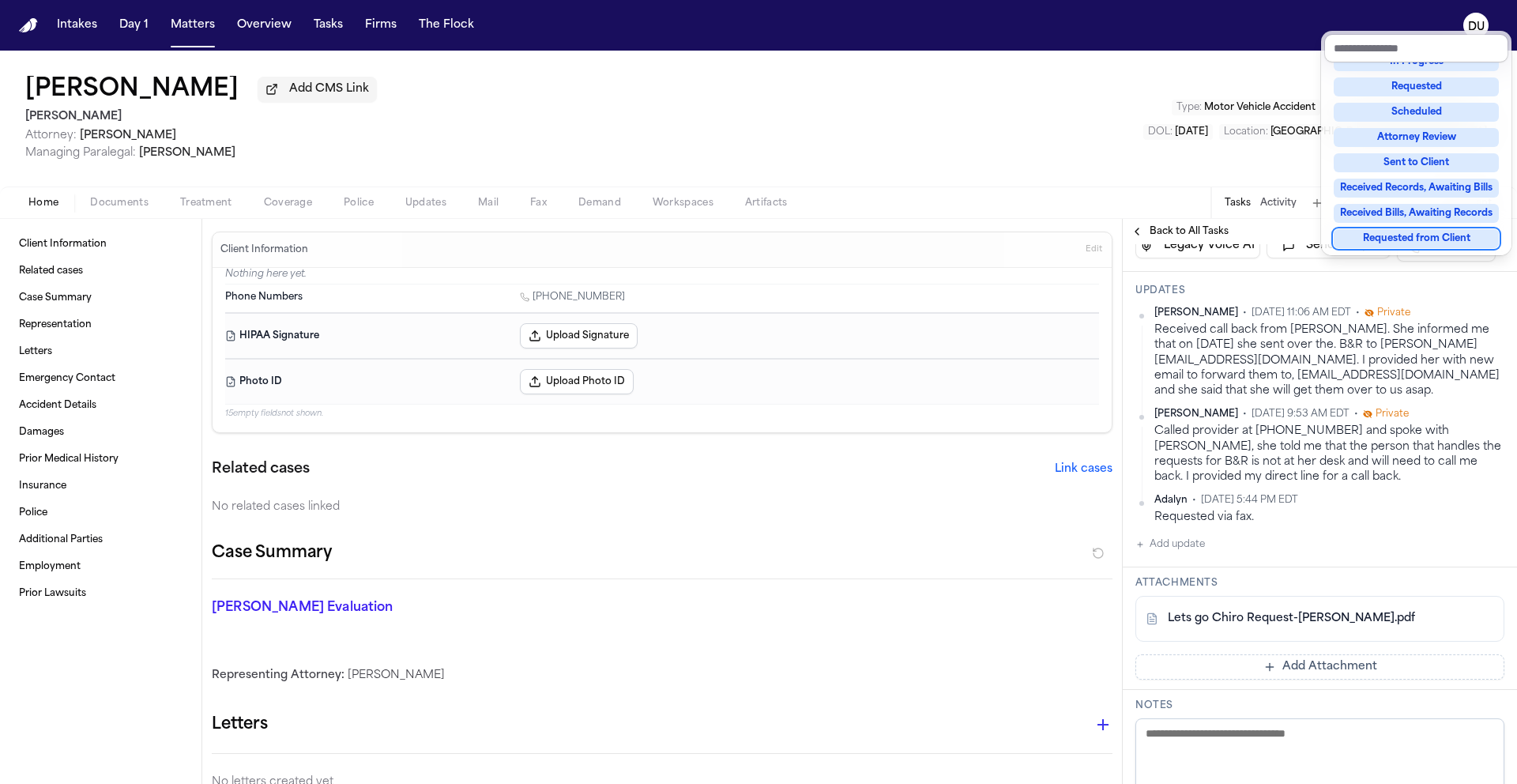
scroll to position [561, 0]
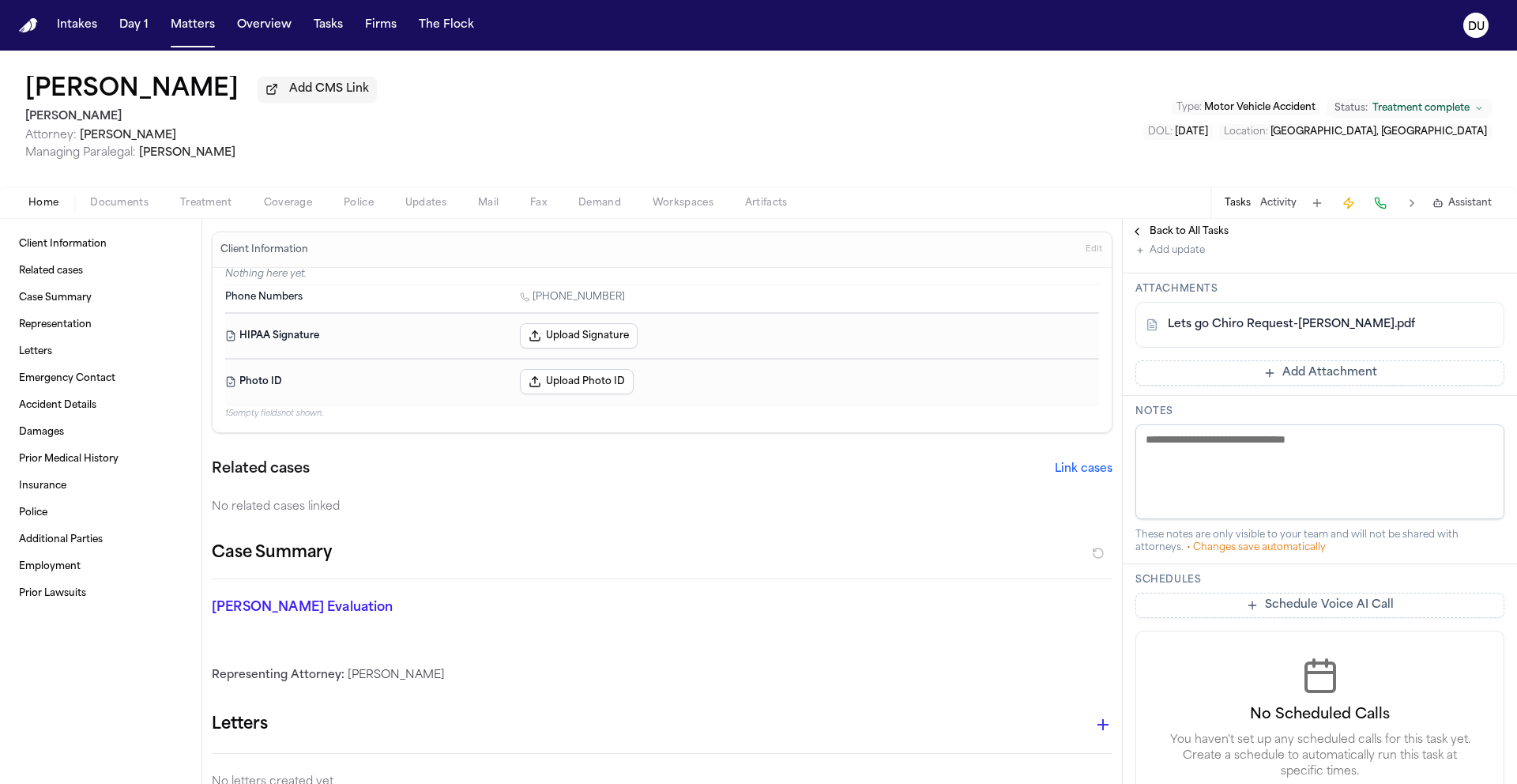
click at [1326, 389] on div "Please obtain bills/records with affi - Let's Go Chiropractic LLC Received Assi…" at bounding box center [1319, 279] width 394 height 1192
click at [1326, 377] on button "Add Attachment" at bounding box center [1320, 373] width 369 height 25
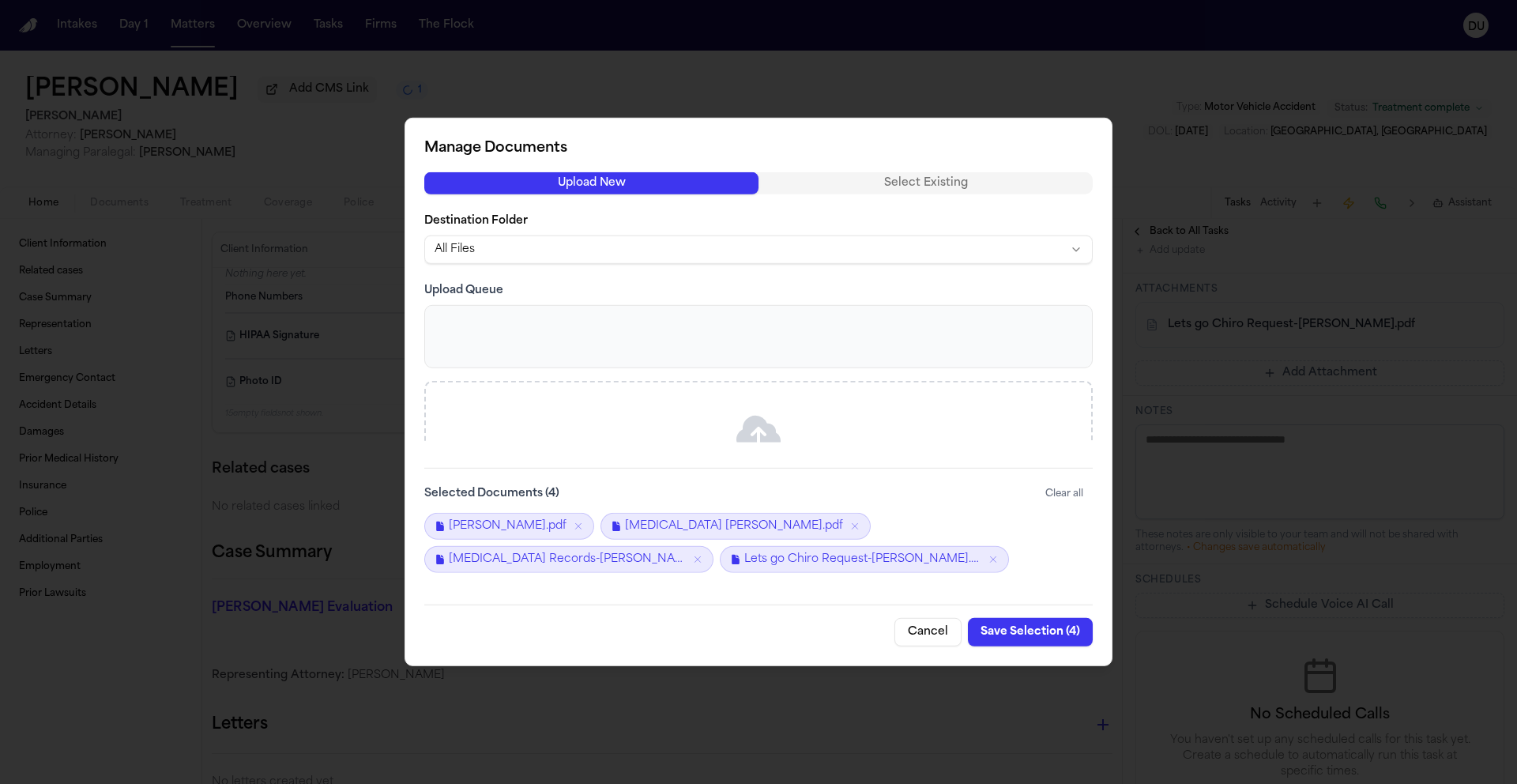
click at [1034, 638] on button "Save Selection ( 4 )" at bounding box center [1030, 632] width 125 height 28
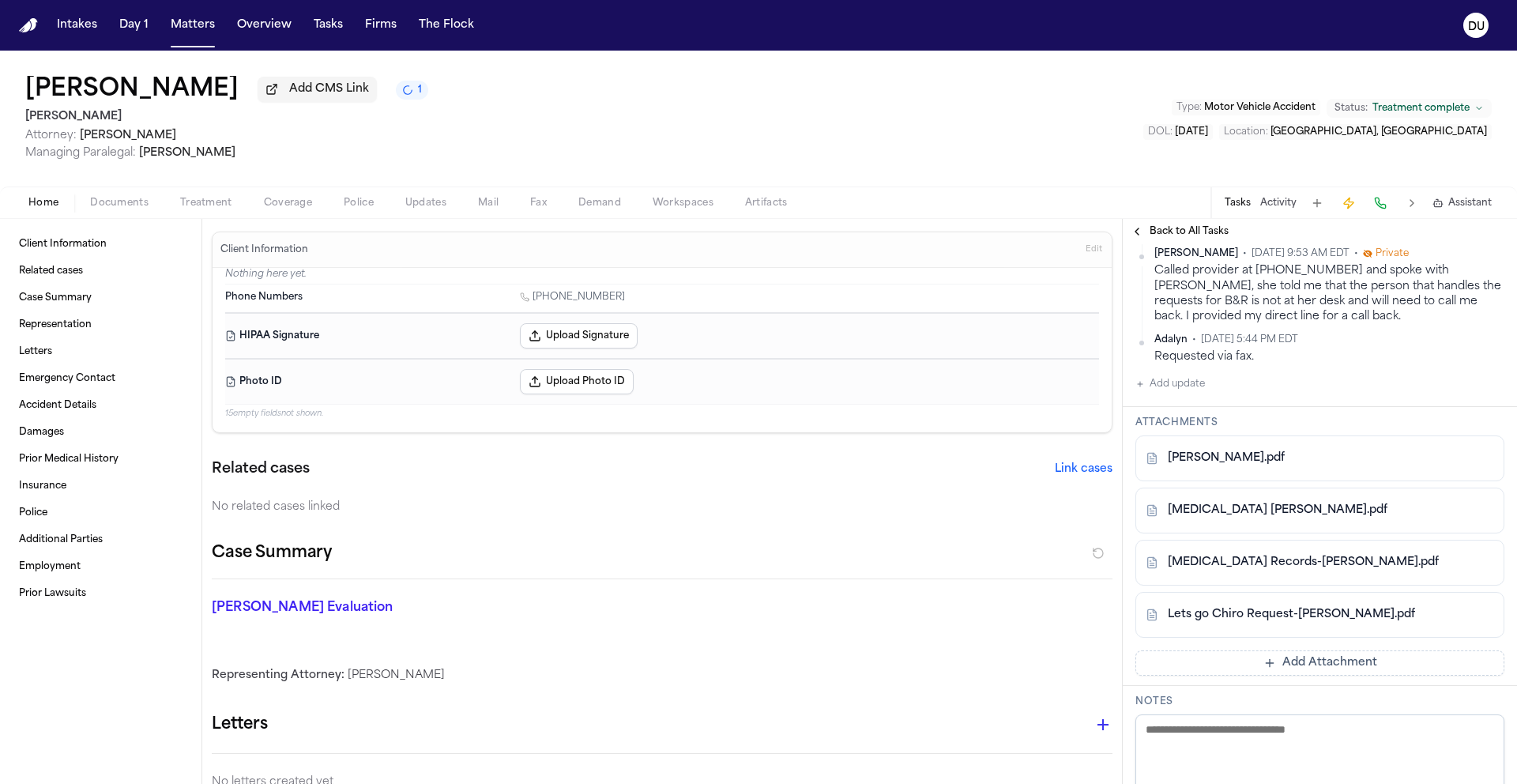
scroll to position [238, 0]
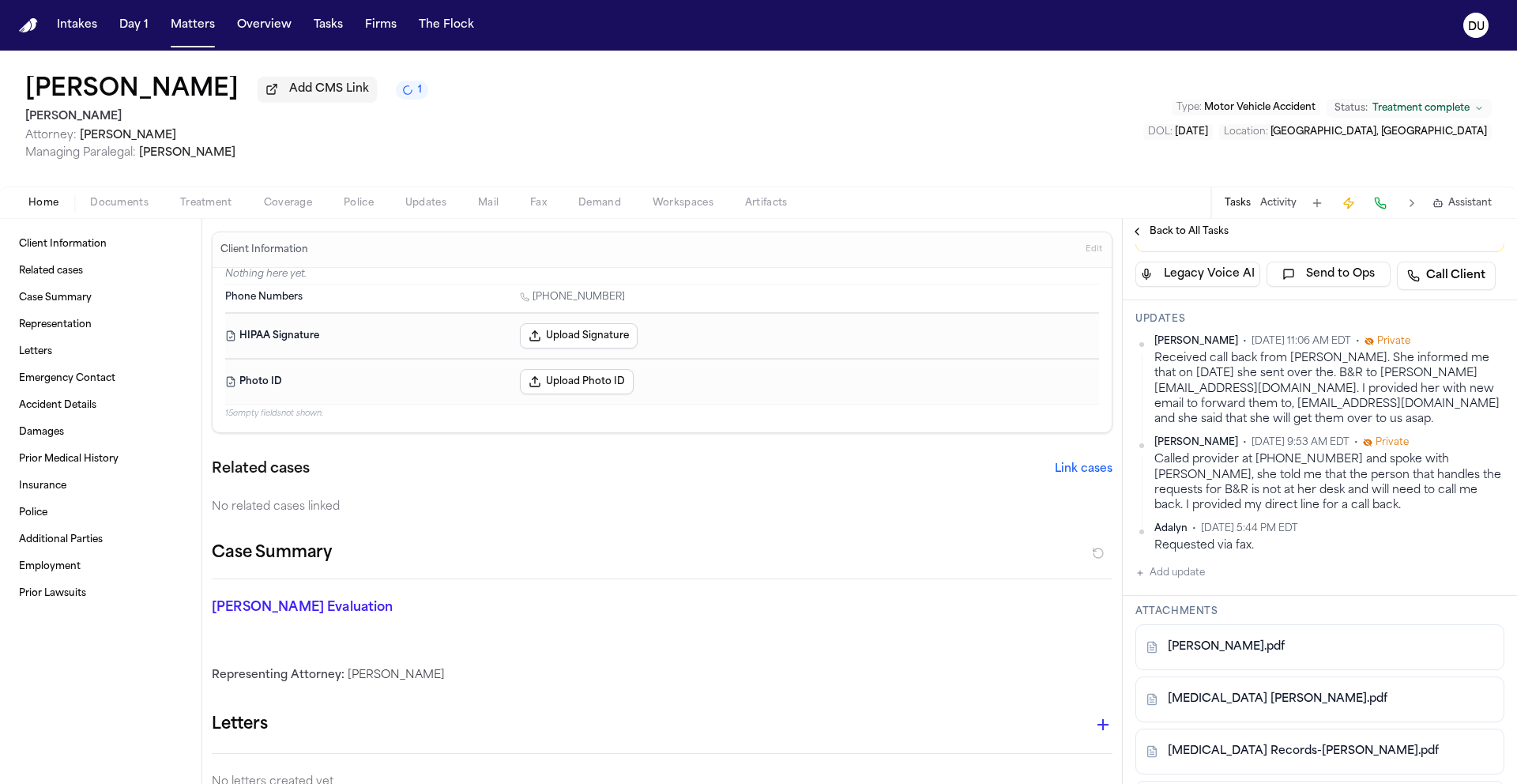
click at [1189, 580] on button "Add update" at bounding box center [1171, 572] width 69 height 19
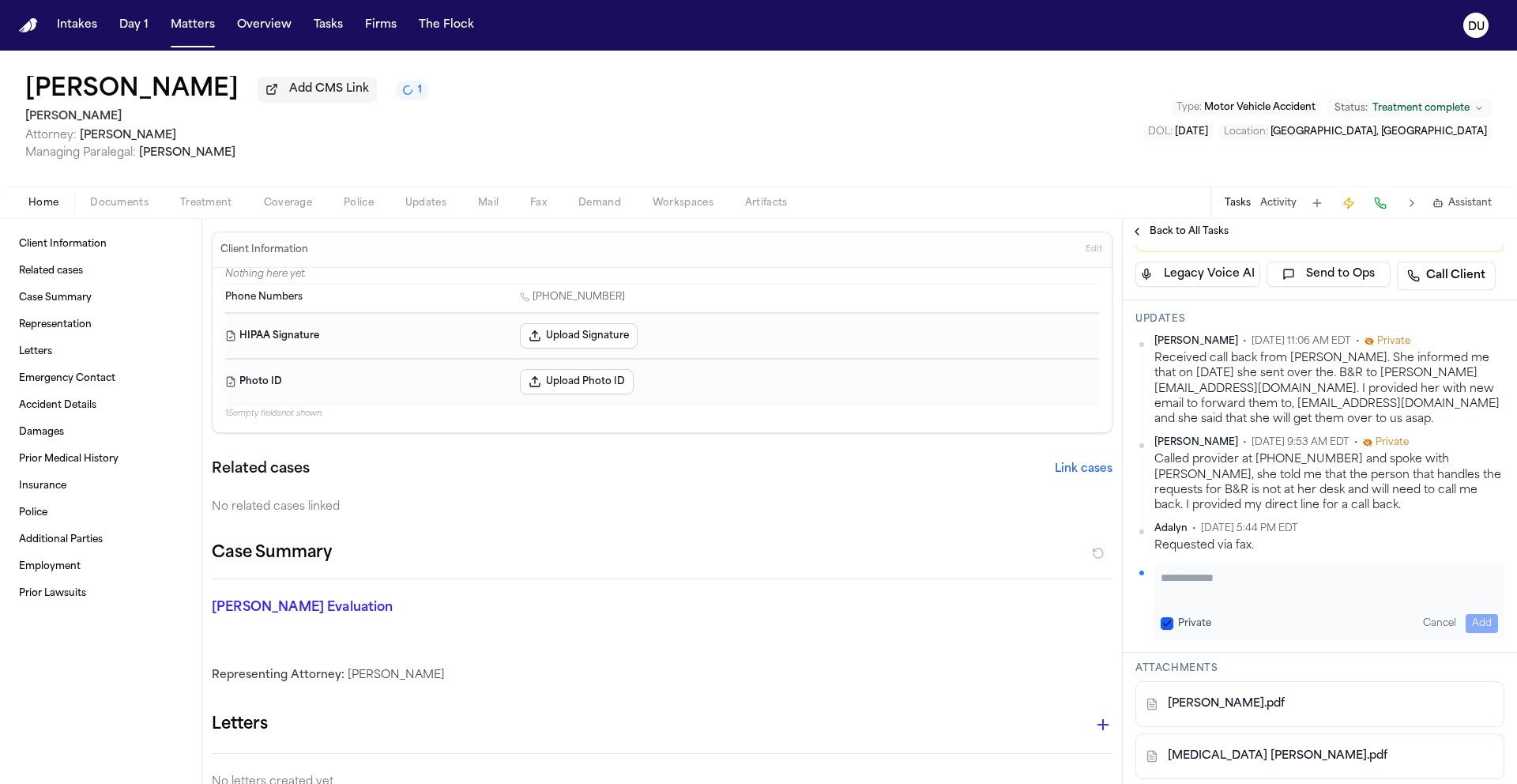
click at [1251, 578] on textarea "Add your update" at bounding box center [1329, 586] width 337 height 32
type textarea "**********"
click at [1473, 622] on button "Add" at bounding box center [1482, 623] width 32 height 19
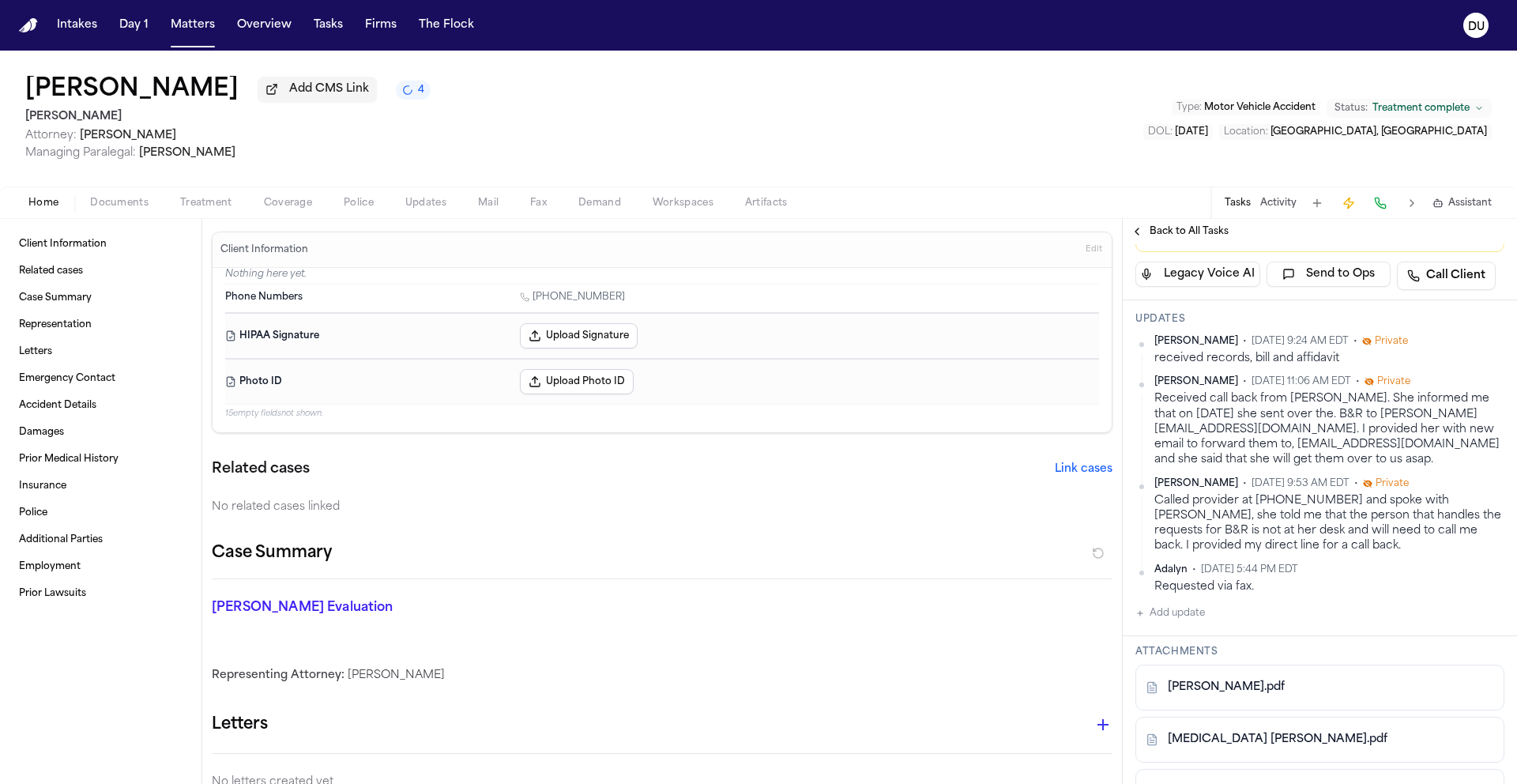
click at [28, 28] on img "Home" at bounding box center [28, 25] width 19 height 15
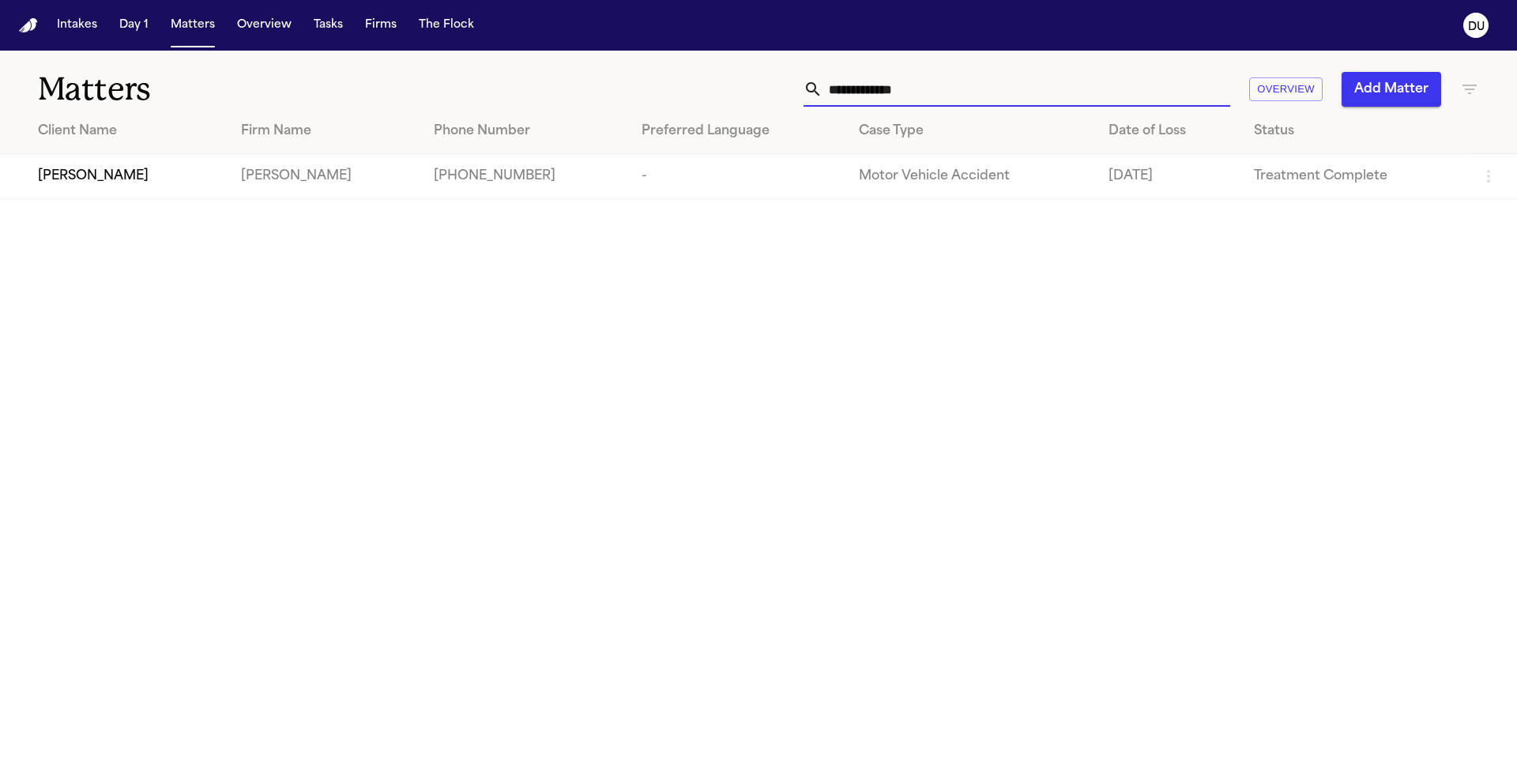
drag, startPoint x: 987, startPoint y: 94, endPoint x: 759, endPoint y: 88, distance: 228.1
click at [758, 92] on div "**********" at bounding box center [969, 89] width 1022 height 35
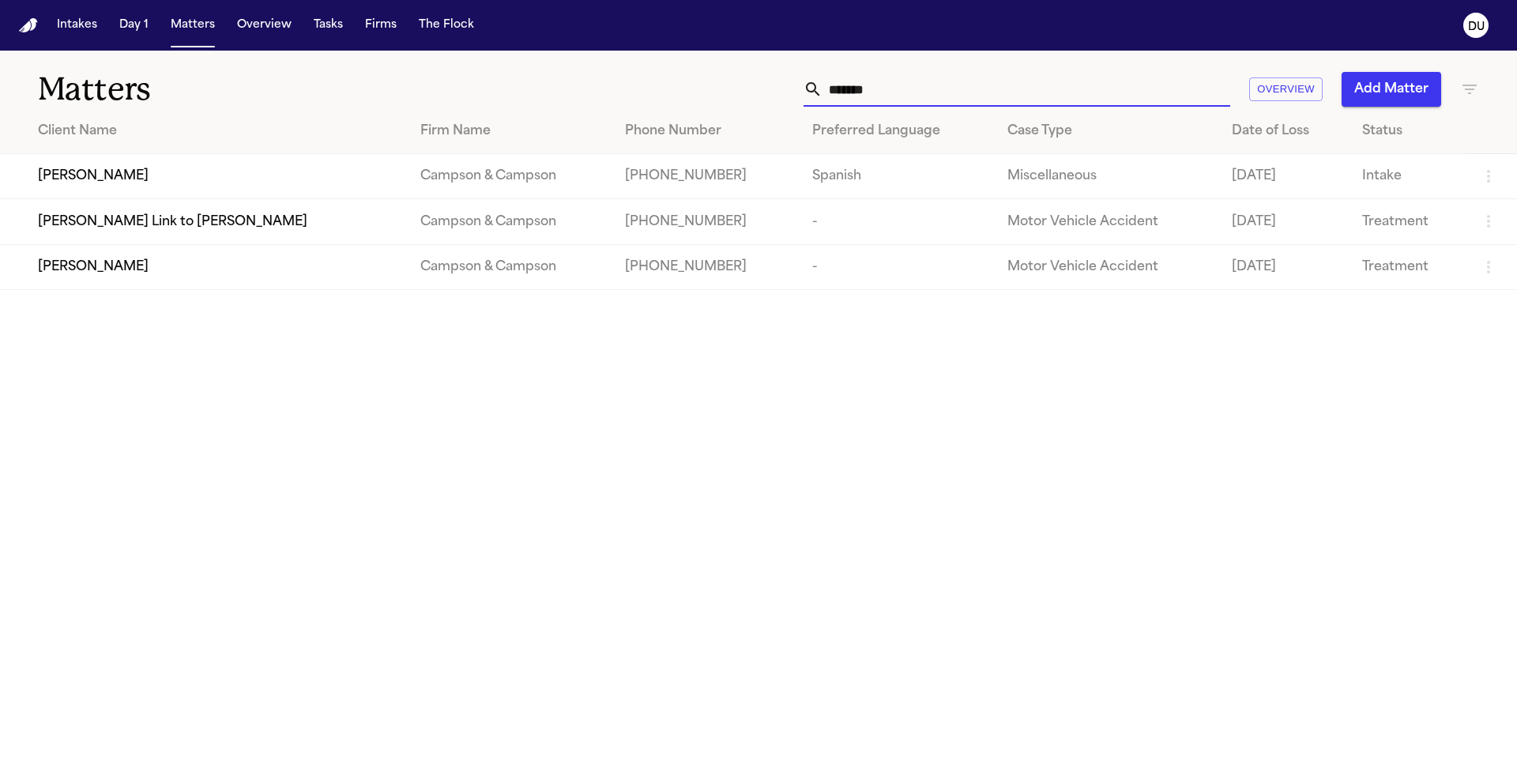
type input "******"
click at [222, 286] on td "Judith Faivre" at bounding box center [204, 266] width 408 height 45
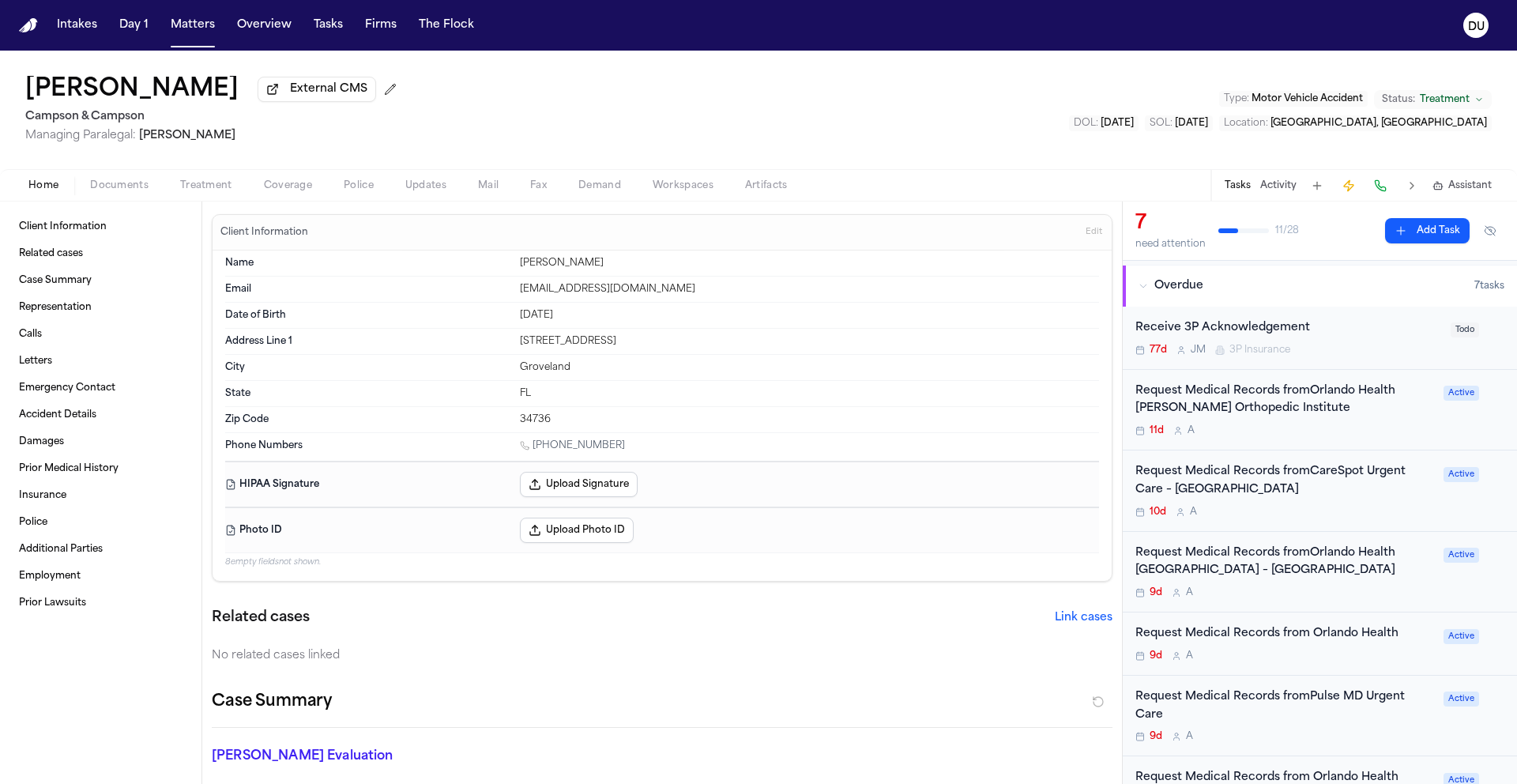
scroll to position [105, 0]
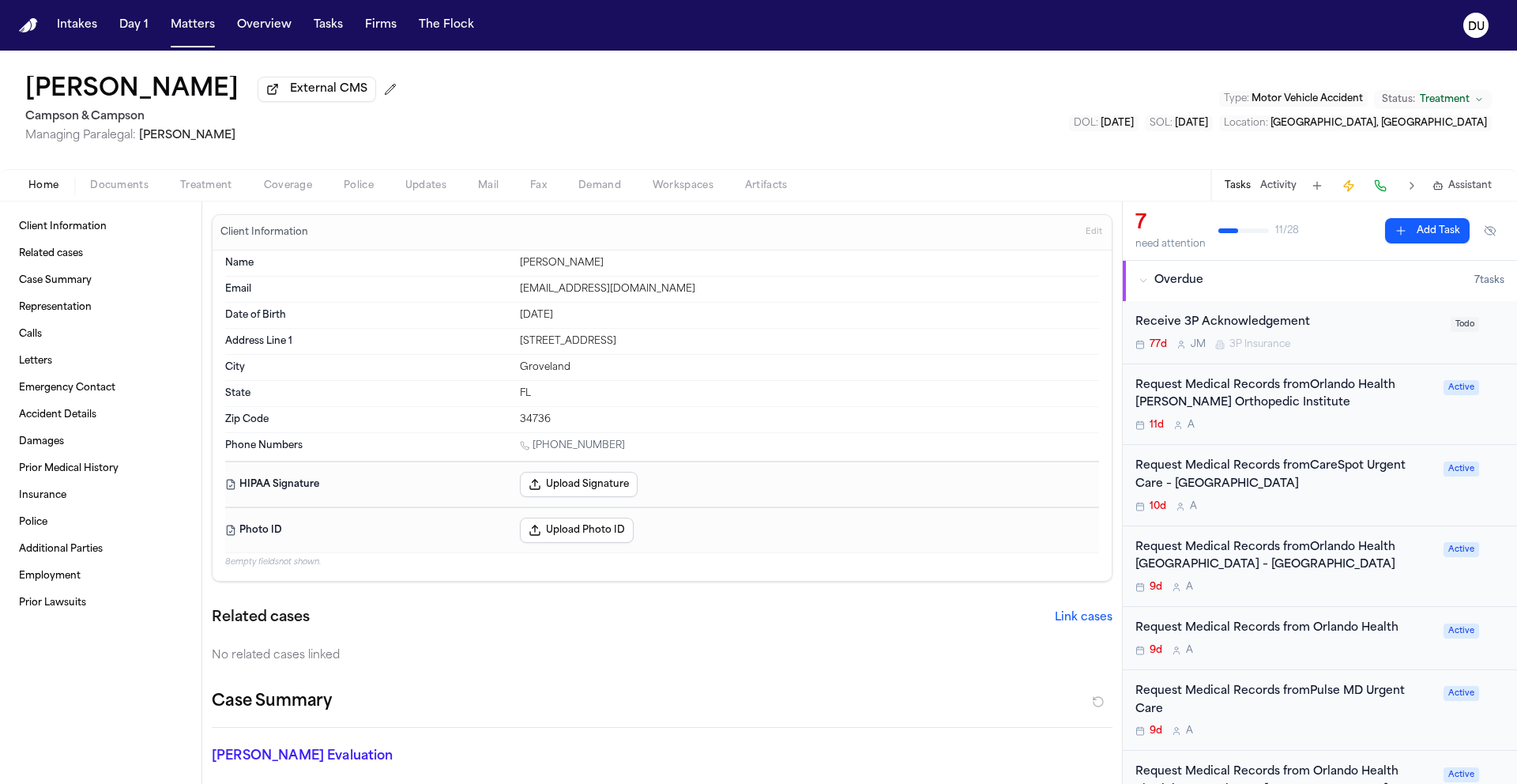
click at [1200, 481] on div "Request Medical Records fromCareSpot Urgent Care – Clermont" at bounding box center [1286, 475] width 299 height 36
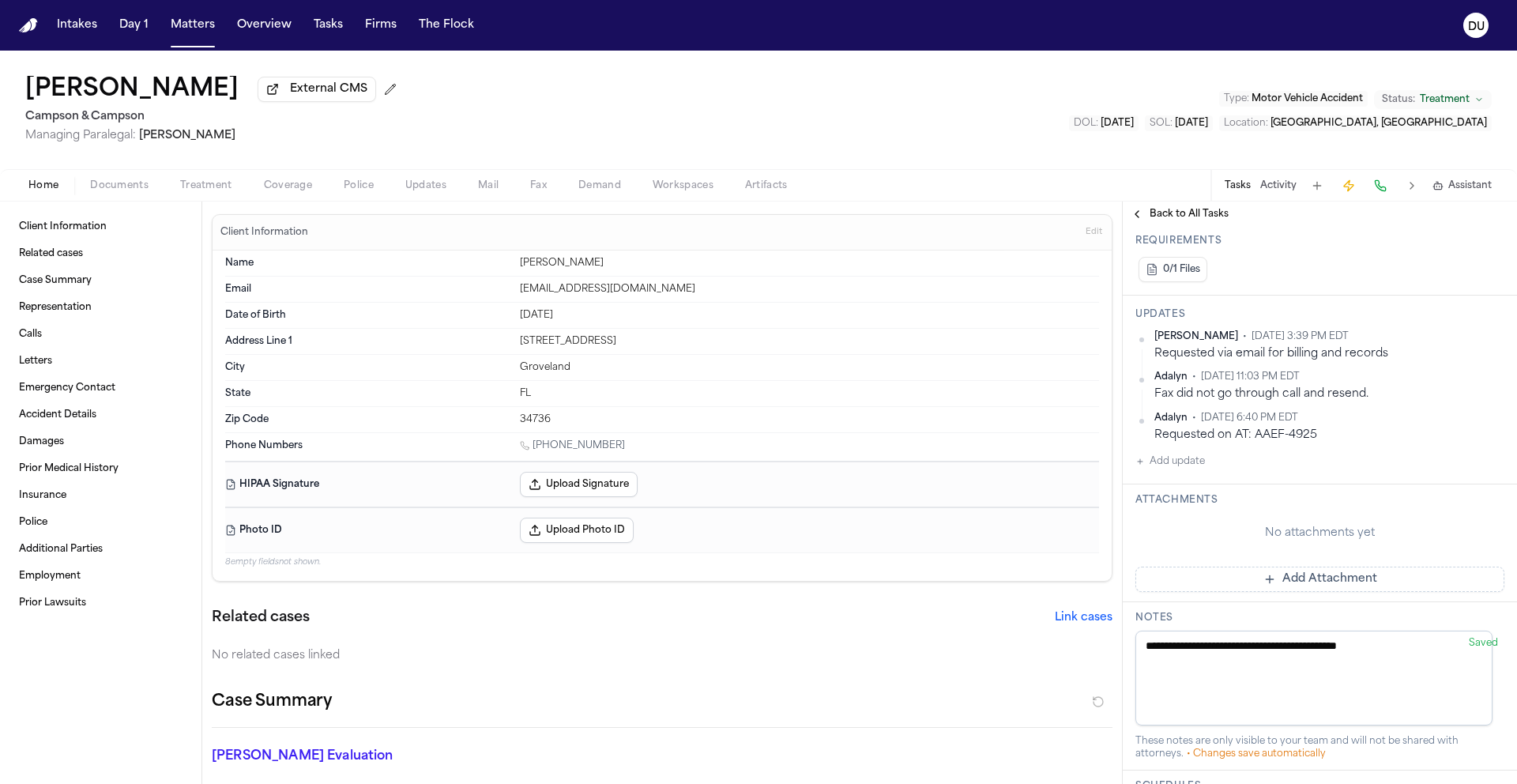
scroll to position [432, 0]
click at [1333, 593] on button "Add Attachment" at bounding box center [1320, 579] width 369 height 25
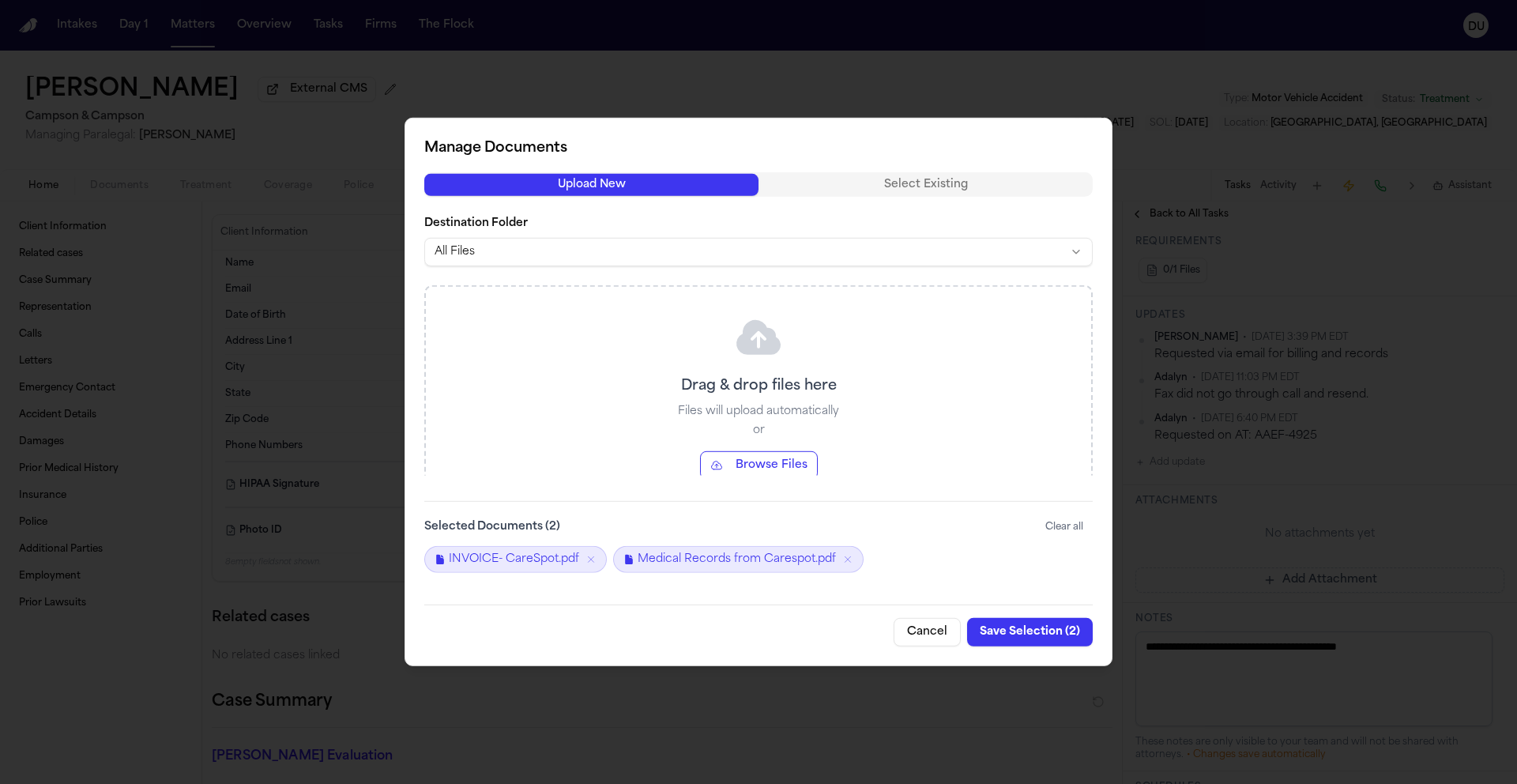
click at [1053, 636] on button "Save Selection ( 2 )" at bounding box center [1030, 632] width 126 height 28
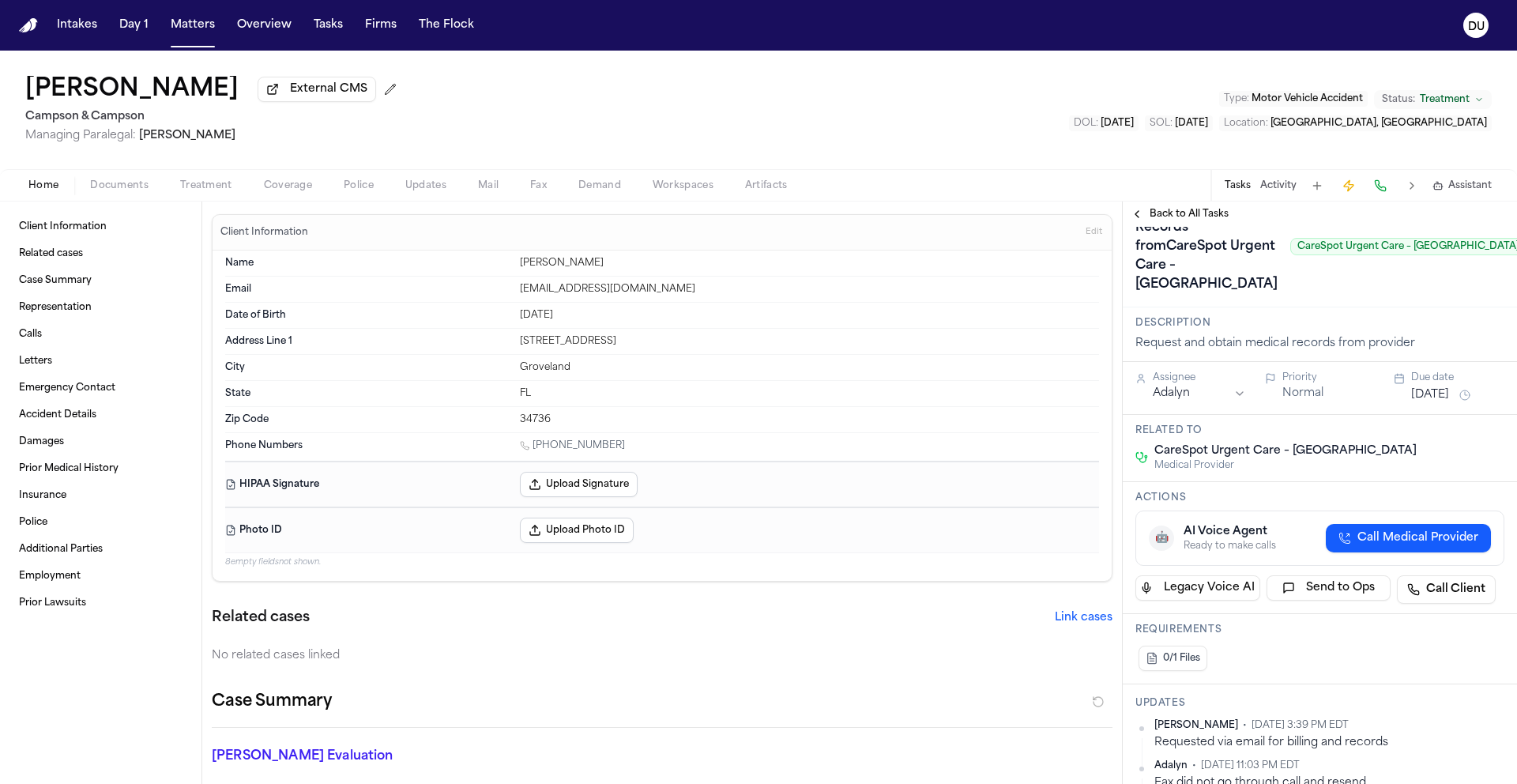
scroll to position [0, 0]
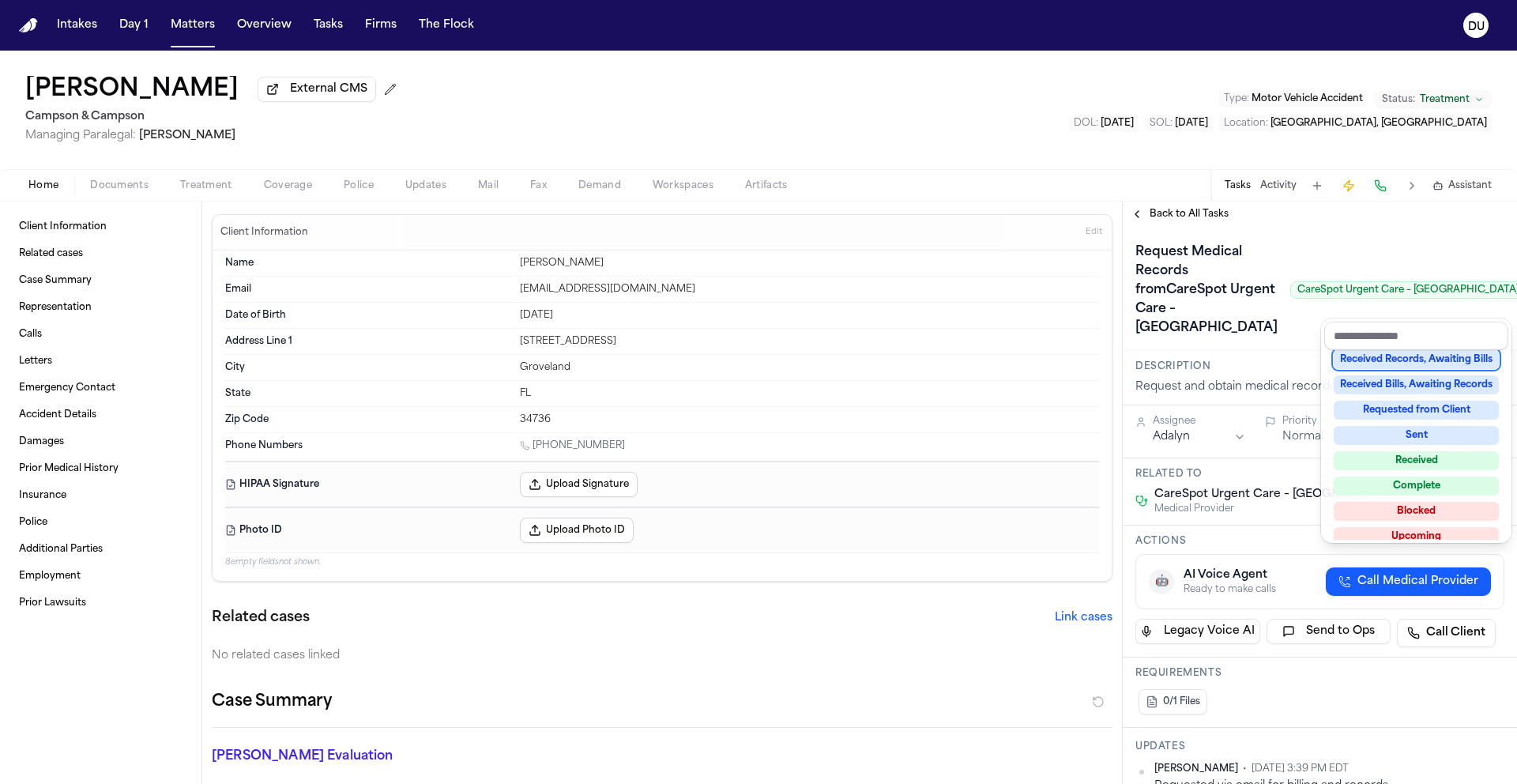
click at [1422, 365] on div "Received Records, Awaiting Bills" at bounding box center [1416, 359] width 166 height 19
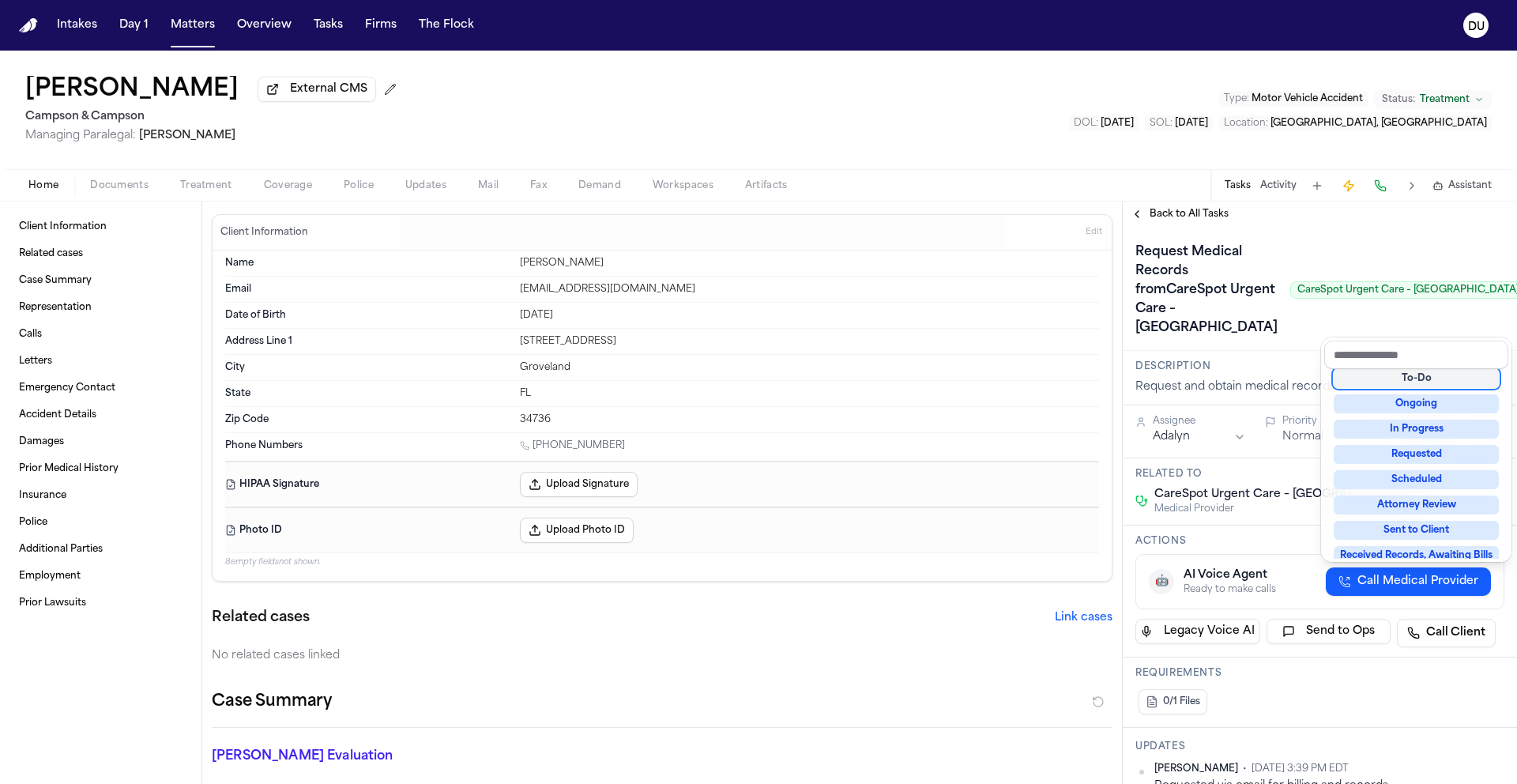
click at [1264, 341] on div "Request Medical Records fromCareSpot Urgent Care – Clermont CareSpot Urgent Car…" at bounding box center [1320, 290] width 369 height 101
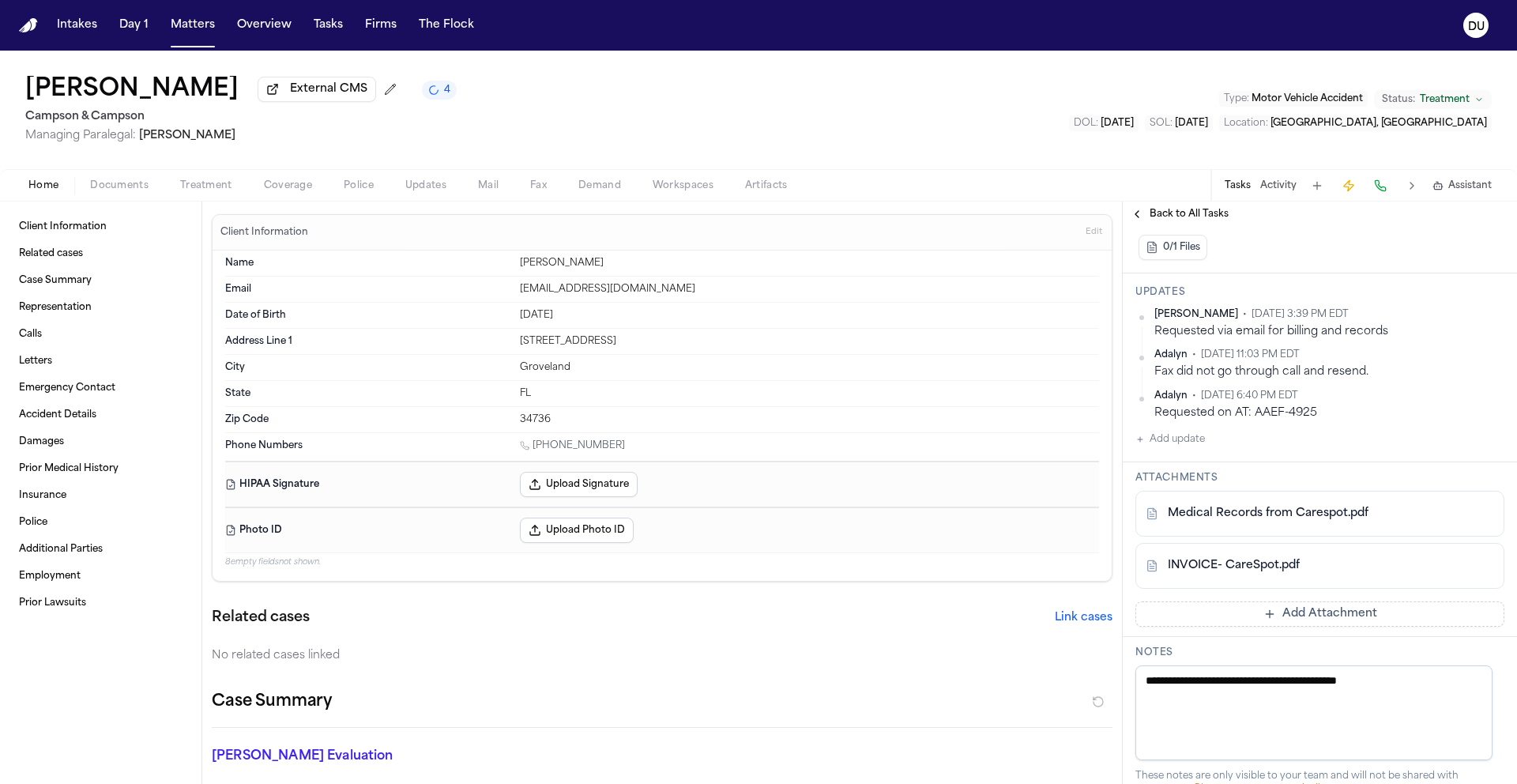
scroll to position [465, 0]
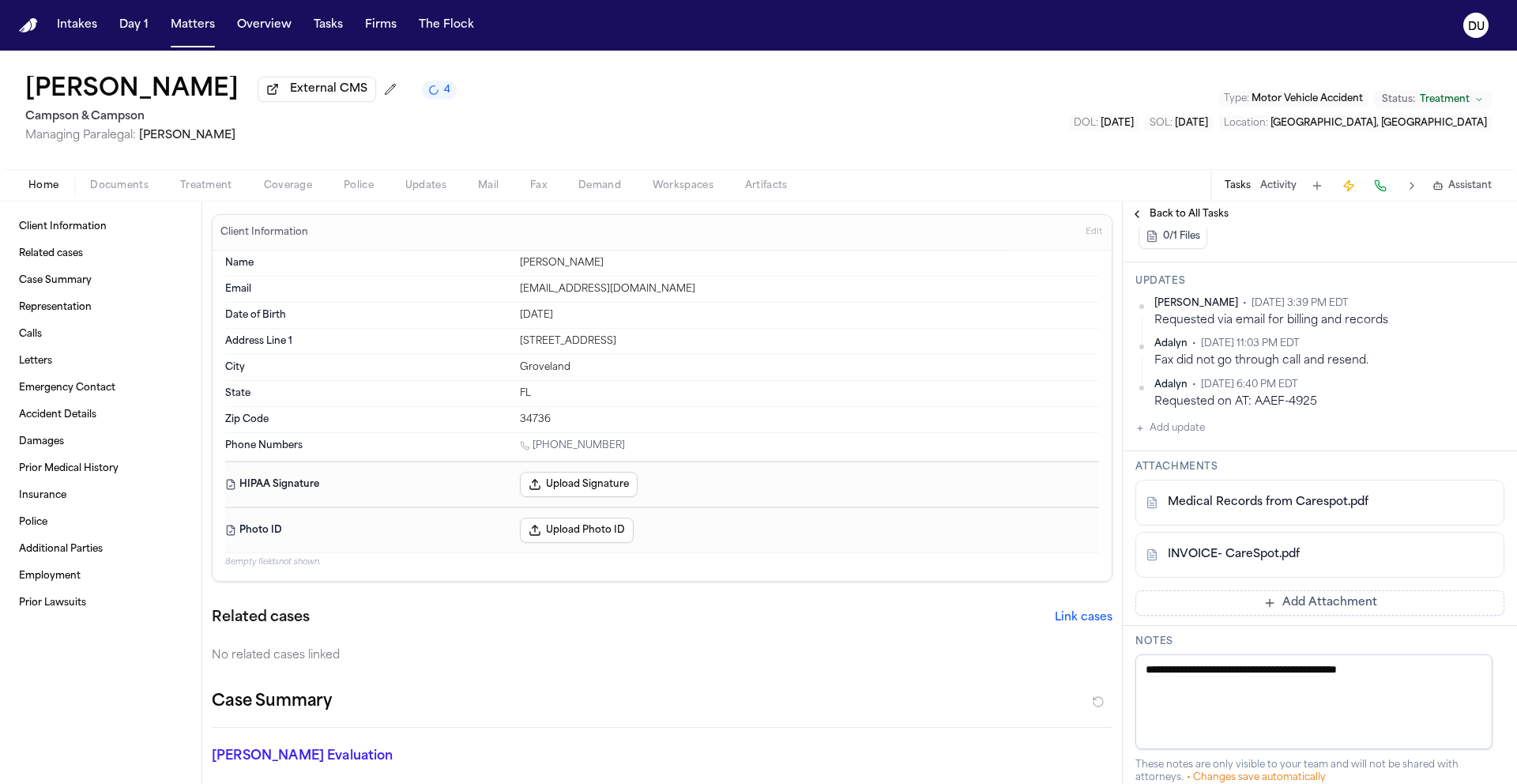
click at [1190, 438] on button "Add update" at bounding box center [1171, 427] width 69 height 19
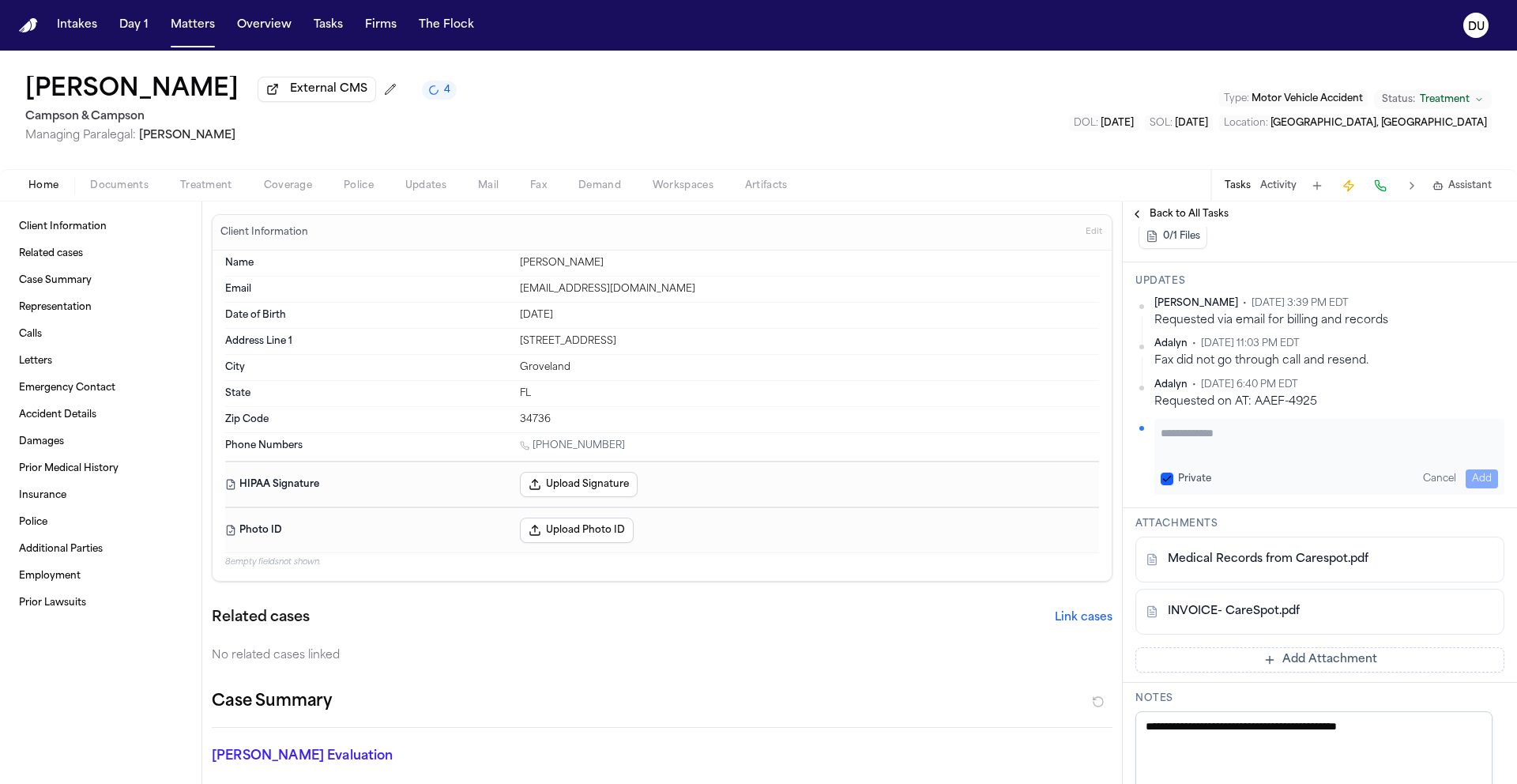
click at [1227, 457] on textarea "Add your update" at bounding box center [1329, 441] width 337 height 32
type textarea "**********"
click at [1471, 489] on button "Add" at bounding box center [1482, 478] width 32 height 19
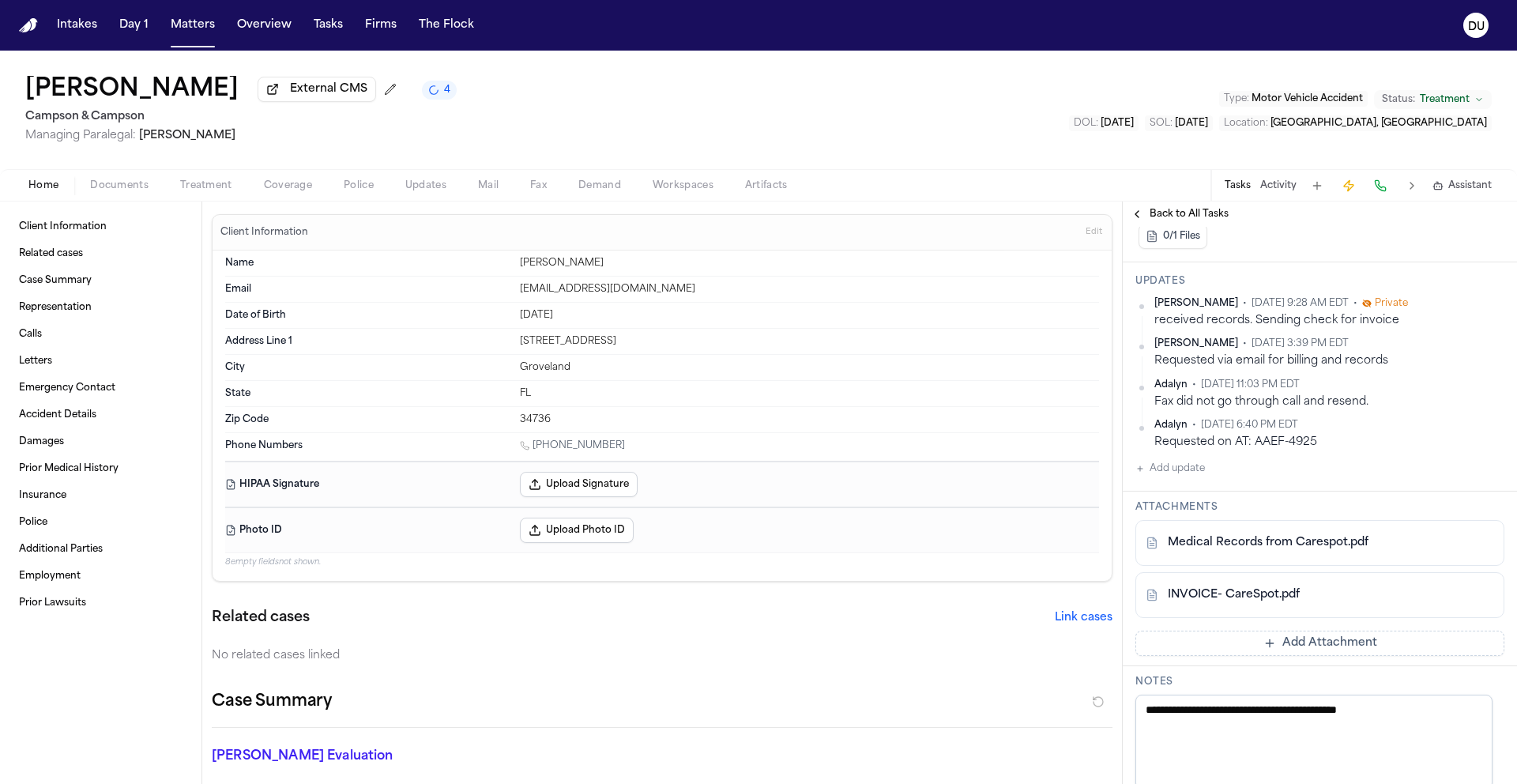
click at [499, 192] on button "Mail" at bounding box center [488, 185] width 53 height 19
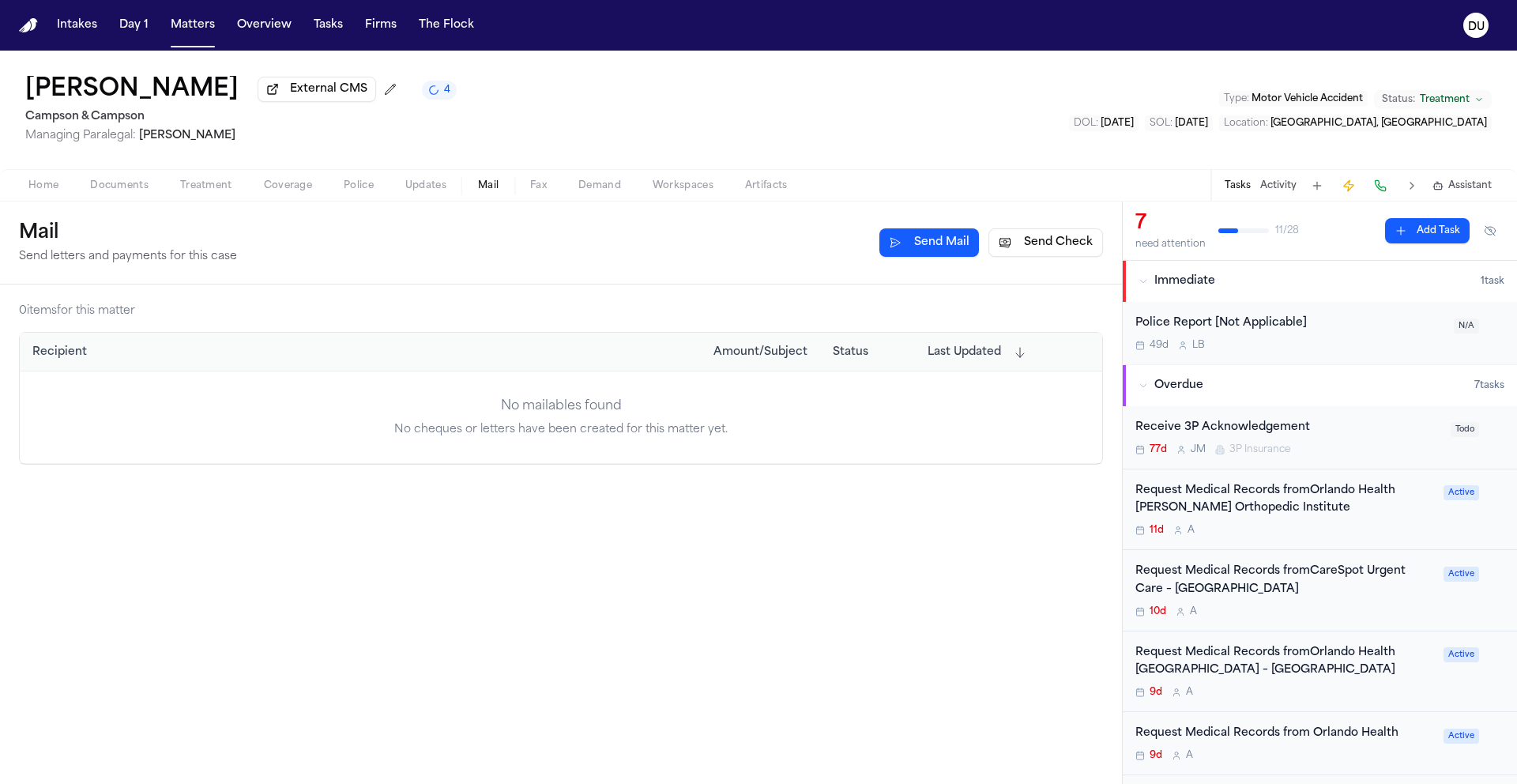
click at [1041, 244] on button "Send Check" at bounding box center [1046, 243] width 115 height 28
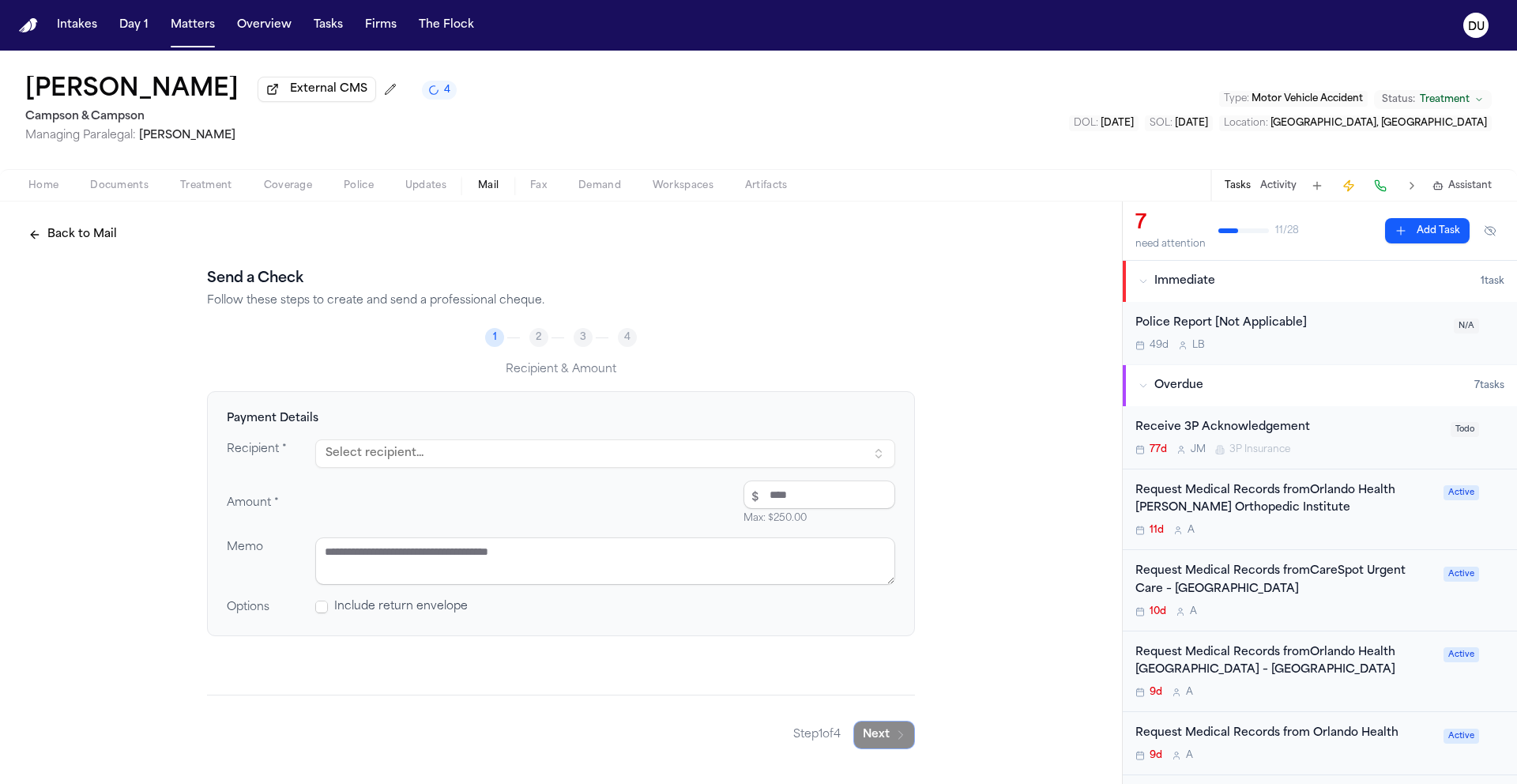
click at [496, 461] on button "Select recipient..." at bounding box center [605, 454] width 580 height 28
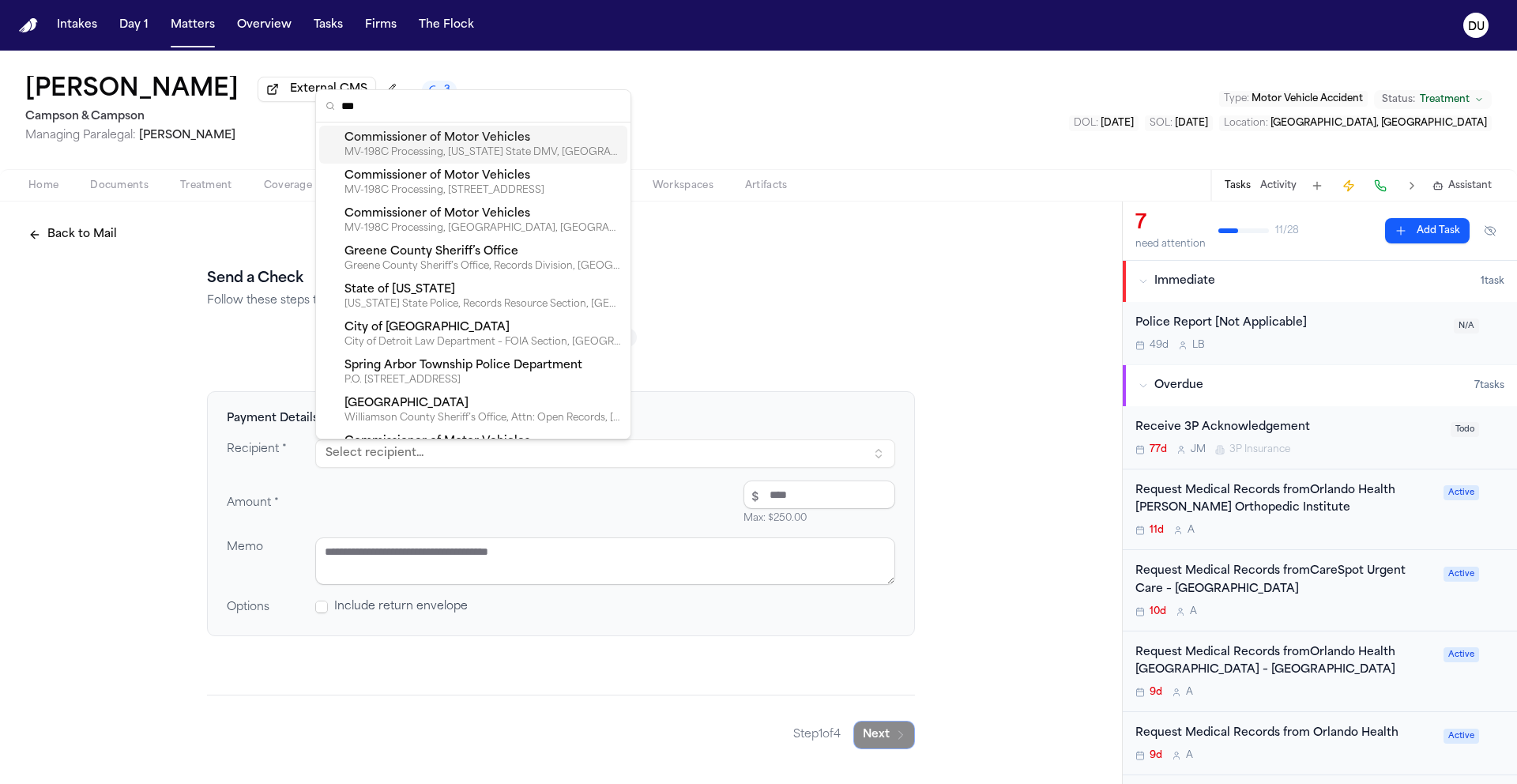
type input "****"
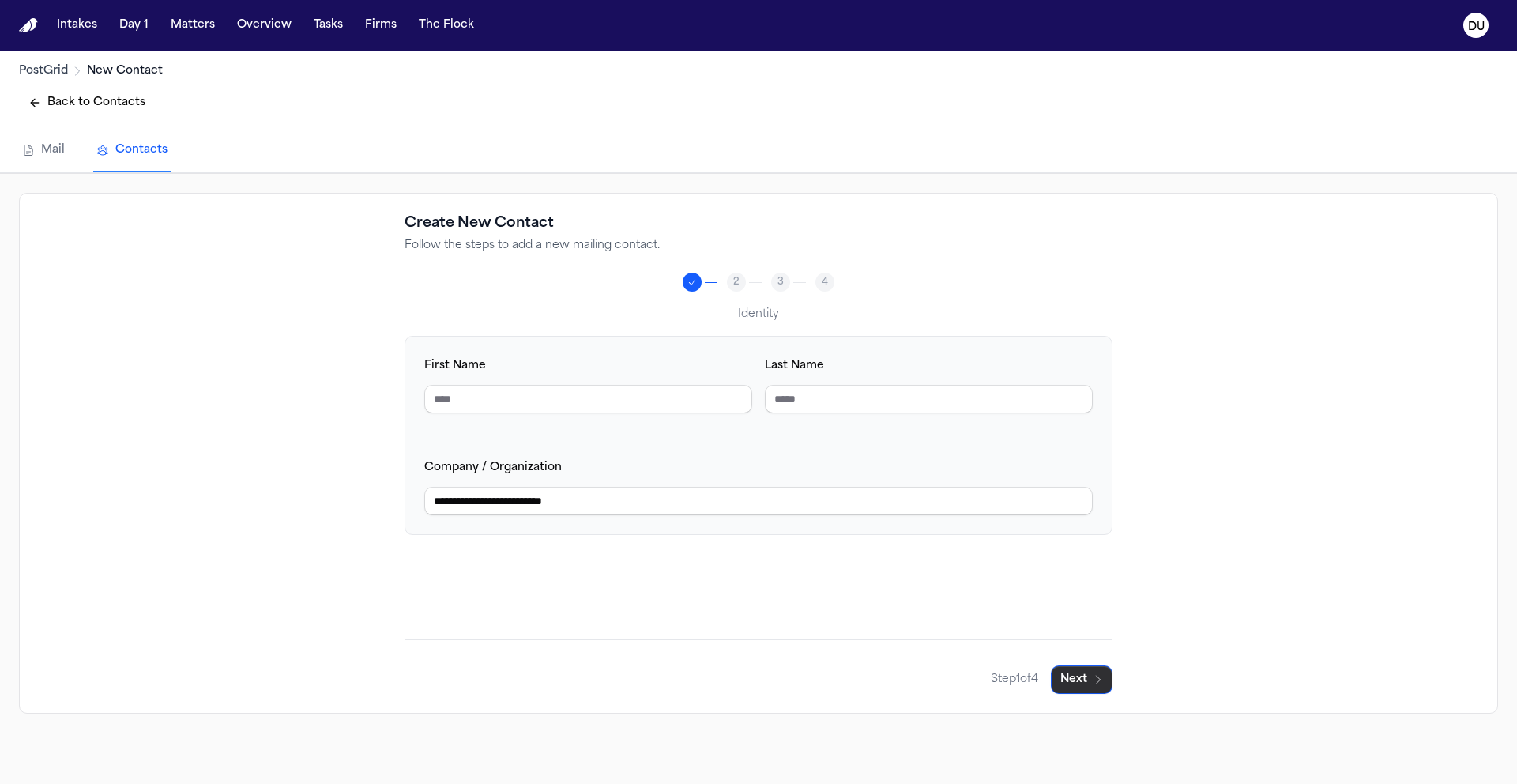
type input "**********"
click at [1072, 684] on button "Next" at bounding box center [1082, 679] width 61 height 28
click at [1080, 691] on button "Next" at bounding box center [1082, 679] width 61 height 28
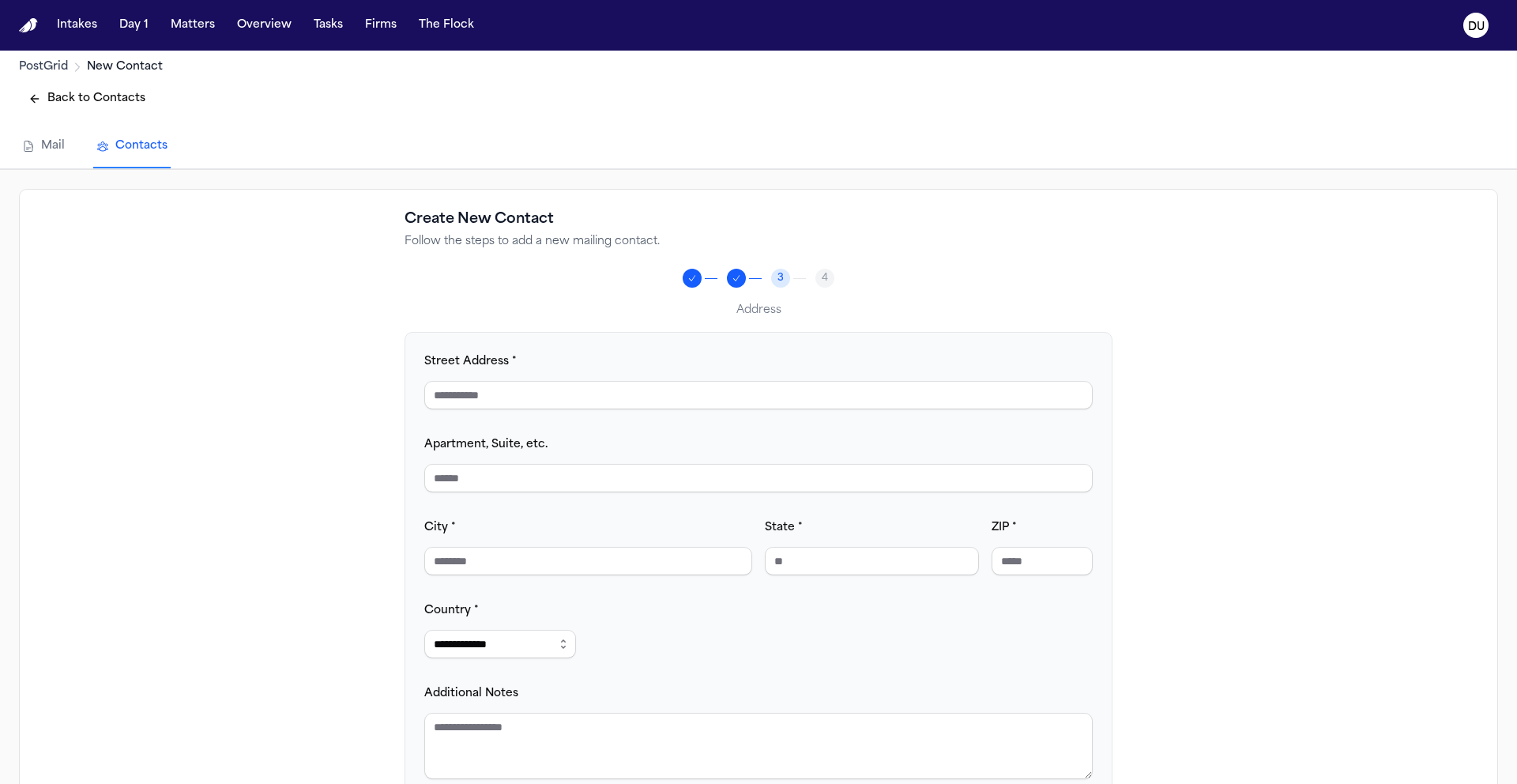
scroll to position [11, 0]
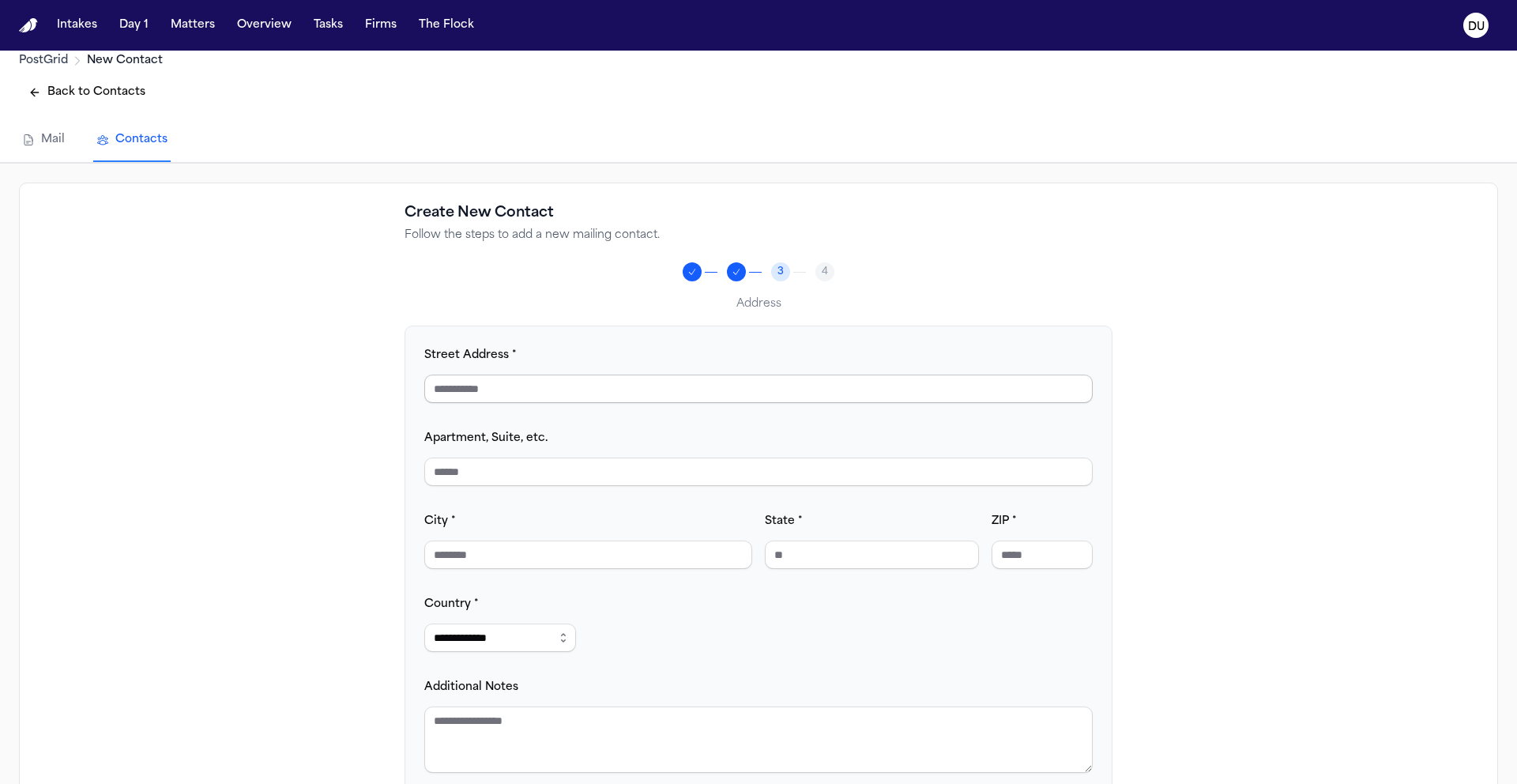
click at [532, 394] on input "Street Address *" at bounding box center [758, 389] width 669 height 28
type input "**********"
click at [571, 560] on input "City *" at bounding box center [588, 554] width 328 height 28
click at [621, 480] on input "Apartment, Suite, etc." at bounding box center [758, 472] width 669 height 28
type input "**********"
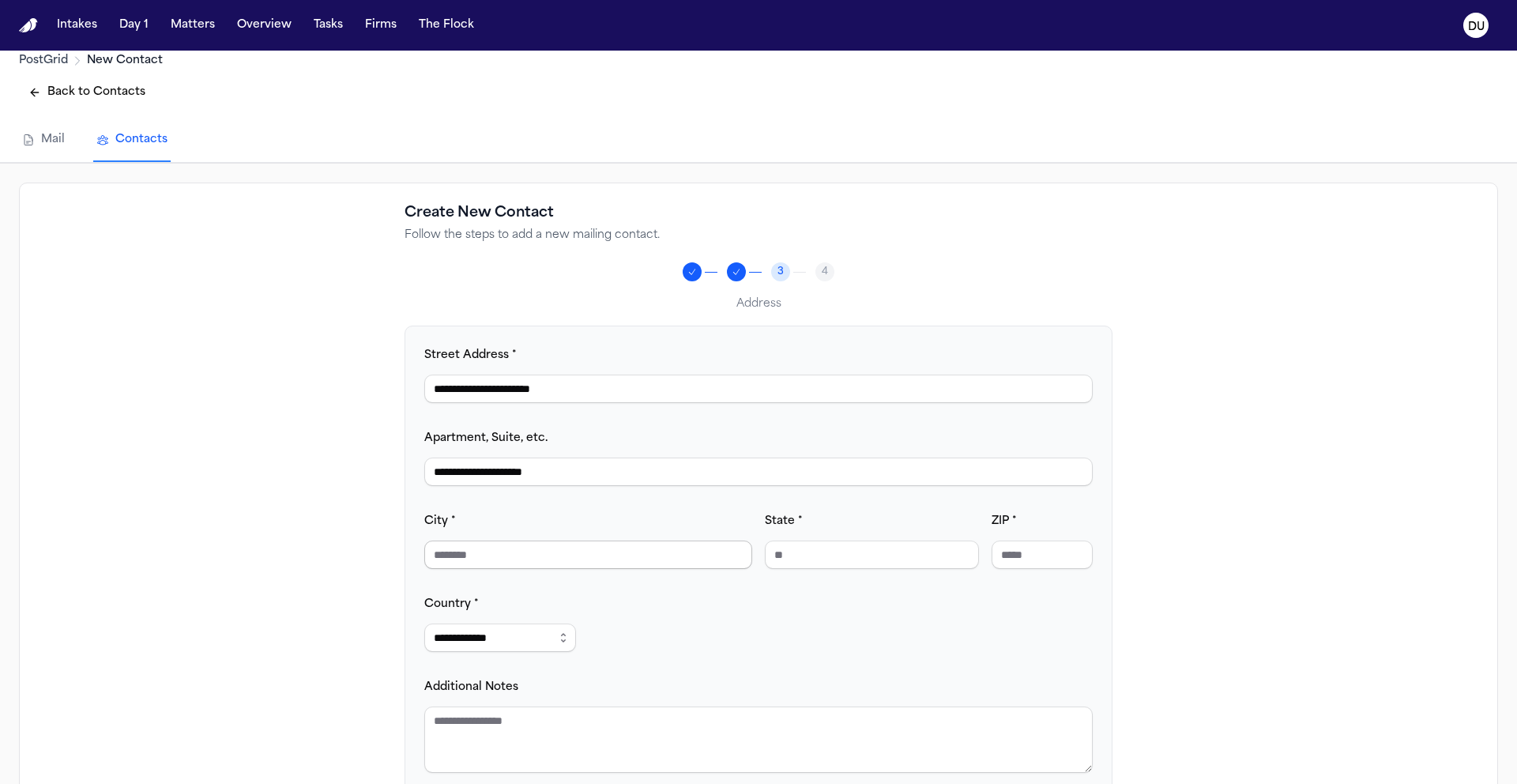
click at [585, 555] on input "City *" at bounding box center [588, 554] width 328 height 28
type input "*"
type input "**********"
type input "**"
drag, startPoint x: 839, startPoint y: 554, endPoint x: 728, endPoint y: 559, distance: 111.1
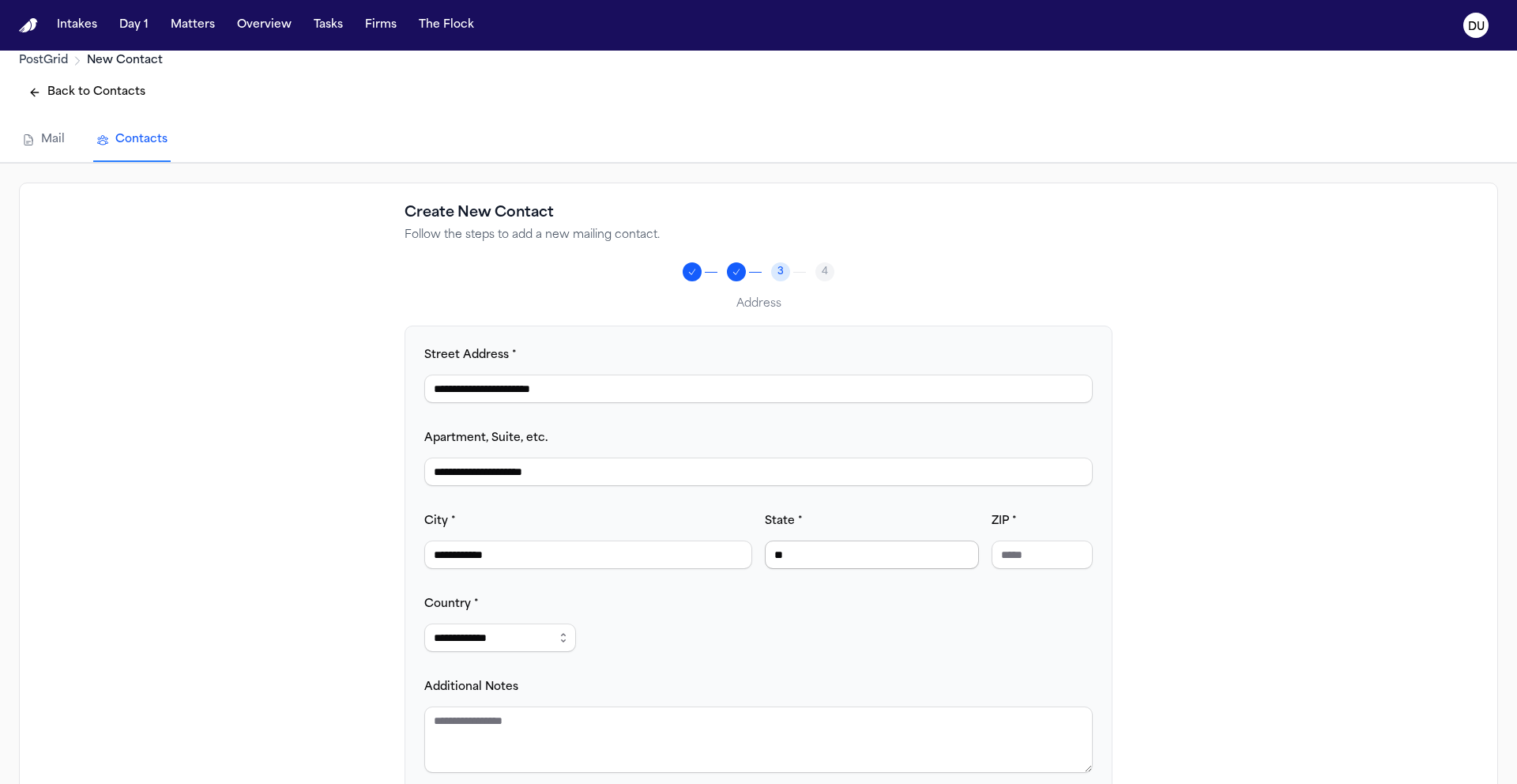
click at [729, 559] on div "**********" at bounding box center [758, 539] width 669 height 58
type input "**"
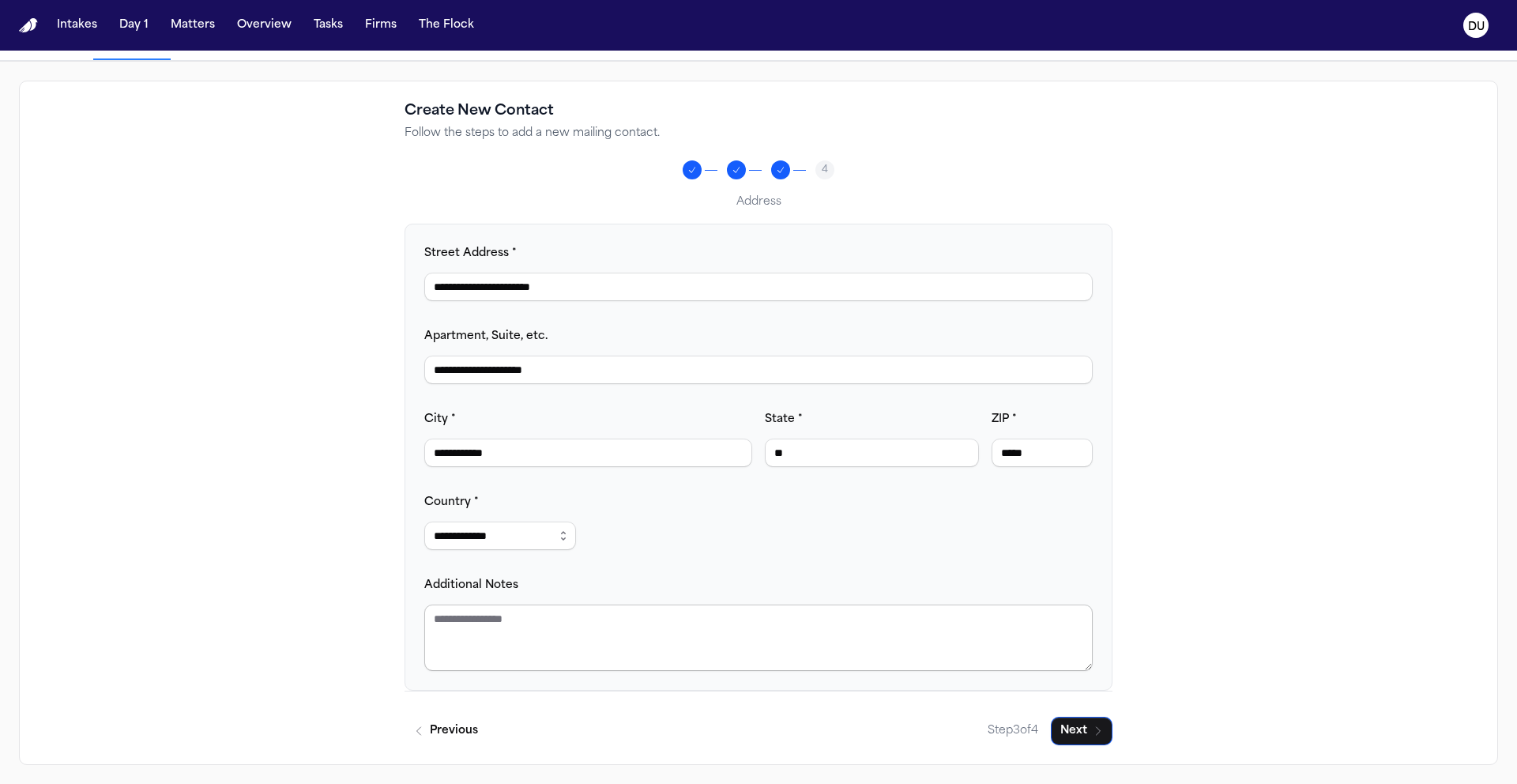
scroll to position [116, 0]
type input "*****"
click at [498, 651] on textarea "Additional Notes" at bounding box center [758, 637] width 669 height 67
type textarea "**********"
click at [1086, 732] on button "Next" at bounding box center [1082, 731] width 61 height 28
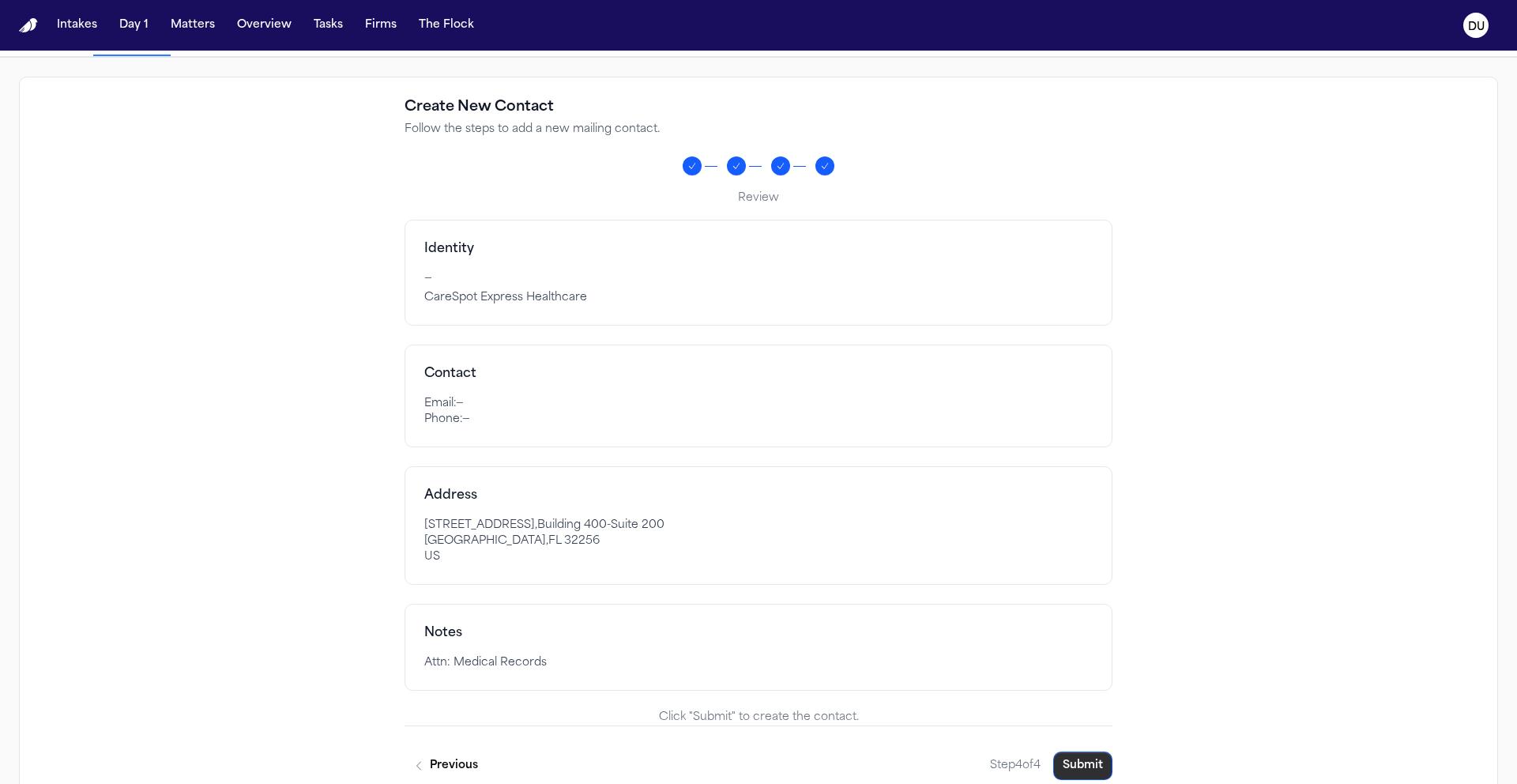
click at [1091, 763] on button "Submit" at bounding box center [1083, 765] width 60 height 28
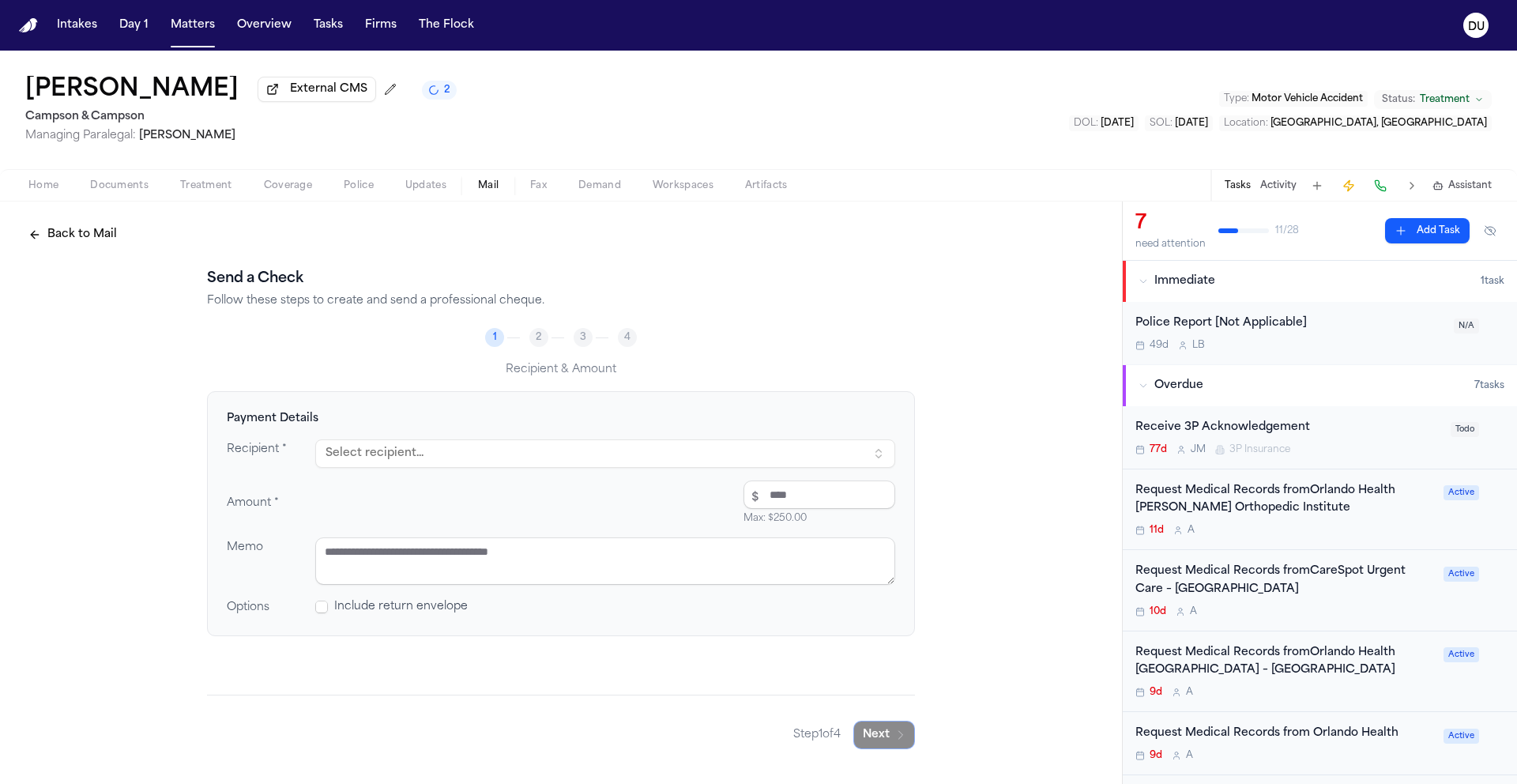
click at [468, 457] on button "Select recipient..." at bounding box center [605, 454] width 580 height 28
click at [612, 465] on button "Select recipient..." at bounding box center [605, 454] width 580 height 28
click at [595, 461] on button "Select recipient..." at bounding box center [605, 454] width 580 height 28
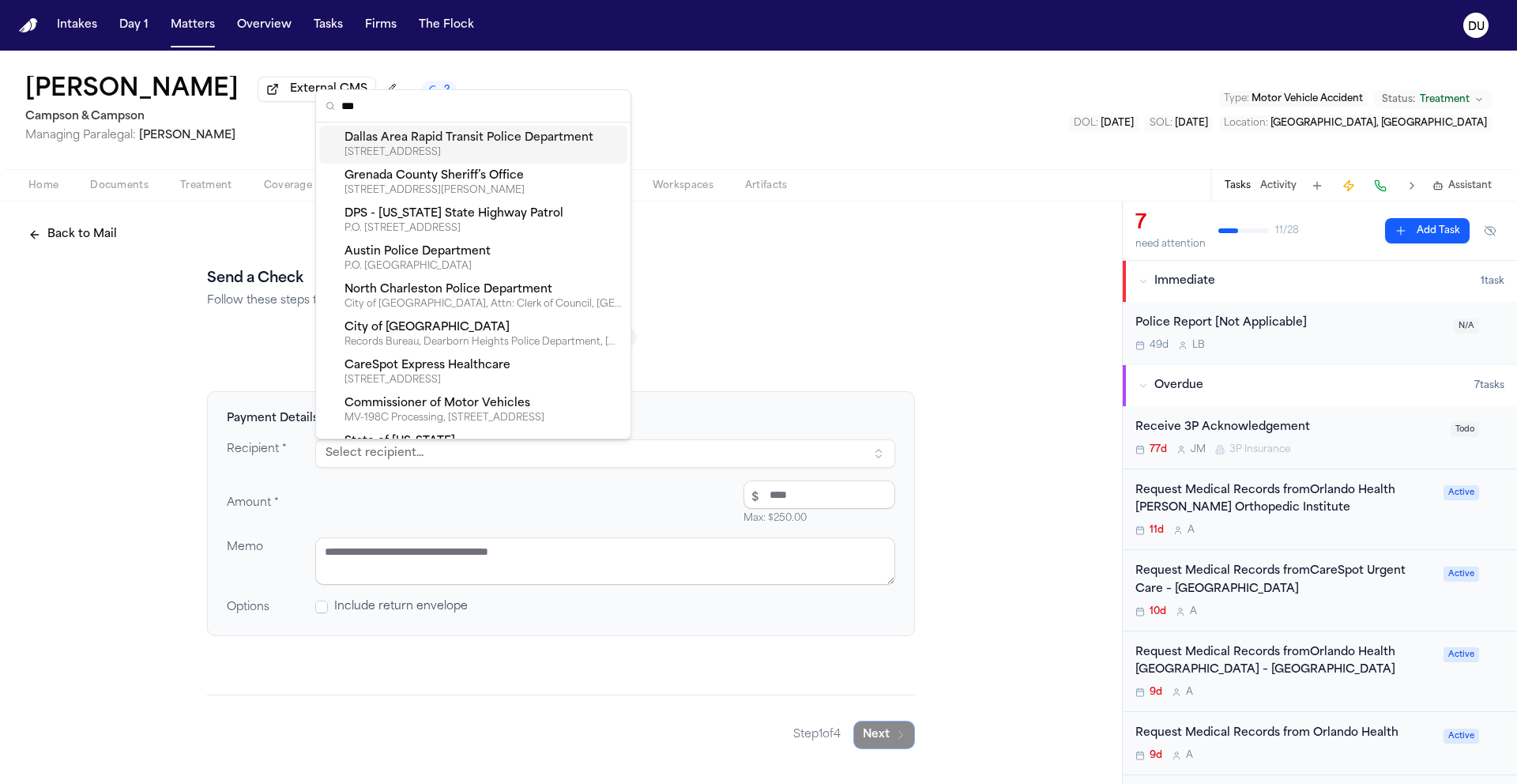
type input "****"
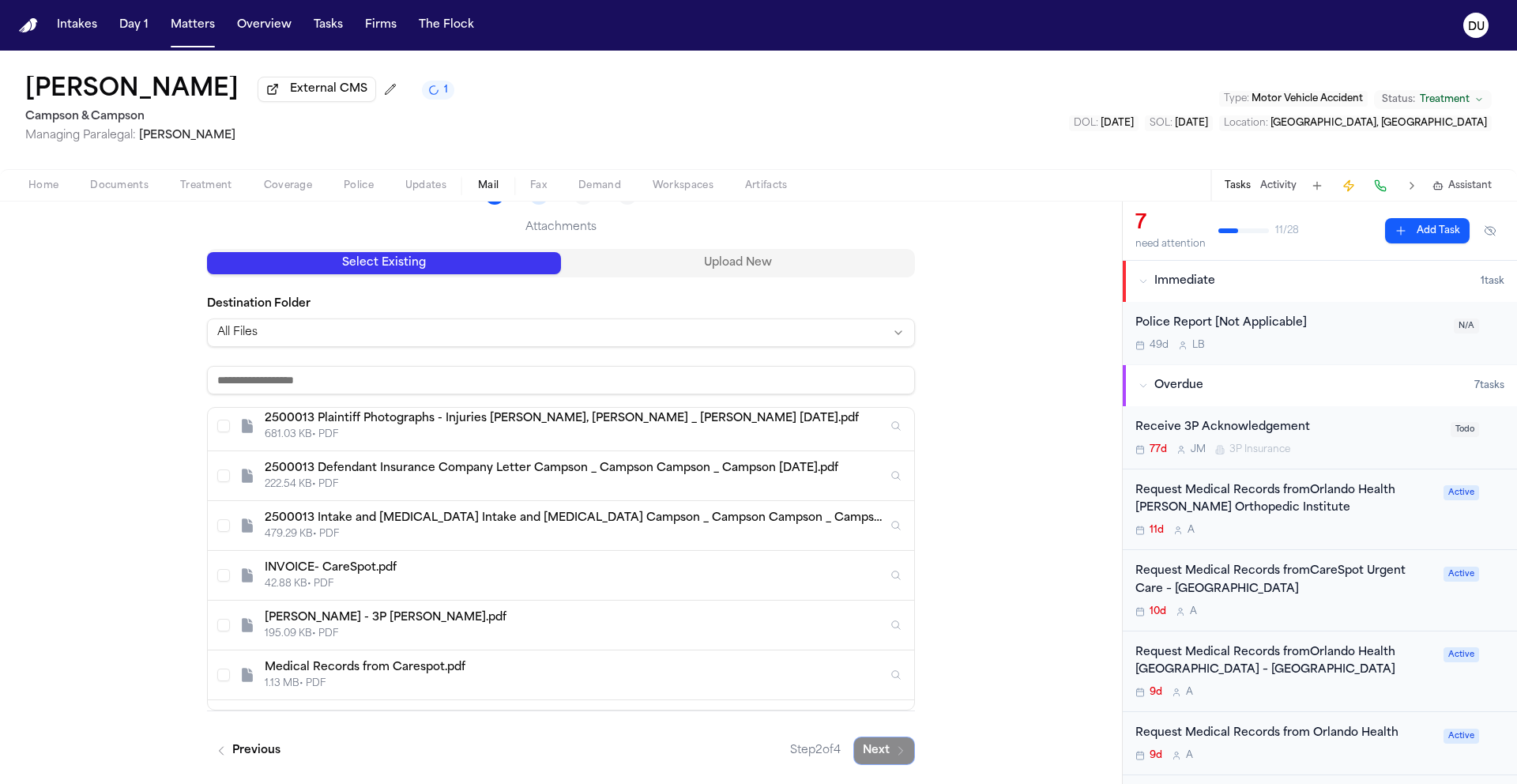
scroll to position [102, 0]
click at [226, 579] on div "INVOICE- CareSpot.pdf 42.88 KB • PDF" at bounding box center [561, 578] width 707 height 50
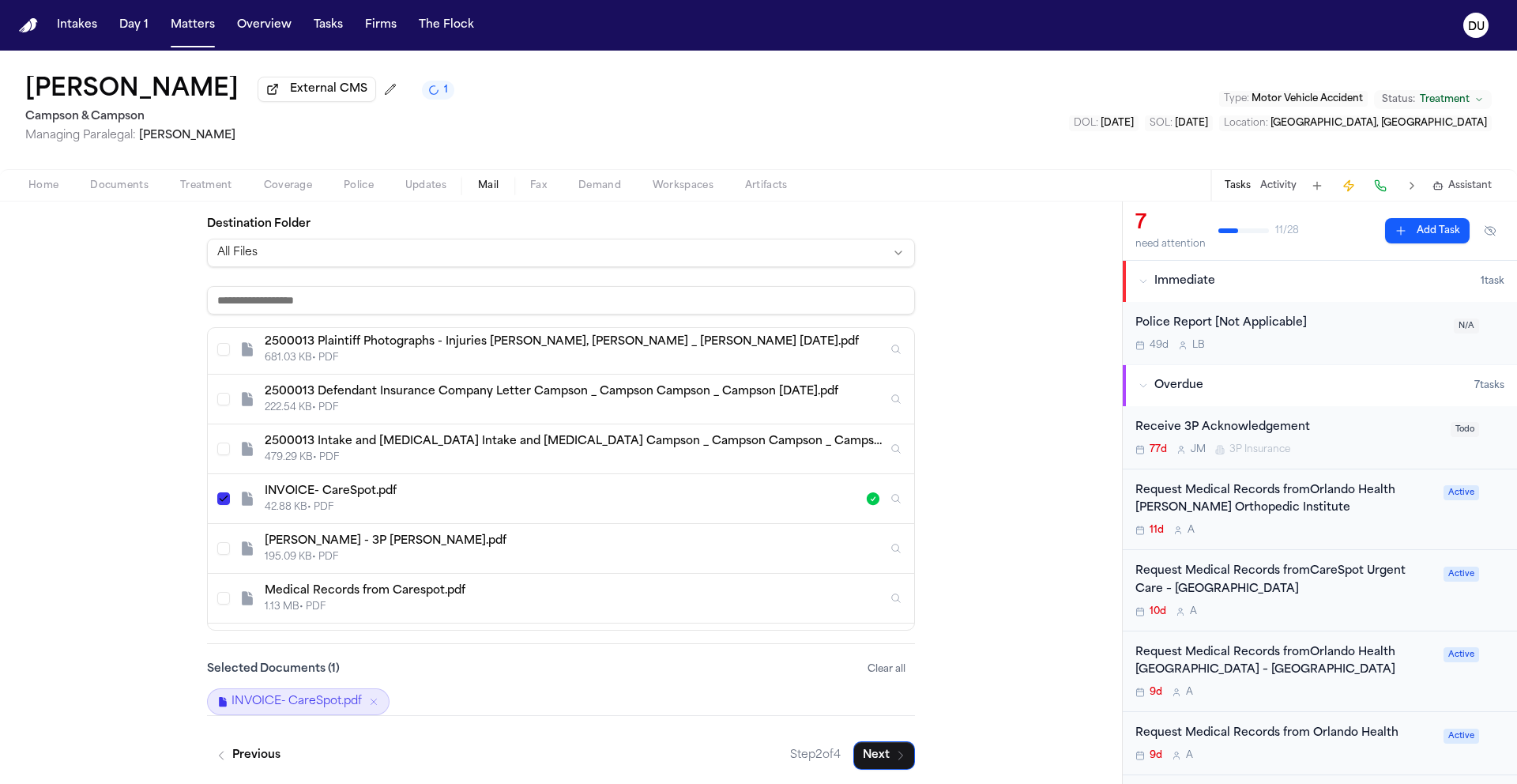
scroll to position [230, 0]
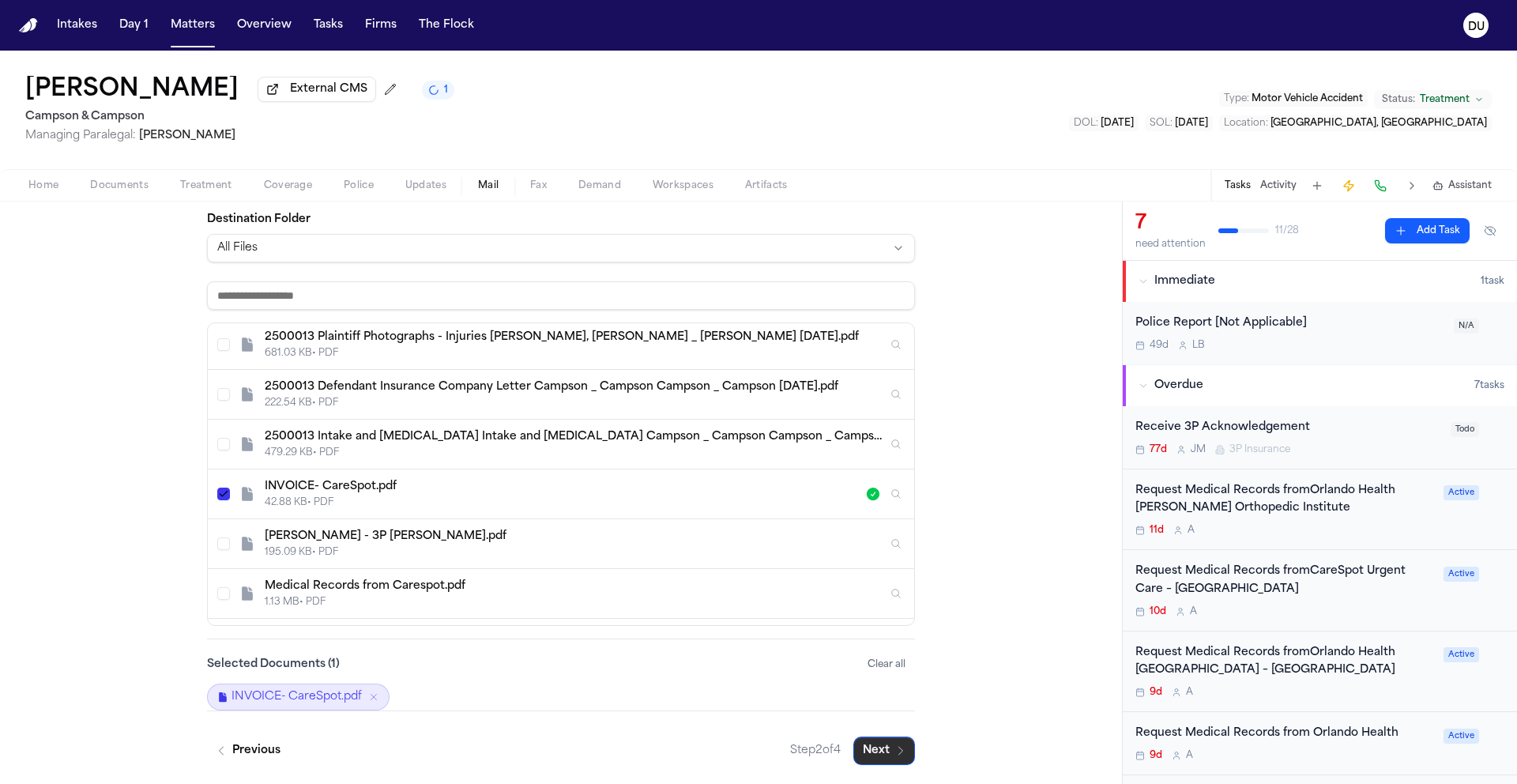
click at [869, 748] on button "Next" at bounding box center [884, 750] width 61 height 28
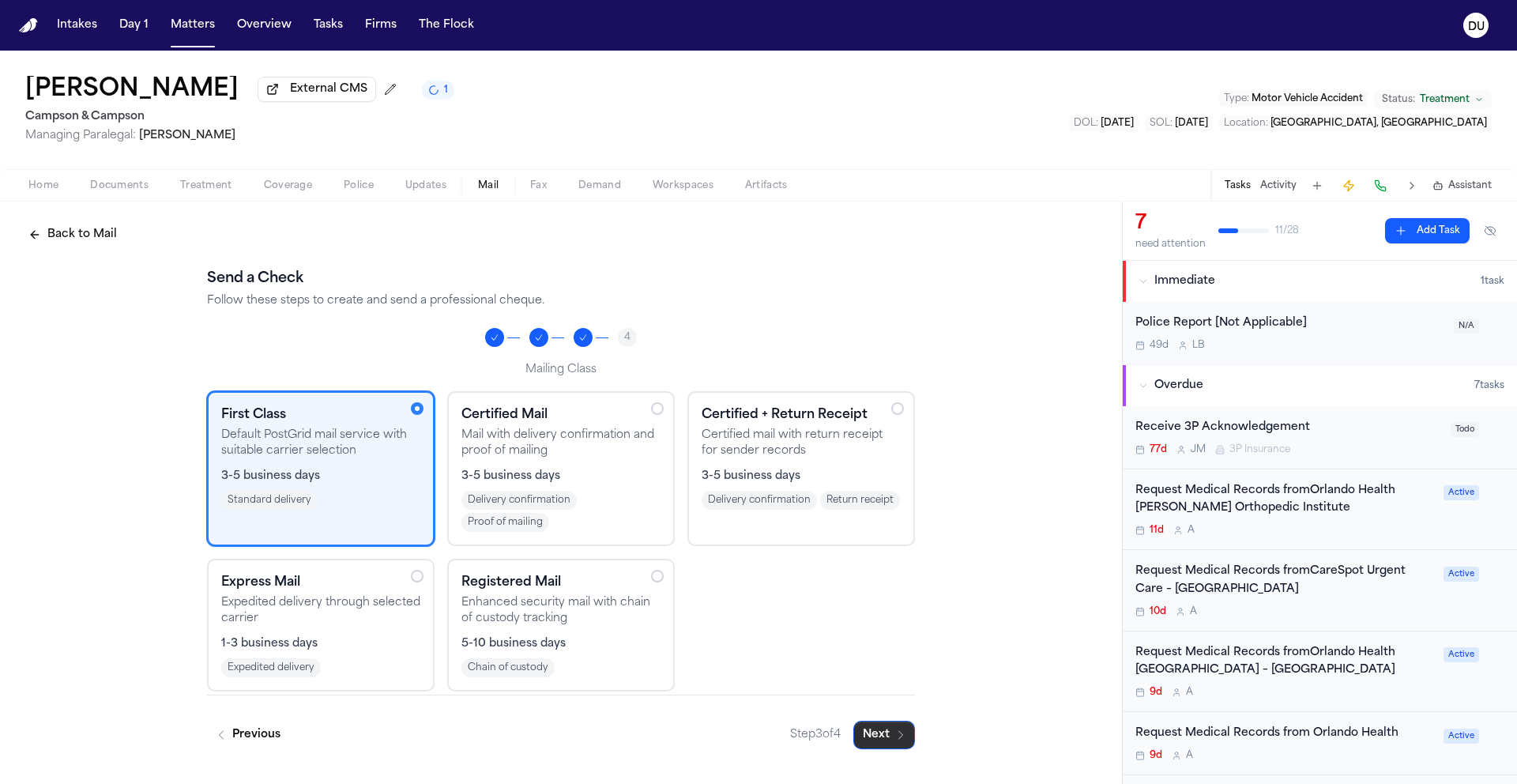
scroll to position [0, 0]
click at [891, 734] on button "Next" at bounding box center [884, 735] width 61 height 28
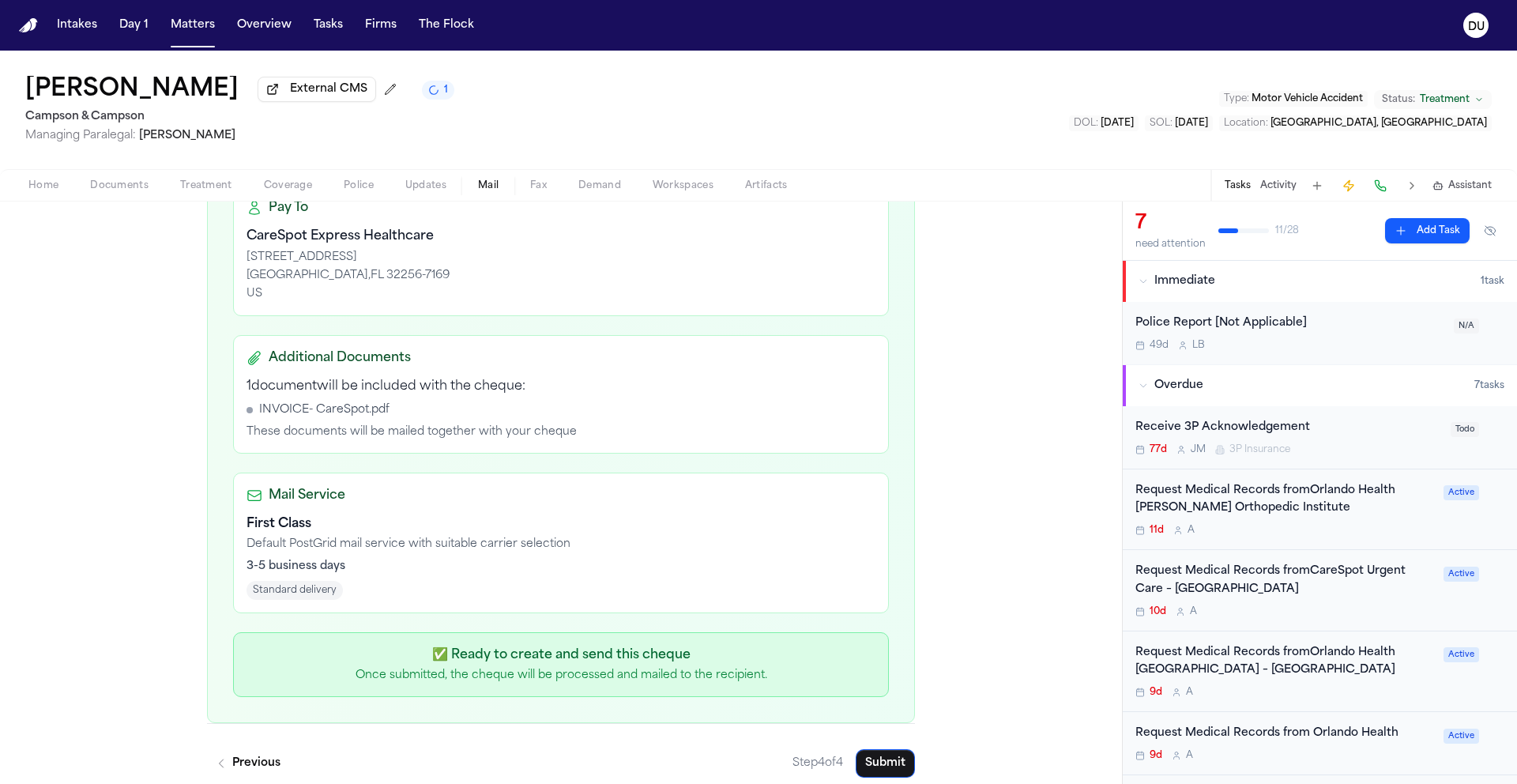
scroll to position [353, 0]
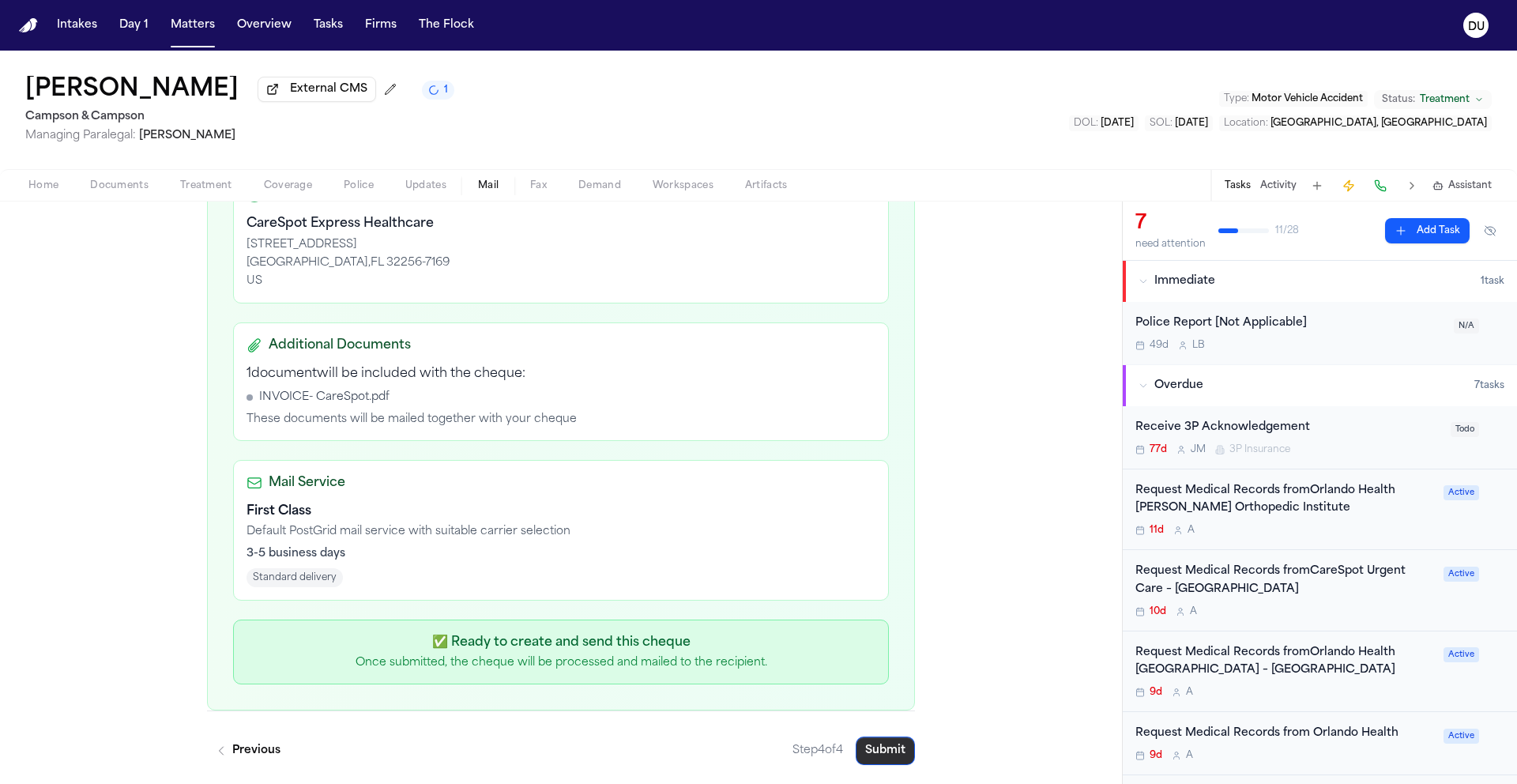
click at [887, 743] on button "Submit" at bounding box center [885, 750] width 60 height 28
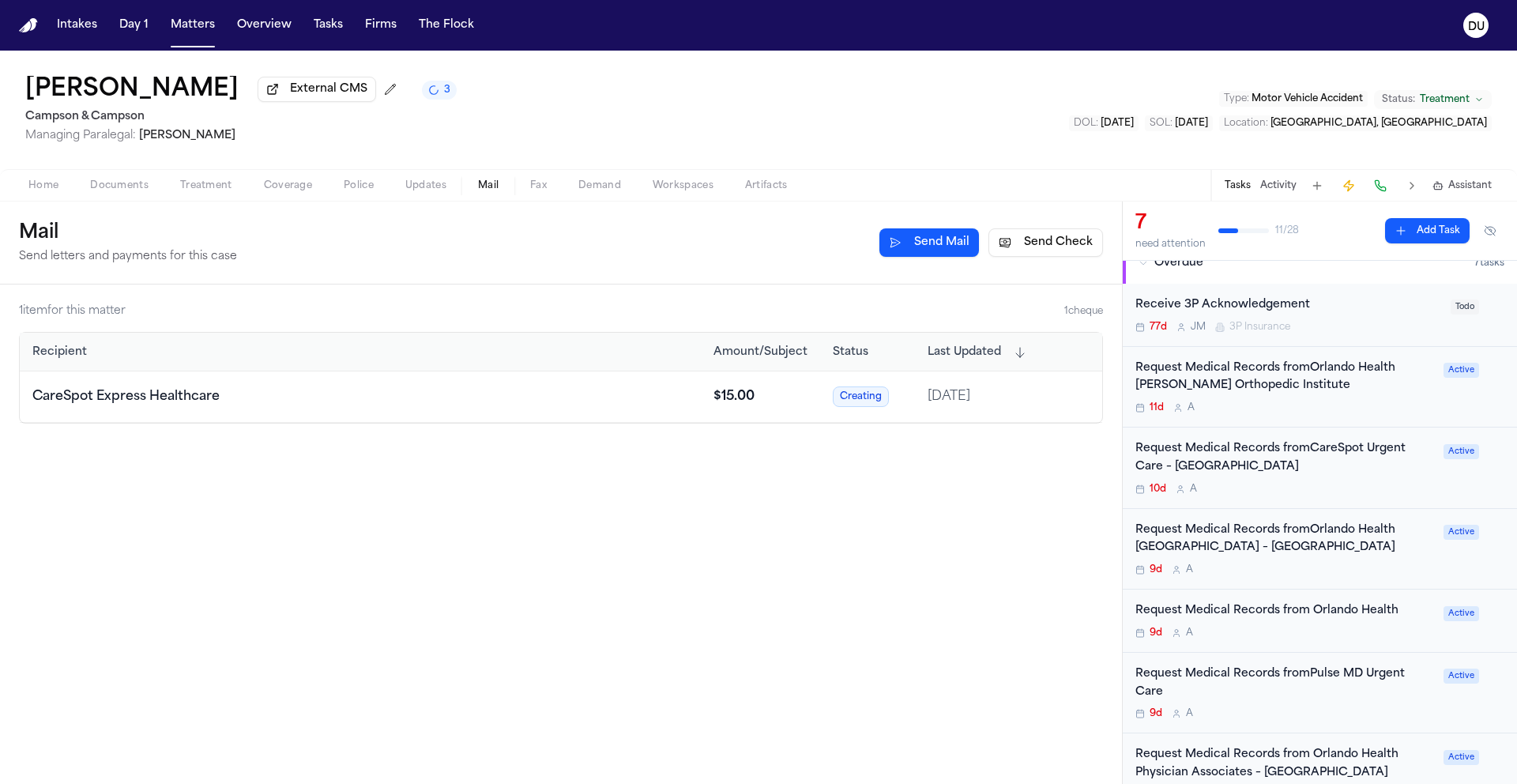
scroll to position [195, 0]
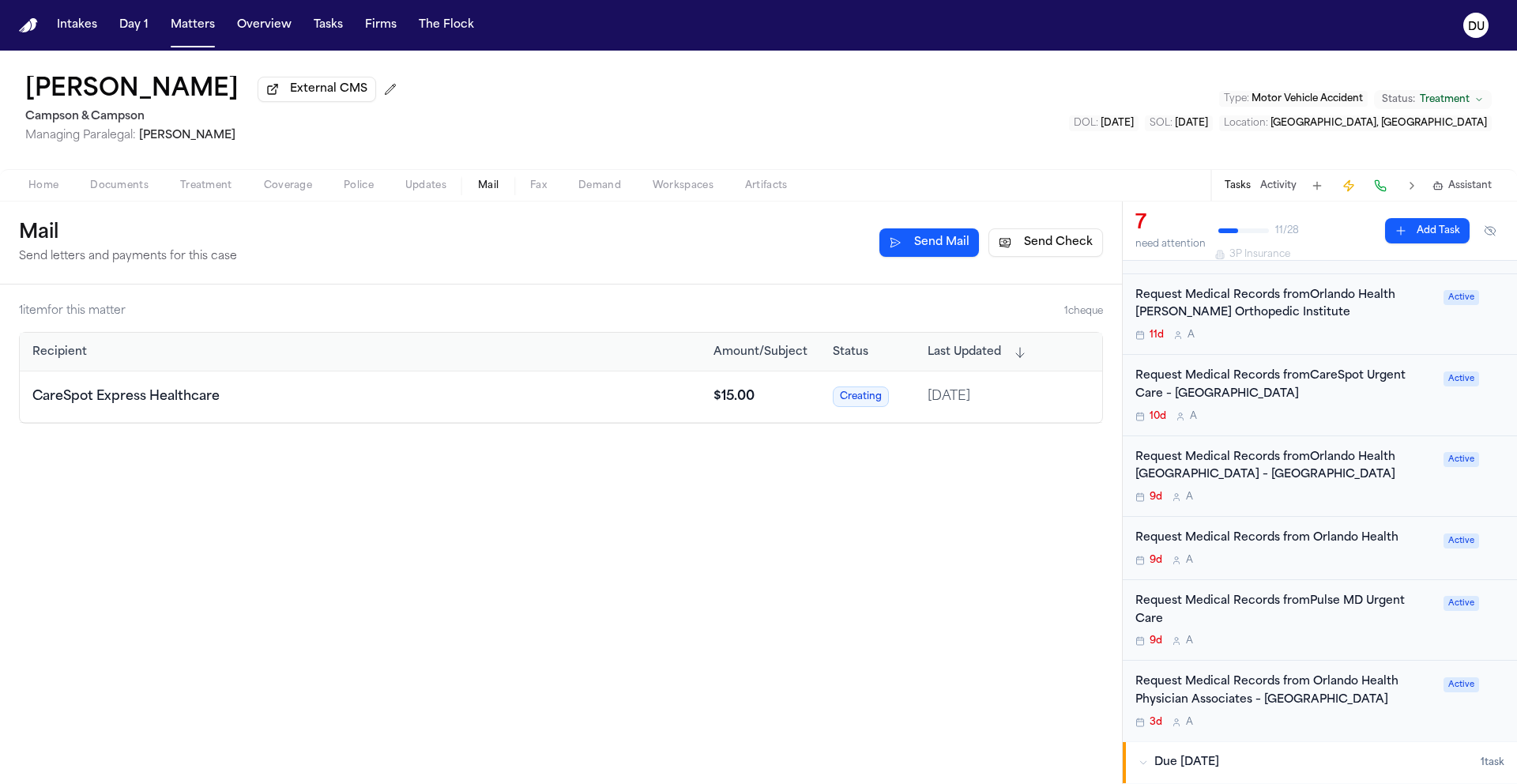
click at [28, 23] on img "Home" at bounding box center [28, 25] width 19 height 15
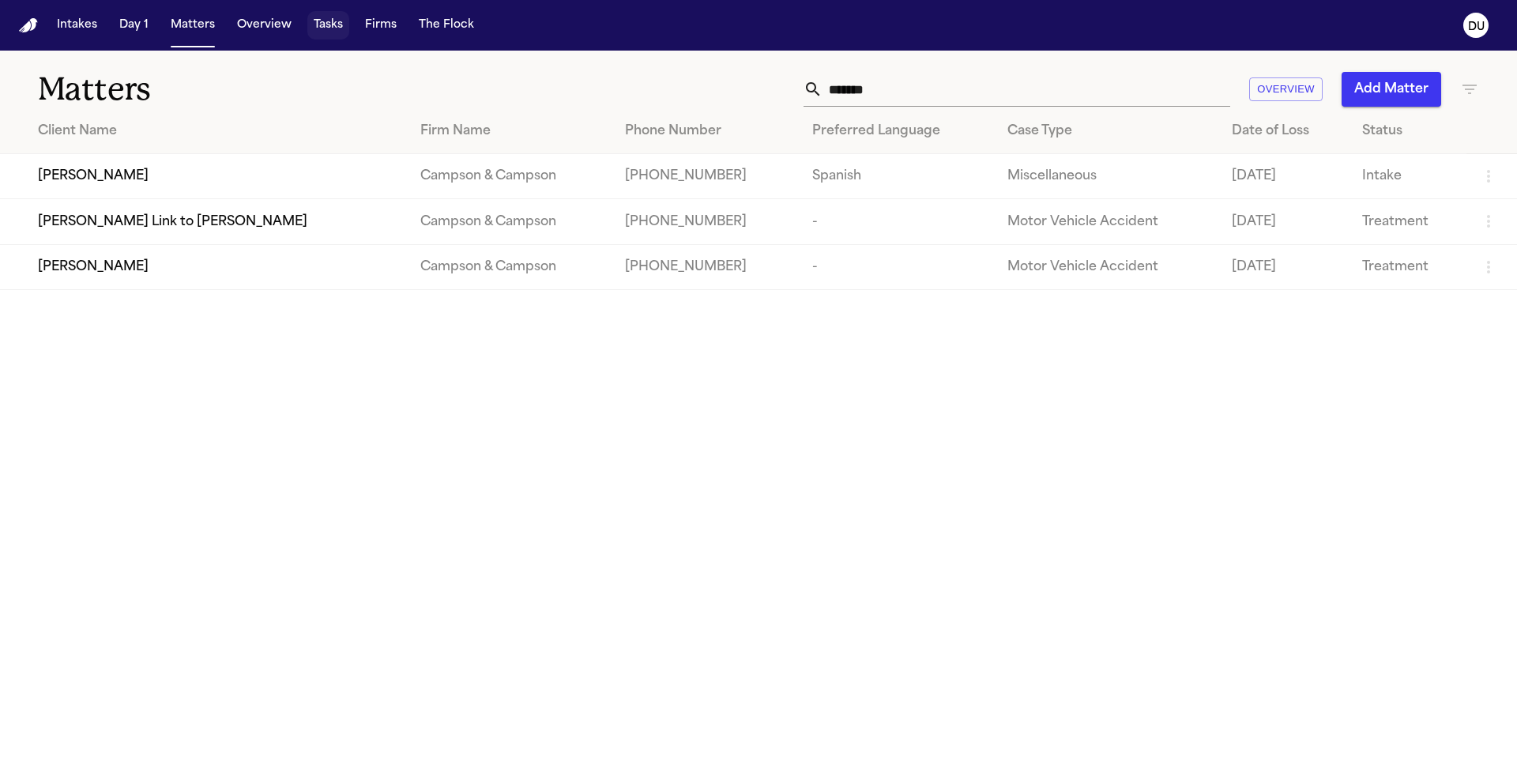
click at [313, 26] on button "Tasks" at bounding box center [328, 25] width 42 height 28
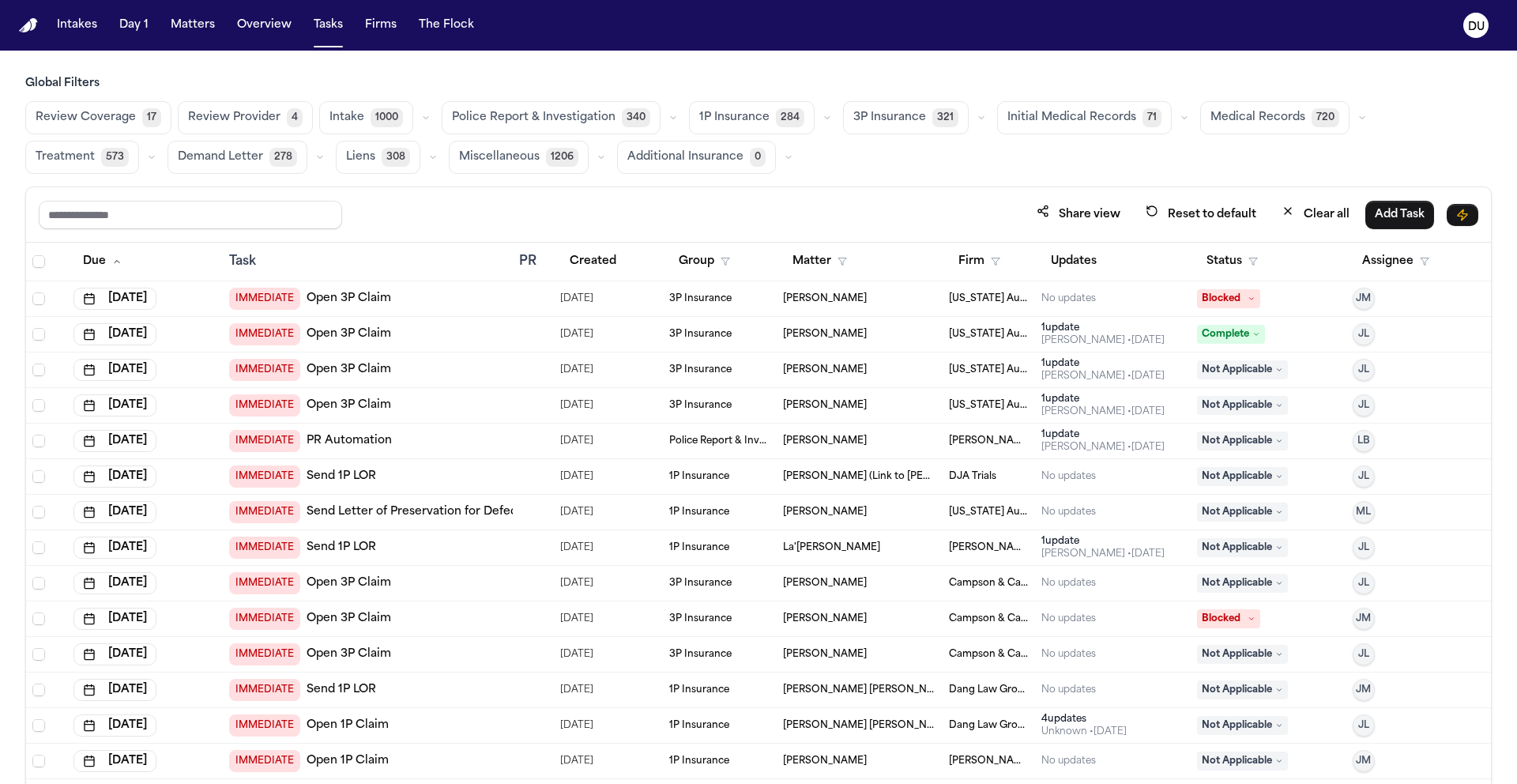
click at [1264, 122] on span "Medical Records" at bounding box center [1258, 117] width 95 height 16
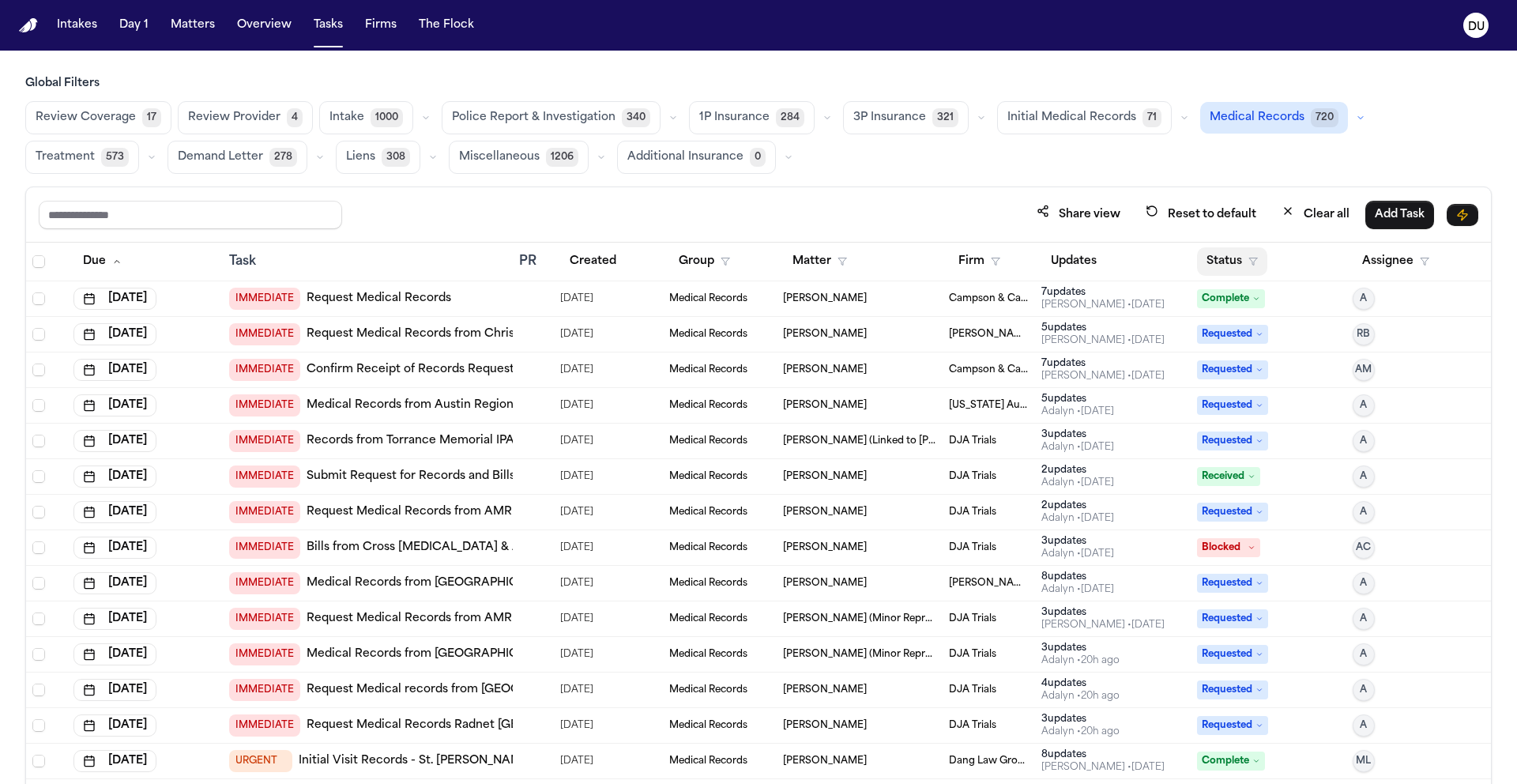
click at [1221, 266] on button "Status" at bounding box center [1232, 262] width 70 height 28
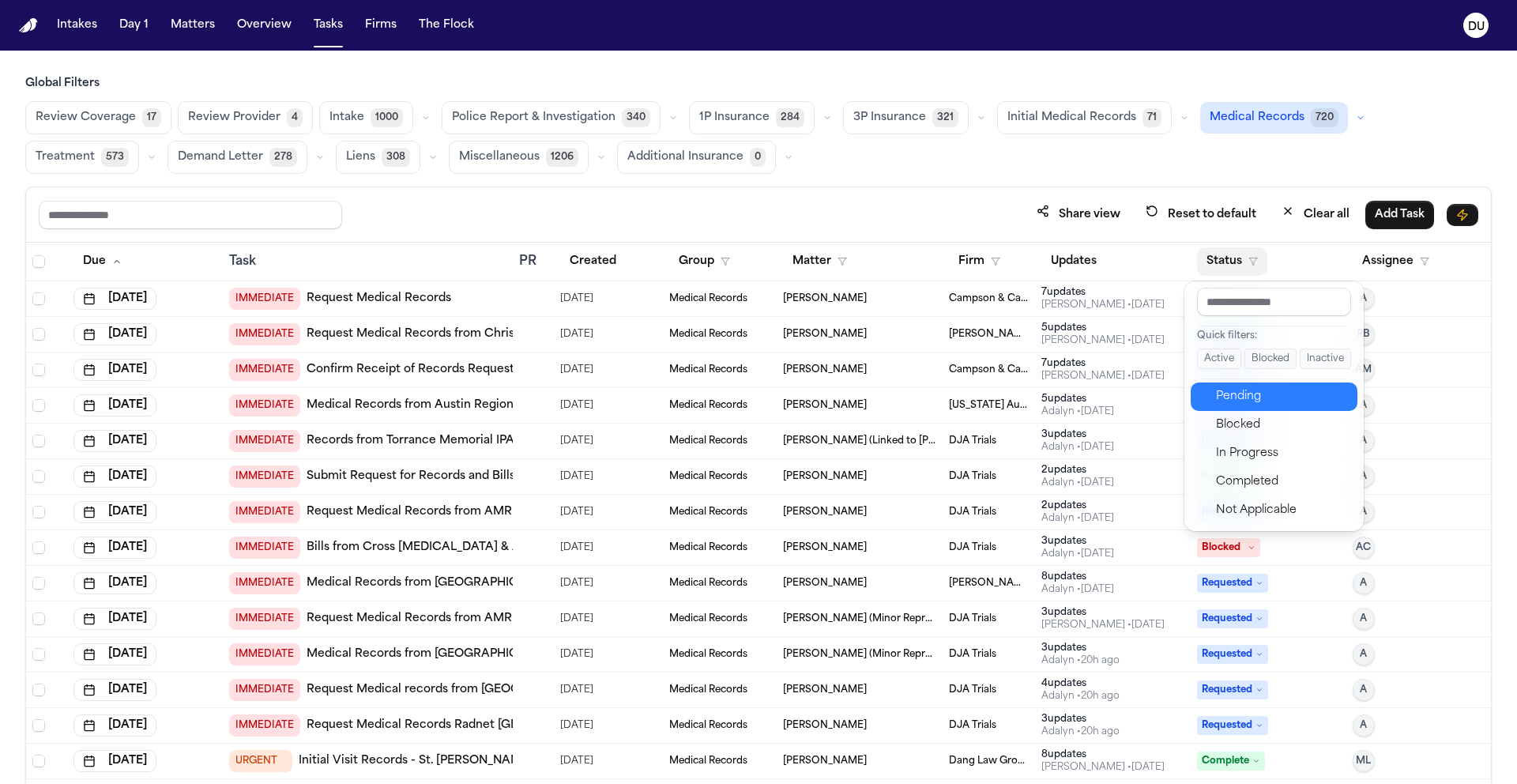
click at [1243, 392] on div "Pending" at bounding box center [1282, 396] width 132 height 19
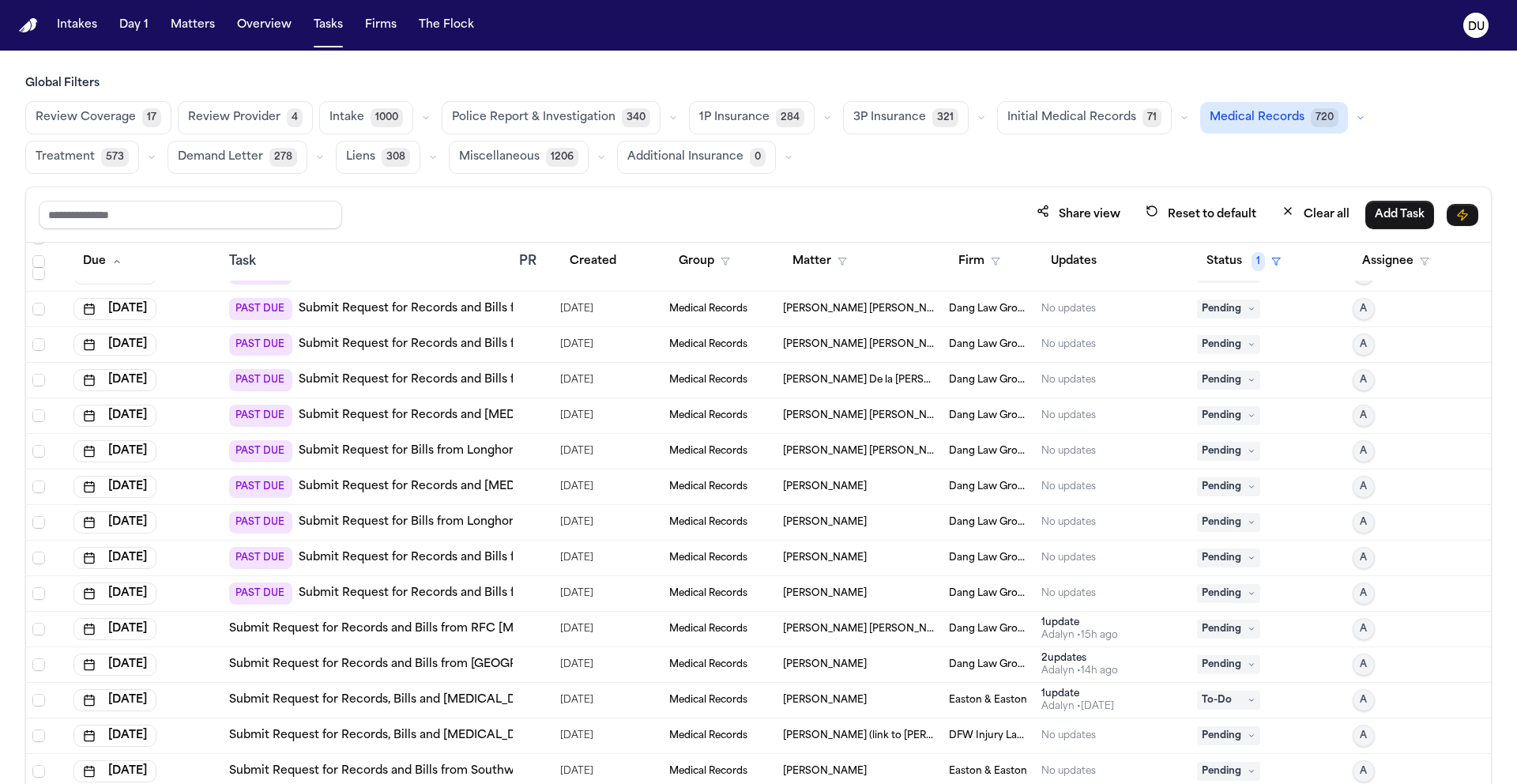
scroll to position [1207, 0]
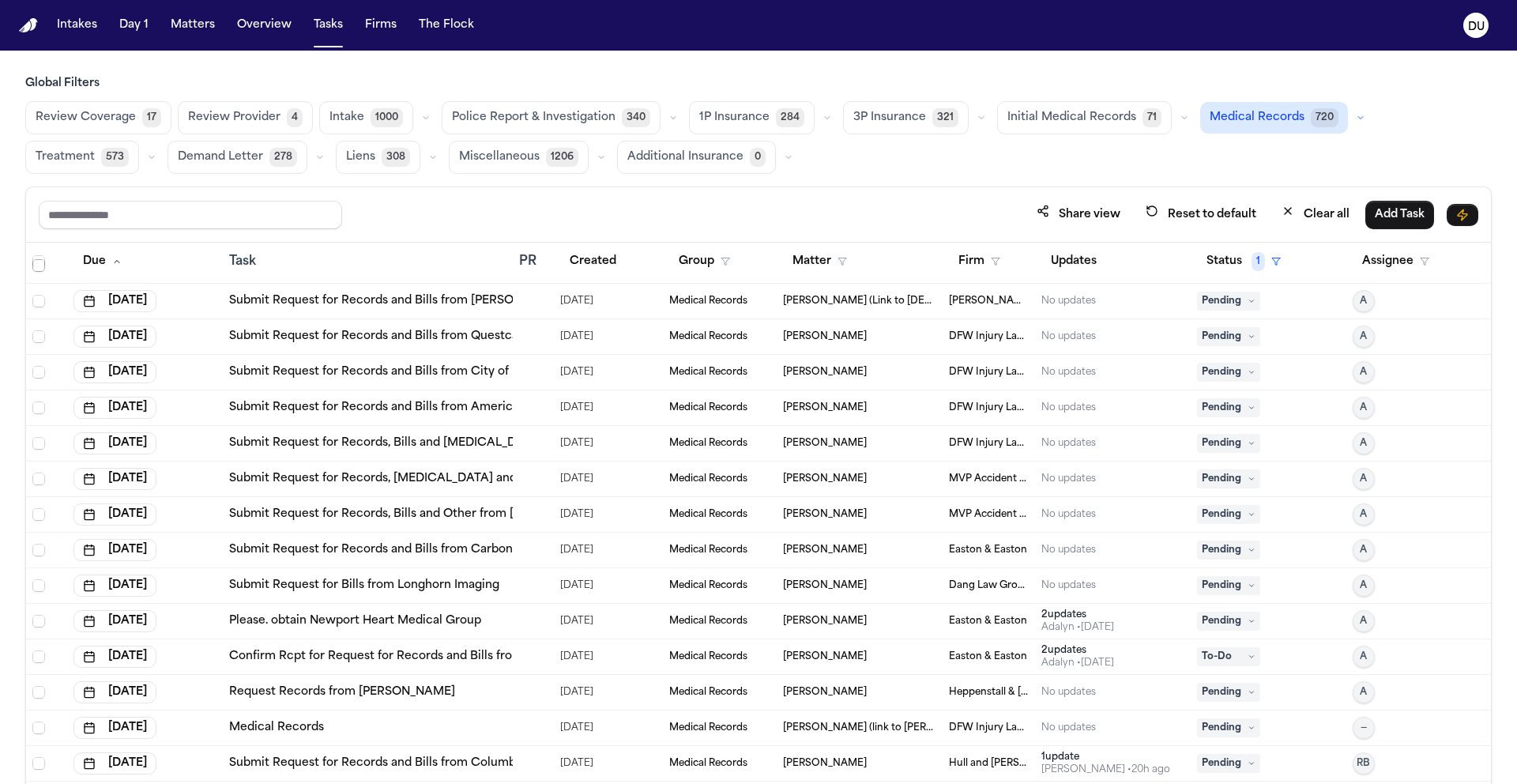
click at [38, 263] on span "Select row" at bounding box center [38, 265] width 12 height 12
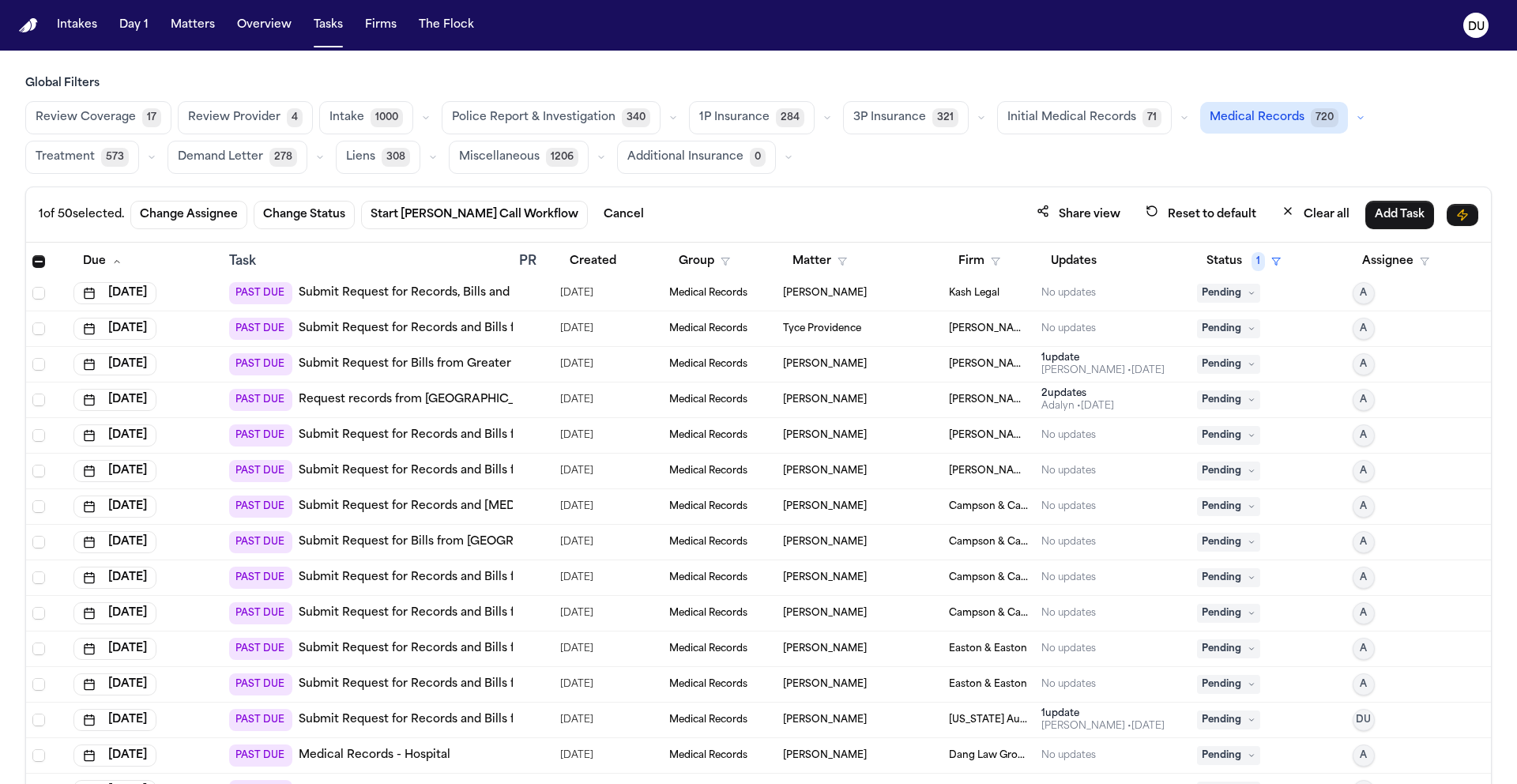
scroll to position [0, 0]
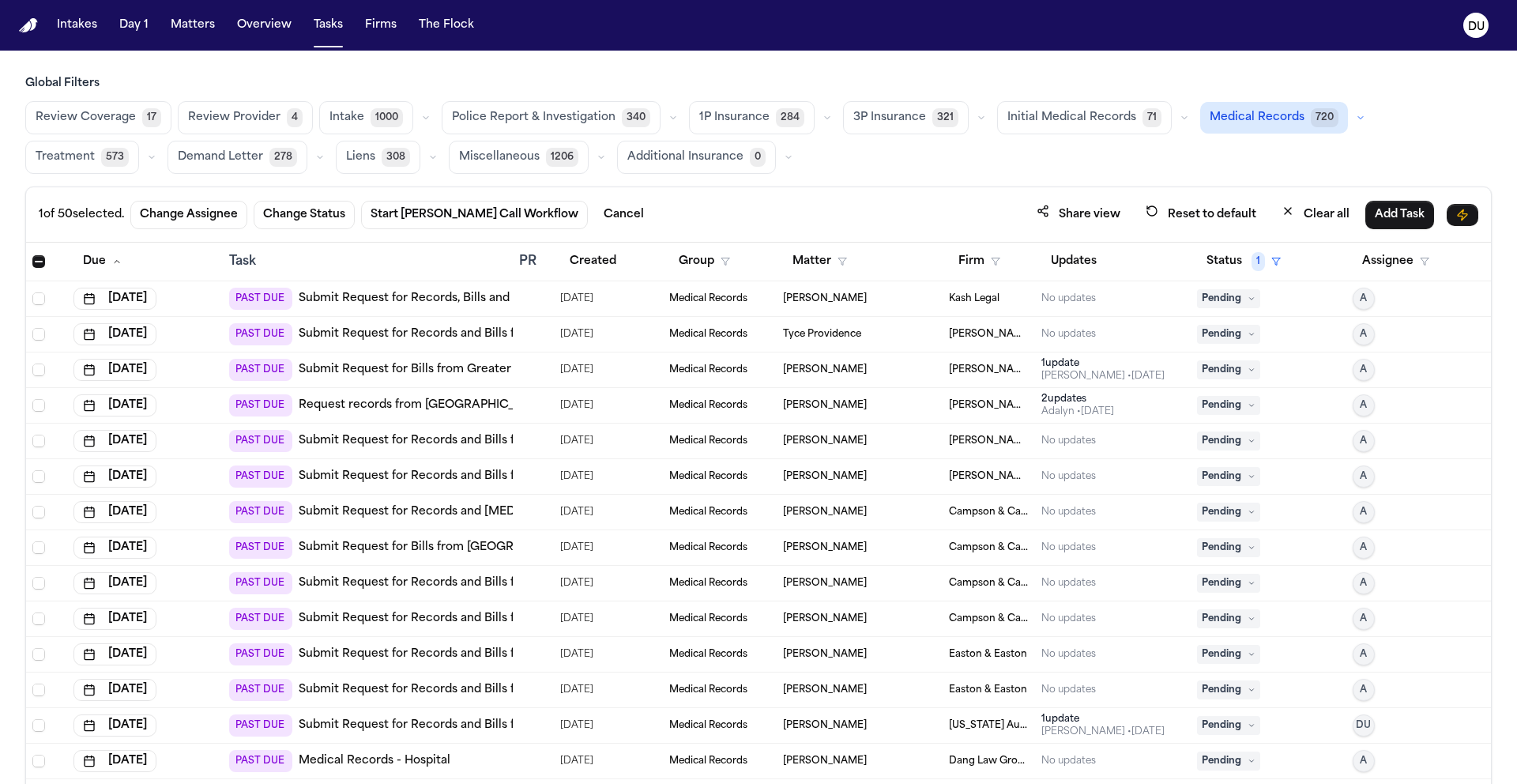
click at [460, 296] on link "Submit Request for Records, Bills and [MEDICAL_DATA] from [GEOGRAPHIC_DATA]" at bounding box center [534, 299] width 471 height 16
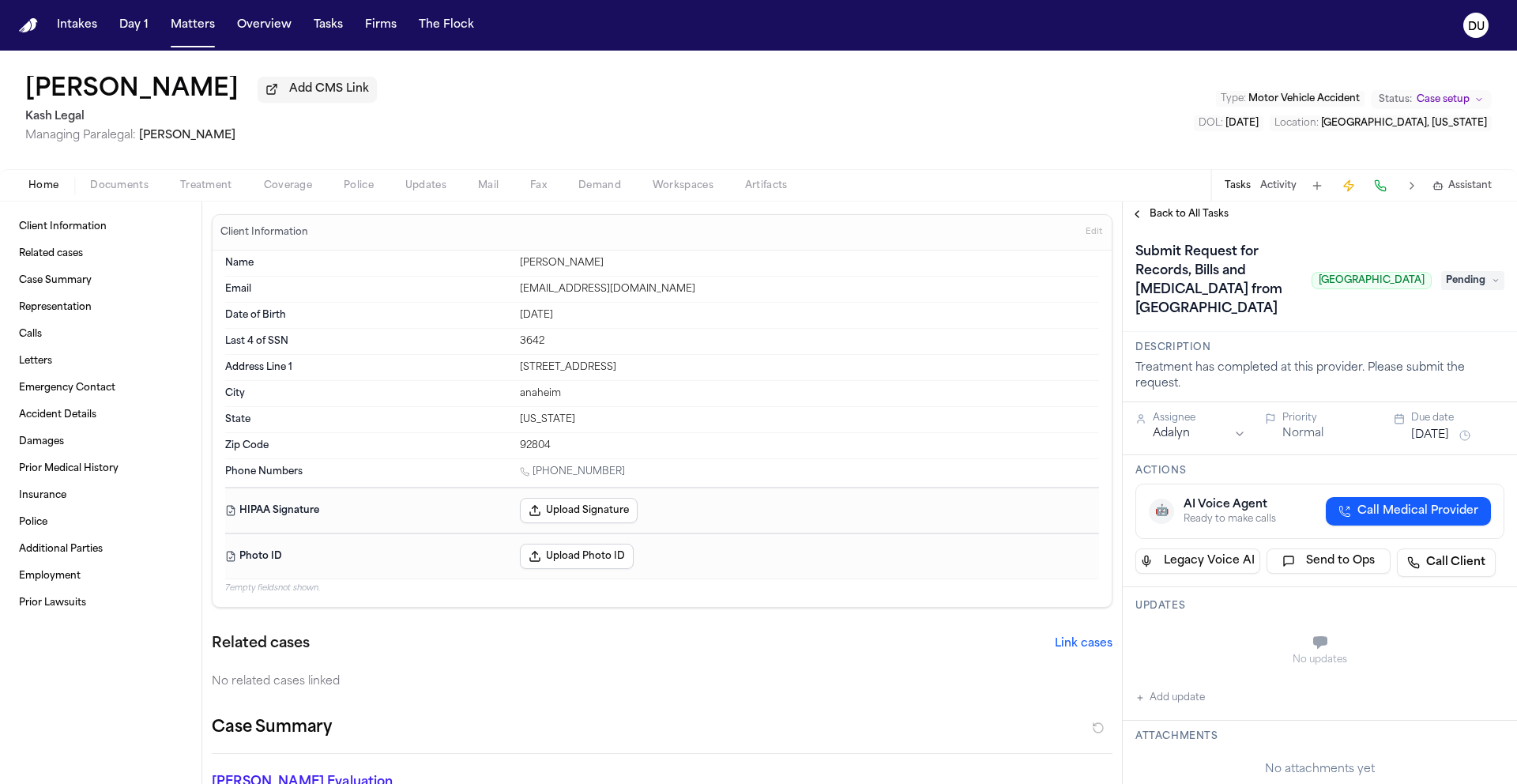
click at [27, 29] on img "Home" at bounding box center [28, 25] width 19 height 15
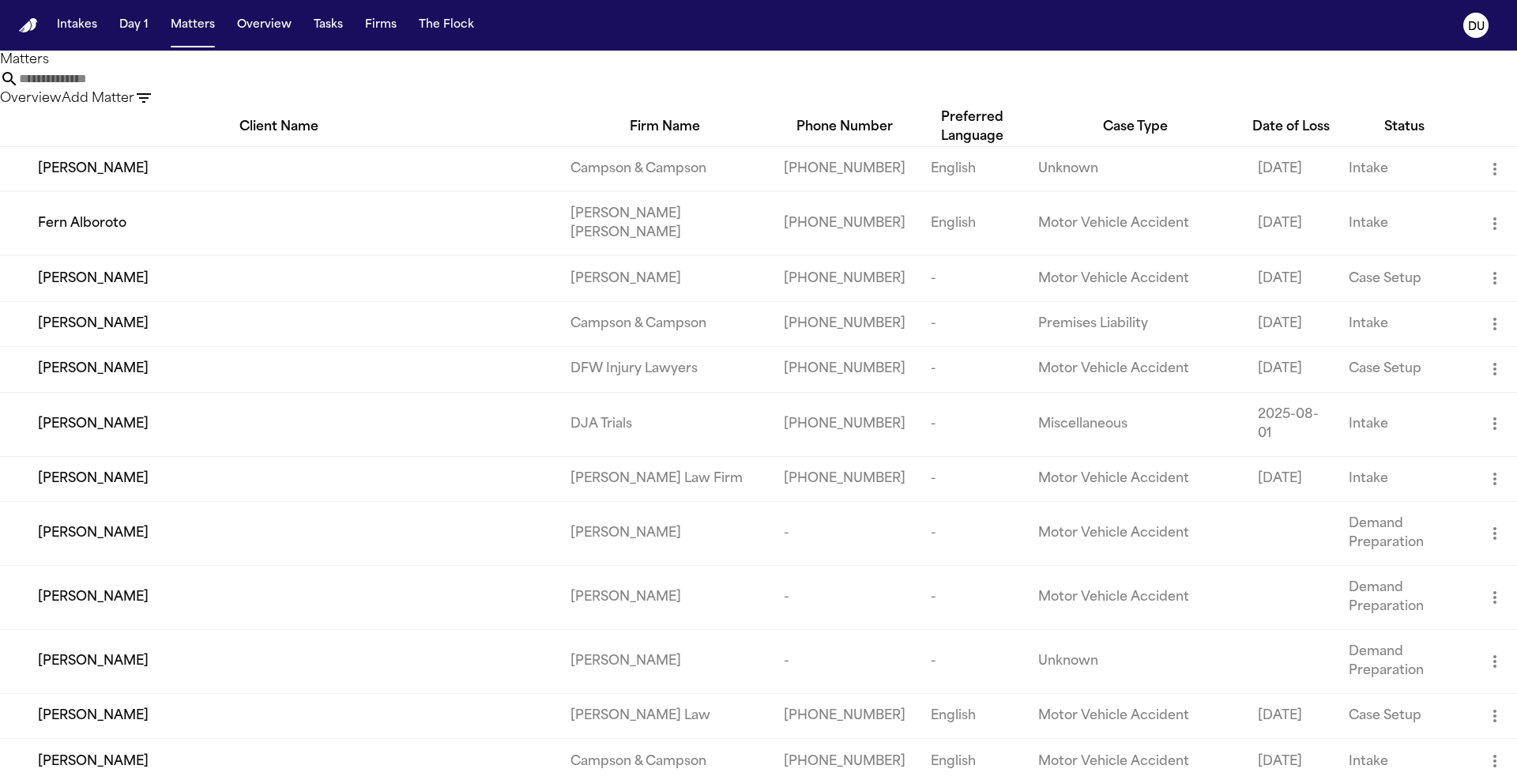
click at [145, 88] on input "text" at bounding box center [82, 78] width 126 height 19
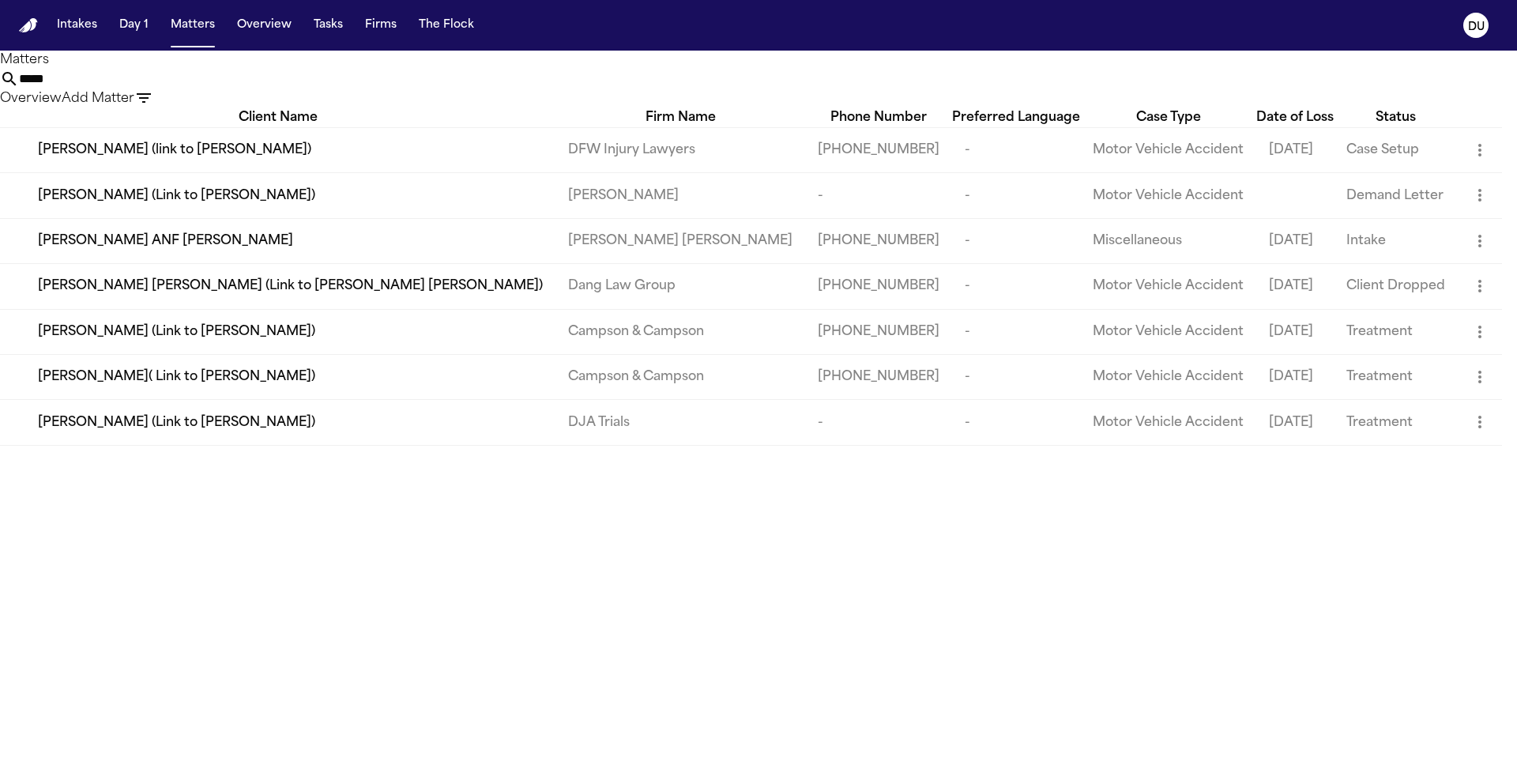
type input "*****"
click at [630, 257] on td "[PERSON_NAME] [PERSON_NAME]" at bounding box center [680, 240] width 250 height 45
click at [408, 250] on div "[PERSON_NAME] ANF [PERSON_NAME]" at bounding box center [290, 240] width 505 height 19
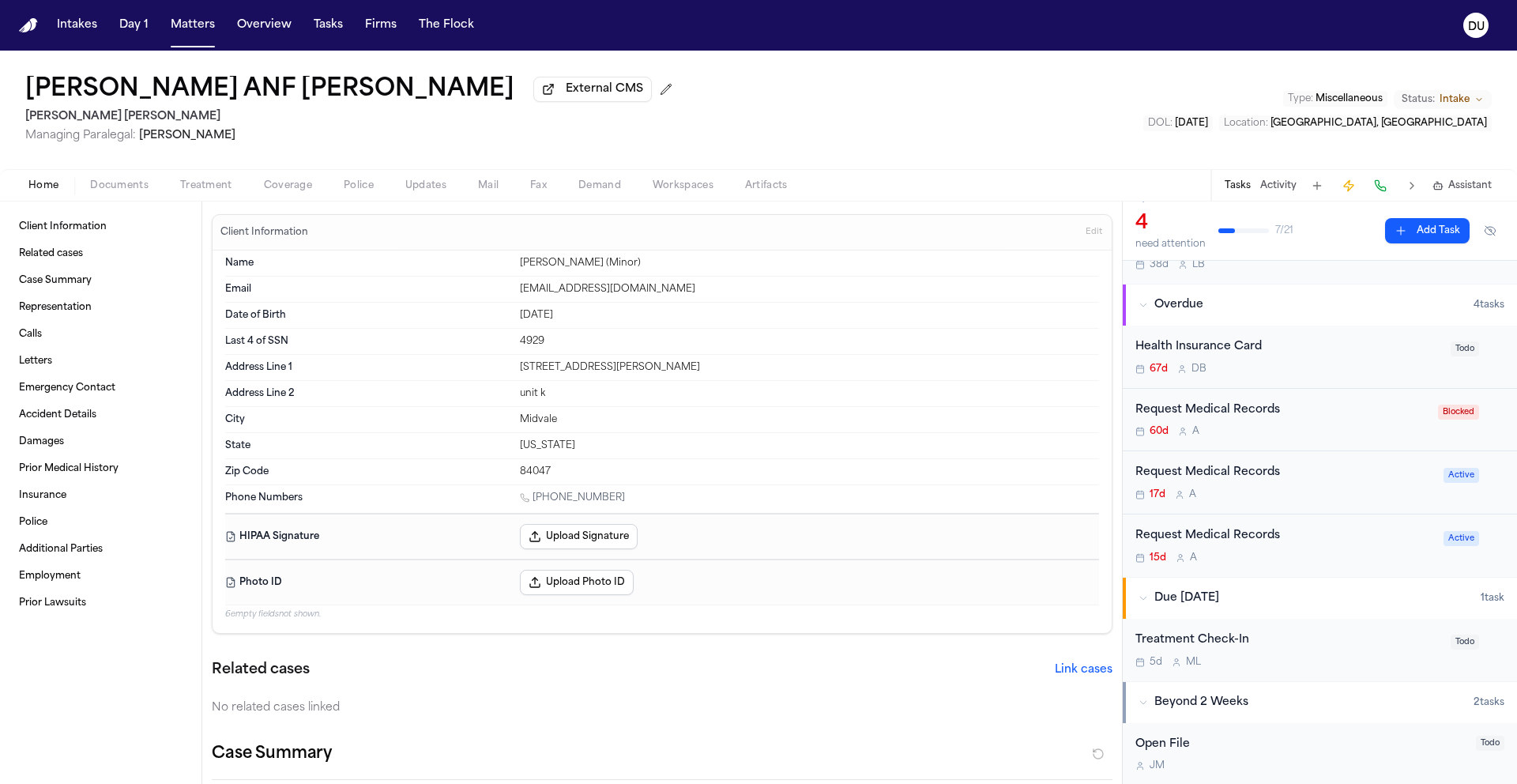
scroll to position [95, 0]
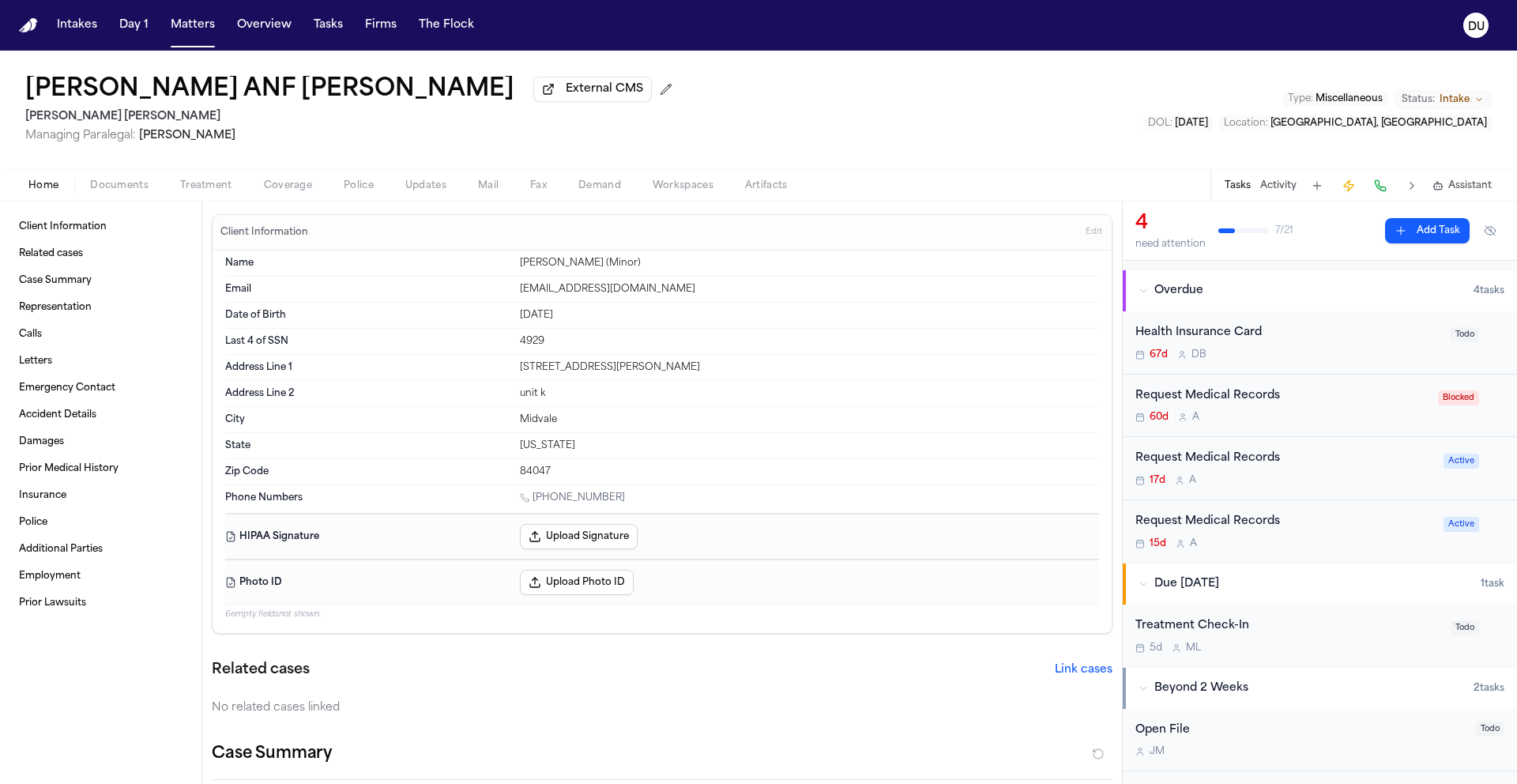
click at [1230, 529] on div "Request Medical Records" at bounding box center [1286, 521] width 299 height 18
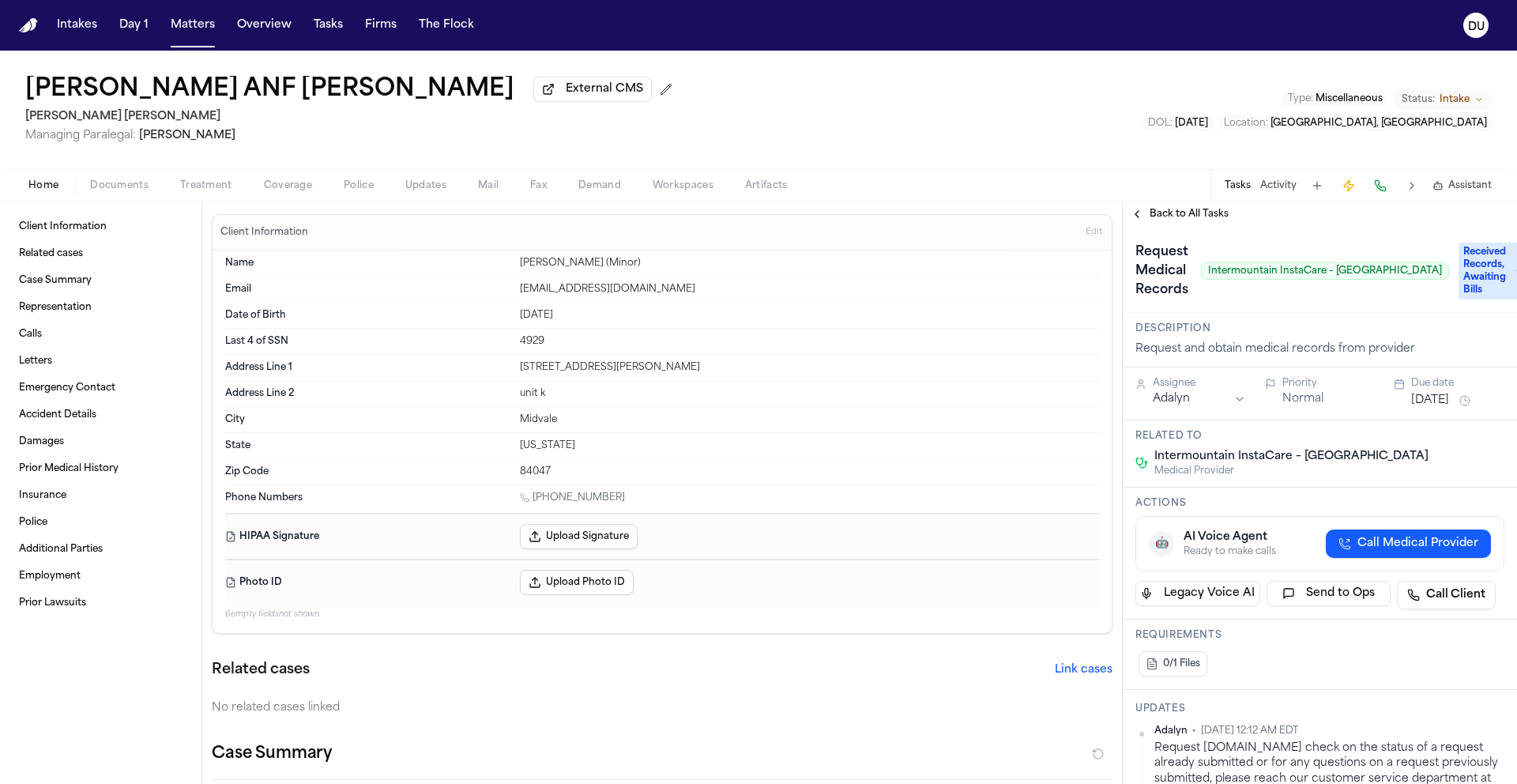
click at [1195, 219] on span "Back to All Tasks" at bounding box center [1189, 214] width 79 height 12
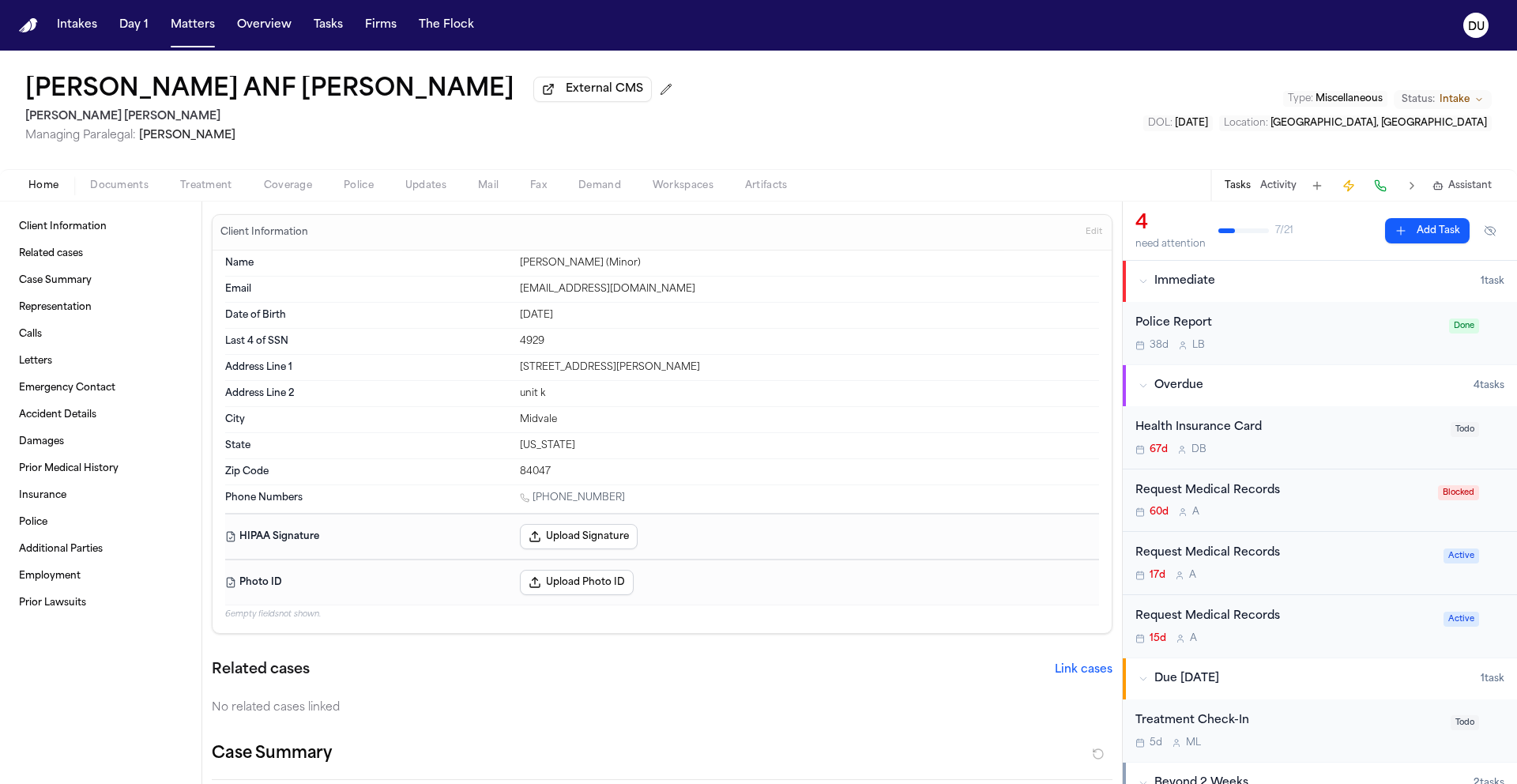
click at [1217, 556] on div "Request Medical Records" at bounding box center [1286, 554] width 299 height 18
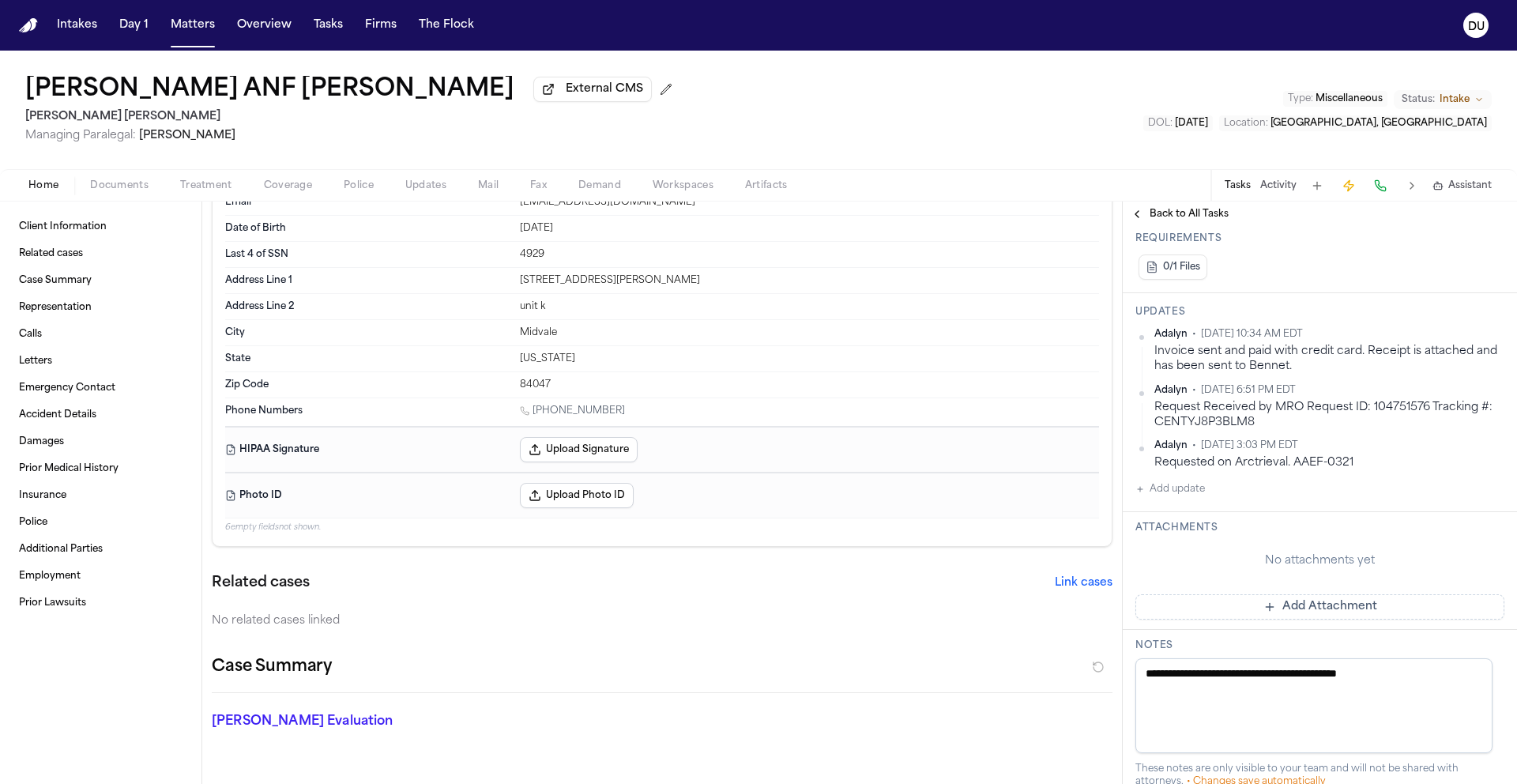
scroll to position [95, 0]
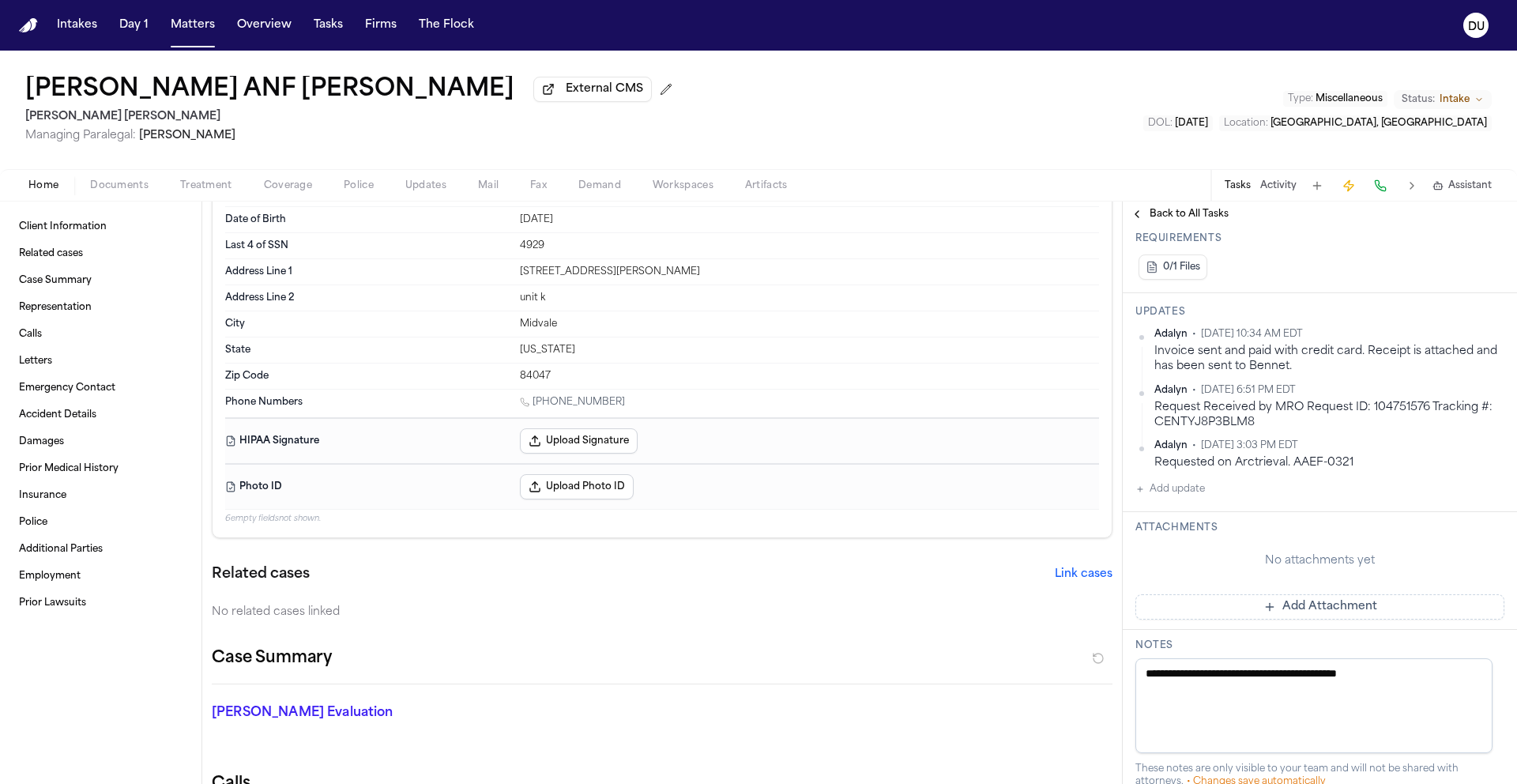
click at [1308, 610] on button "Add Attachment" at bounding box center [1320, 607] width 369 height 25
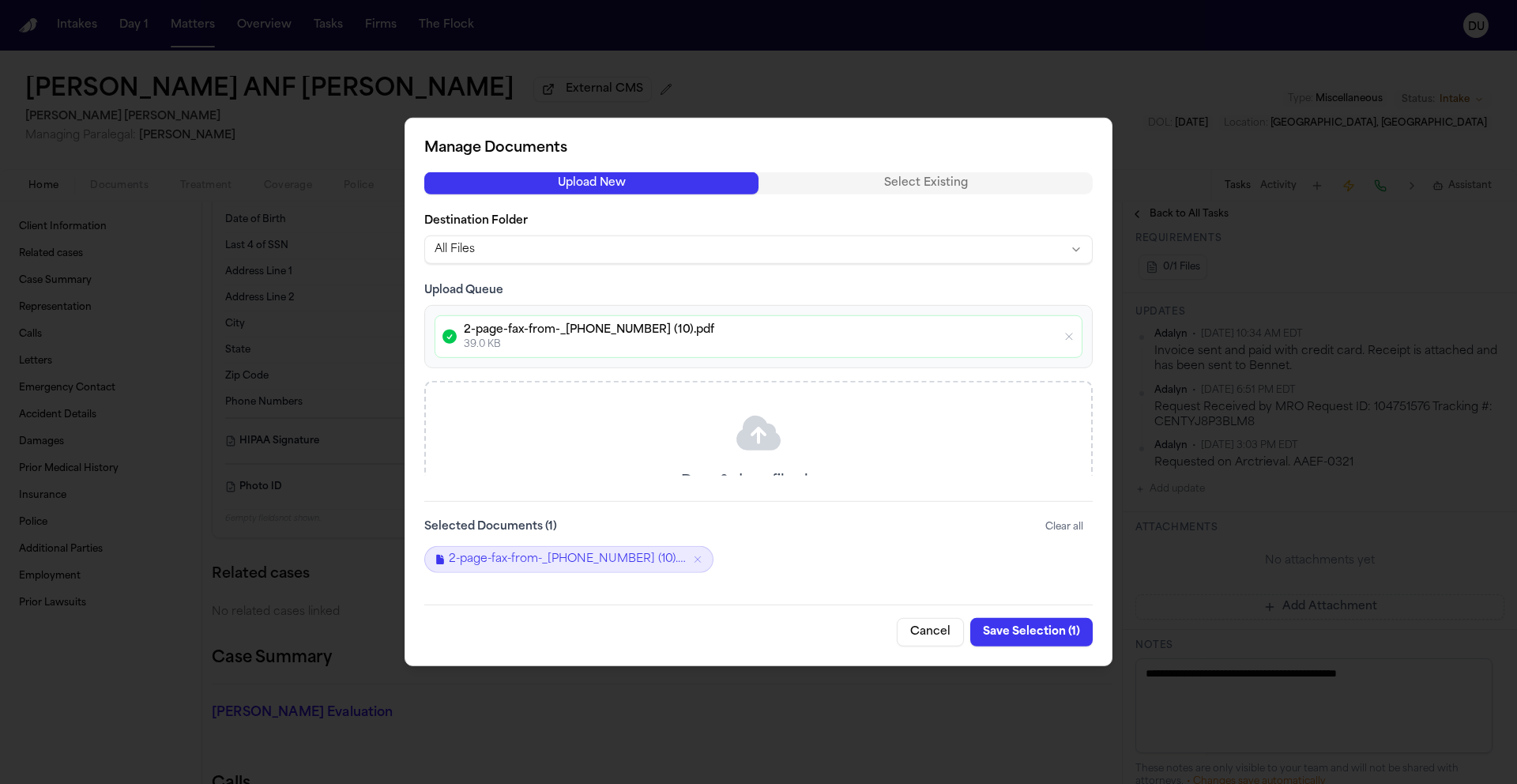
click at [1037, 630] on button "Save Selection ( 1 )" at bounding box center [1032, 632] width 123 height 28
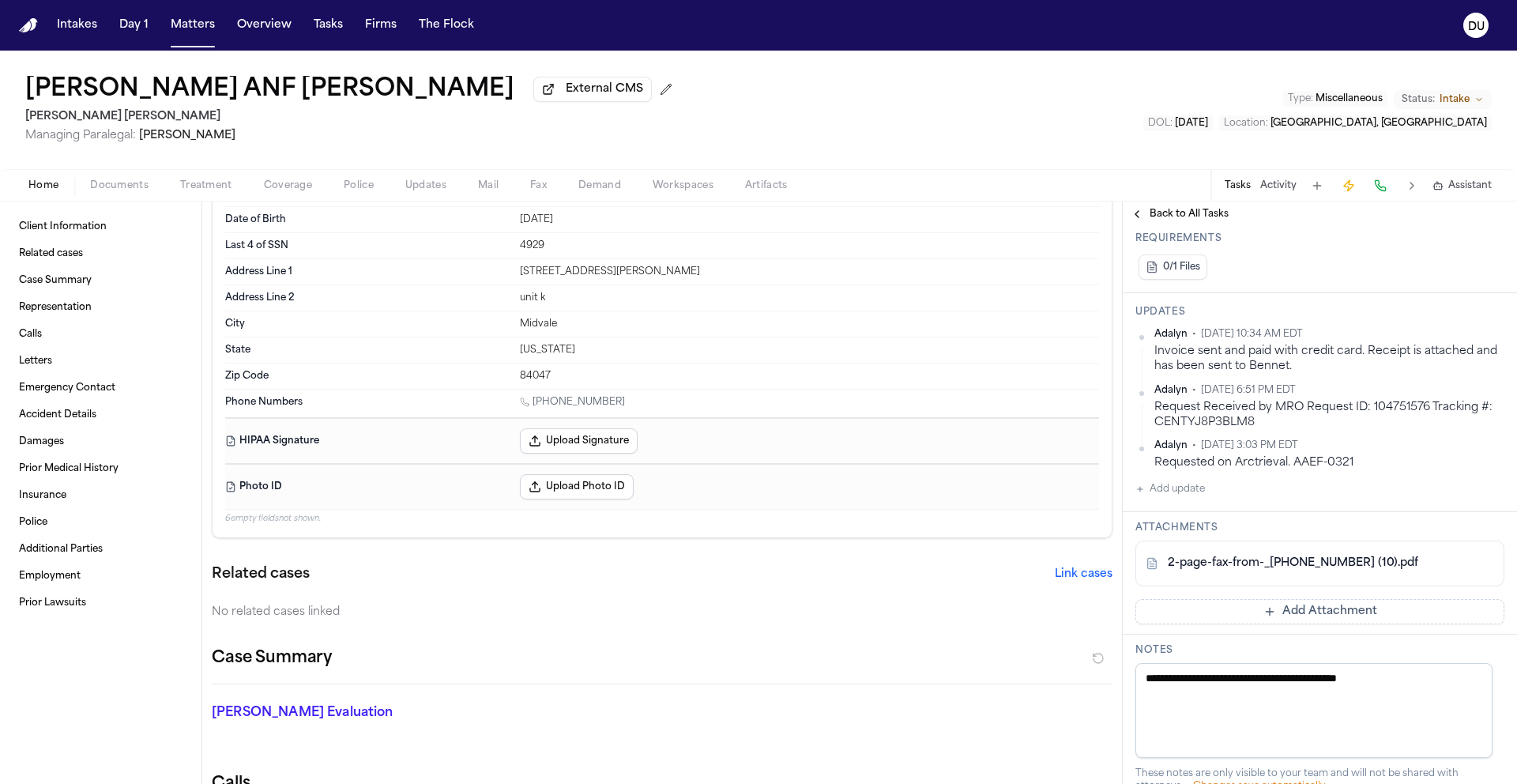
click at [35, 32] on img "Home" at bounding box center [28, 25] width 19 height 15
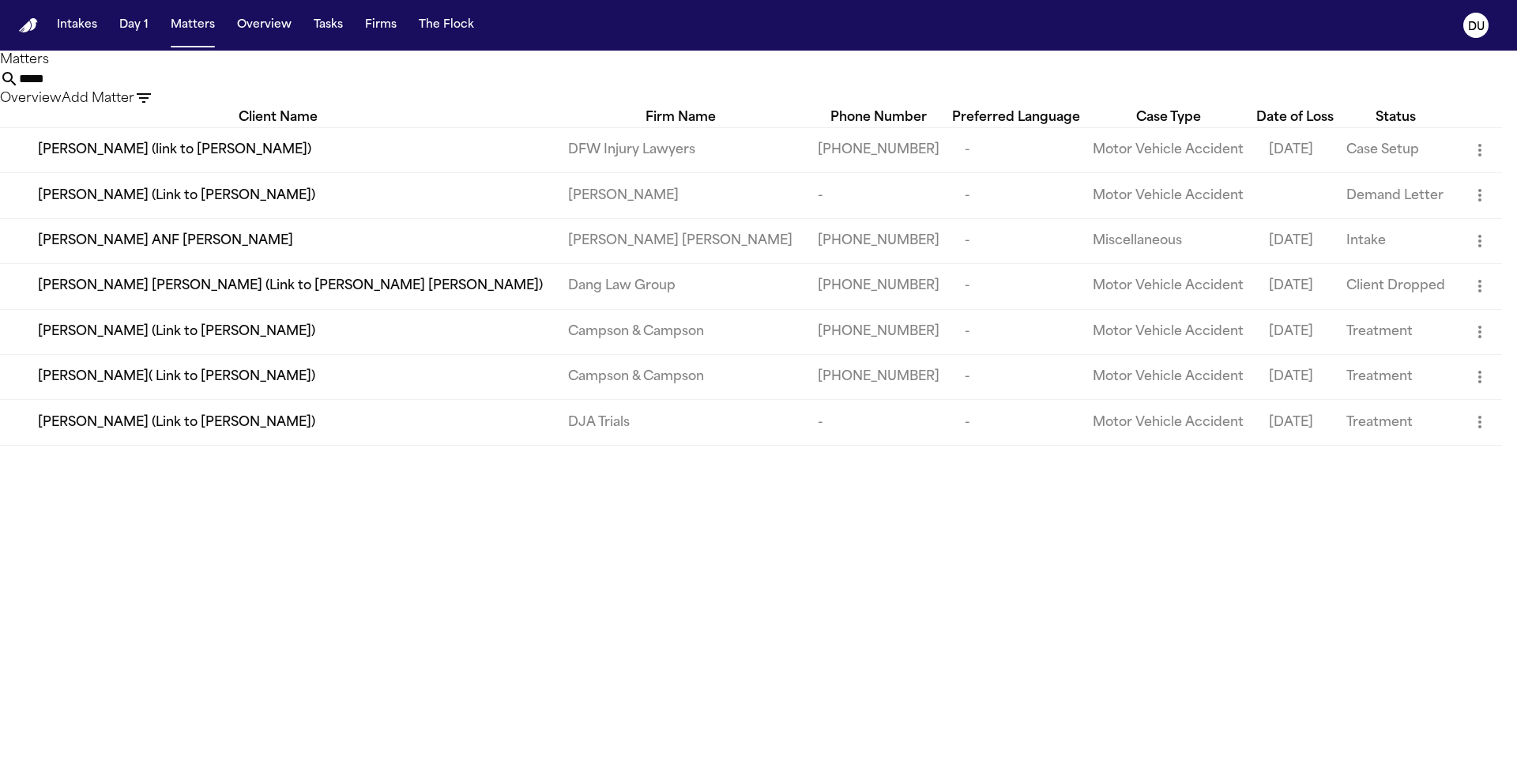
drag, startPoint x: 928, startPoint y: 96, endPoint x: 744, endPoint y: 96, distance: 184.0
click at [744, 96] on div "***** Overview Add Matter" at bounding box center [758, 88] width 1517 height 38
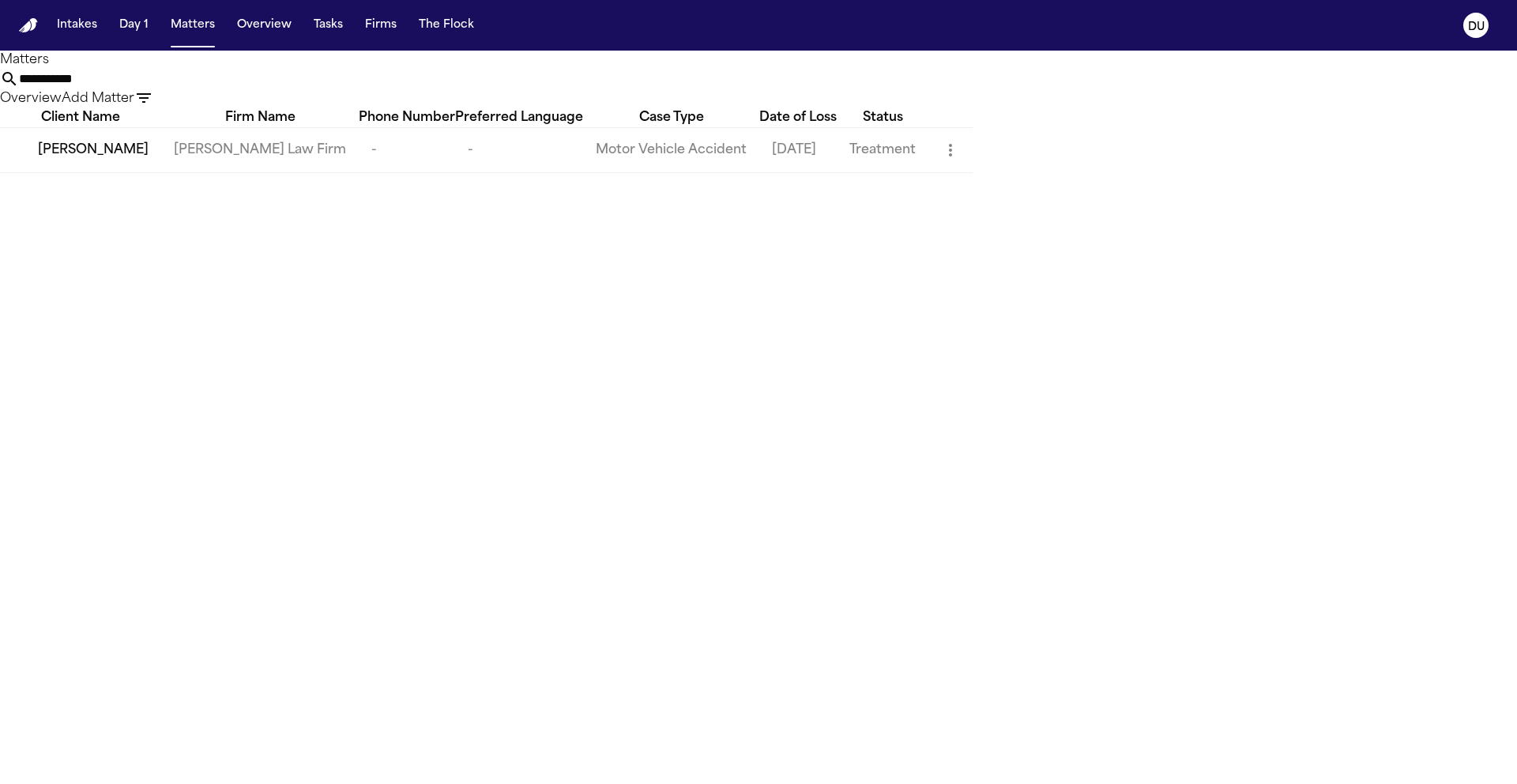
type input "**********"
click at [149, 159] on div "Jessica Costello" at bounding box center [93, 150] width 110 height 19
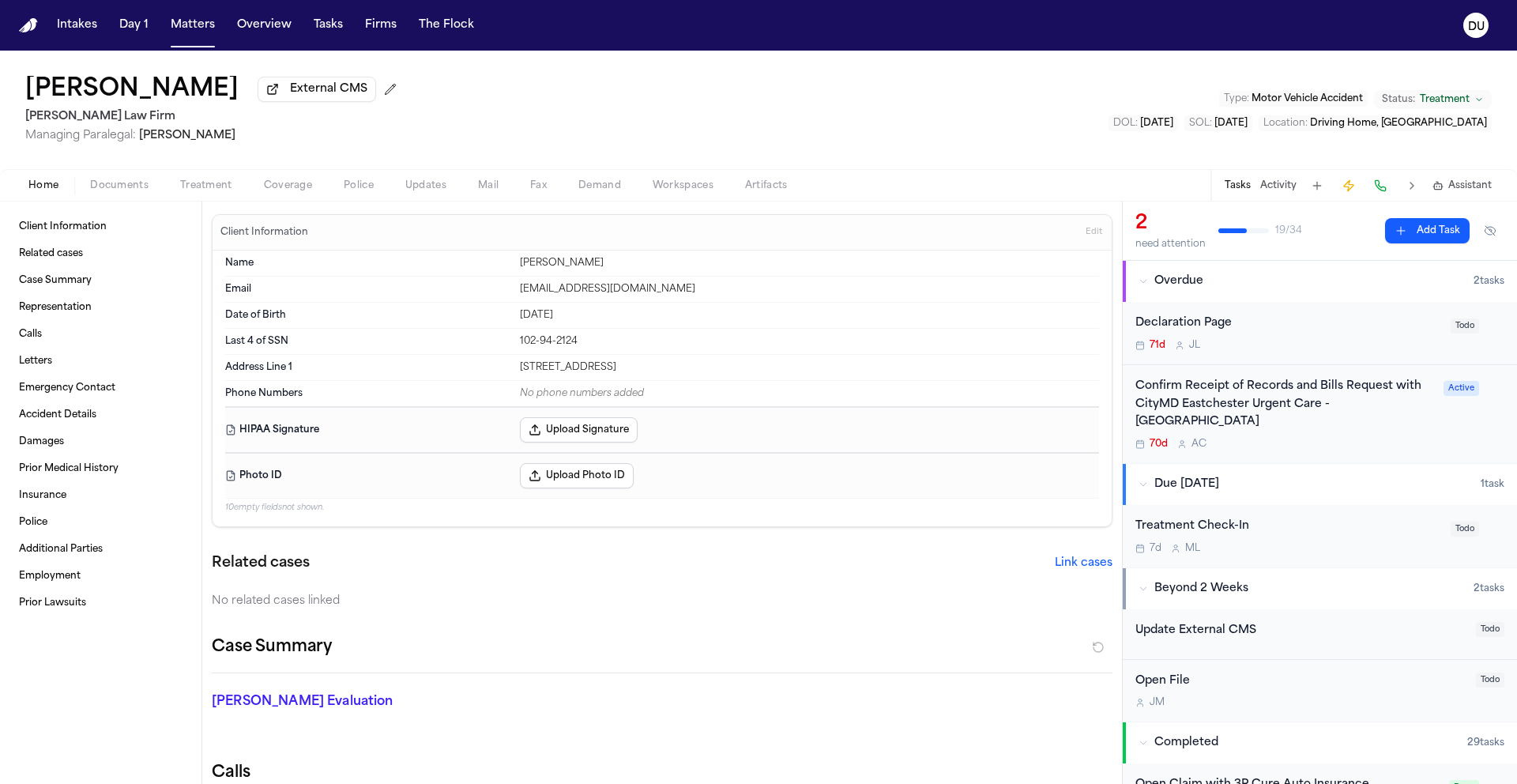
click at [1335, 398] on div "Confirm Receipt of Records and Bills Request with CityMD Eastchester Urgent Car…" at bounding box center [1286, 404] width 299 height 53
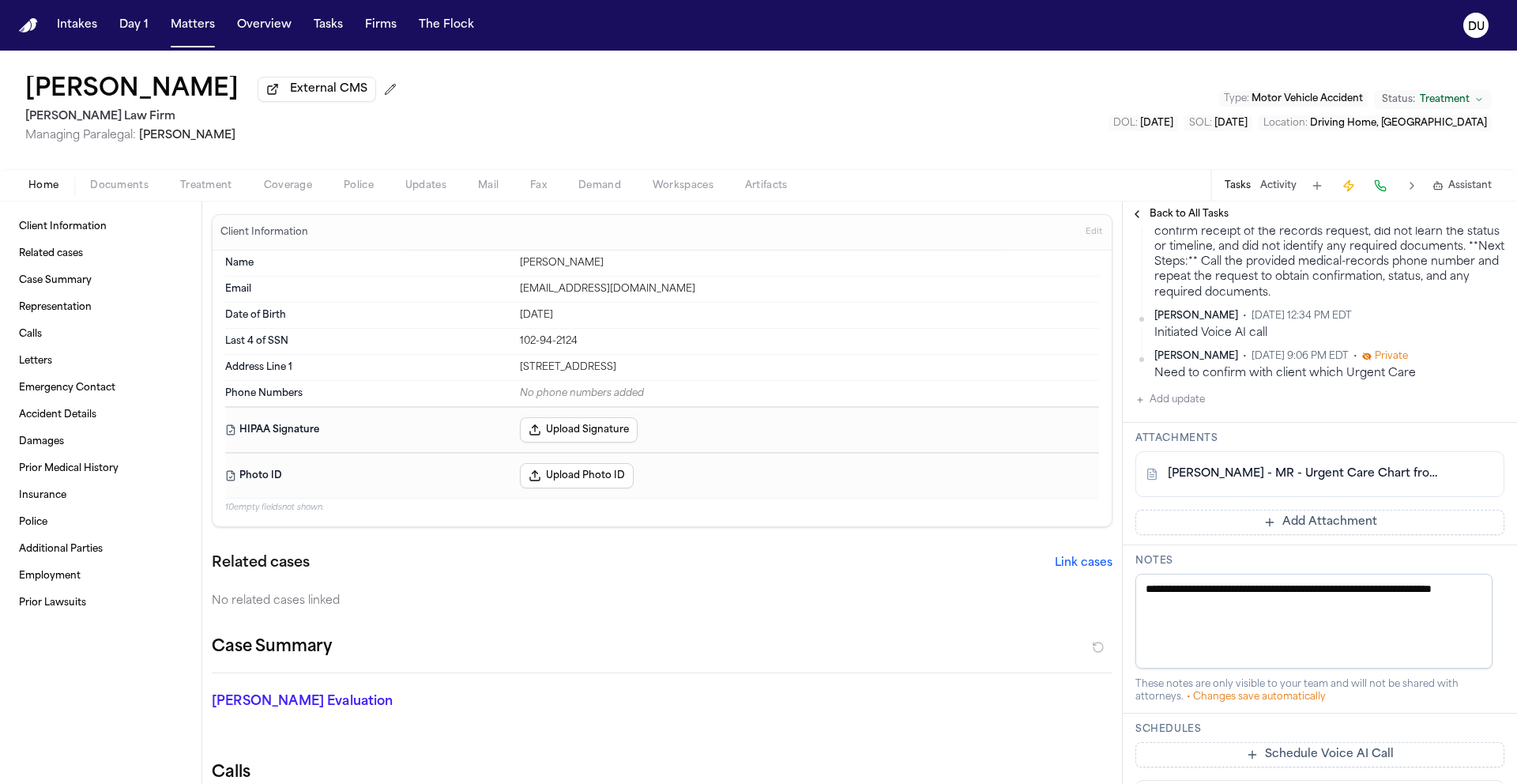
scroll to position [856, 0]
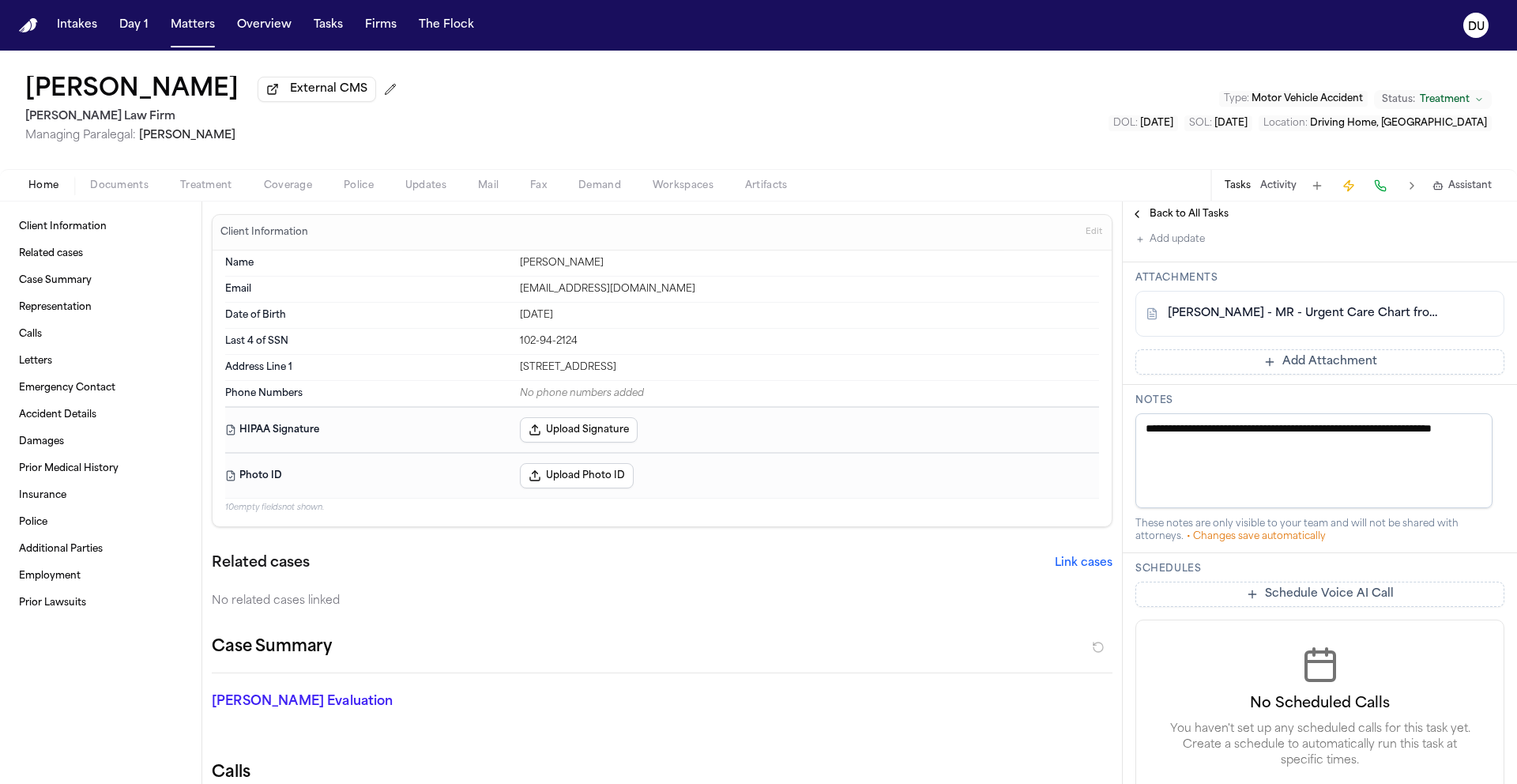
click at [1290, 321] on link "J. Costello - MR - Urgent Care Chart from Summit CityMD - 7.7.25" at bounding box center [1304, 314] width 272 height 16
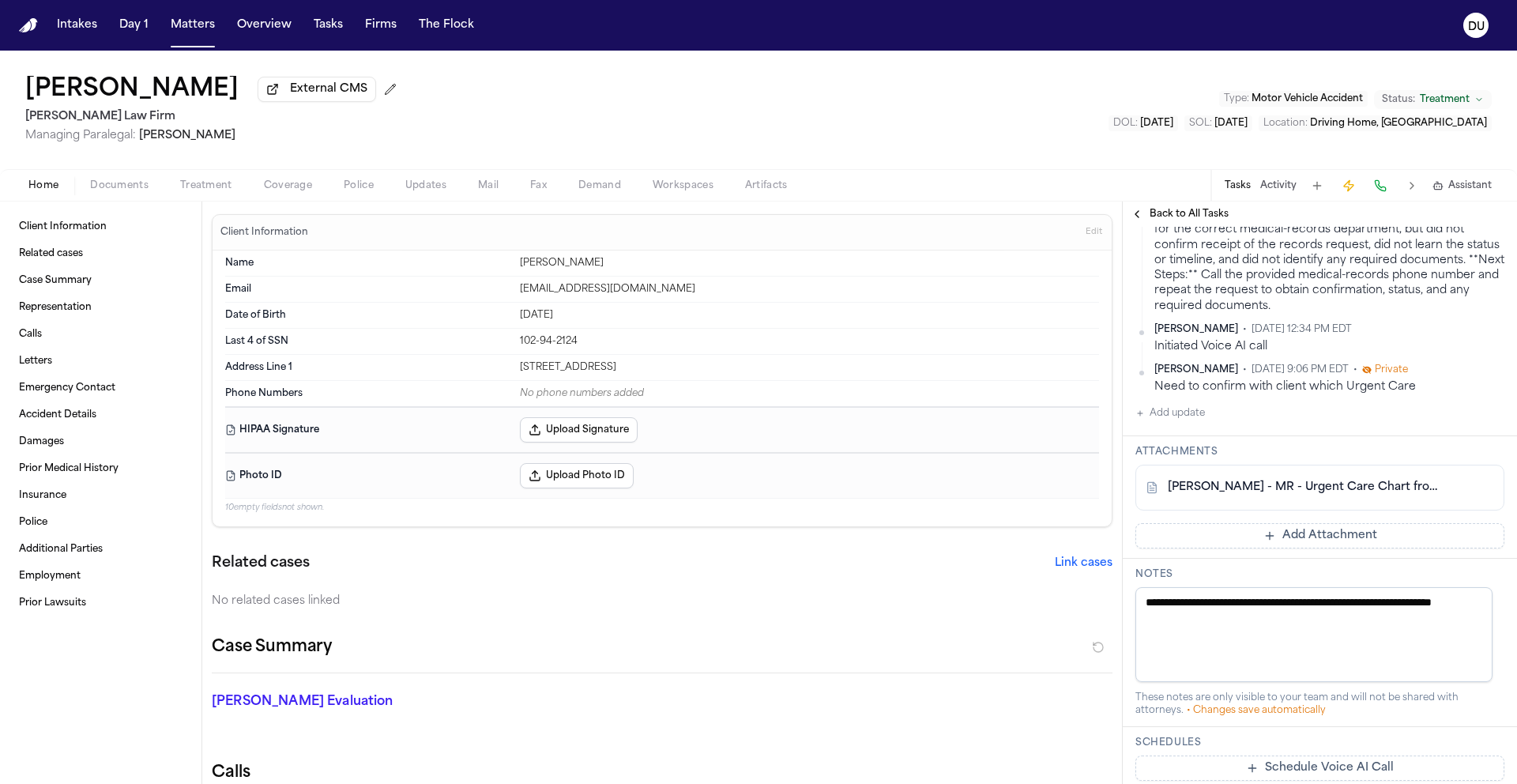
scroll to position [686, 0]
click at [1186, 419] on button "Add update" at bounding box center [1171, 409] width 69 height 19
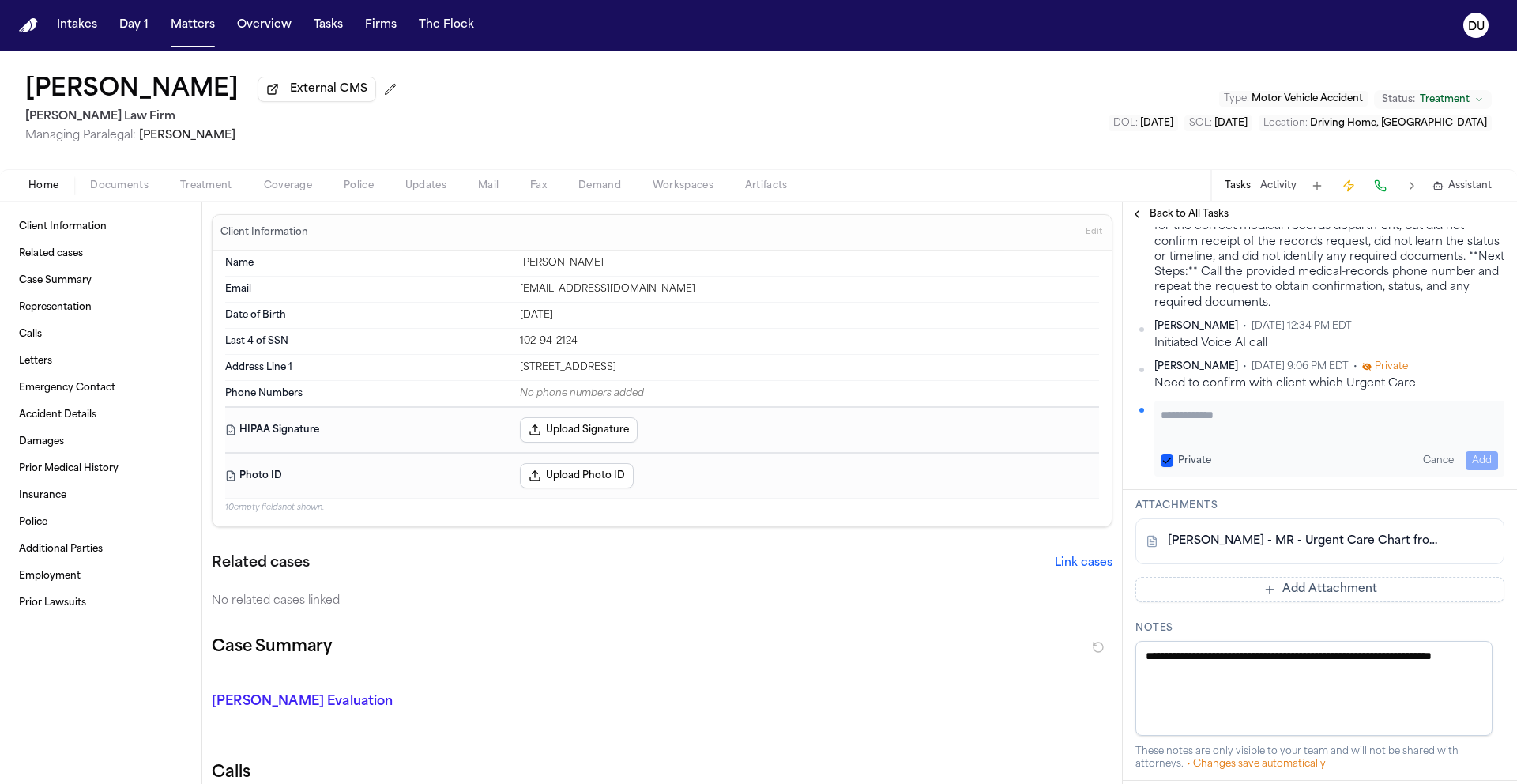
click at [1289, 439] on textarea "Add your update" at bounding box center [1329, 423] width 337 height 32
click at [1205, 439] on textarea "**********" at bounding box center [1324, 423] width 326 height 32
click at [1267, 439] on textarea "**********" at bounding box center [1324, 423] width 326 height 32
click at [1200, 439] on textarea "**********" at bounding box center [1324, 423] width 326 height 32
click at [1299, 439] on textarea "**********" at bounding box center [1324, 423] width 326 height 32
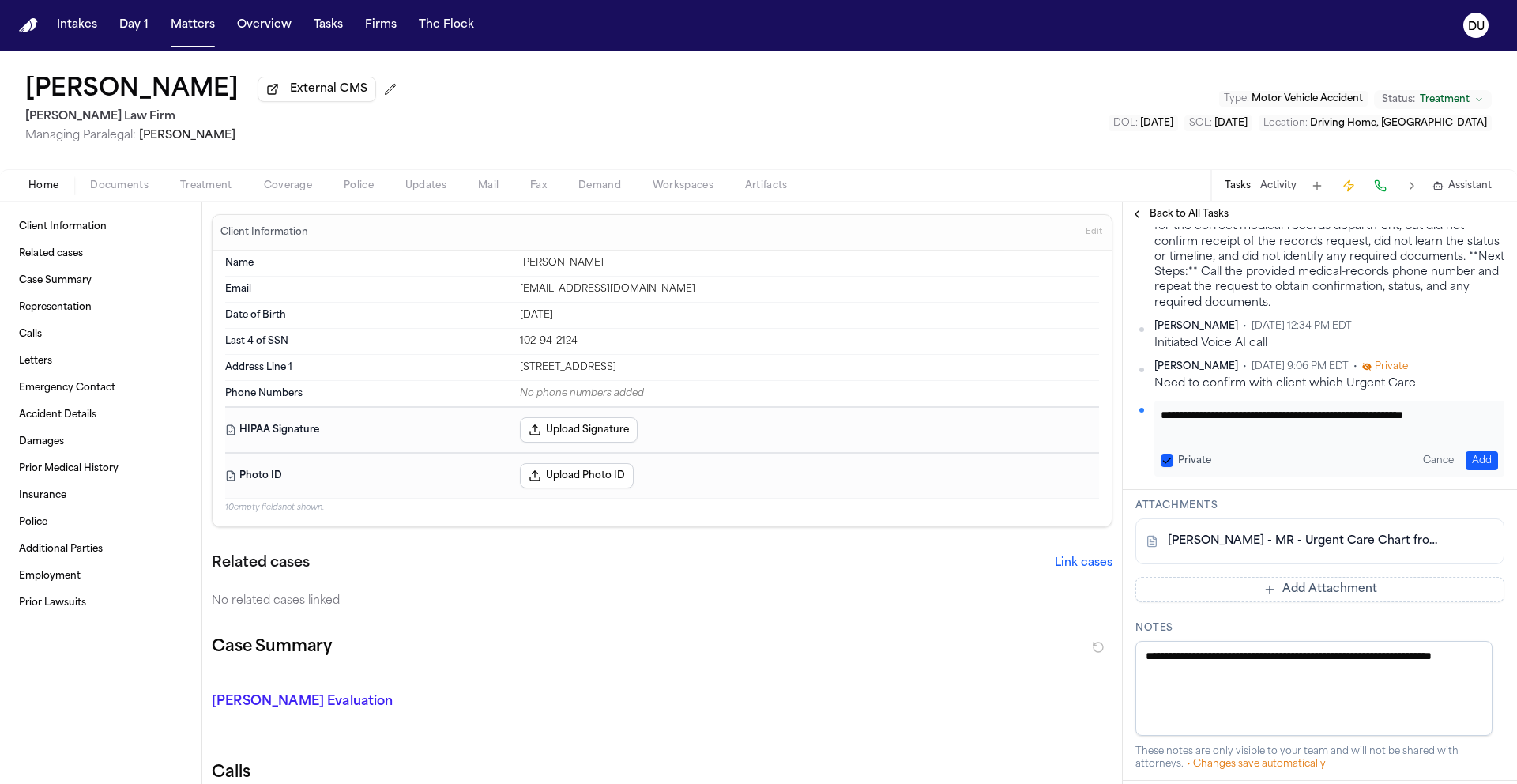
scroll to position [1, 0]
click at [1456, 439] on textarea "**********" at bounding box center [1324, 423] width 326 height 32
click at [1467, 439] on textarea "**********" at bounding box center [1324, 423] width 326 height 32
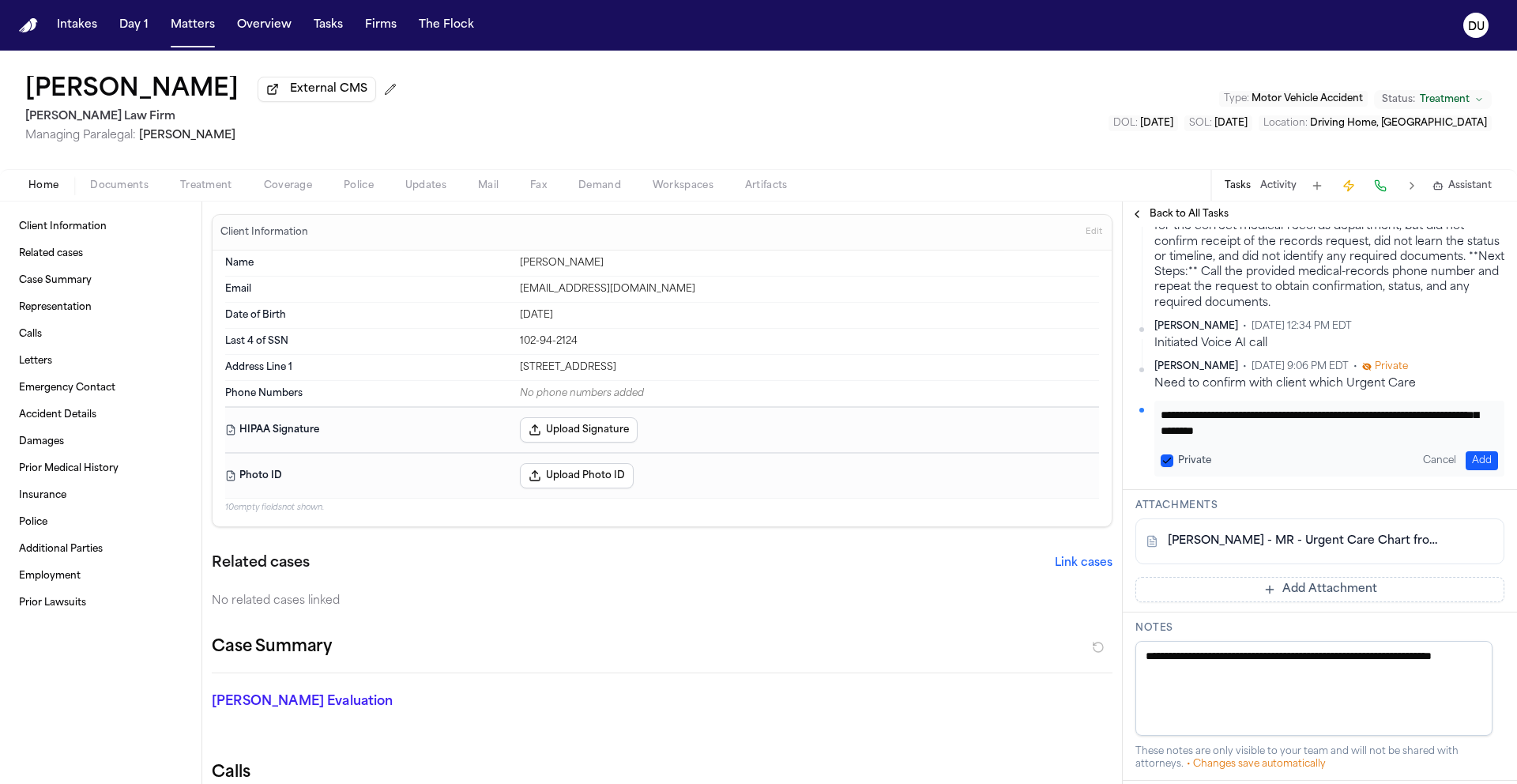
type textarea "**********"
click at [1467, 470] on button "Add" at bounding box center [1482, 460] width 32 height 19
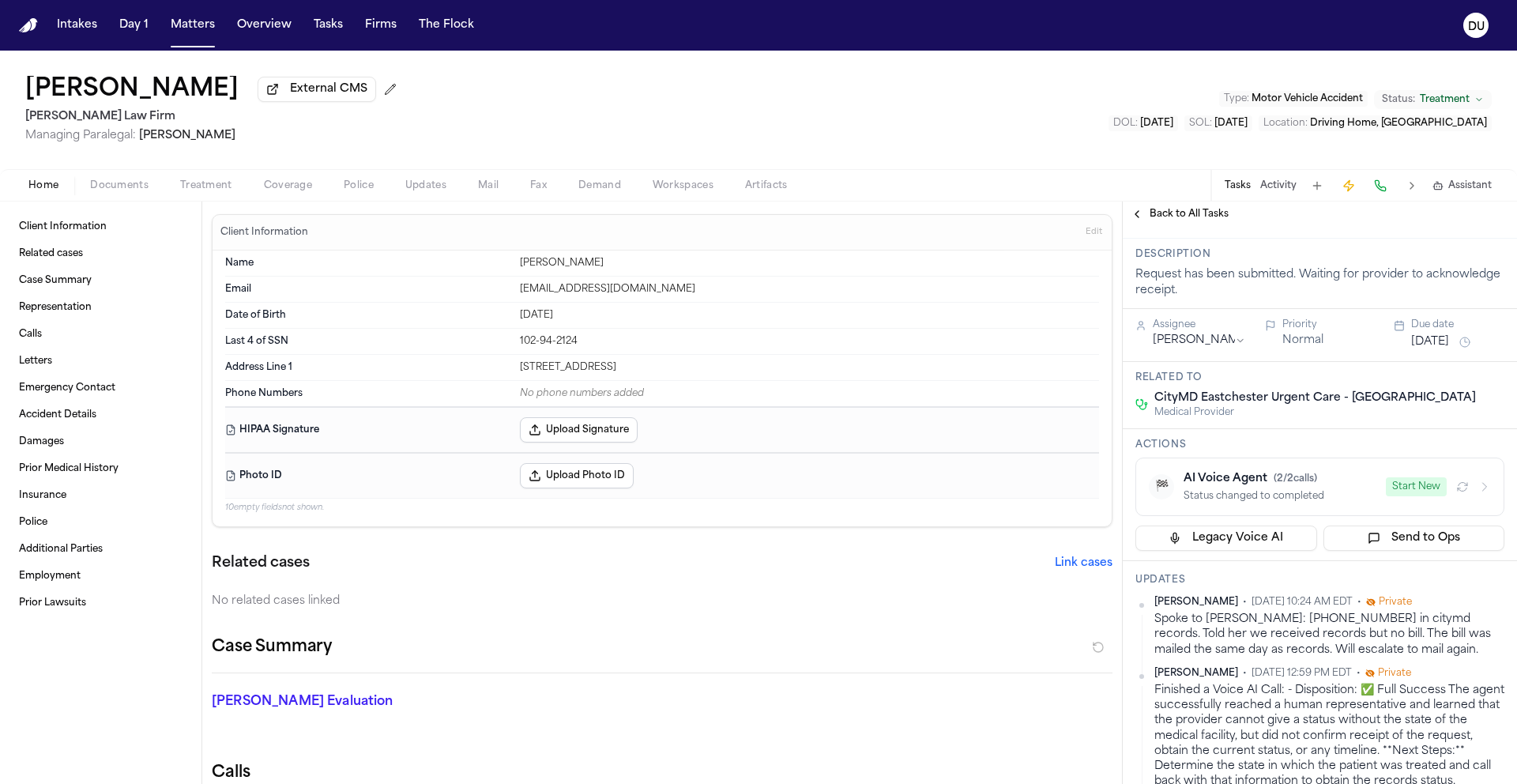
scroll to position [303, 0]
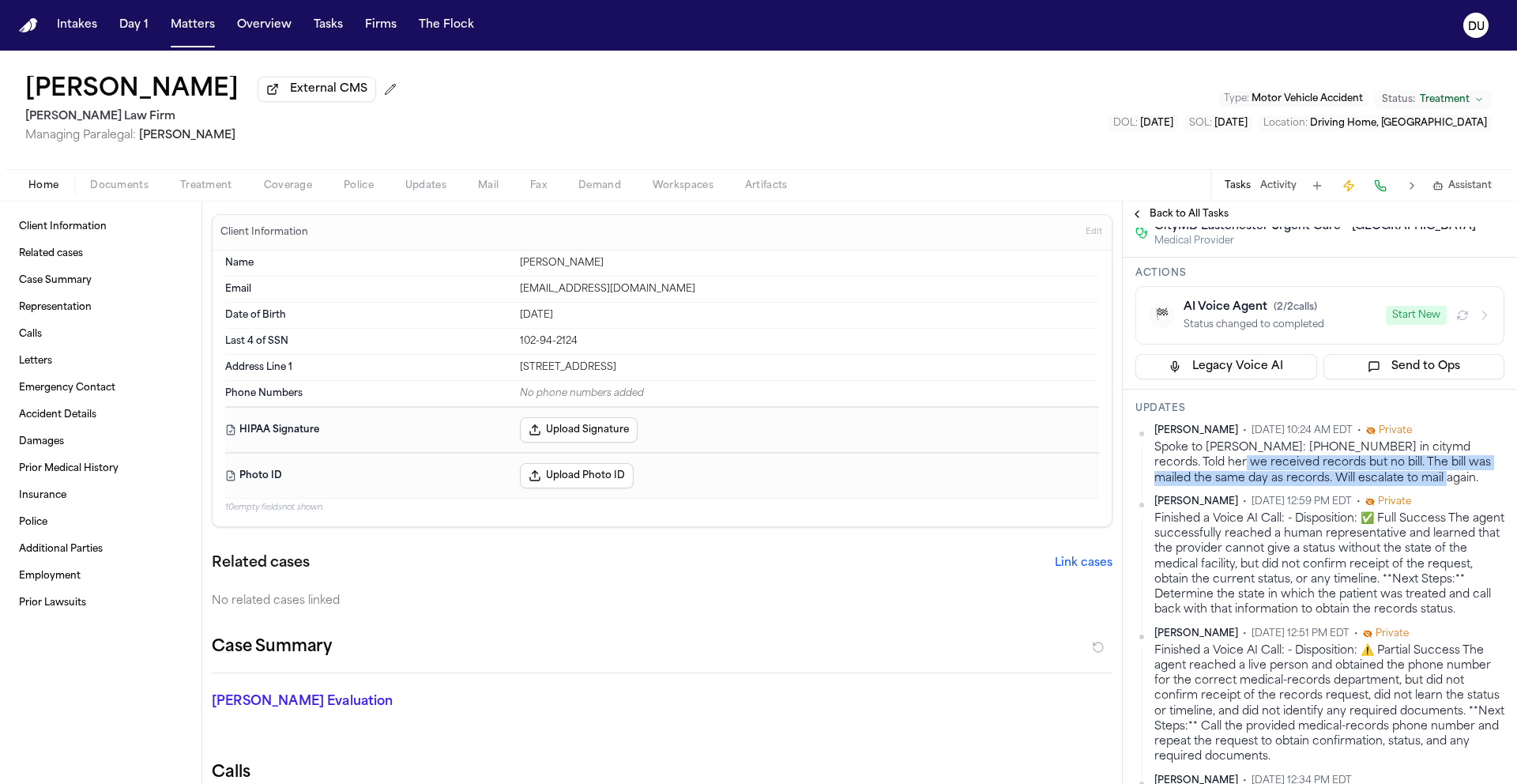
drag, startPoint x: 1388, startPoint y: 541, endPoint x: 1185, endPoint y: 528, distance: 203.4
click at [1185, 486] on div "Spoke to Cecille T: 914-337-8743 in citymd records. Told her we received record…" at bounding box center [1329, 462] width 350 height 45
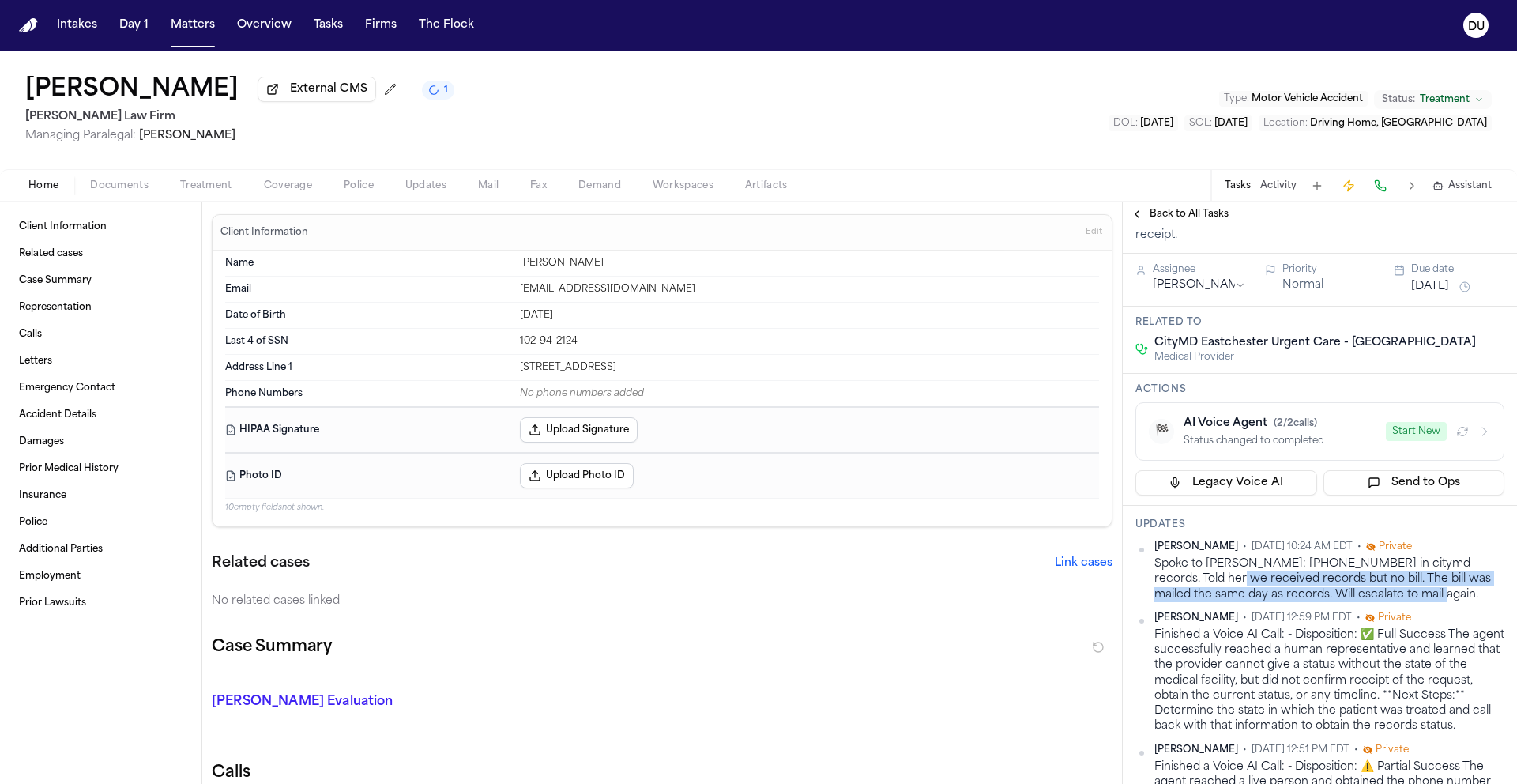
scroll to position [0, 0]
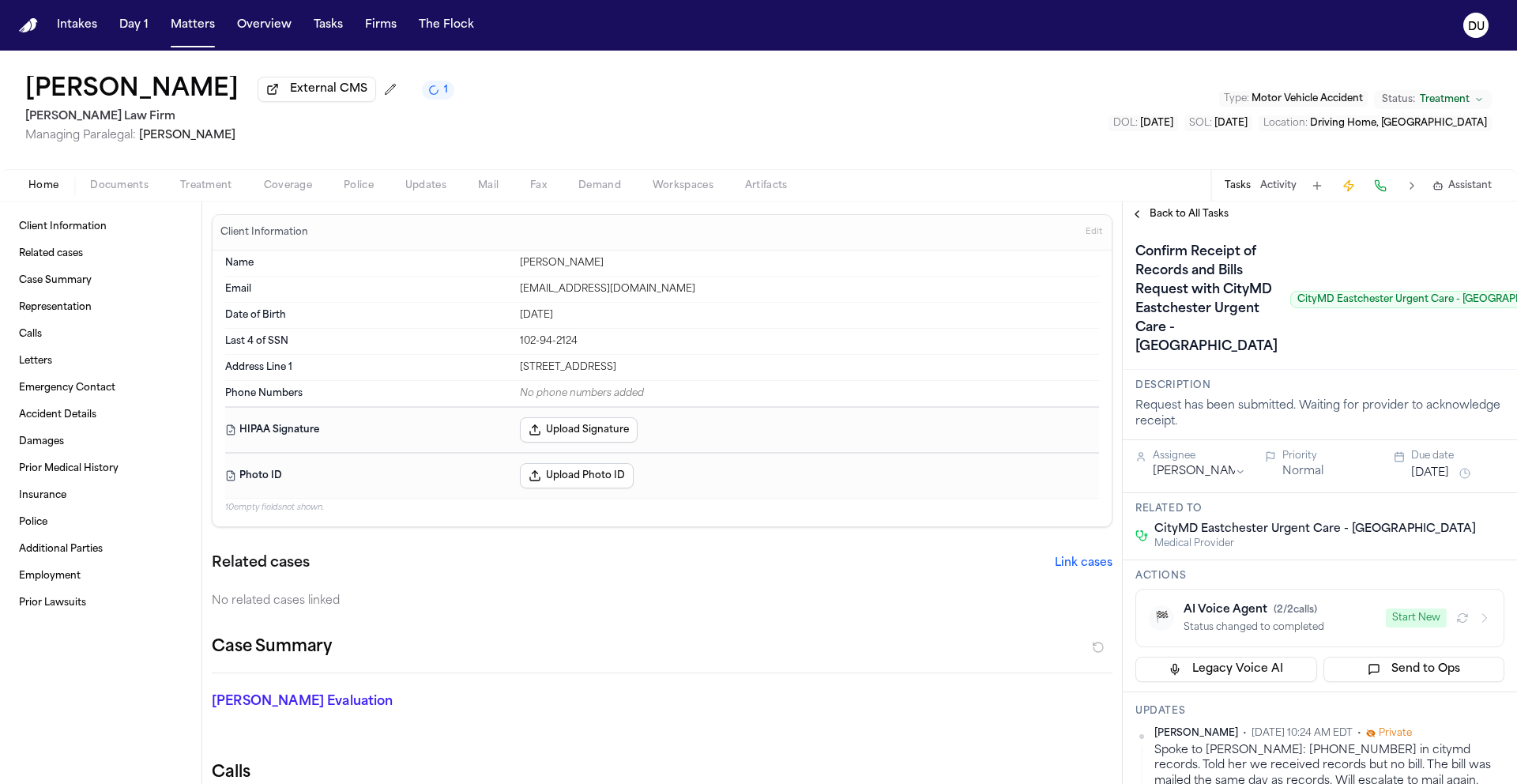
click at [1425, 360] on div "Confirm Receipt of Records and Bills Request with CityMD Eastchester Urgent Car…" at bounding box center [1356, 299] width 440 height 120
click at [1424, 481] on button "Aug 1, 2025" at bounding box center [1430, 473] width 38 height 16
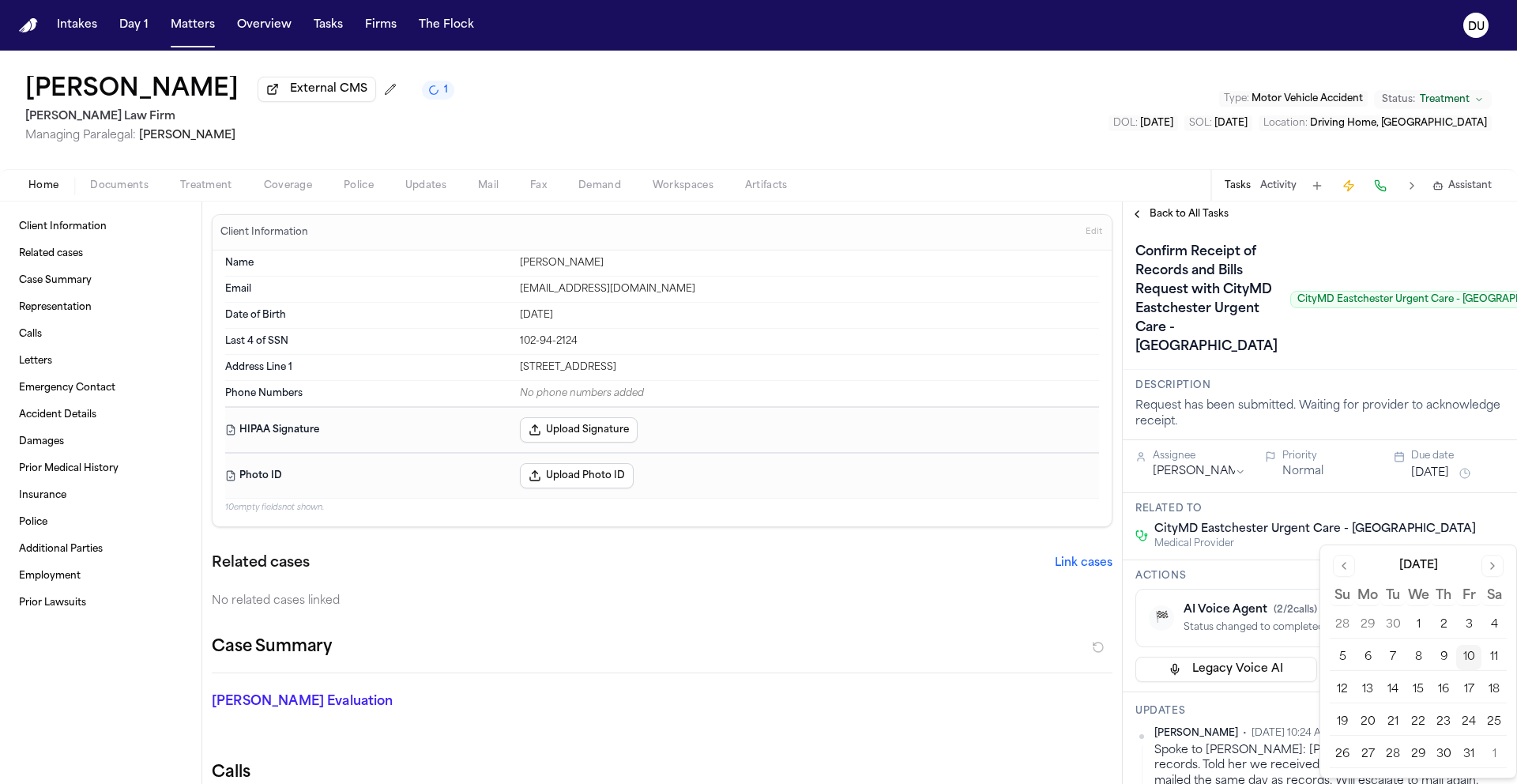
click at [1468, 690] on button "17" at bounding box center [1469, 690] width 25 height 25
drag, startPoint x: 1386, startPoint y: 410, endPoint x: 1411, endPoint y: 429, distance: 31.4
click at [1386, 360] on div "Confirm Receipt of Records and Bills Request with CityMD Eastchester Urgent Car…" at bounding box center [1356, 299] width 440 height 120
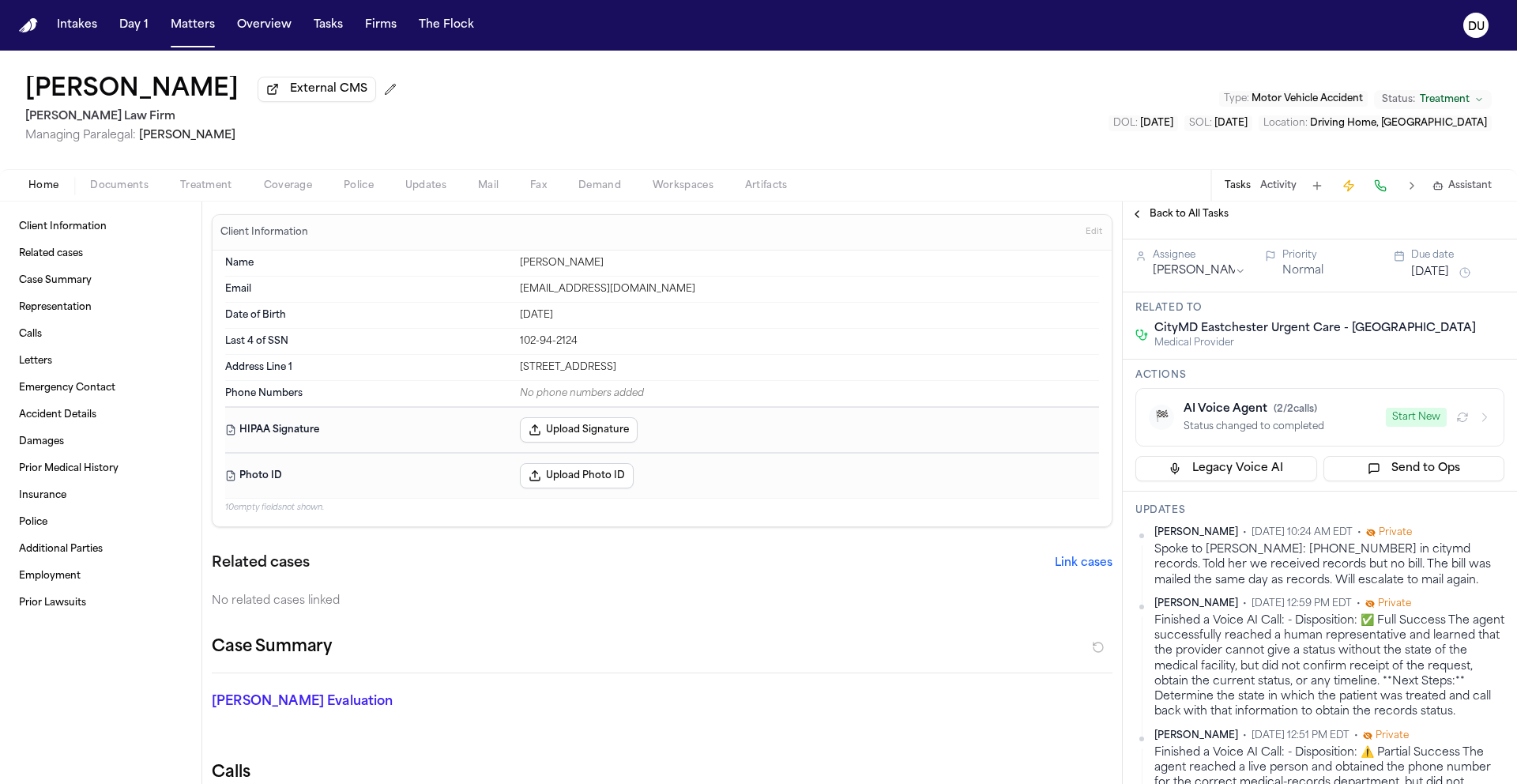
scroll to position [209, 0]
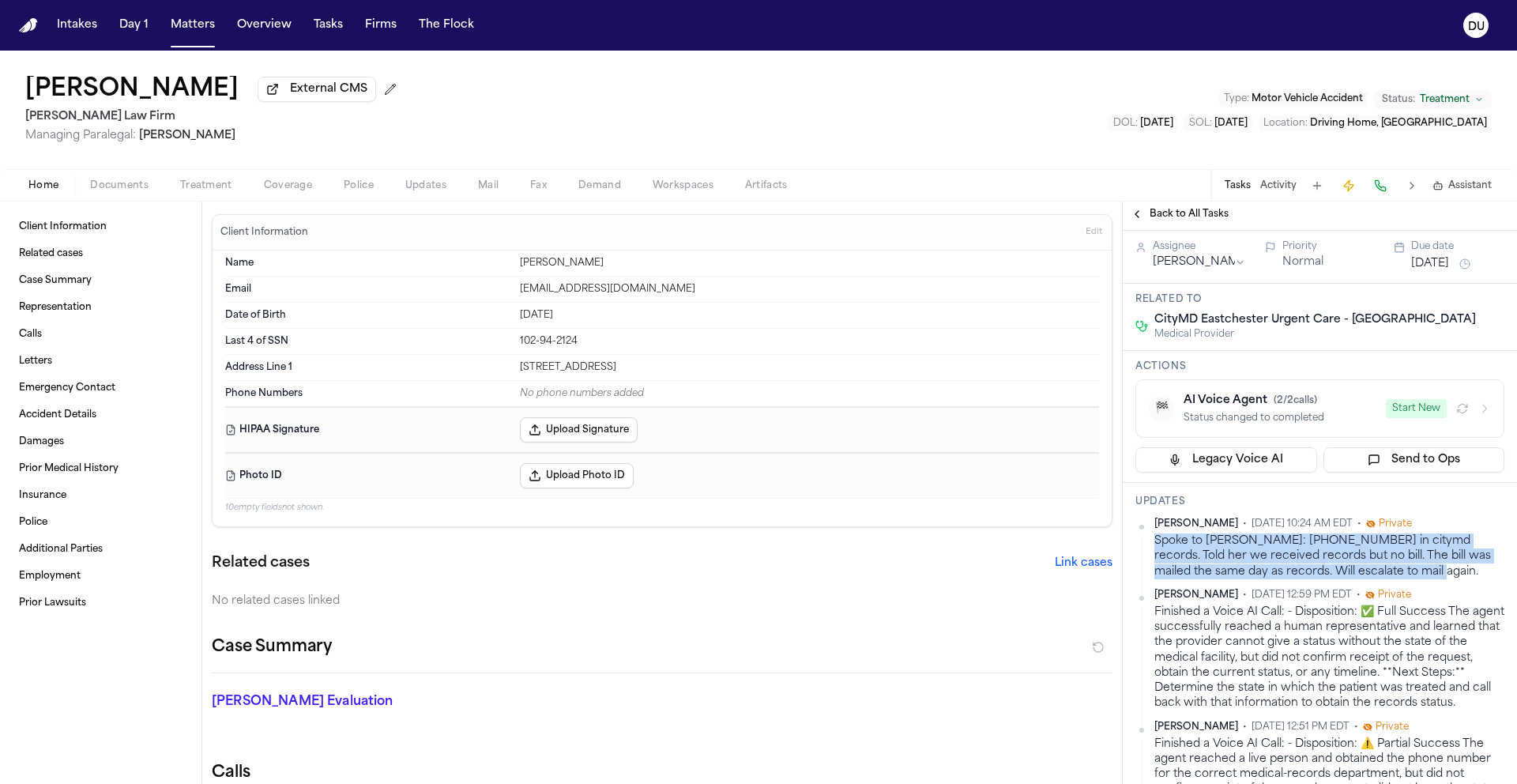
drag, startPoint x: 1383, startPoint y: 632, endPoint x: 1156, endPoint y: 602, distance: 229.0
click at [1156, 579] on div "Spoke to Cecille T: 914-337-8743 in citymd records. Told her we received record…" at bounding box center [1329, 555] width 350 height 45
copy div "Spoke to Cecille T: 914-337-8743 in citymd records. Told her we received record…"
click at [1415, 271] on button "[DATE]" at bounding box center [1430, 264] width 38 height 16
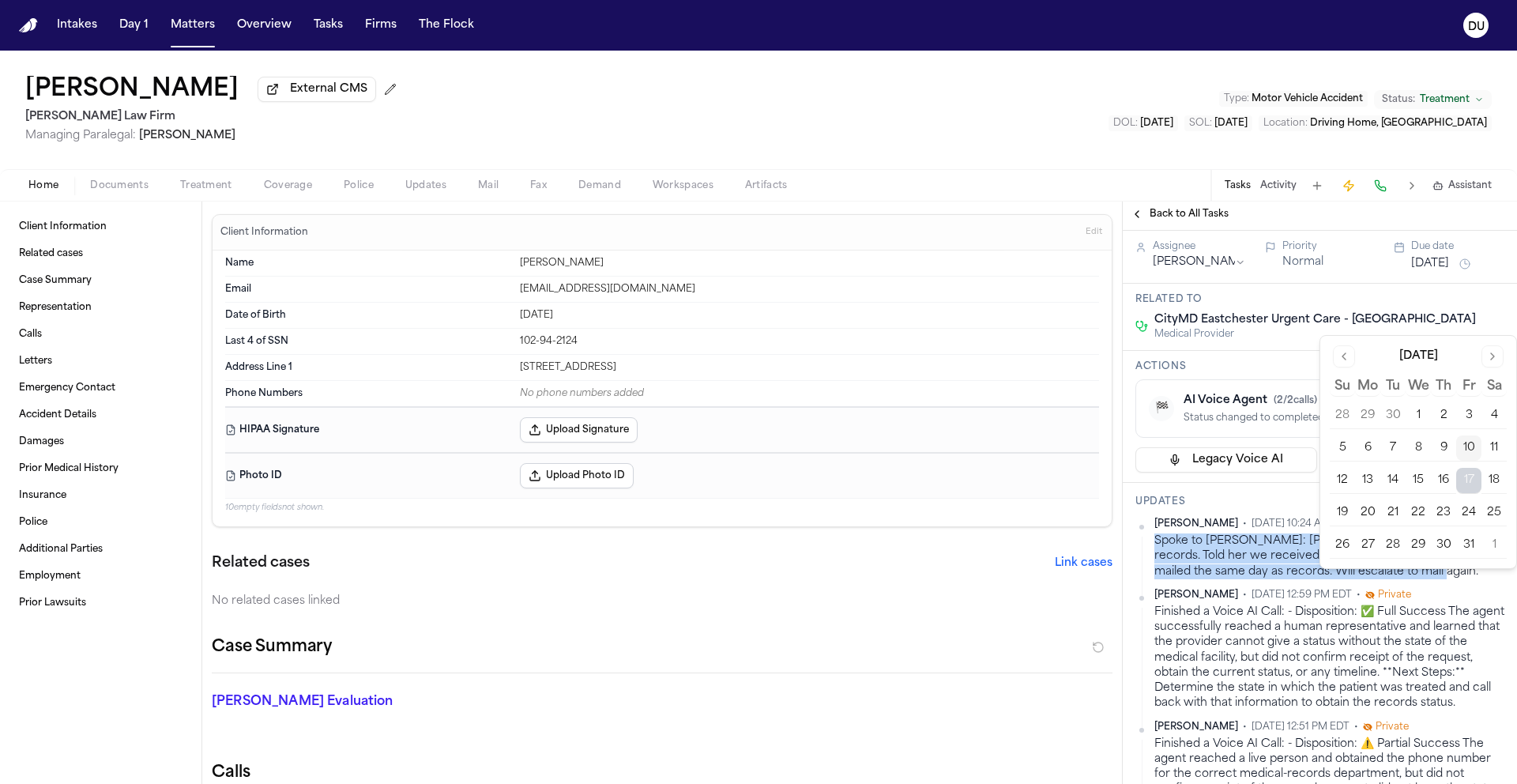
click at [1367, 487] on button "13" at bounding box center [1367, 481] width 25 height 25
click at [1445, 182] on h3 "Description" at bounding box center [1320, 176] width 369 height 12
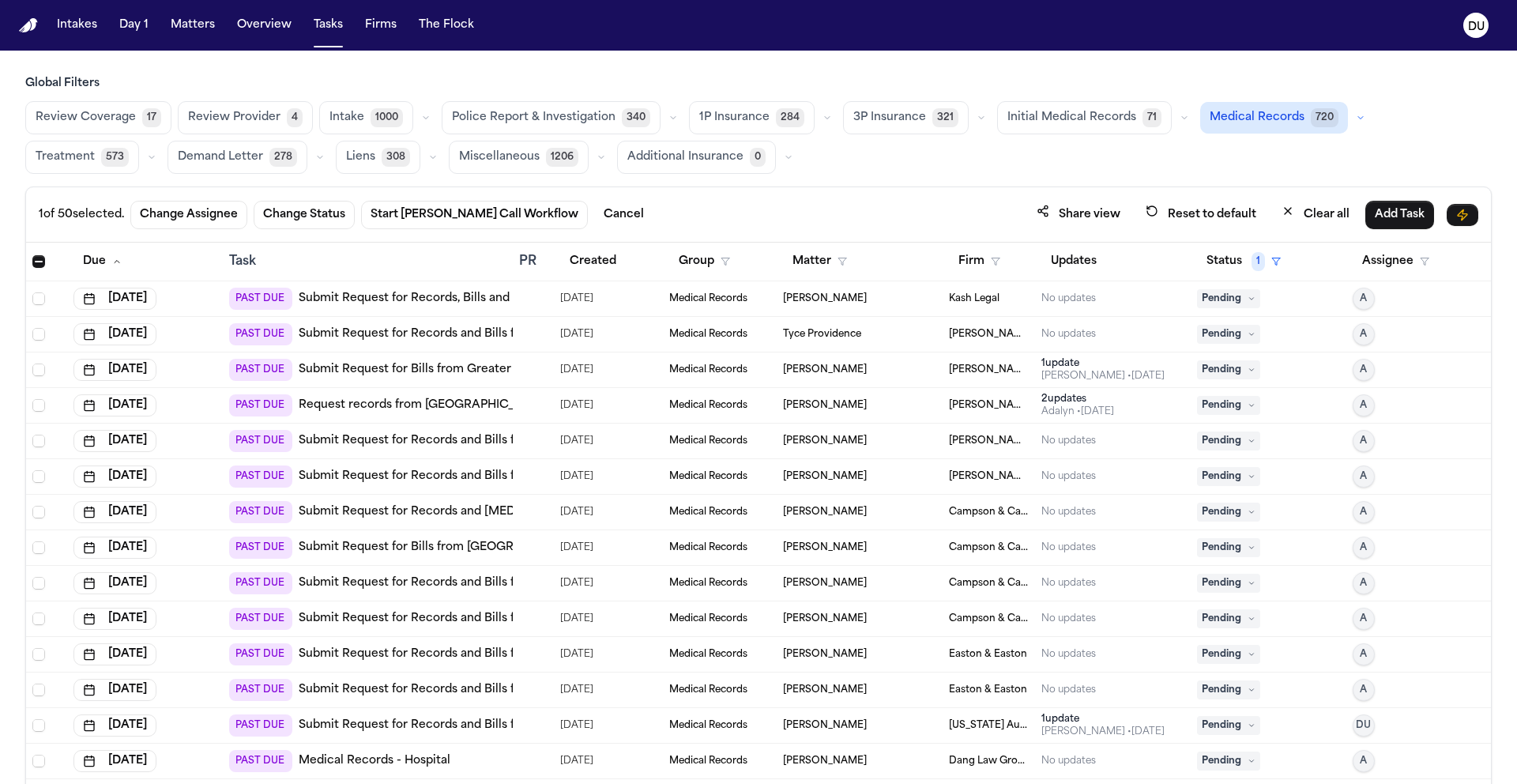
click at [36, 25] on img "Home" at bounding box center [28, 25] width 19 height 15
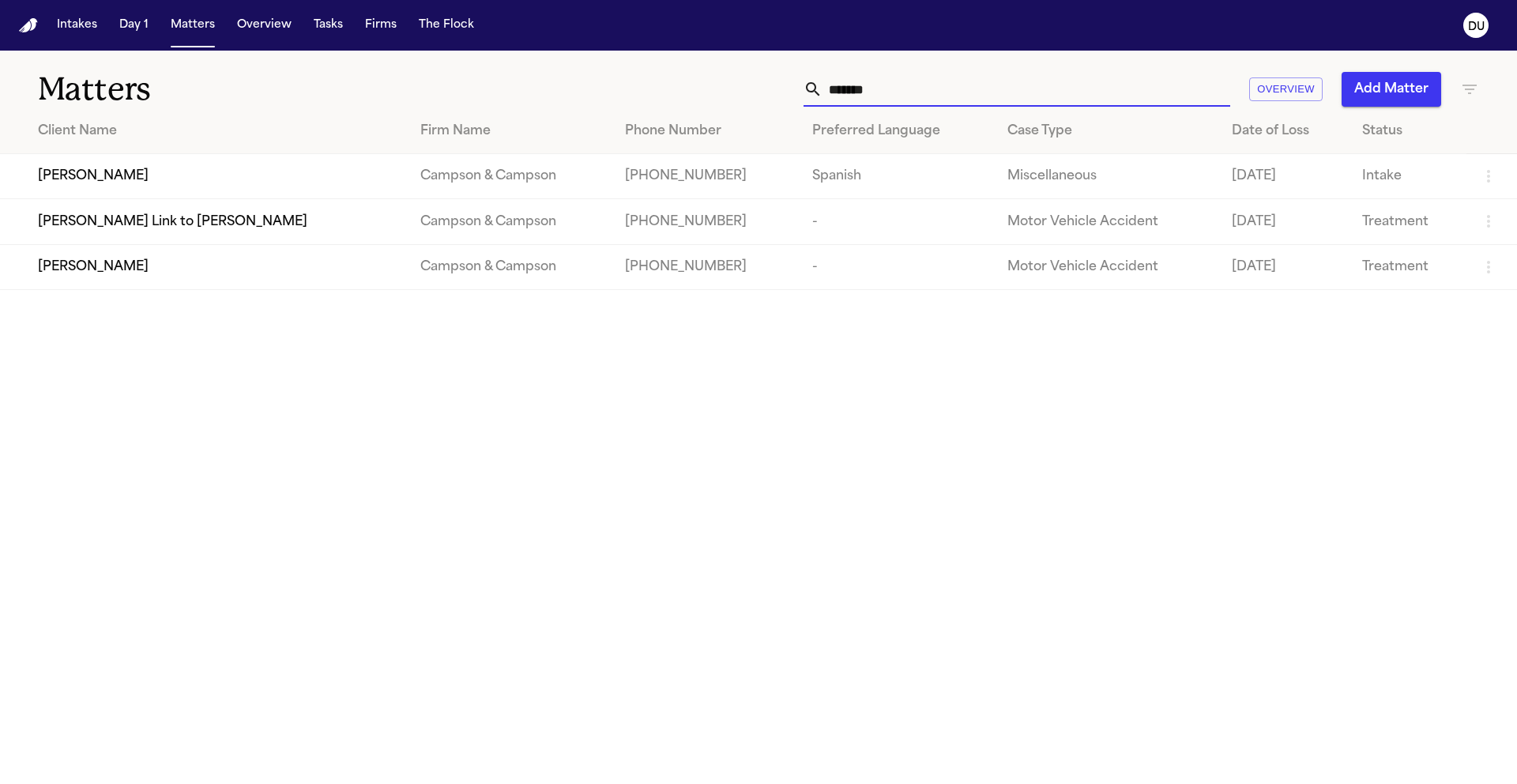
drag, startPoint x: 918, startPoint y: 96, endPoint x: 754, endPoint y: 86, distance: 164.3
click at [756, 86] on div "****** Overview Add Matter" at bounding box center [969, 89] width 1022 height 35
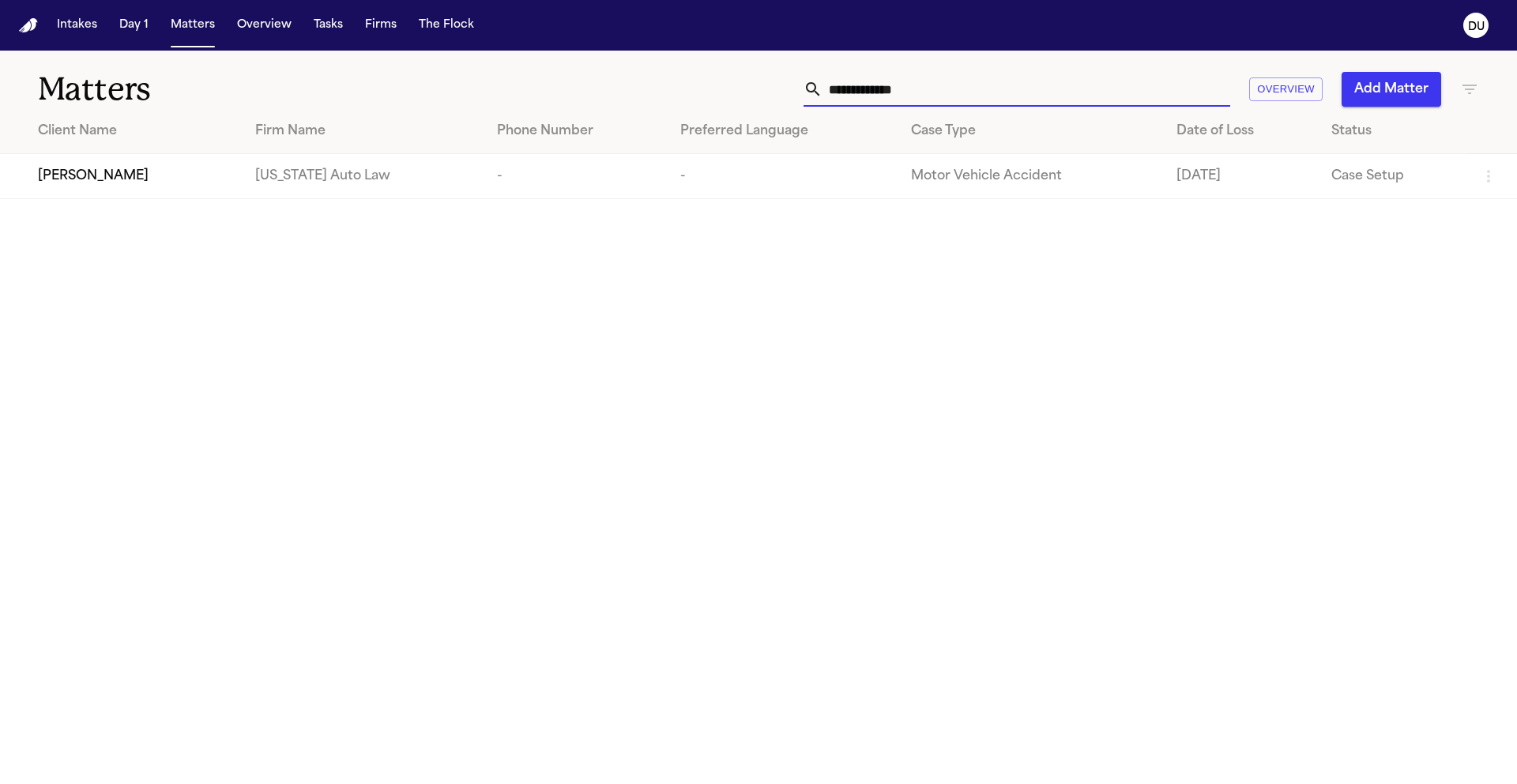
type input "**********"
click at [53, 180] on span "[PERSON_NAME]" at bounding box center [93, 175] width 110 height 19
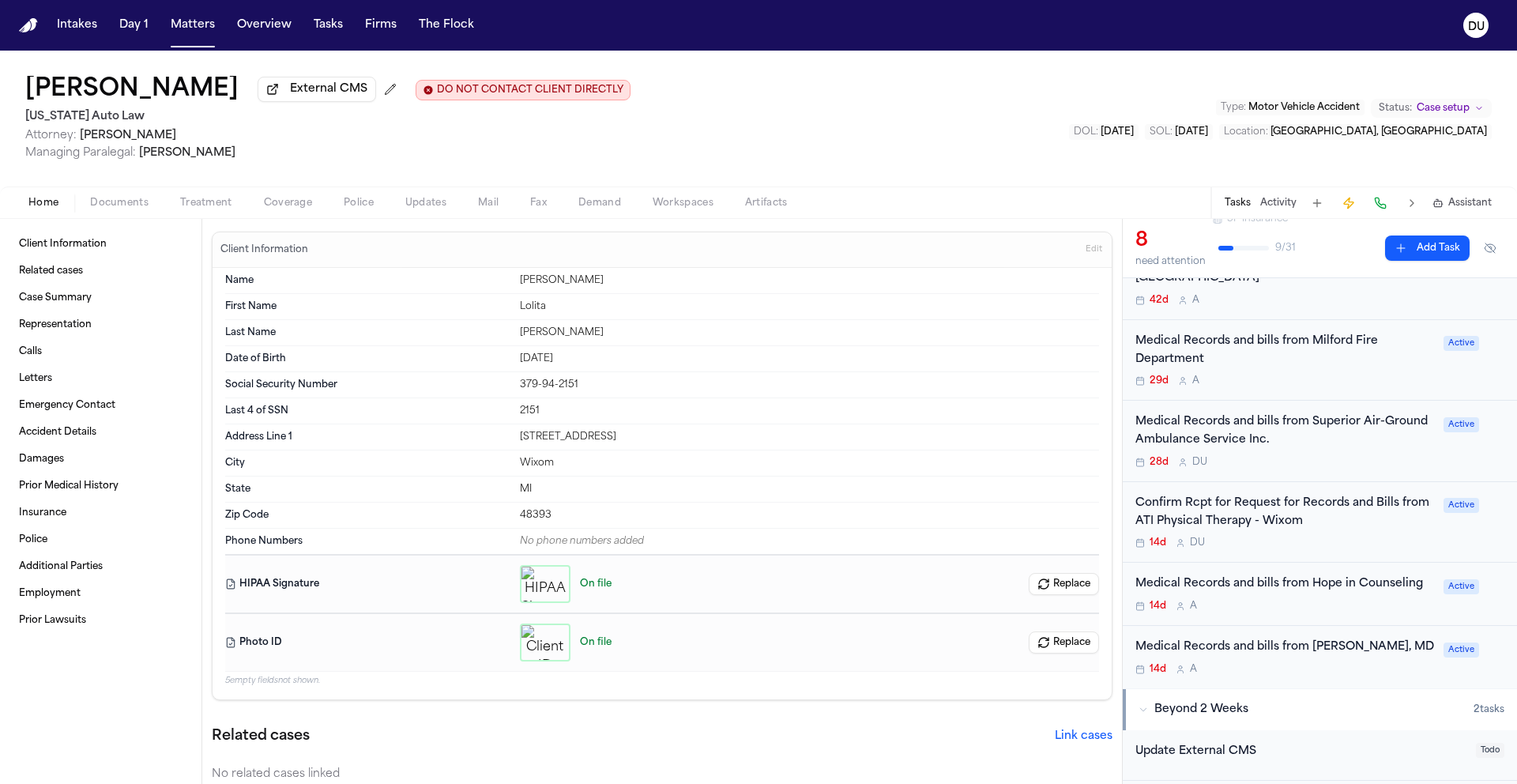
scroll to position [319, 0]
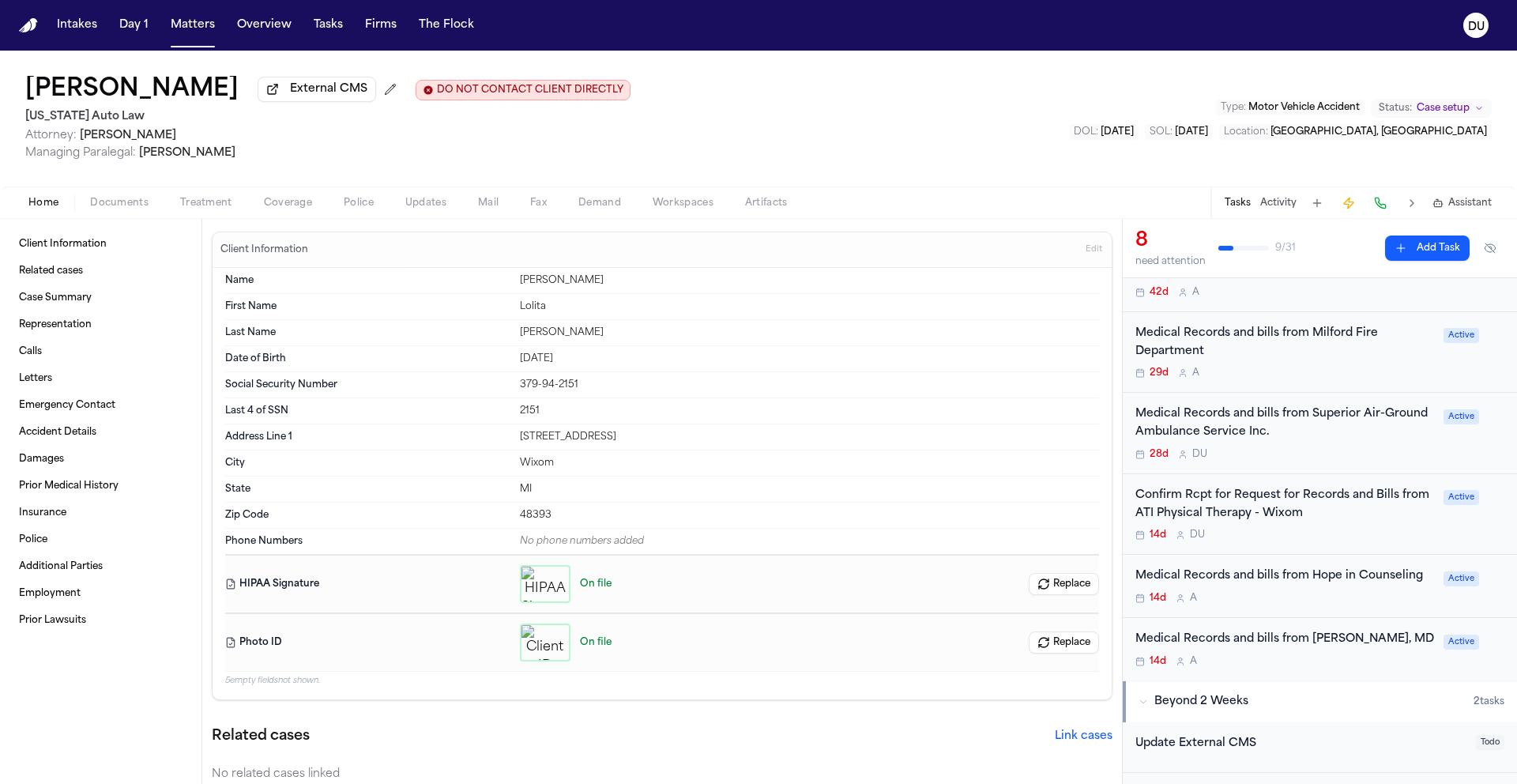
click at [1305, 513] on div "Confirm Rcpt for Request for Records and Bills from ATI Physical Therapy - Wixom" at bounding box center [1286, 505] width 299 height 36
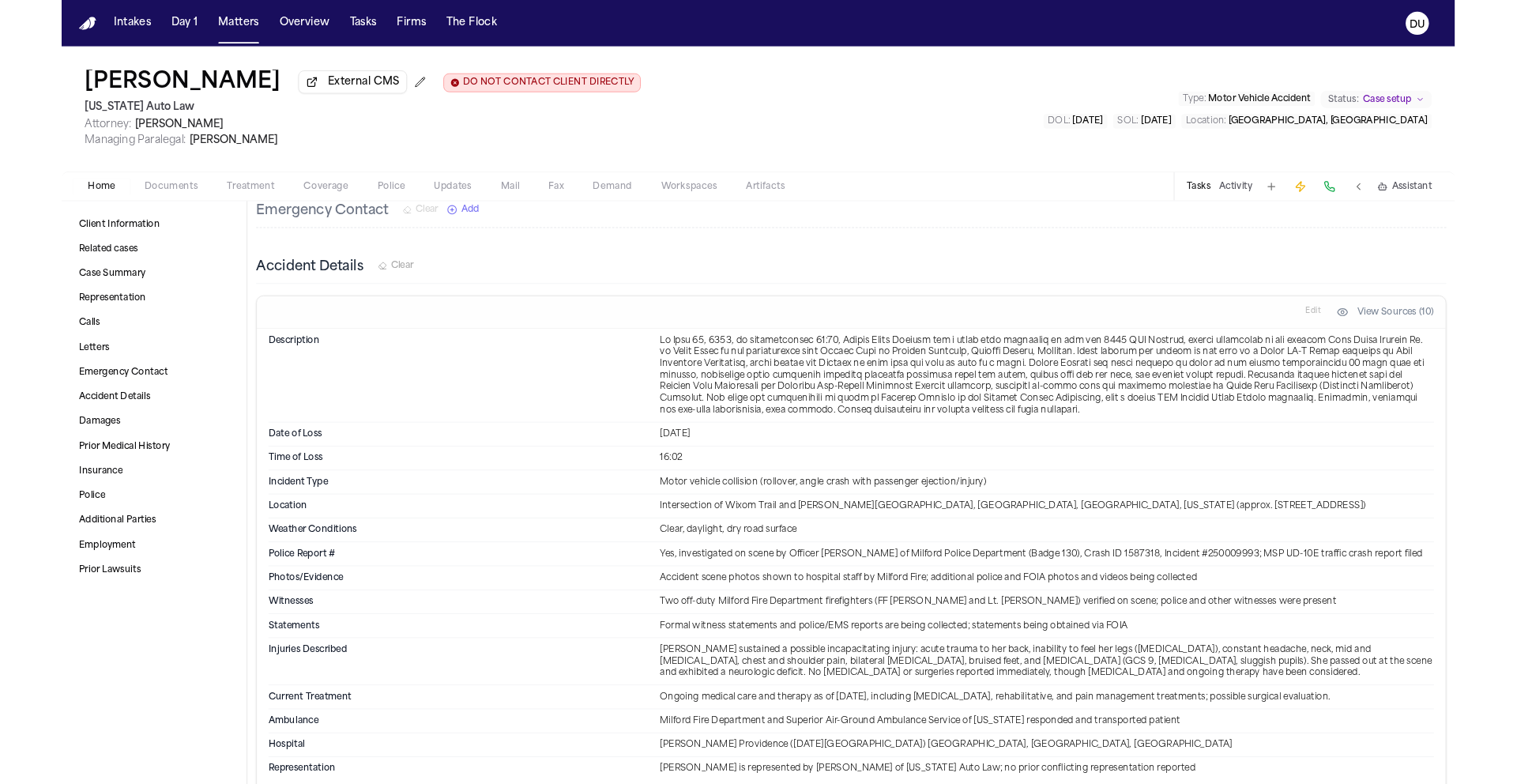
scroll to position [1135, 0]
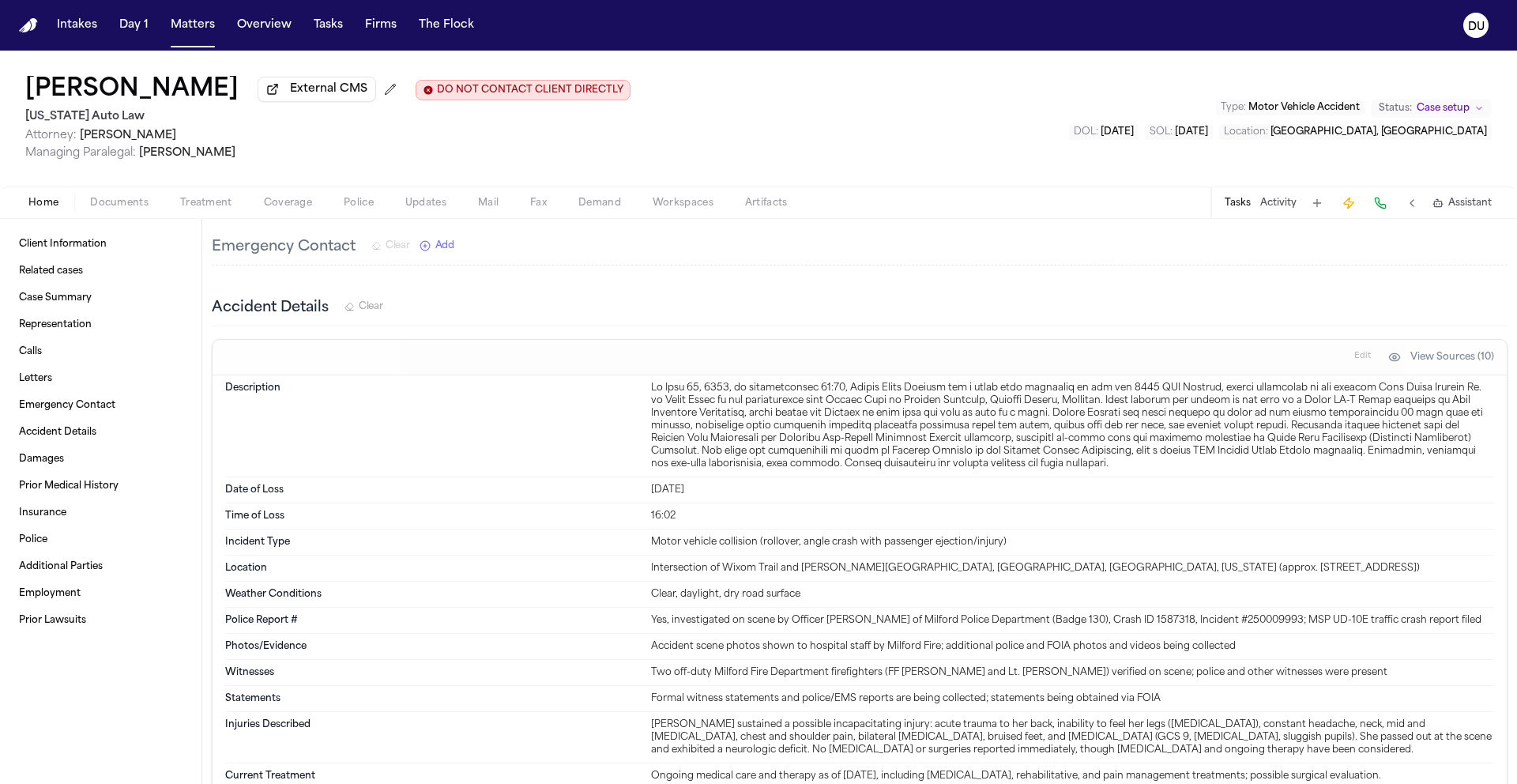
click at [27, 29] on img "Home" at bounding box center [28, 25] width 19 height 15
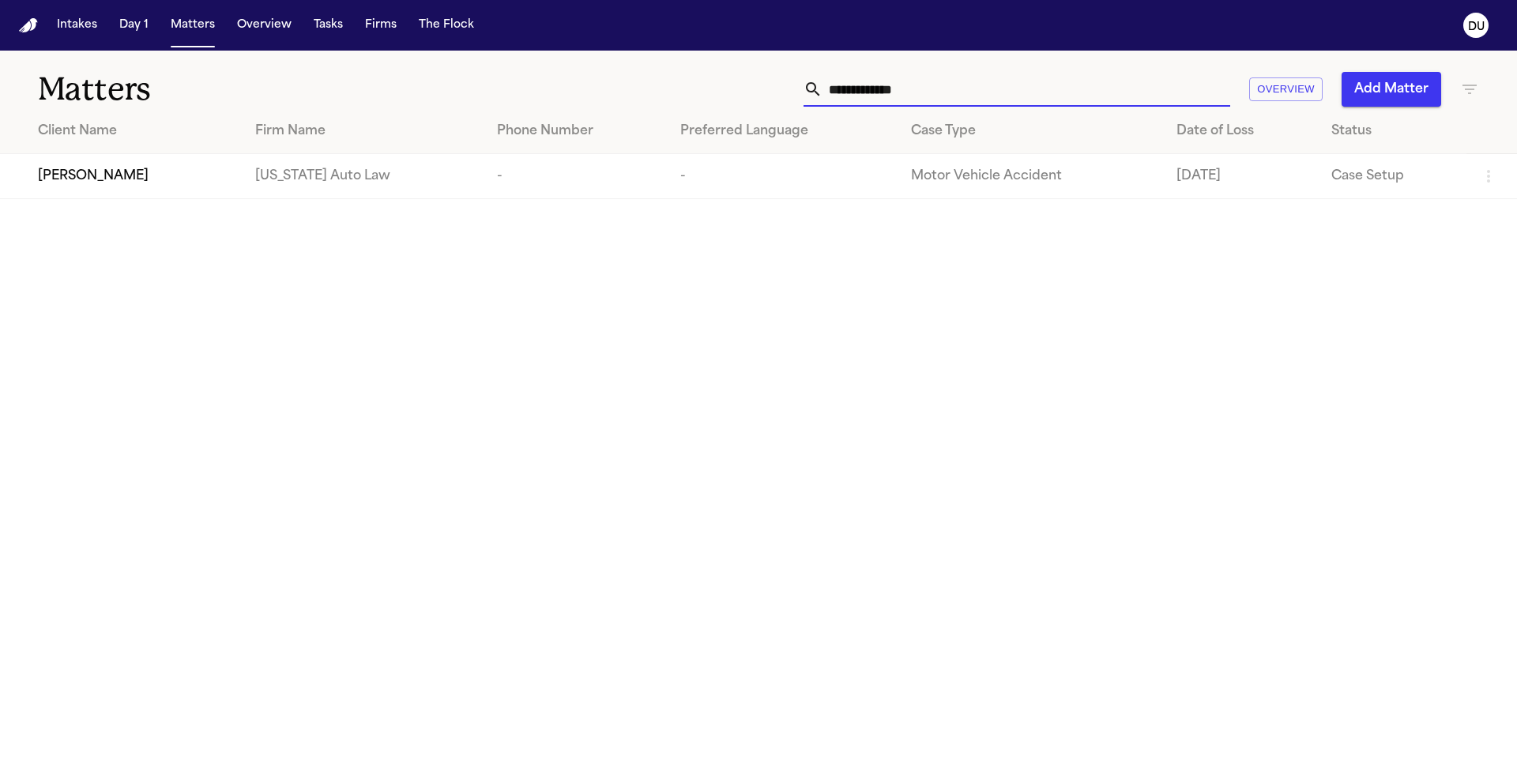
drag, startPoint x: 888, startPoint y: 94, endPoint x: 801, endPoint y: 88, distance: 87.2
click at [803, 88] on div "**********" at bounding box center [969, 89] width 1022 height 35
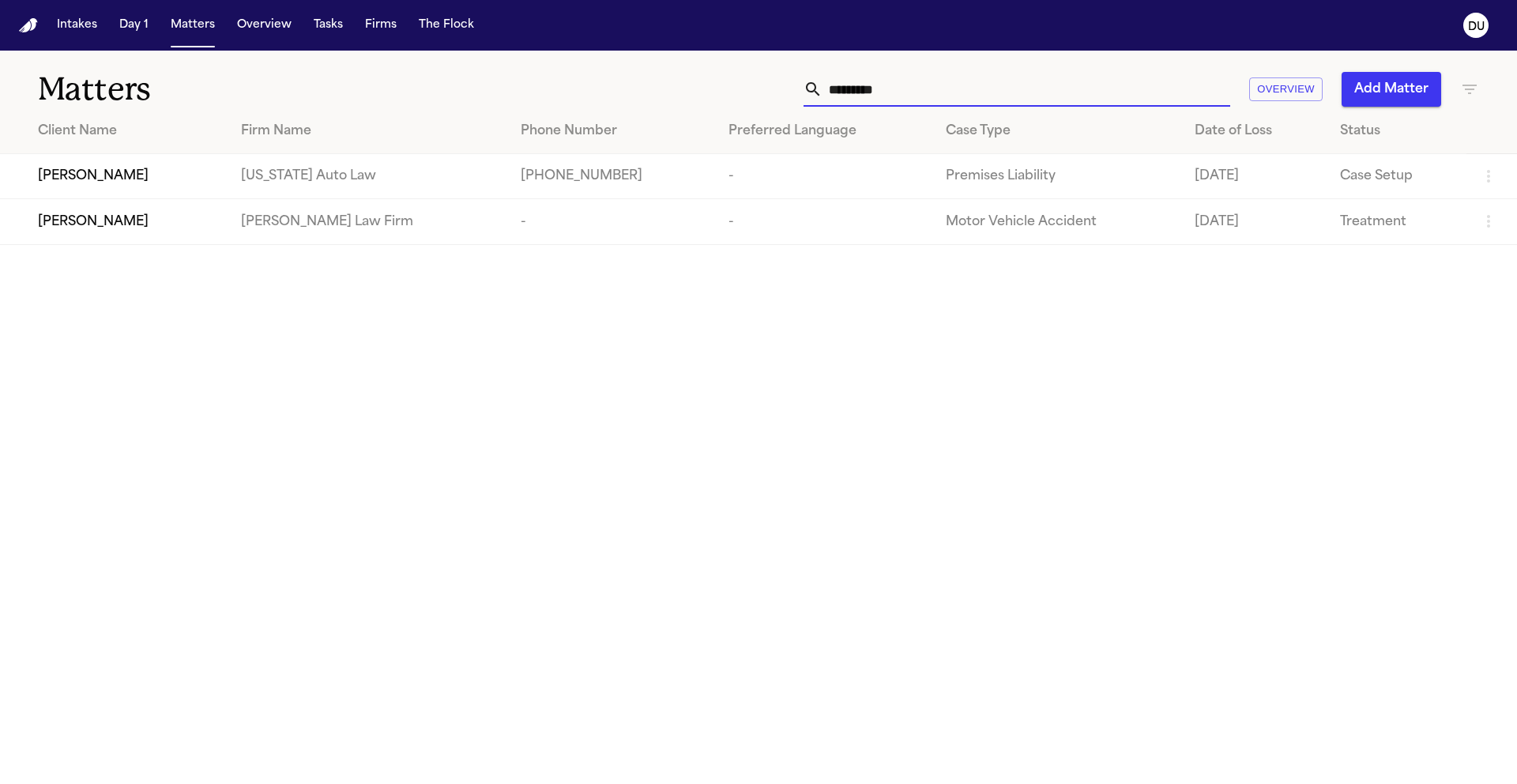
type input "*********"
click at [312, 222] on td "Martello Law Firm" at bounding box center [369, 222] width 280 height 45
click at [193, 231] on div "Francoise Butrico" at bounding box center [127, 222] width 178 height 19
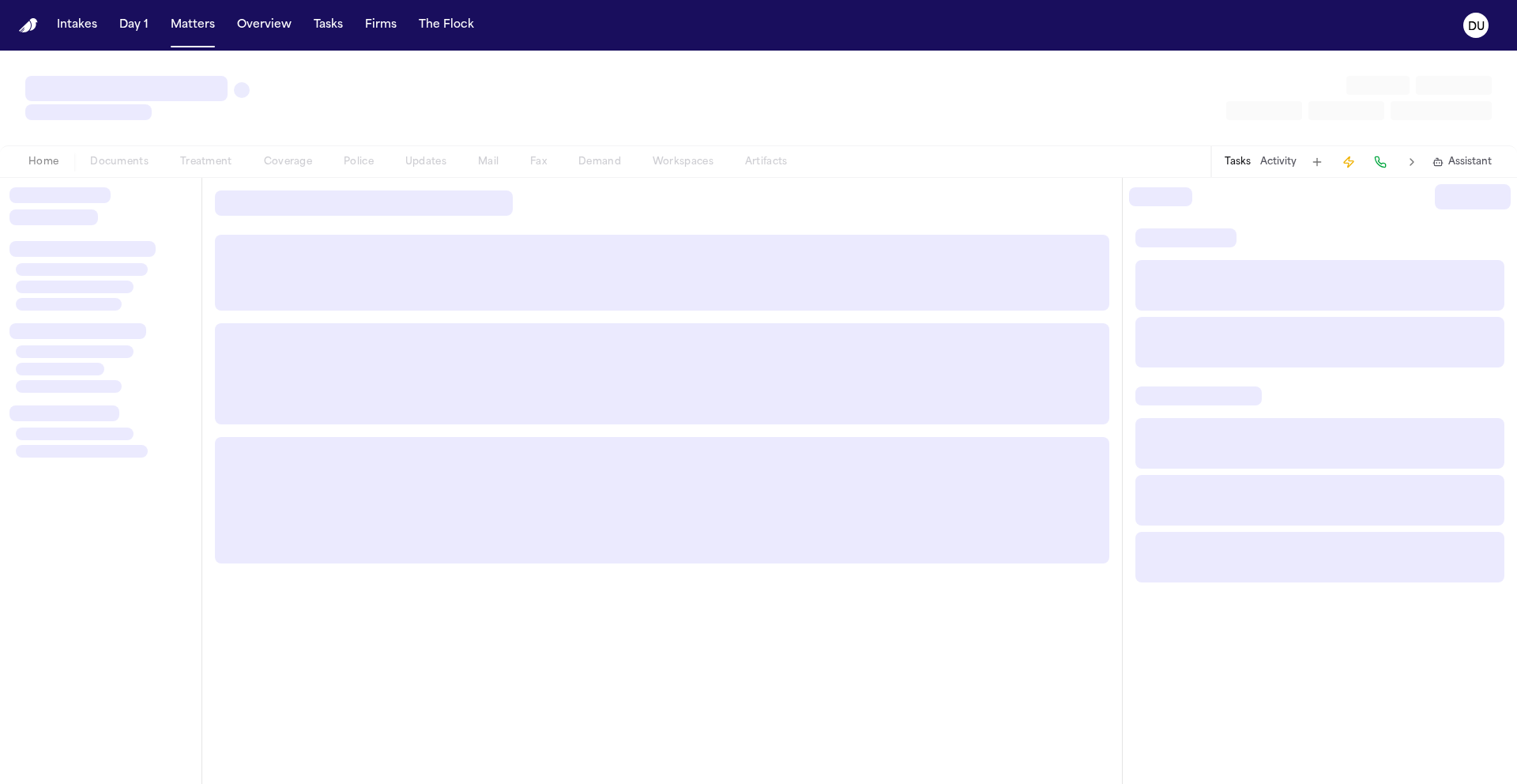
click at [193, 234] on div at bounding box center [101, 481] width 201 height 606
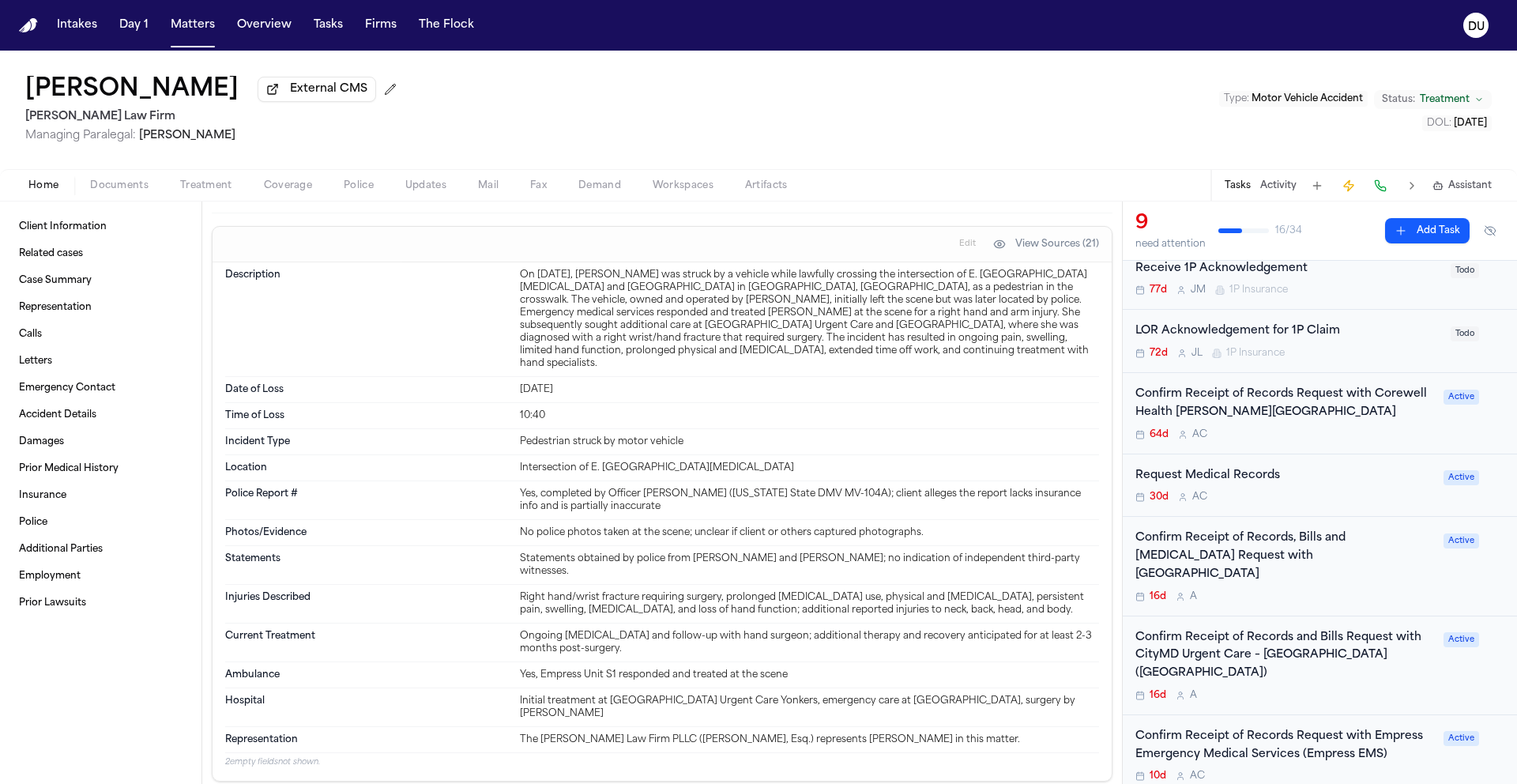
scroll to position [224, 0]
click at [1228, 640] on div "Confirm Receipt of Records and Bills Request with CityMD Urgent Care – Yonkers …" at bounding box center [1286, 653] width 299 height 53
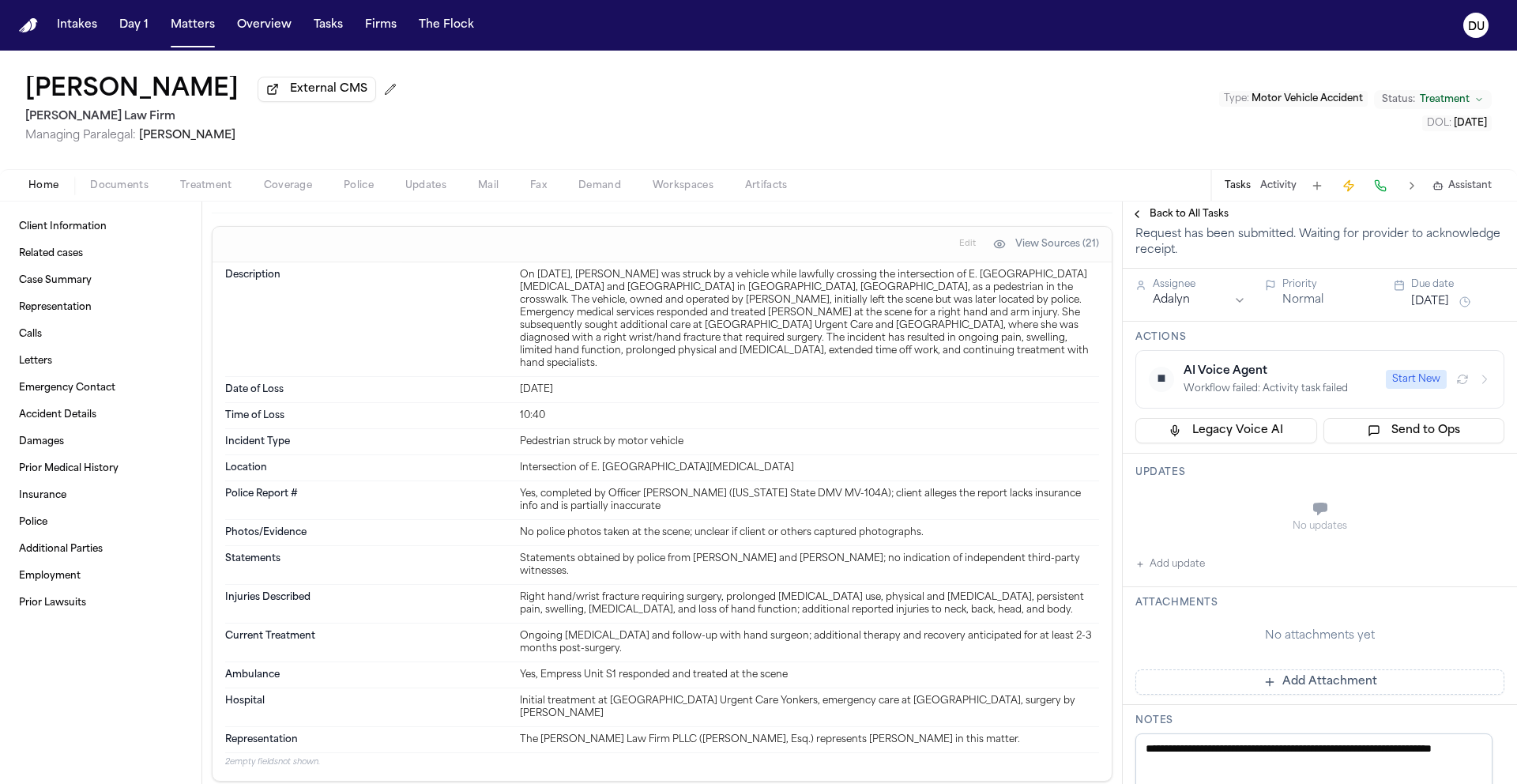
scroll to position [283, 0]
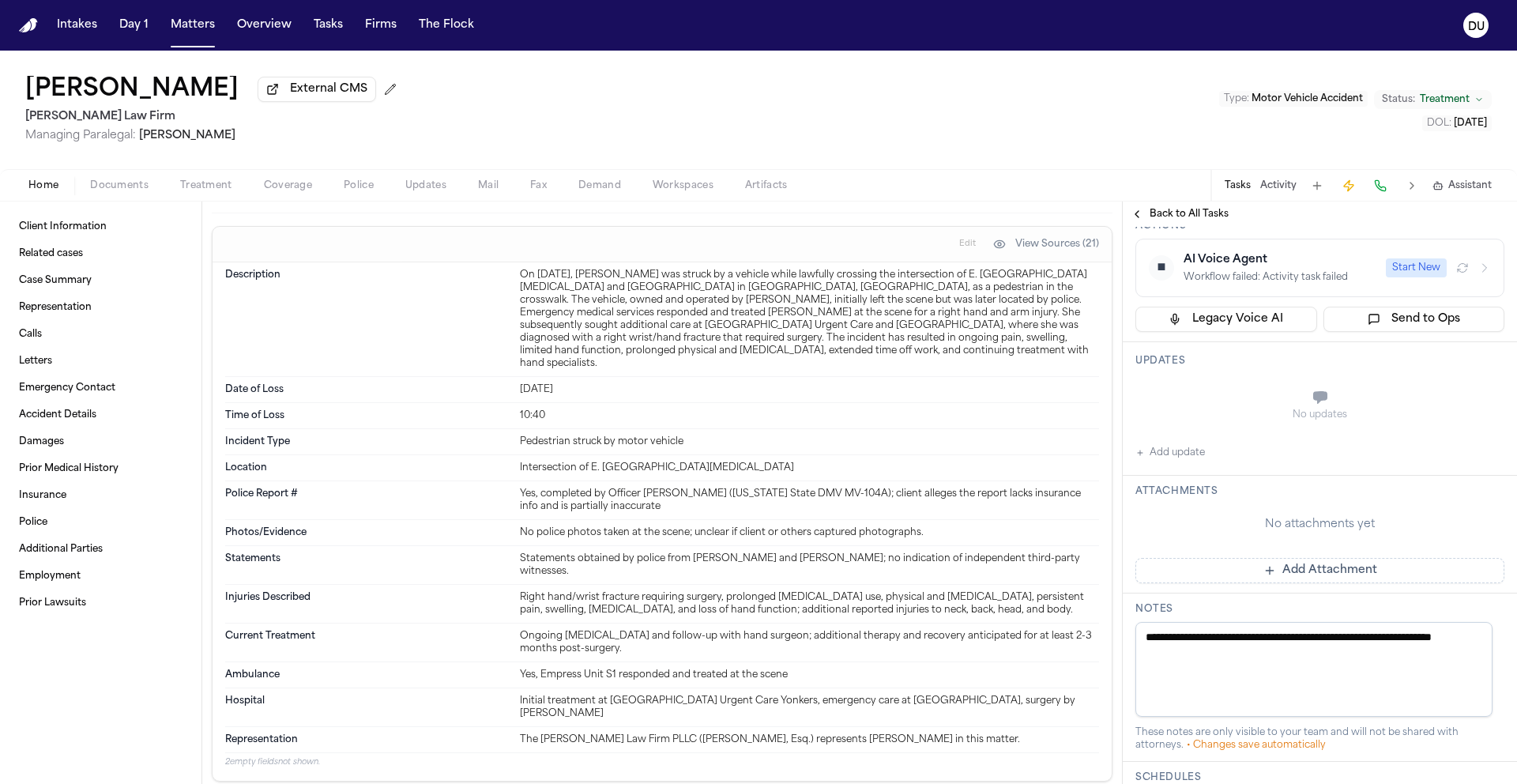
click at [1164, 462] on button "Add update" at bounding box center [1171, 452] width 69 height 19
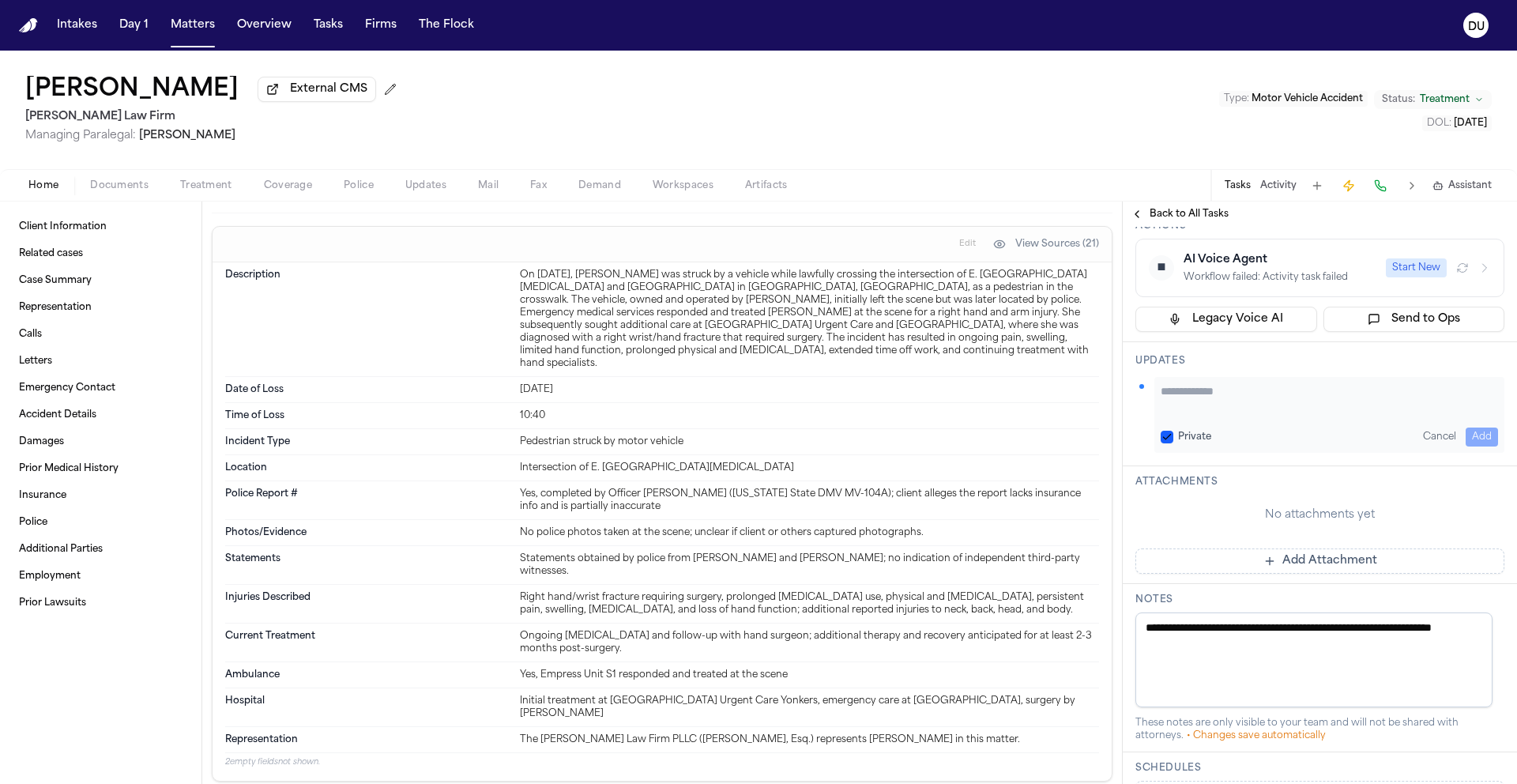
click at [1213, 415] on textarea "Add your update" at bounding box center [1329, 400] width 337 height 32
type textarea "**********"
click at [1466, 447] on button "Add" at bounding box center [1482, 436] width 32 height 19
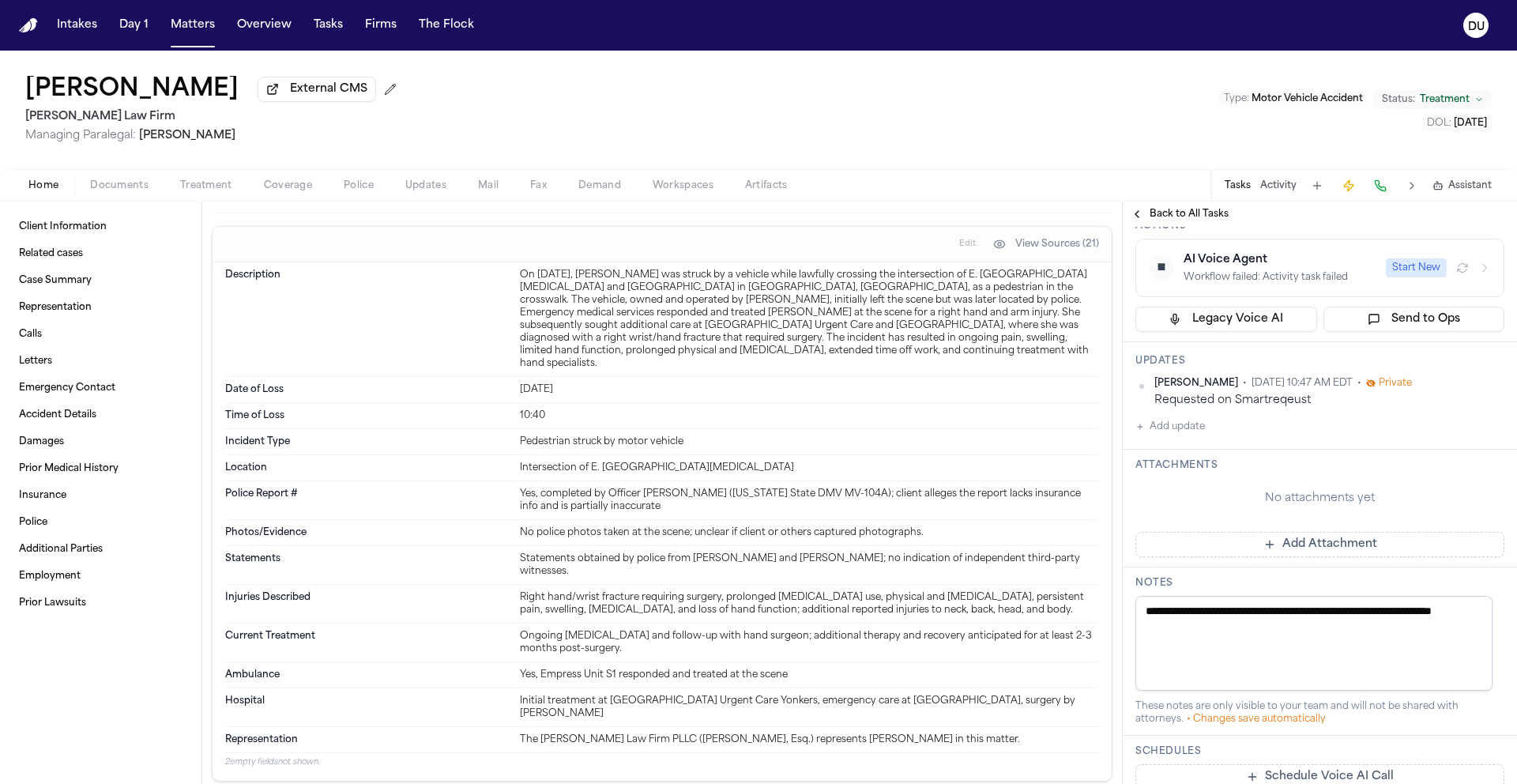
scroll to position [283, 32]
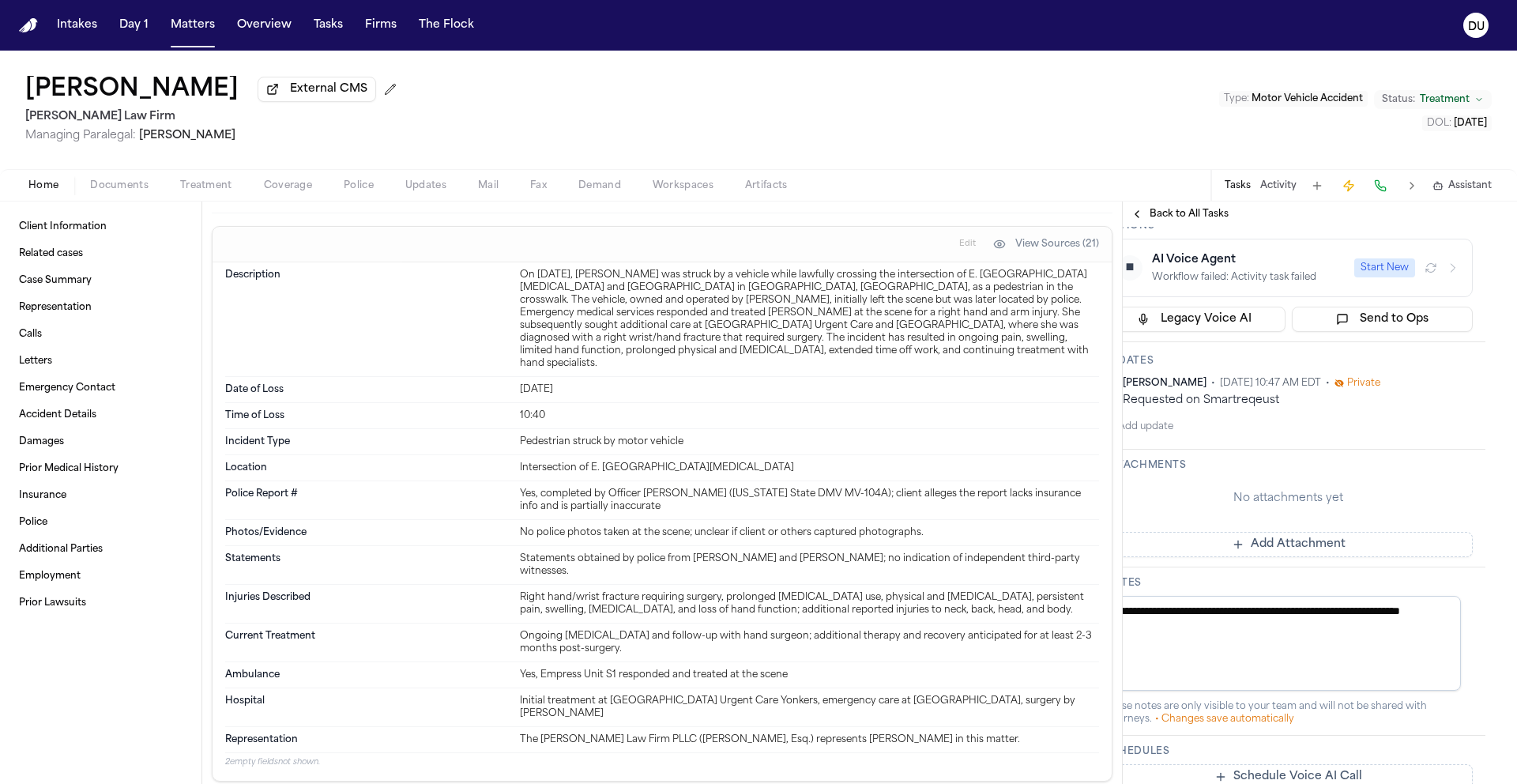
click at [1398, 198] on button "Sep 24, 2025" at bounding box center [1399, 190] width 38 height 16
click at [1460, 501] on button "17" at bounding box center [1469, 501] width 25 height 25
click at [1418, 147] on div "Request has been submitted. Waiting for provider to acknowledge receipt." at bounding box center [1288, 132] width 369 height 32
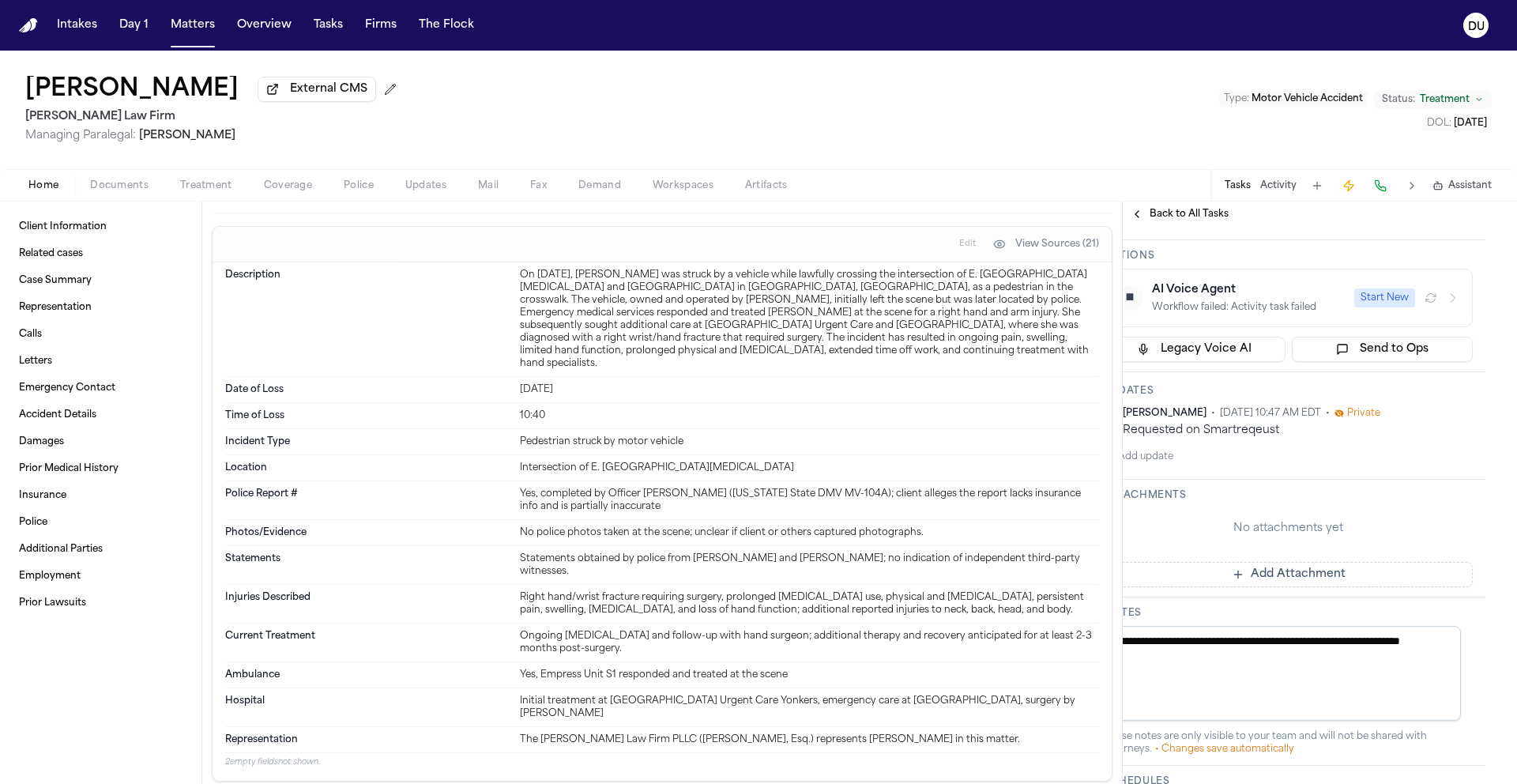
scroll to position [116, 32]
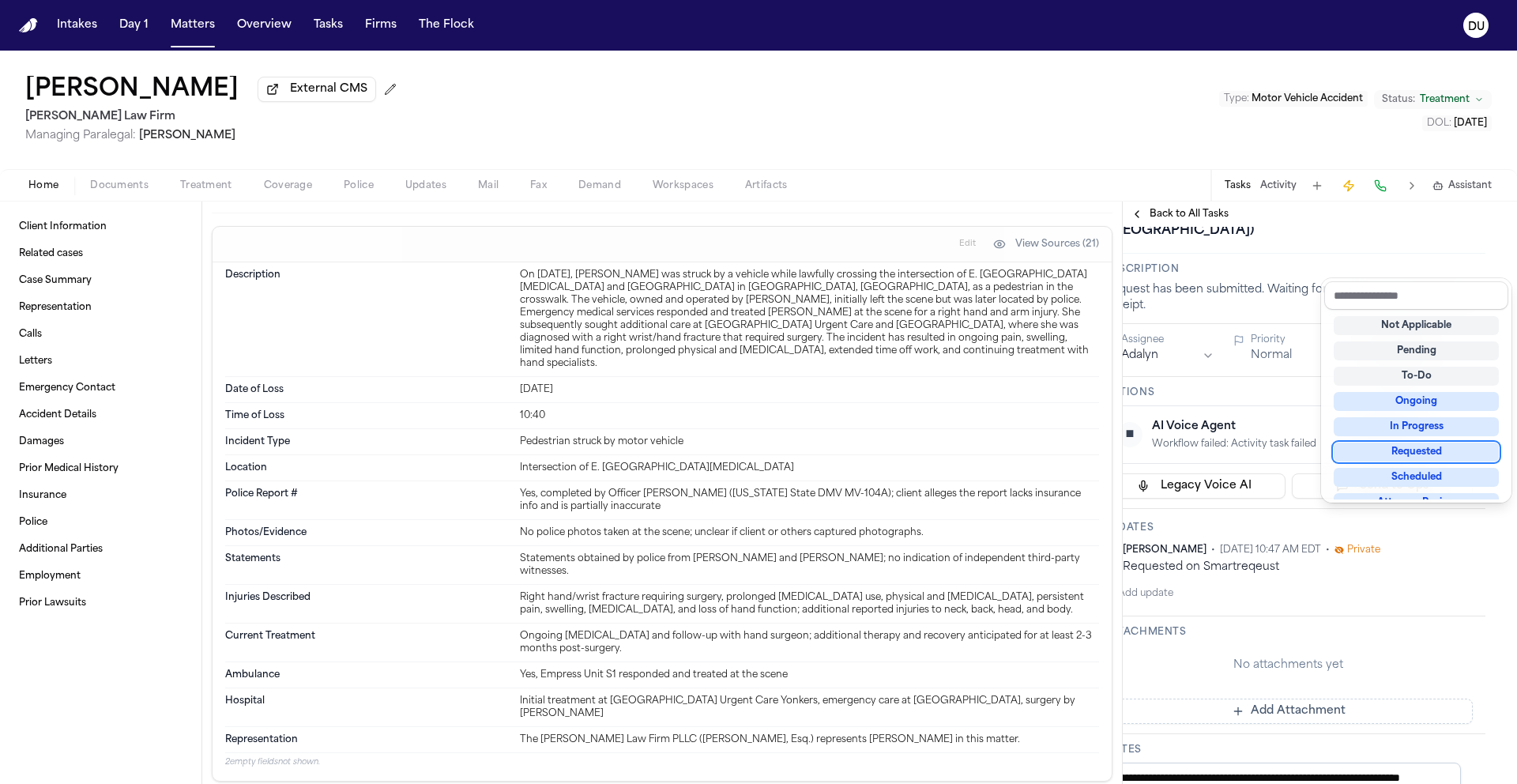
click at [1408, 458] on div "Requested" at bounding box center [1416, 451] width 166 height 19
click at [1255, 243] on div "Confirm Receipt of Records and Bills Request with CityMD Urgent Care – Yonkers …" at bounding box center [1288, 182] width 369 height 120
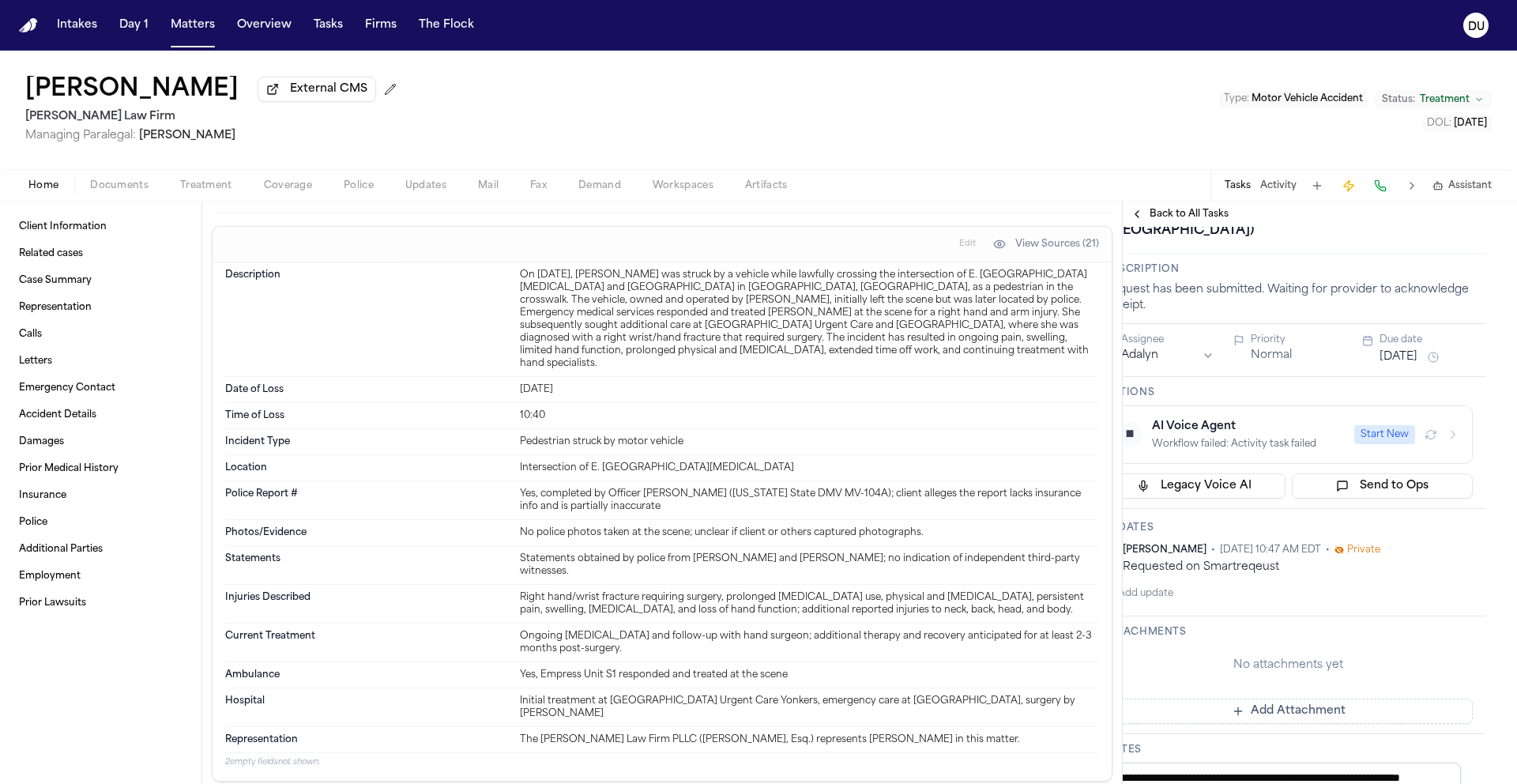
click at [1144, 219] on button "Back to All Tasks" at bounding box center [1180, 214] width 114 height 12
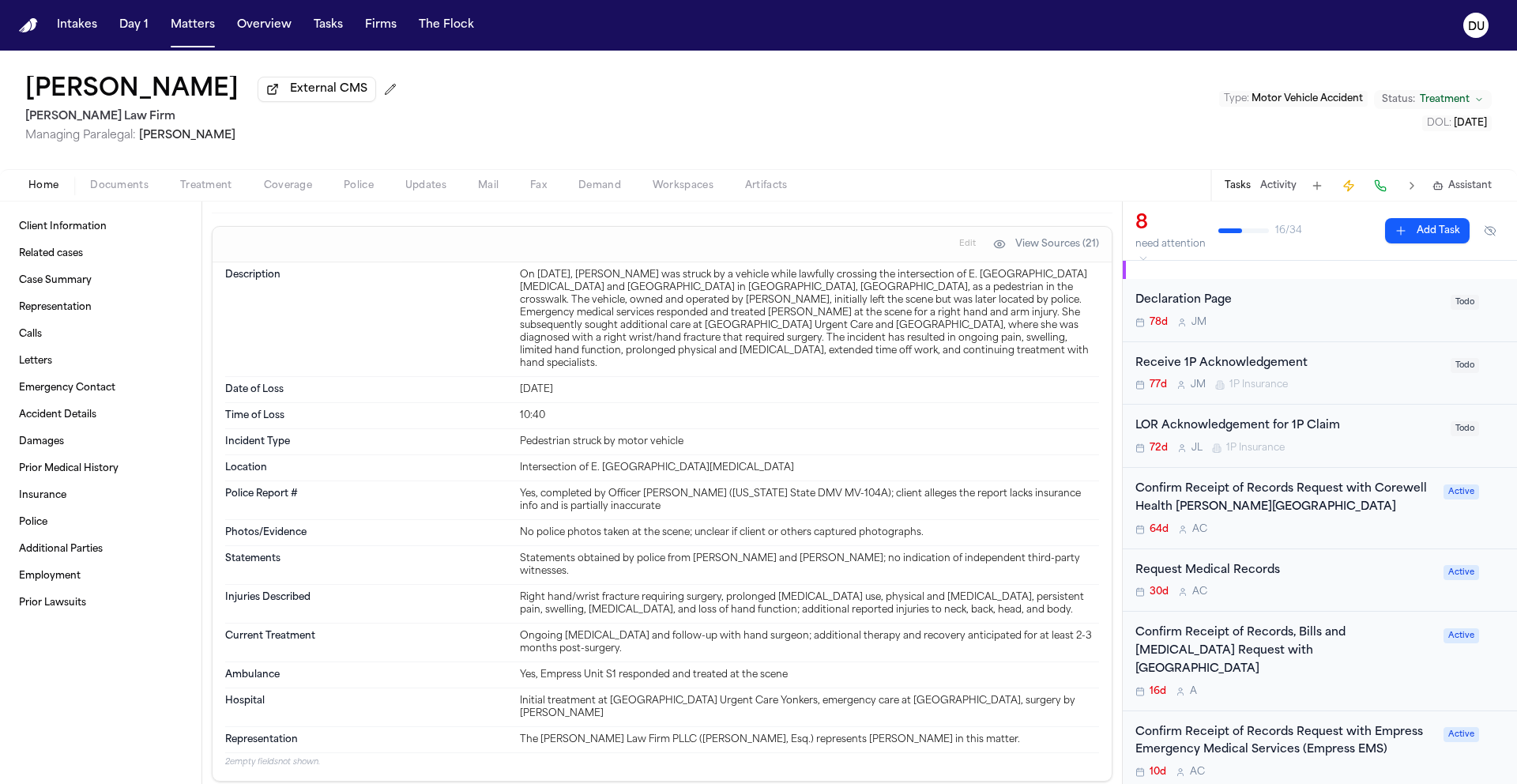
scroll to position [128, 0]
click at [1209, 507] on div "Confirm Receipt of Records Request with Corewell Health Wayne Hospital" at bounding box center [1286, 497] width 299 height 36
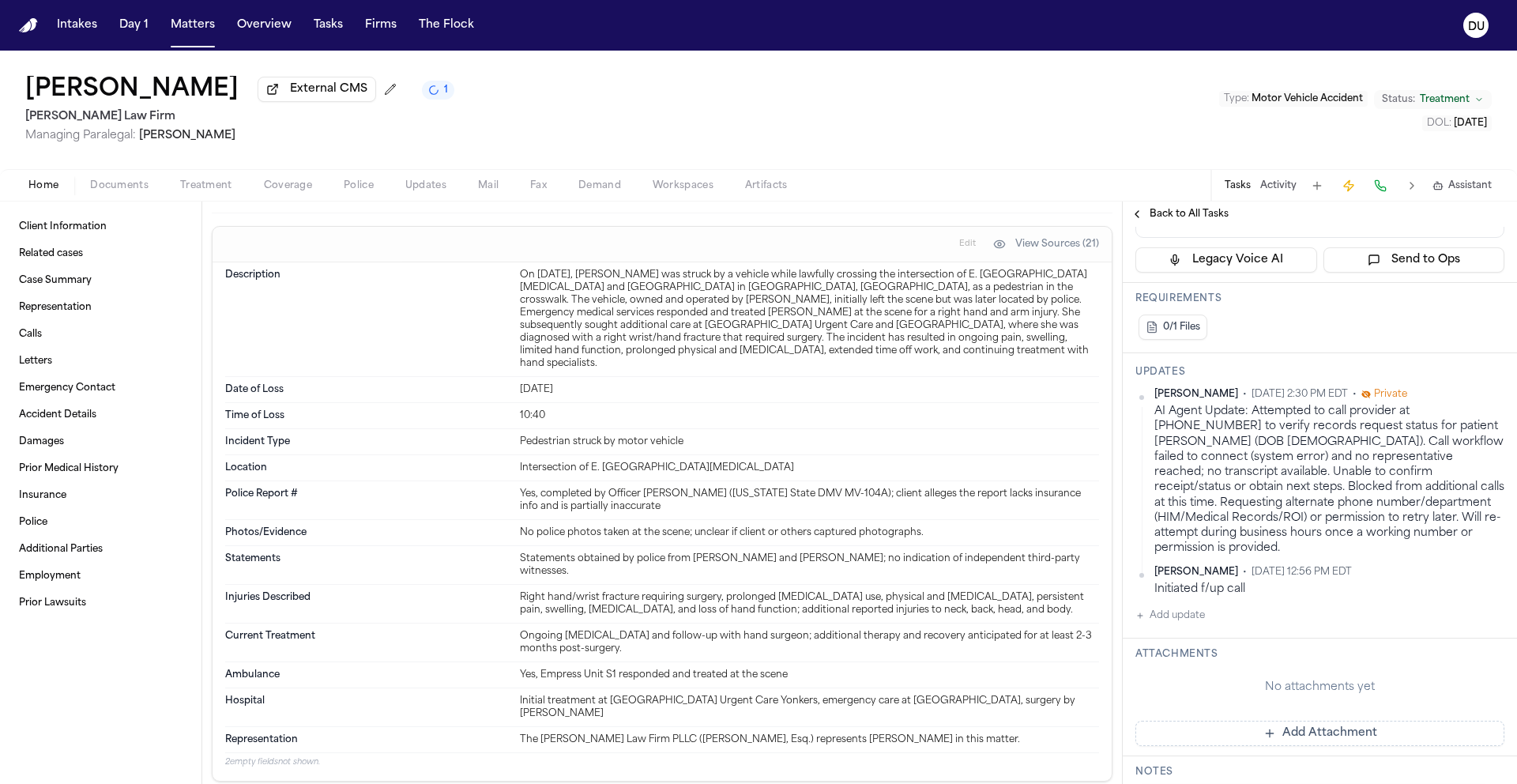
scroll to position [407, 0]
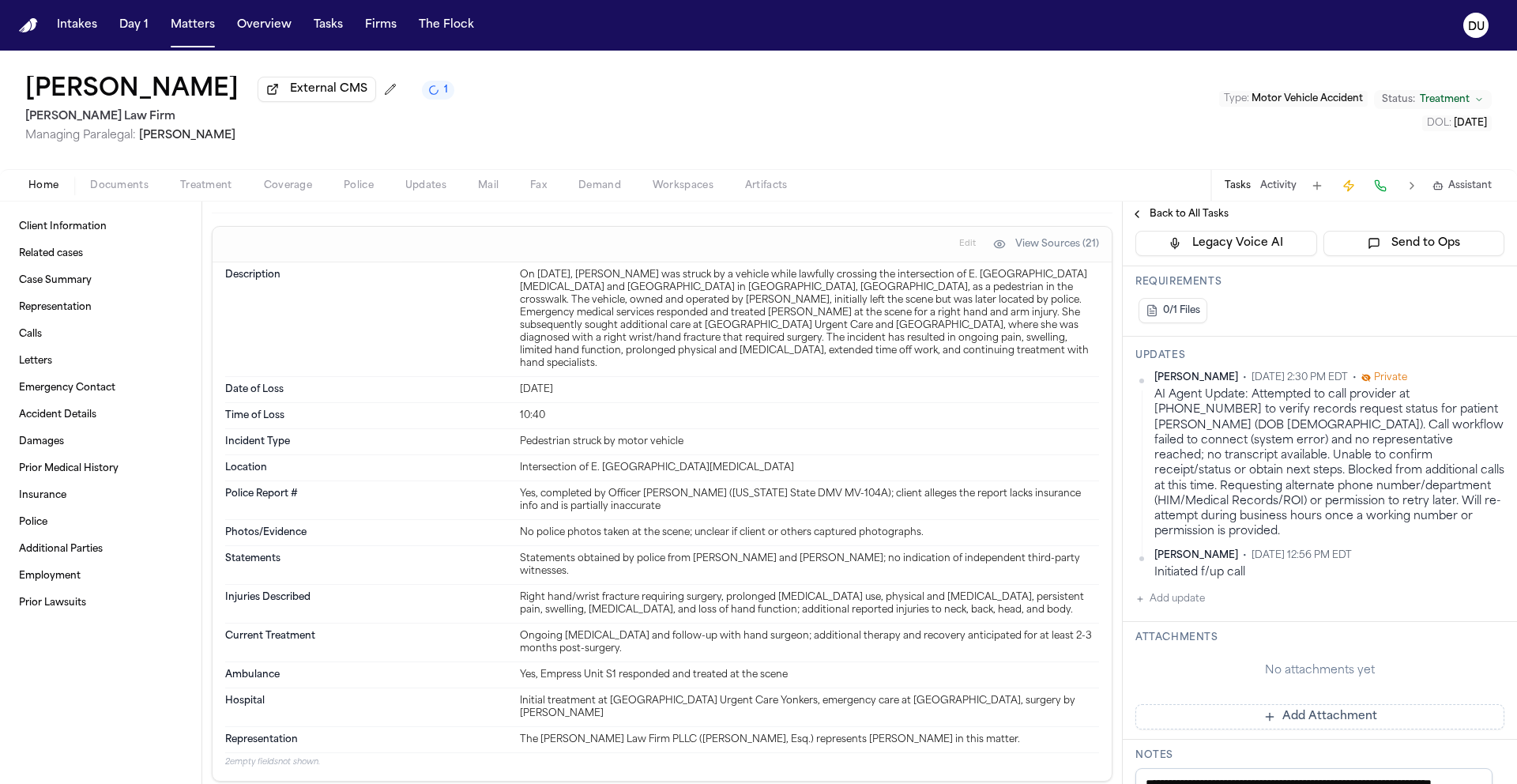
click at [131, 192] on span "Documents" at bounding box center [119, 186] width 59 height 12
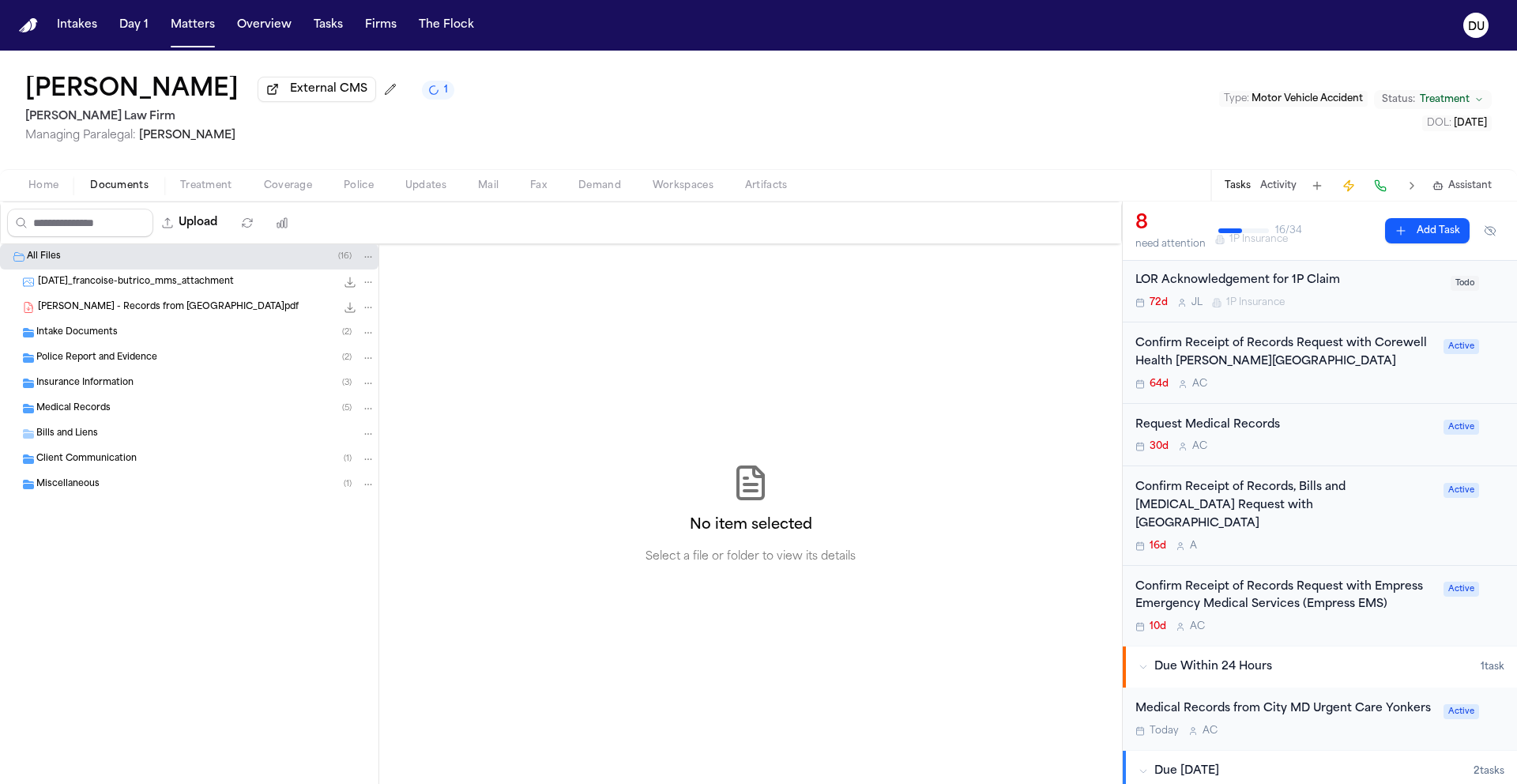
scroll to position [275, 0]
click at [1234, 589] on div "Confirm Receipt of Records Request with Empress Emergency Medical Services (Emp…" at bounding box center [1286, 594] width 299 height 36
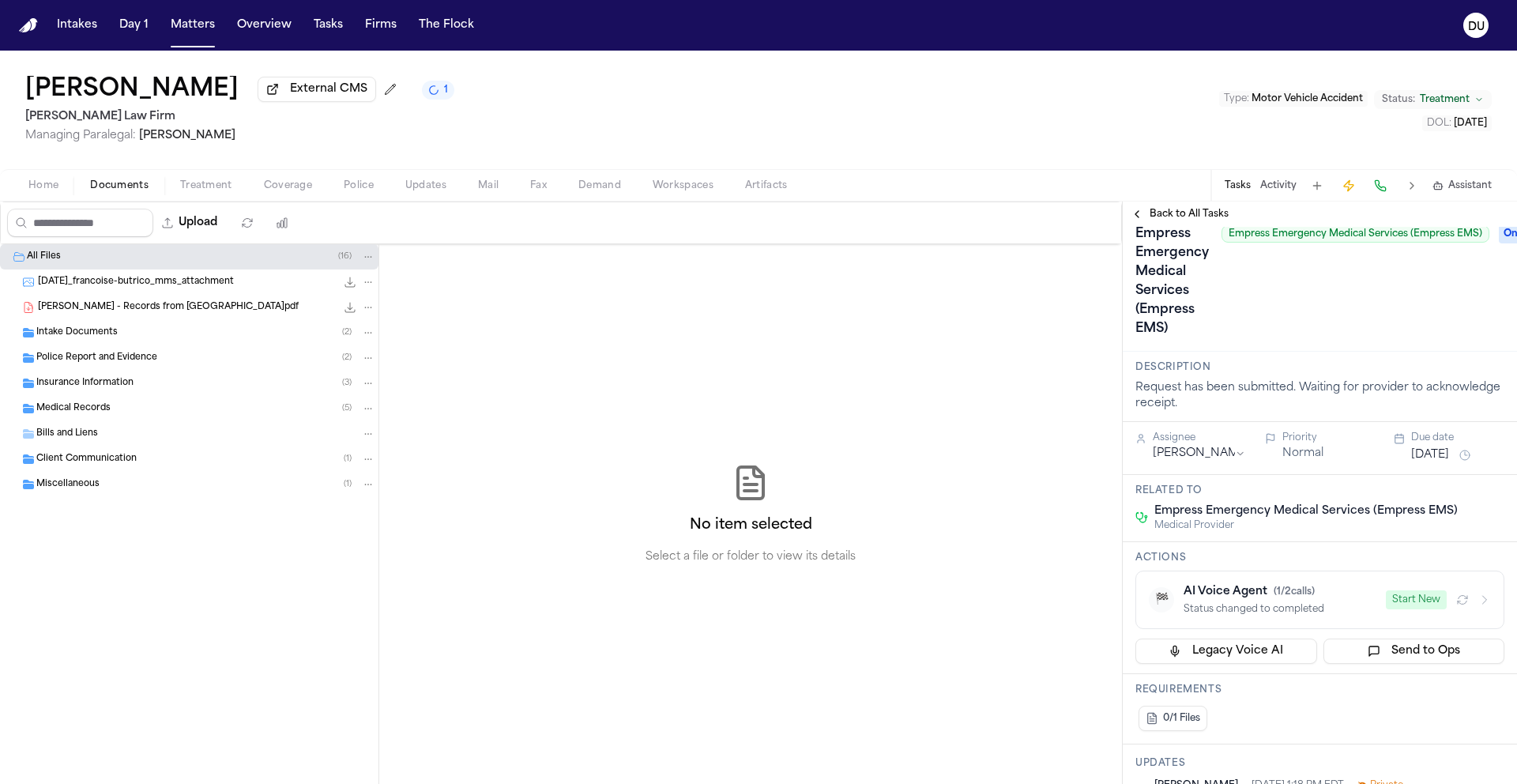
scroll to position [285, 0]
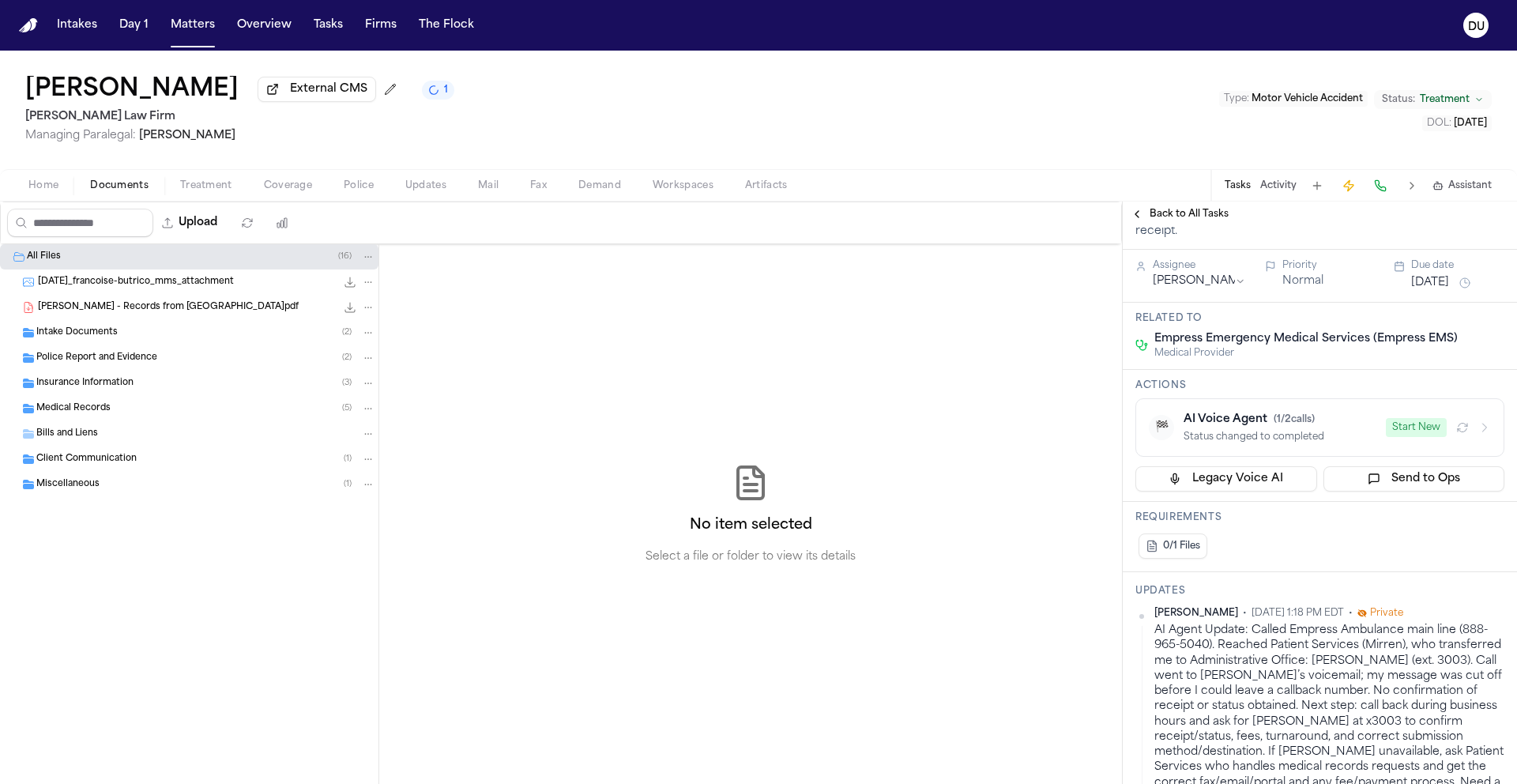
click at [1171, 214] on span "Back to All Tasks" at bounding box center [1189, 214] width 79 height 12
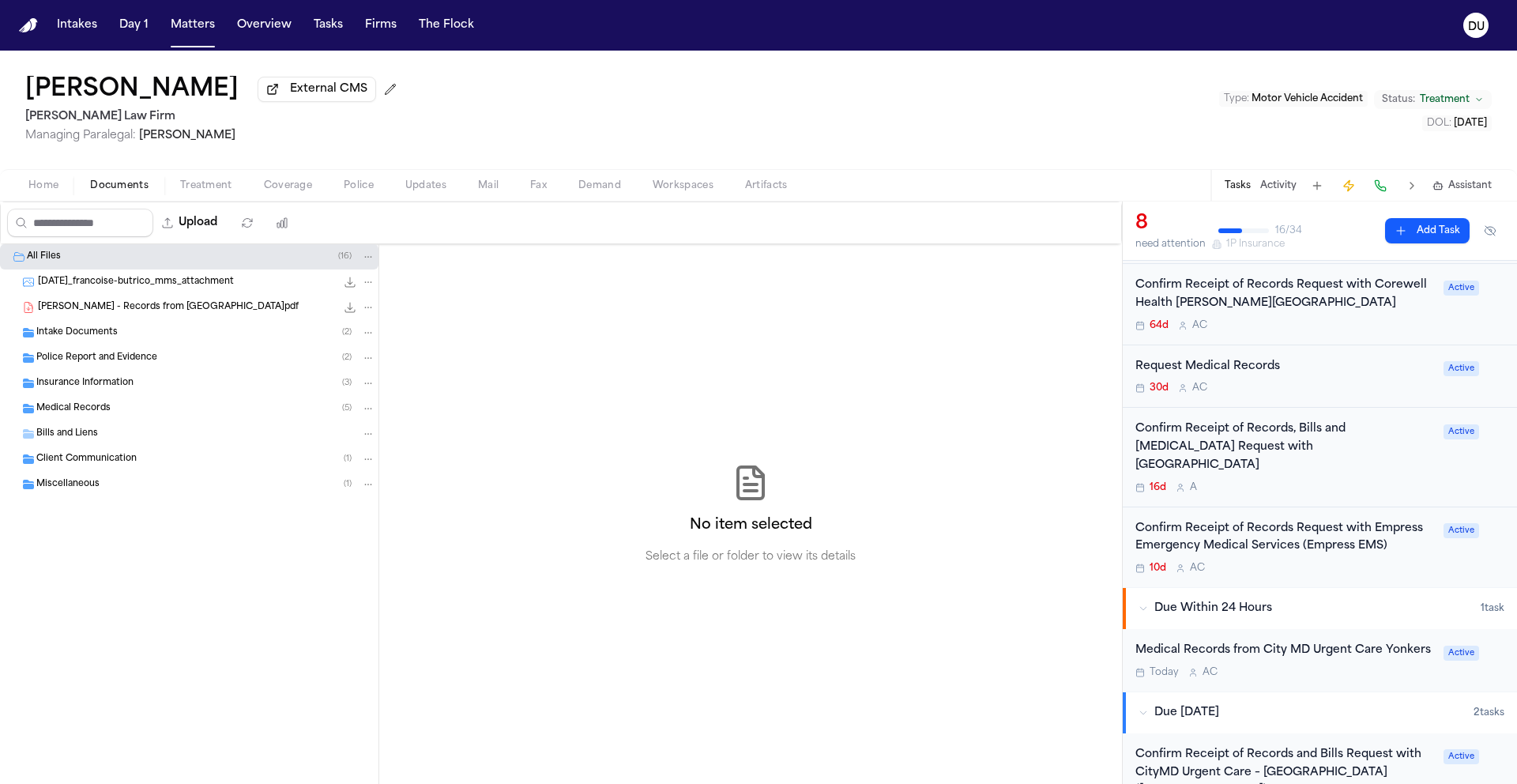
scroll to position [328, 0]
click at [1254, 451] on div "Confirm Receipt of Records, Bills and Radiology Request with White Plains Hospi…" at bounding box center [1286, 449] width 299 height 53
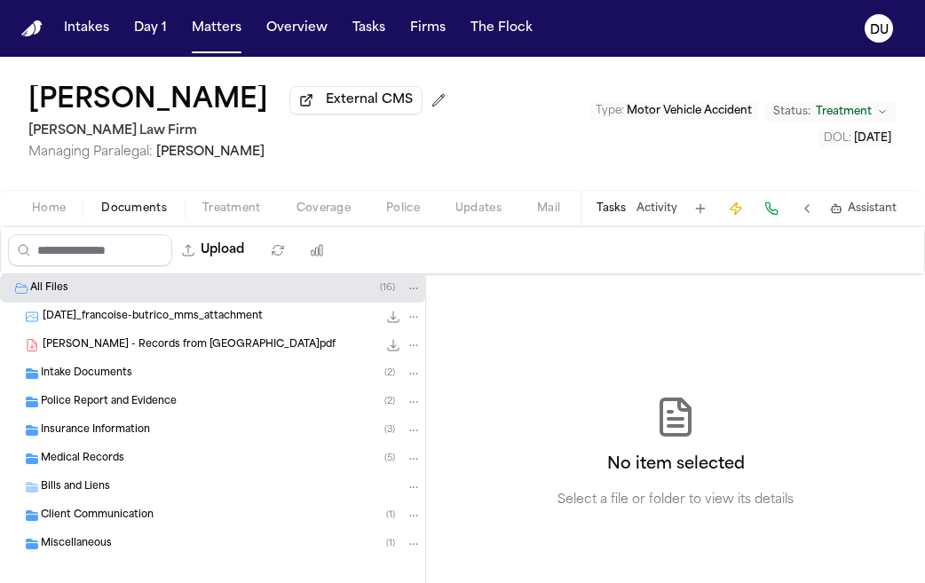
click at [219, 343] on span "F. Butrico - Records from White Plains Hospital.pdf" at bounding box center [189, 345] width 293 height 15
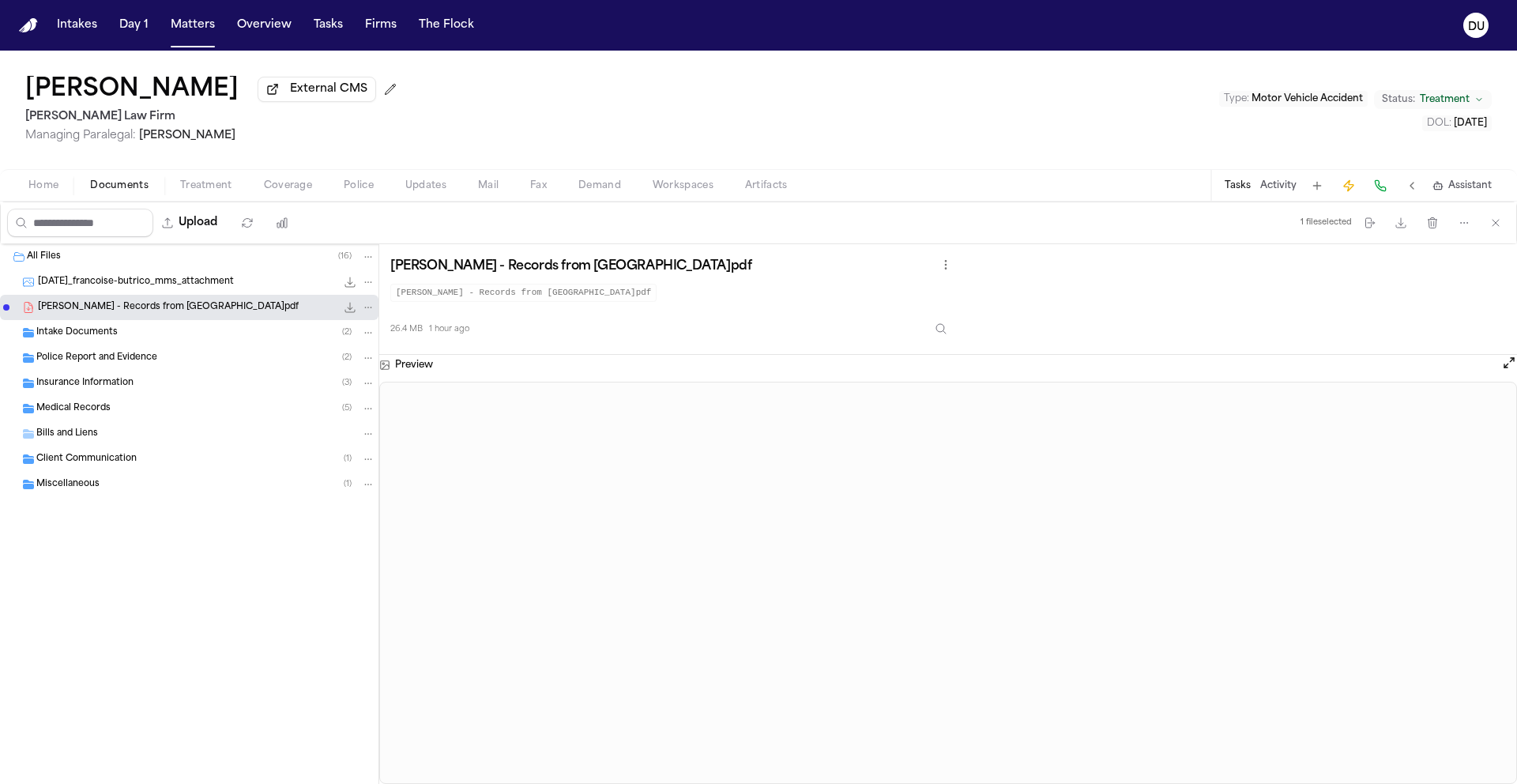
click at [74, 412] on span "Medical Records" at bounding box center [73, 408] width 74 height 13
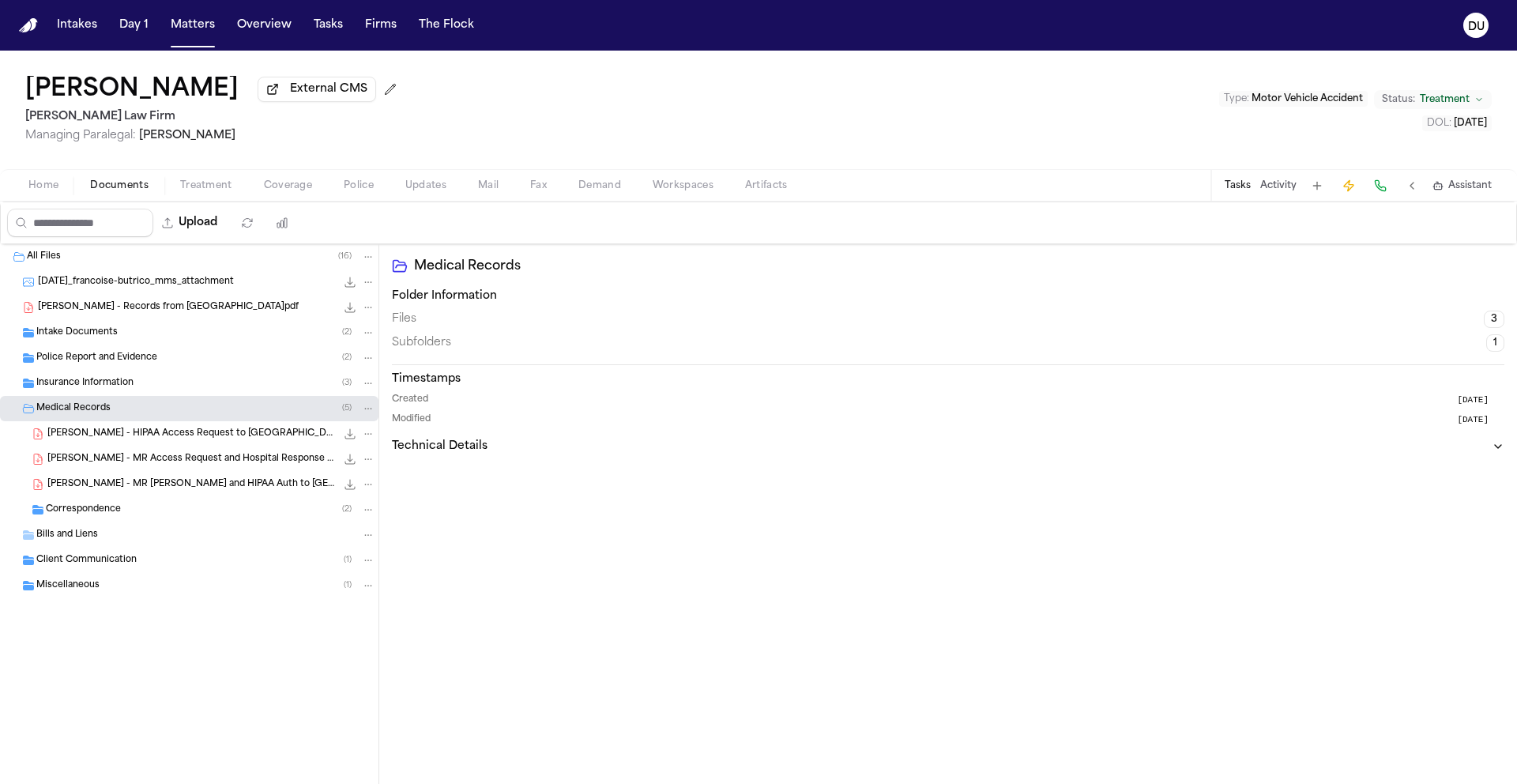
click at [171, 437] on span "F. Butrico - HIPAA Access Request to White Plains Hospital - 8.4.25" at bounding box center [191, 433] width 288 height 13
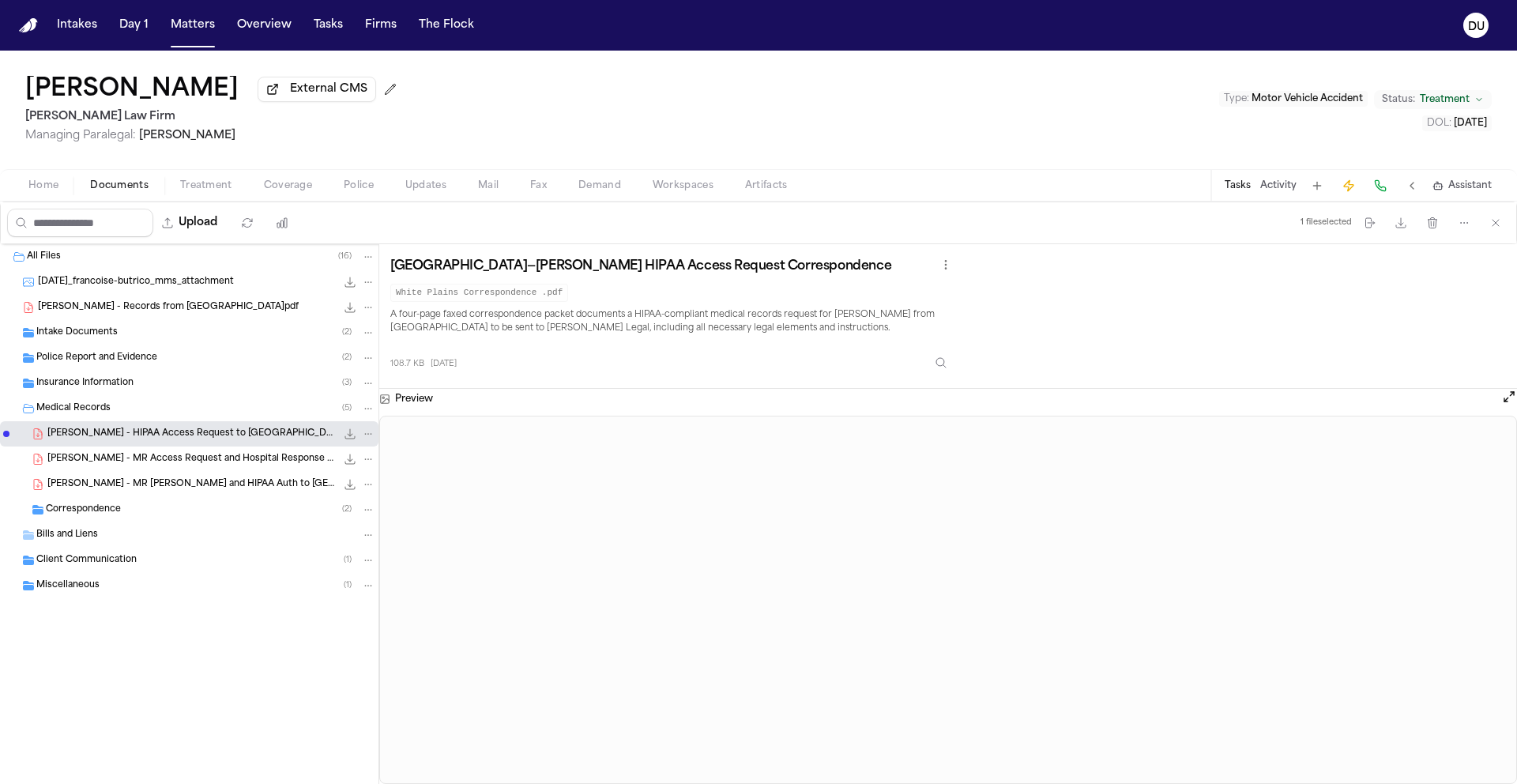
click at [167, 465] on span "F. Butrico - MR Access Request and Hospital Response - White Plains Hospital - …" at bounding box center [191, 459] width 288 height 13
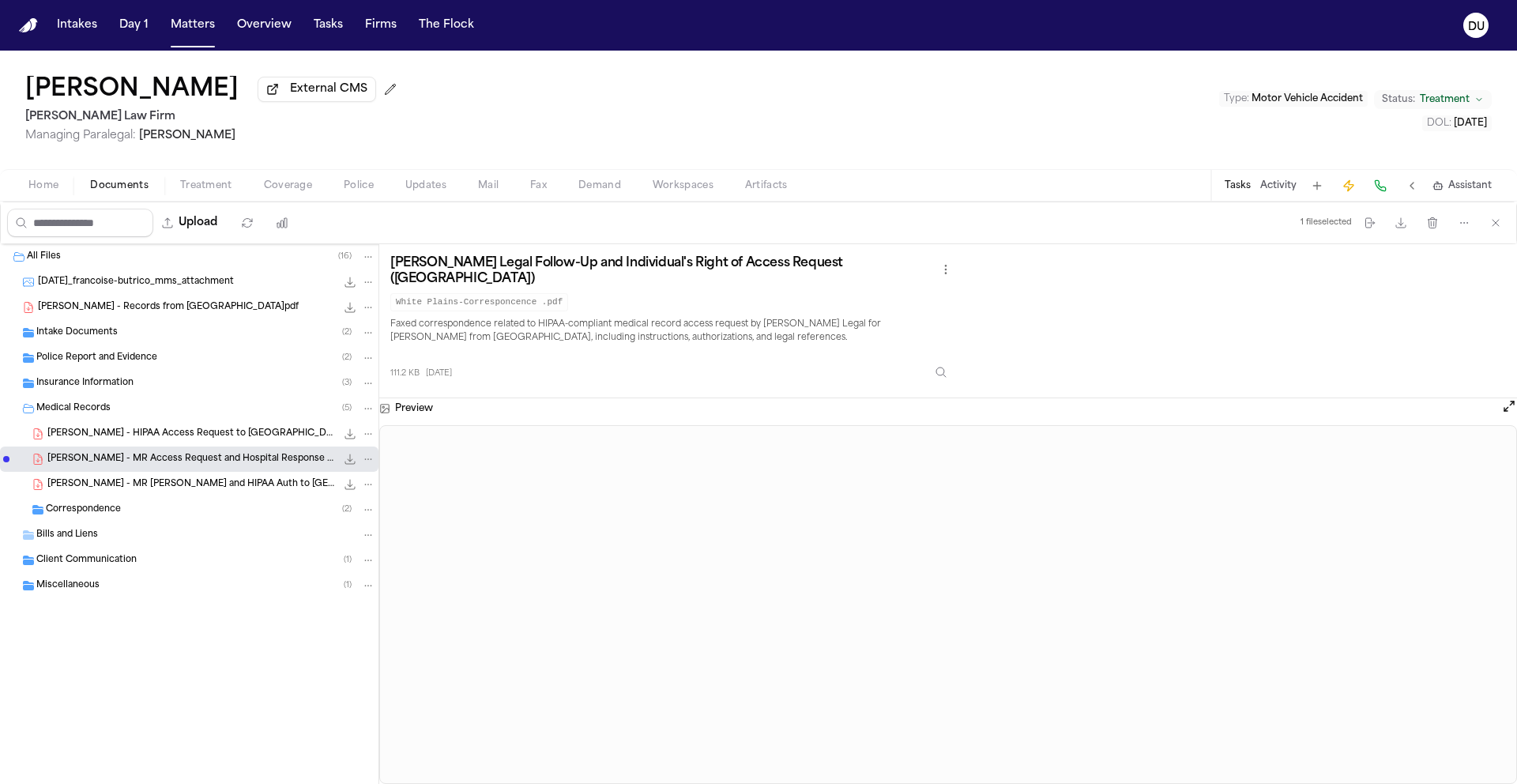
click at [166, 491] on span "R. Alexander - MR Request and HIPAA Auth to Corewell Health Wayne Hospital - 7.…" at bounding box center [191, 484] width 288 height 13
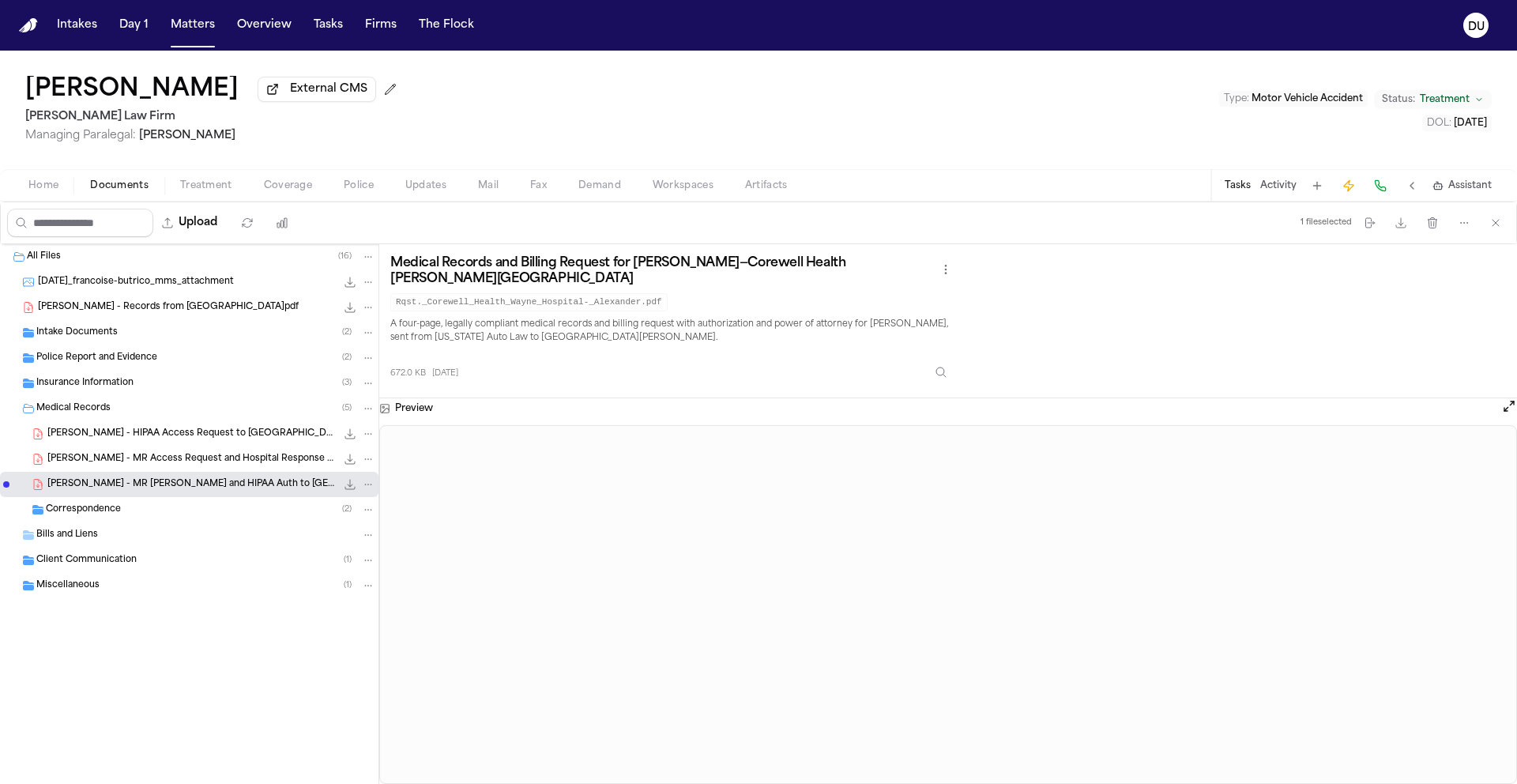
click at [68, 542] on span "Bills and Liens" at bounding box center [67, 535] width 61 height 13
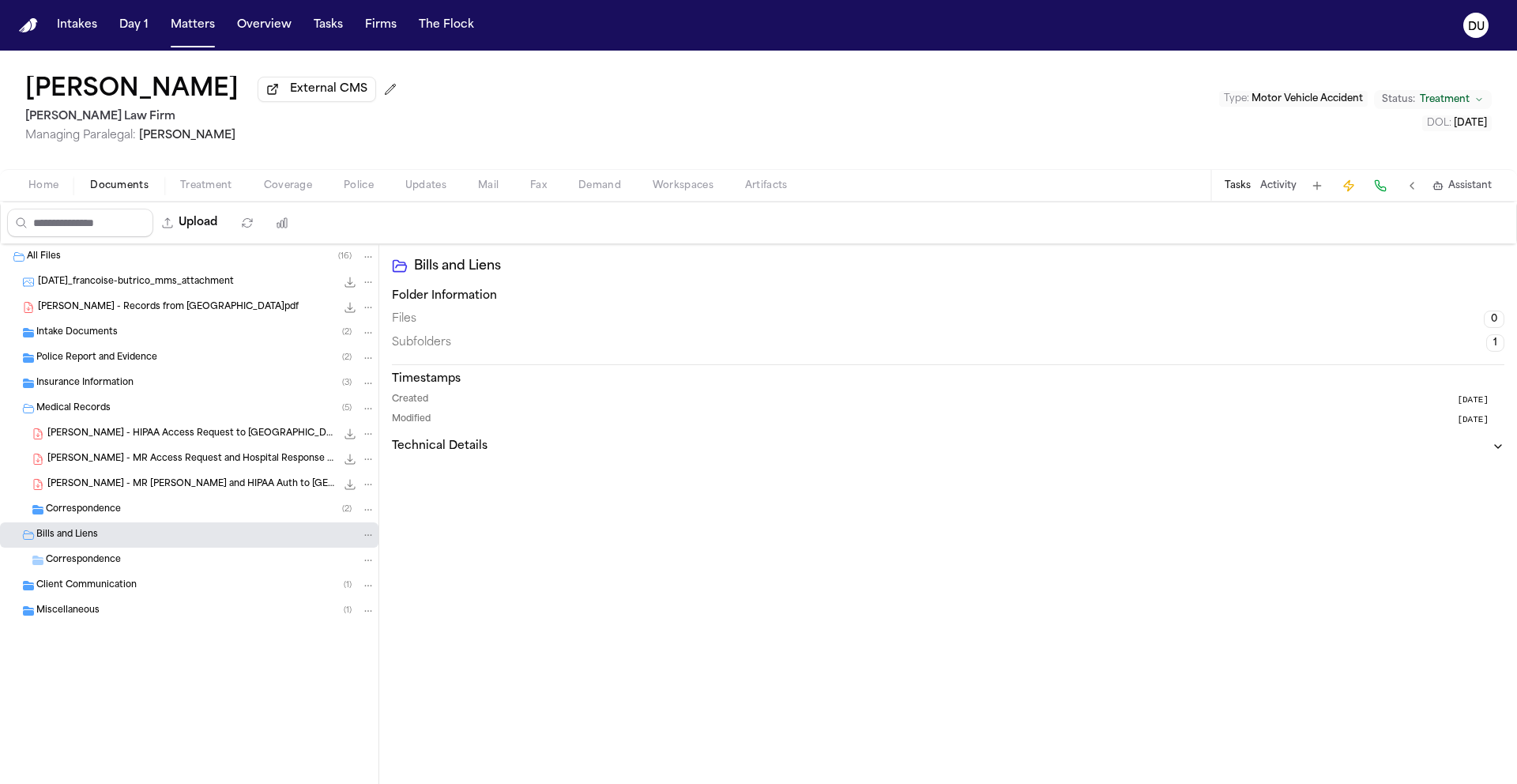
click at [56, 192] on span "Home" at bounding box center [44, 186] width 30 height 12
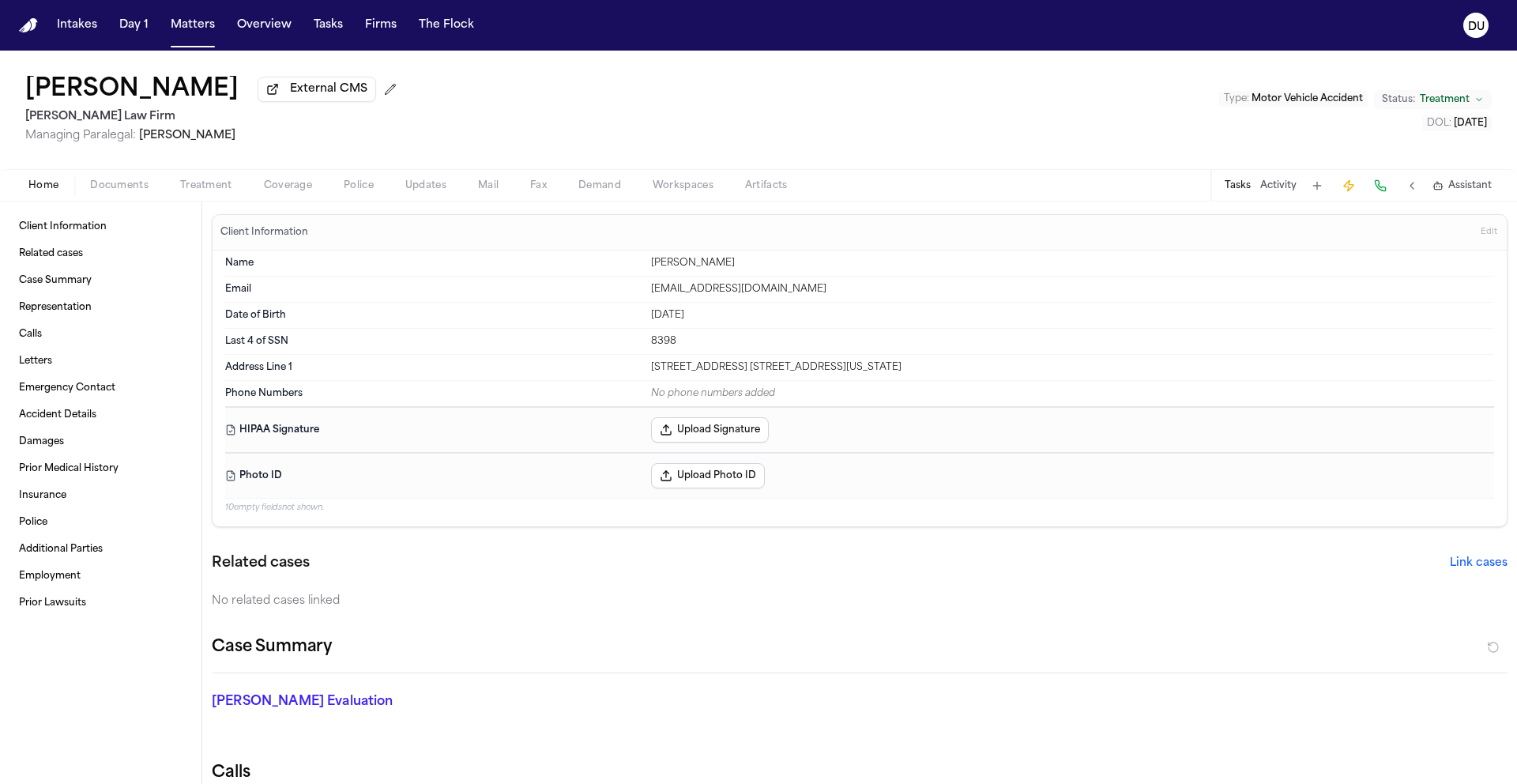
click at [1246, 187] on button "Tasks" at bounding box center [1237, 186] width 26 height 12
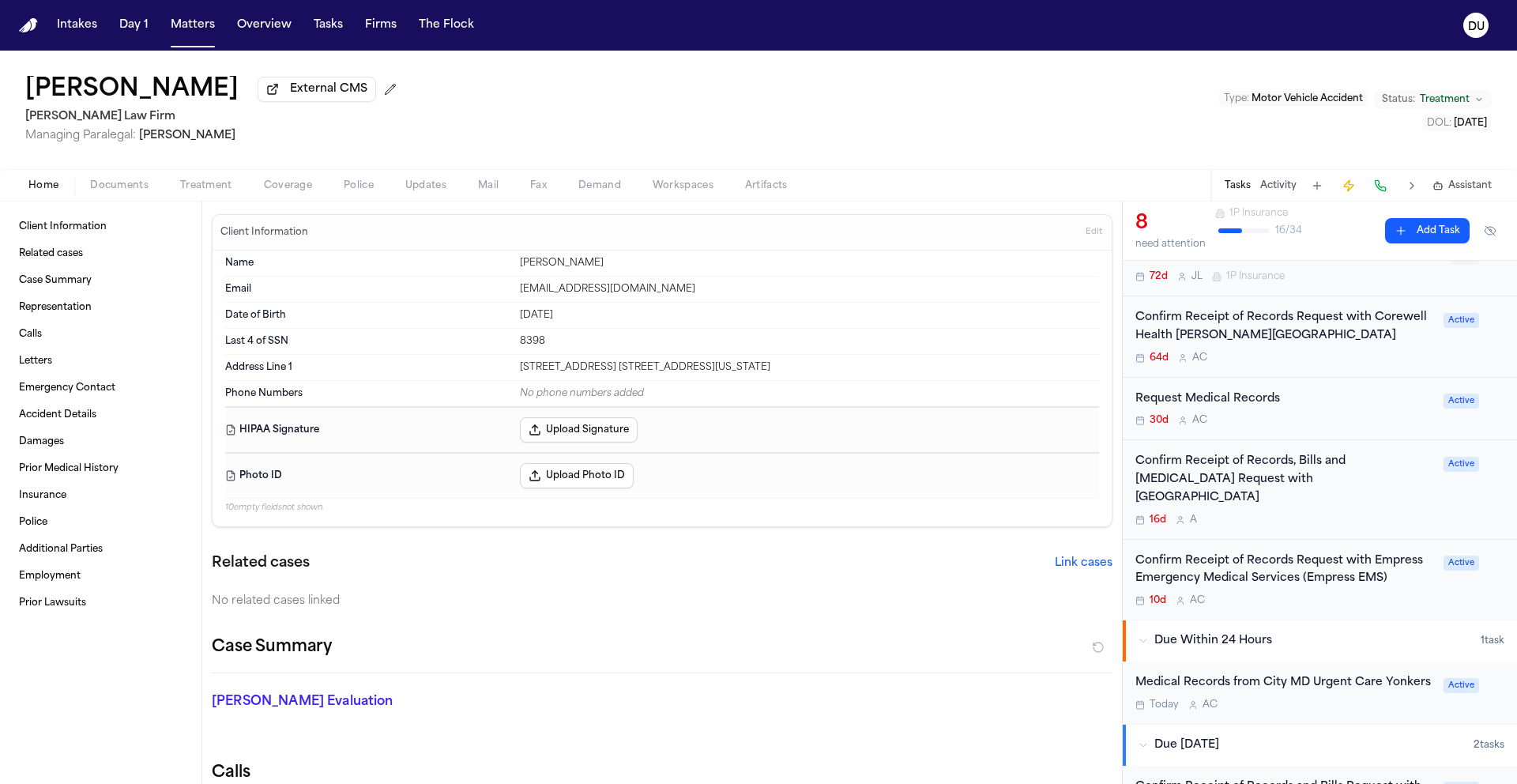
scroll to position [313, 0]
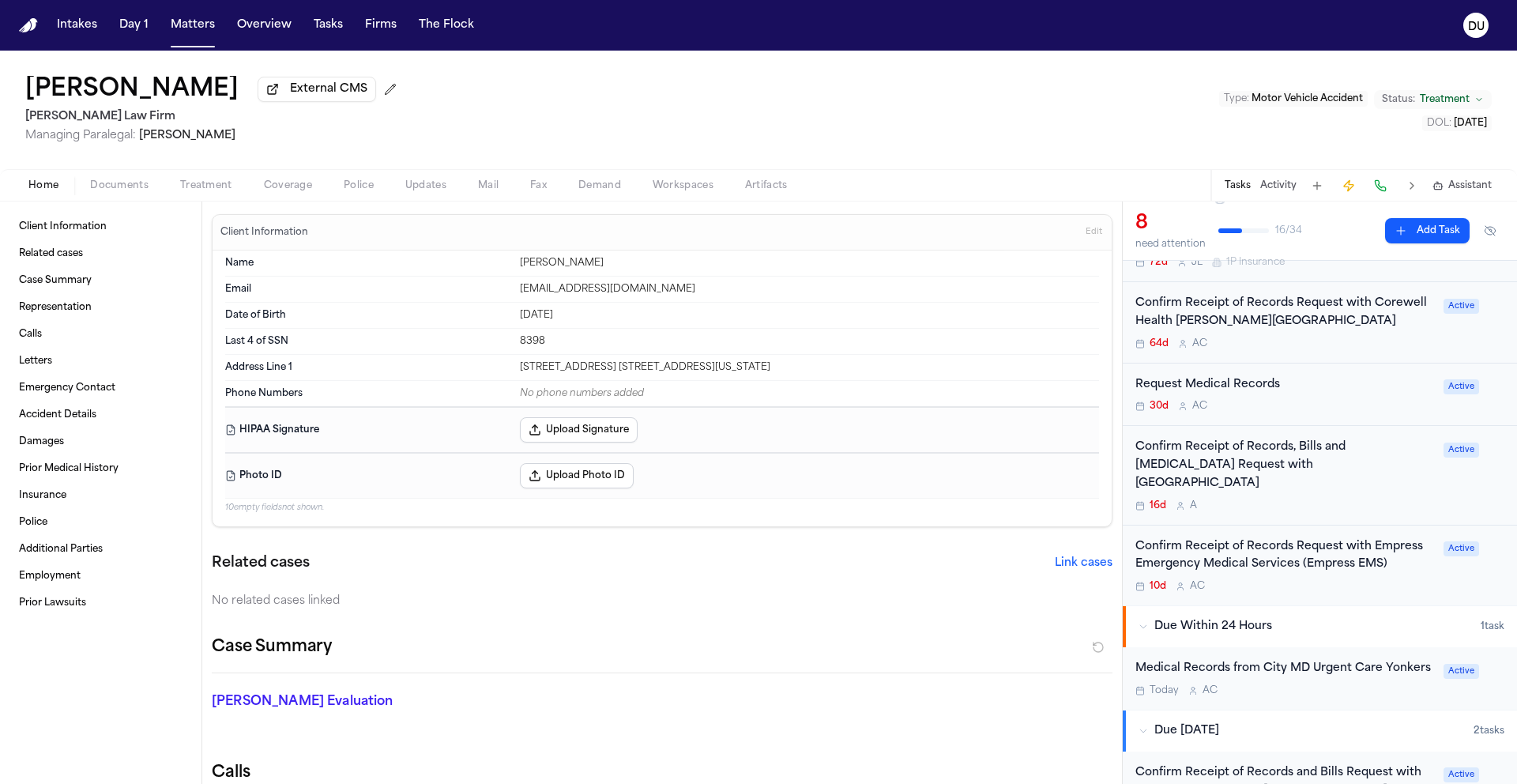
click at [1278, 546] on div "Confirm Receipt of Records Request with Empress Emergency Medical Services (Emp…" at bounding box center [1286, 556] width 299 height 36
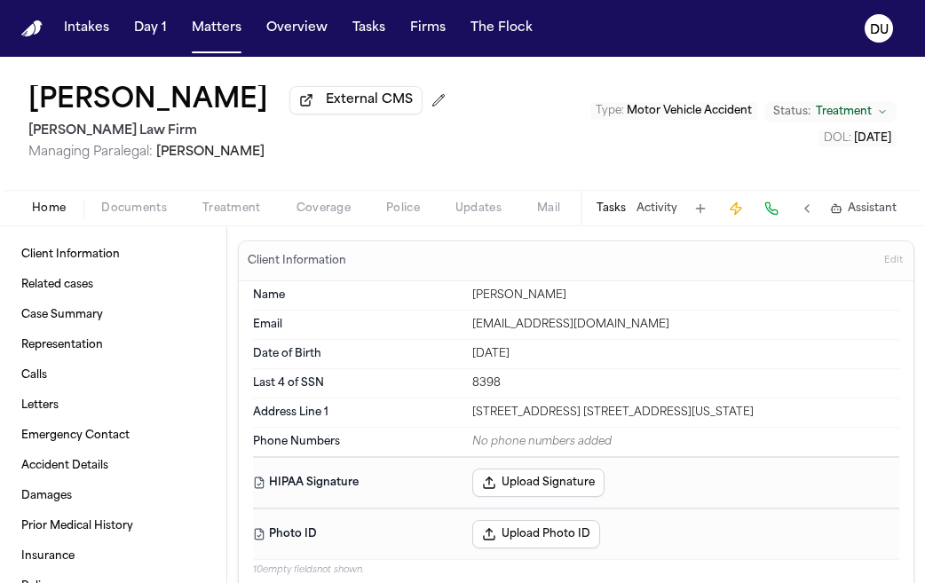
click at [27, 30] on img "Home" at bounding box center [31, 28] width 21 height 17
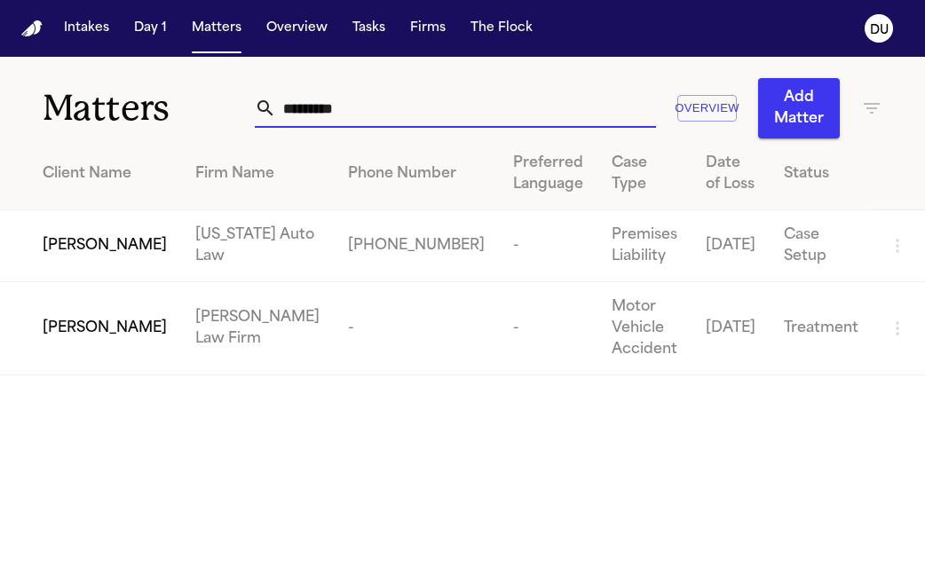
drag, startPoint x: 450, startPoint y: 111, endPoint x: 234, endPoint y: 107, distance: 215.7
click at [234, 108] on div "Matters ********* Overview Add Matter" at bounding box center [462, 98] width 925 height 82
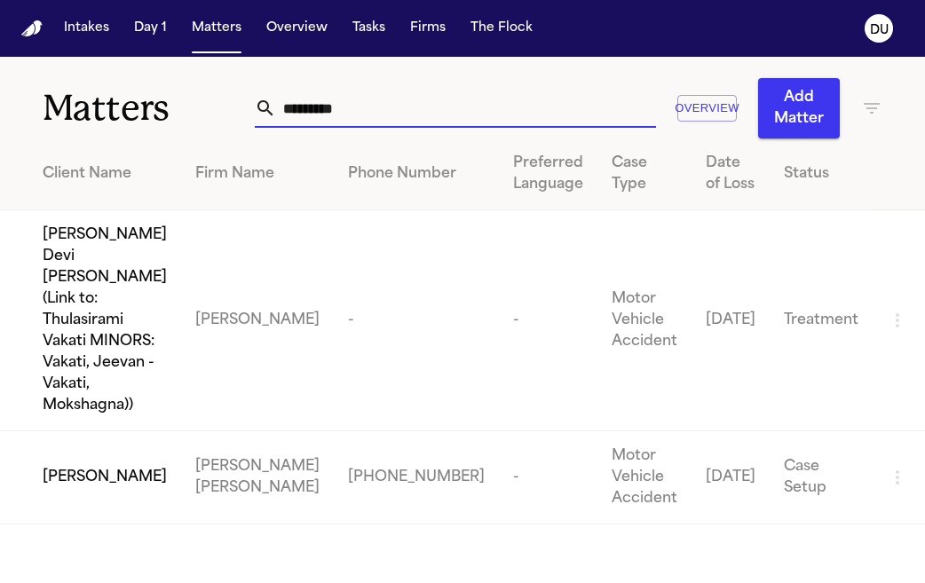
type input "*********"
click at [21, 28] on nav "Intakes Day 1 Matters Overview Tasks Firms The Flock DU" at bounding box center [462, 28] width 925 height 57
drag, startPoint x: 384, startPoint y: 105, endPoint x: 232, endPoint y: 107, distance: 152.7
click at [232, 107] on div "Matters ********* Overview Add Matter" at bounding box center [462, 98] width 925 height 82
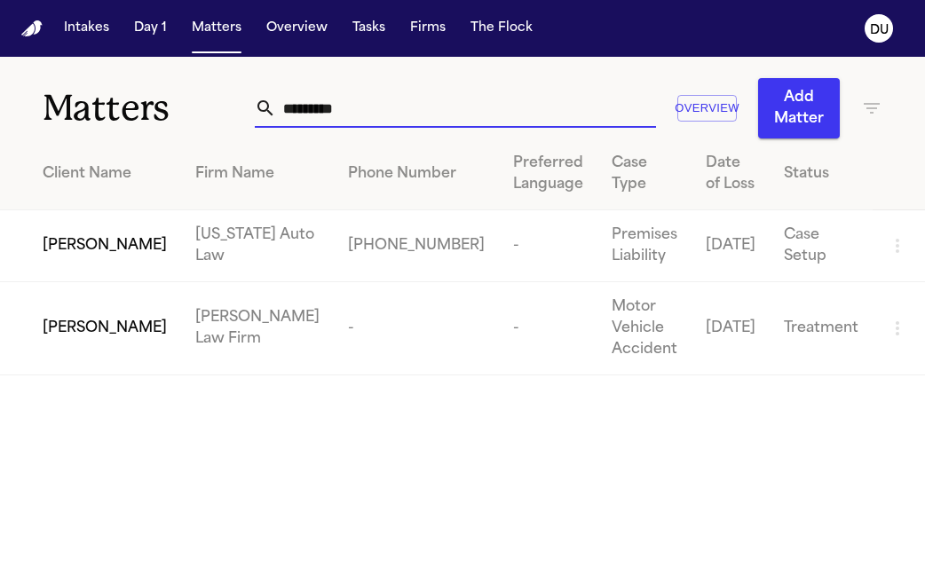
type input "*********"
click at [181, 326] on td "Martello Law Firm" at bounding box center [257, 328] width 153 height 93
click at [92, 318] on span "Francoise Butrico" at bounding box center [105, 328] width 124 height 21
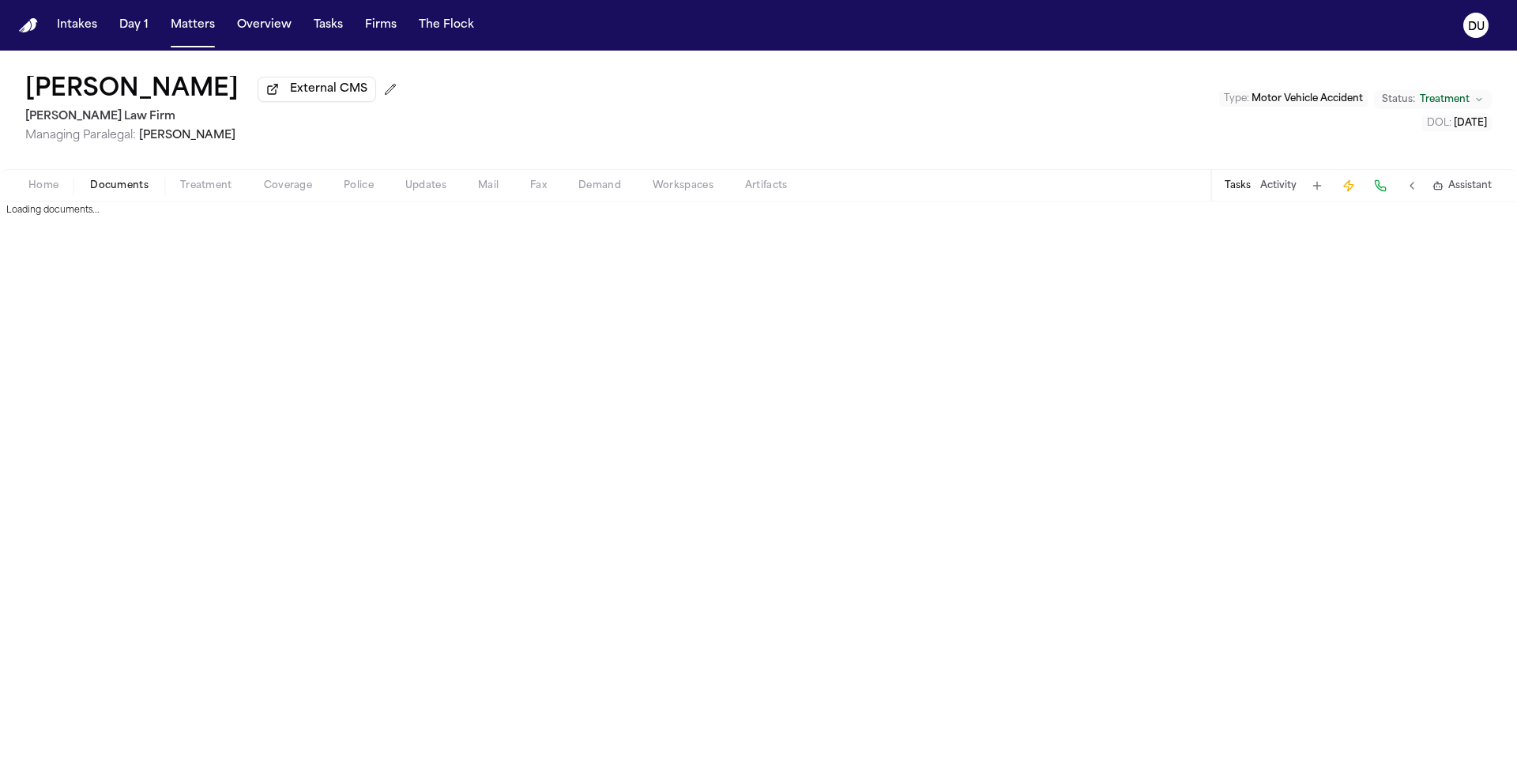
click at [136, 186] on span "Documents" at bounding box center [119, 186] width 59 height 12
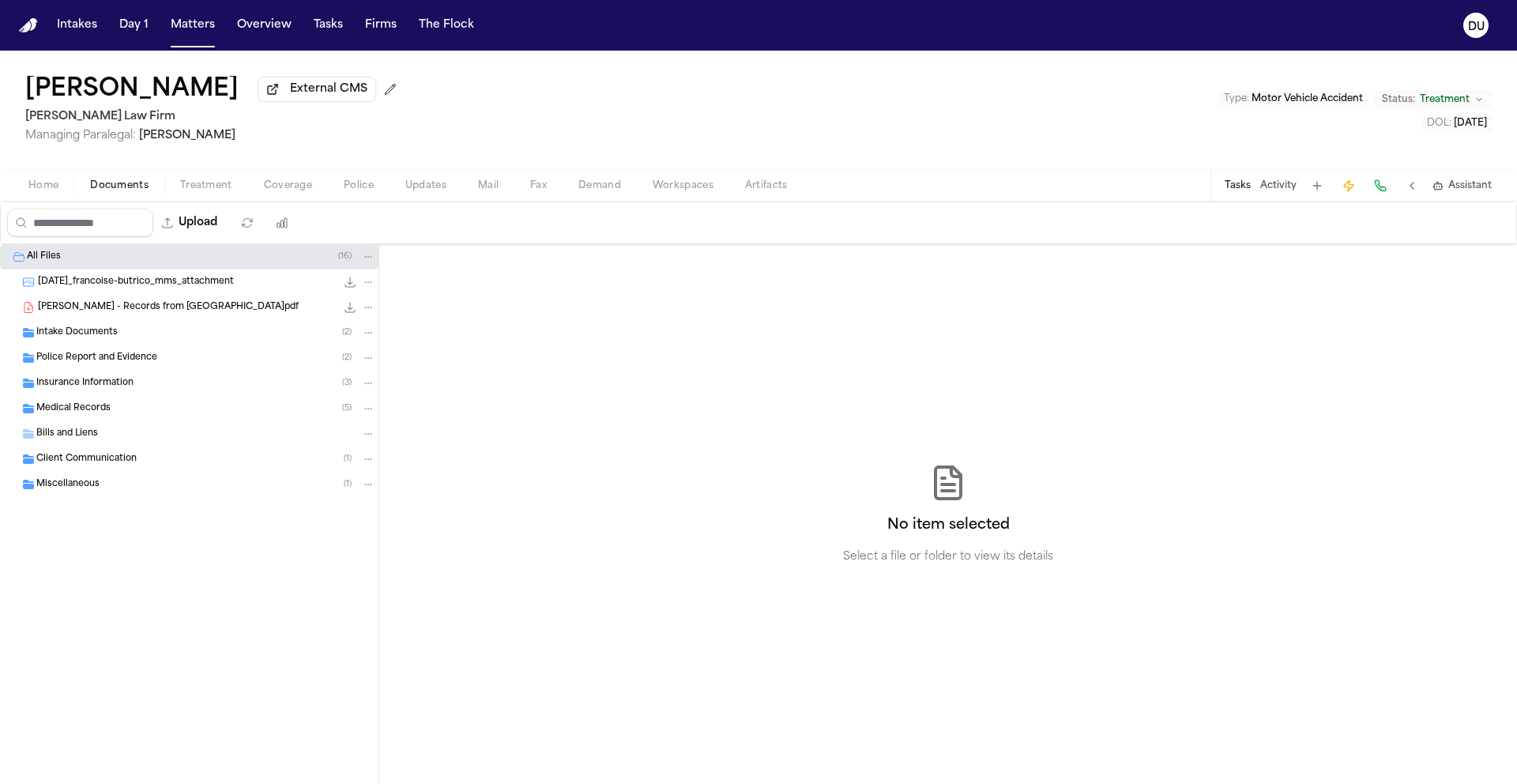
click at [102, 406] on span "Medical Records" at bounding box center [73, 408] width 74 height 13
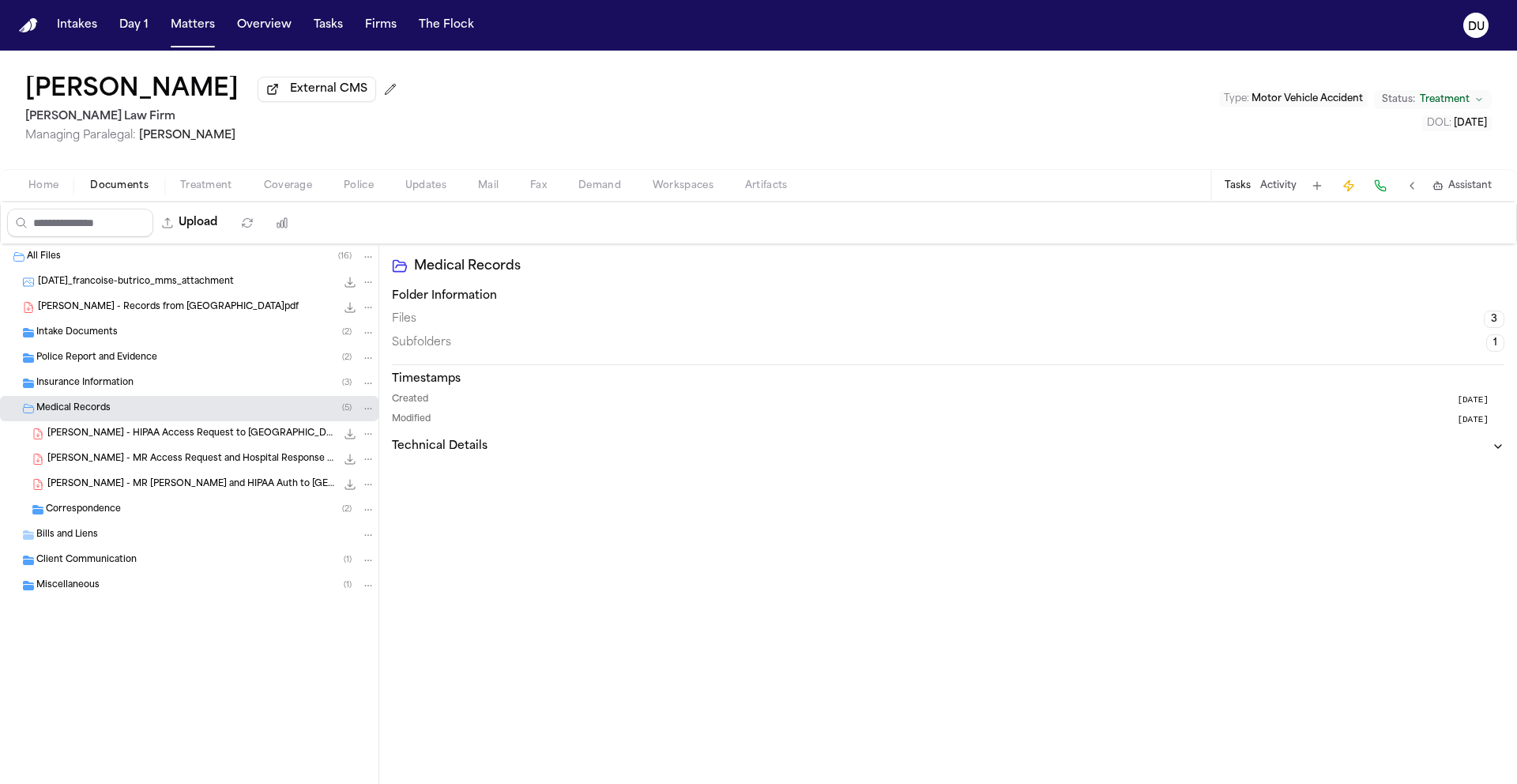
click at [151, 436] on span "F. Butrico - HIPAA Access Request to White Plains Hospital - 8.4.25" at bounding box center [191, 433] width 288 height 13
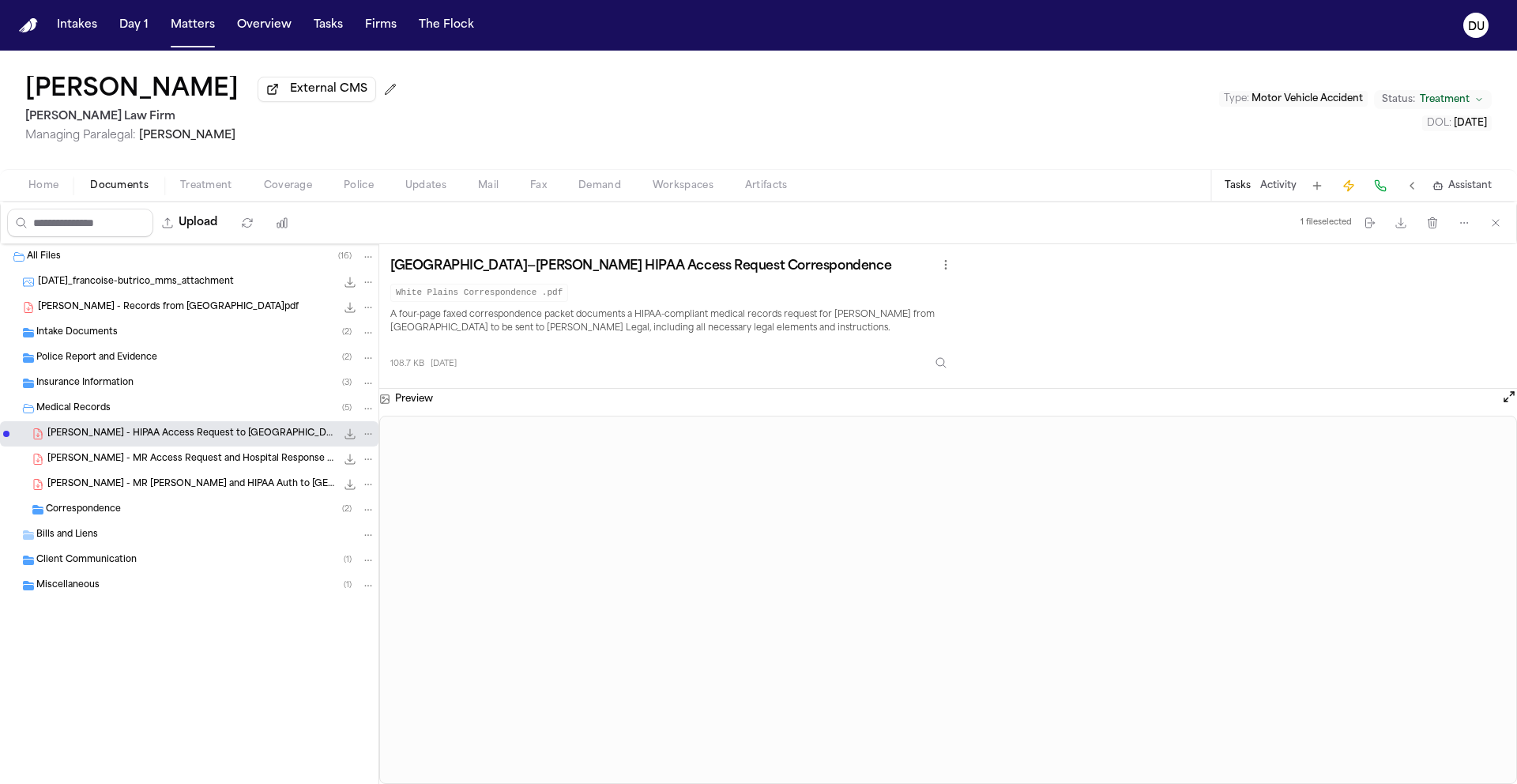
click at [200, 463] on span "F. Butrico - MR Access Request and Hospital Response - White Plains Hospital - …" at bounding box center [191, 459] width 288 height 13
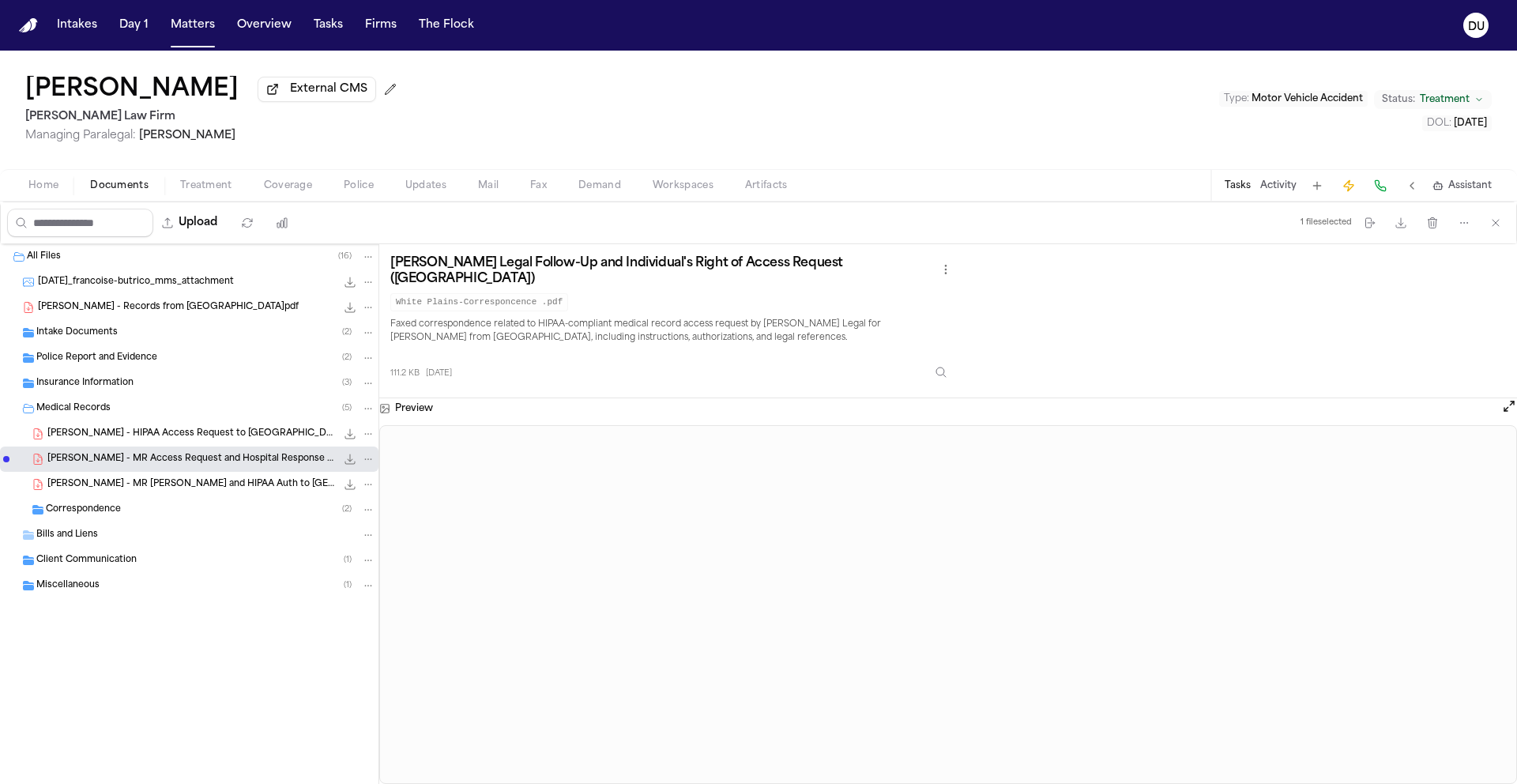
click at [200, 489] on span "R. Alexander - MR Request and HIPAA Auth to Corewell Health Wayne Hospital - 7.…" at bounding box center [191, 484] width 288 height 13
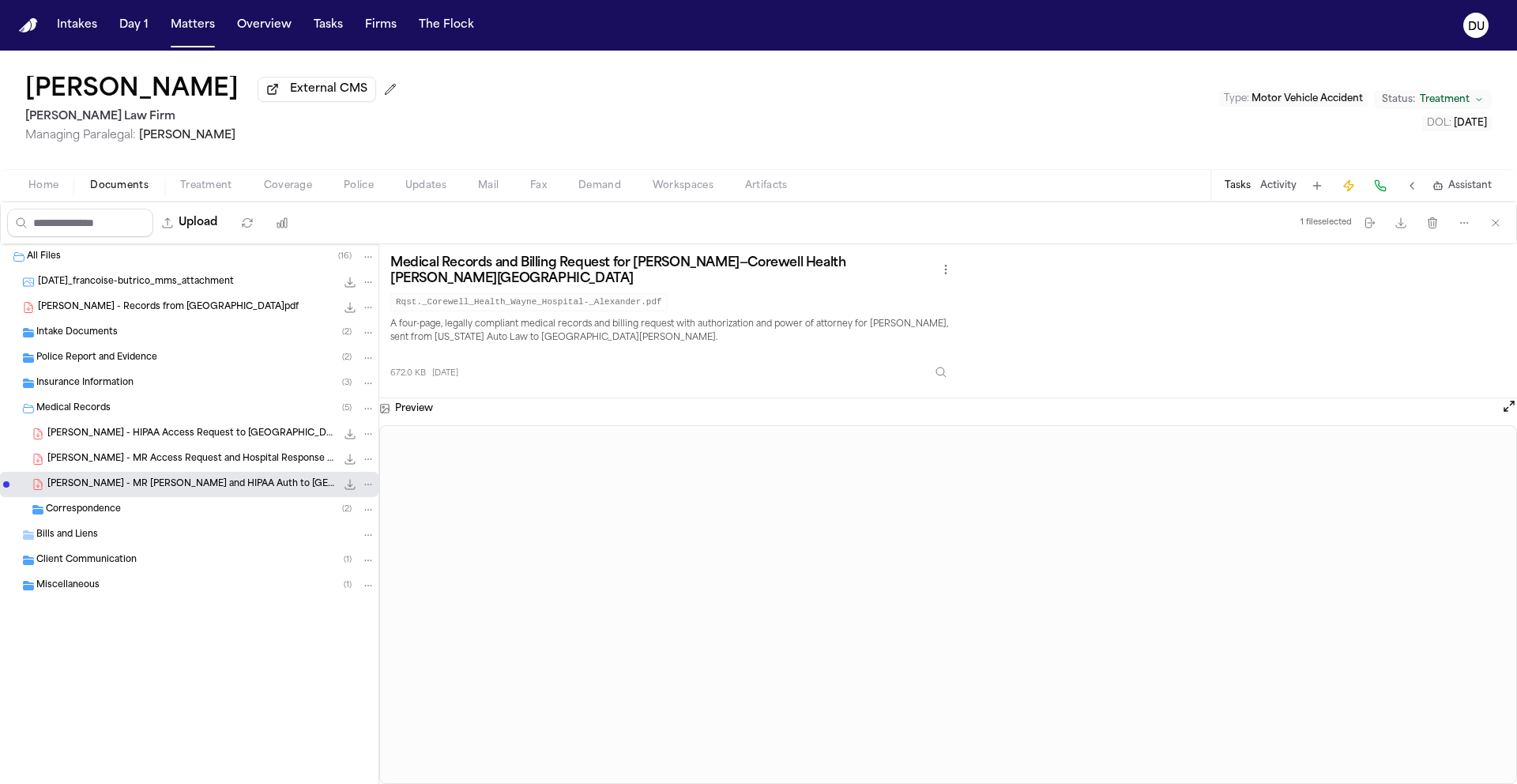
click at [222, 465] on span "F. Butrico - MR Access Request and Hospital Response - White Plains Hospital - …" at bounding box center [191, 459] width 288 height 13
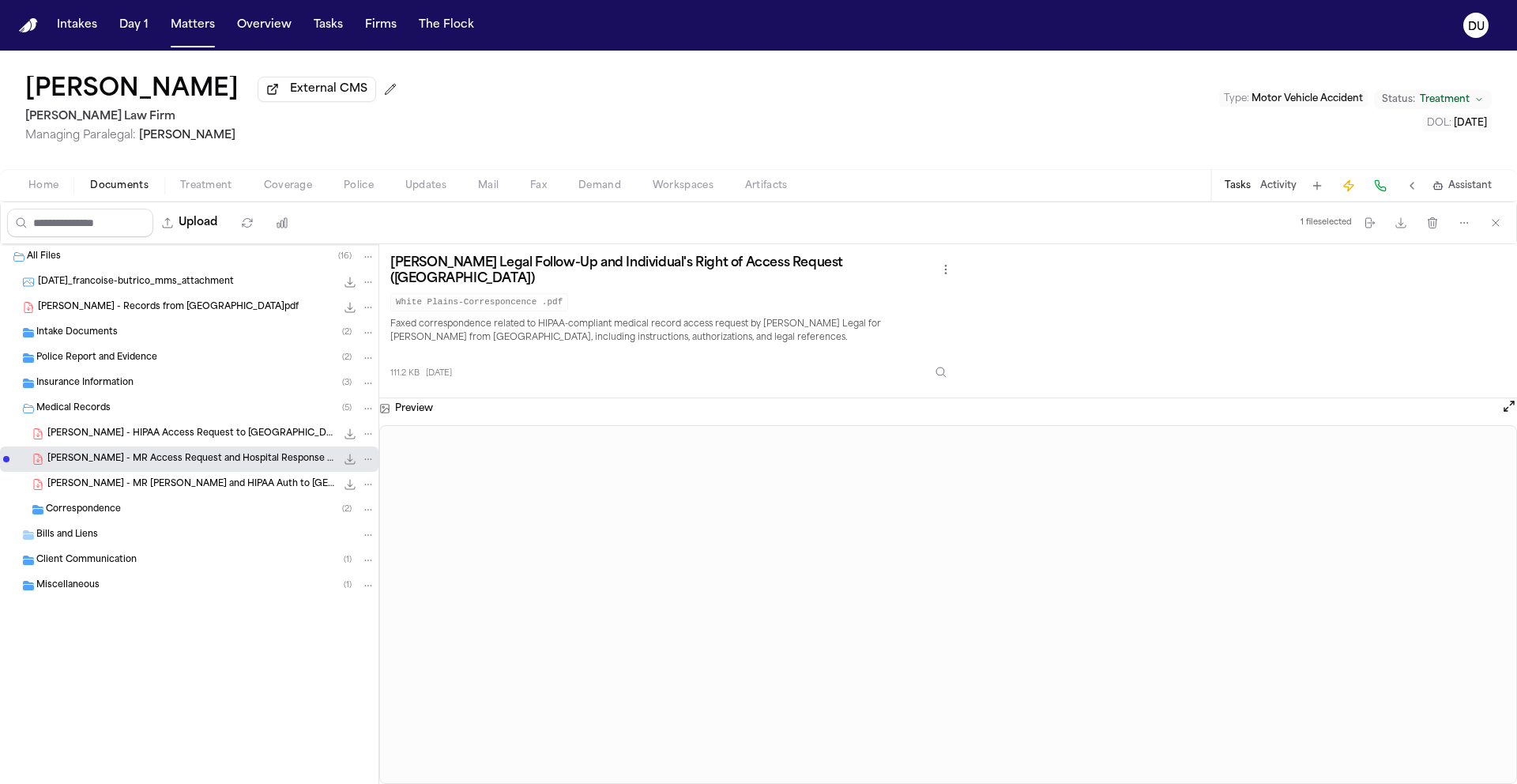
click at [93, 505] on span "Correspondence" at bounding box center [83, 509] width 75 height 13
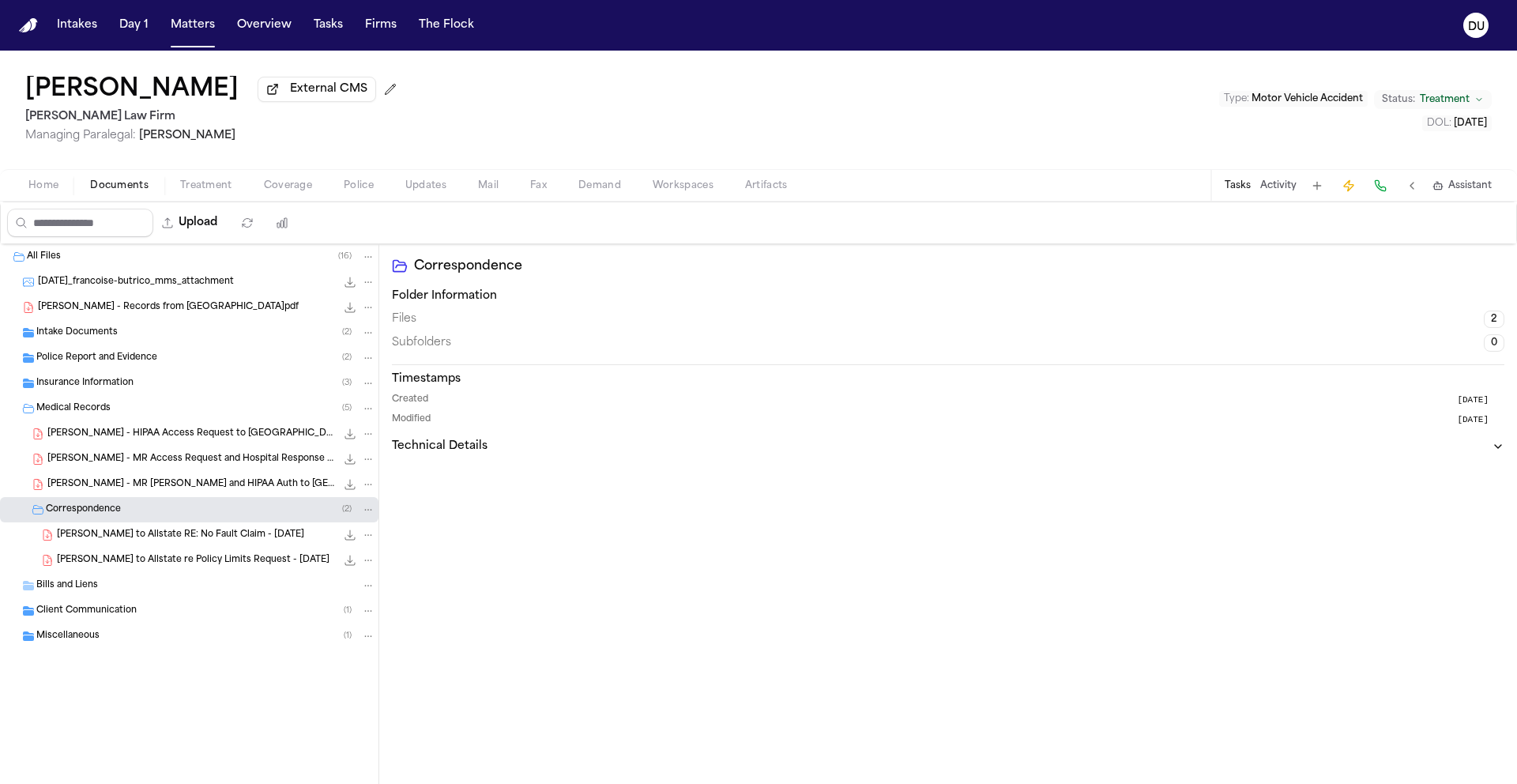
click at [61, 590] on span "Bills and Liens" at bounding box center [67, 586] width 61 height 13
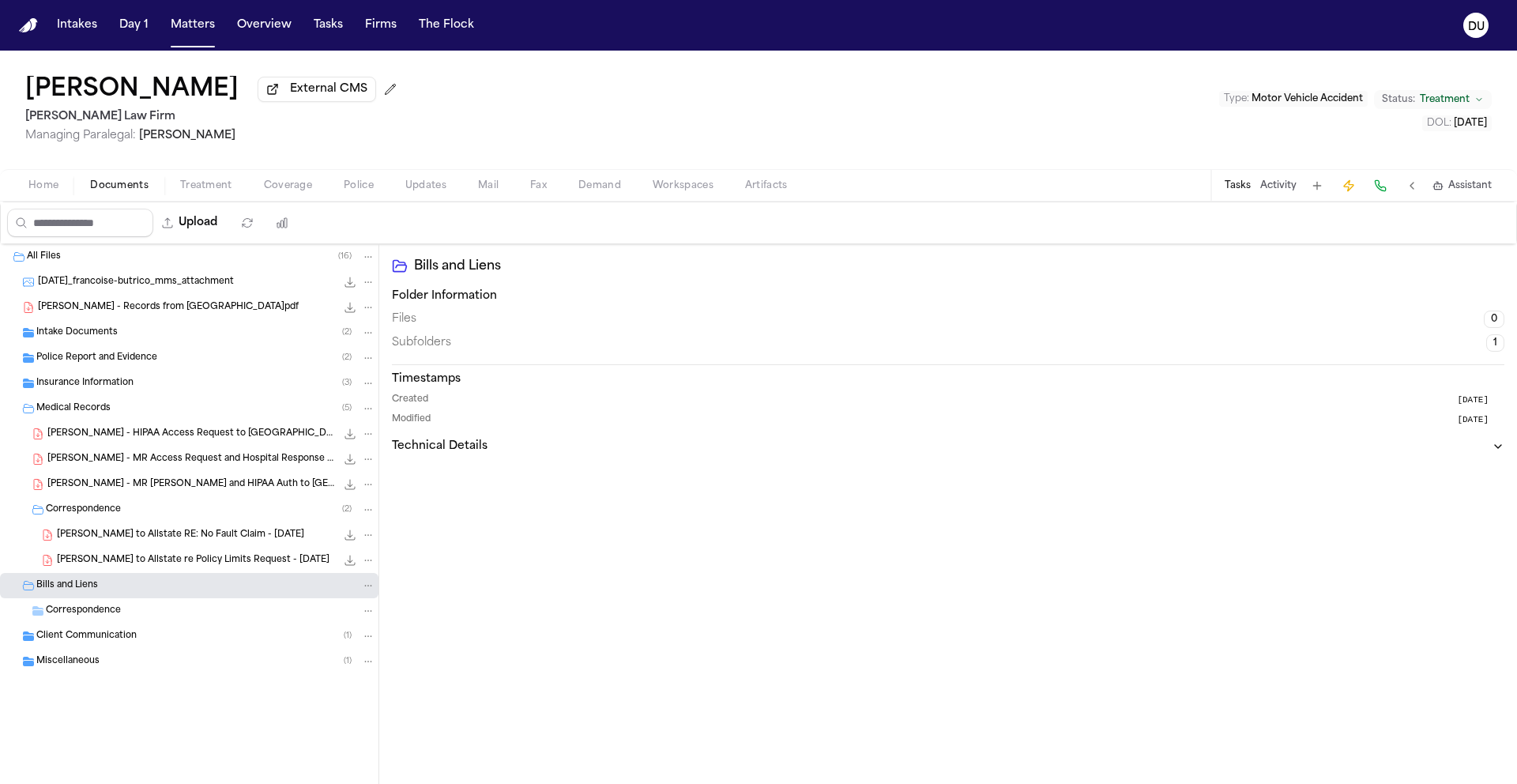
click at [71, 643] on span "Client Communication" at bounding box center [86, 636] width 101 height 13
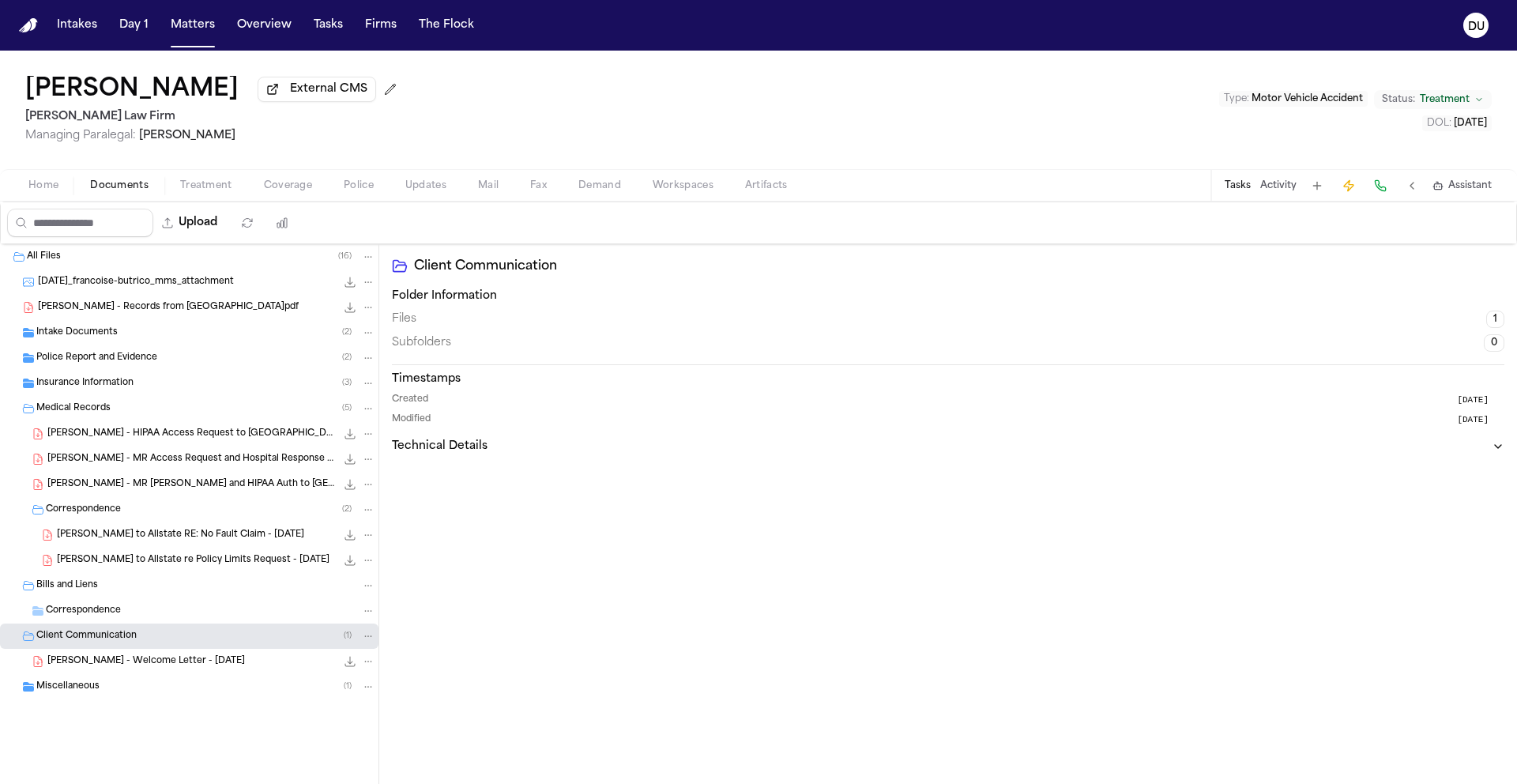
click at [73, 685] on span "Miscellaneous" at bounding box center [68, 686] width 63 height 13
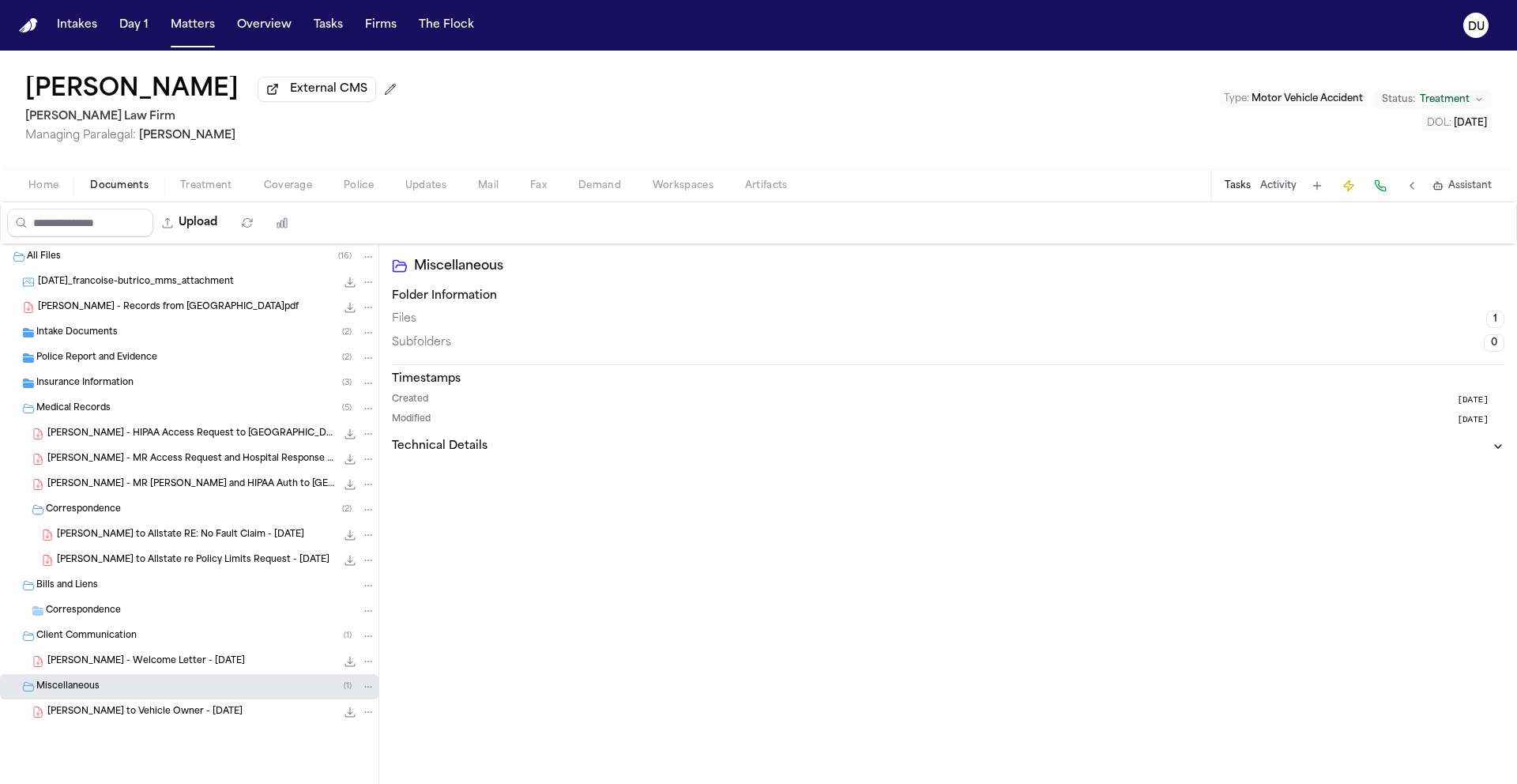
click at [91, 391] on span "Insurance Information" at bounding box center [85, 383] width 97 height 13
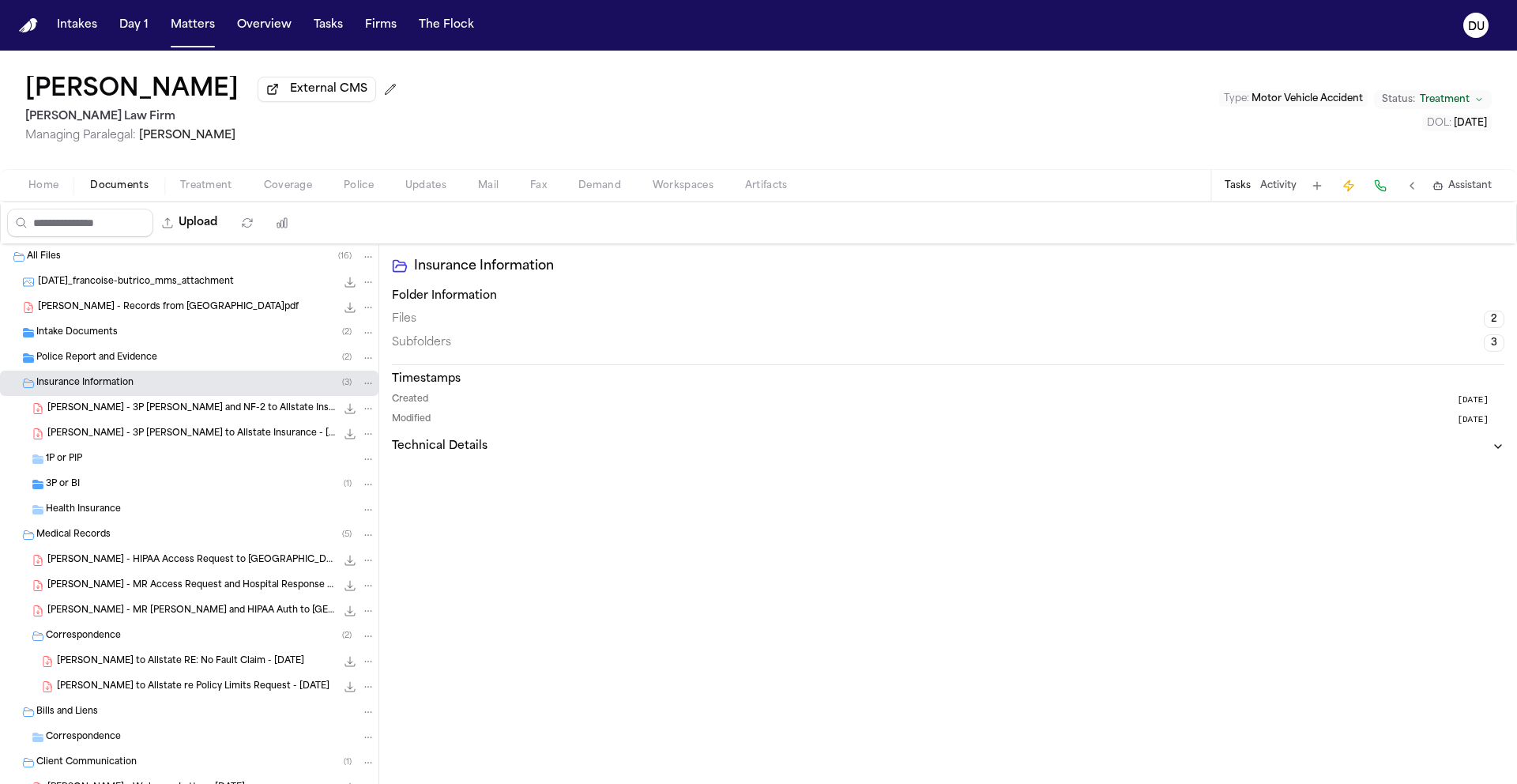
click at [104, 363] on span "Police Report and Evidence" at bounding box center [97, 358] width 121 height 13
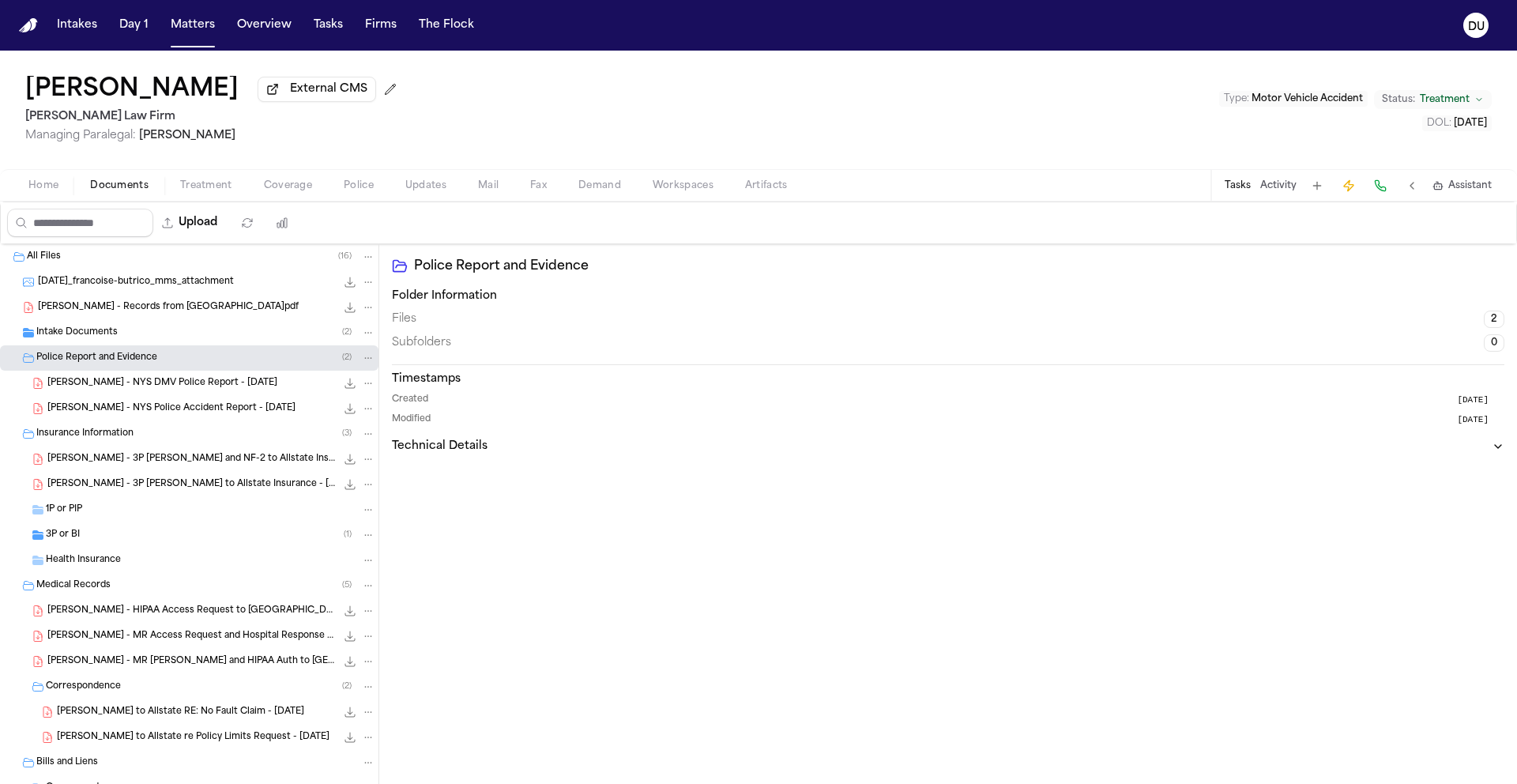
drag, startPoint x: 207, startPoint y: 634, endPoint x: 208, endPoint y: 623, distance: 11.0
click at [207, 634] on span "F. Butrico - MR Access Request and Hospital Response - White Plains Hospital - …" at bounding box center [191, 636] width 288 height 13
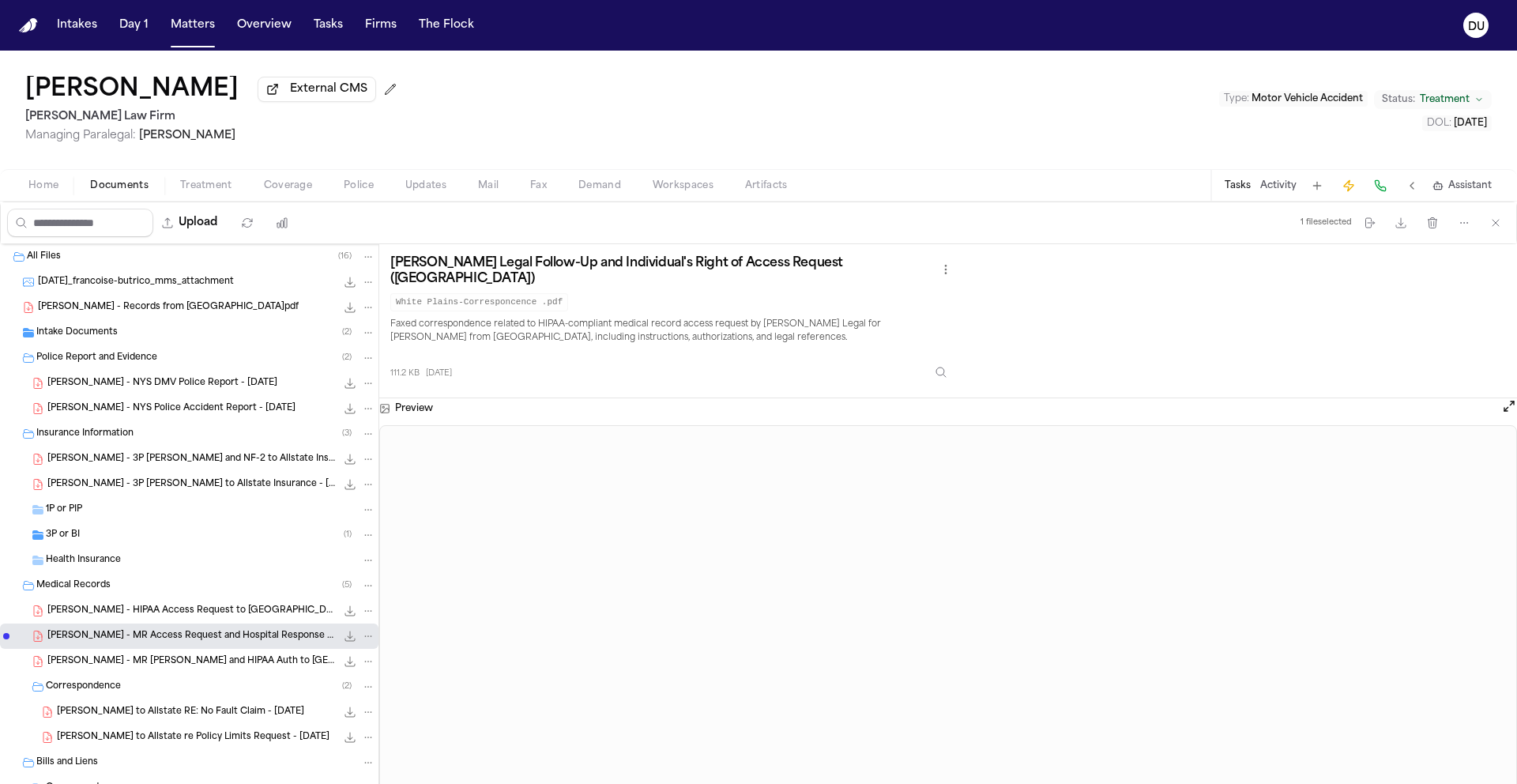
click at [210, 608] on span "F. Butrico - HIPAA Access Request to White Plains Hospital - 8.4.25" at bounding box center [191, 610] width 288 height 13
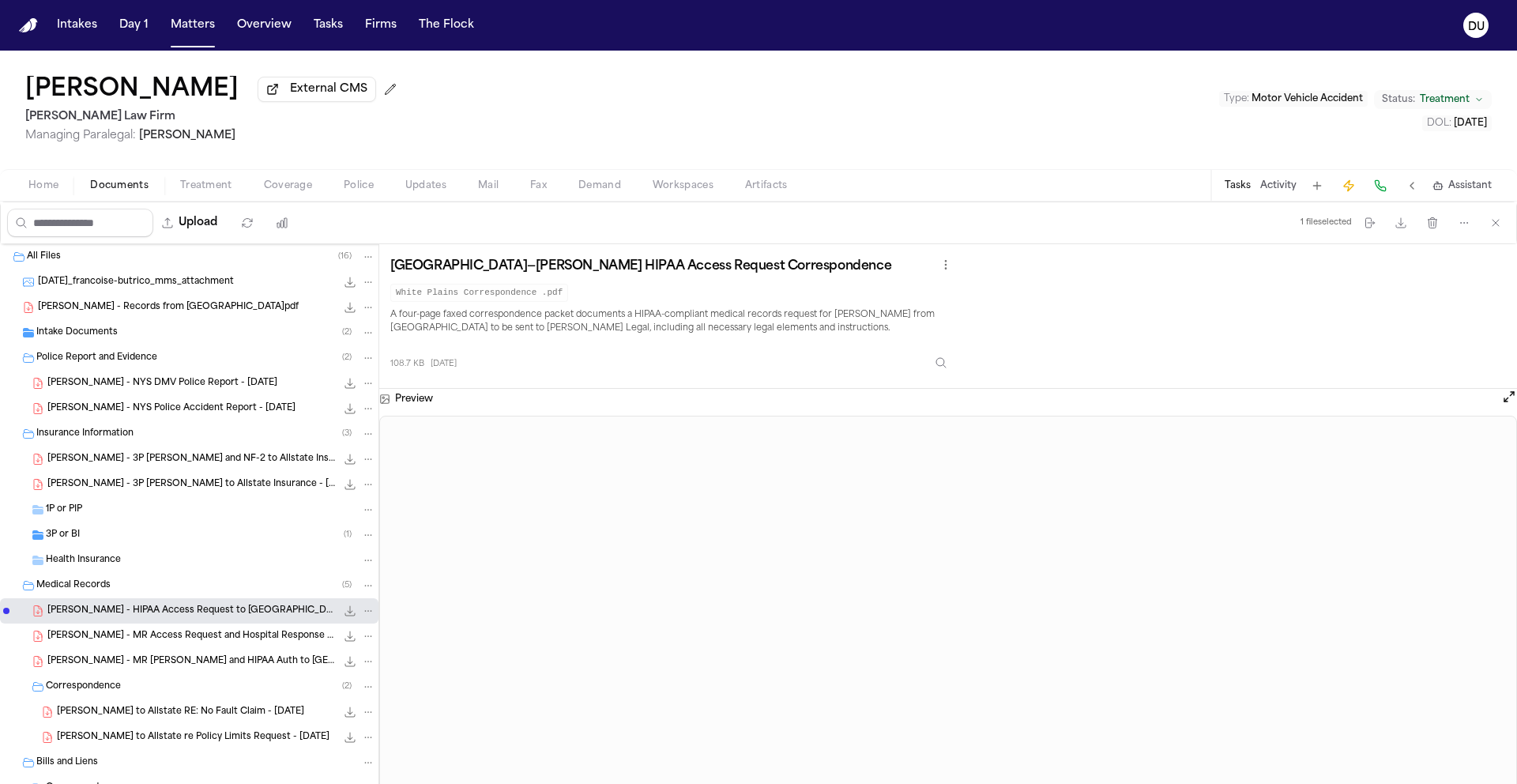
click at [1238, 188] on button "Tasks" at bounding box center [1237, 186] width 26 height 12
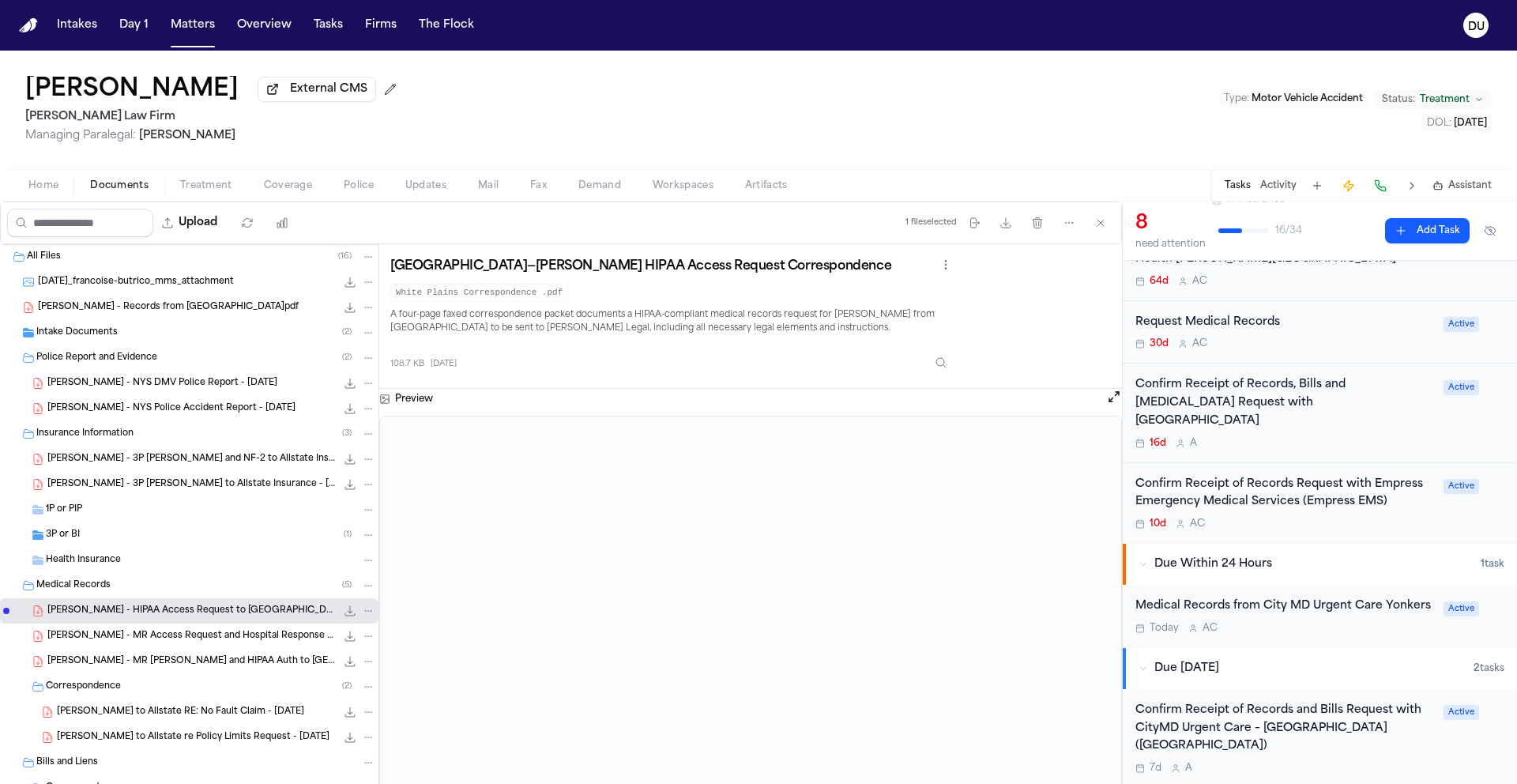
scroll to position [362, 0]
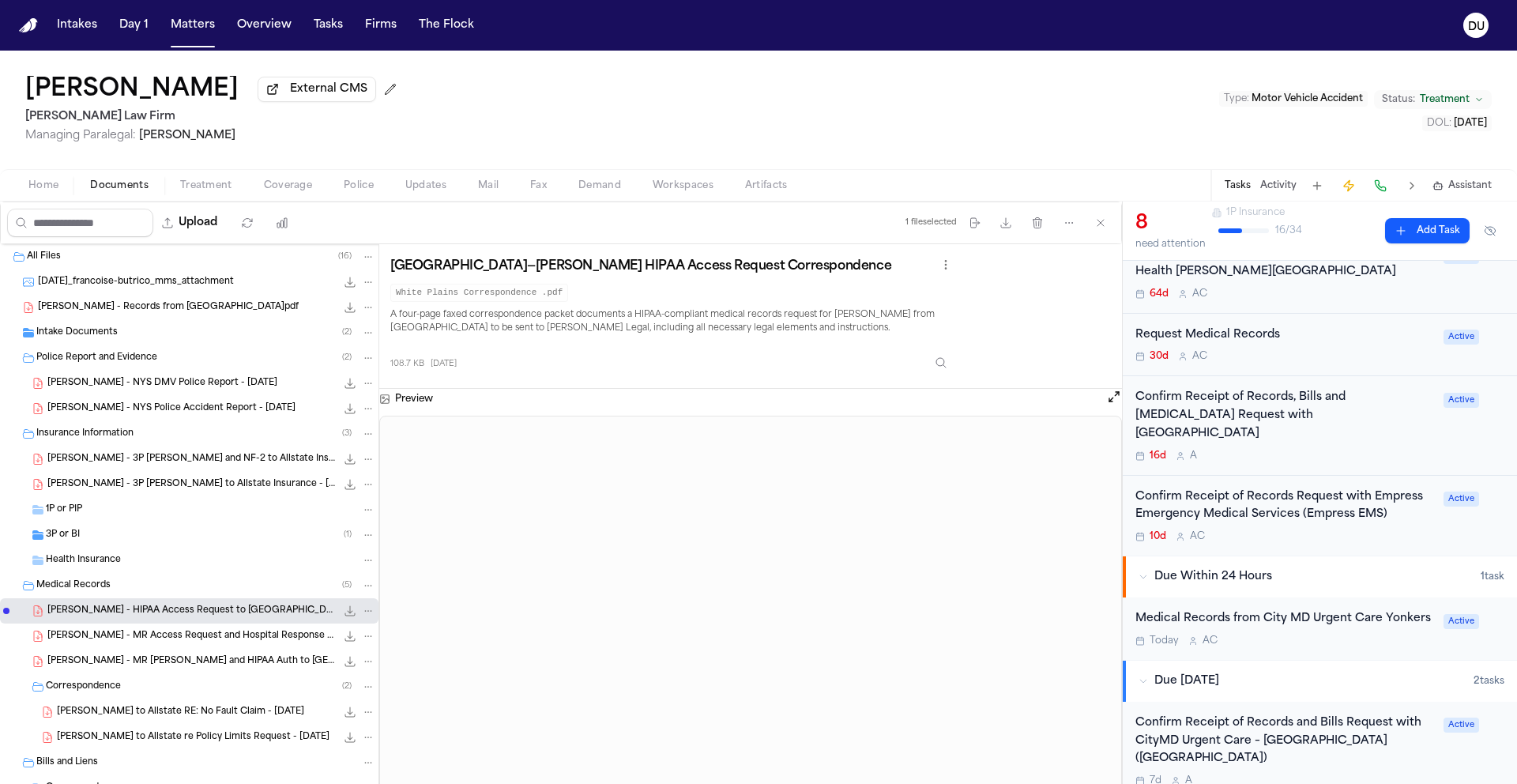
click at [1268, 412] on div "Confirm Receipt of Records, Bills and Radiology Request with White Plains Hospi…" at bounding box center [1286, 416] width 299 height 53
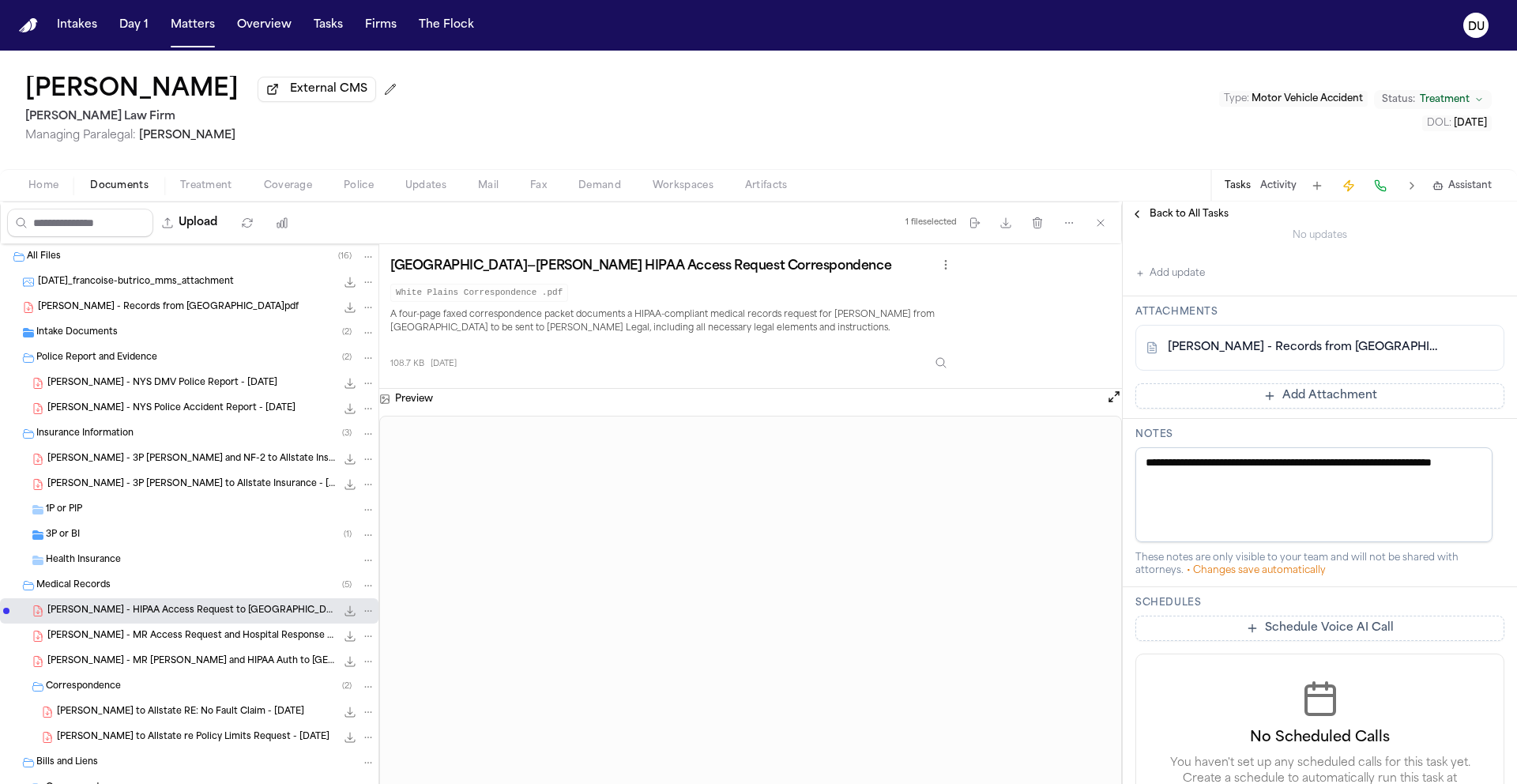
scroll to position [440, 0]
click at [1292, 355] on link "F. Butrico - Records from White Plains Hospital.pdf" at bounding box center [1304, 347] width 272 height 16
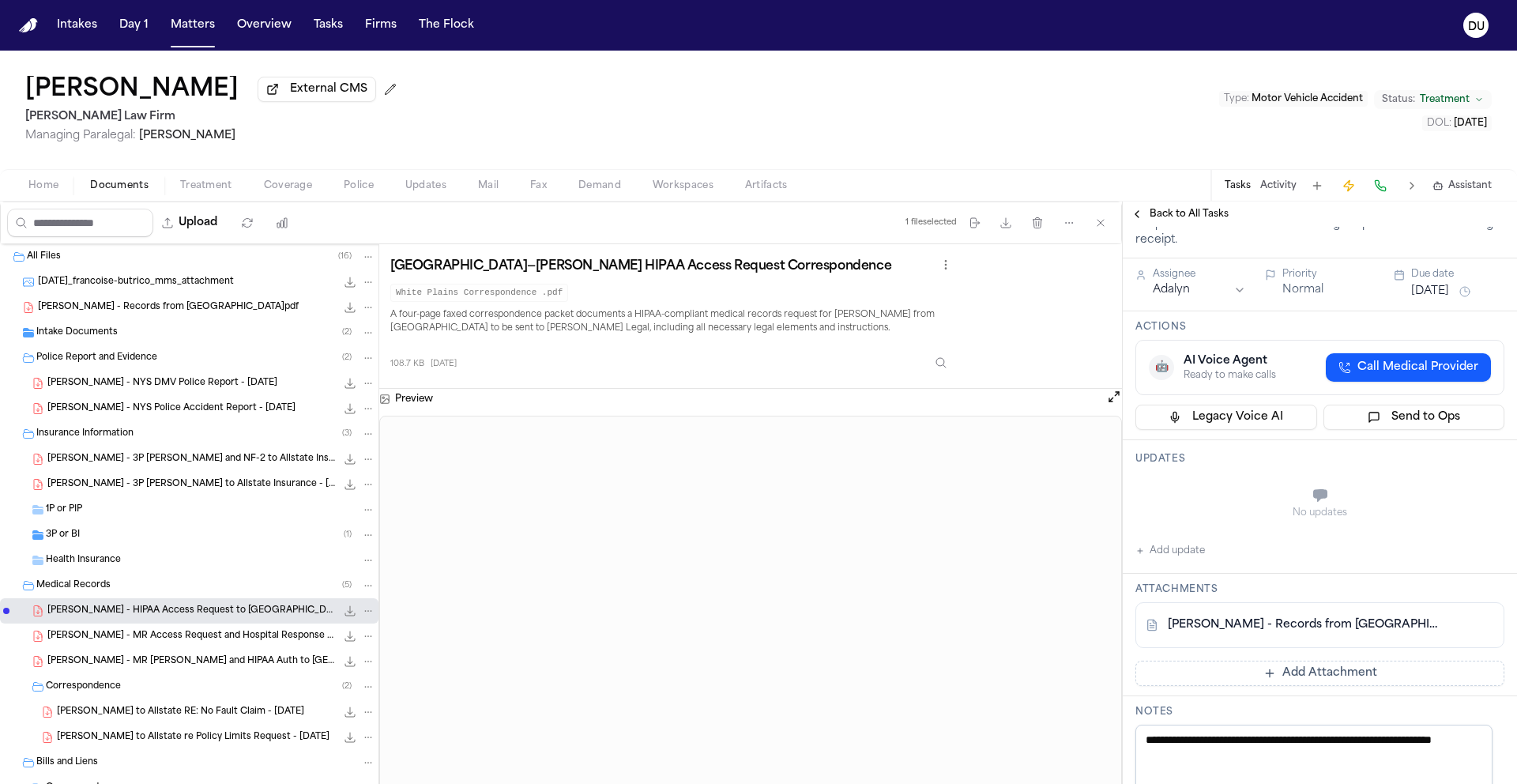
scroll to position [198, 0]
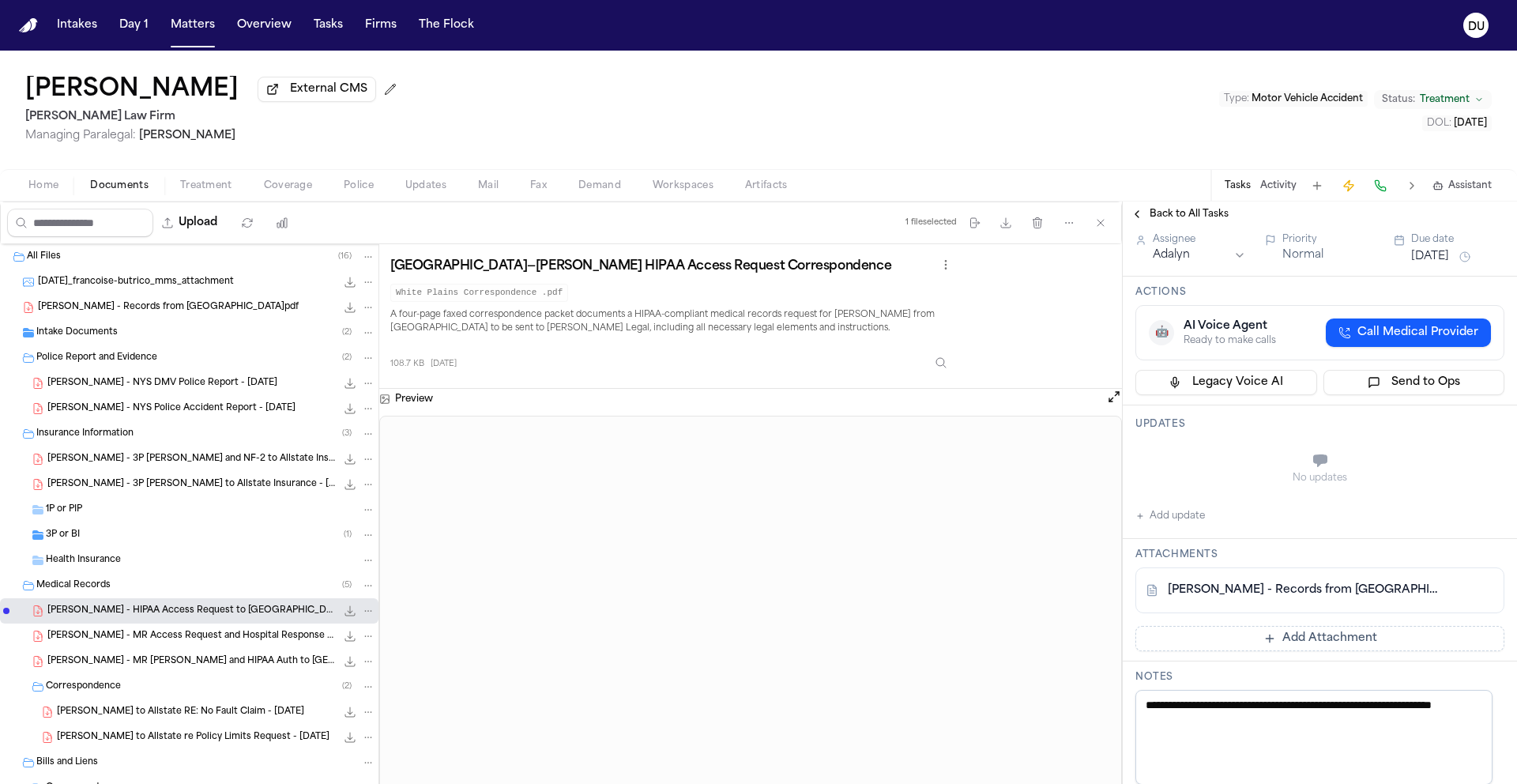
click at [1186, 525] on div "No updates Add update" at bounding box center [1320, 482] width 369 height 85
click at [1180, 525] on button "Add update" at bounding box center [1171, 515] width 69 height 19
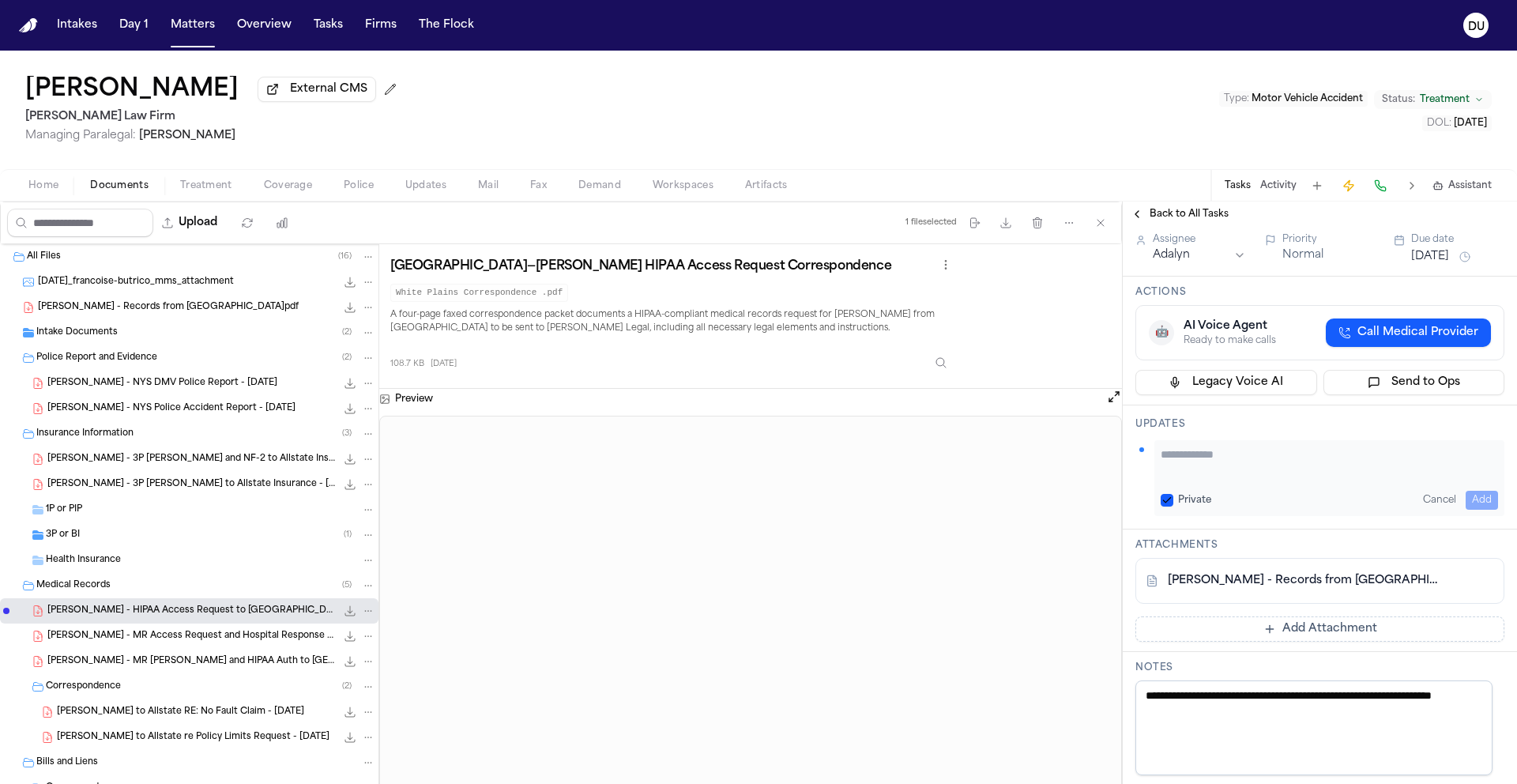
click at [1194, 516] on div "Private Cancel Add" at bounding box center [1329, 477] width 350 height 76
click at [1190, 478] on textarea "Add your update" at bounding box center [1329, 463] width 337 height 32
type textarea "**********"
click at [1476, 510] on button "Add" at bounding box center [1482, 499] width 32 height 19
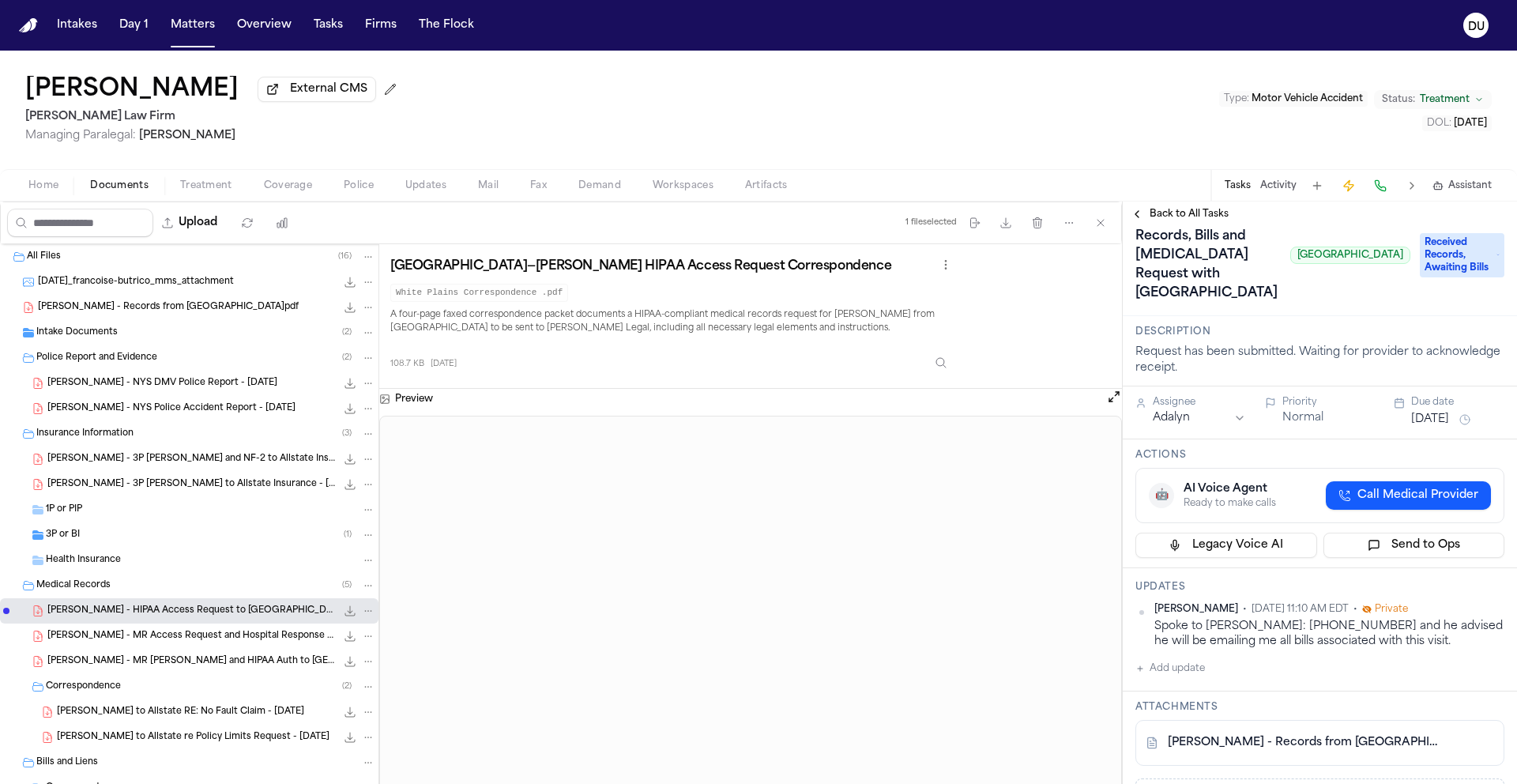
scroll to position [60, 0]
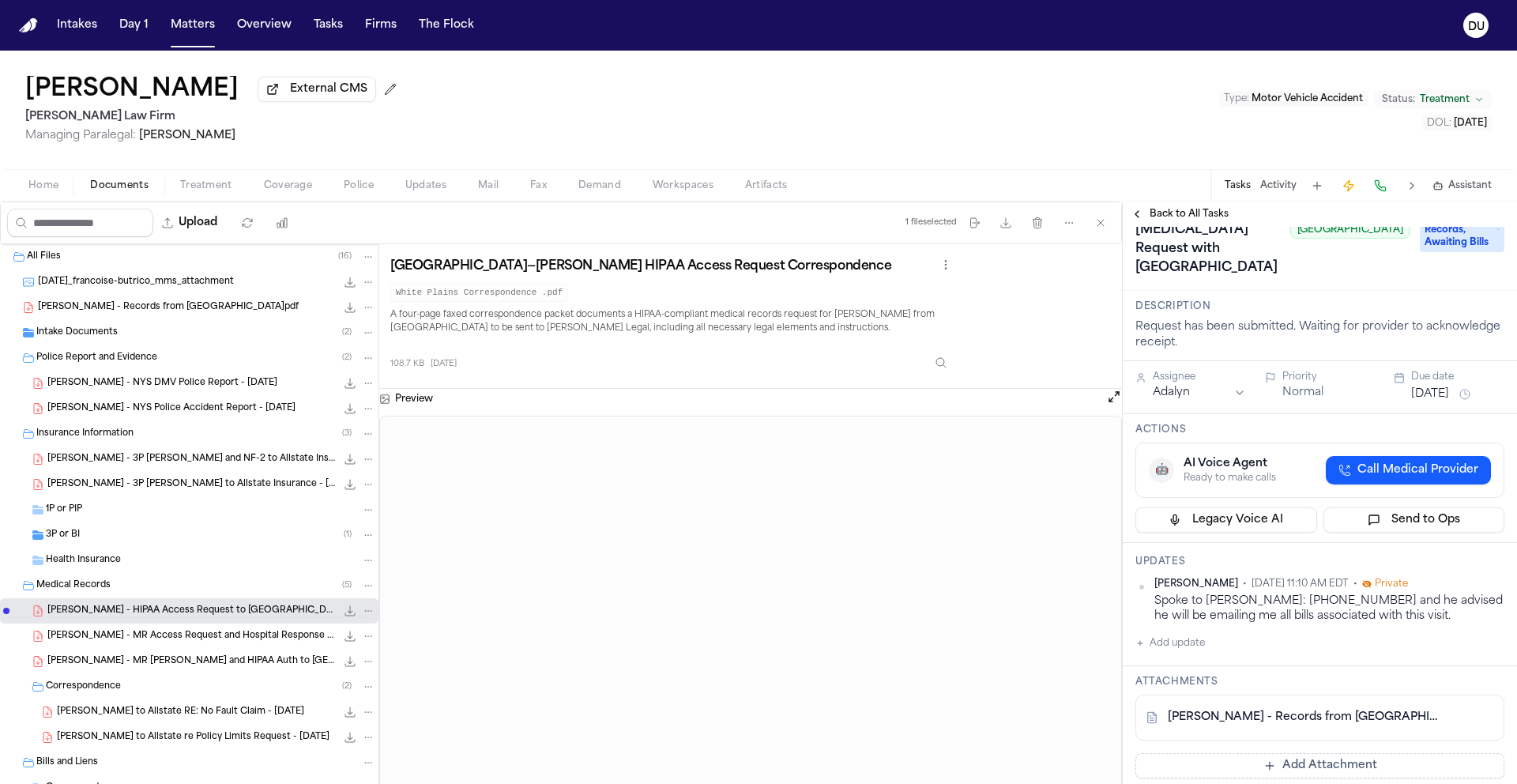
click at [1430, 402] on button "Sep 24, 2025" at bounding box center [1430, 394] width 38 height 16
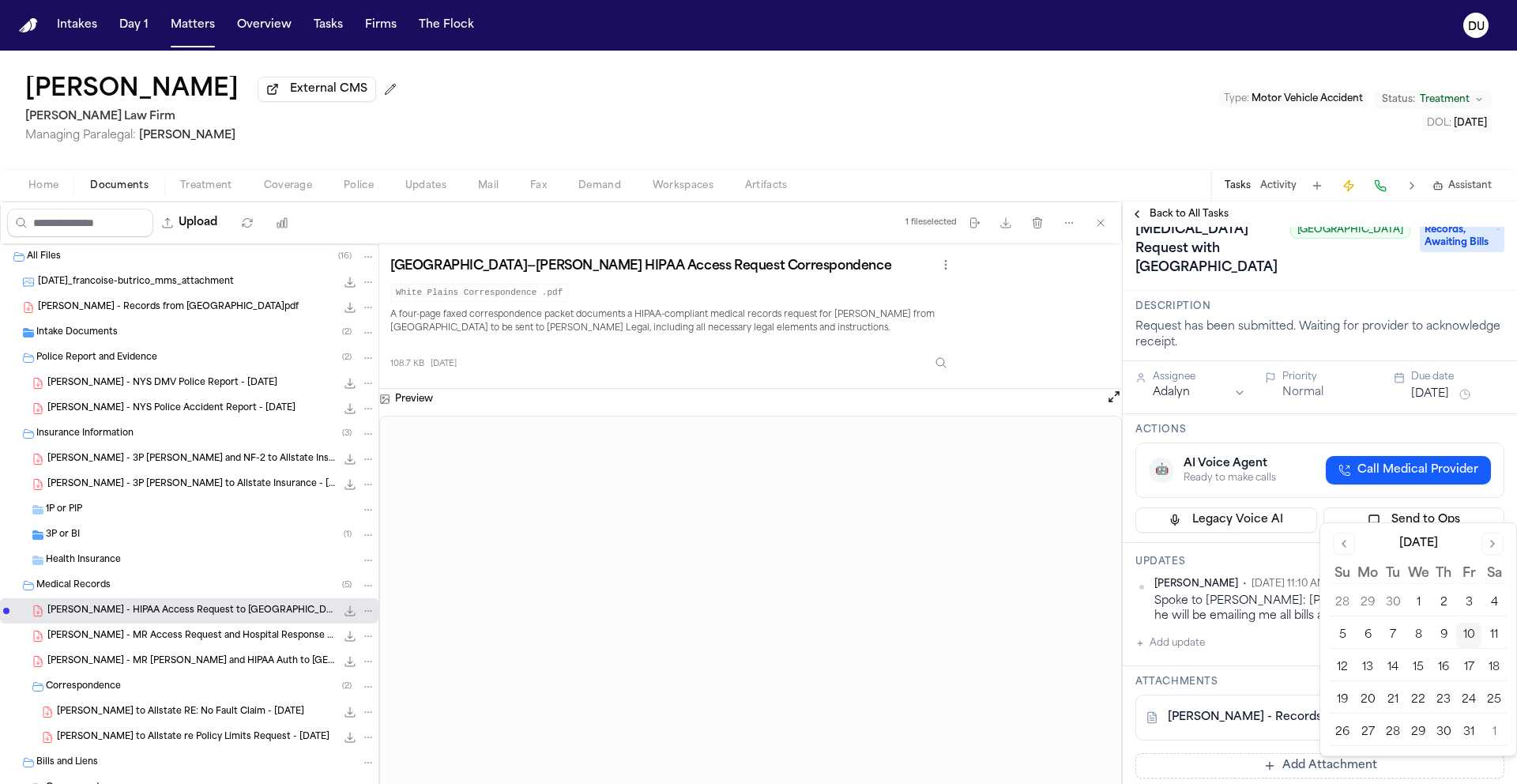
click at [1369, 673] on button "13" at bounding box center [1367, 667] width 25 height 25
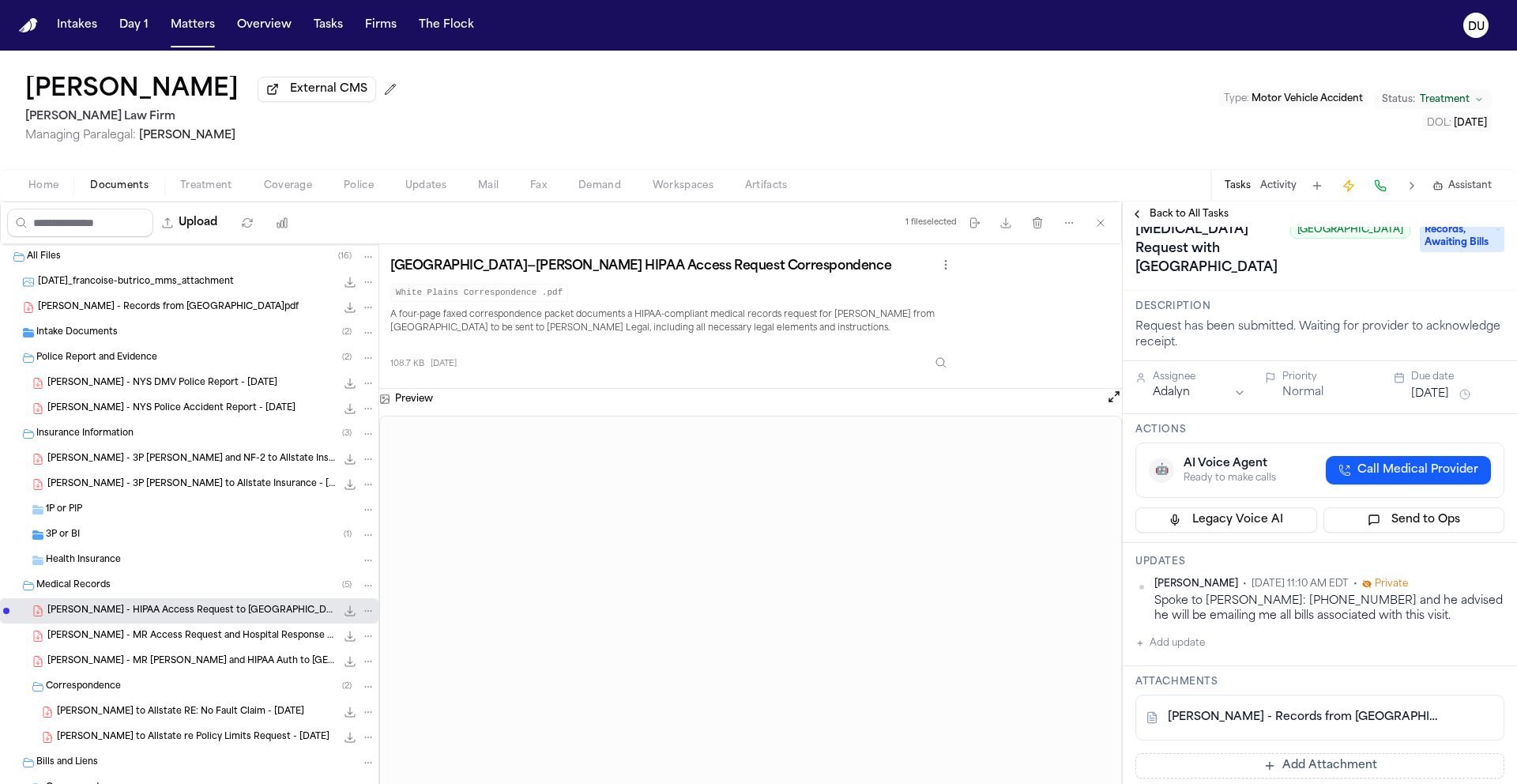
click at [1339, 280] on div "Confirm Receipt of Records, Bills and Radiology Request with White Plains Hospi…" at bounding box center [1320, 230] width 369 height 101
click at [1195, 220] on span "Back to All Tasks" at bounding box center [1189, 214] width 79 height 12
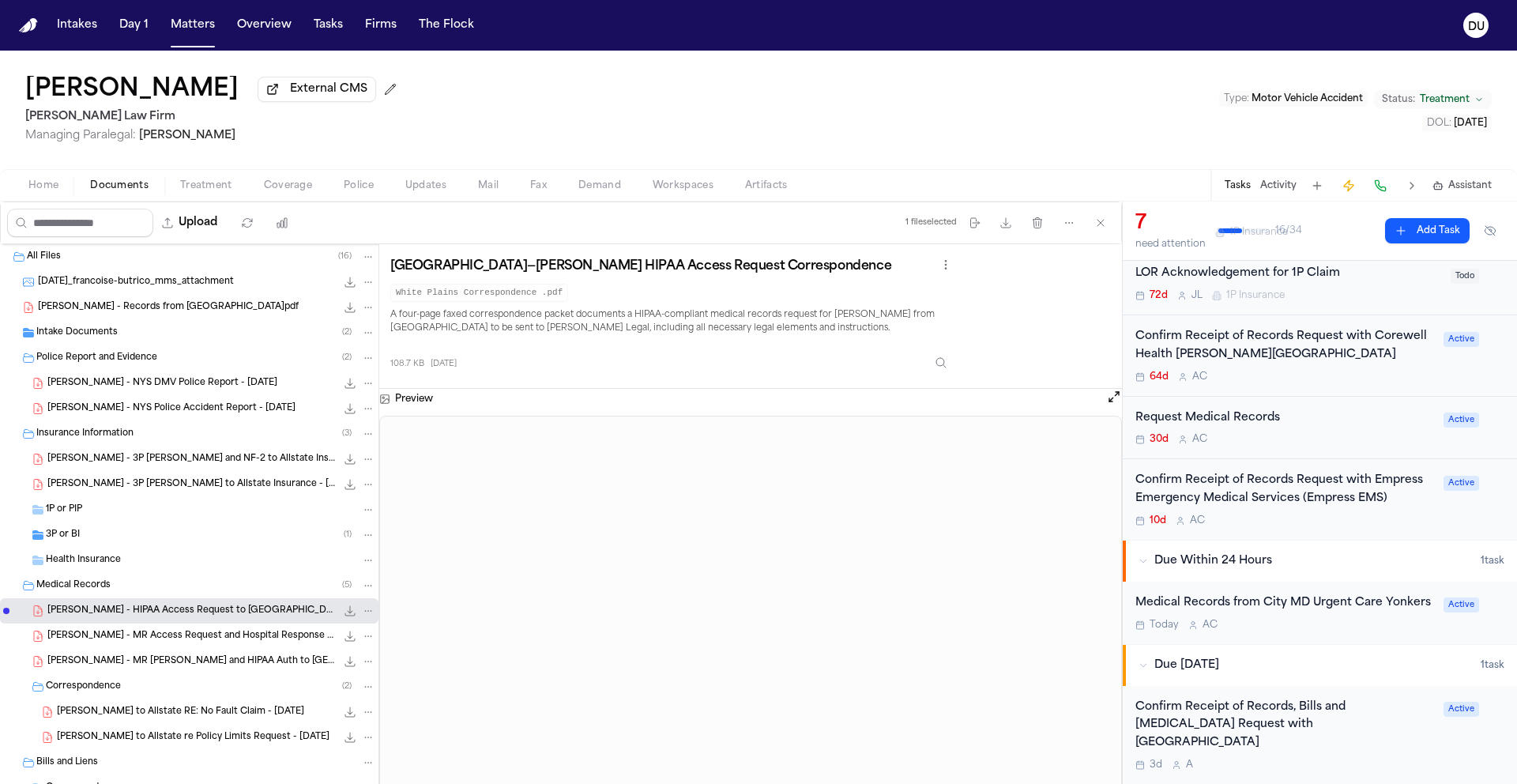
scroll to position [287, 0]
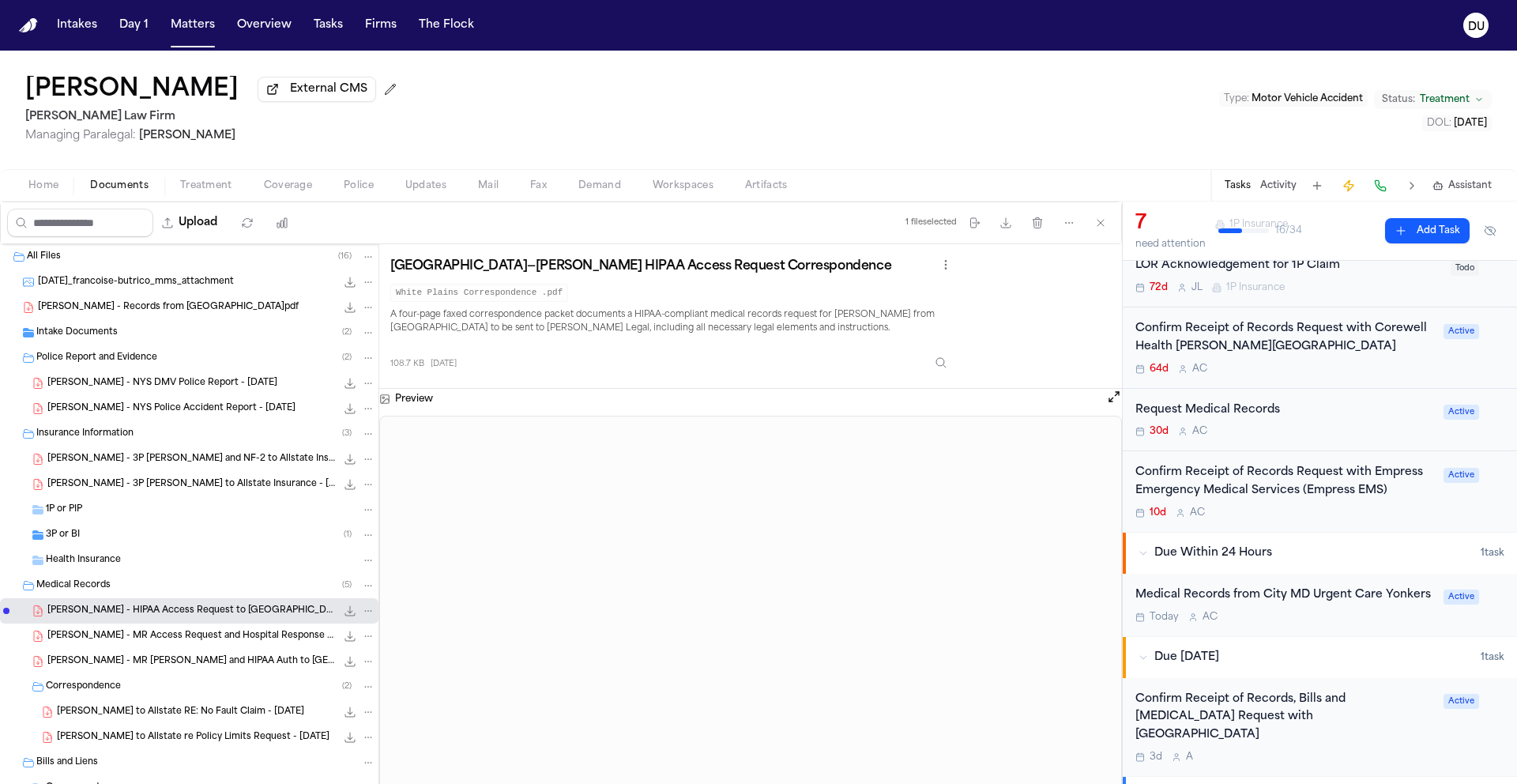
click at [1239, 424] on div "Request Medical Records 30d A C" at bounding box center [1286, 420] width 299 height 37
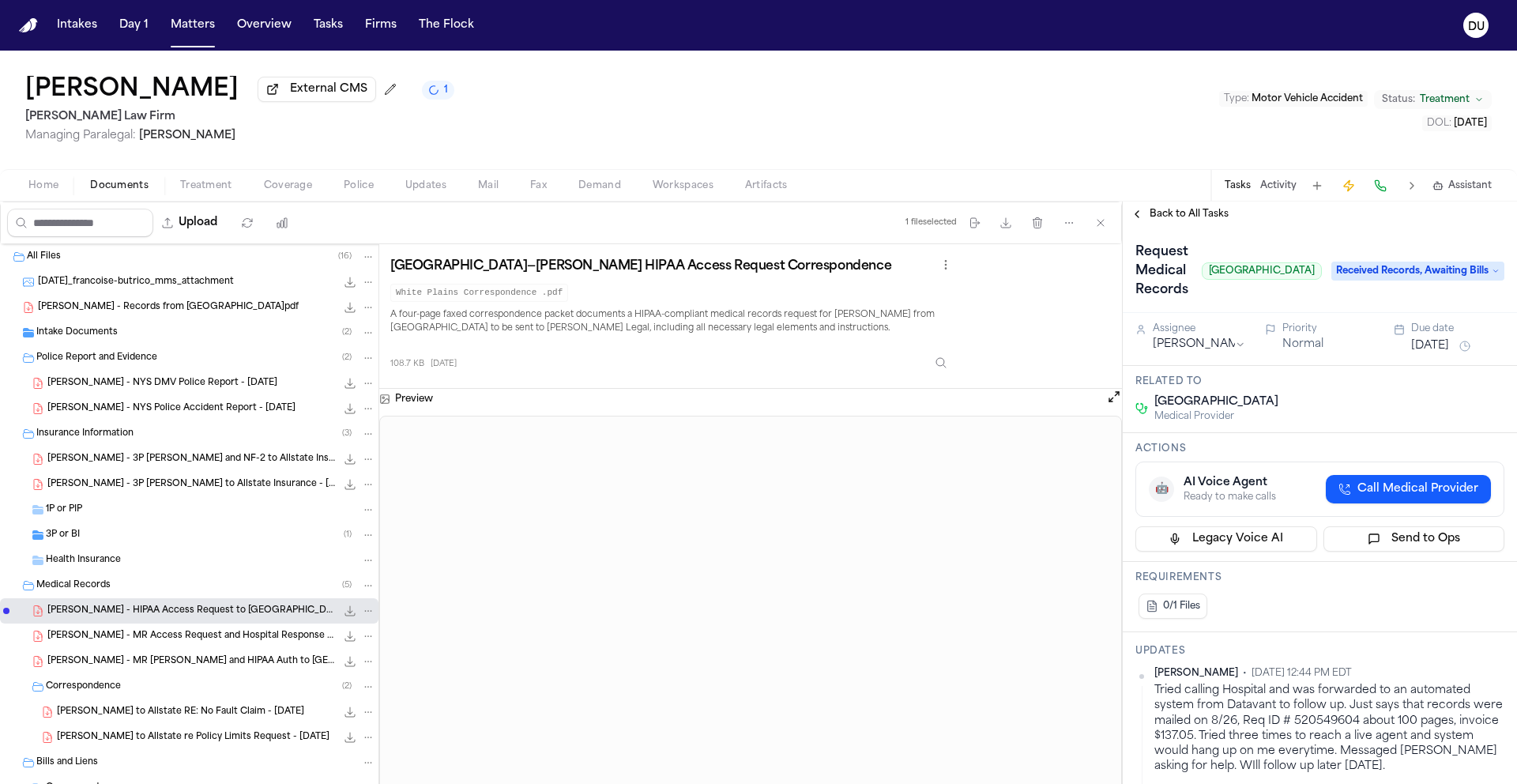
click at [1185, 214] on span "Back to All Tasks" at bounding box center [1189, 214] width 79 height 12
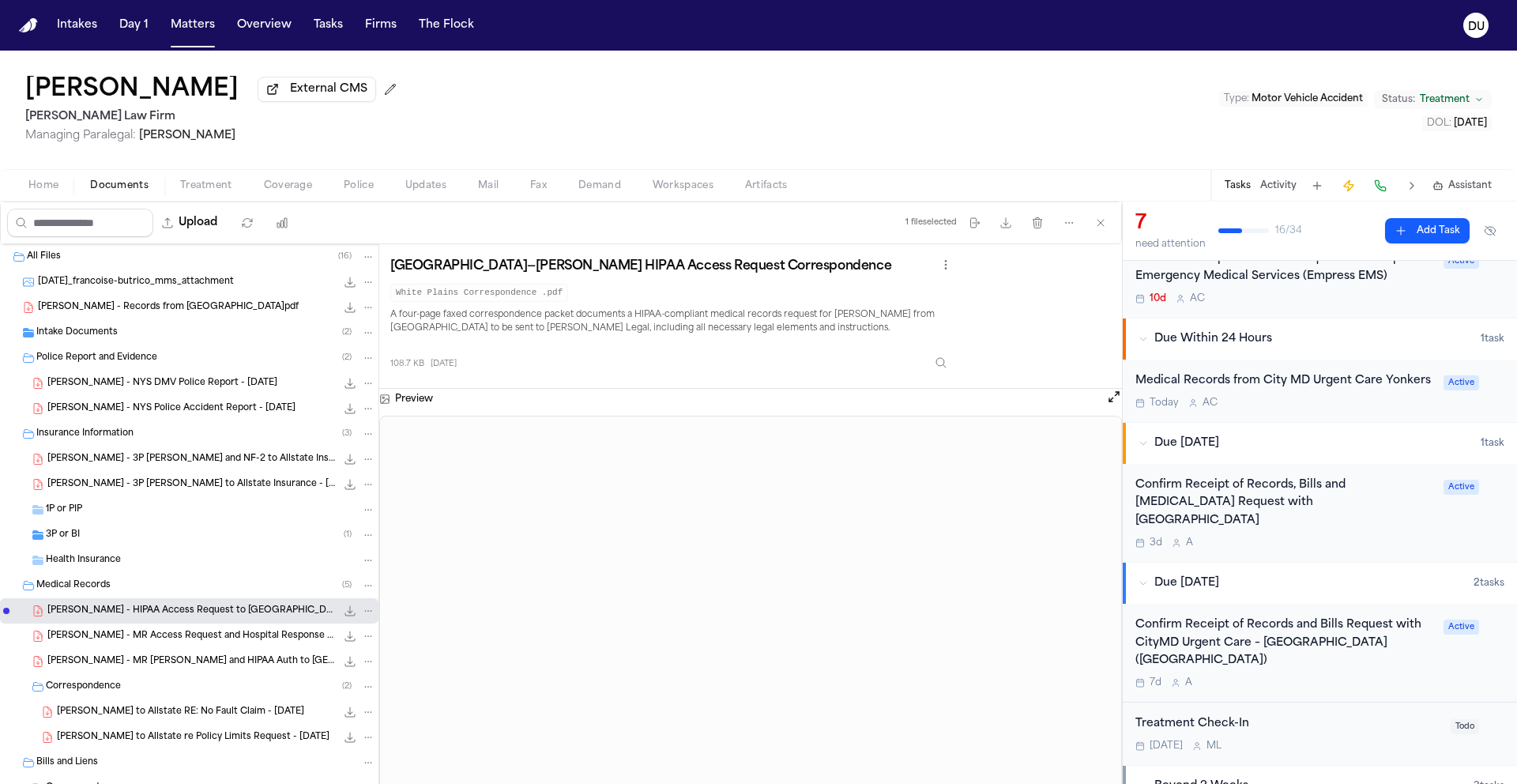
scroll to position [513, 0]
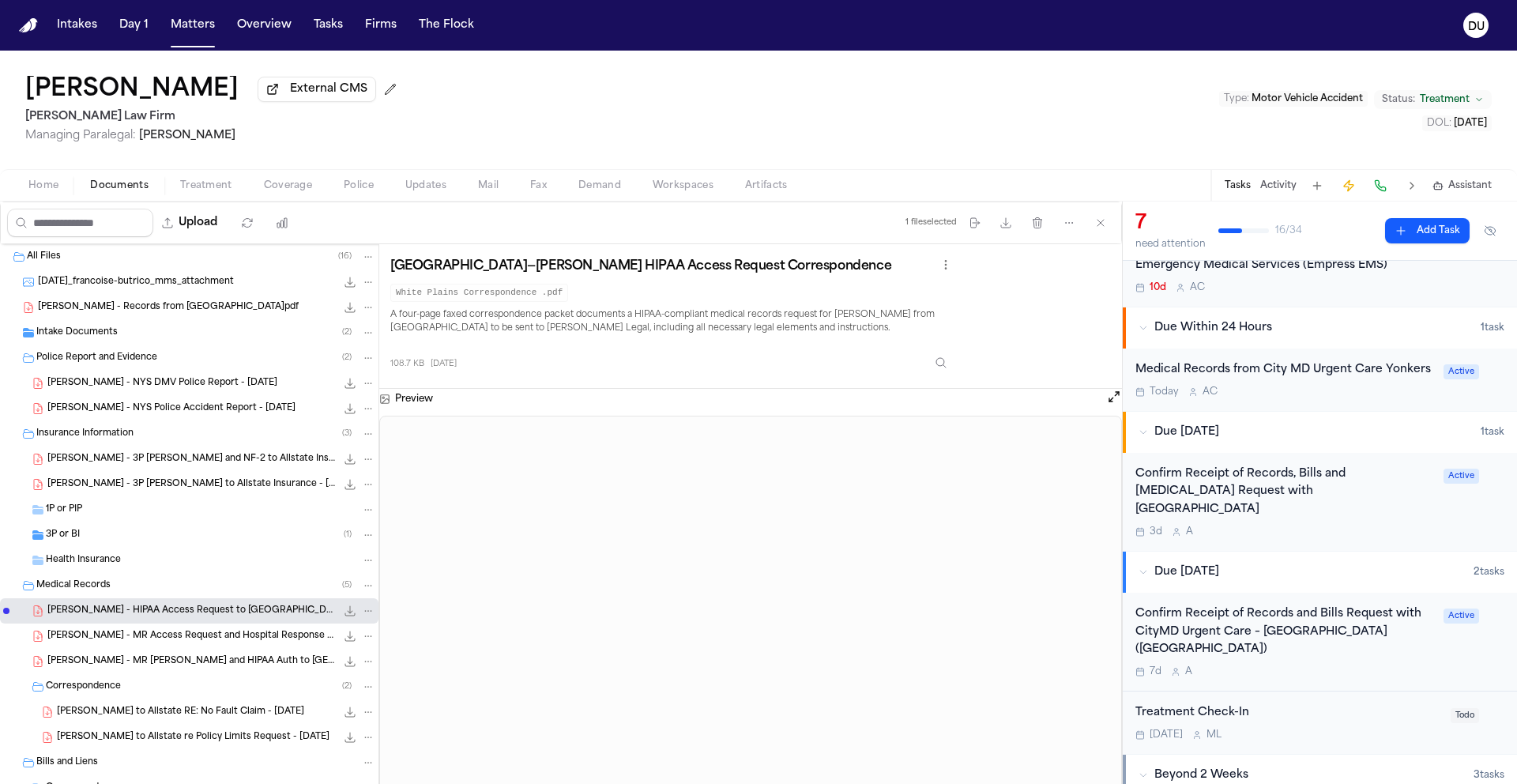
click at [1266, 506] on div "Confirm Receipt of Records, Bills and Radiology Request with White Plains Hospi…" at bounding box center [1286, 502] width 299 height 73
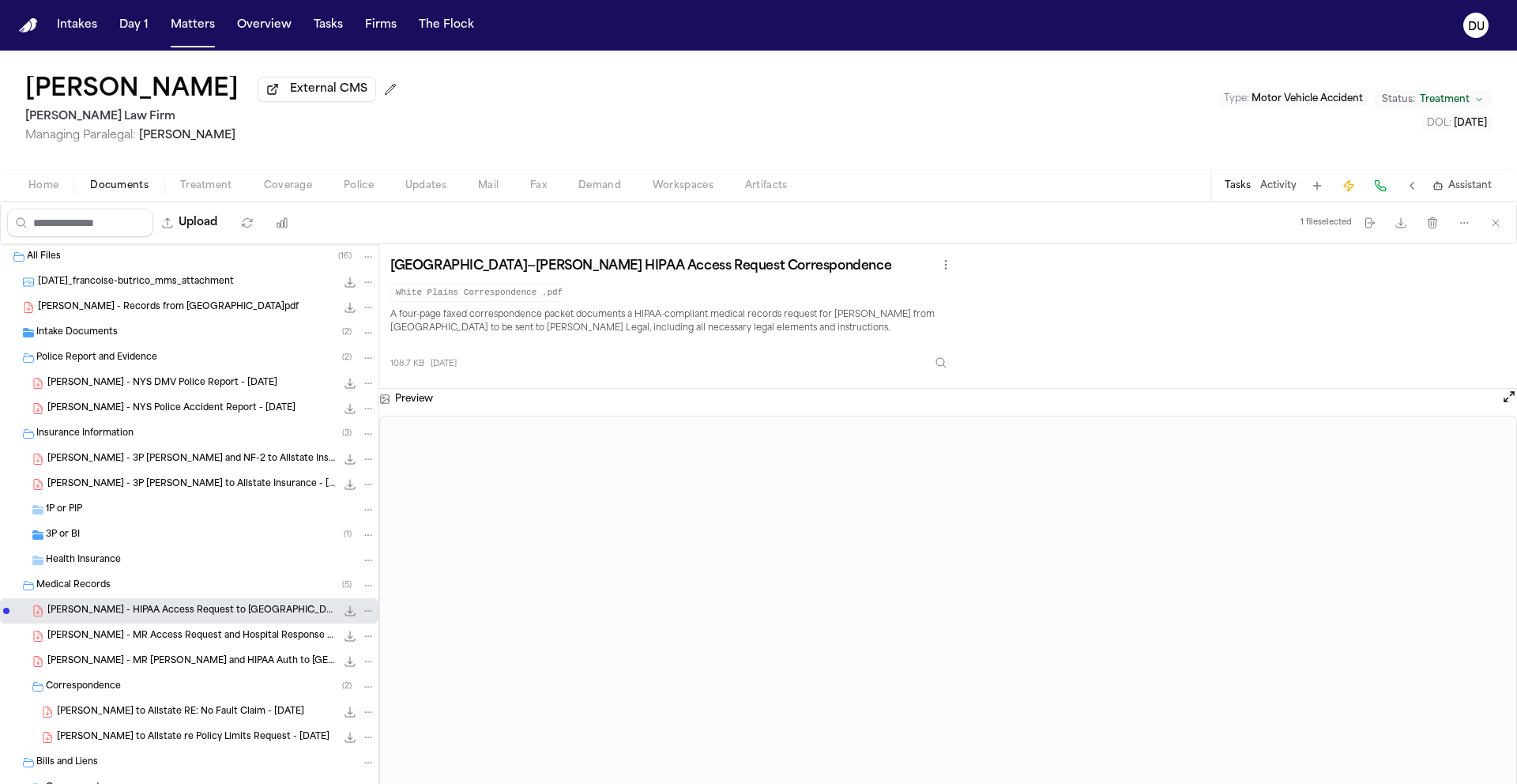
click at [1249, 189] on button "Tasks" at bounding box center [1237, 186] width 26 height 12
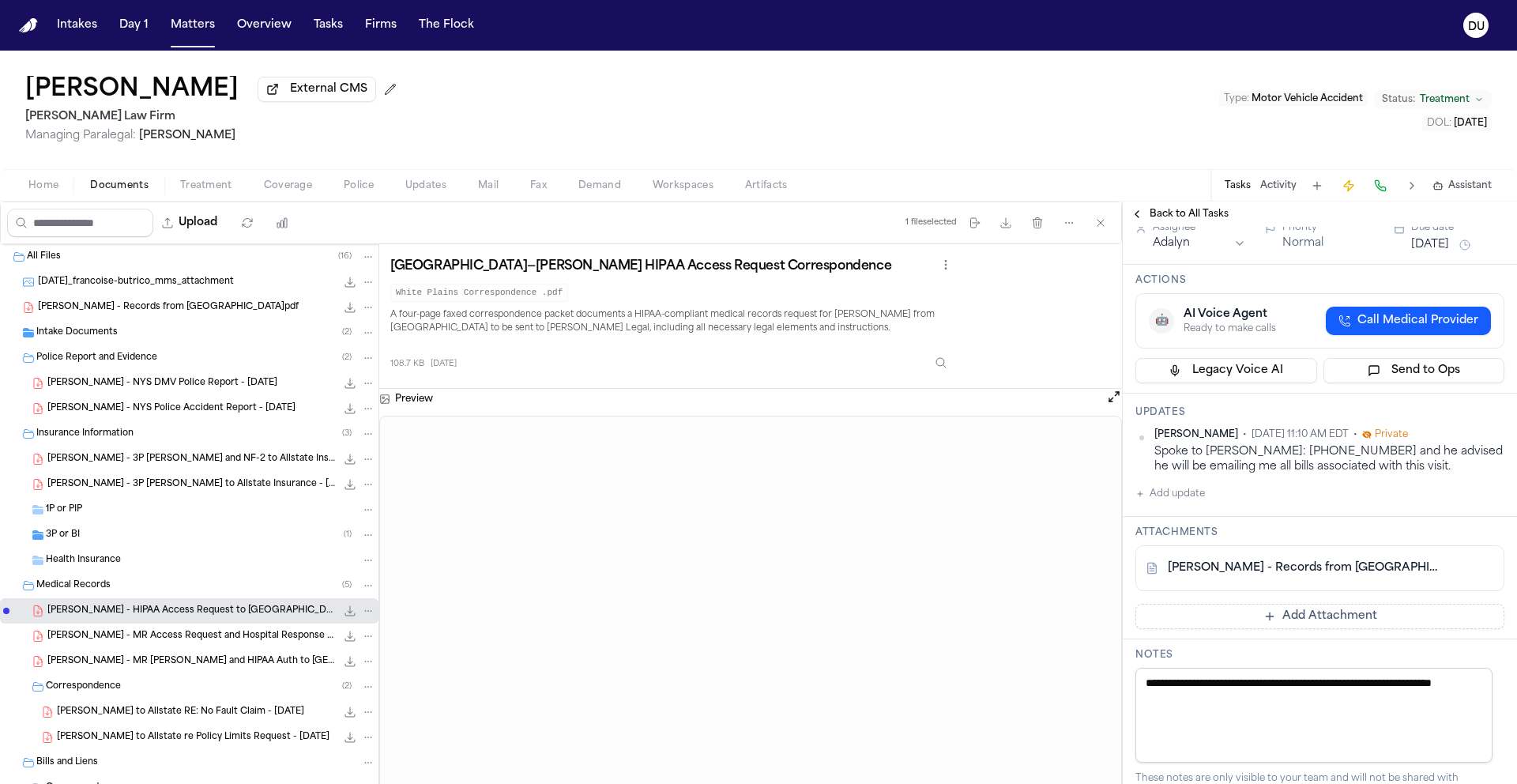
scroll to position [229, 0]
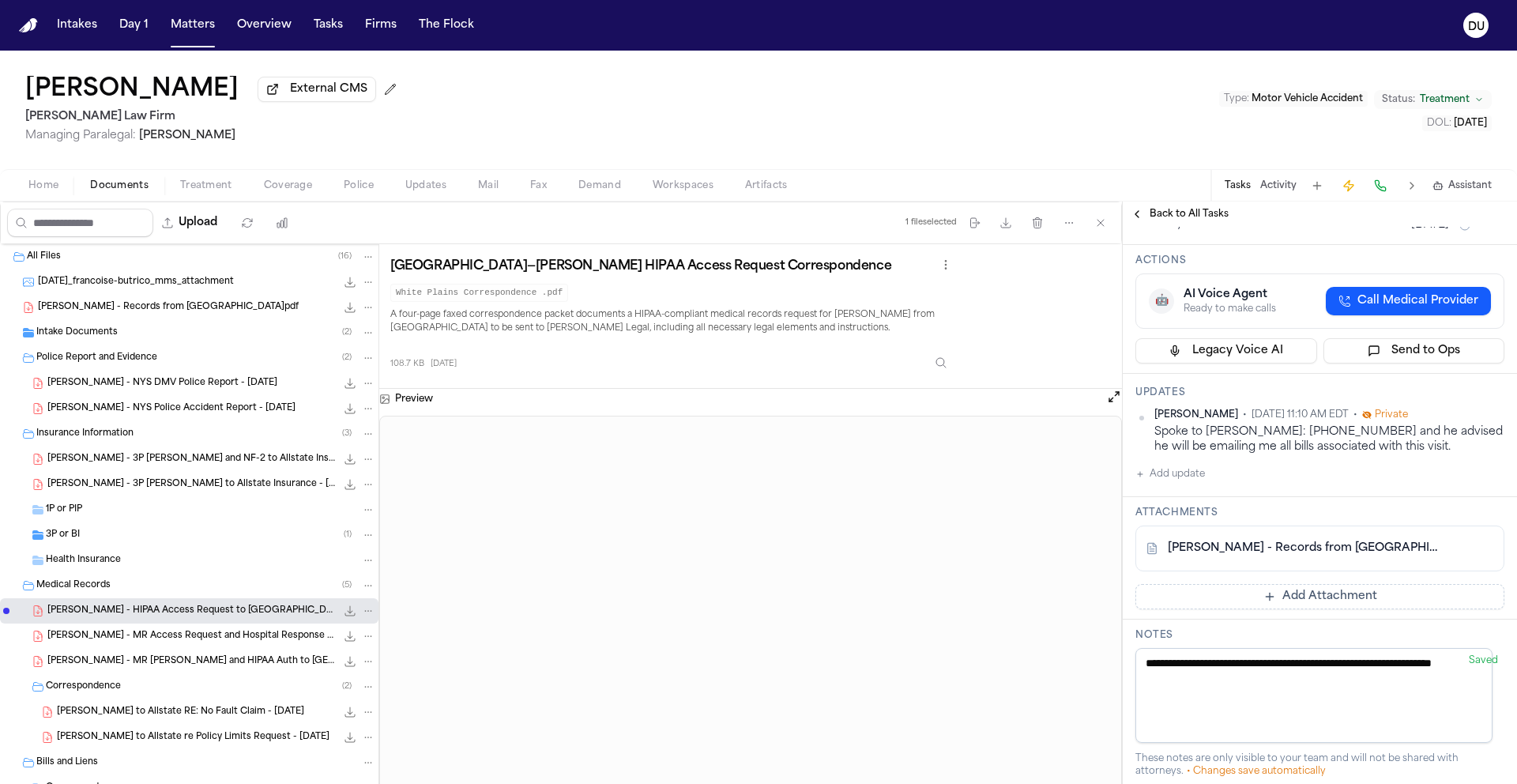
click at [1165, 220] on span "Back to All Tasks" at bounding box center [1189, 214] width 79 height 12
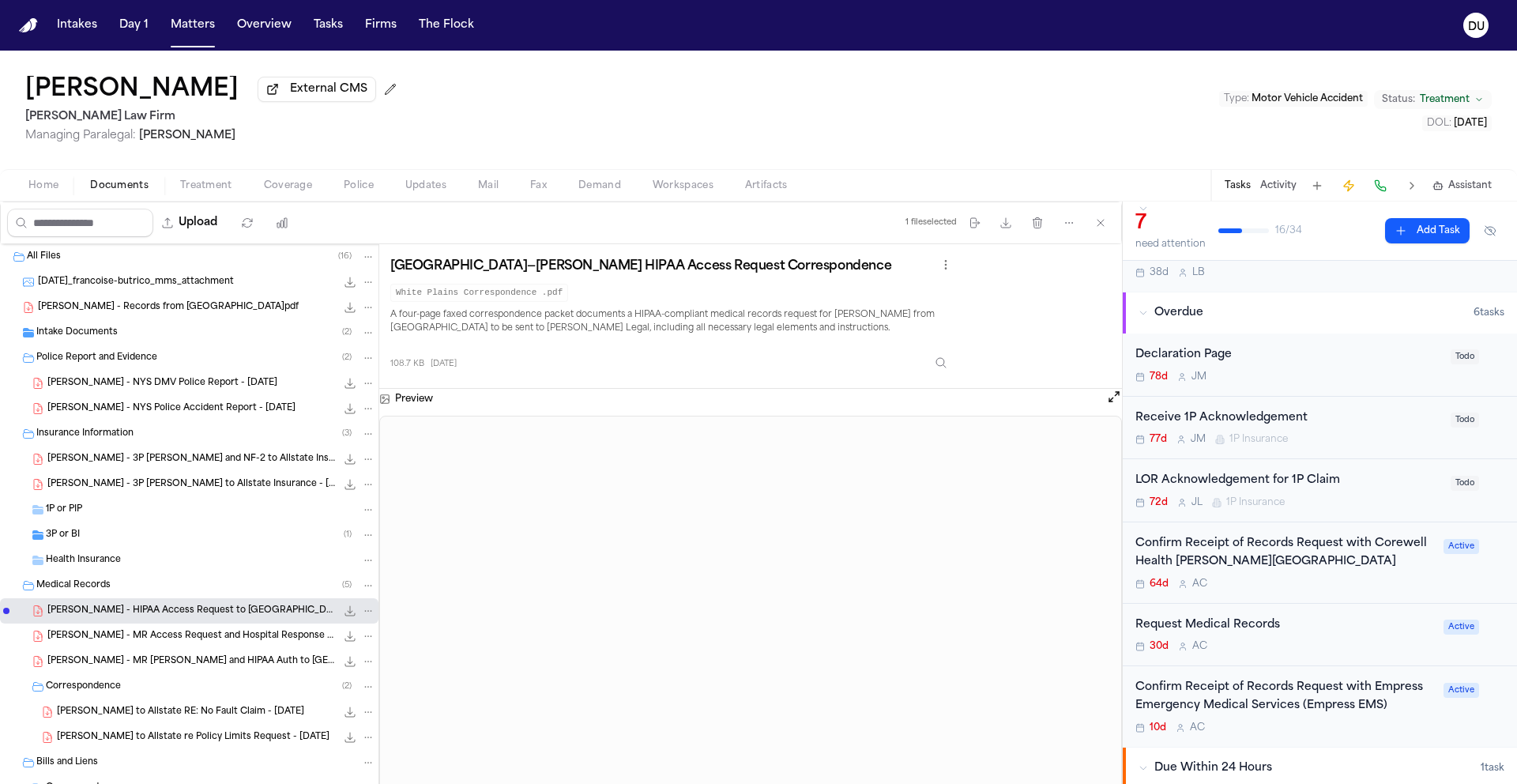
scroll to position [138, 0]
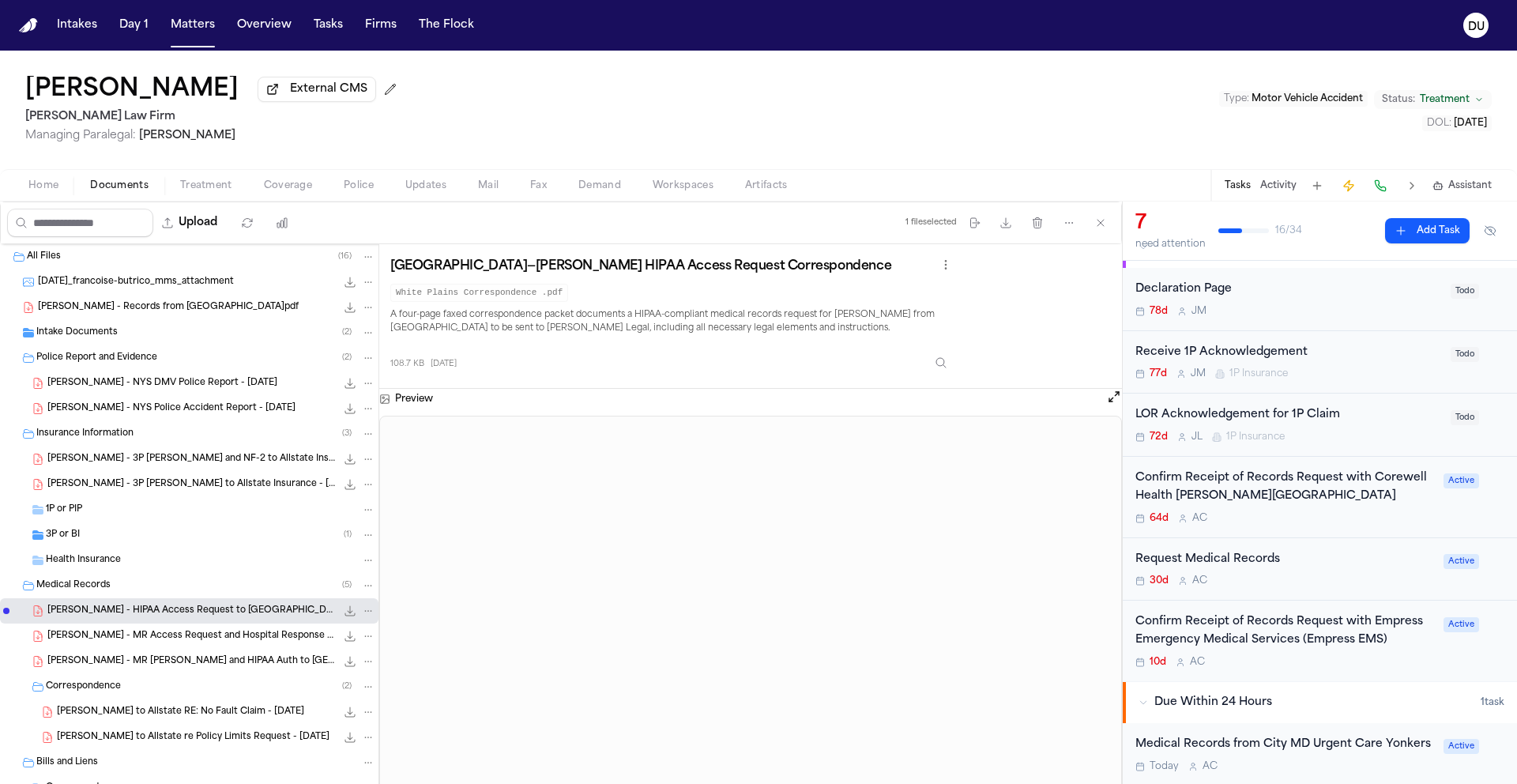
click at [1226, 500] on div "Confirm Receipt of Records Request with Corewell Health Wayne Hospital" at bounding box center [1286, 487] width 299 height 36
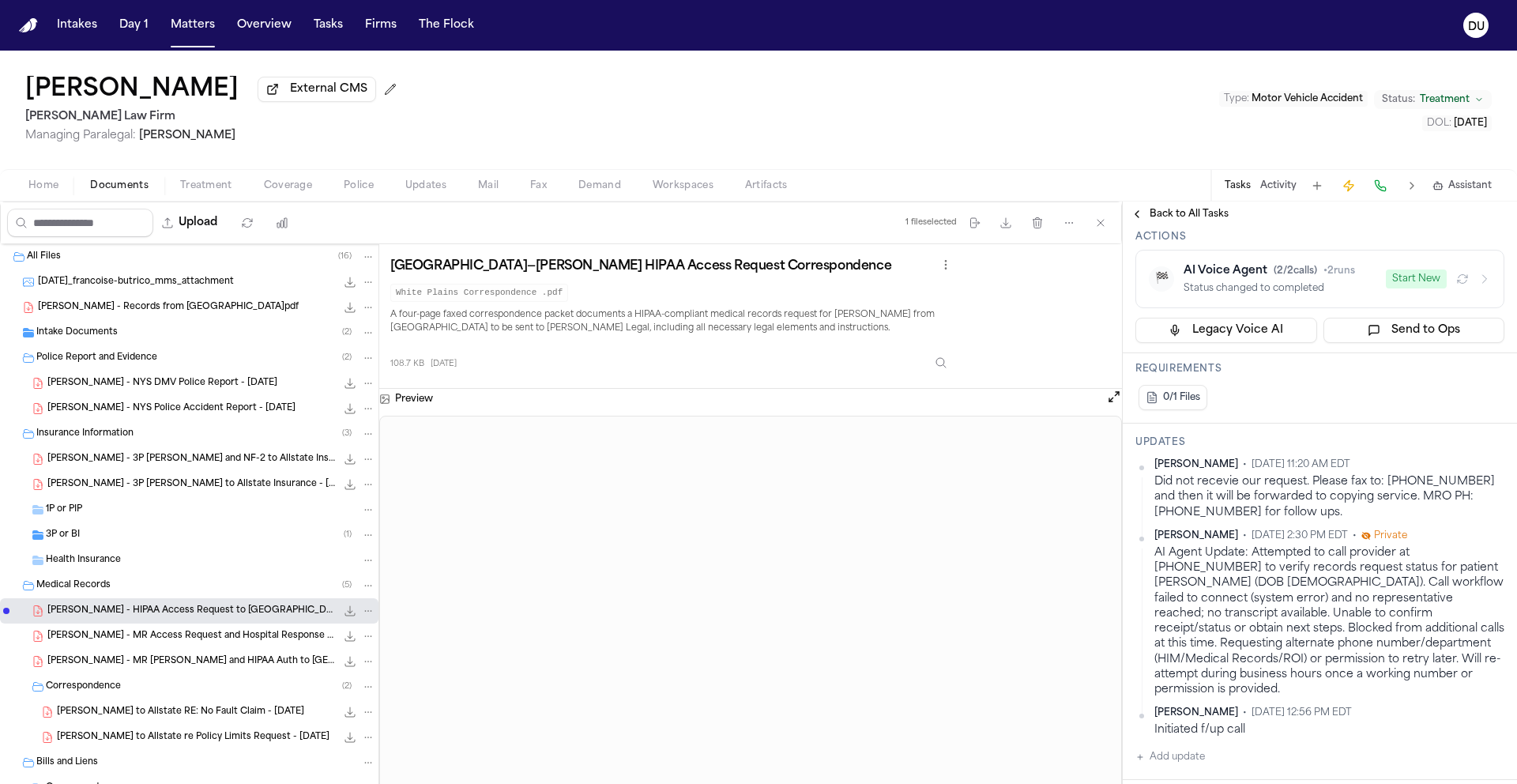
scroll to position [319, 0]
click at [1181, 214] on span "Back to All Tasks" at bounding box center [1189, 214] width 79 height 12
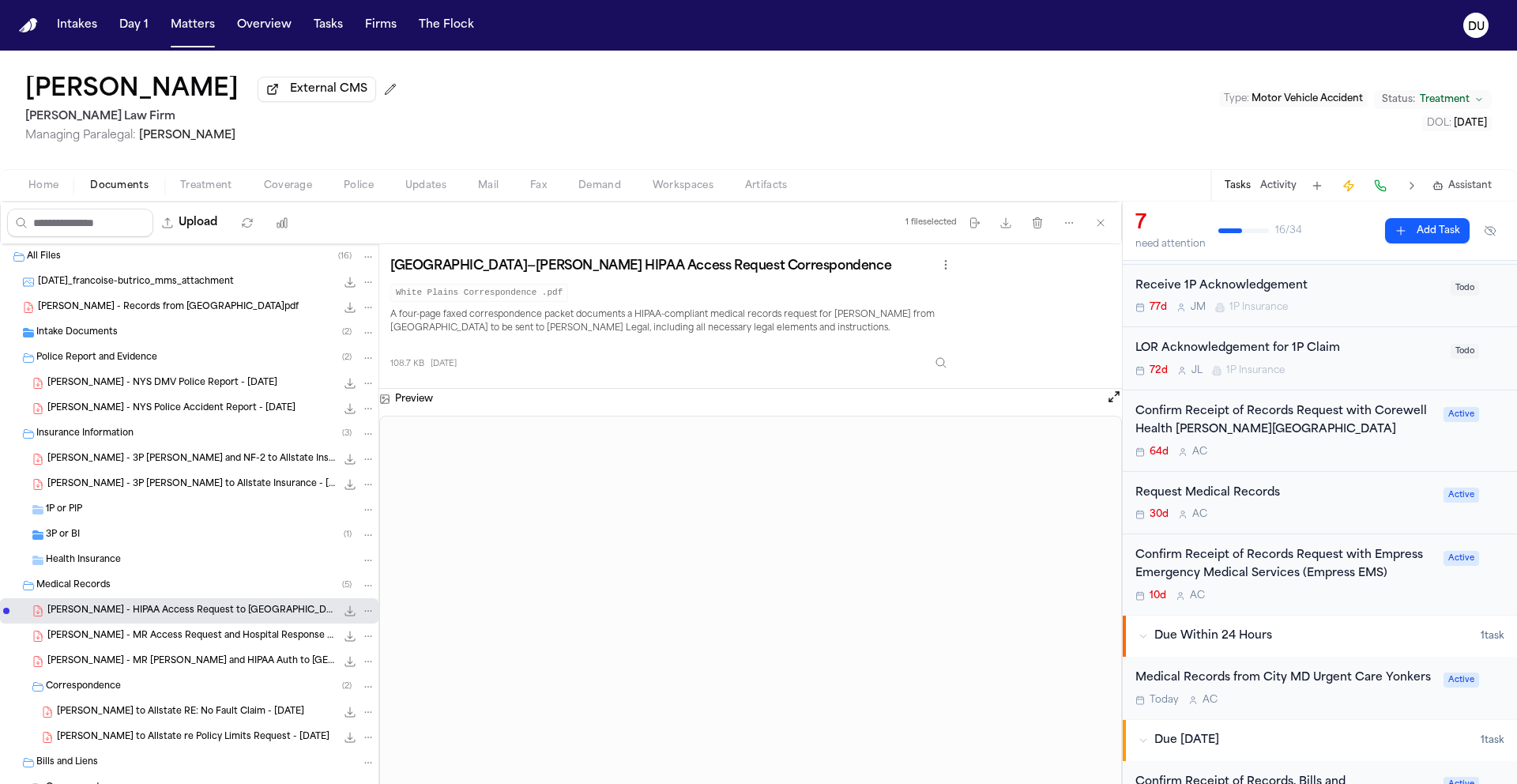
scroll to position [206, 0]
click at [1246, 496] on div "Request Medical Records" at bounding box center [1286, 492] width 299 height 18
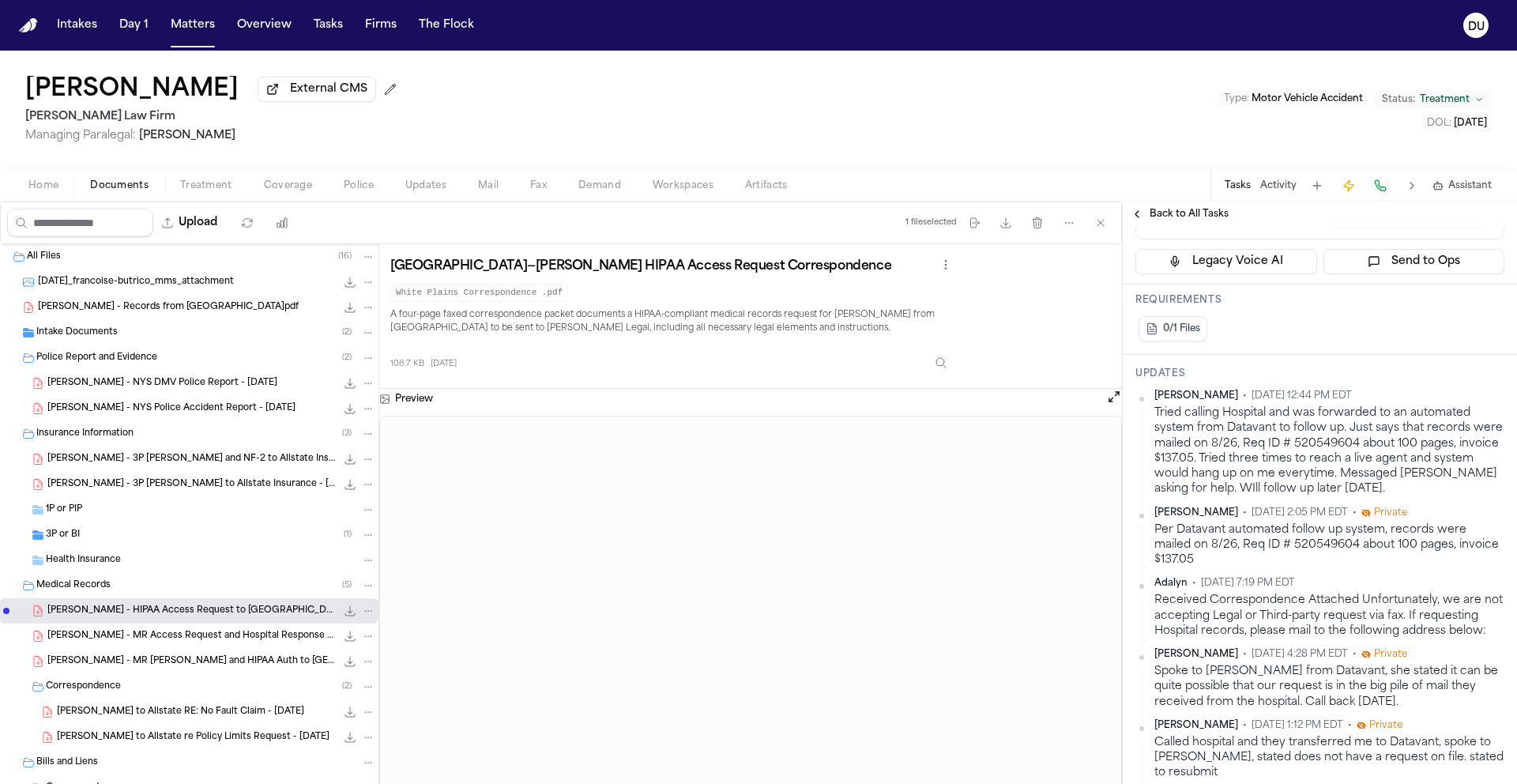
scroll to position [287, 0]
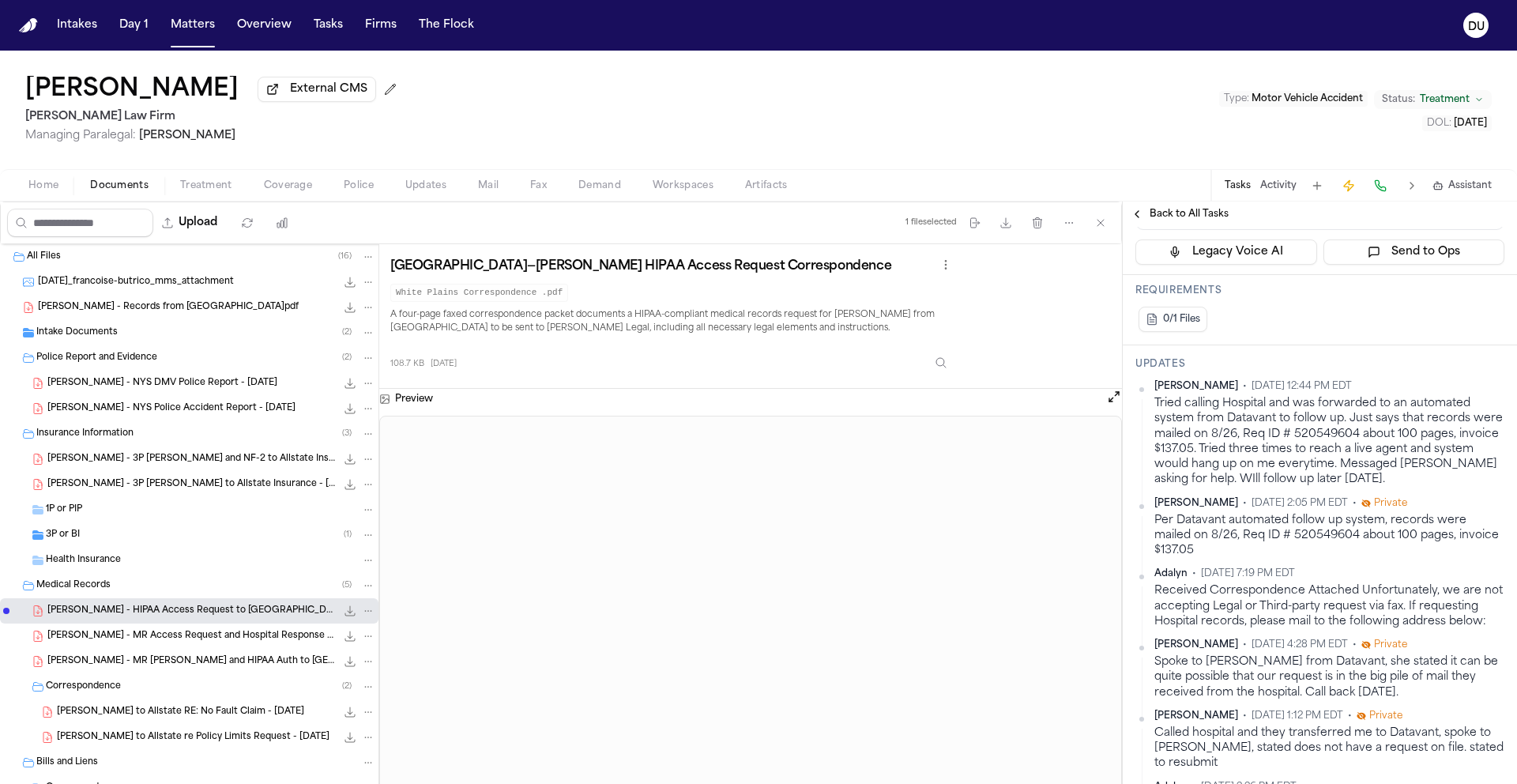
click at [1186, 216] on span "Back to All Tasks" at bounding box center [1189, 214] width 79 height 12
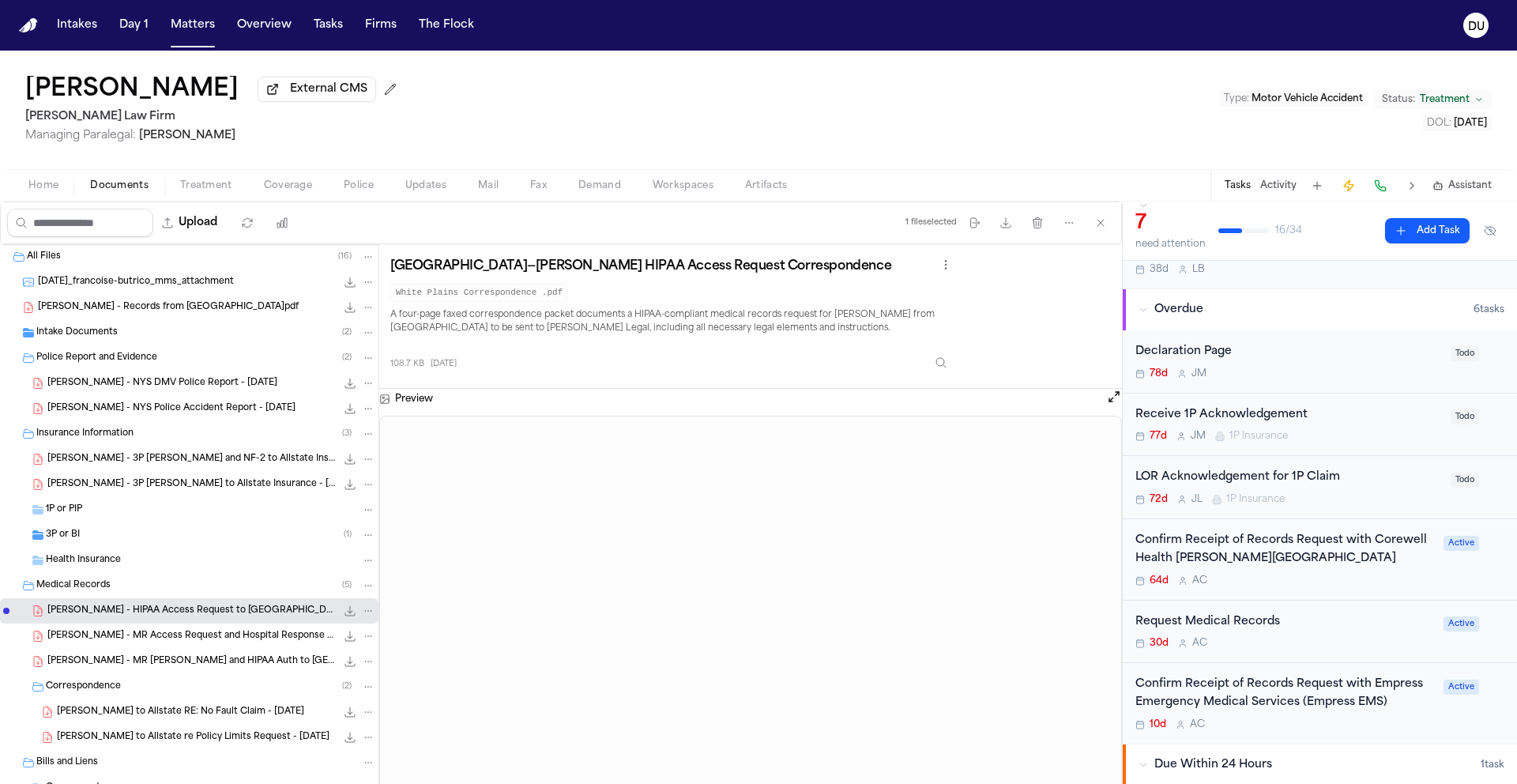
scroll to position [279, 0]
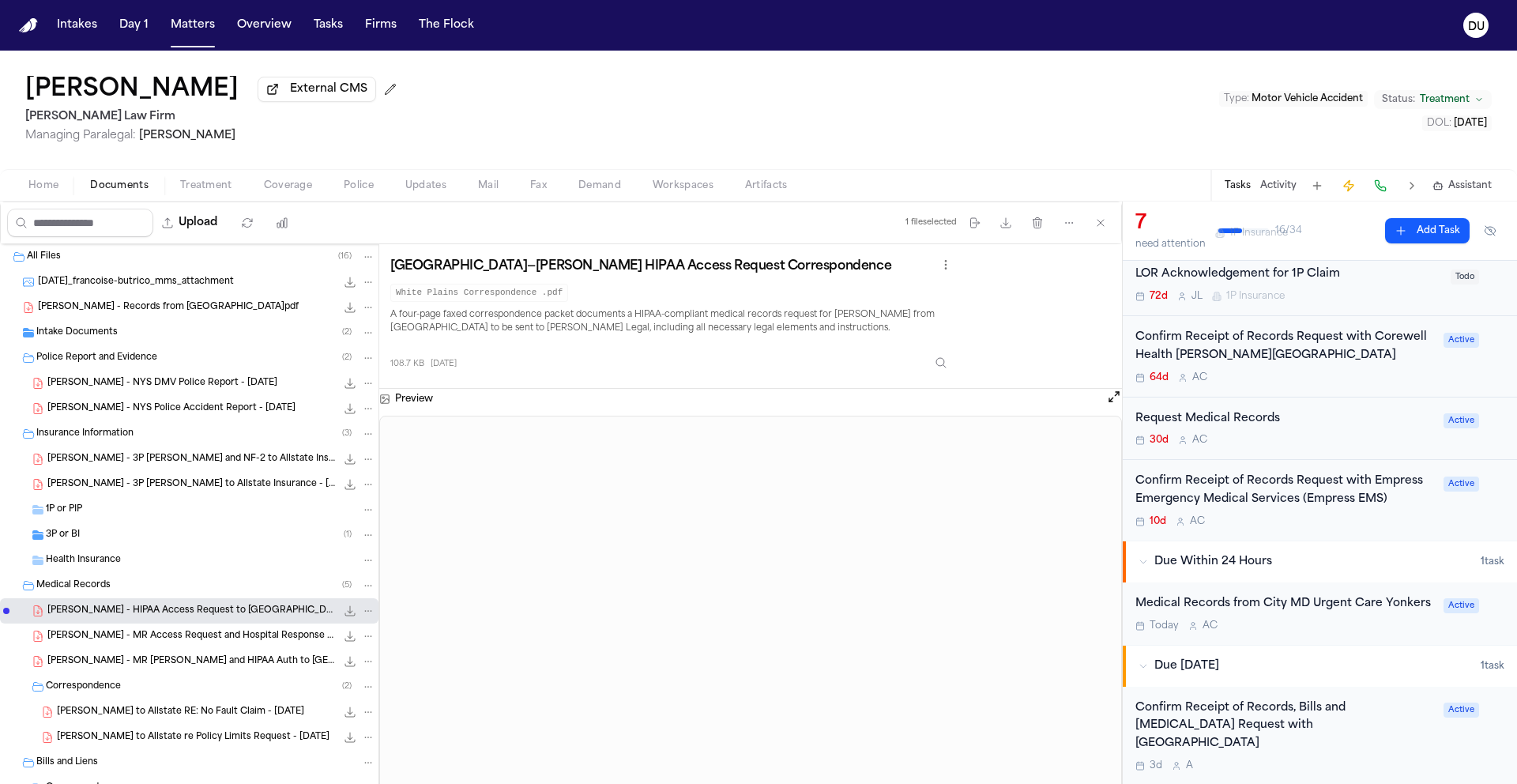
click at [1302, 497] on div "Confirm Receipt of Records Request with Empress Emergency Medical Services (Emp…" at bounding box center [1286, 490] width 299 height 36
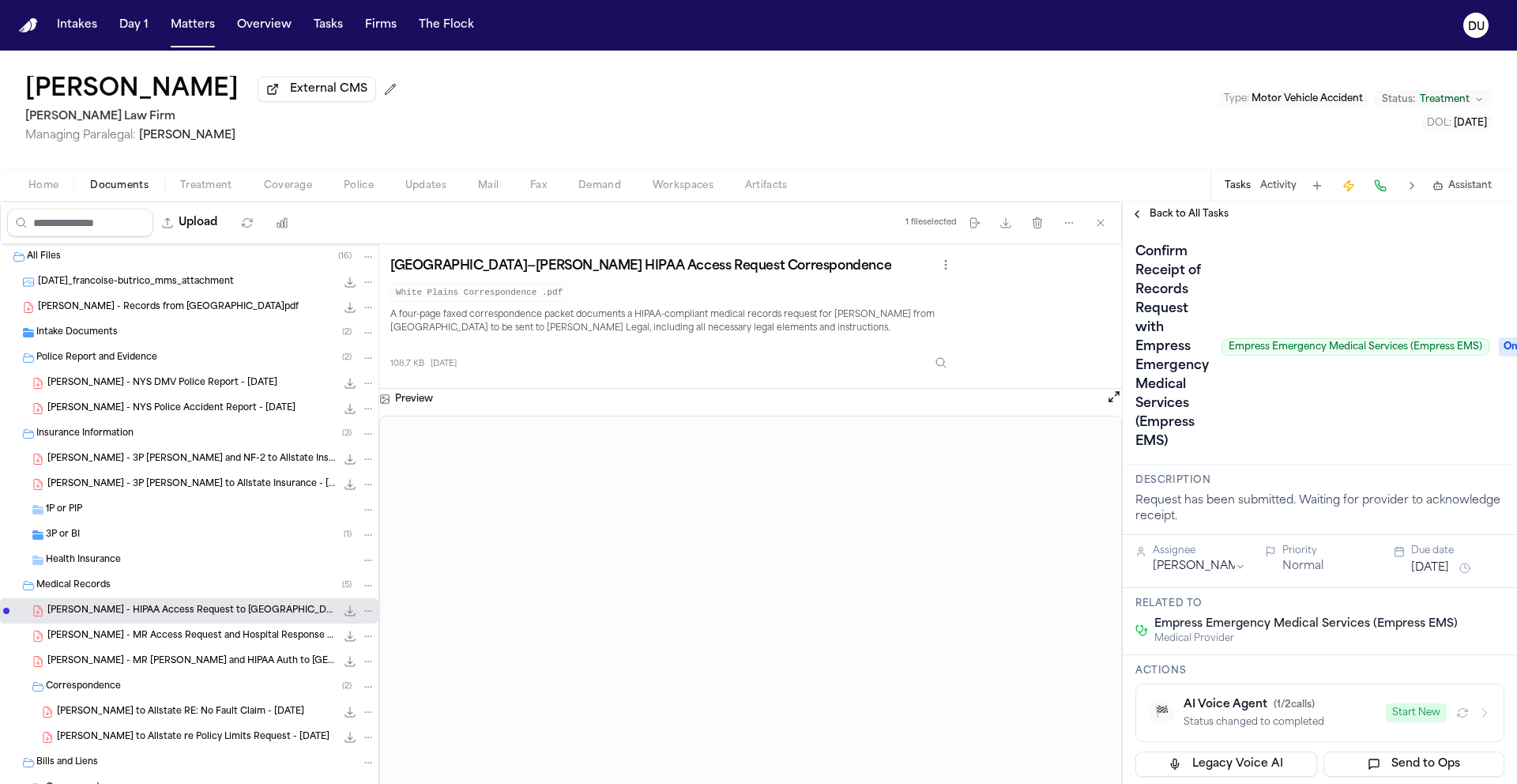
click at [1186, 211] on span "Back to All Tasks" at bounding box center [1189, 214] width 79 height 12
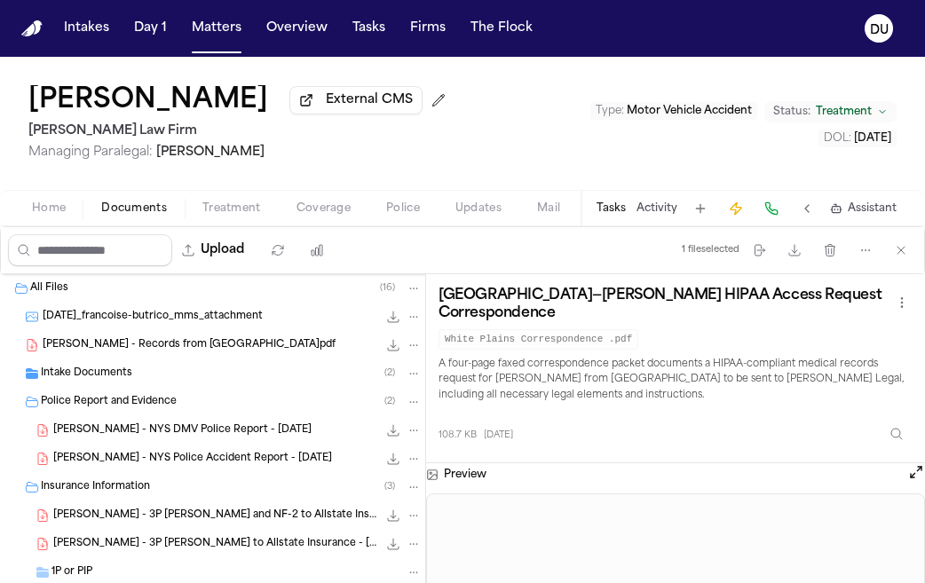
click at [36, 30] on img "Home" at bounding box center [31, 28] width 21 height 17
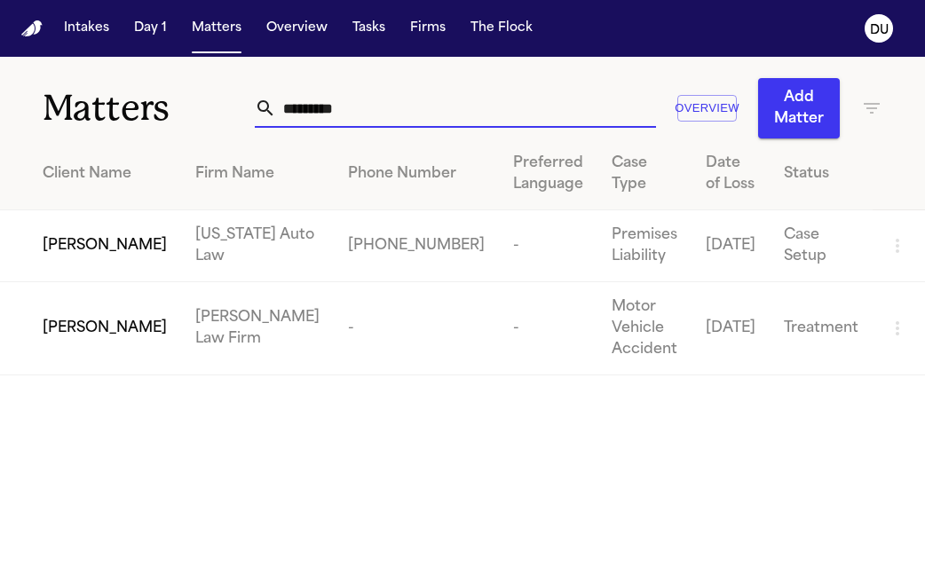
drag, startPoint x: 399, startPoint y: 115, endPoint x: 218, endPoint y: 111, distance: 181.1
click at [224, 111] on div "Matters ********* Overview Add Matter" at bounding box center [462, 98] width 925 height 82
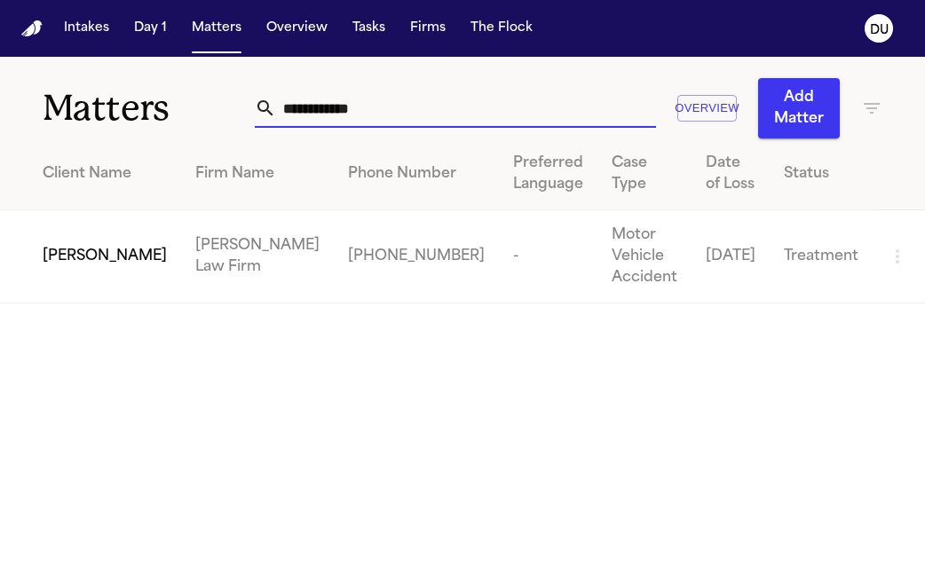
type input "**********"
click at [92, 246] on span "Taesean Noble" at bounding box center [105, 256] width 124 height 21
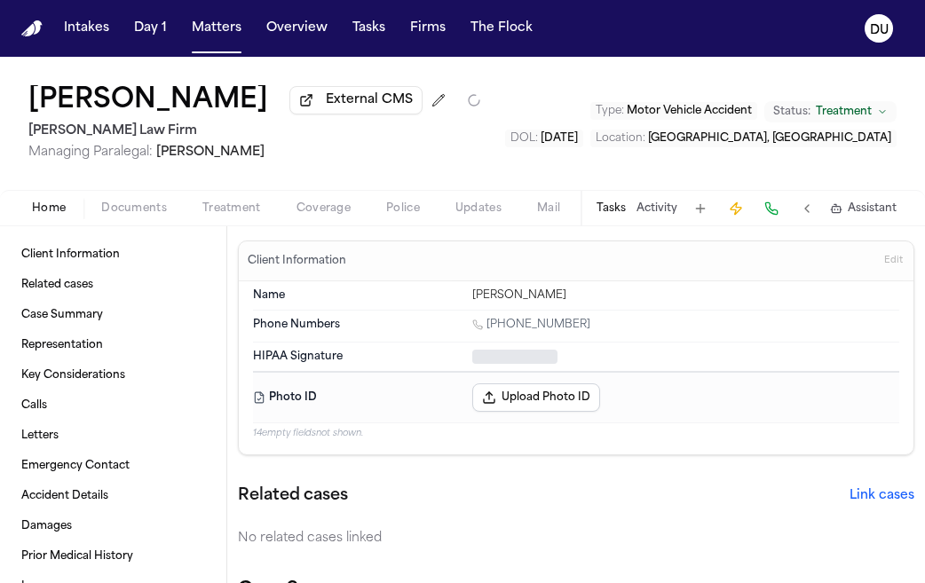
type textarea "*"
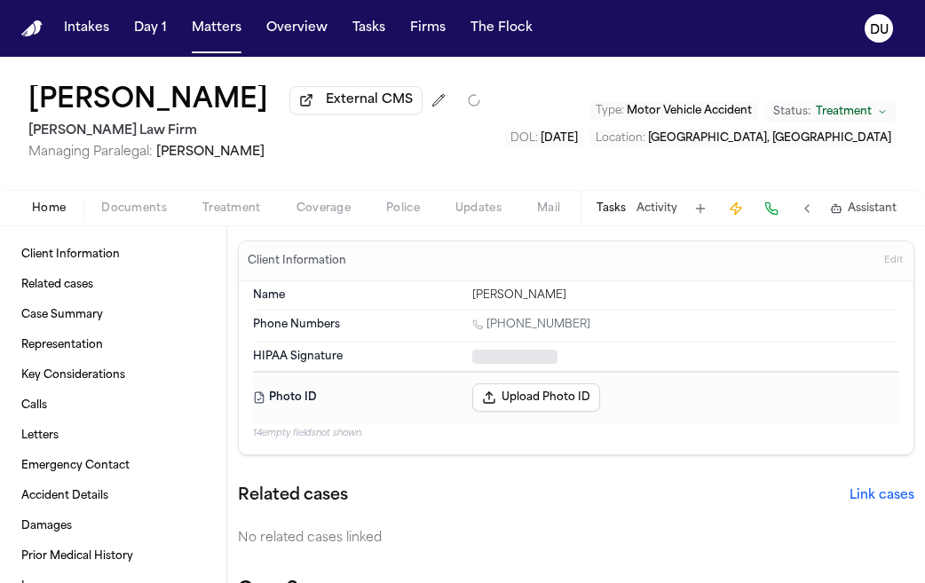
type textarea "*"
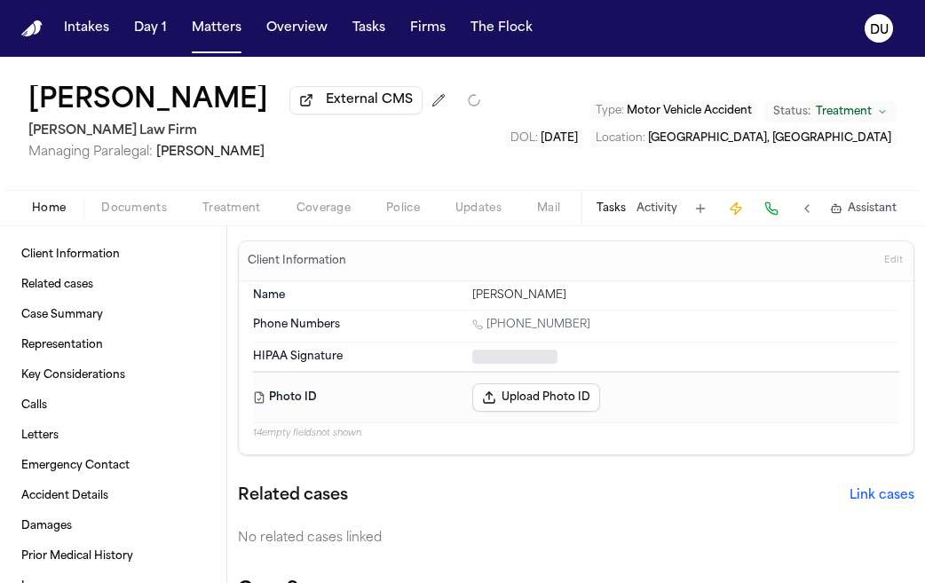
type textarea "*"
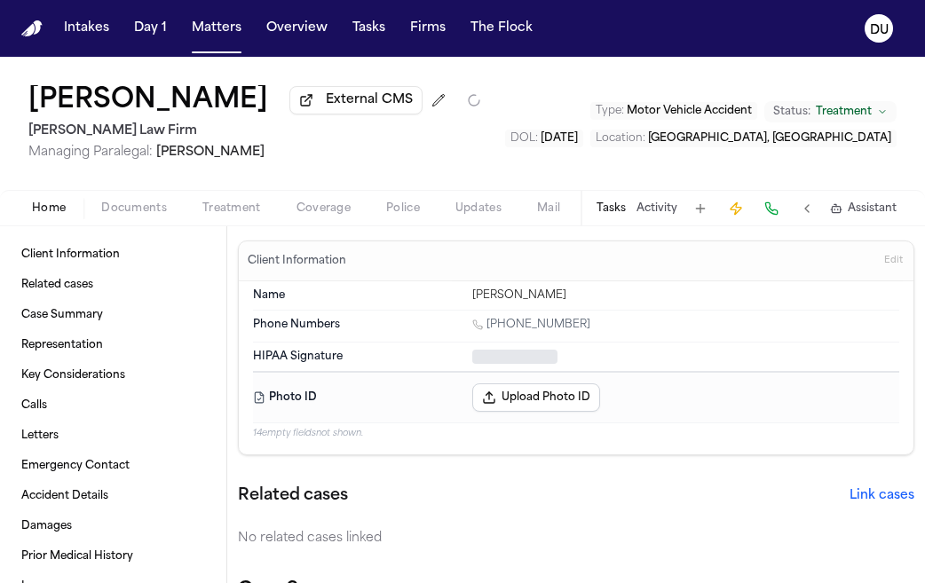
type textarea "*"
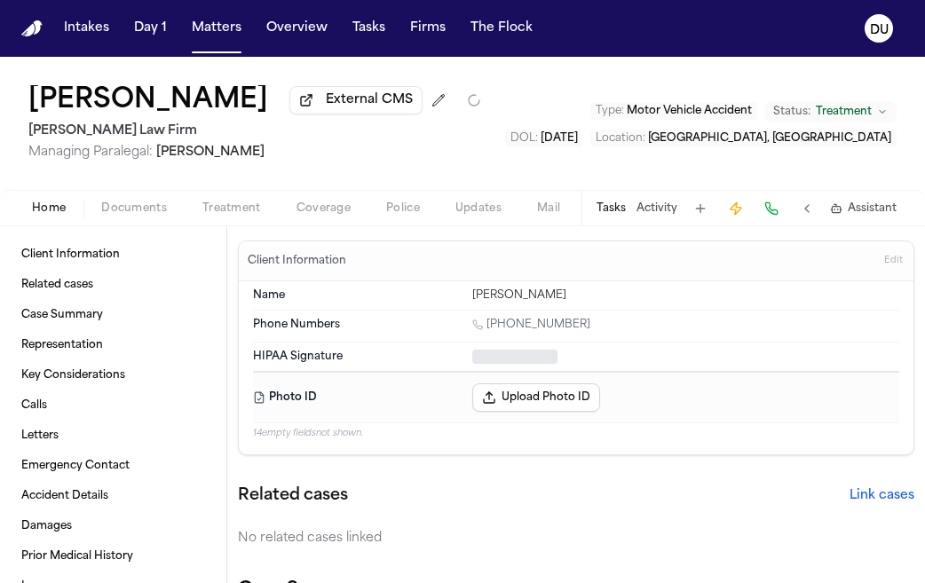
type textarea "*"
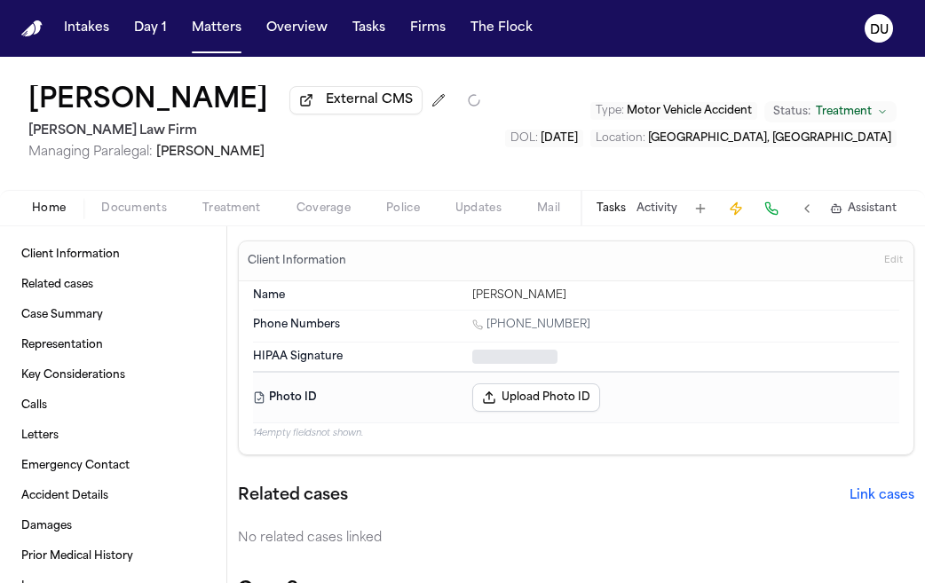
type textarea "*"
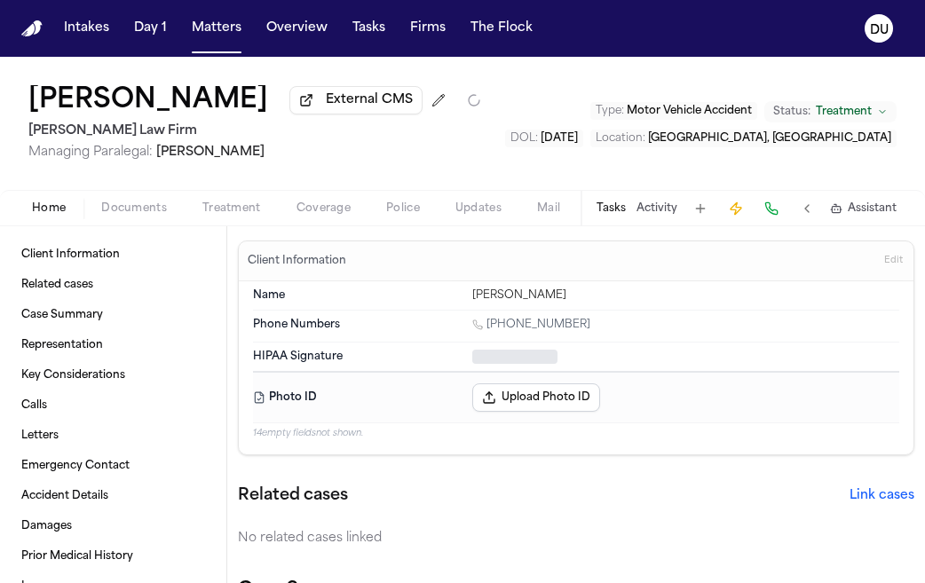
type textarea "*"
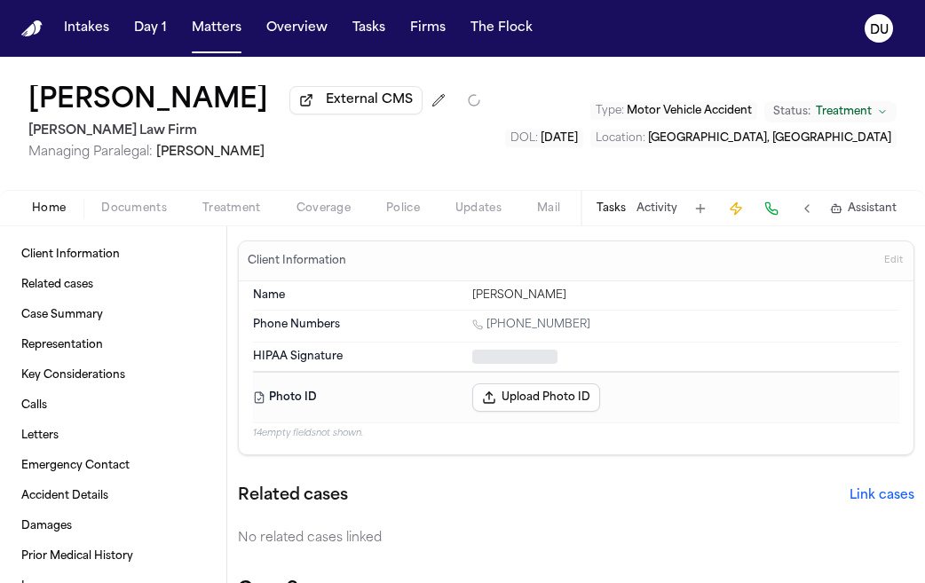
type textarea "*"
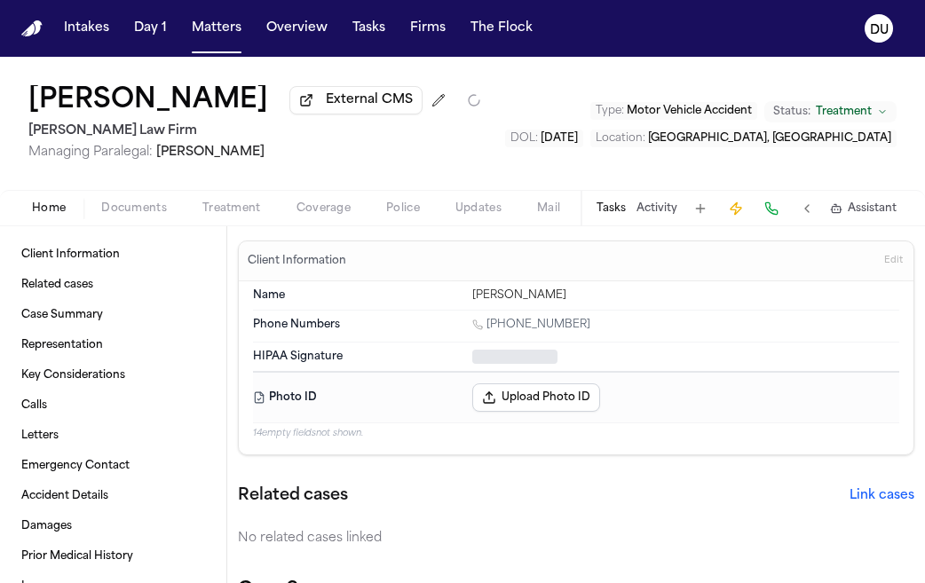
type textarea "*"
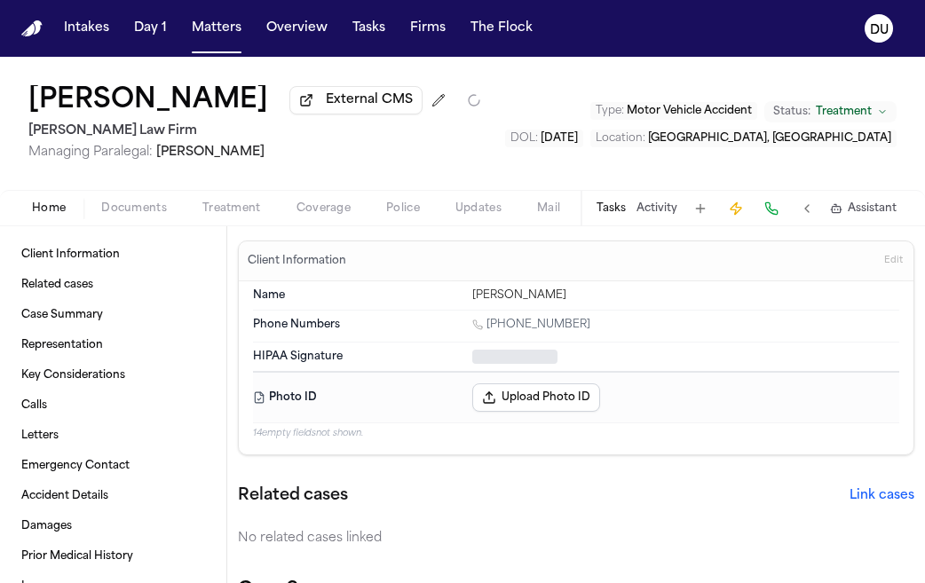
type textarea "*"
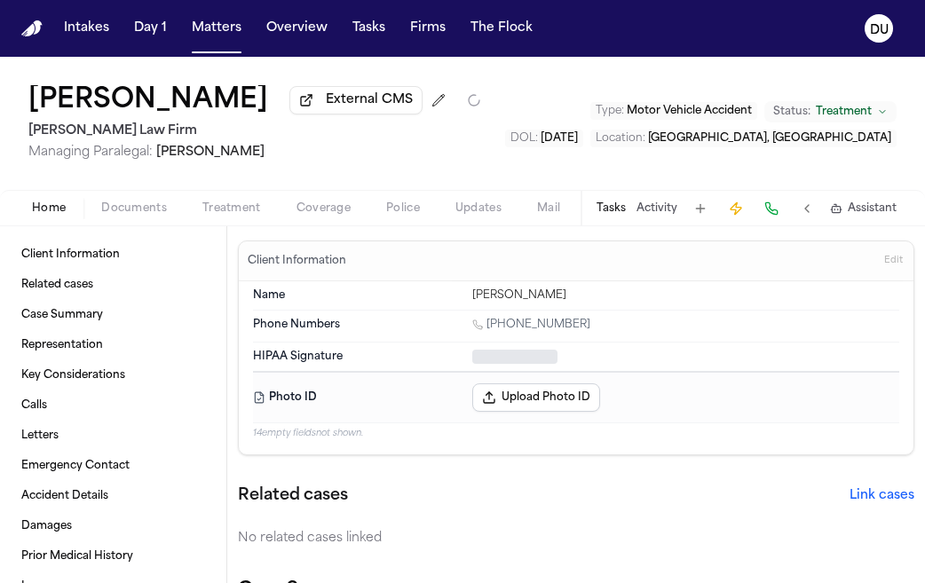
type textarea "*"
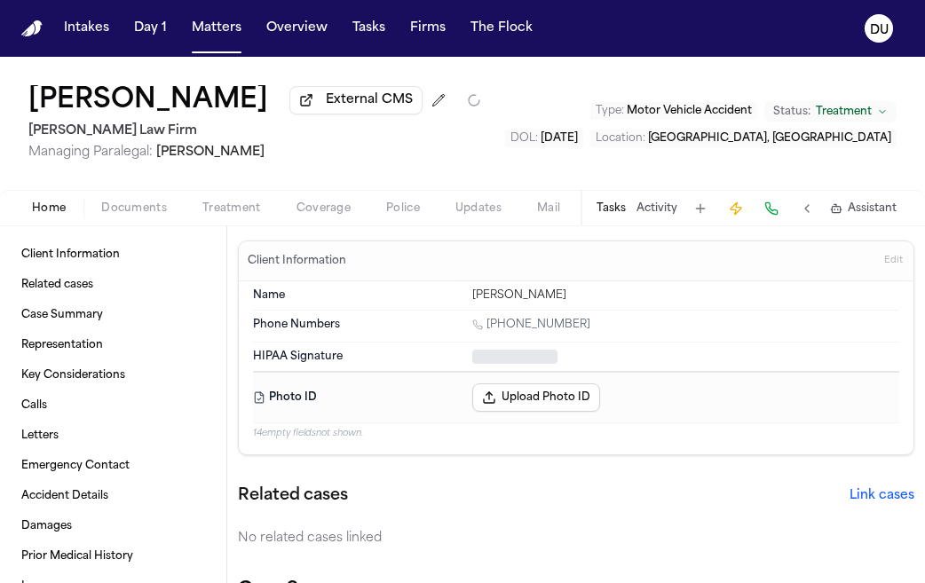
type textarea "*"
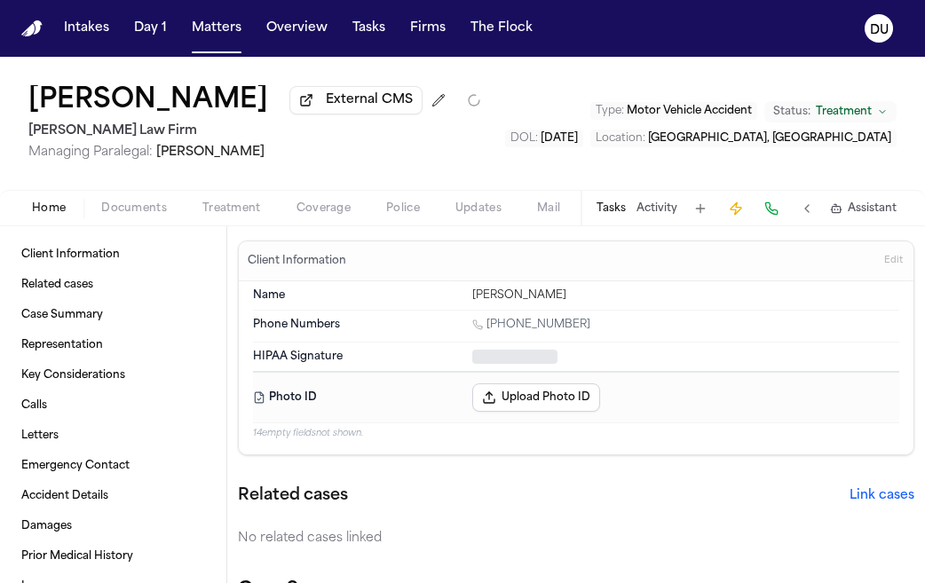
type textarea "*"
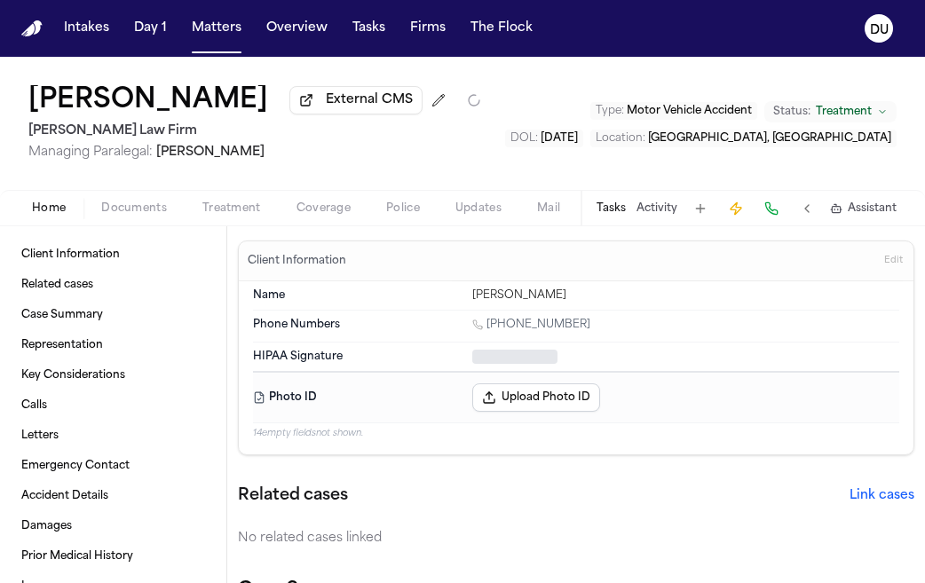
type textarea "*"
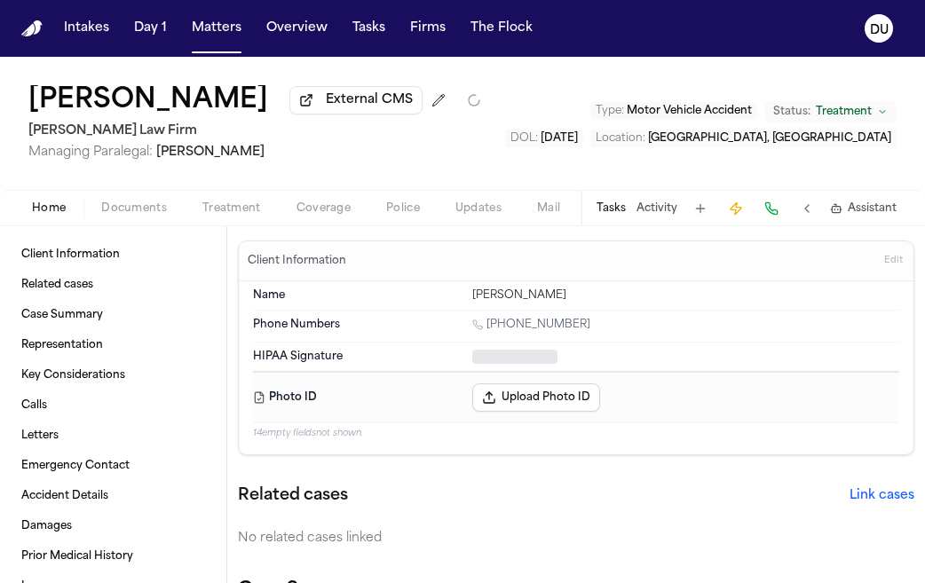
type textarea "*"
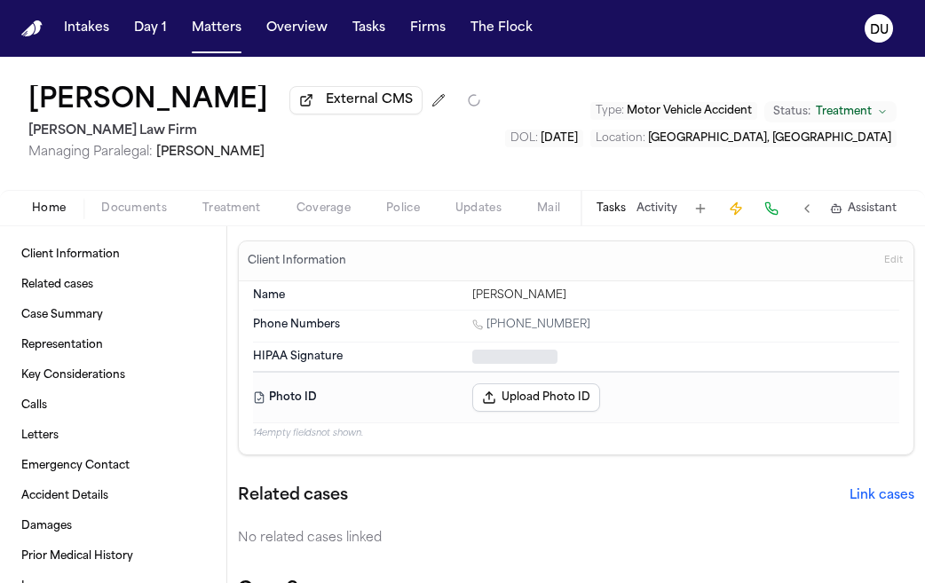
type textarea "*"
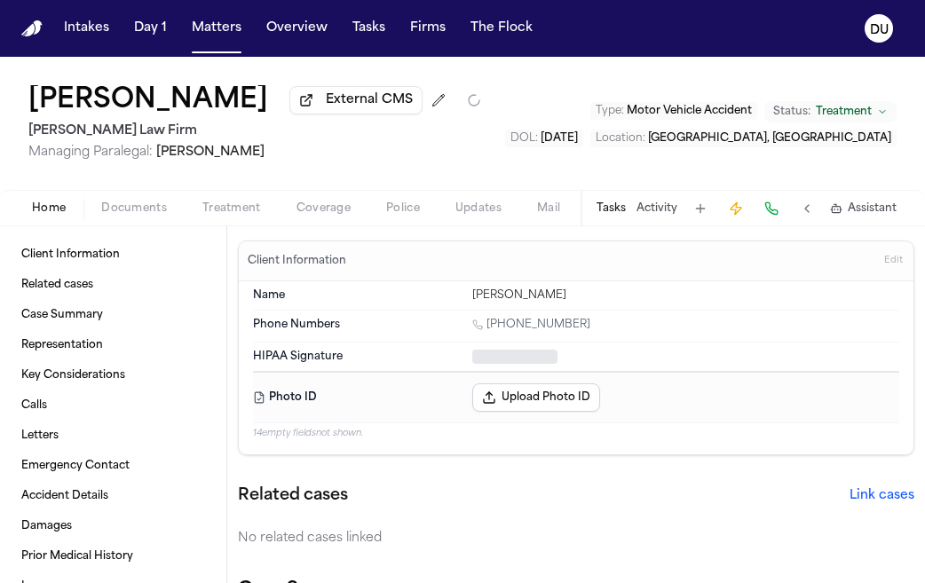
type textarea "*"
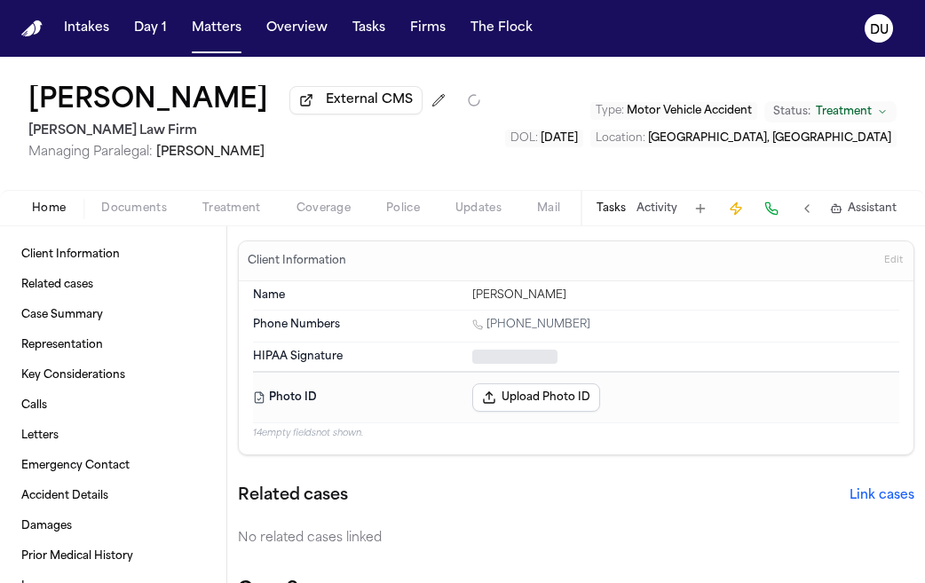
type textarea "*"
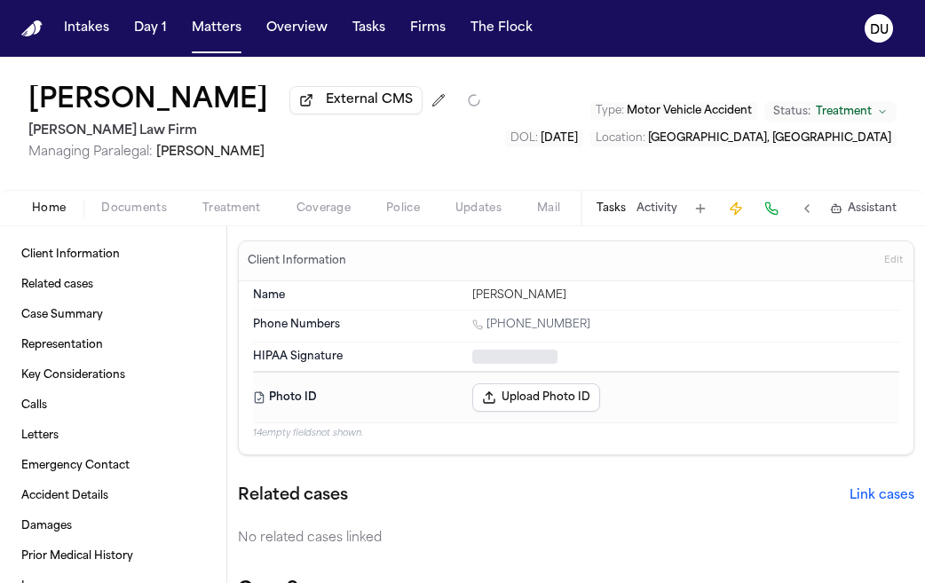
type textarea "*"
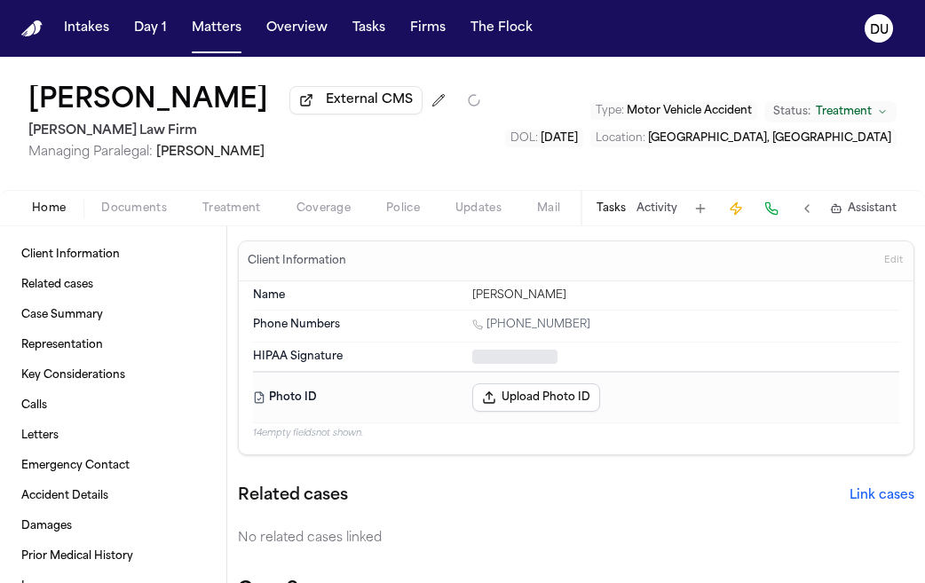
type textarea "*"
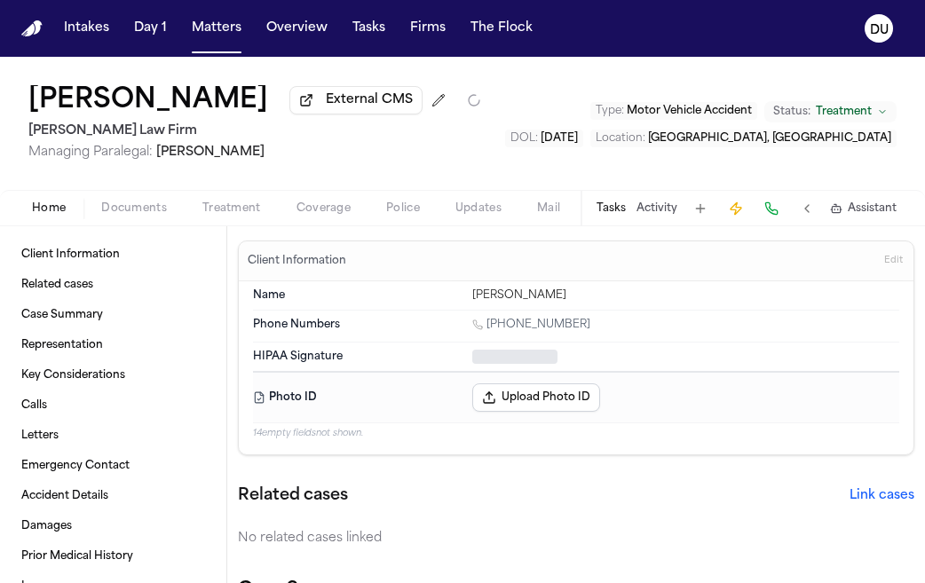
type textarea "*"
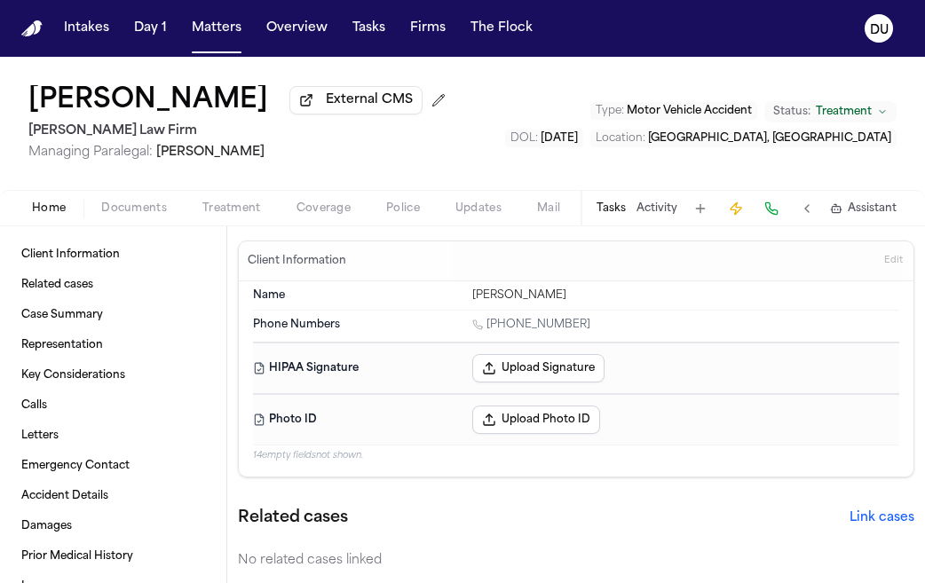
type textarea "*"
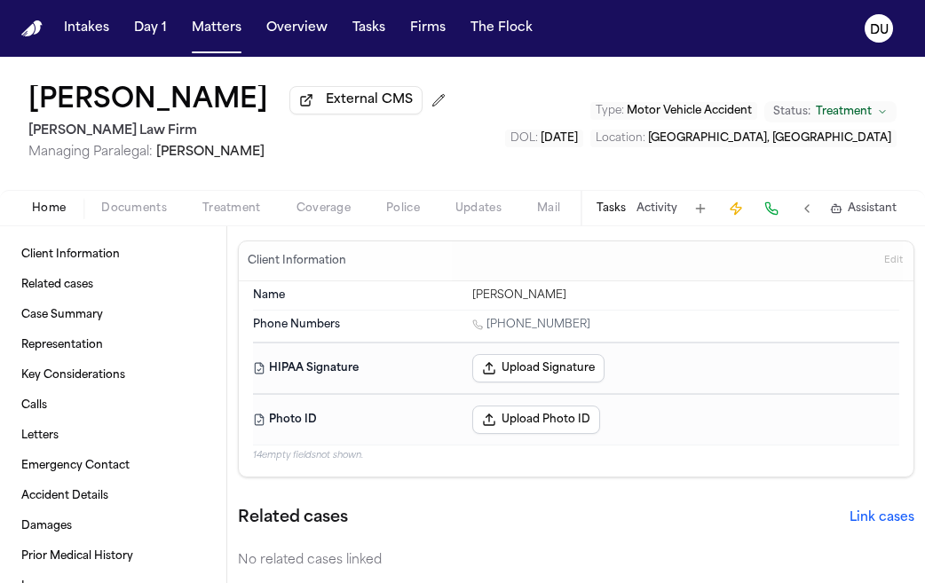
type textarea "*"
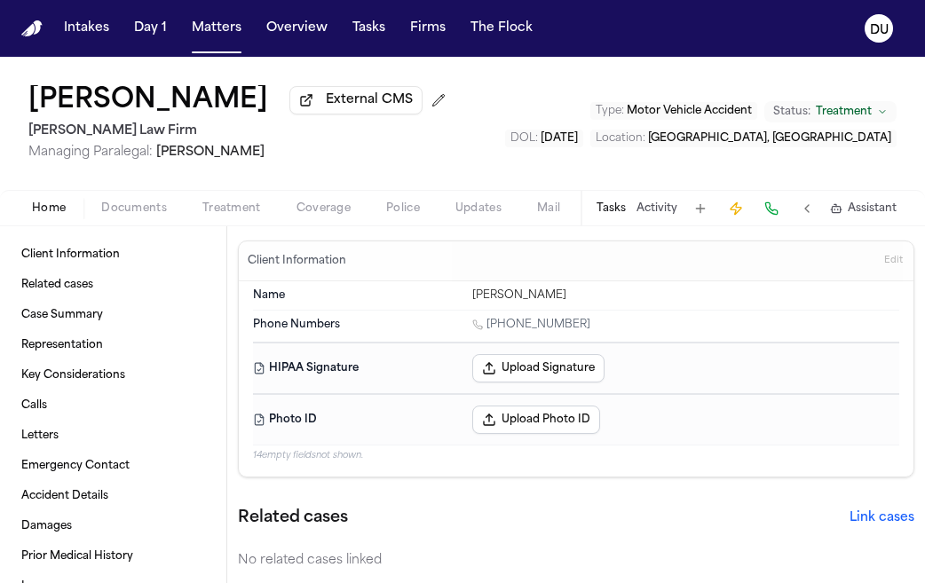
type textarea "*"
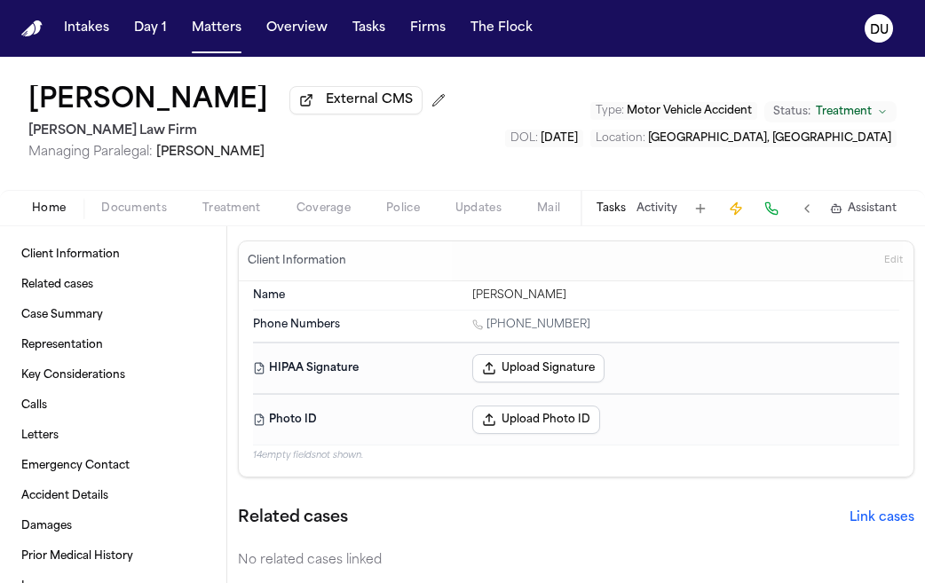
type textarea "*"
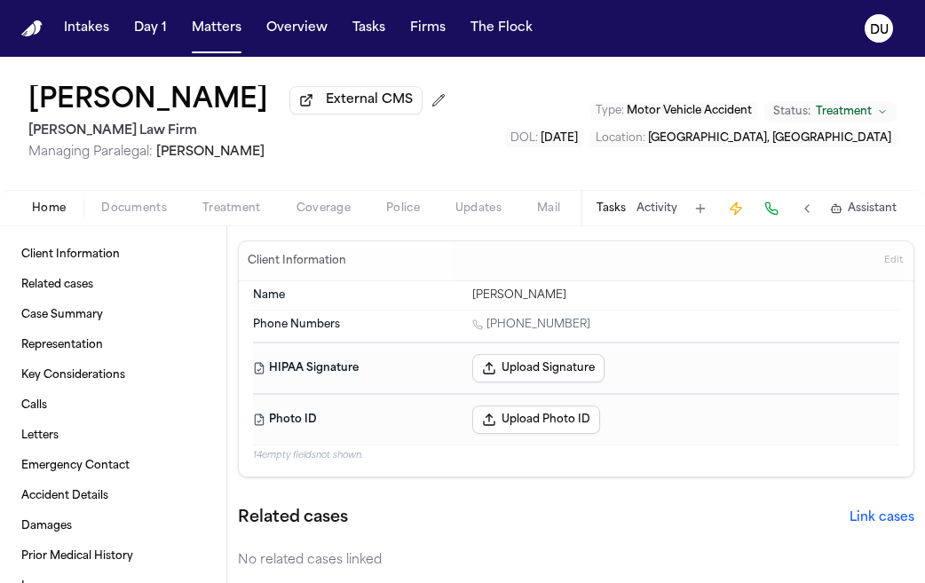
type textarea "*"
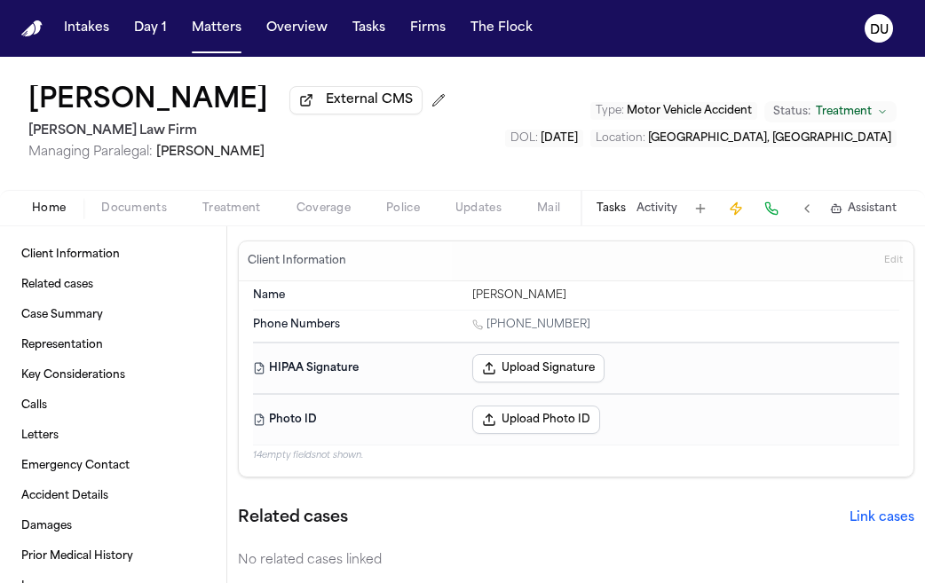
type textarea "*"
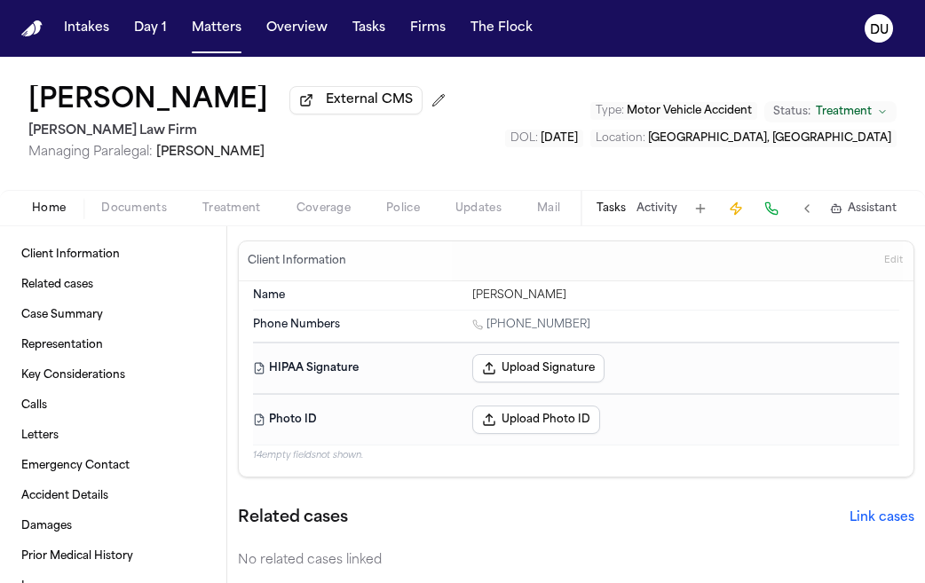
type textarea "*"
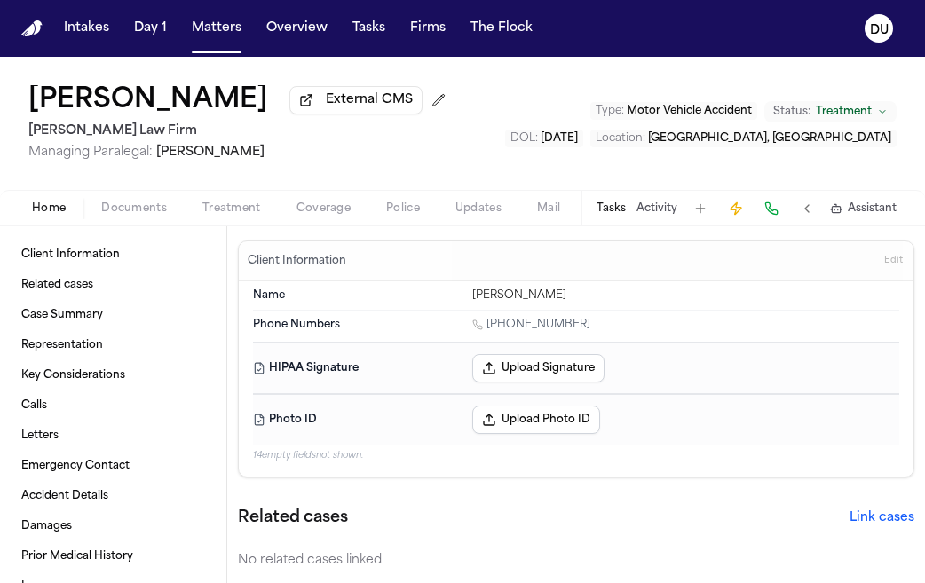
type textarea "*"
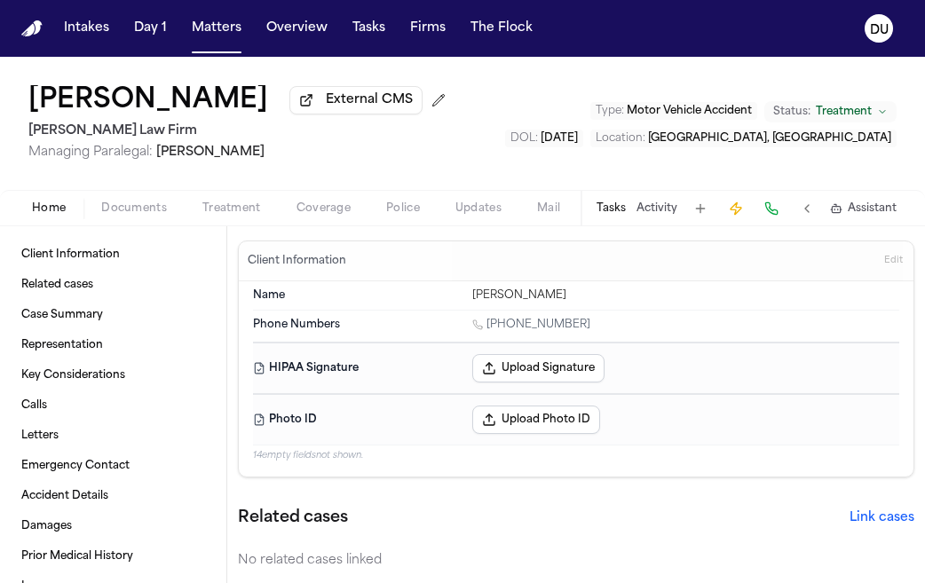
type textarea "*"
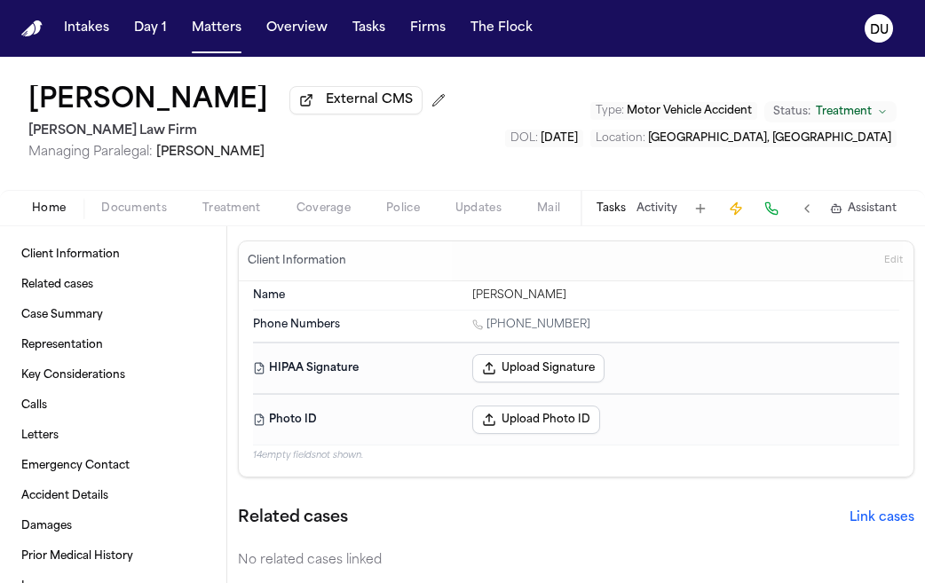
type textarea "*"
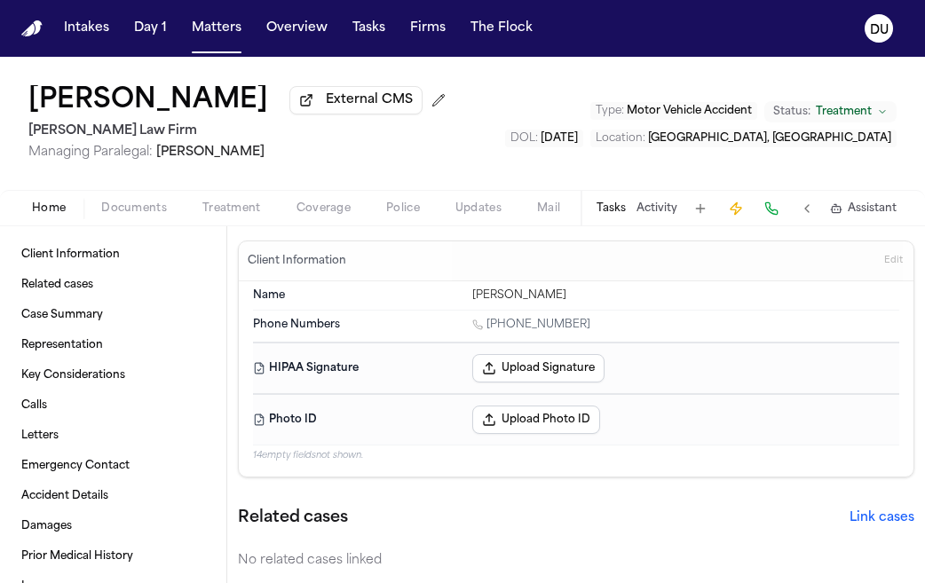
type textarea "*"
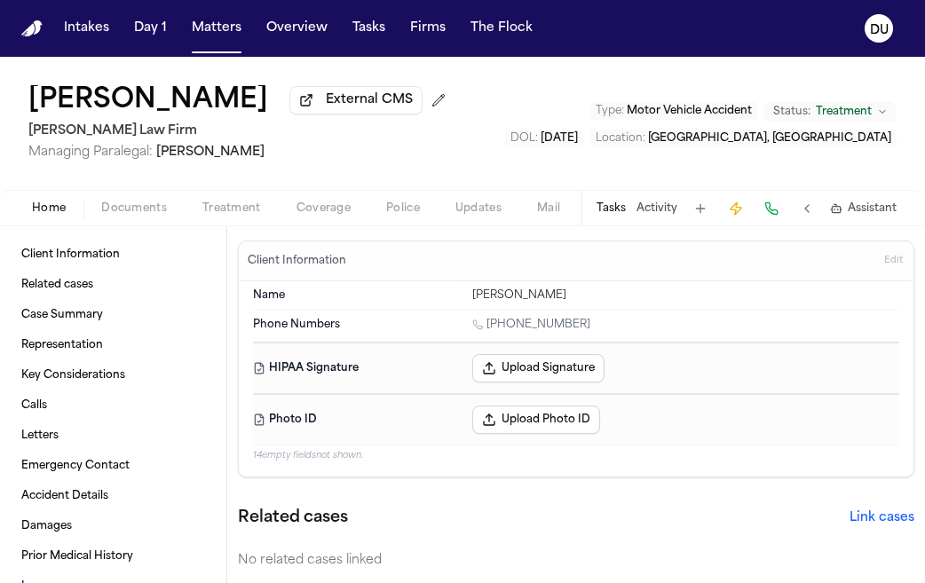
type textarea "*"
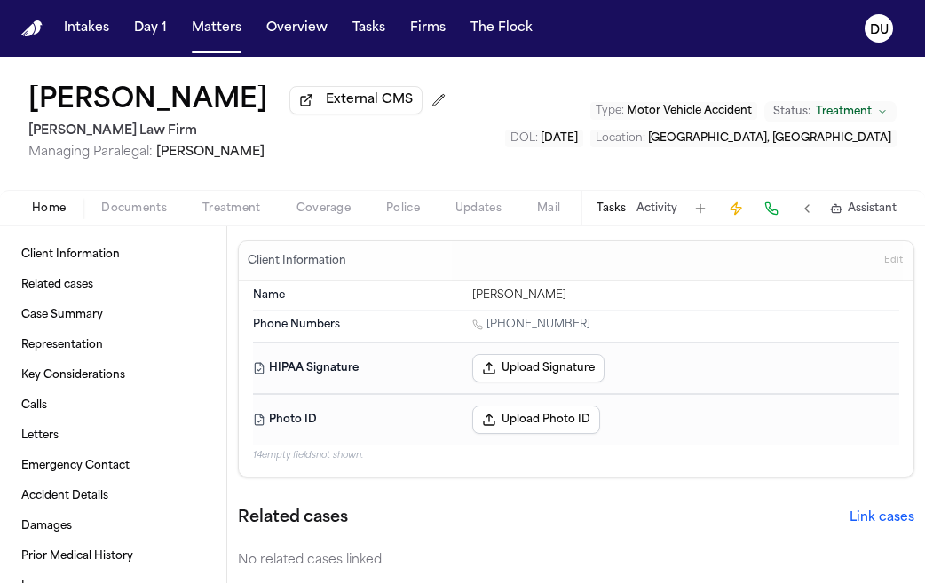
type textarea "*"
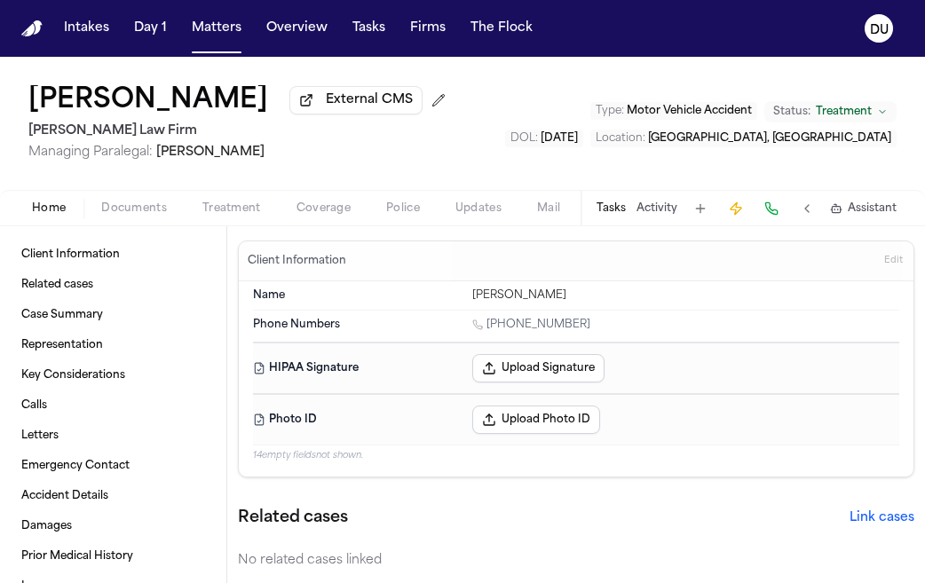
type textarea "*"
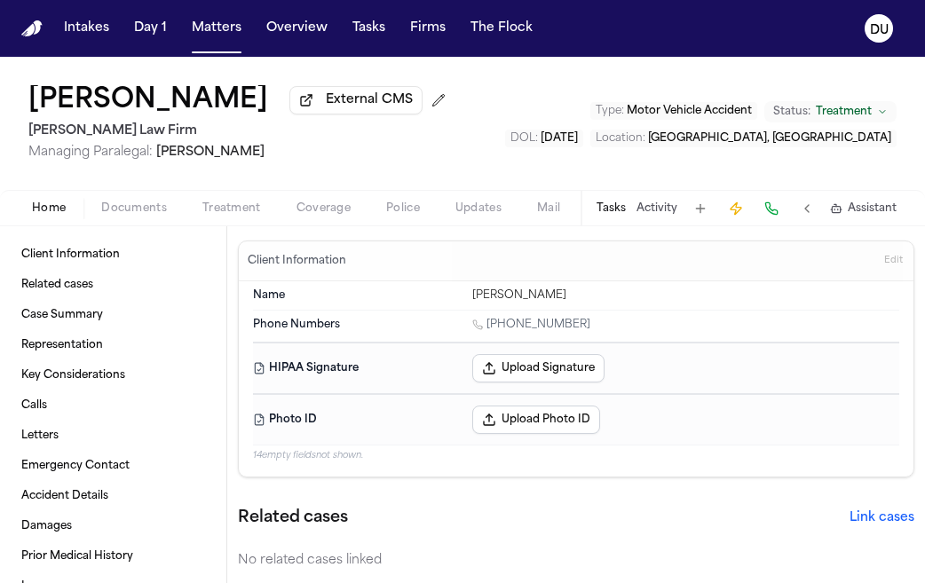
type textarea "*"
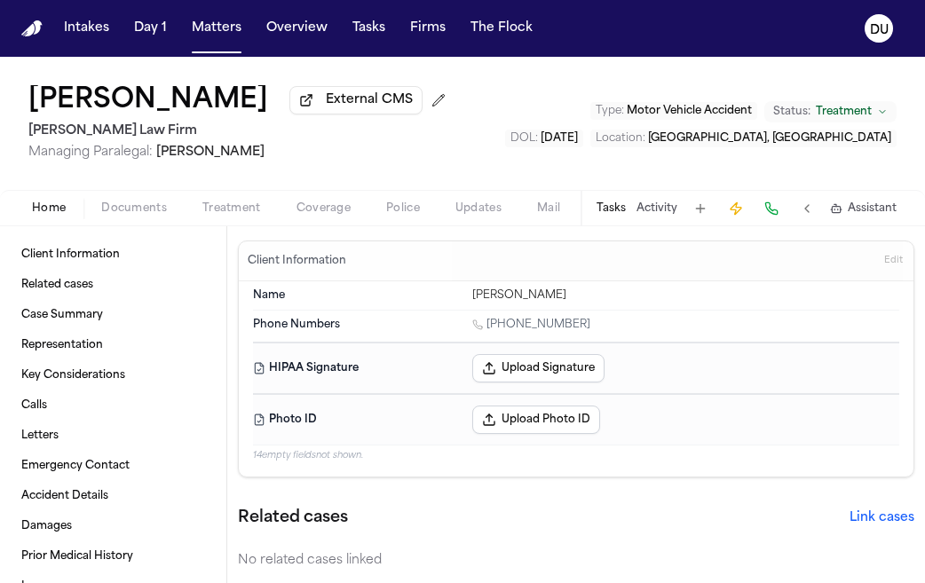
type textarea "*"
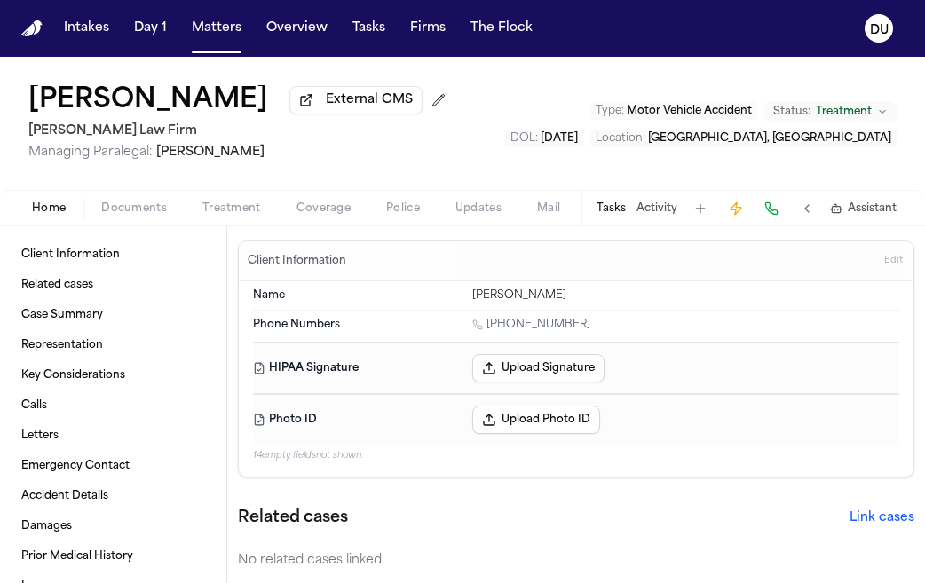
type textarea "*"
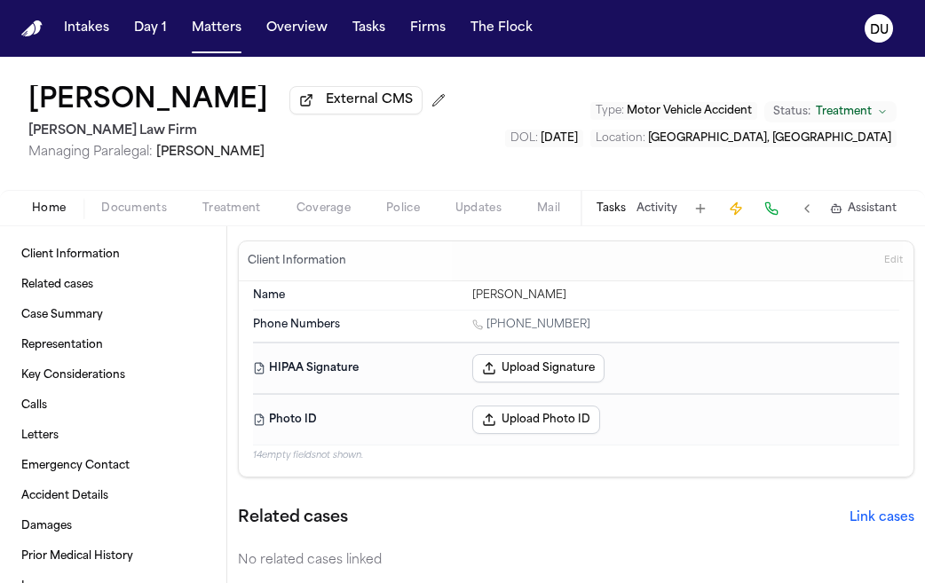
type textarea "*"
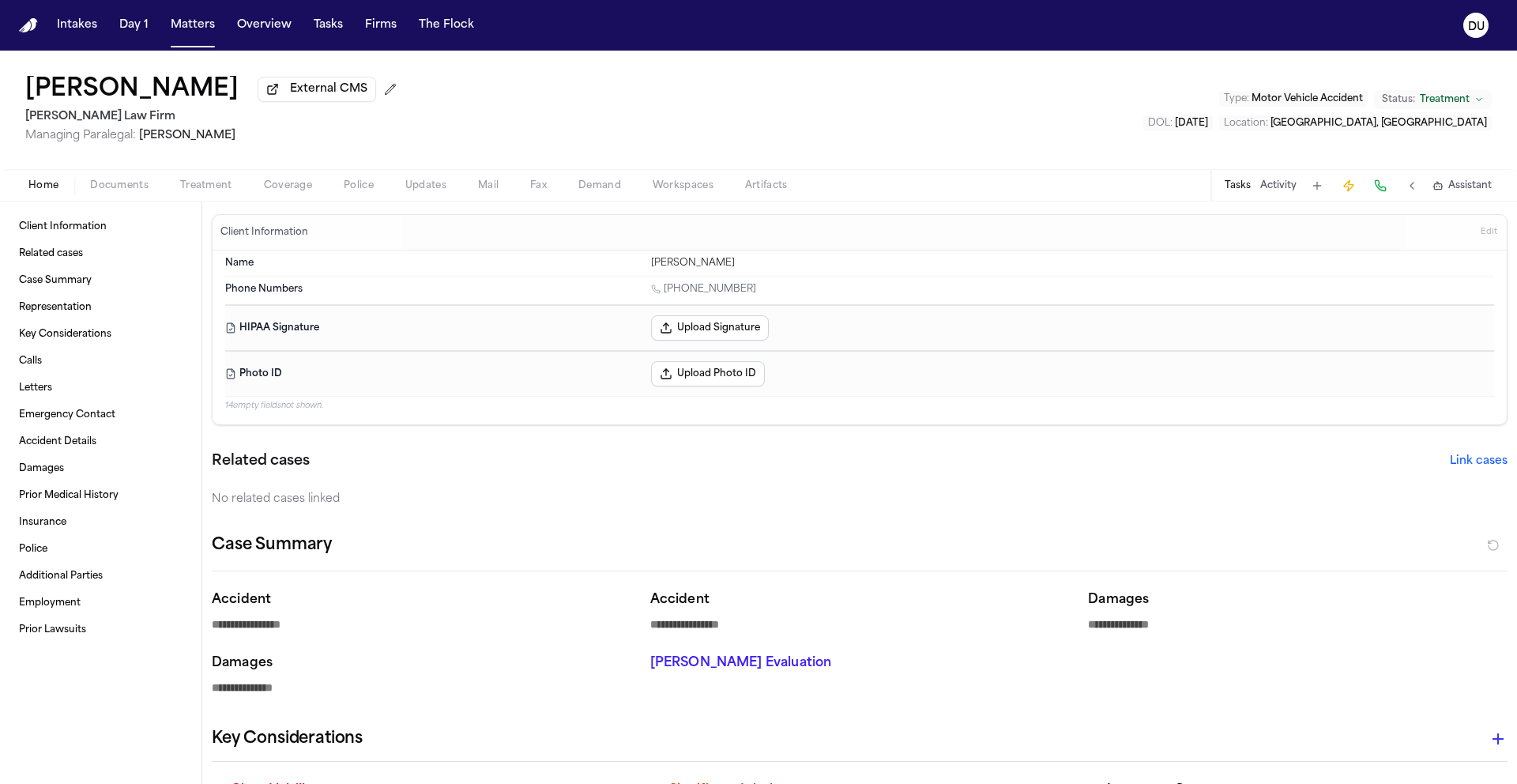
click at [1244, 198] on div "Tasks Activity Assistant" at bounding box center [1358, 185] width 294 height 31
click at [1242, 190] on button "Tasks" at bounding box center [1237, 186] width 26 height 12
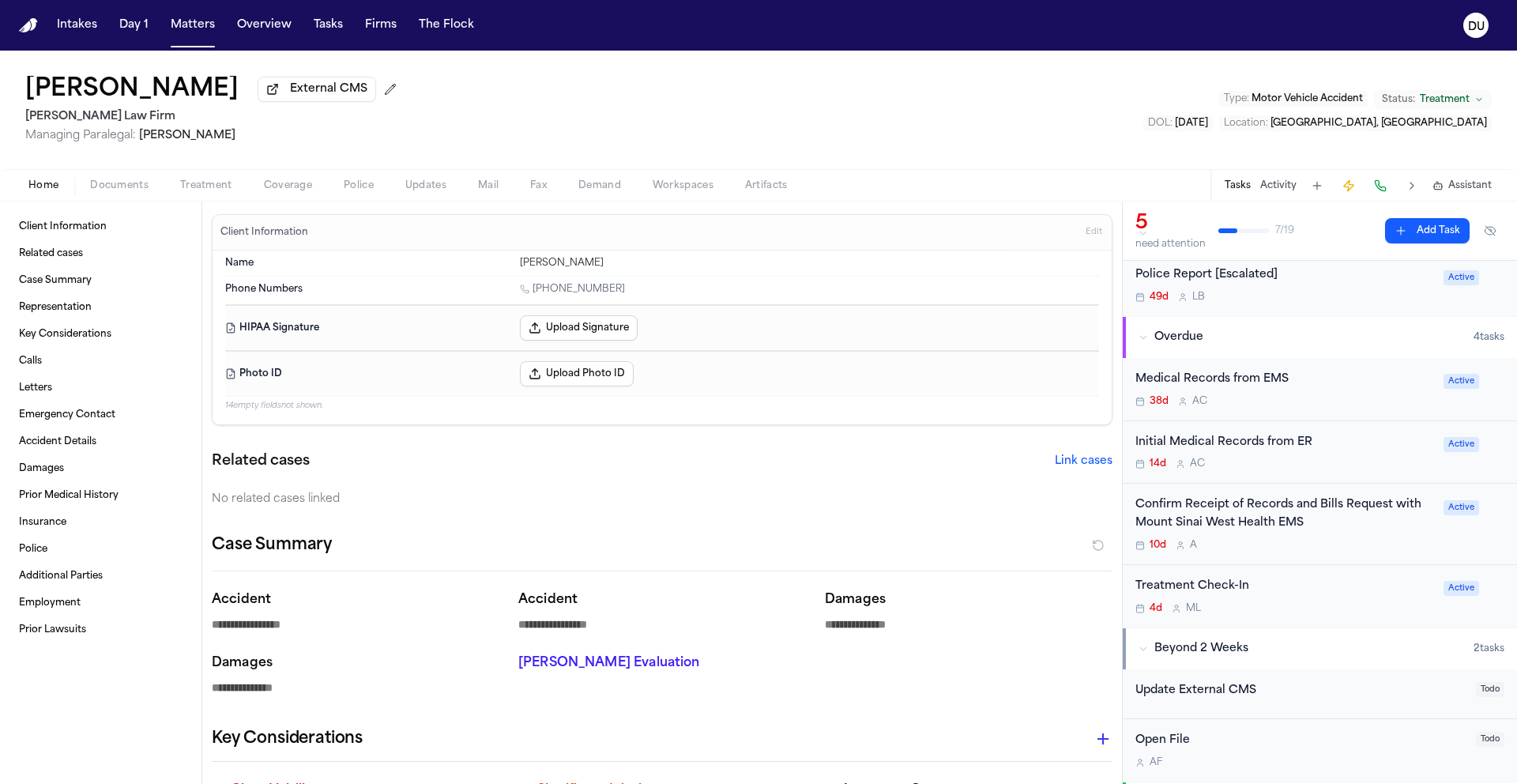
scroll to position [83, 0]
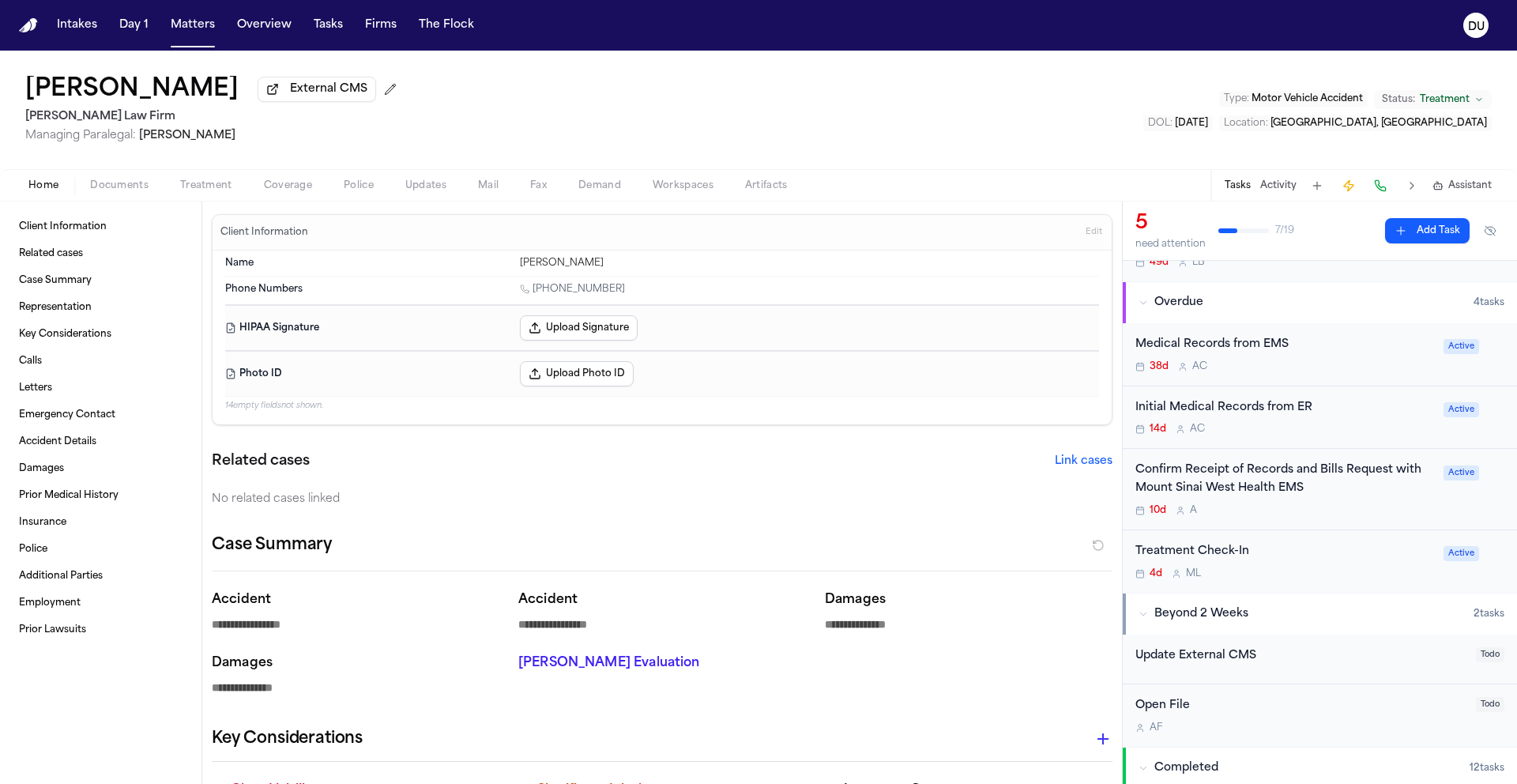
click at [1236, 348] on div "Medical Records from EMS" at bounding box center [1286, 344] width 299 height 18
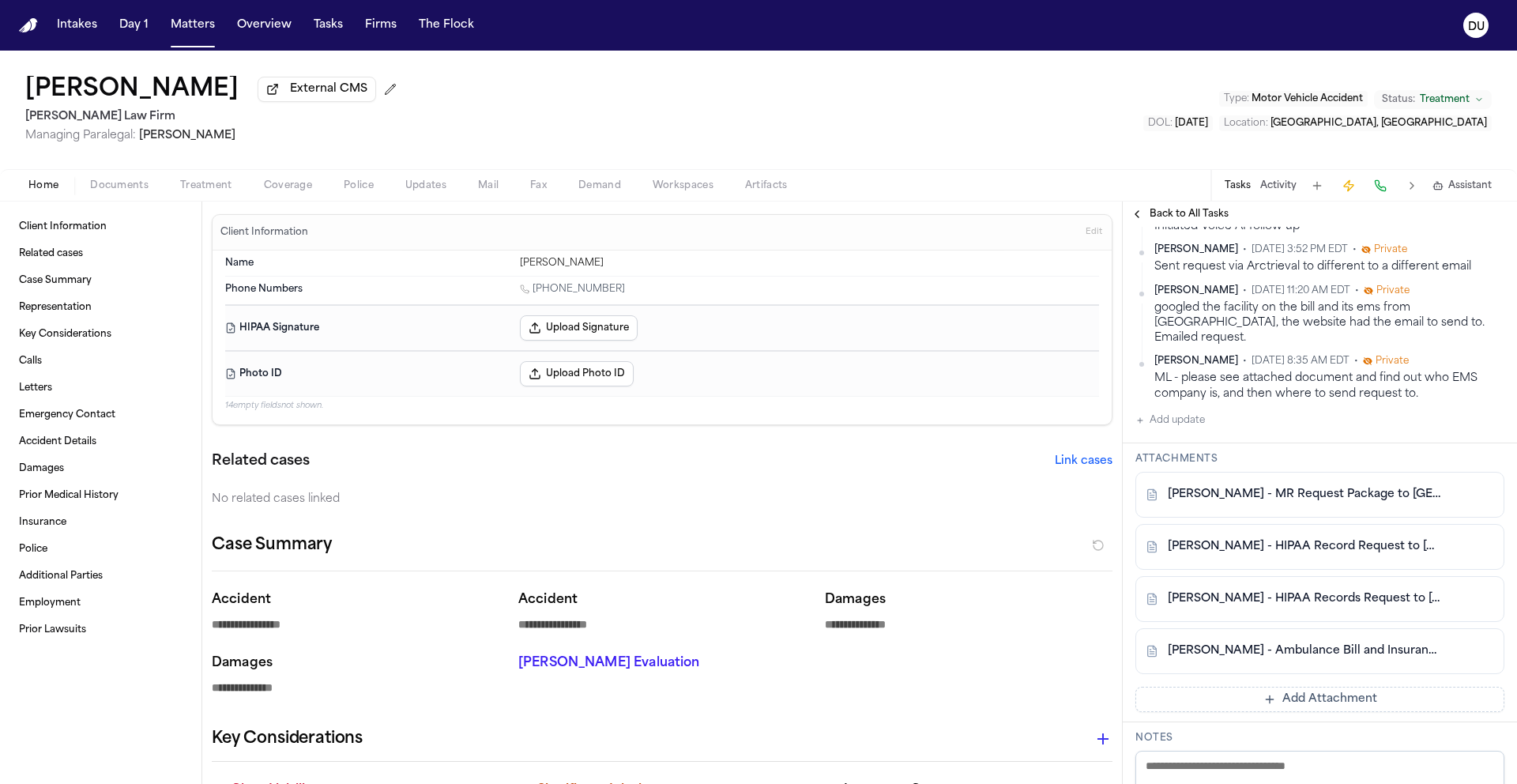
scroll to position [382, 0]
click at [1390, 658] on link "T. Noble - Ambulance Bill and Insurance Auth Form from MSHS 911 Ambulance - 5.2…" at bounding box center [1304, 651] width 272 height 16
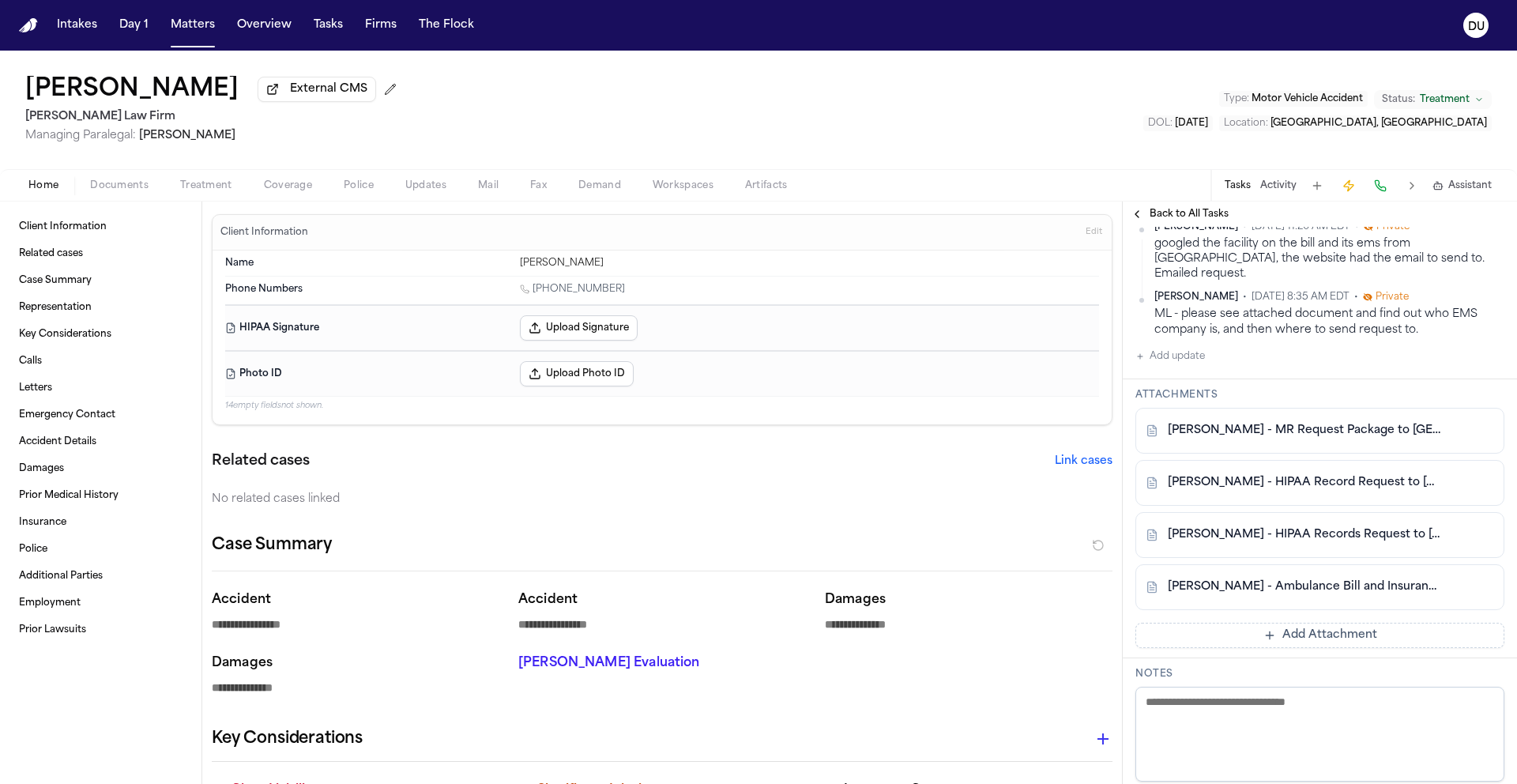
scroll to position [464, 0]
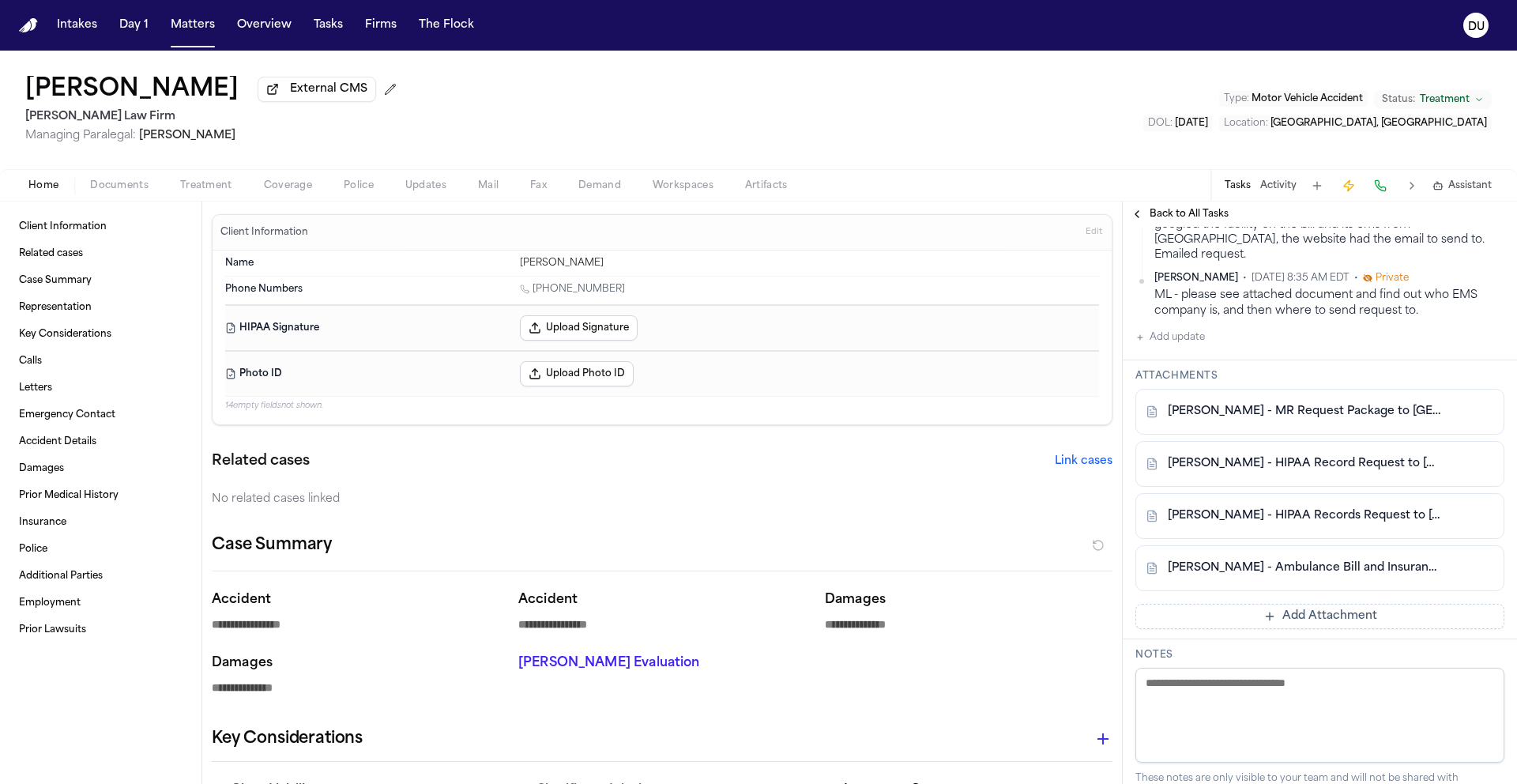
click at [1318, 573] on link "T. Noble - Ambulance Bill and Insurance Auth Form from MSHS 911 Ambulance - 5.2…" at bounding box center [1304, 568] width 272 height 16
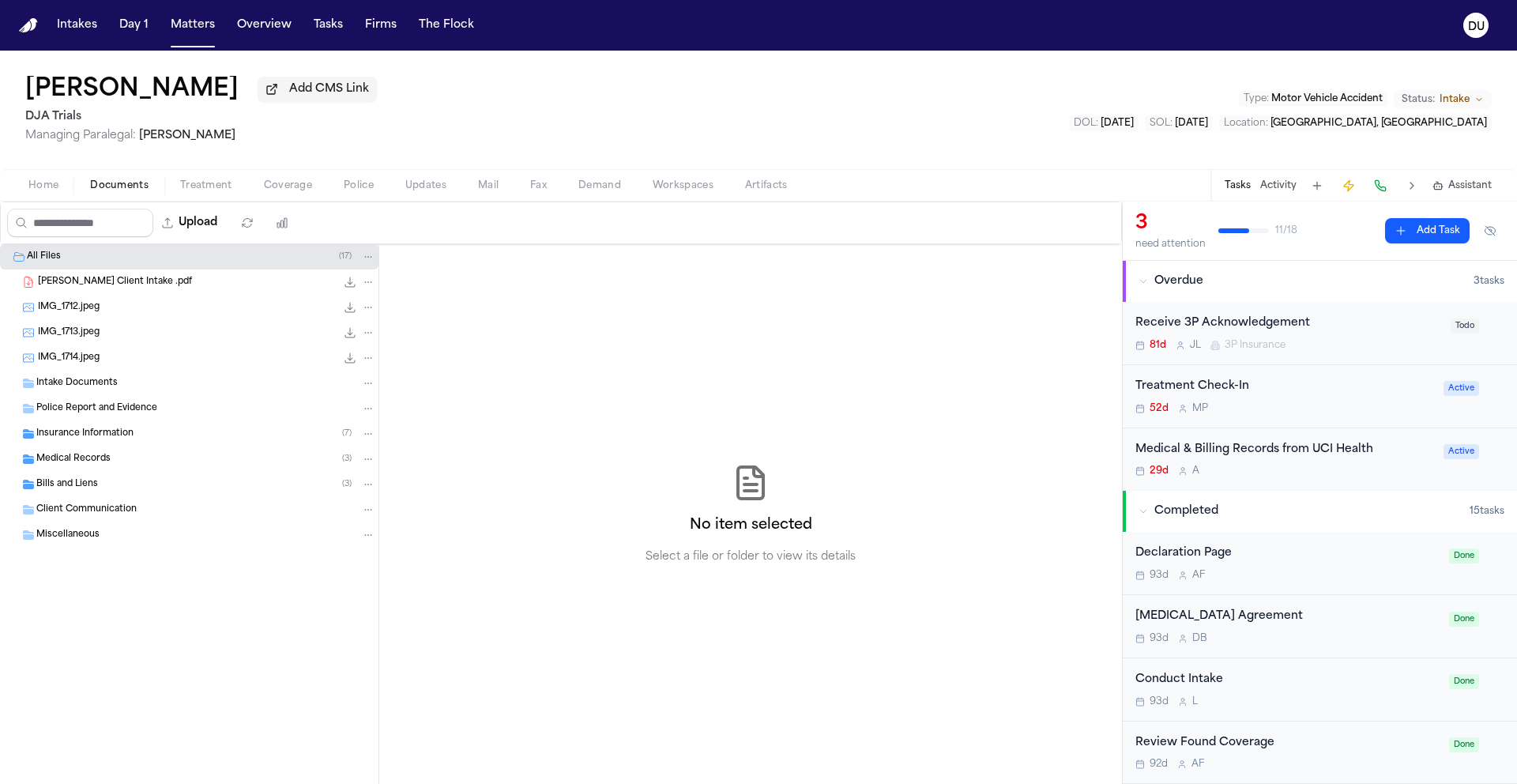
click at [1281, 454] on div "Medical & Billing Records from UCI Health" at bounding box center [1286, 449] width 299 height 18
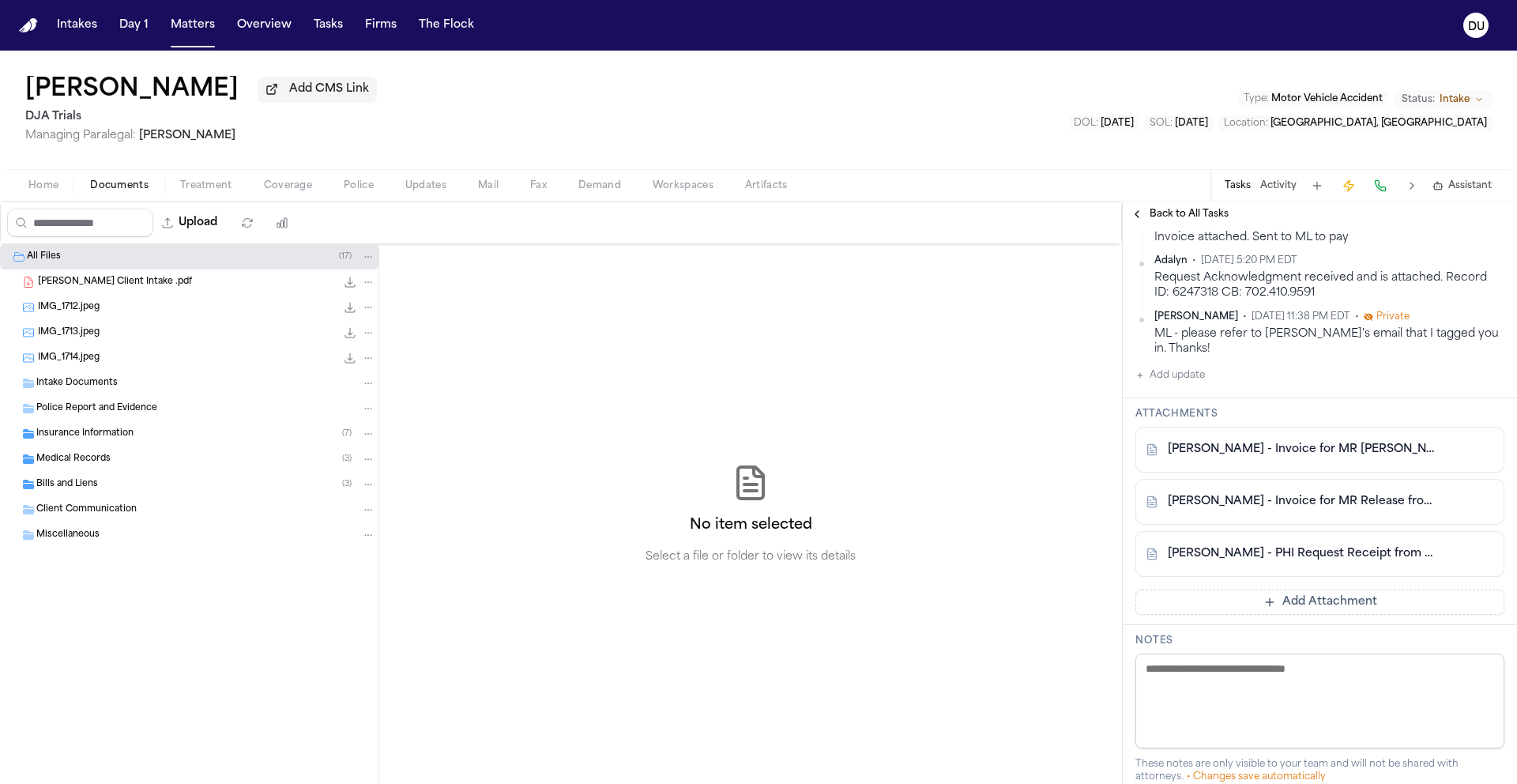
scroll to position [489, 0]
click at [1298, 546] on link "[PERSON_NAME] - PHI Request Receipt from Vital Chart - [DATE]" at bounding box center [1304, 554] width 272 height 16
click at [1267, 493] on link "[PERSON_NAME] - Invoice for MR Release from UCI Health - [DATE]" at bounding box center [1304, 501] width 272 height 16
click at [1289, 440] on link "[PERSON_NAME] - Invoice for MR [PERSON_NAME] from UCI Health - [DATE]" at bounding box center [1304, 449] width 272 height 16
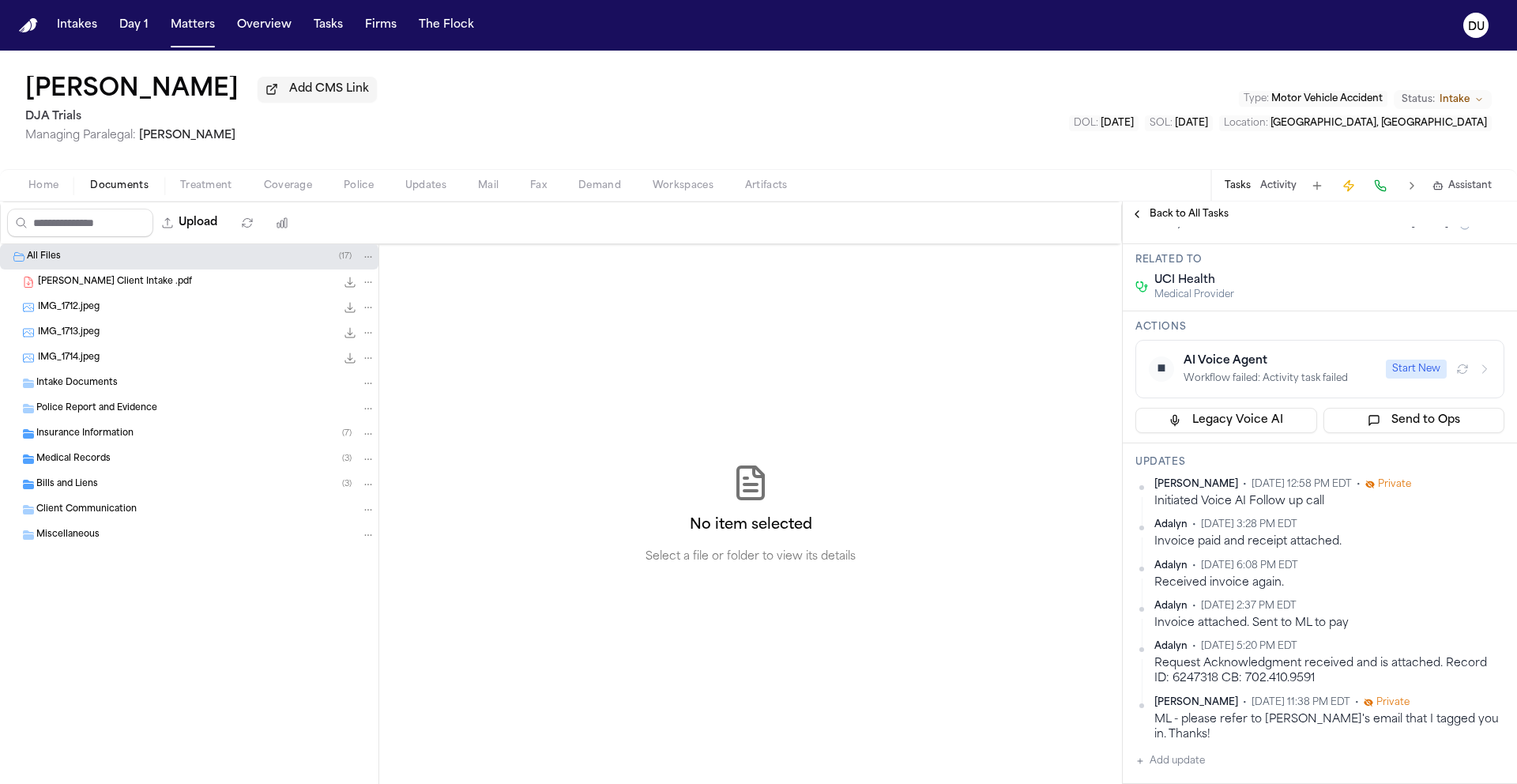
scroll to position [0, 0]
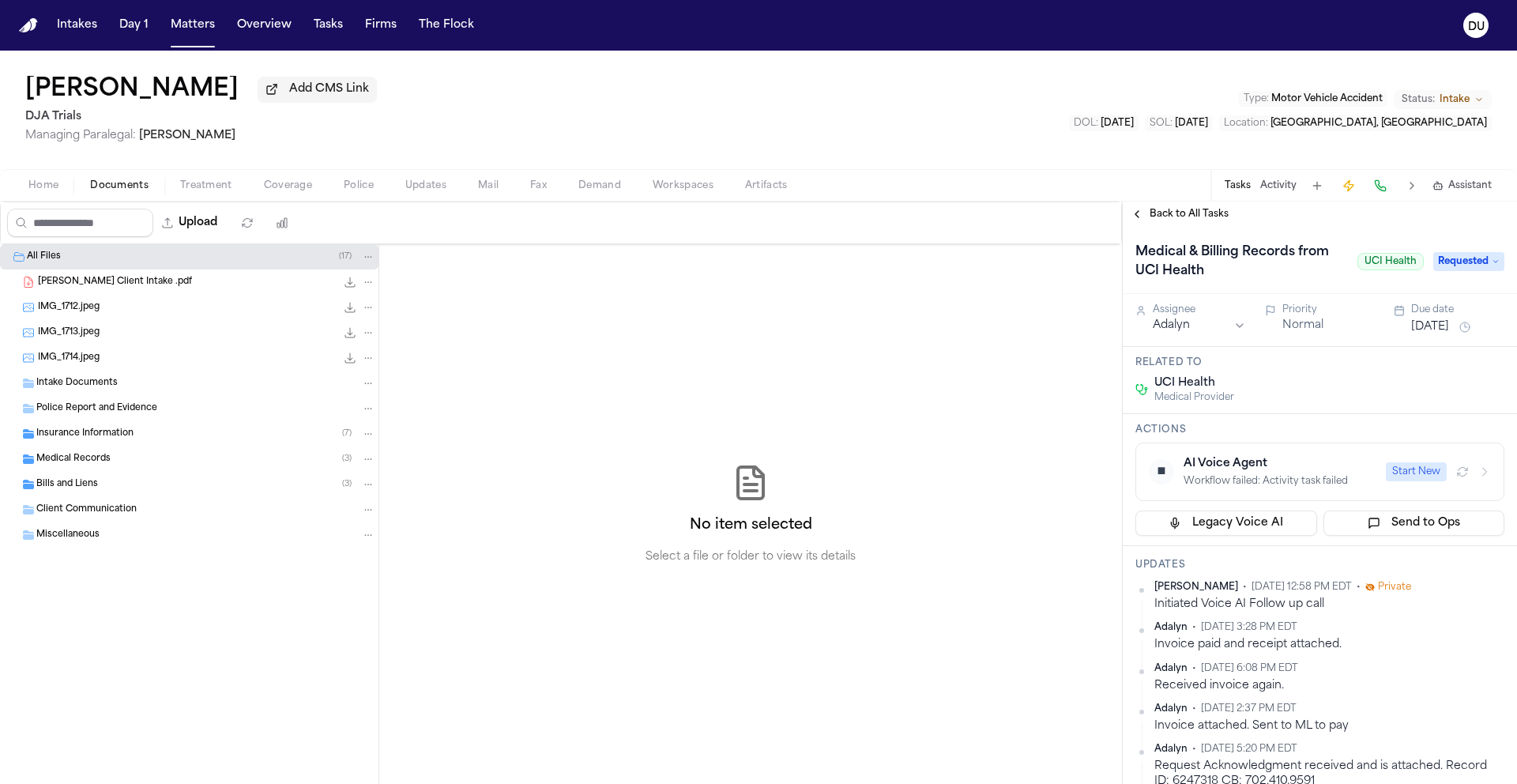
click at [69, 459] on span "Medical Records" at bounding box center [73, 459] width 74 height 13
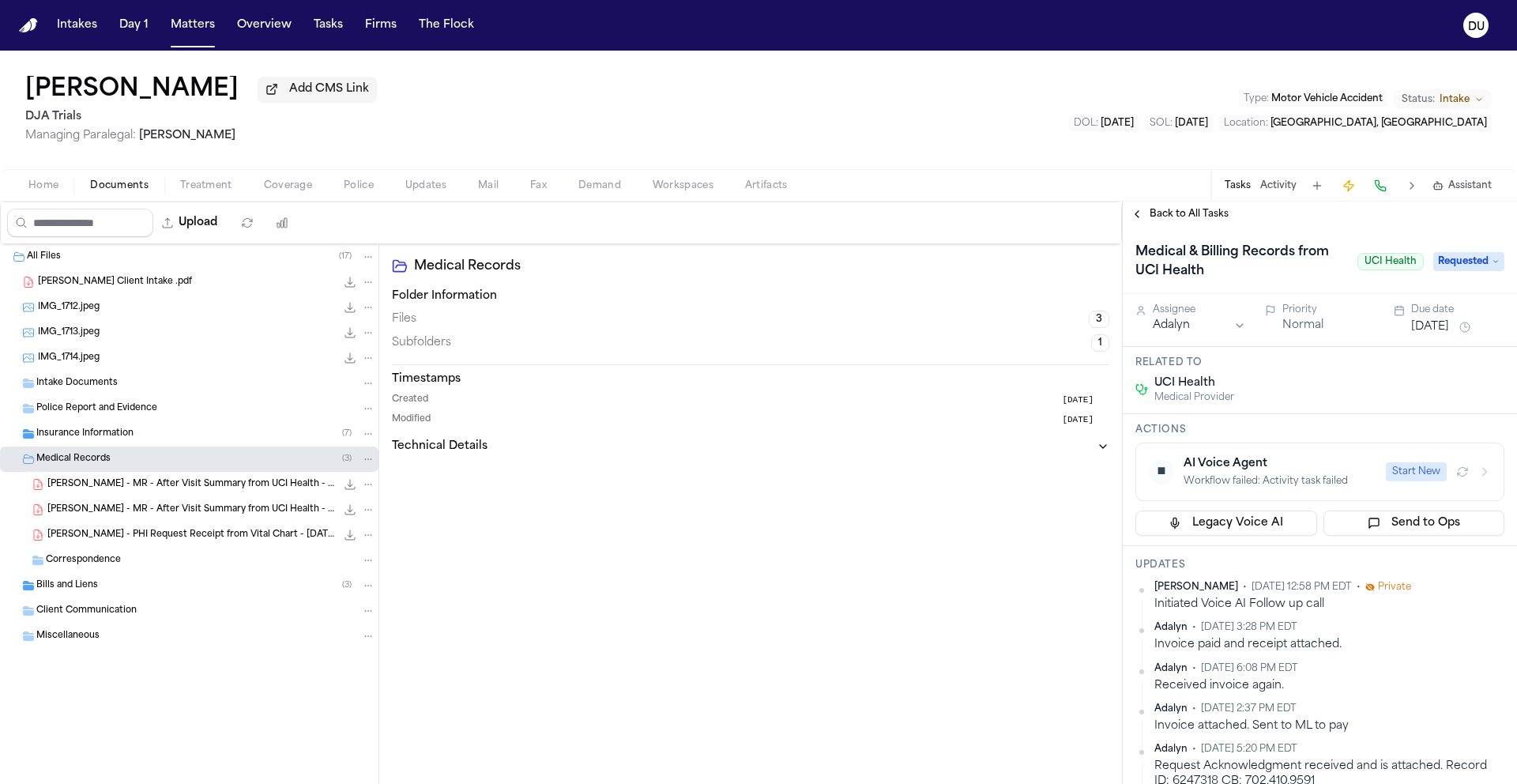
click at [199, 542] on span "[PERSON_NAME] - PHI Request Receipt from Vital Chart - [DATE]" at bounding box center [191, 535] width 288 height 13
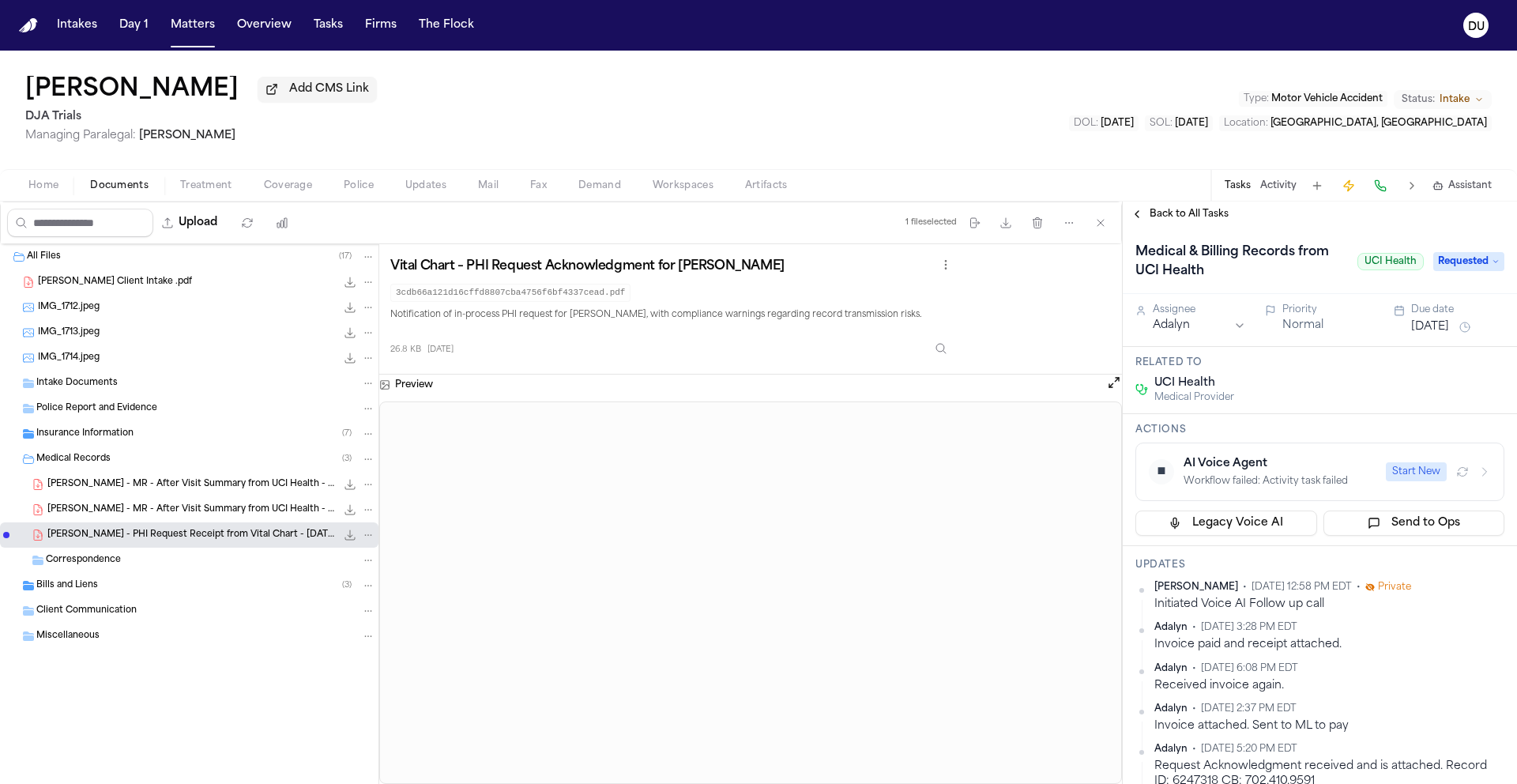
click at [213, 513] on span "[PERSON_NAME] - MR - After Visit Summary from UCI Health - [DATE]" at bounding box center [191, 509] width 288 height 13
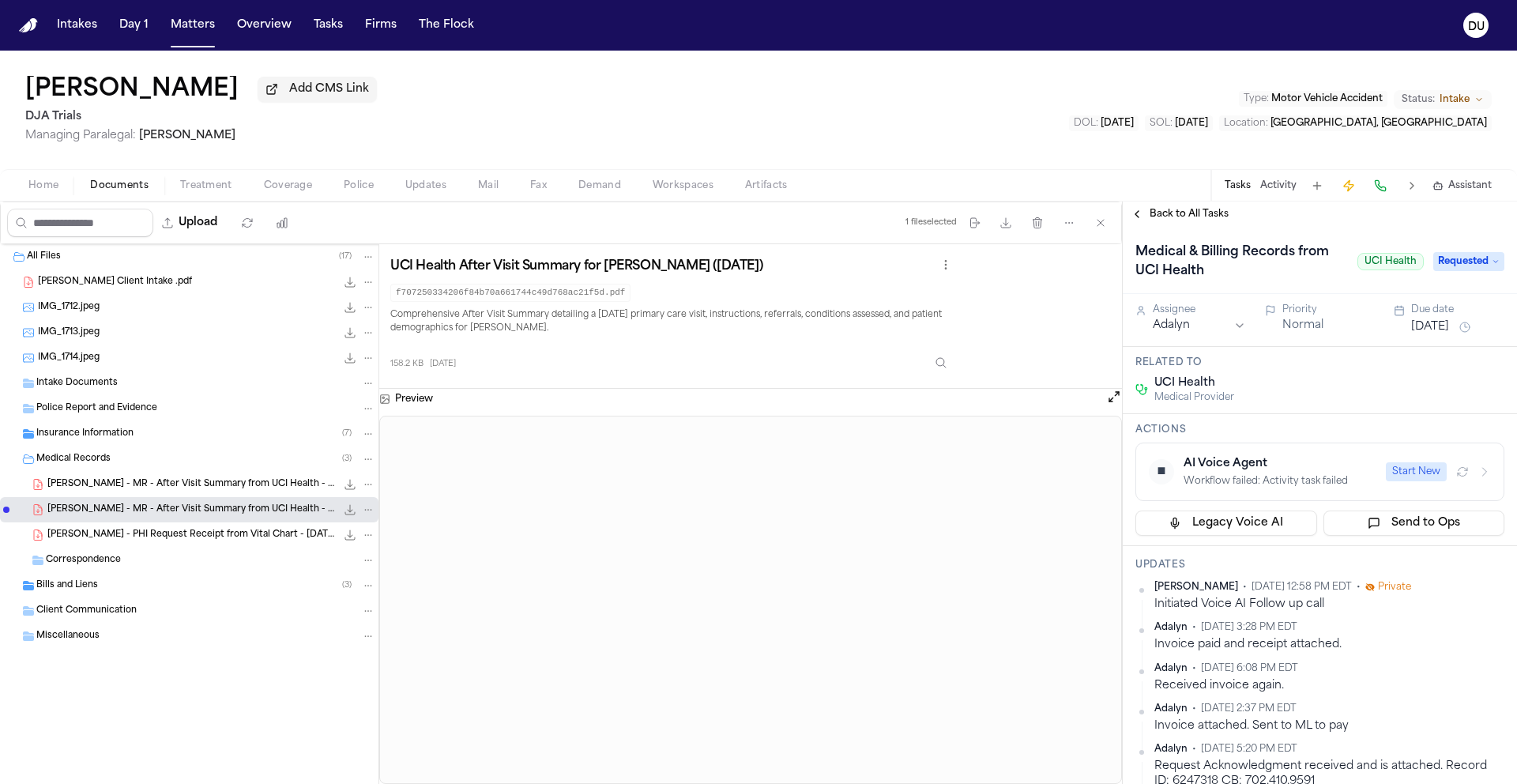
click at [79, 588] on span "Bills and Liens" at bounding box center [67, 586] width 61 height 13
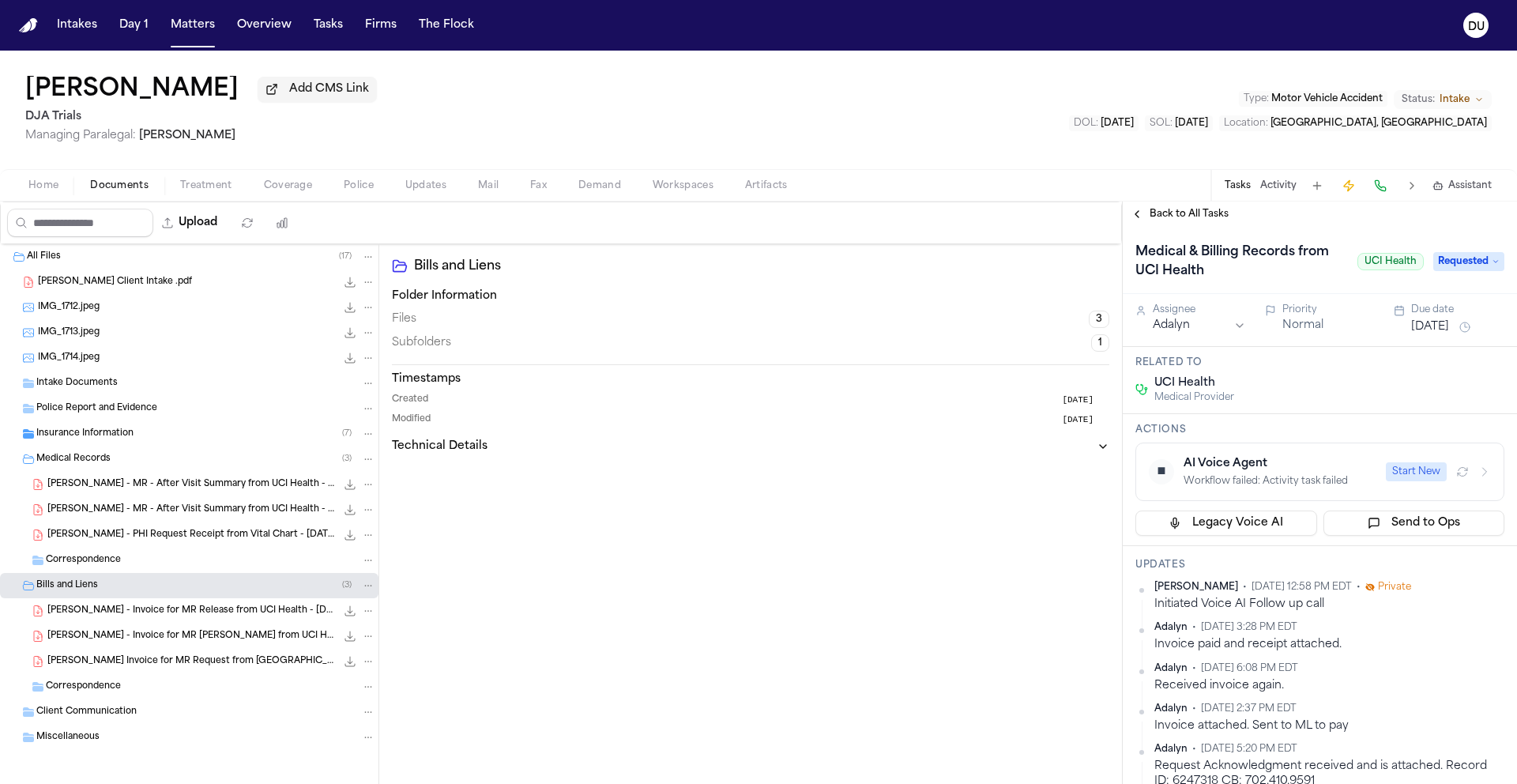
click at [231, 616] on span "[PERSON_NAME] - Invoice for MR Release from UCI Health - [DATE]" at bounding box center [191, 610] width 288 height 13
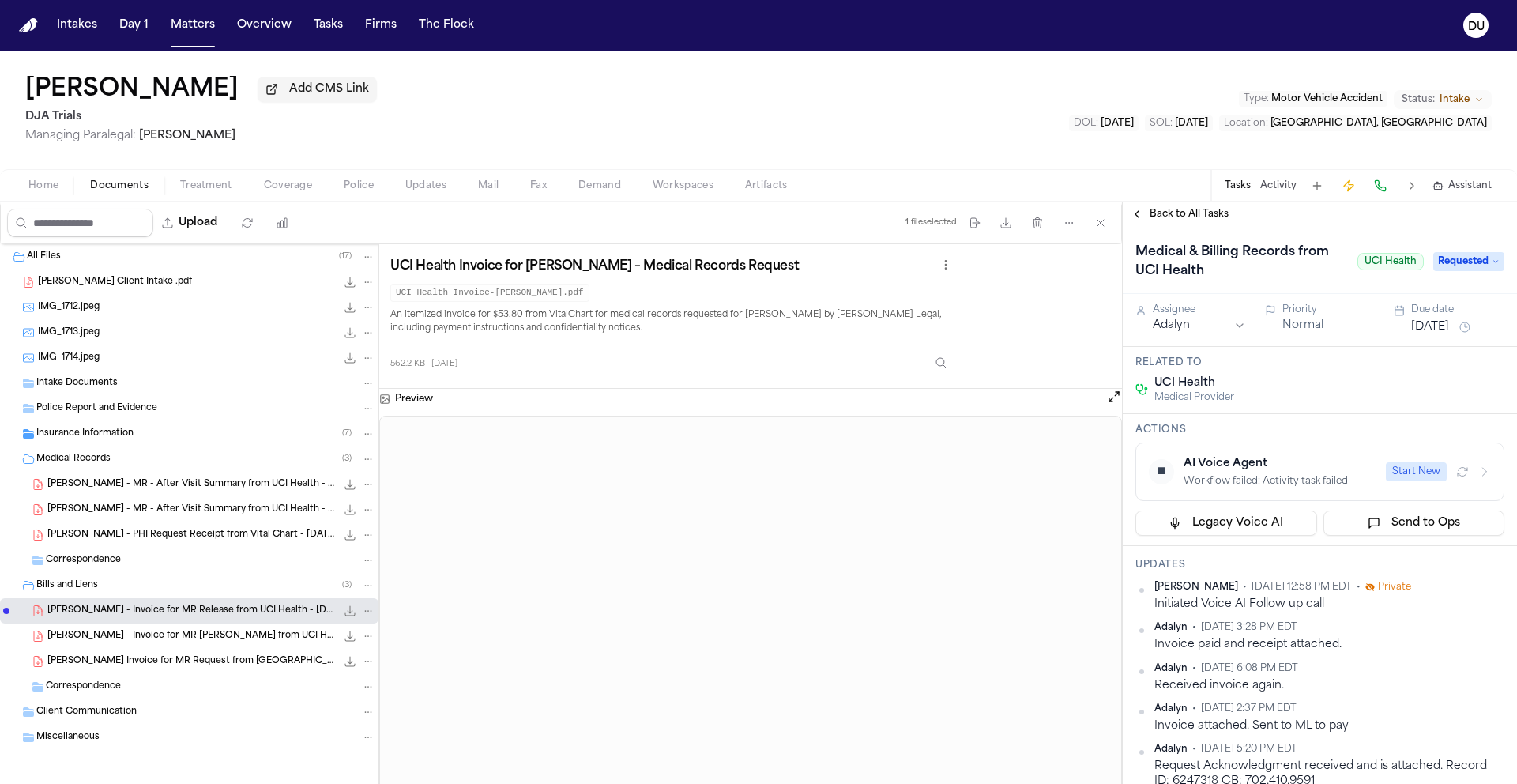
click at [172, 651] on div "[PERSON_NAME] Invoice for MR Request from [GEOGRAPHIC_DATA] via VitalChart - [D…" at bounding box center [189, 661] width 378 height 25
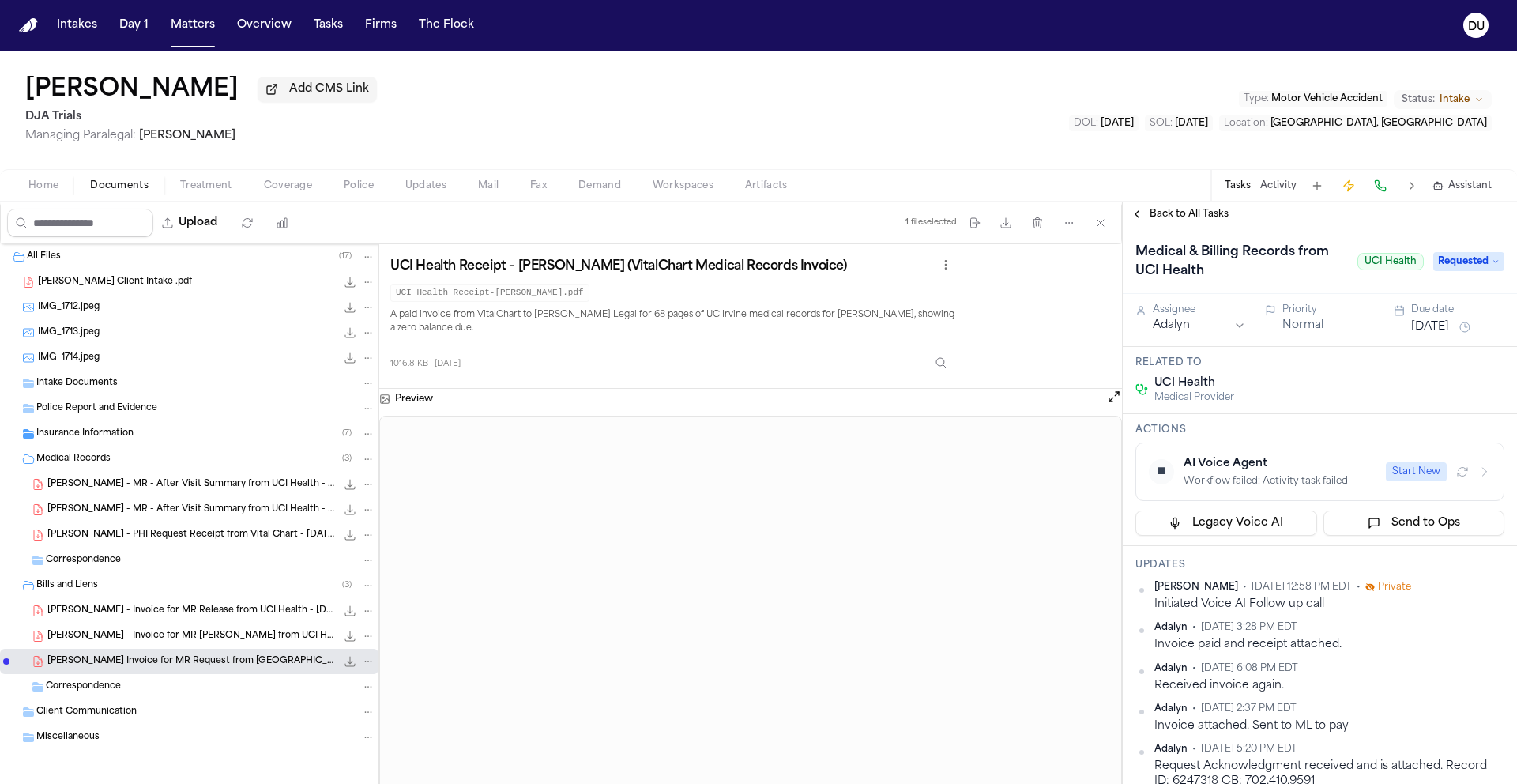
click at [187, 636] on span "[PERSON_NAME] - Invoice for MR [PERSON_NAME] from UCI Health - [DATE]" at bounding box center [191, 636] width 288 height 13
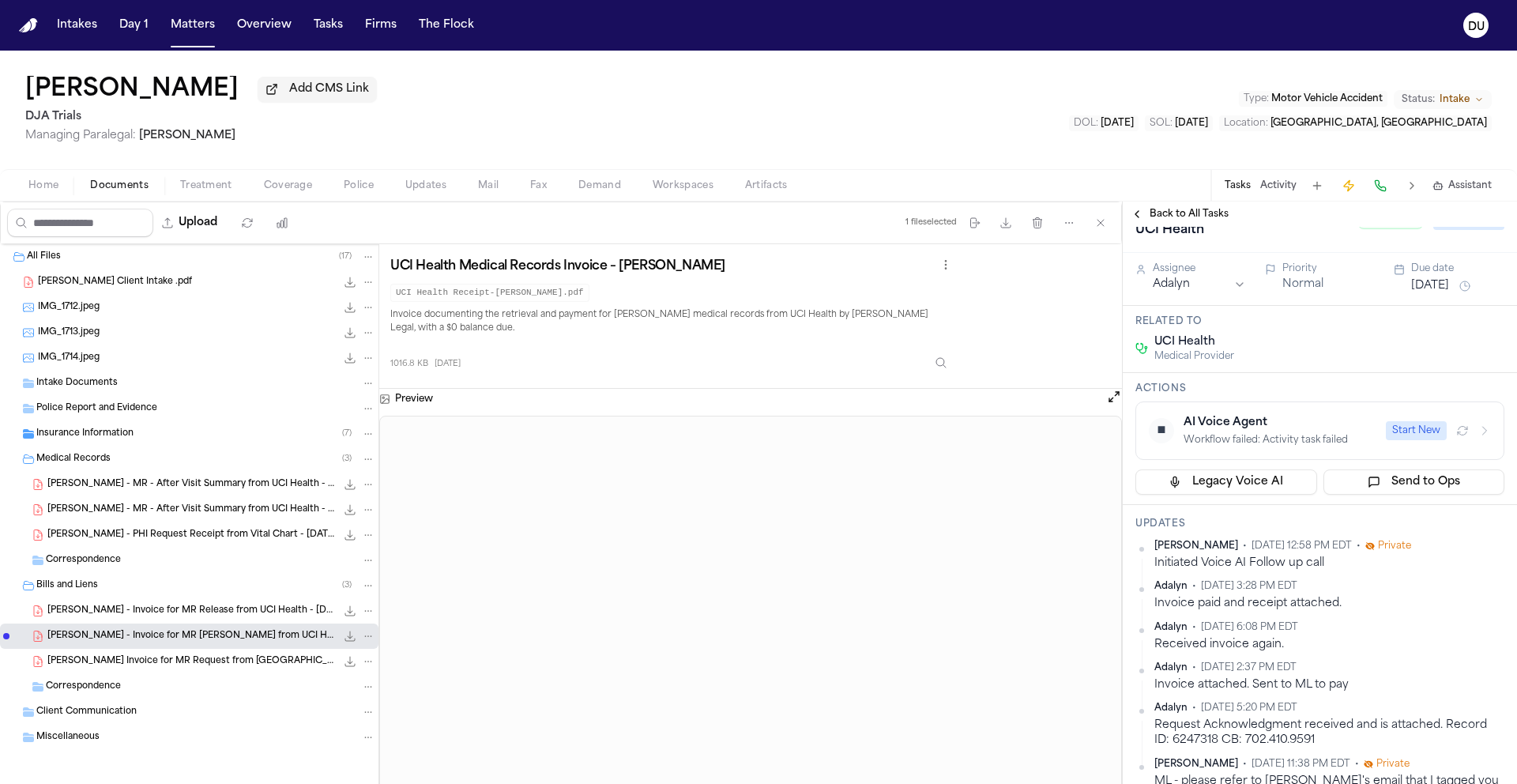
scroll to position [42, 0]
click at [31, 186] on span "Home" at bounding box center [44, 186] width 30 height 12
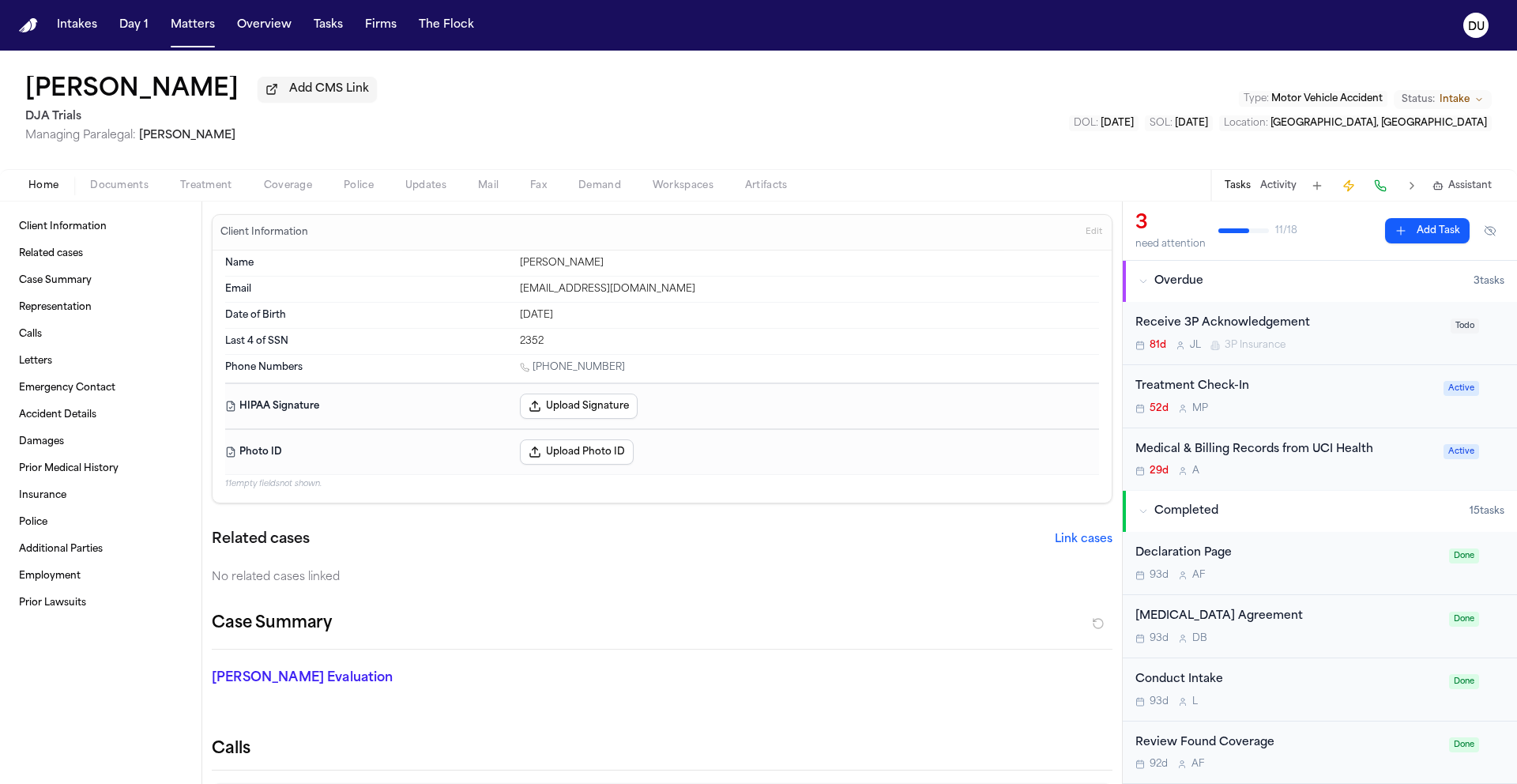
click at [151, 194] on button "Documents" at bounding box center [118, 185] width 90 height 19
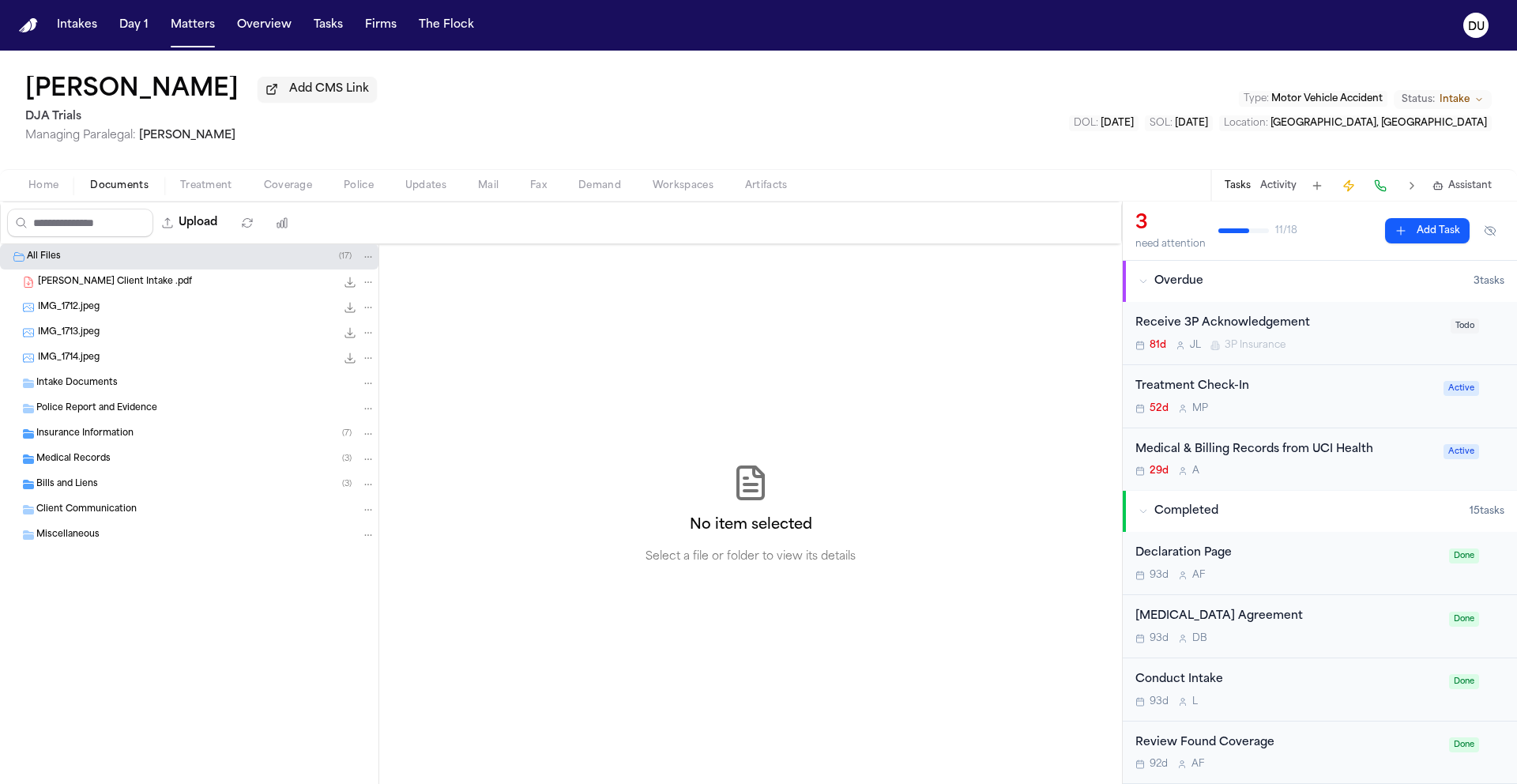
click at [93, 282] on span "[PERSON_NAME] Client Intake .pdf" at bounding box center [115, 282] width 154 height 13
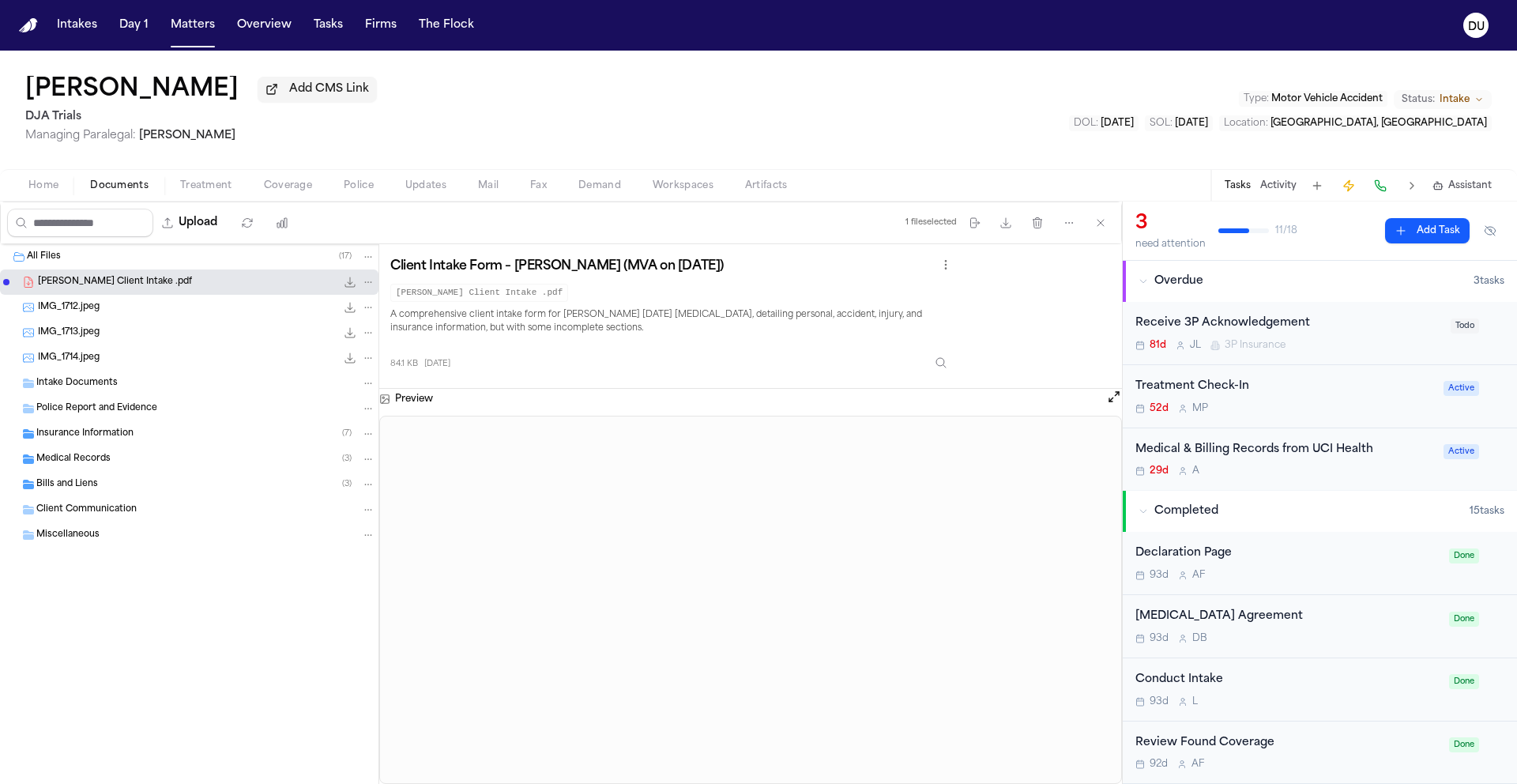
click at [82, 465] on span "Medical Records" at bounding box center [73, 459] width 74 height 13
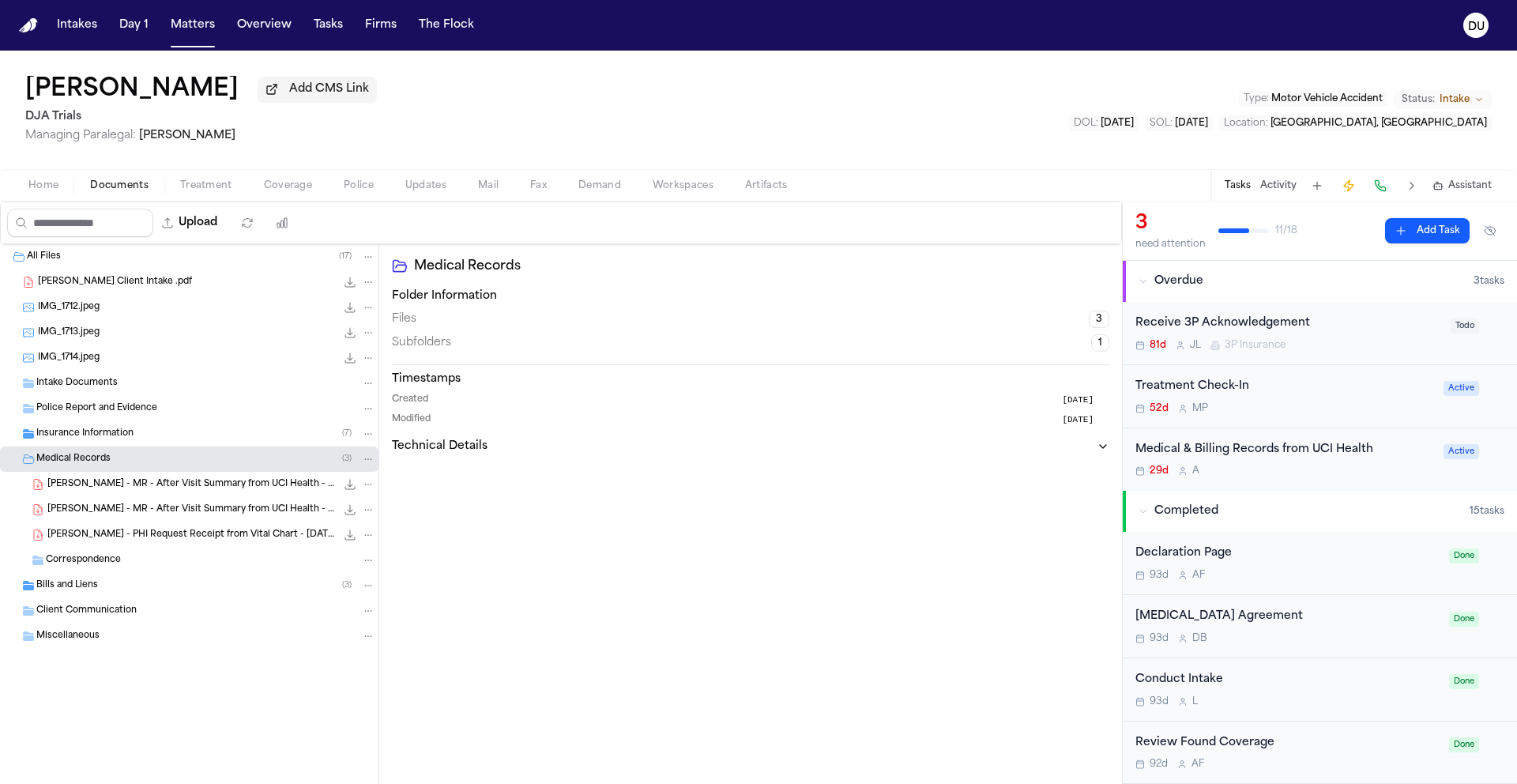
click at [85, 591] on span "Bills and Liens" at bounding box center [67, 586] width 61 height 13
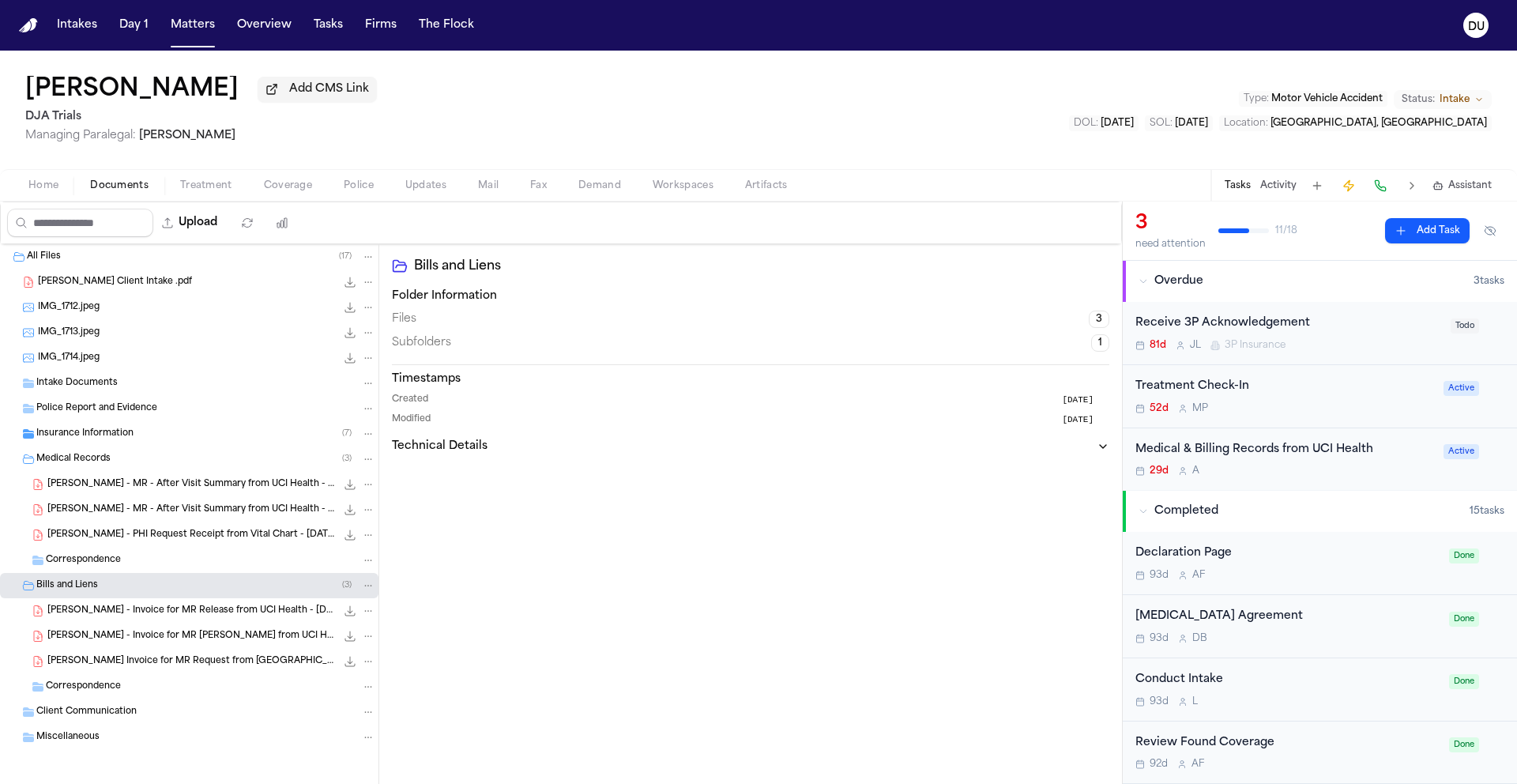
click at [187, 497] on div "[PERSON_NAME] - MR - After Visit Summary from UCI Health - [DATE] 156.4 KB • PDF" at bounding box center [189, 484] width 378 height 25
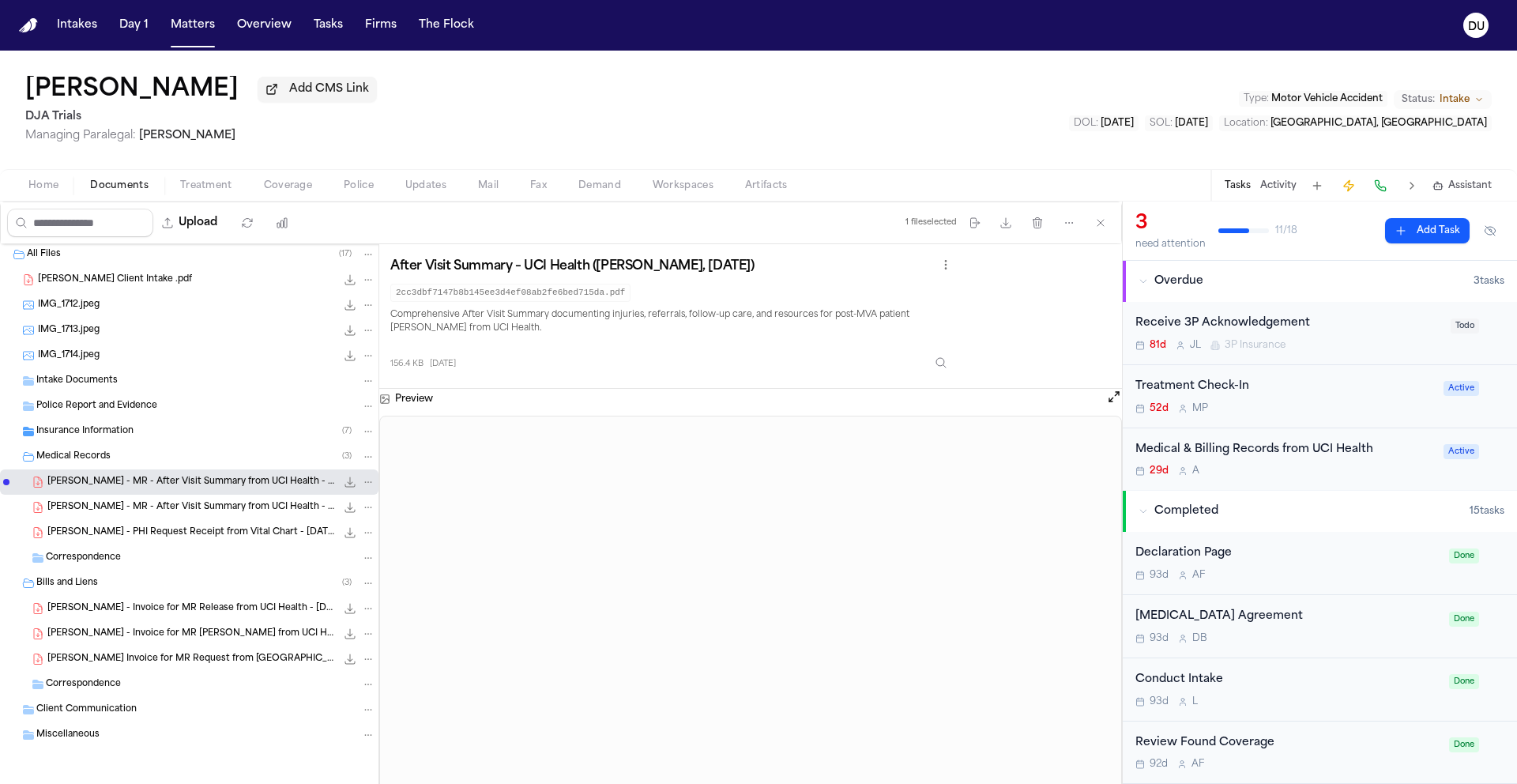
scroll to position [5, 0]
click at [95, 744] on div "Miscellaneous" at bounding box center [189, 734] width 378 height 25
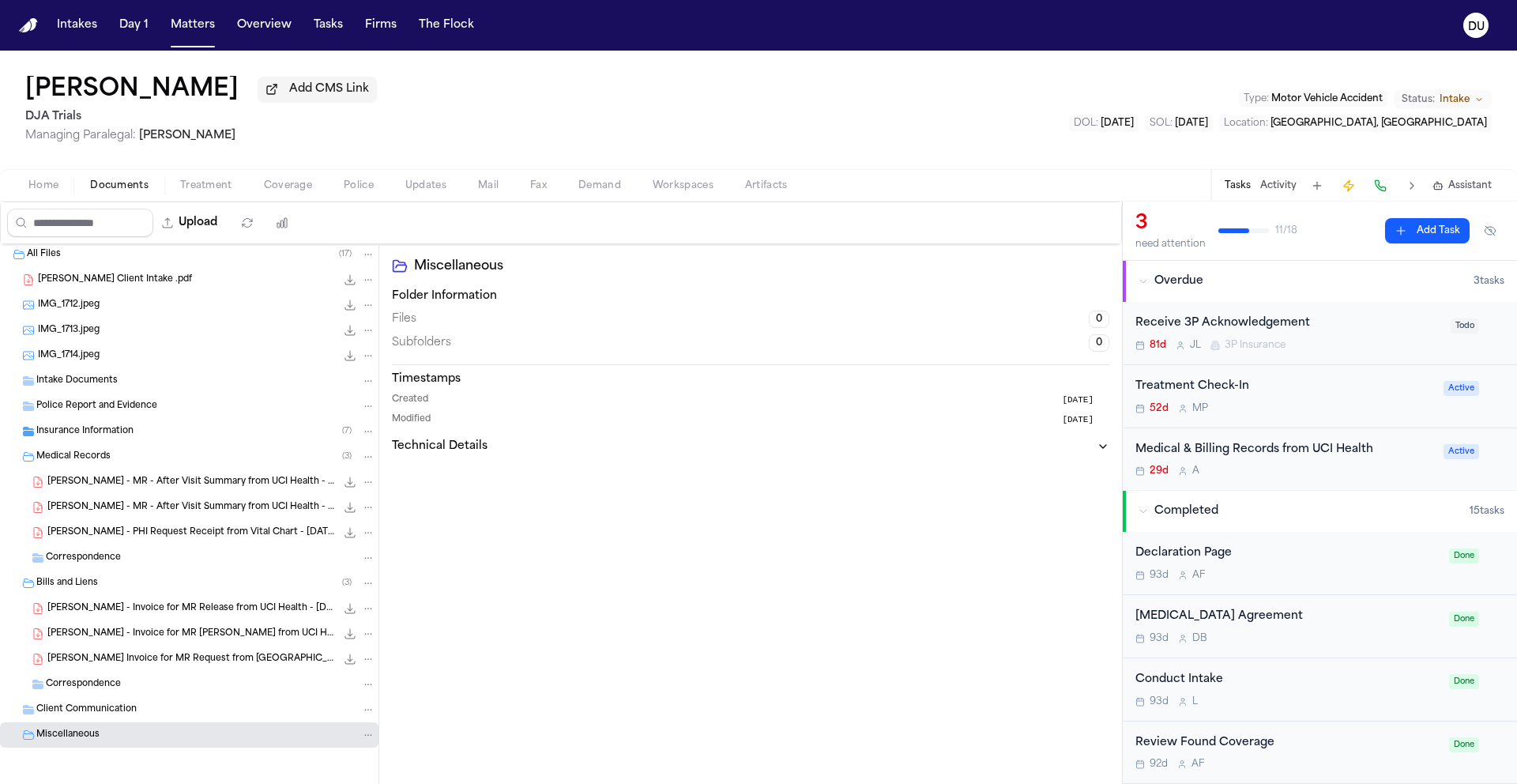
click at [110, 714] on span "Client Communication" at bounding box center [86, 709] width 101 height 13
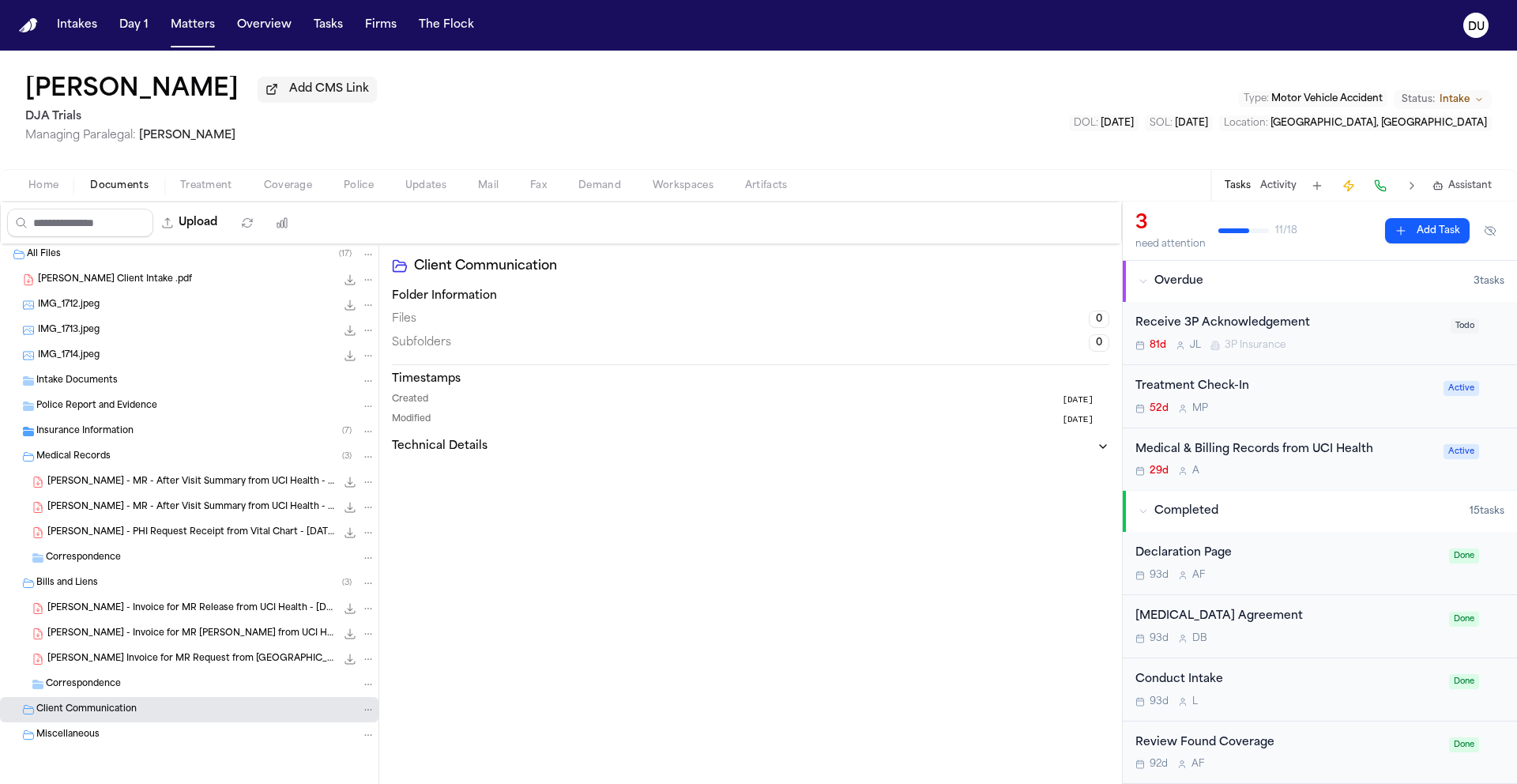
click at [123, 686] on div "Correspondence" at bounding box center [210, 684] width 329 height 14
click at [151, 661] on span "[PERSON_NAME] Invoice for MR Request from [GEOGRAPHIC_DATA] via VitalChart - [D…" at bounding box center [191, 659] width 288 height 13
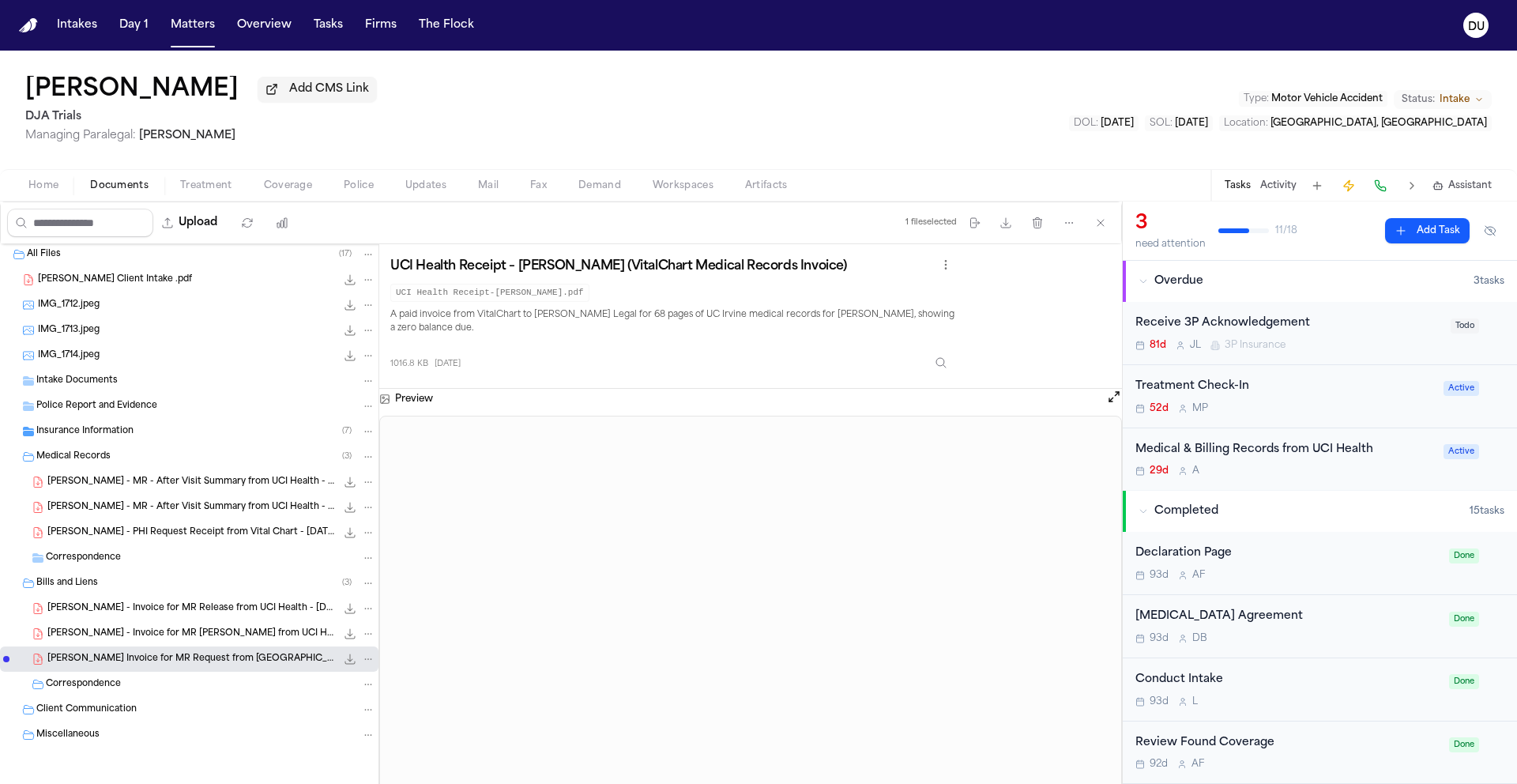
click at [215, 636] on span "[PERSON_NAME] - Invoice for MR [PERSON_NAME] from UCI Health - [DATE]" at bounding box center [191, 634] width 288 height 13
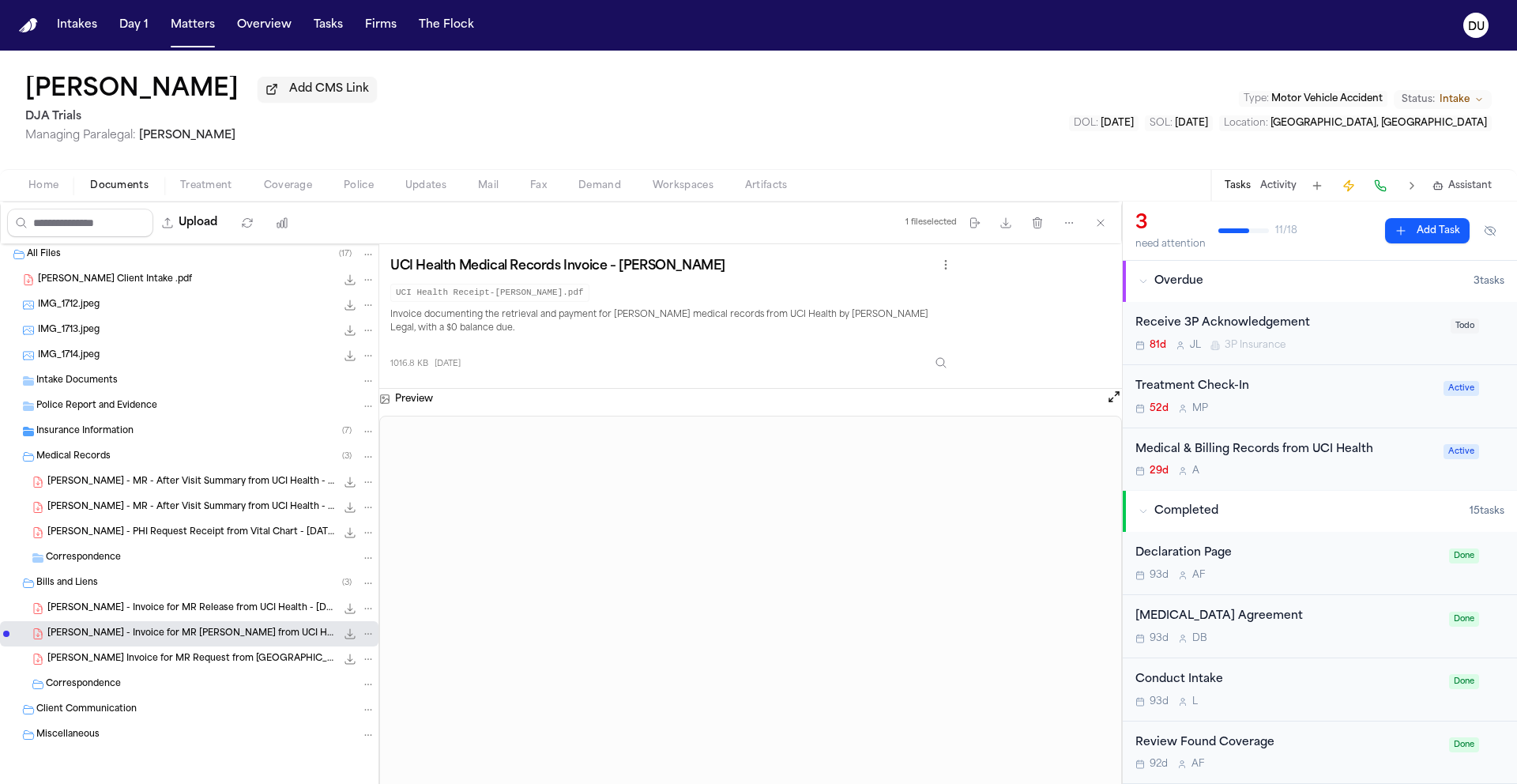
click at [1227, 456] on div "Medical & Billing Records from UCI Health" at bounding box center [1286, 449] width 299 height 18
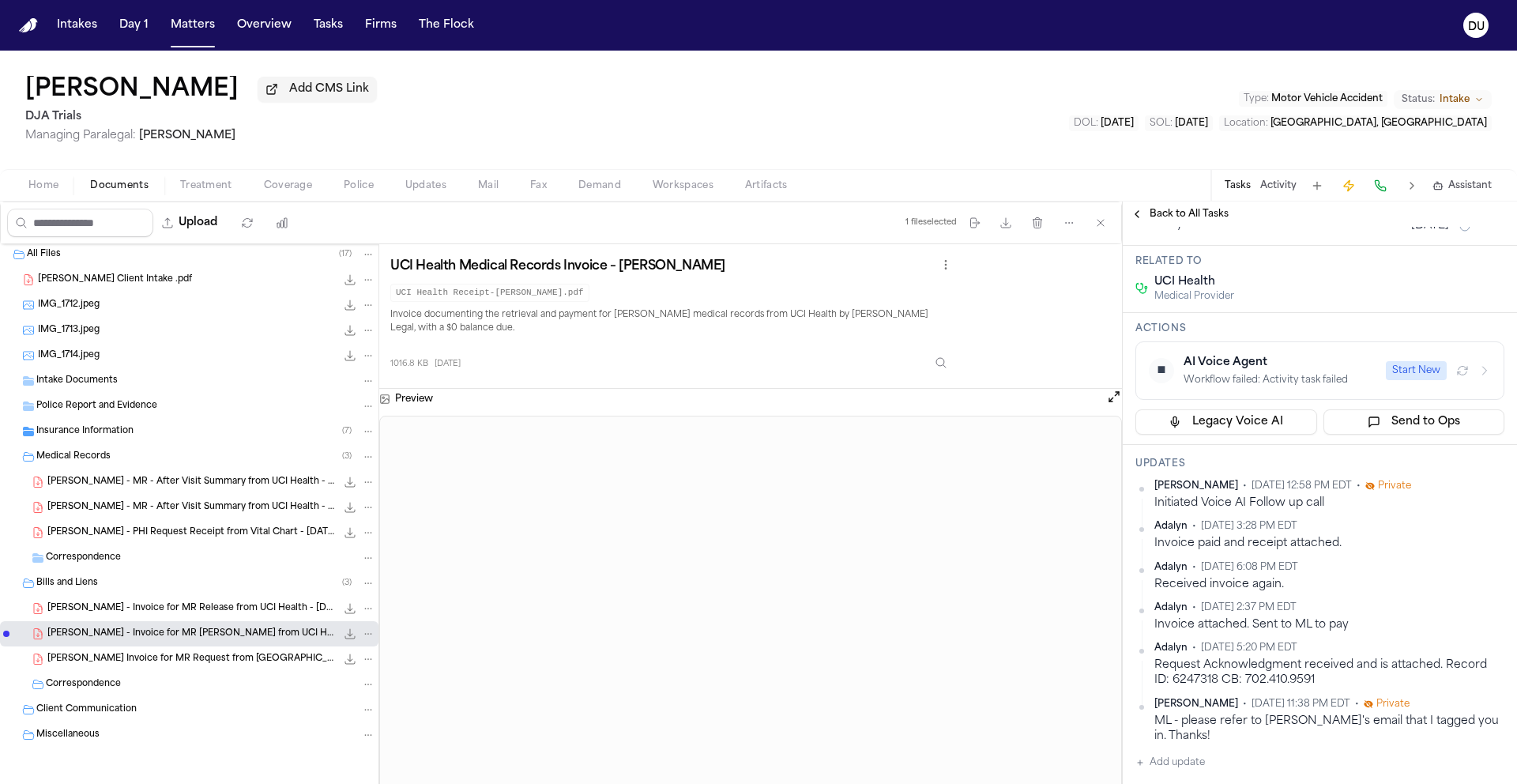
scroll to position [449, 0]
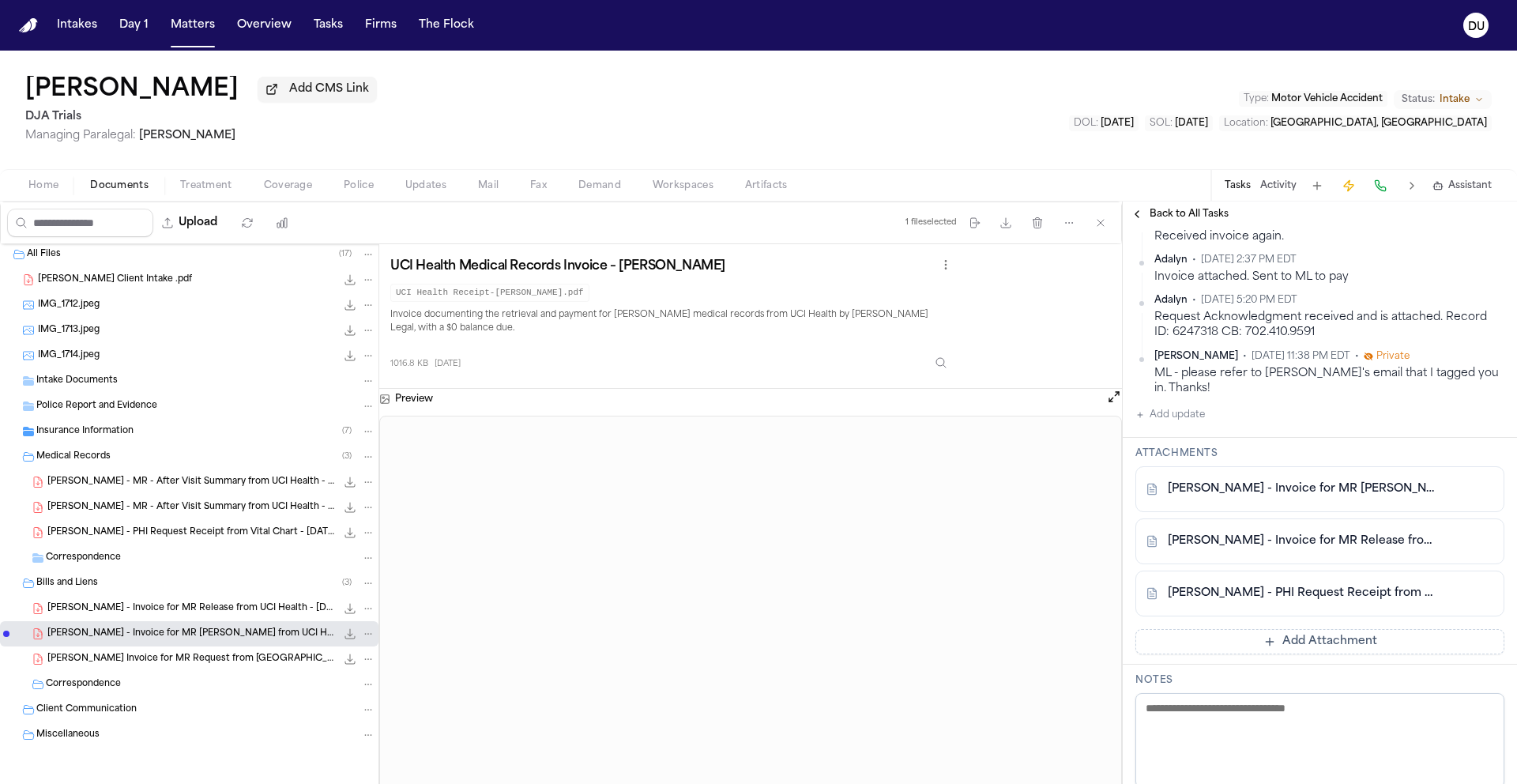
click at [1172, 405] on button "Add update" at bounding box center [1171, 414] width 69 height 19
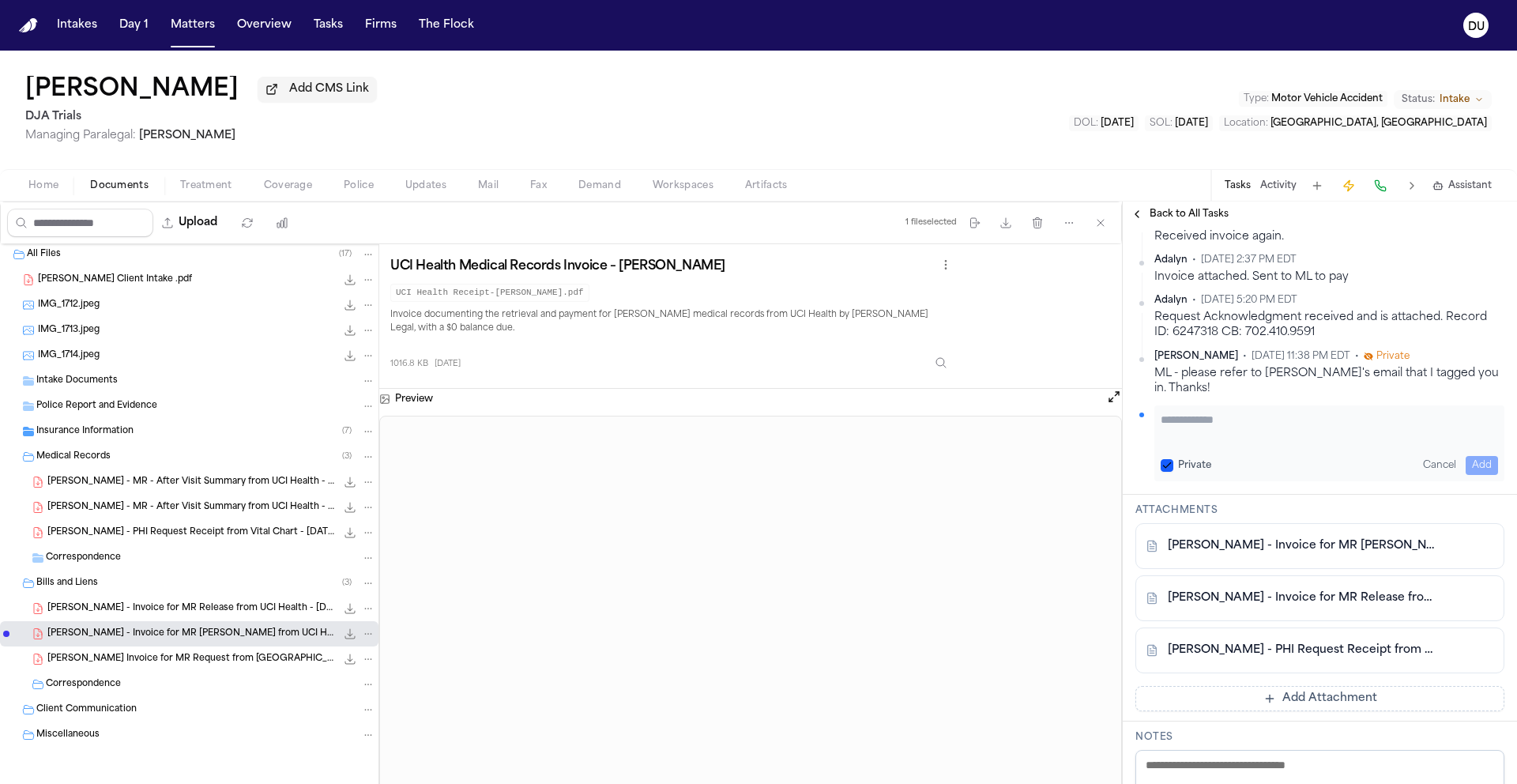
click at [1217, 416] on textarea "Add your update" at bounding box center [1329, 428] width 337 height 32
type textarea "*"
type textarea "**********"
click at [1474, 456] on button "Add" at bounding box center [1482, 465] width 32 height 19
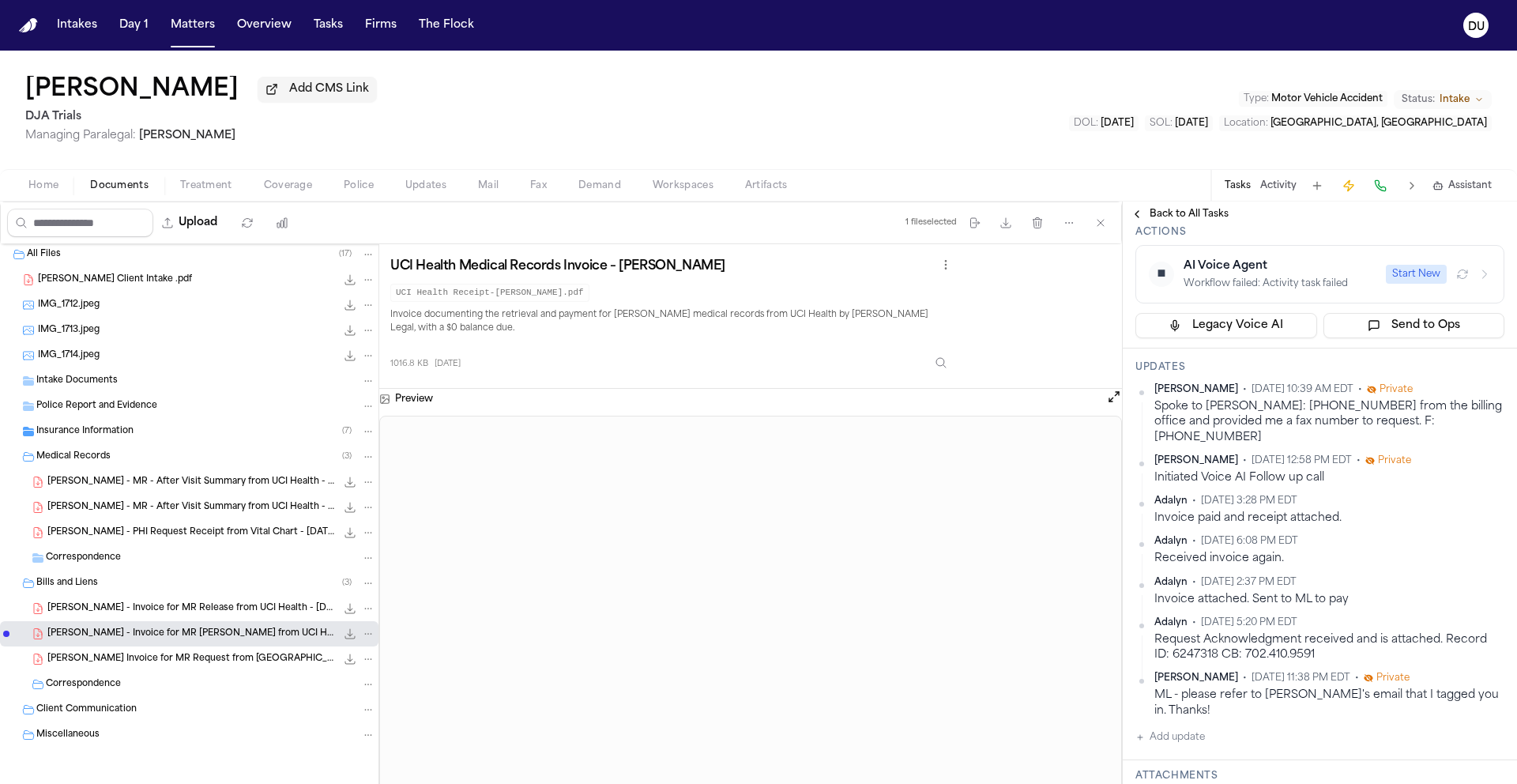
scroll to position [187, 0]
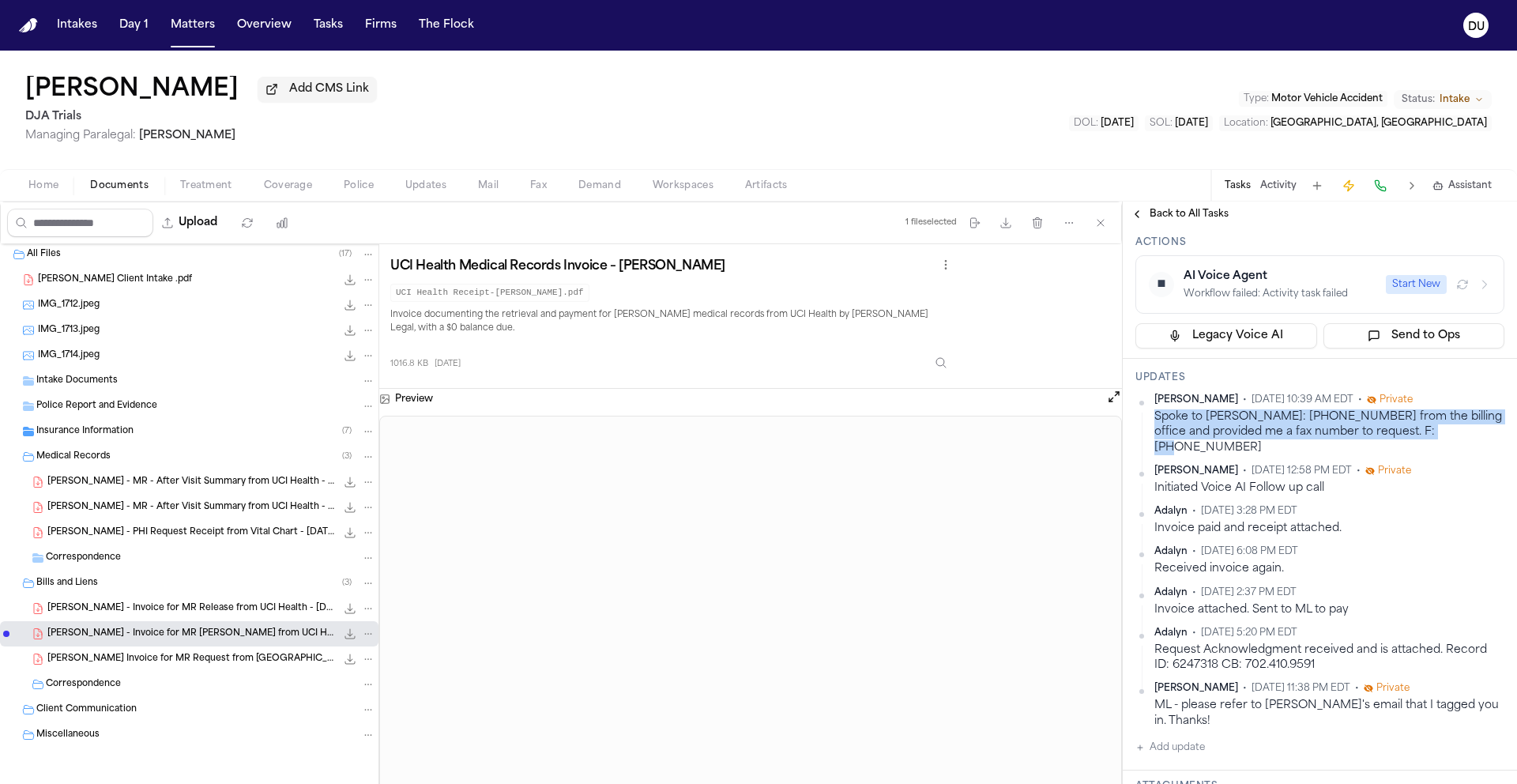
drag, startPoint x: 1451, startPoint y: 440, endPoint x: 1151, endPoint y: 418, distance: 300.8
click at [1151, 418] on div "[PERSON_NAME] • [DATE] 10:39 AM EDT • Private Spoke to [PERSON_NAME]: [PHONE_NU…" at bounding box center [1320, 424] width 369 height 61
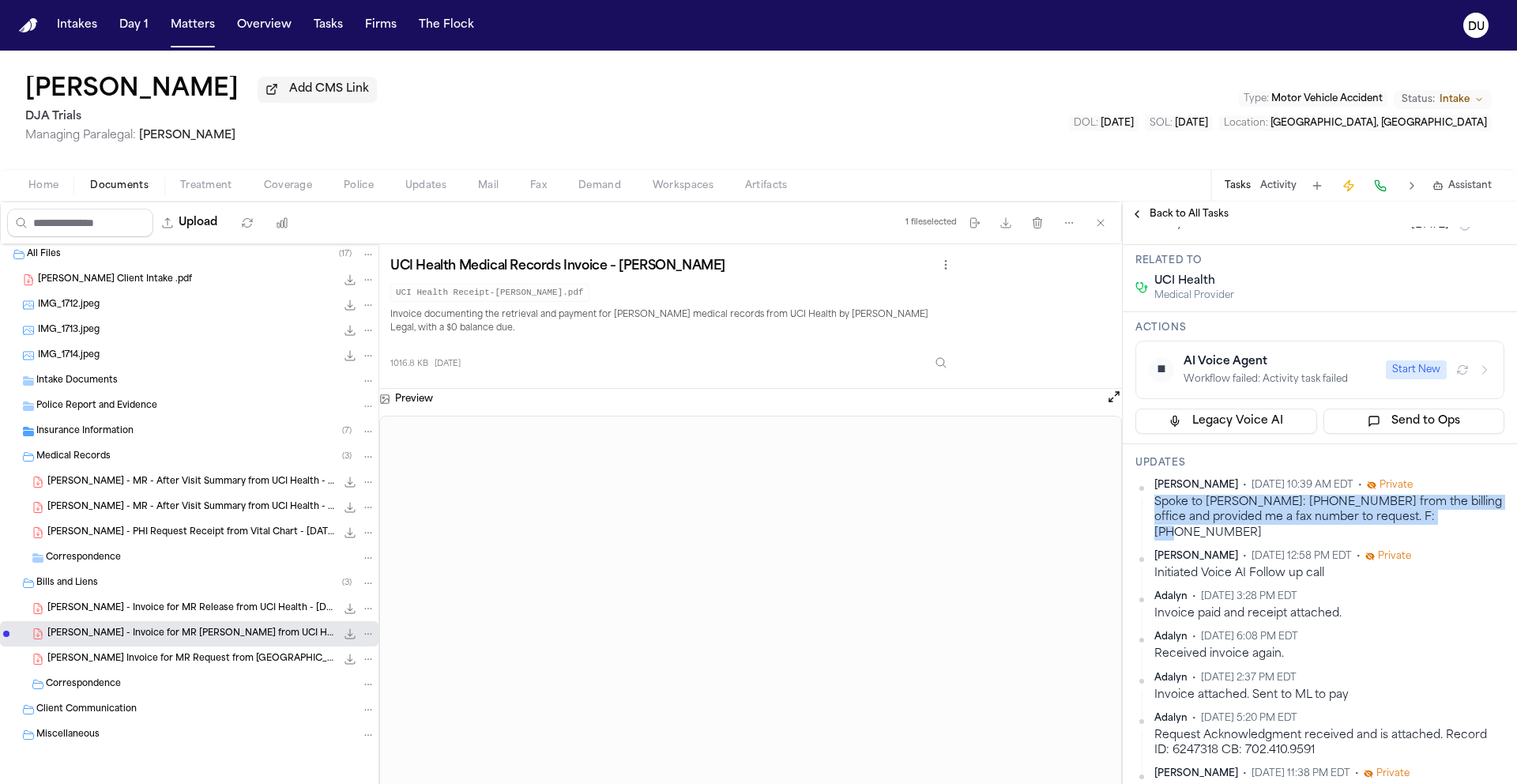
scroll to position [0, 0]
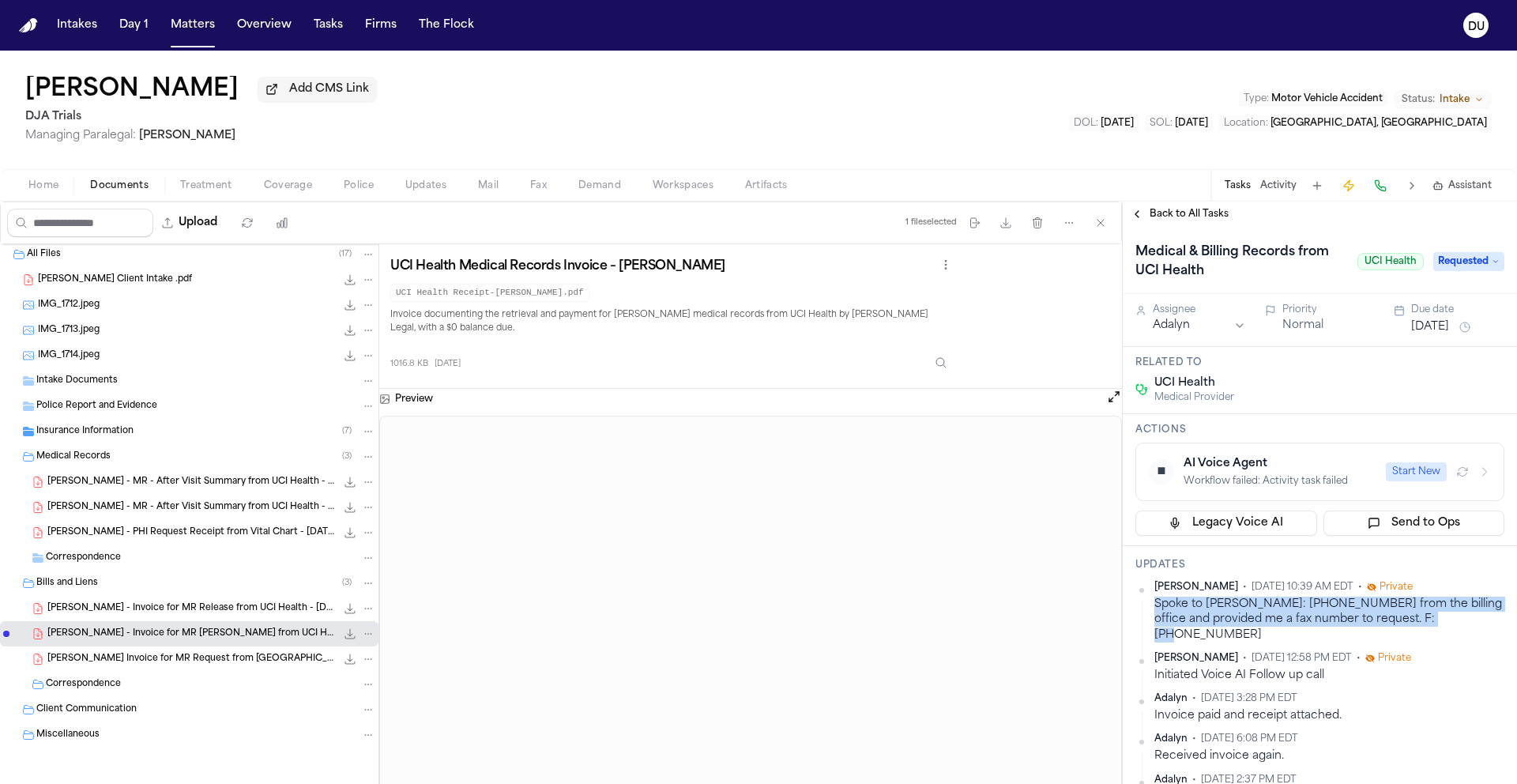
click at [1445, 333] on button "[DATE]" at bounding box center [1430, 327] width 38 height 16
click at [1462, 488] on button "17" at bounding box center [1469, 487] width 25 height 25
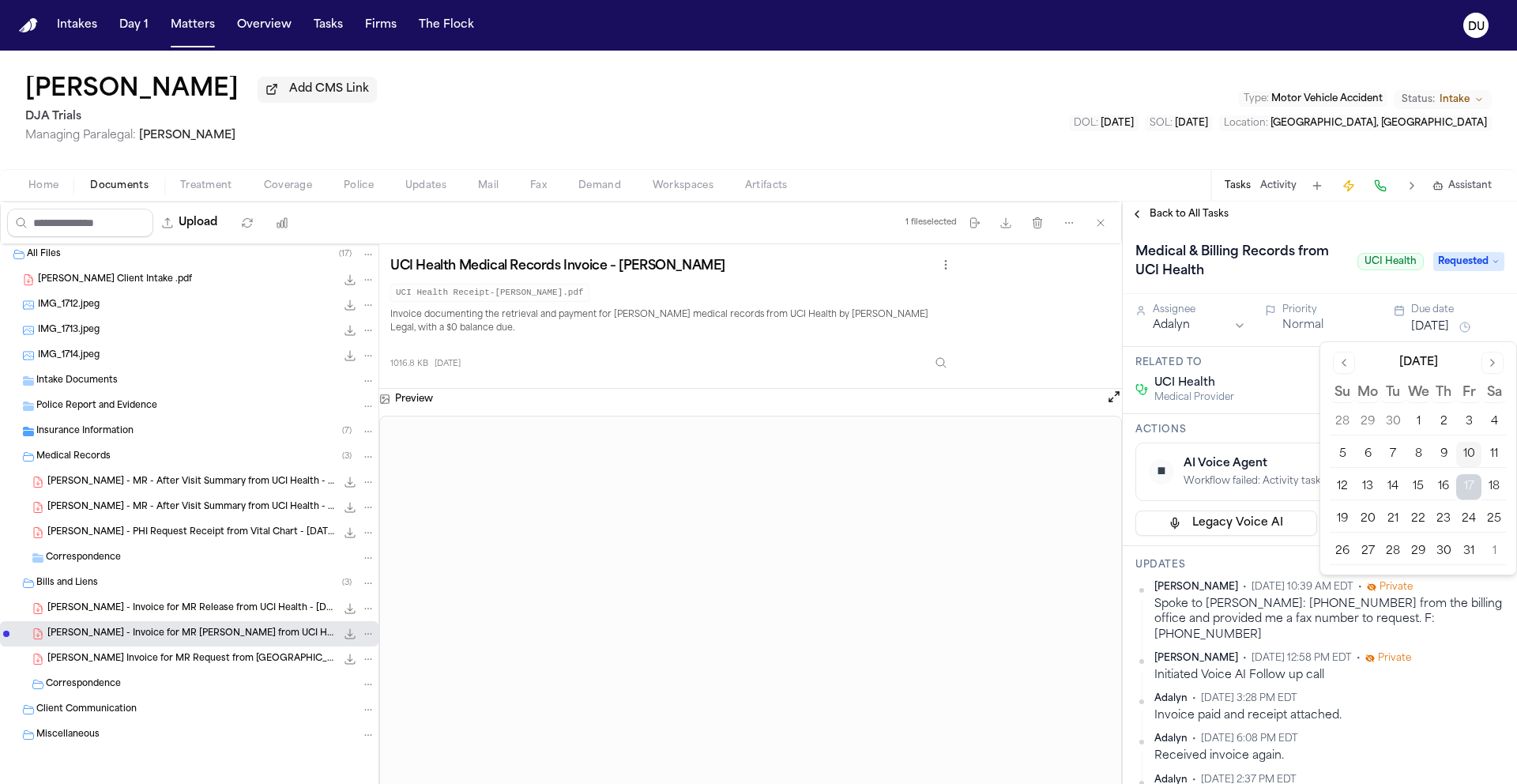
click at [1376, 221] on div "Back to All Tasks" at bounding box center [1319, 214] width 394 height 12
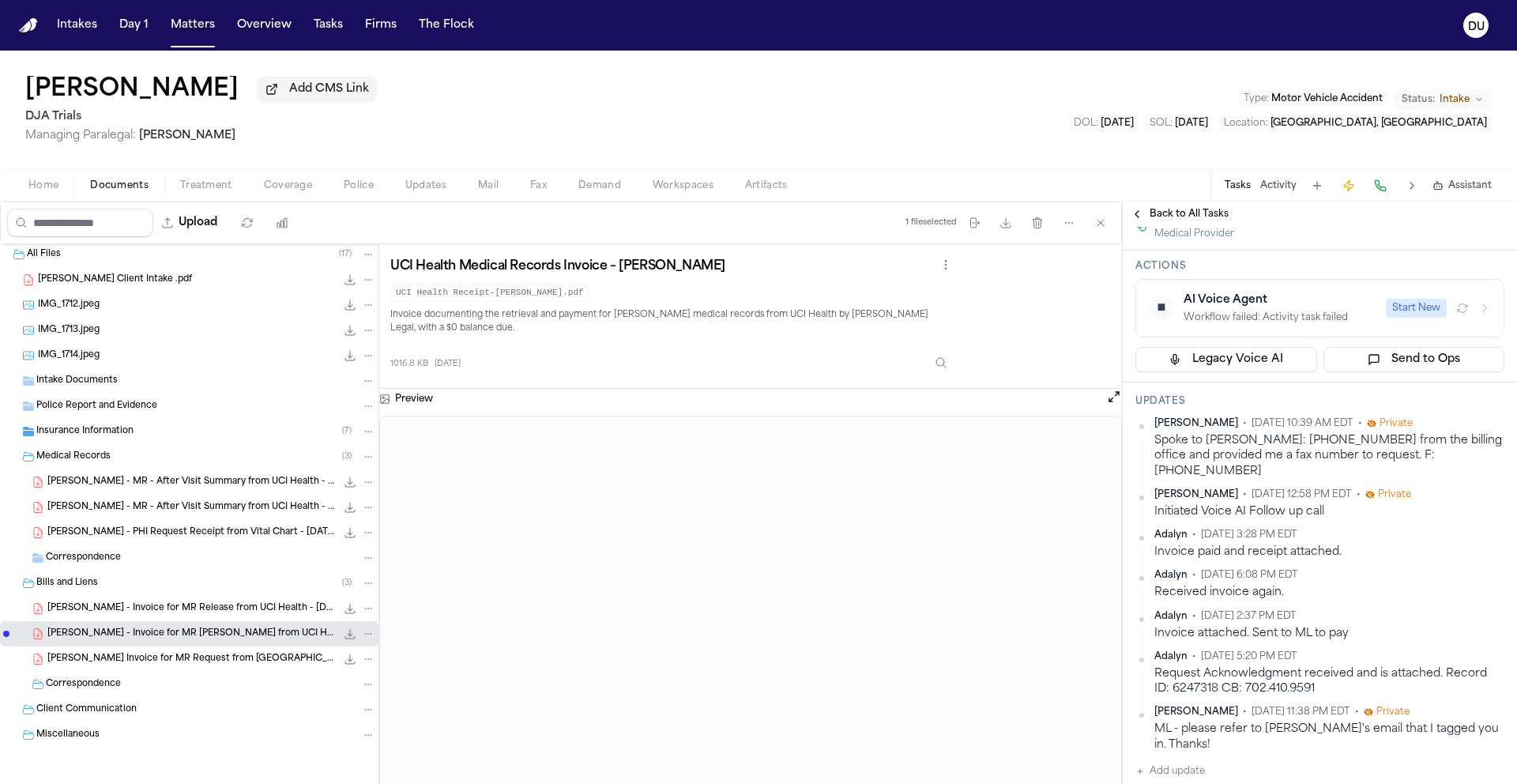
scroll to position [6, 0]
